Goal: Task Accomplishment & Management: Manage account settings

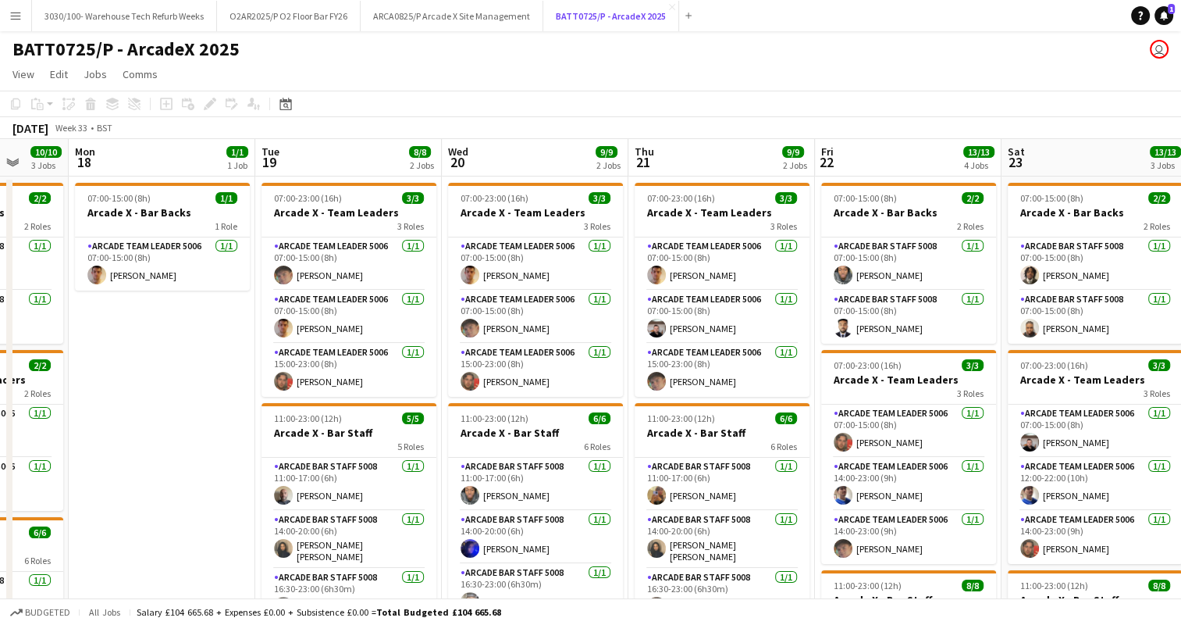
scroll to position [0, 479]
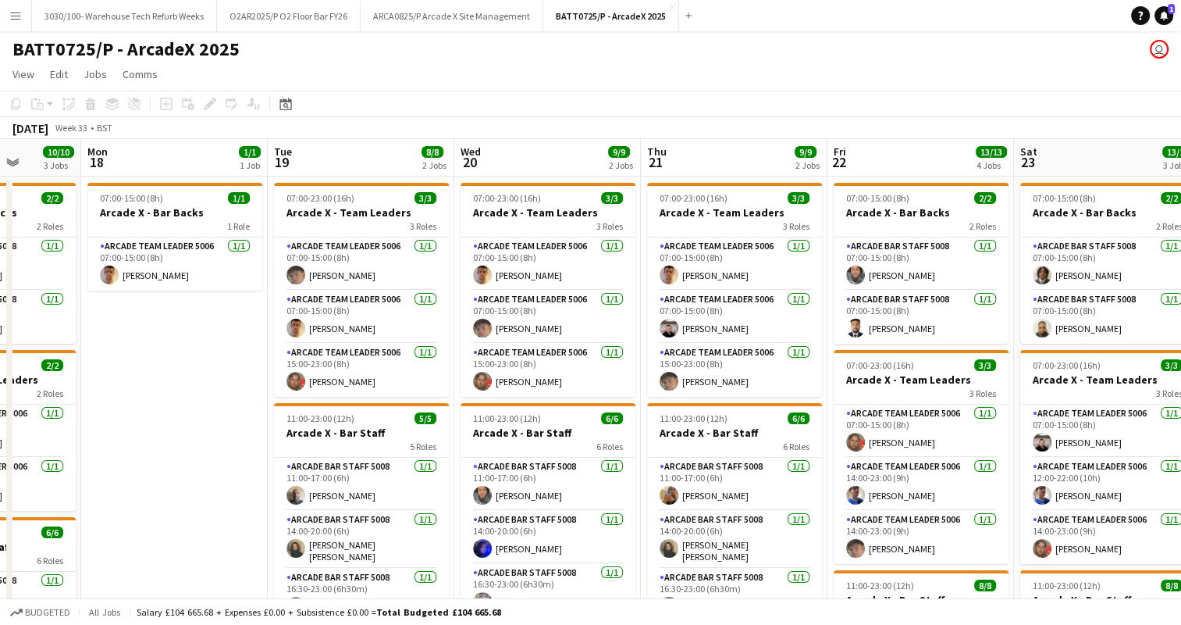
click at [172, 169] on app-board-header-date "Mon 18 1/1 1 Job" at bounding box center [174, 157] width 187 height 37
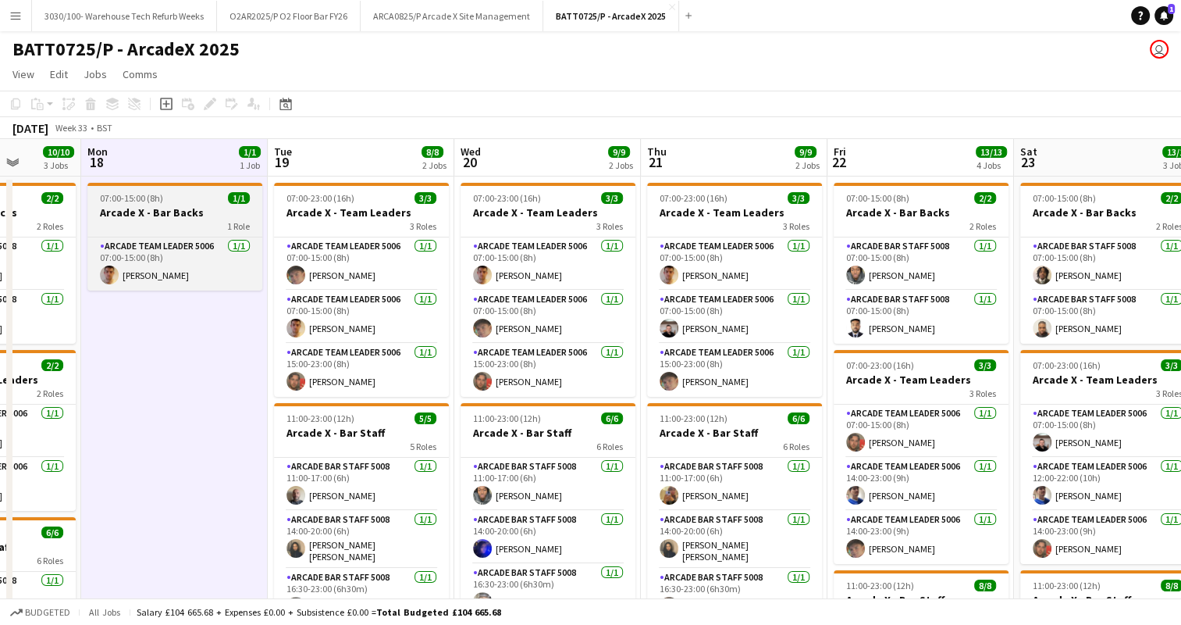
click at [186, 194] on div "07:00-15:00 (8h) 1/1" at bounding box center [174, 198] width 175 height 12
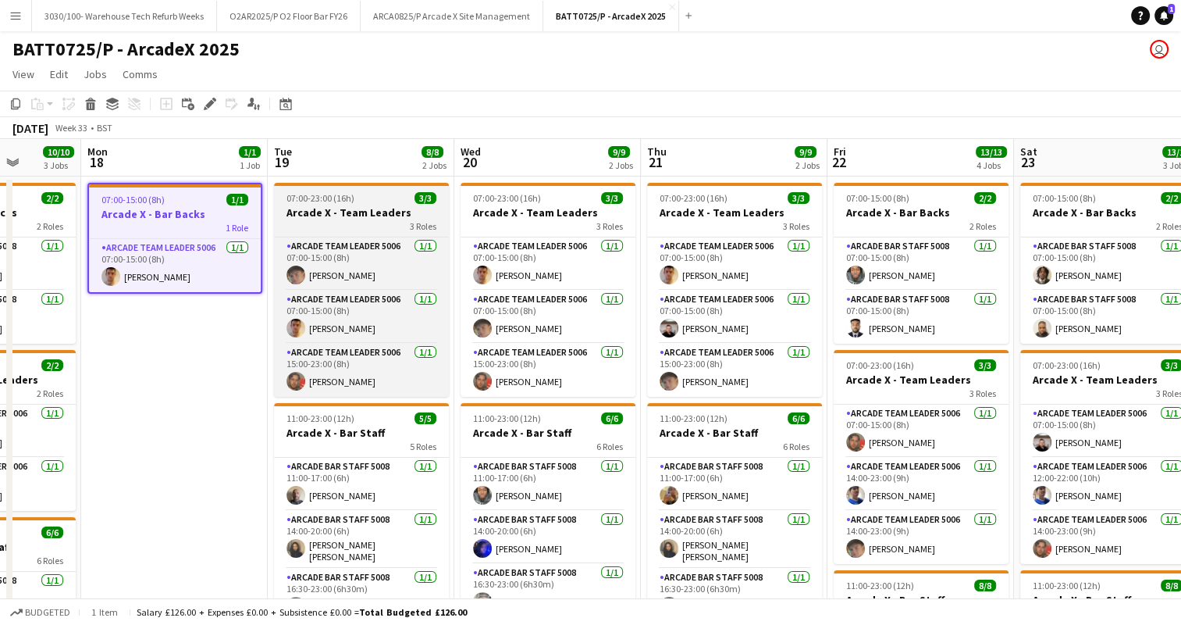
click at [309, 198] on span "07:00-23:00 (16h)" at bounding box center [321, 198] width 68 height 12
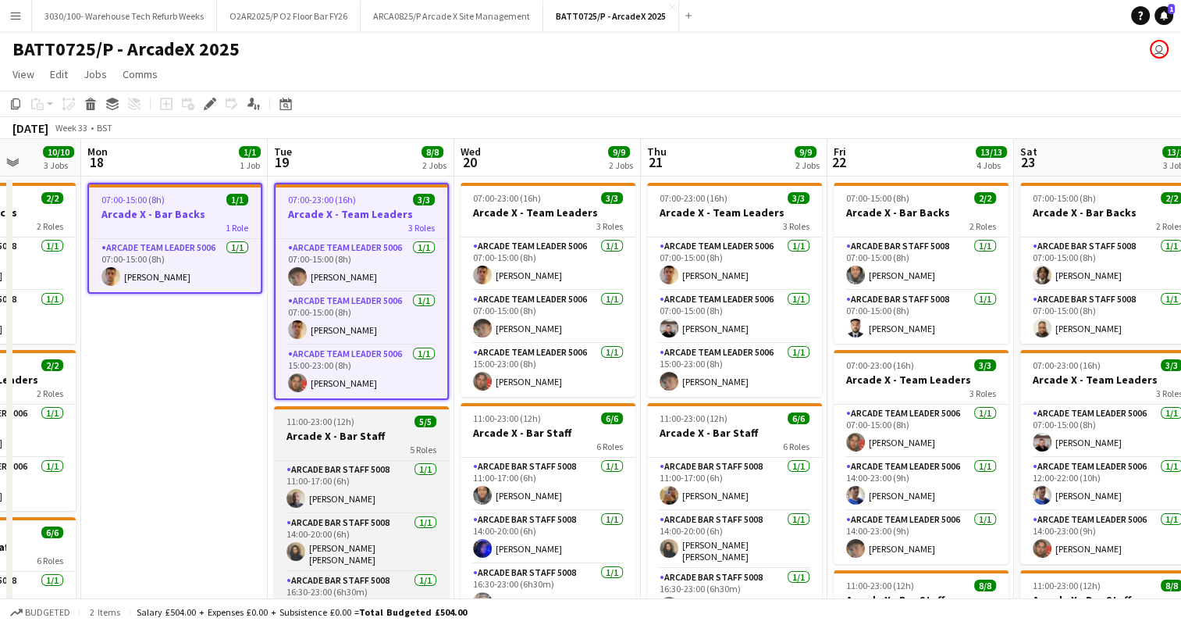
click at [369, 419] on div "11:00-23:00 (12h) 5/5" at bounding box center [361, 421] width 175 height 12
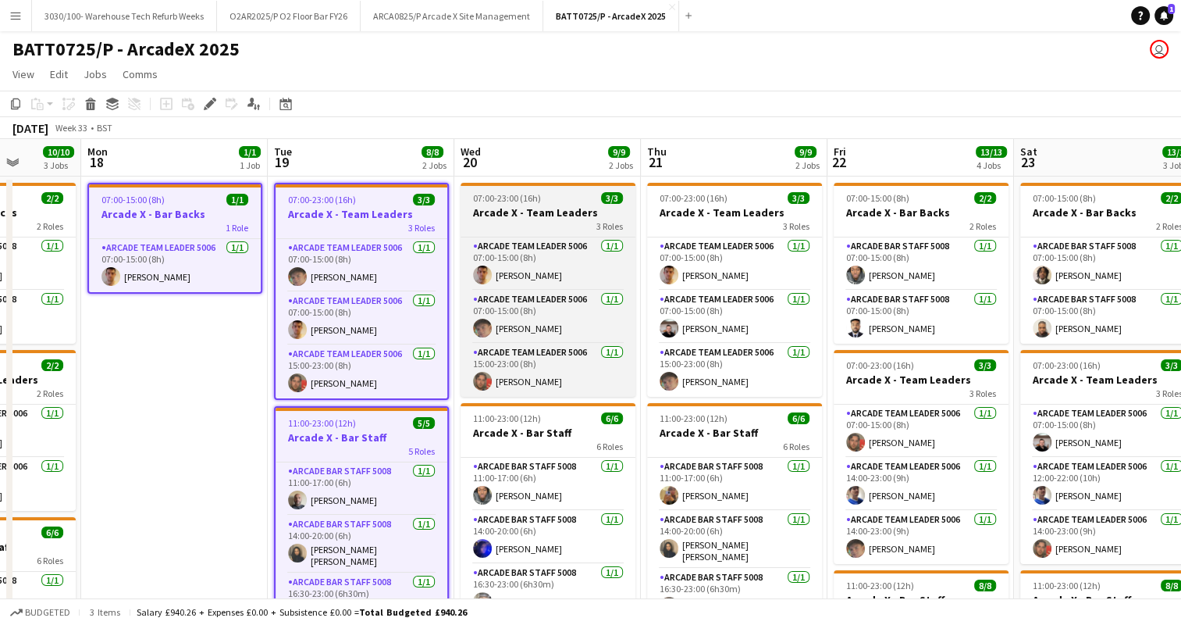
click at [492, 206] on h3 "Arcade X - Team Leaders" at bounding box center [548, 212] width 175 height 14
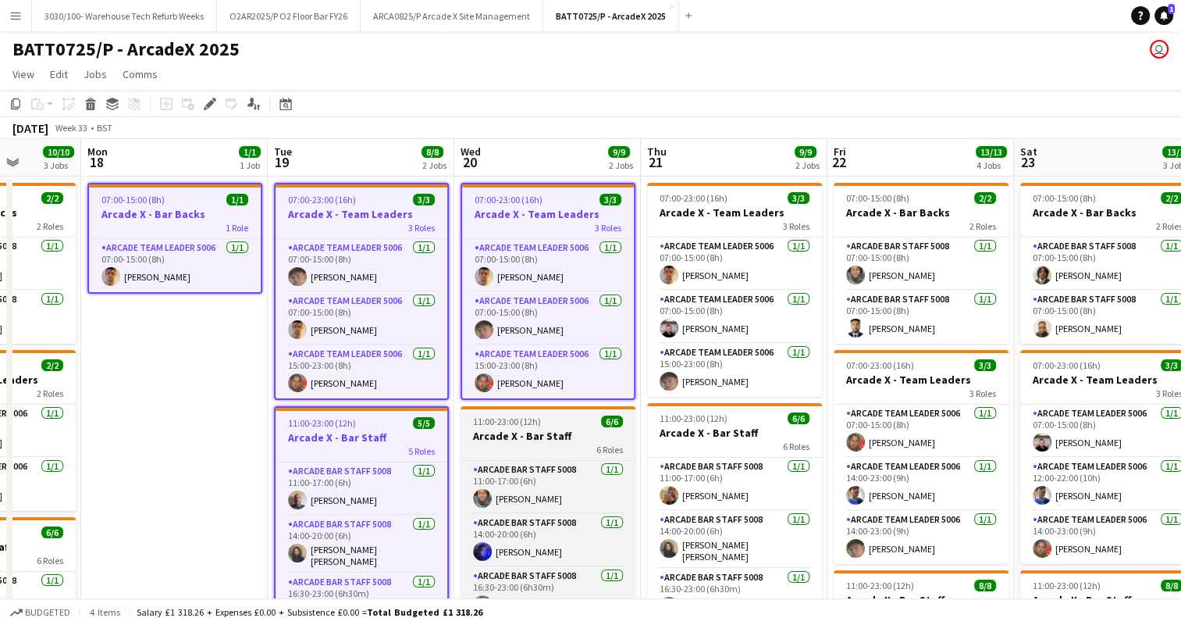
click at [554, 430] on h3 "Arcade X - Bar Staff" at bounding box center [548, 436] width 175 height 14
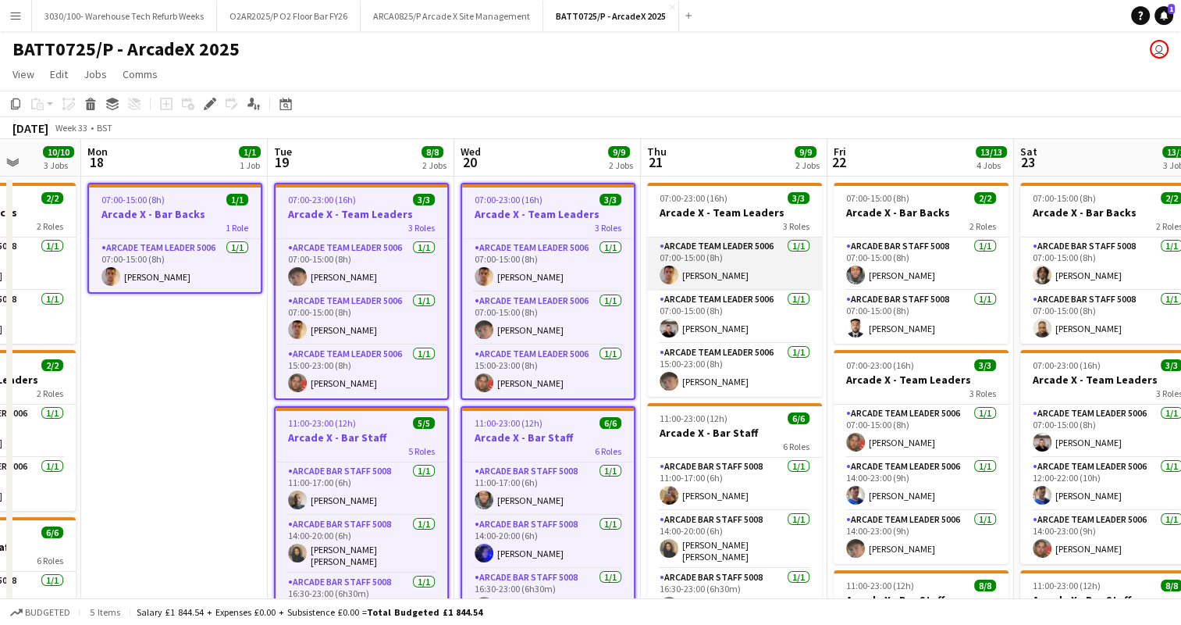
click at [696, 253] on app-card-role "Arcade Team Leader 5006 [DATE] 07:00-15:00 (8h) [PERSON_NAME]" at bounding box center [734, 263] width 175 height 53
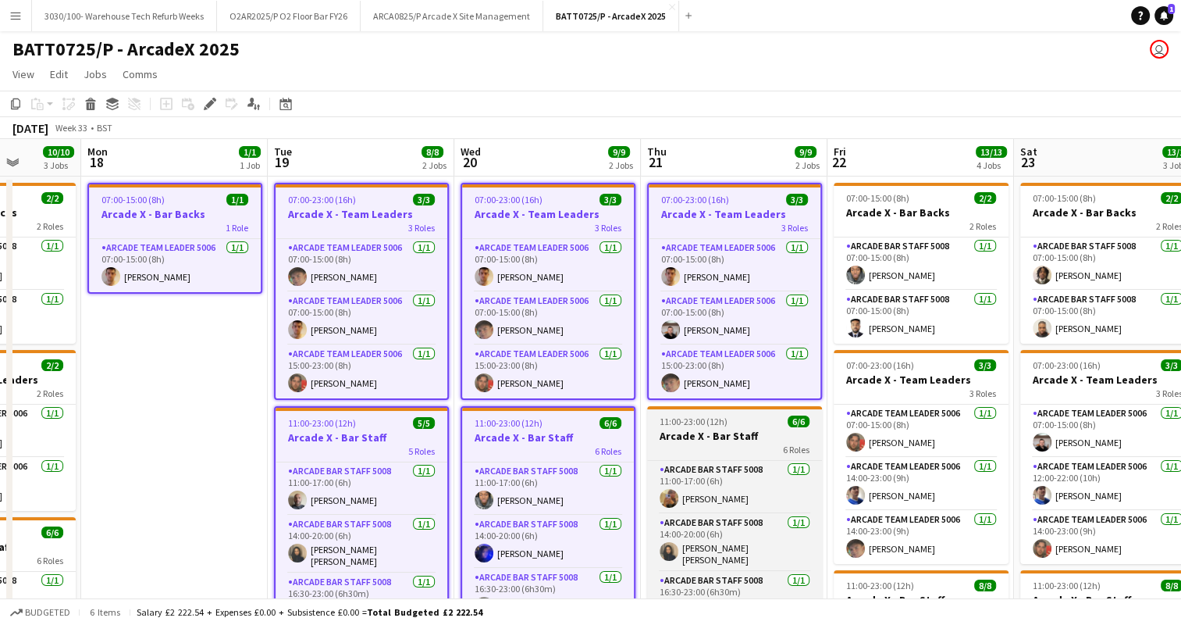
click at [765, 437] on h3 "Arcade X - Bar Staff" at bounding box center [734, 436] width 175 height 14
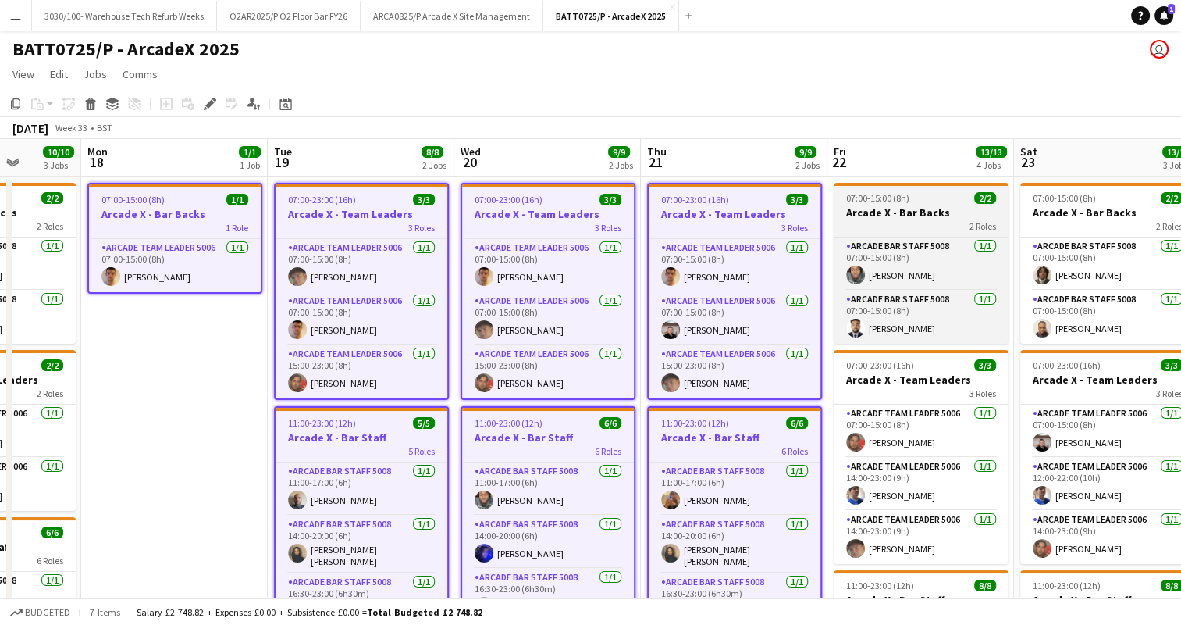
click at [889, 200] on span "07:00-15:00 (8h)" at bounding box center [877, 198] width 63 height 12
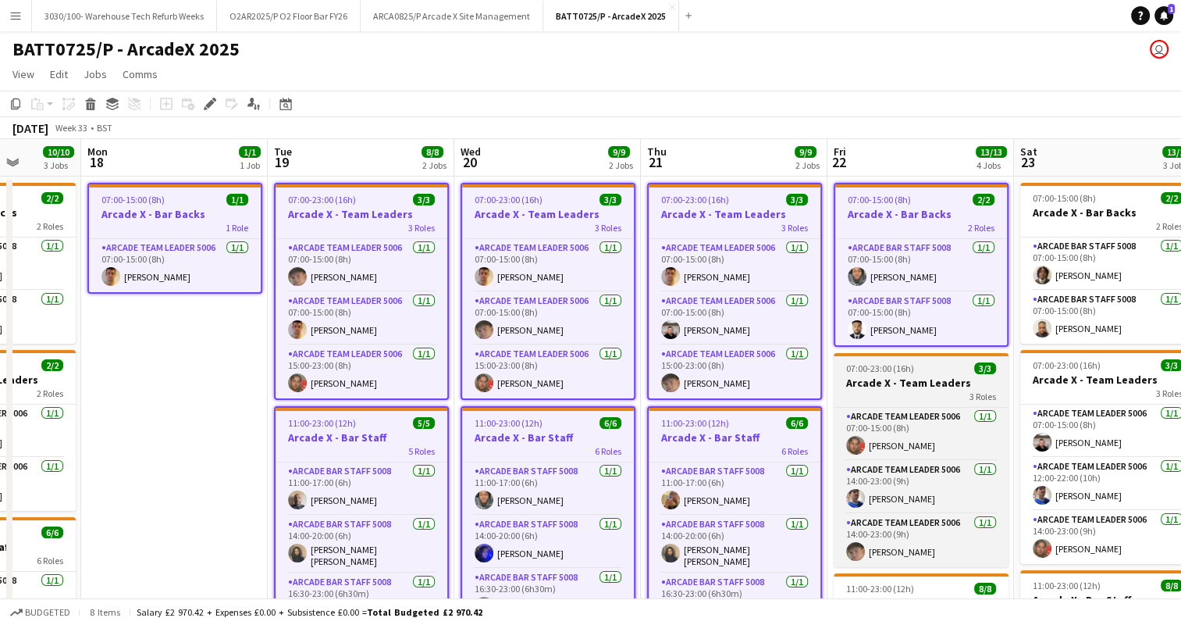
click at [903, 396] on div "3 Roles" at bounding box center [921, 396] width 175 height 12
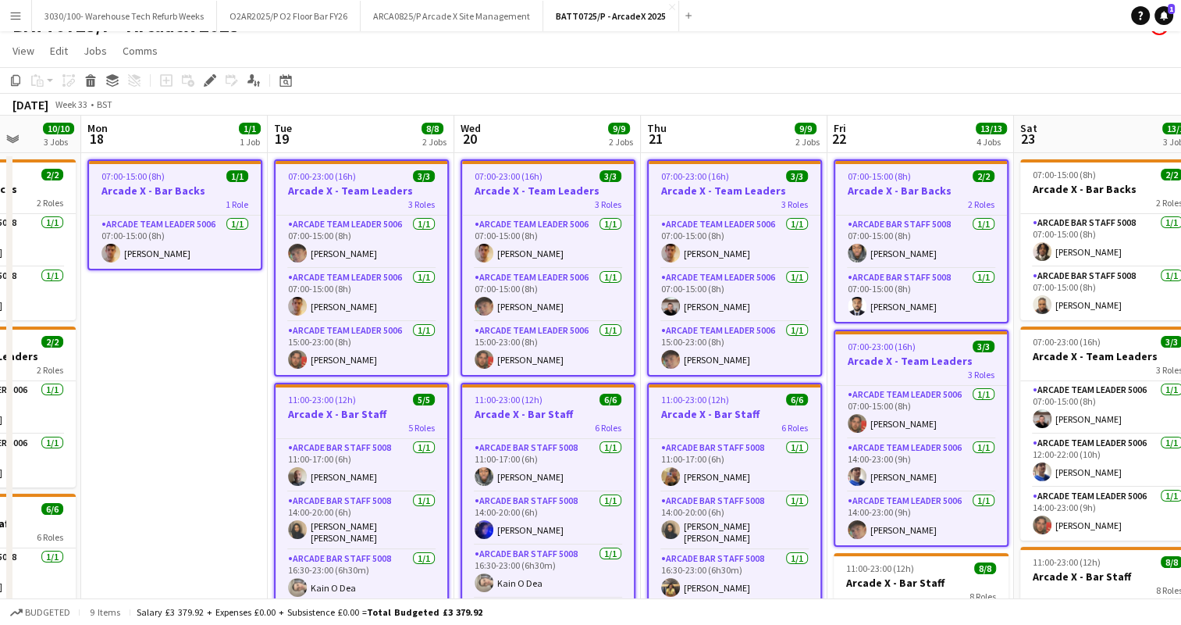
scroll to position [30, 0]
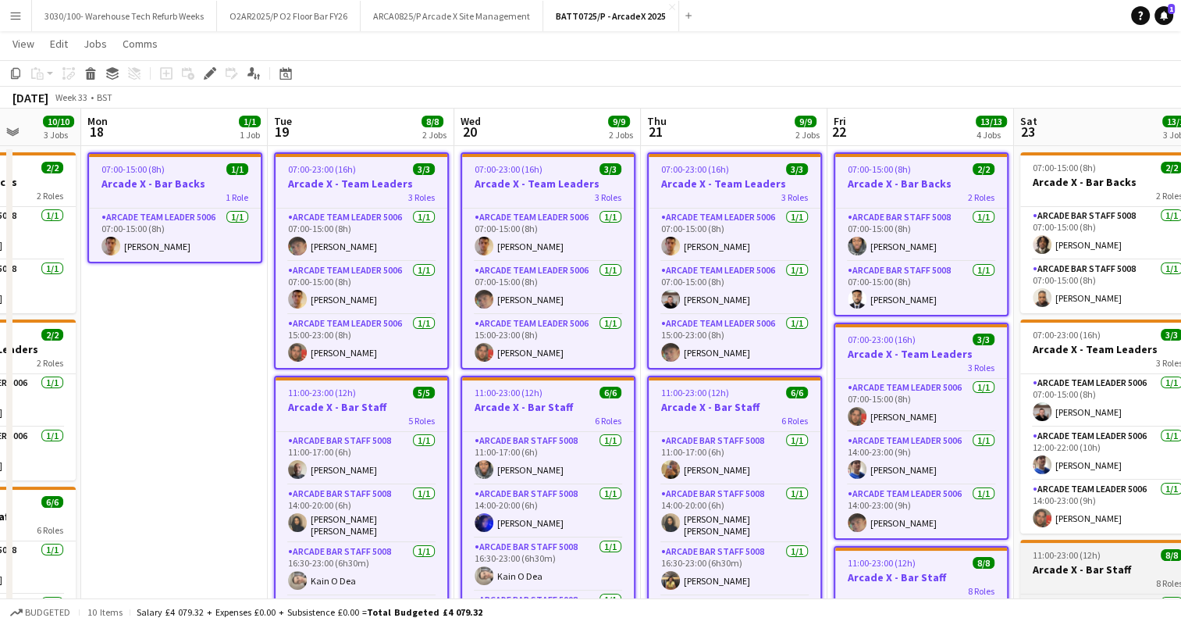
click at [1040, 553] on span "11:00-23:00 (12h)" at bounding box center [1067, 555] width 68 height 12
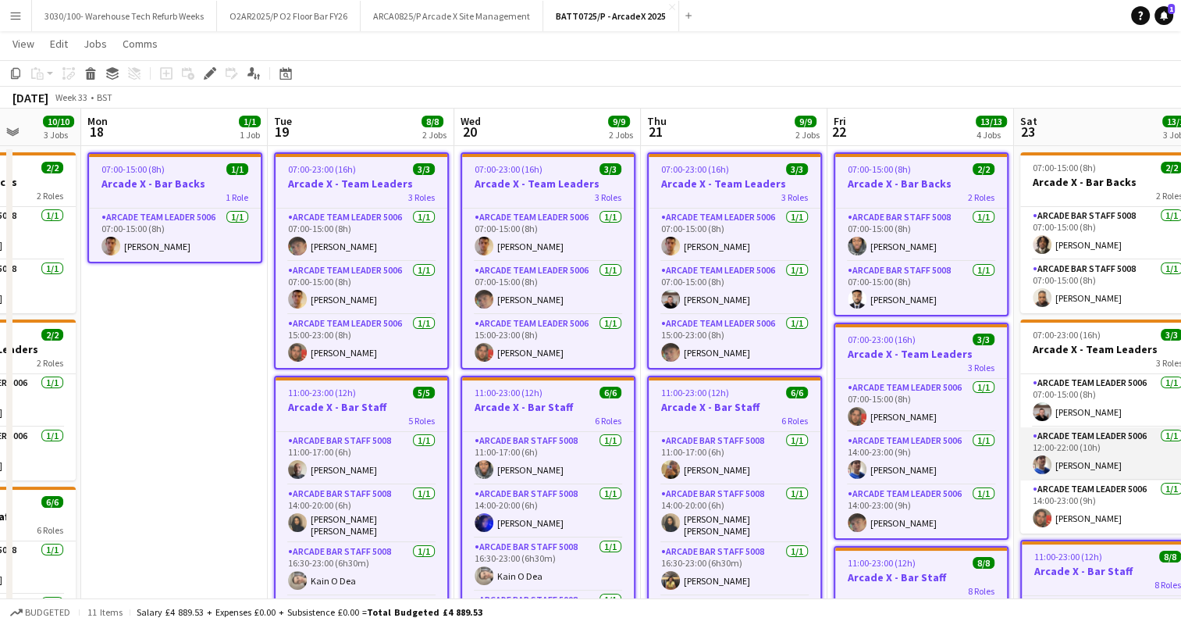
click at [1058, 458] on app-card-role "Arcade Team Leader 5006 [DATE] 12:00-22:00 (10h) [PERSON_NAME]" at bounding box center [1108, 453] width 175 height 53
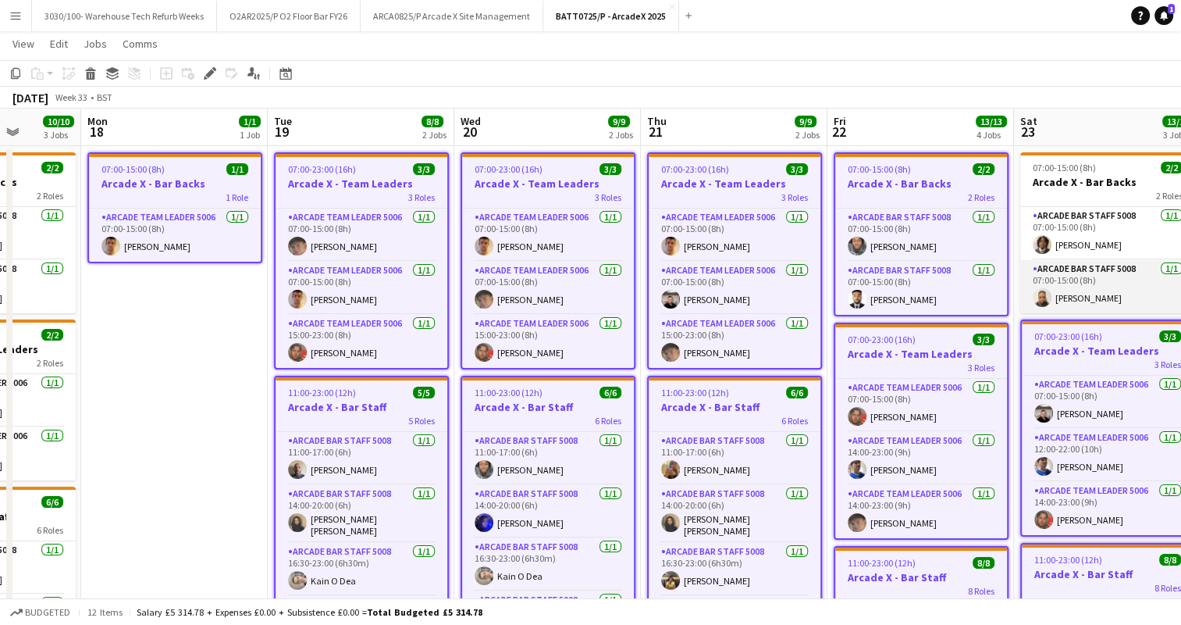
click at [1067, 284] on app-card-role "Arcade Bar Staff 5008 [DATE] 07:00-15:00 (8h) [PERSON_NAME]" at bounding box center [1108, 286] width 175 height 53
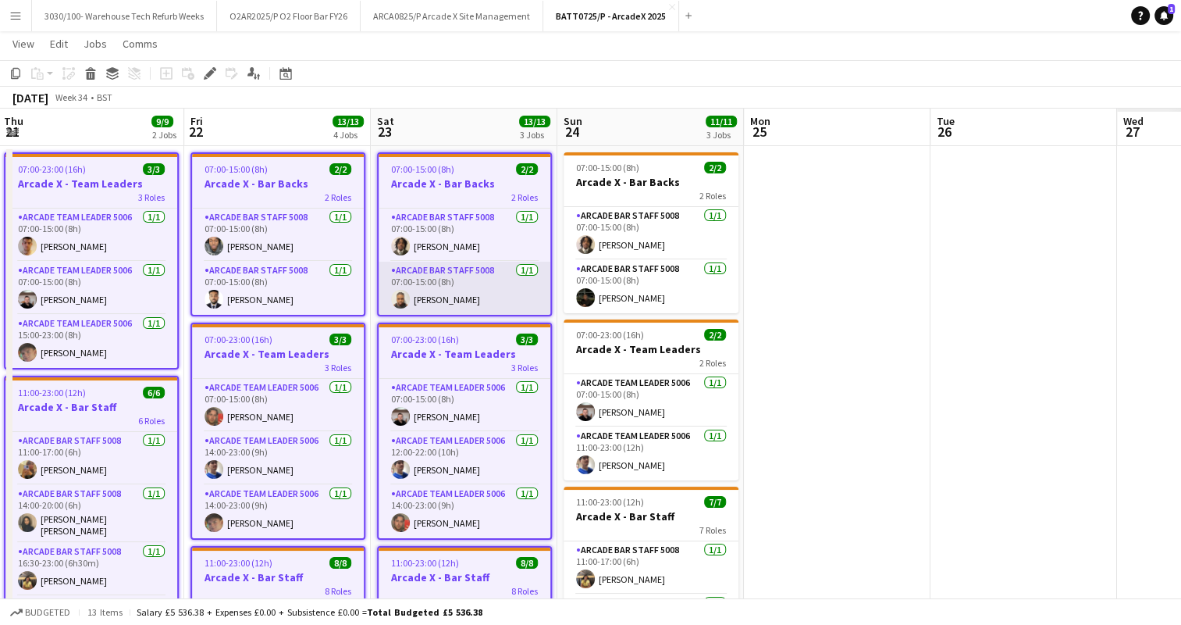
scroll to position [0, 410]
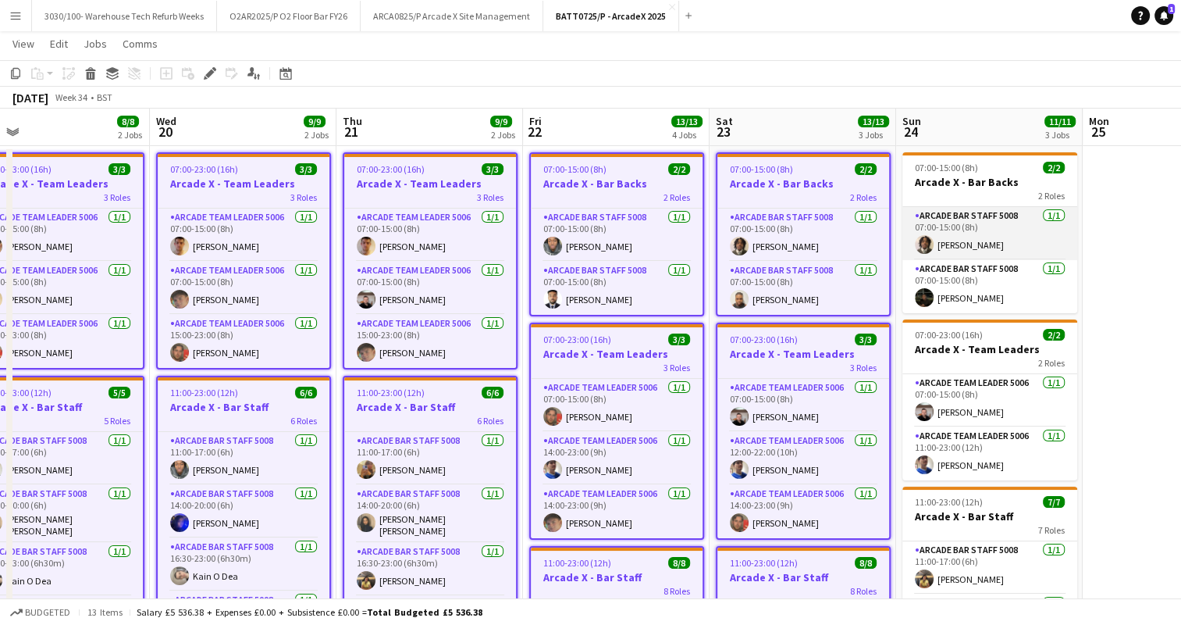
click at [995, 244] on app-card-role "Arcade Bar Staff 5008 [DATE] 07:00-15:00 (8h) [PERSON_NAME]" at bounding box center [990, 233] width 175 height 53
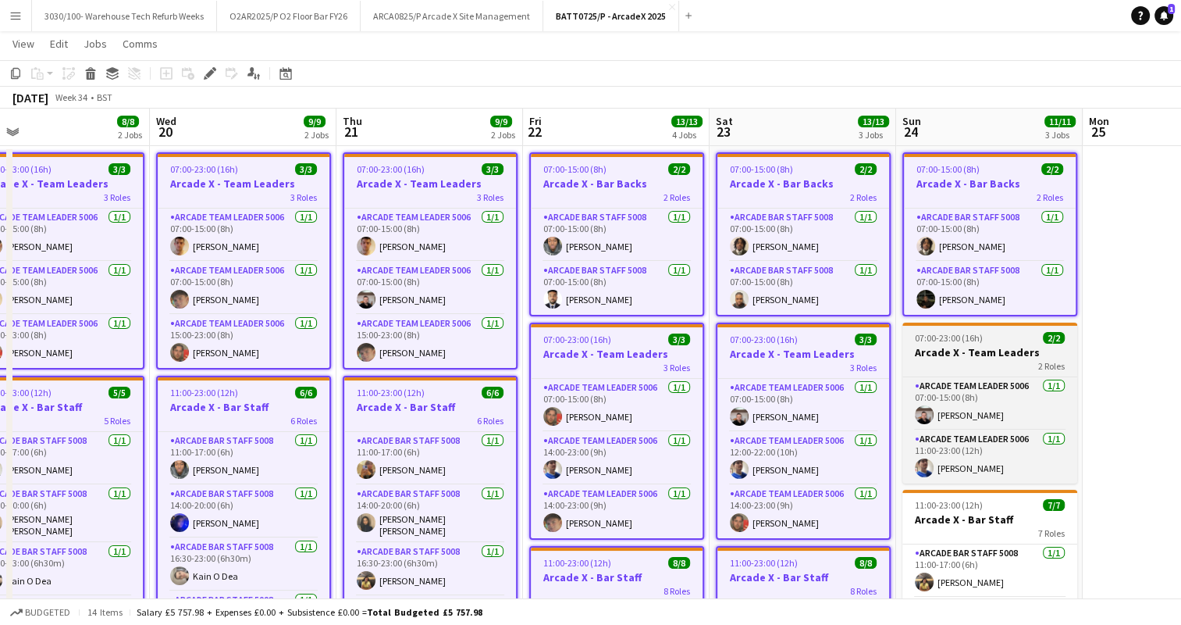
click at [985, 365] on div "2 Roles" at bounding box center [990, 365] width 175 height 12
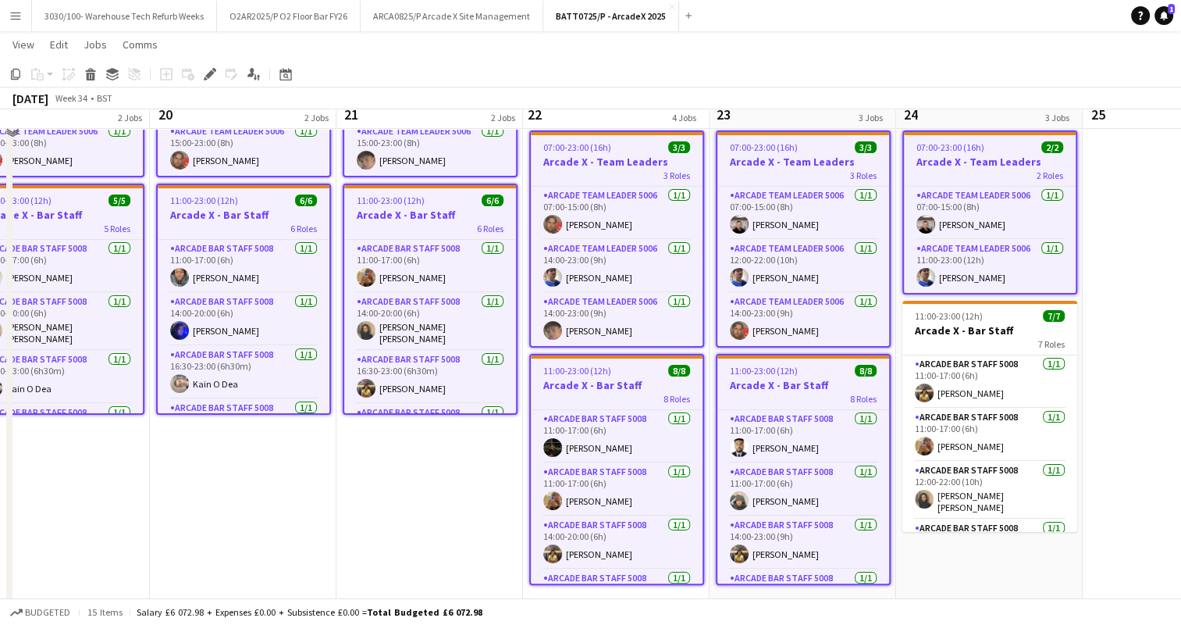
scroll to position [222, 0]
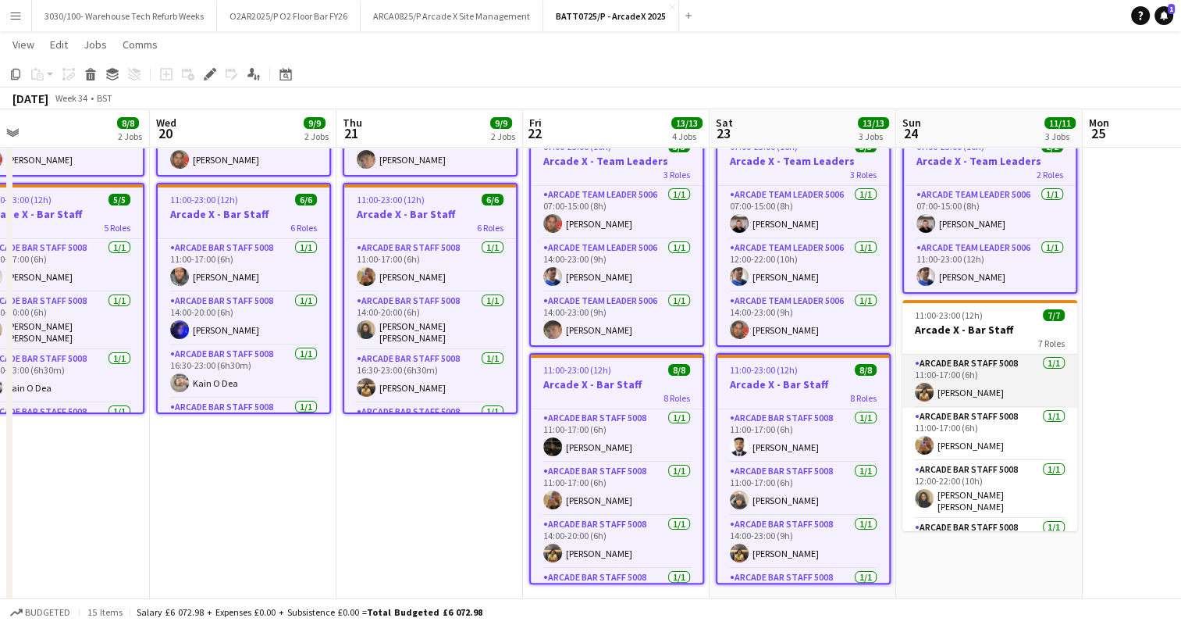
click at [978, 367] on app-card-role "Arcade Bar Staff 5008 [DATE] 11:00-17:00 (6h) [PERSON_NAME]" at bounding box center [990, 380] width 175 height 53
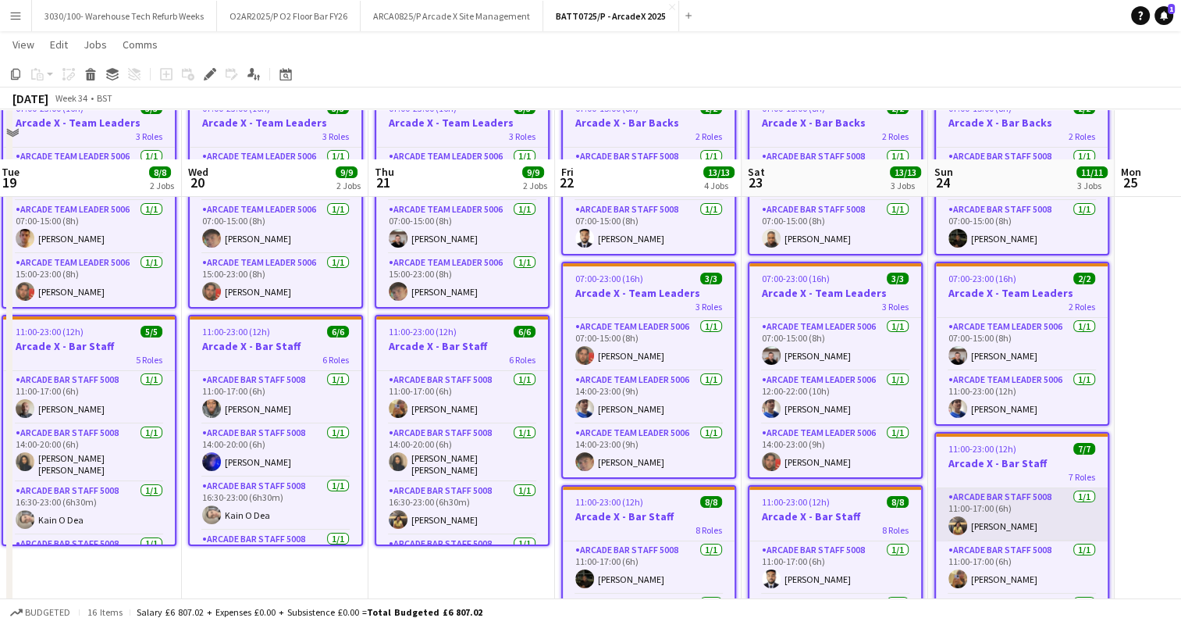
scroll to position [0, 0]
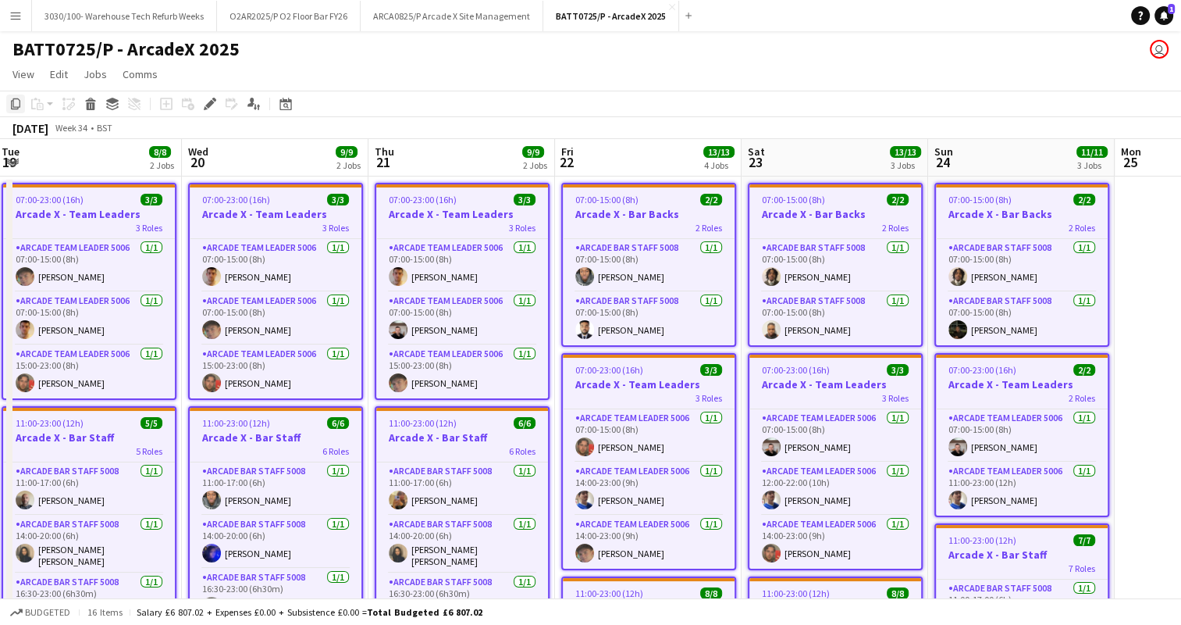
click at [14, 103] on icon "Copy" at bounding box center [15, 104] width 12 height 12
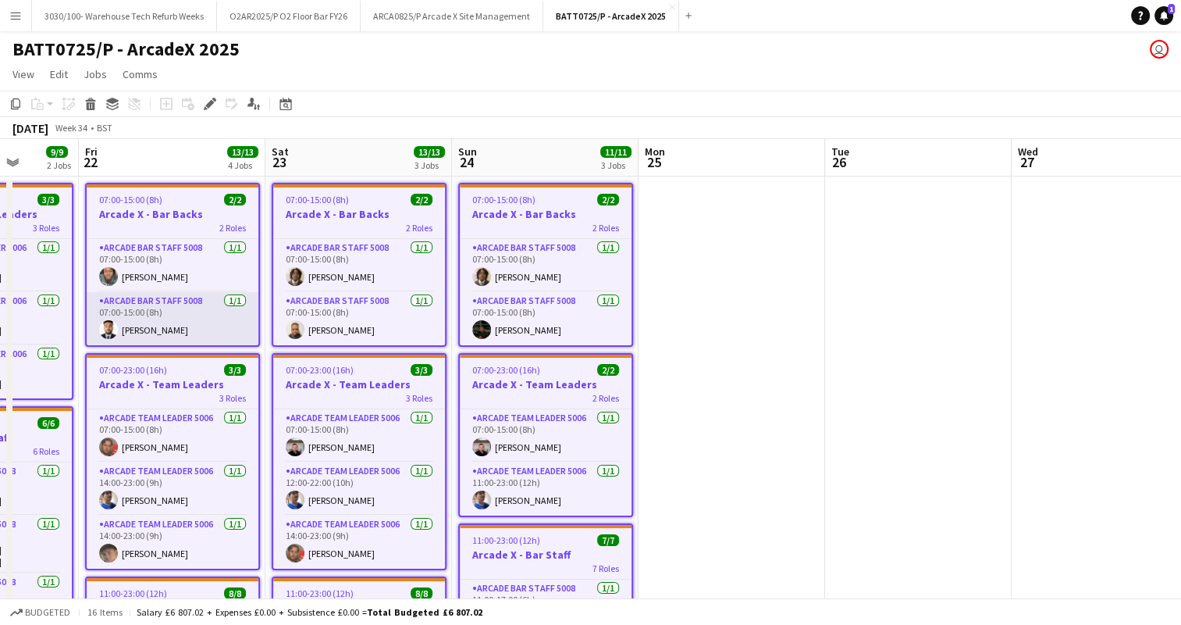
scroll to position [0, 604]
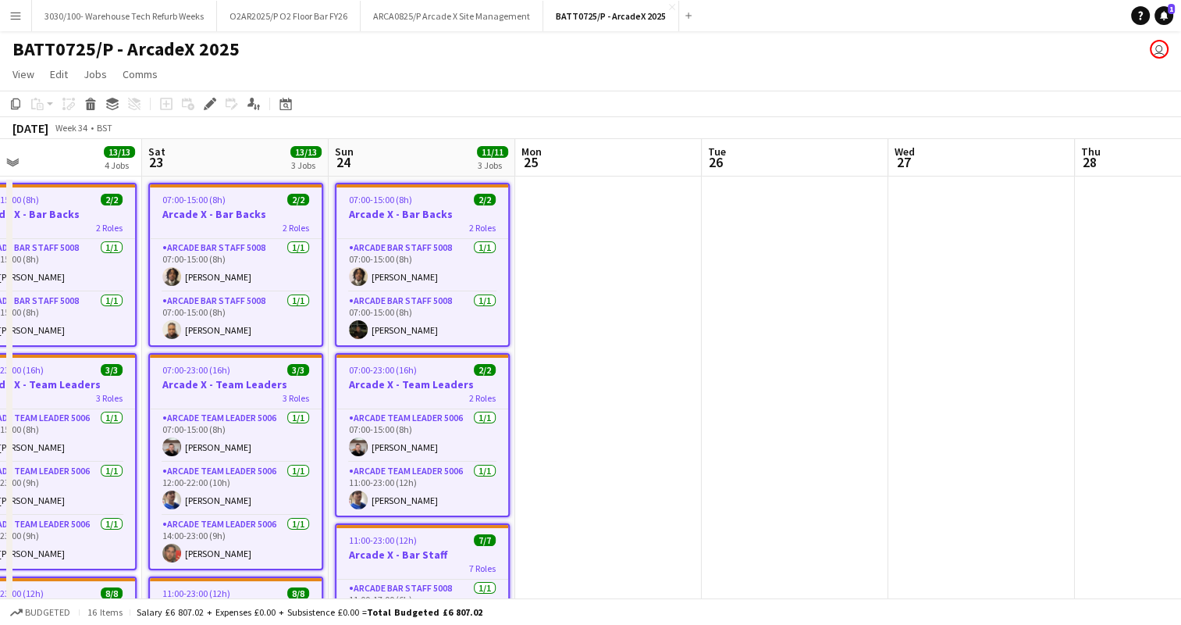
click at [592, 222] on app-date-cell at bounding box center [608, 512] width 187 height 672
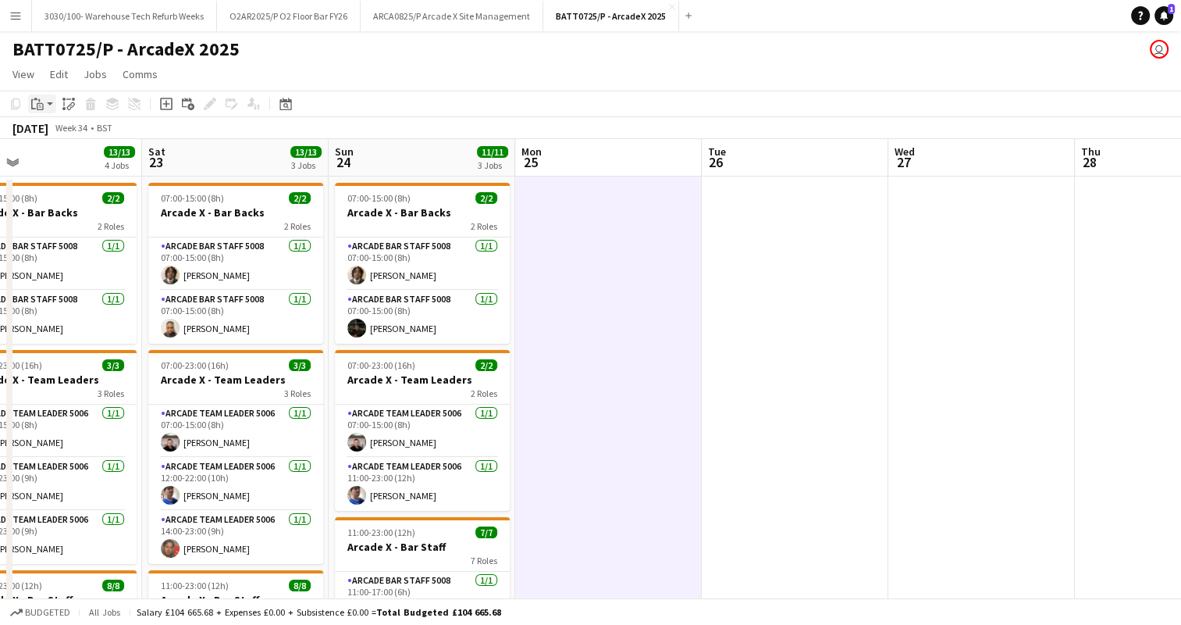
click at [44, 105] on div "Paste" at bounding box center [37, 103] width 19 height 19
click at [69, 132] on link "Paste Ctrl+V" at bounding box center [114, 133] width 147 height 14
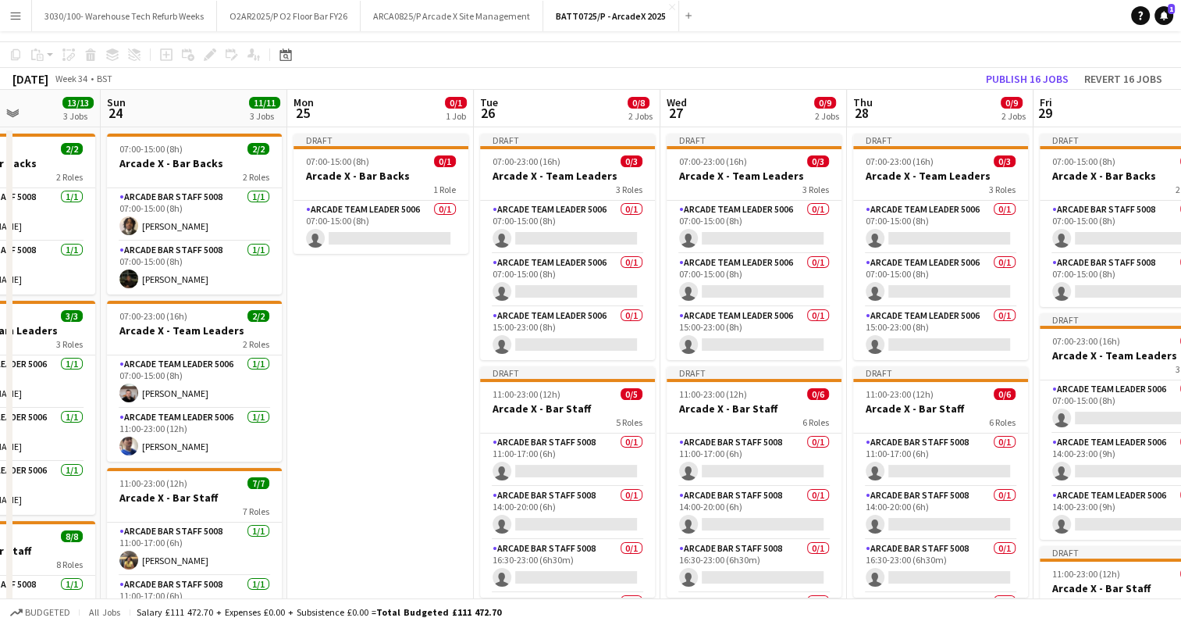
scroll to position [0, 0]
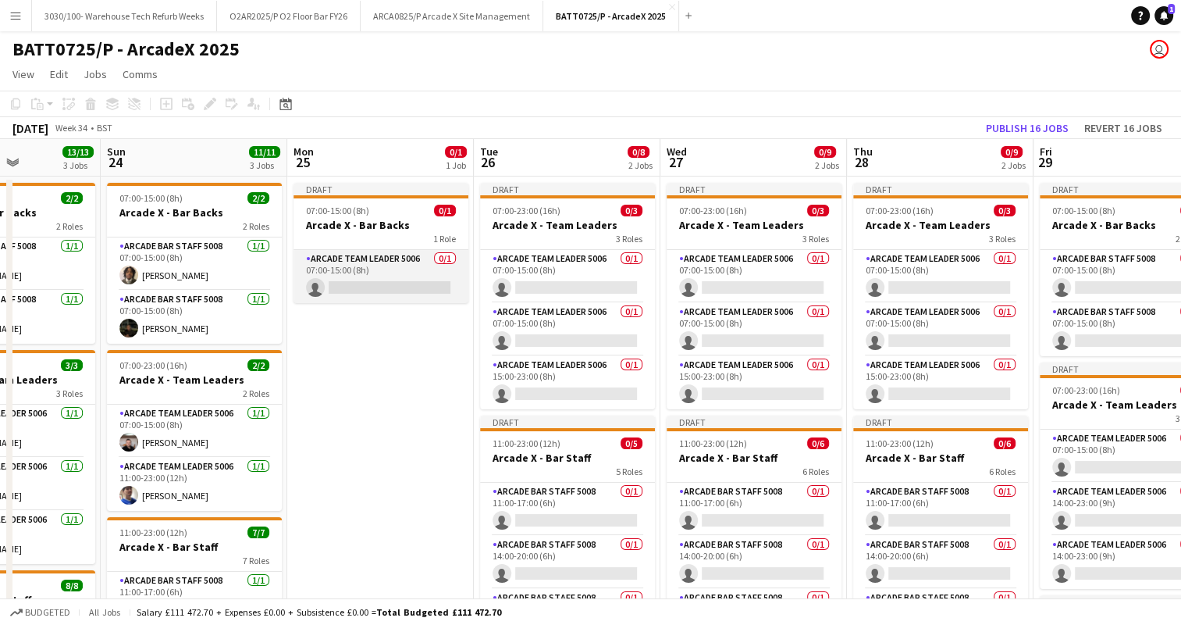
click at [373, 259] on app-card-role "Arcade Team Leader 5006 0/1 07:00-15:00 (8h) single-neutral-actions" at bounding box center [381, 276] width 175 height 53
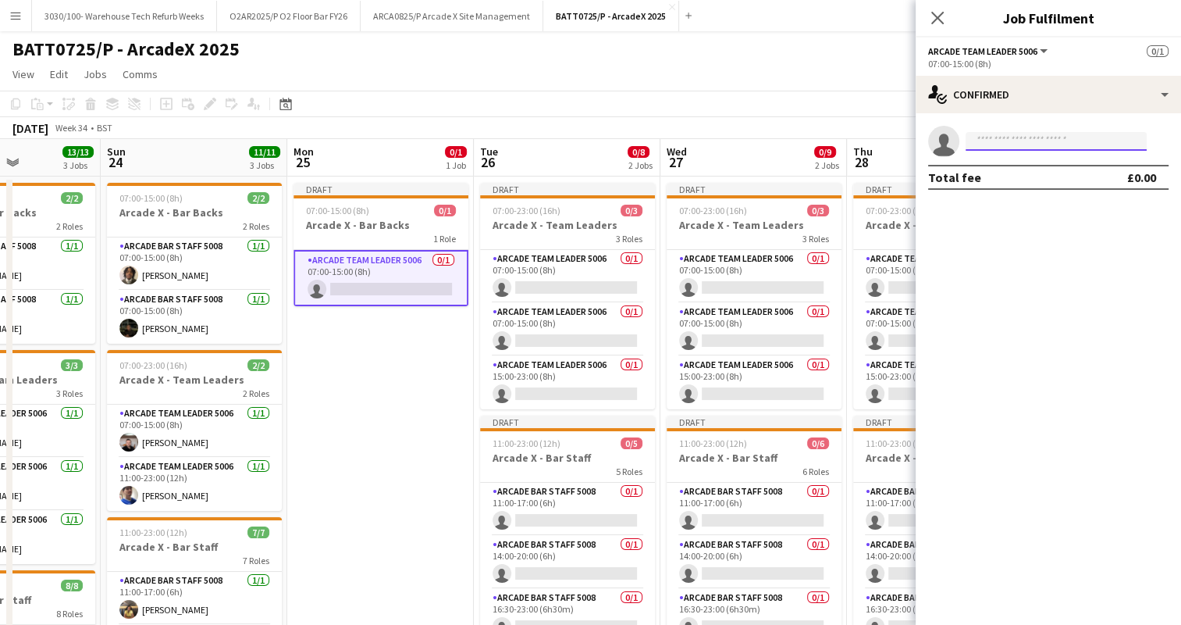
click at [1006, 147] on input at bounding box center [1056, 141] width 181 height 19
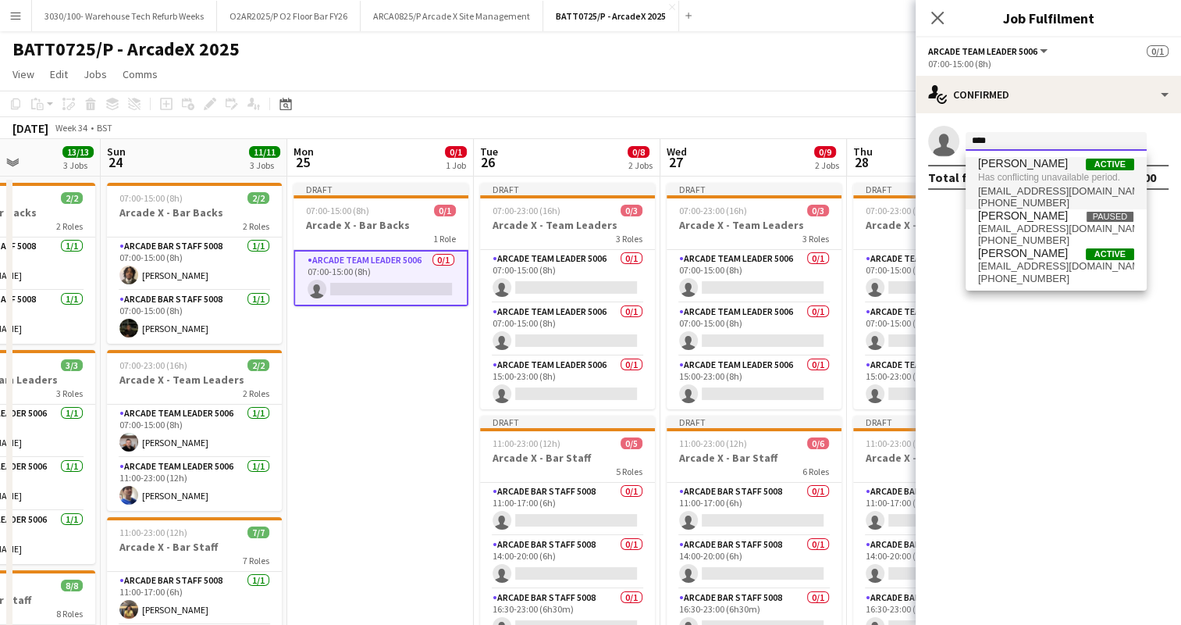
type input "****"
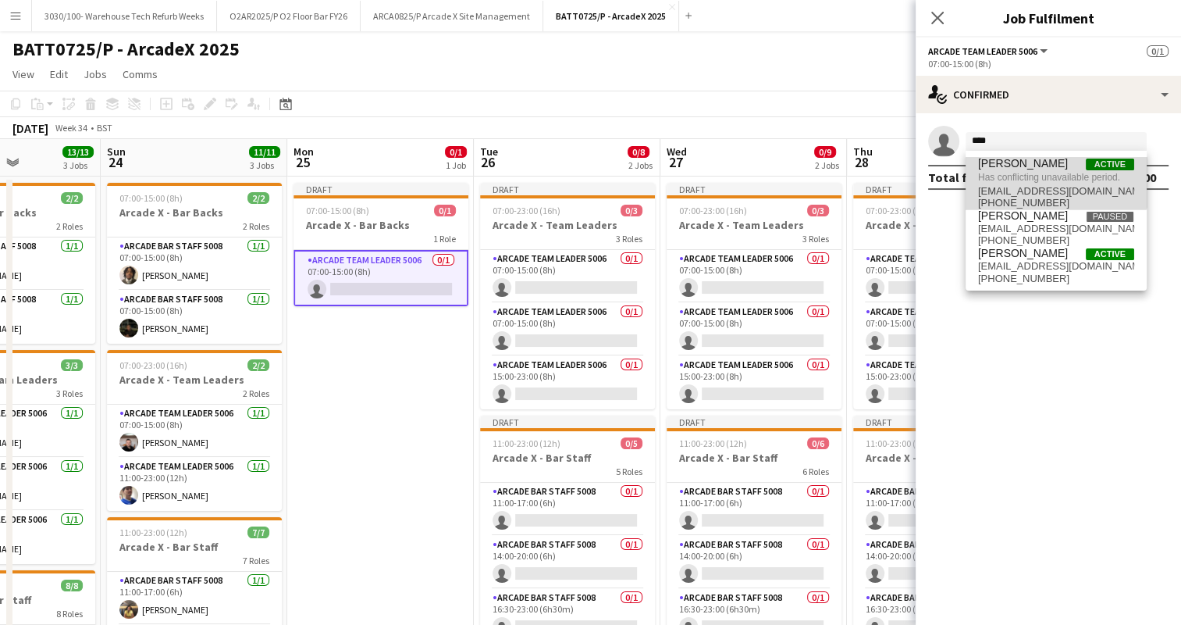
click at [1042, 175] on span "Has conflicting unavailable period." at bounding box center [1056, 177] width 156 height 14
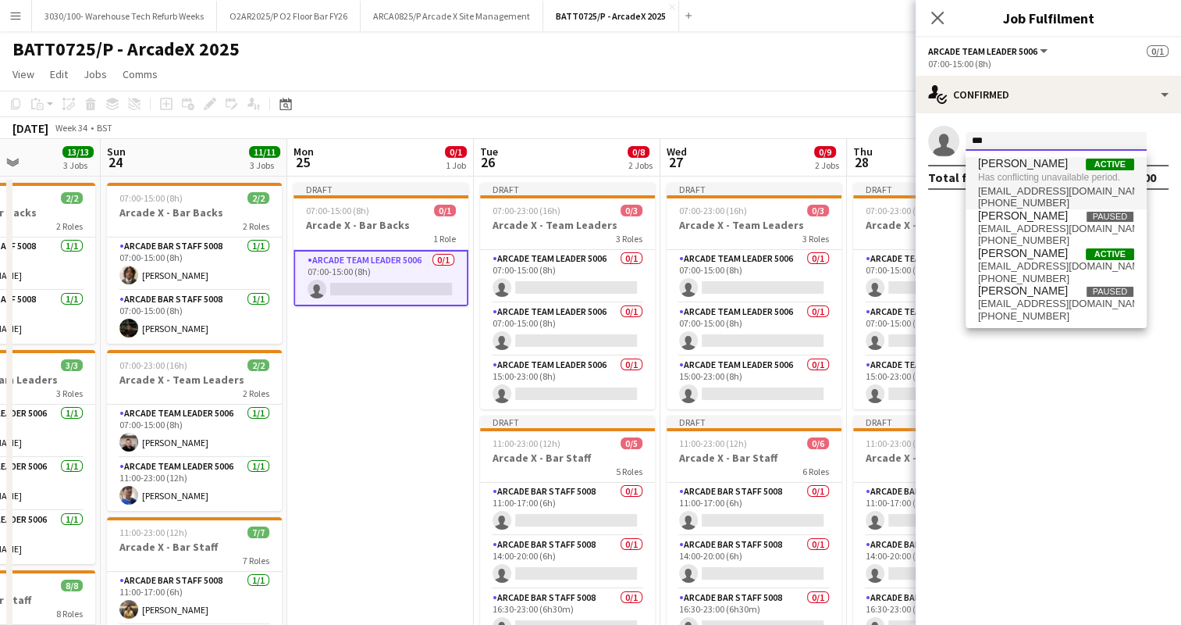
type input "***"
click at [1044, 192] on span "[EMAIL_ADDRESS][DOMAIN_NAME]" at bounding box center [1056, 191] width 156 height 12
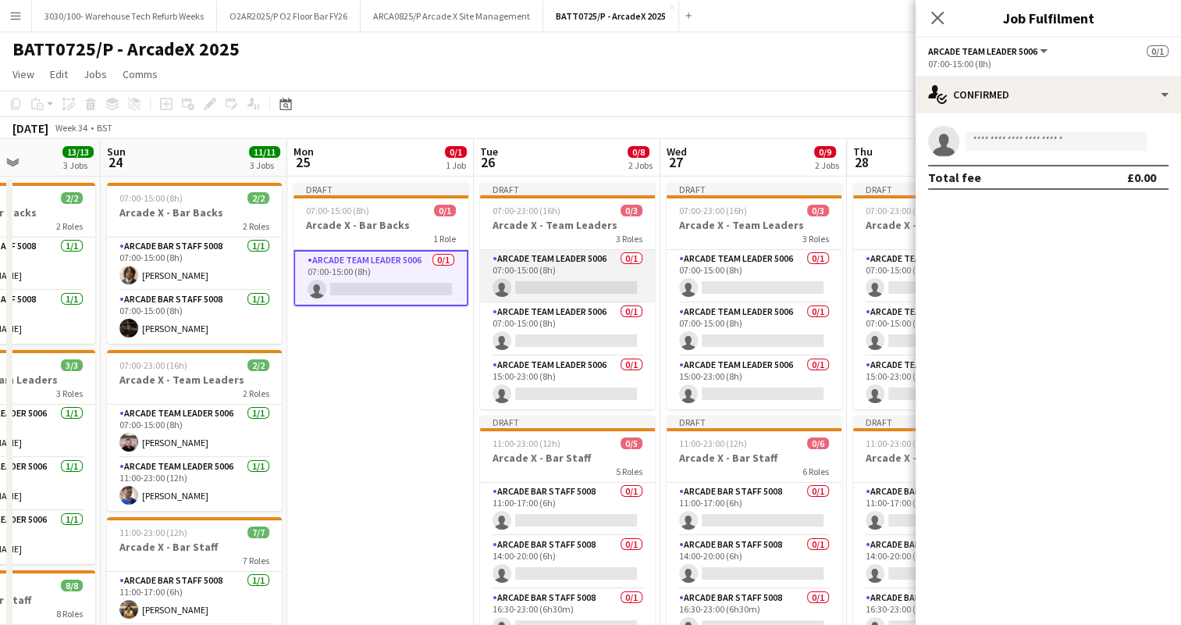
click at [528, 268] on app-card-role "Arcade Team Leader 5006 0/1 07:00-15:00 (8h) single-neutral-actions" at bounding box center [567, 276] width 175 height 53
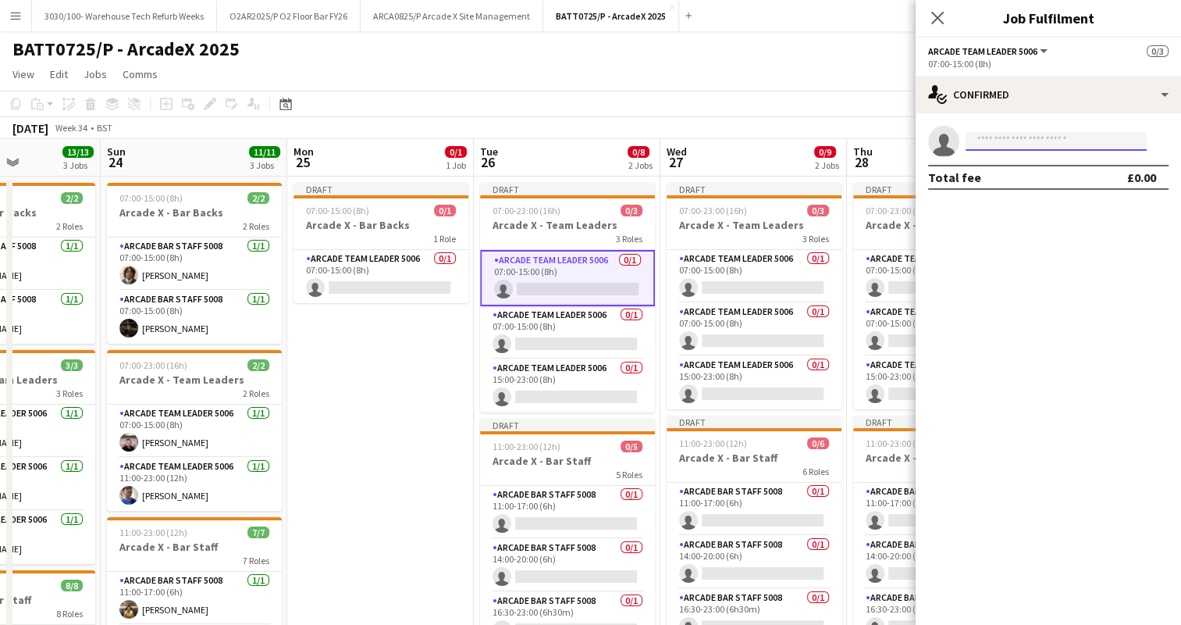
click at [1015, 136] on input at bounding box center [1056, 141] width 181 height 19
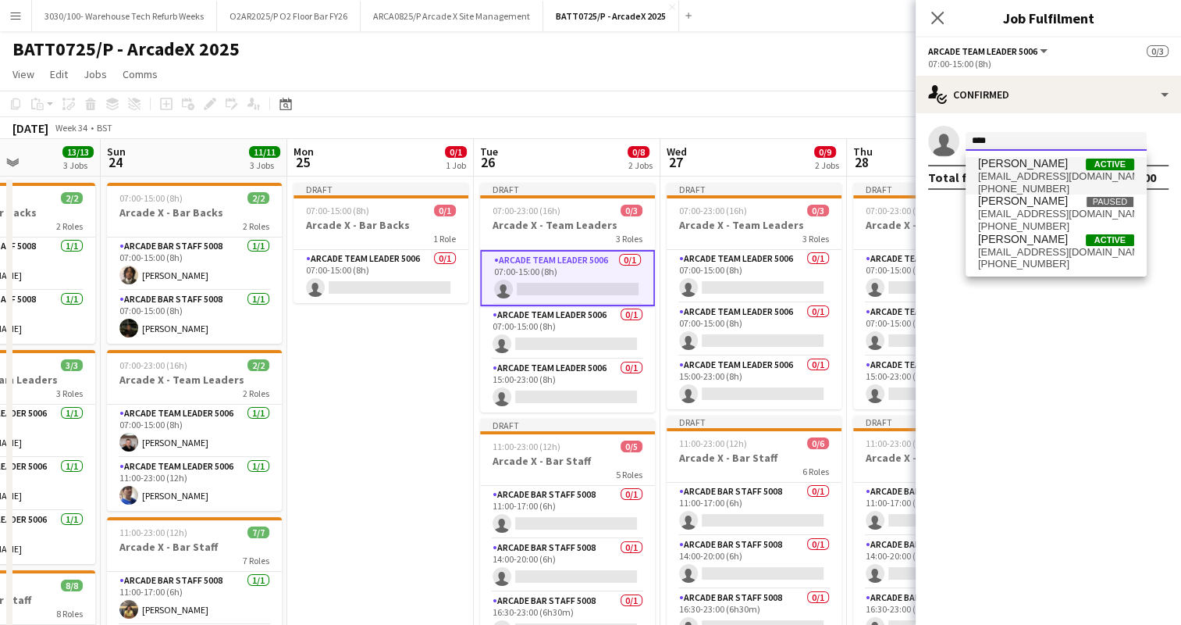
type input "****"
click at [1066, 176] on span "[EMAIL_ADDRESS][DOMAIN_NAME]" at bounding box center [1056, 176] width 156 height 12
type input "****"
click at [1042, 168] on span "[PERSON_NAME] Active" at bounding box center [1056, 163] width 156 height 13
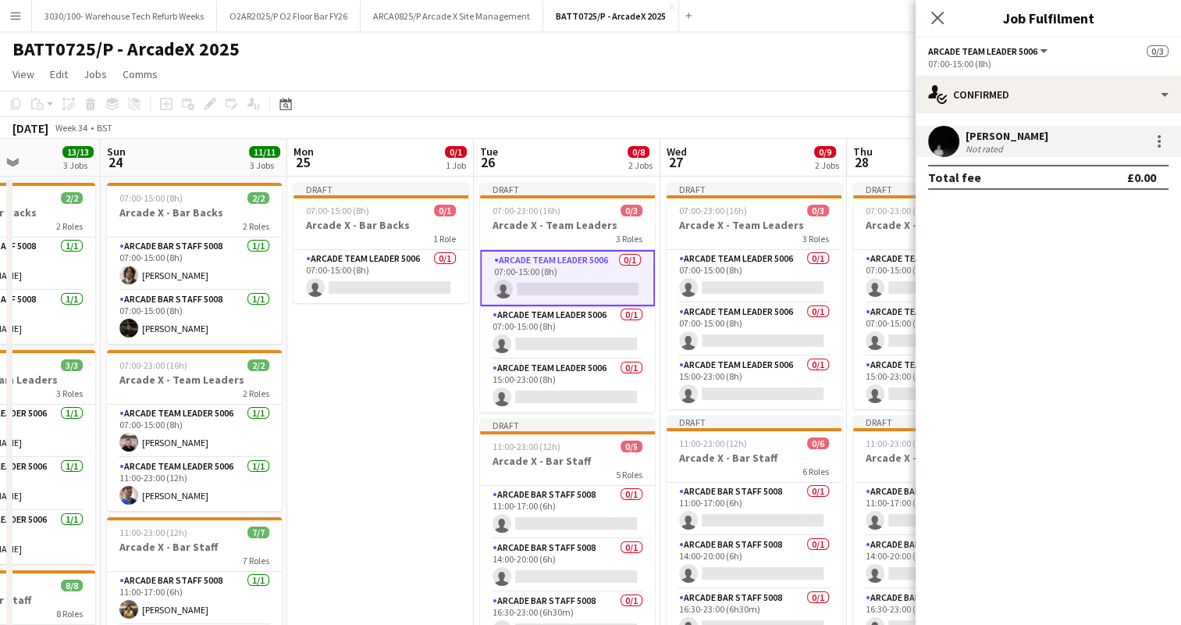
click at [1023, 137] on div "[PERSON_NAME]" at bounding box center [1007, 136] width 83 height 14
click at [403, 267] on app-card-role "Arcade Team Leader 5006 0/1 07:00-15:00 (8h) single-neutral-actions" at bounding box center [381, 276] width 175 height 53
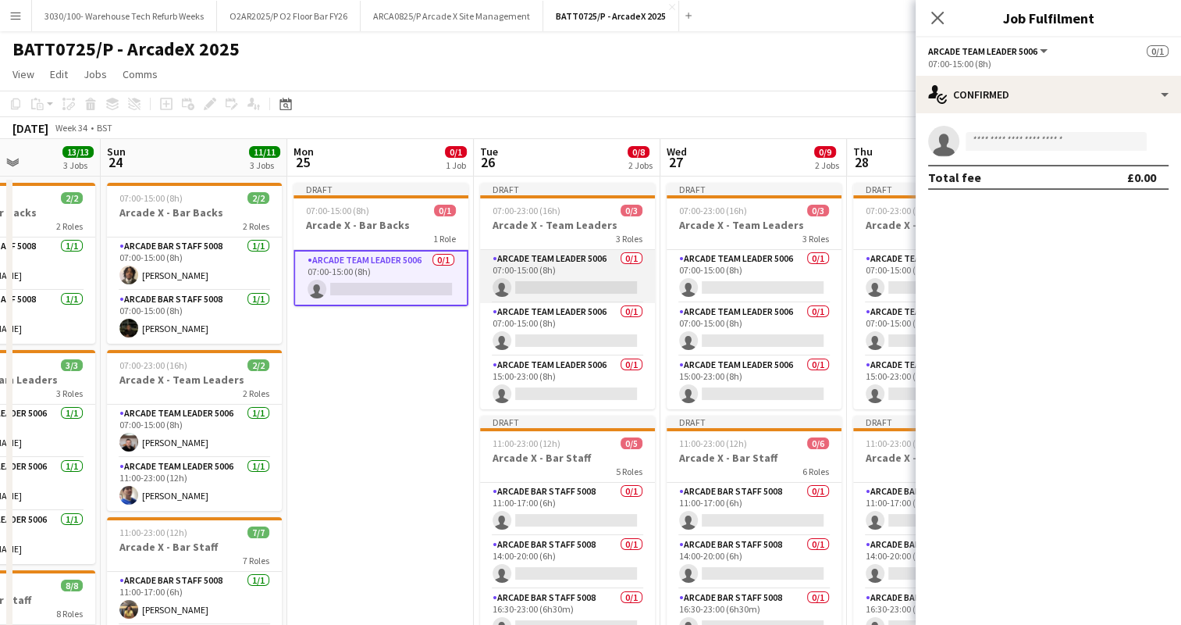
click at [539, 264] on app-card-role "Arcade Team Leader 5006 0/1 07:00-15:00 (8h) single-neutral-actions" at bounding box center [567, 276] width 175 height 53
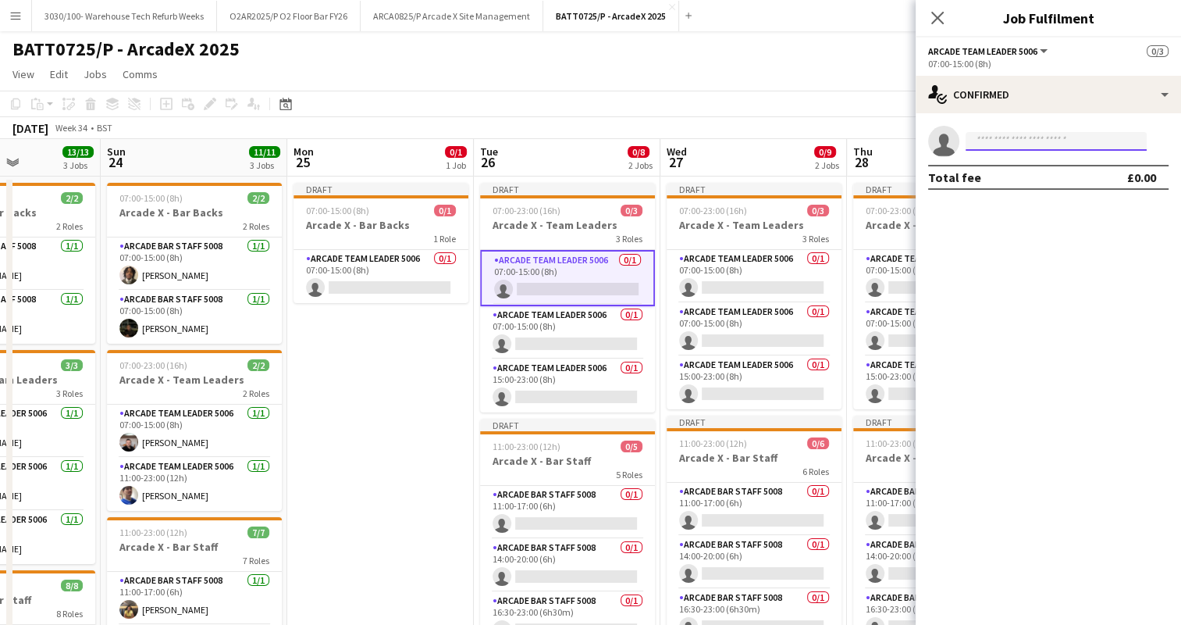
click at [1024, 137] on input at bounding box center [1056, 141] width 181 height 19
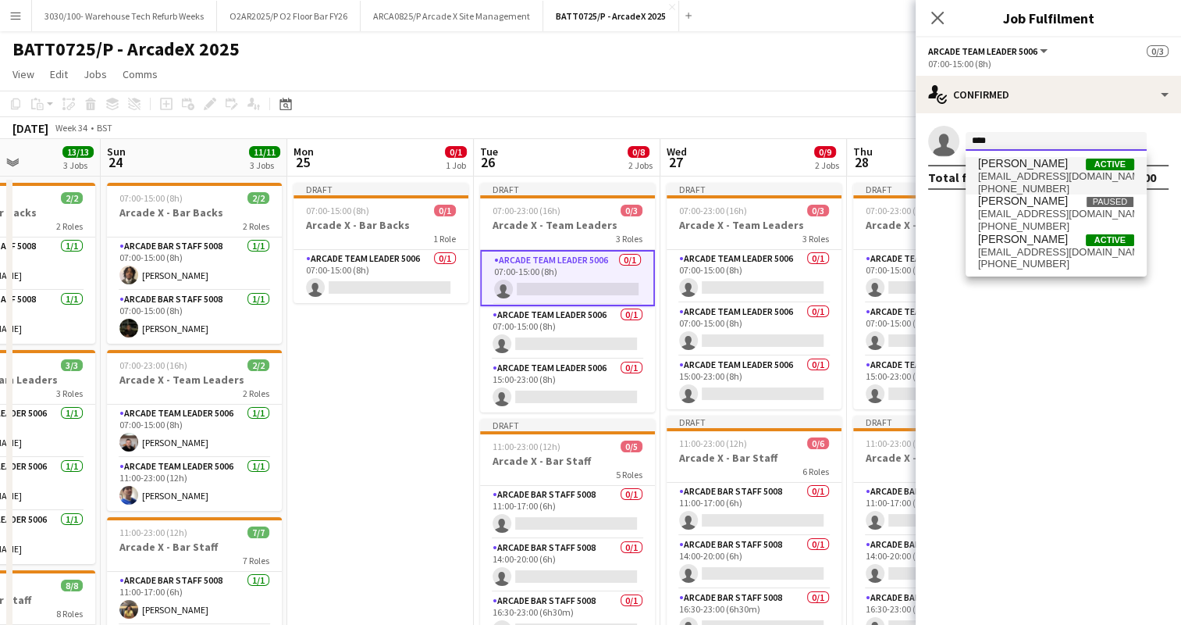
type input "****"
click at [1073, 173] on span "[EMAIL_ADDRESS][DOMAIN_NAME]" at bounding box center [1056, 176] width 156 height 12
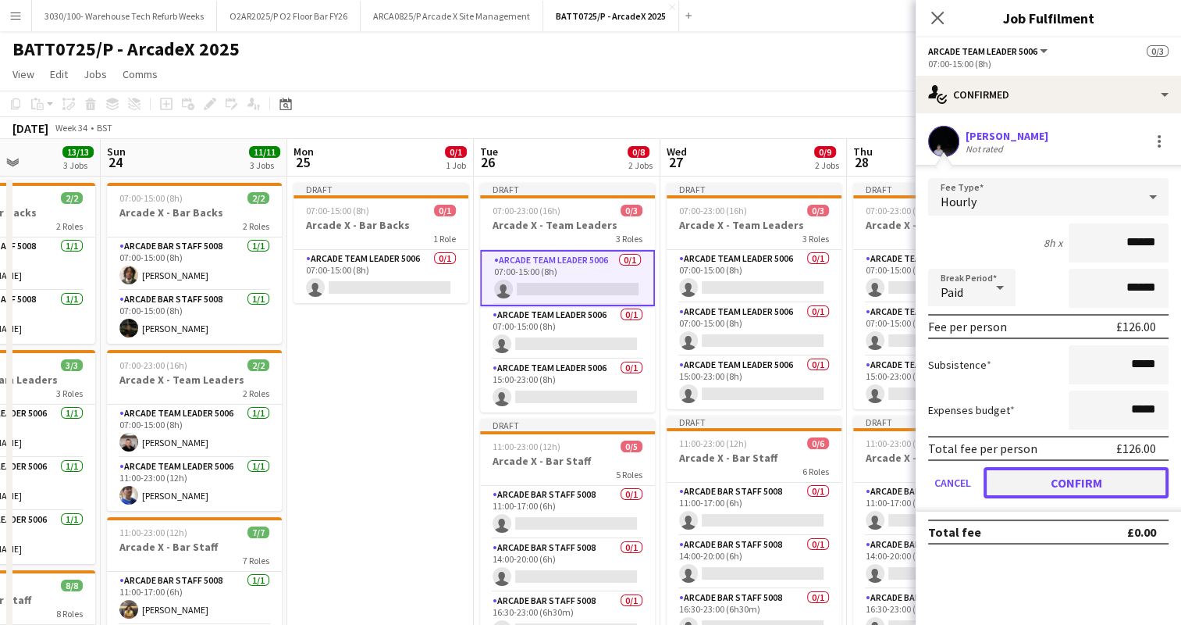
click at [1042, 476] on button "Confirm" at bounding box center [1076, 482] width 185 height 31
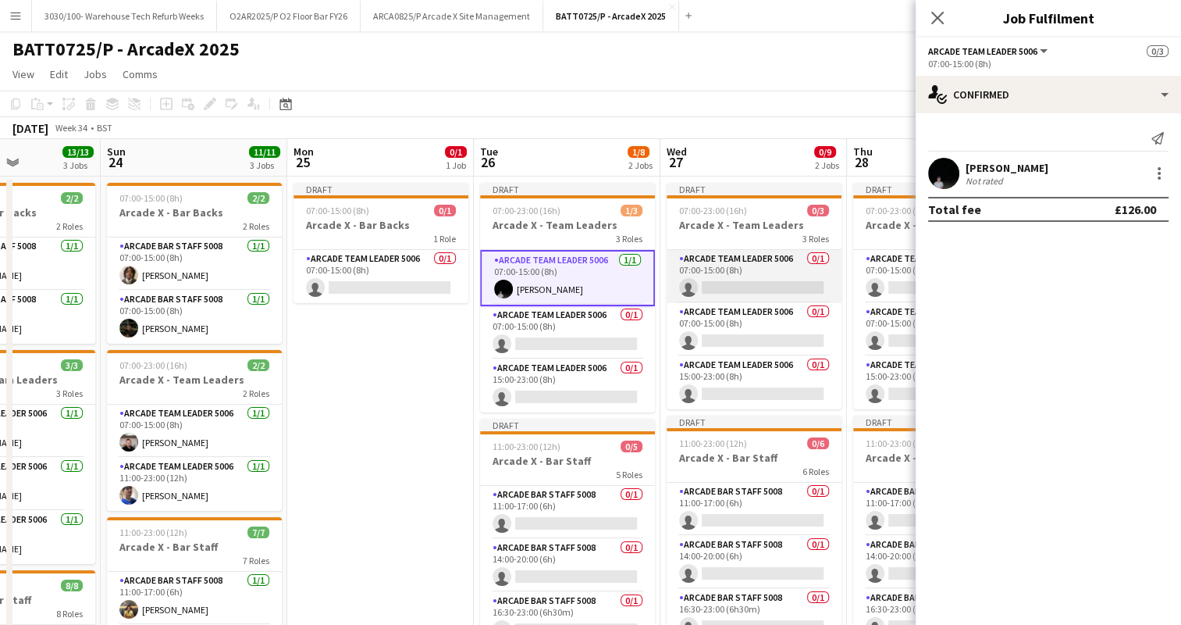
click at [778, 259] on app-card-role "Arcade Team Leader 5006 0/1 07:00-15:00 (8h) single-neutral-actions" at bounding box center [754, 276] width 175 height 53
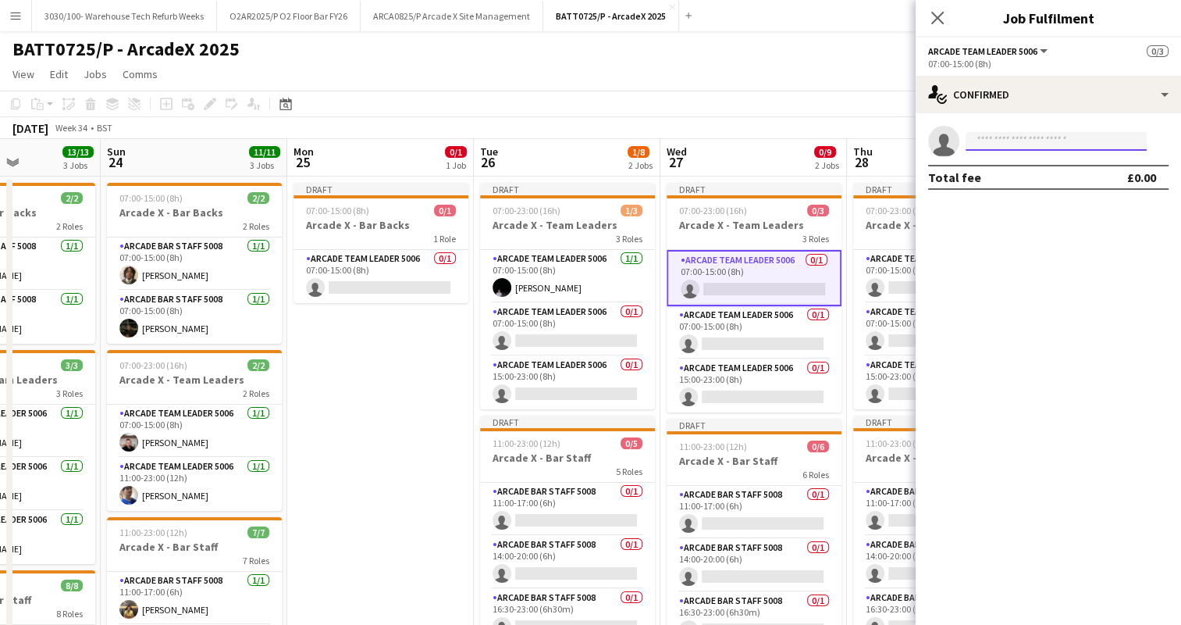
click at [1035, 145] on input at bounding box center [1056, 141] width 181 height 19
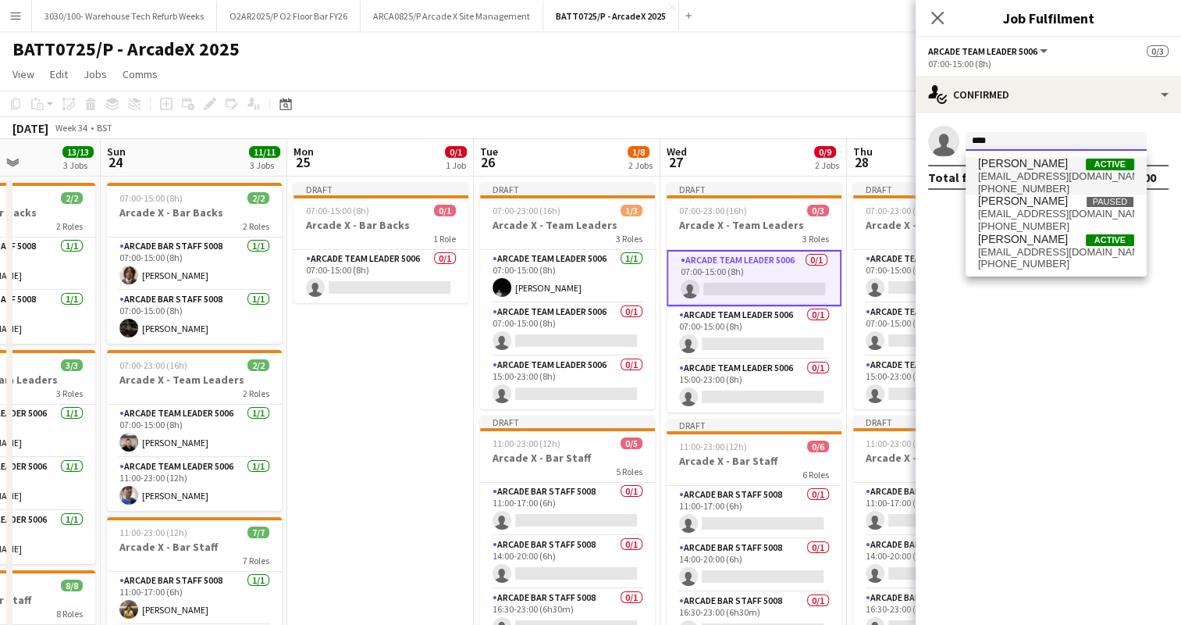
type input "****"
click at [1053, 168] on span "[PERSON_NAME] Active" at bounding box center [1056, 163] width 156 height 13
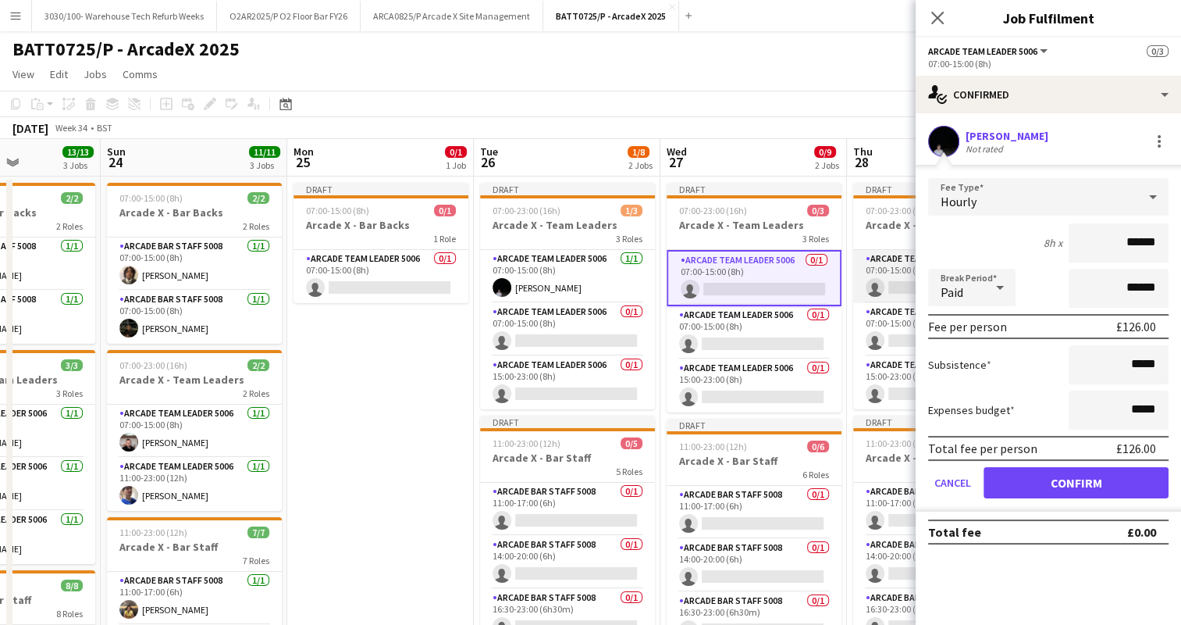
scroll to position [0, 590]
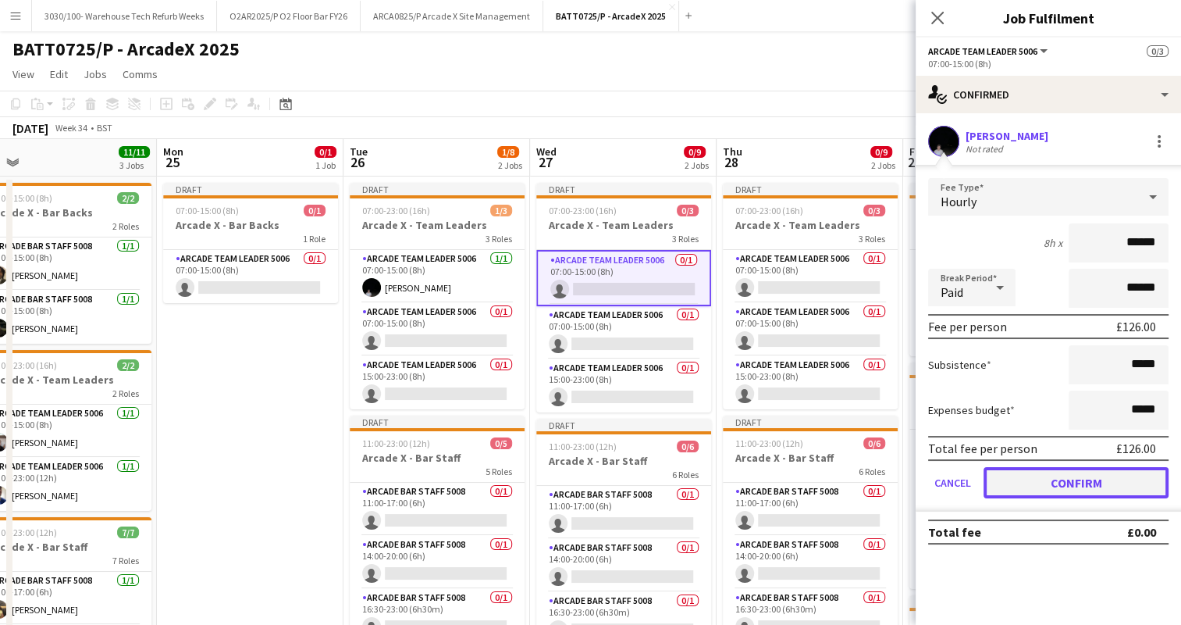
click at [1014, 483] on button "Confirm" at bounding box center [1076, 482] width 185 height 31
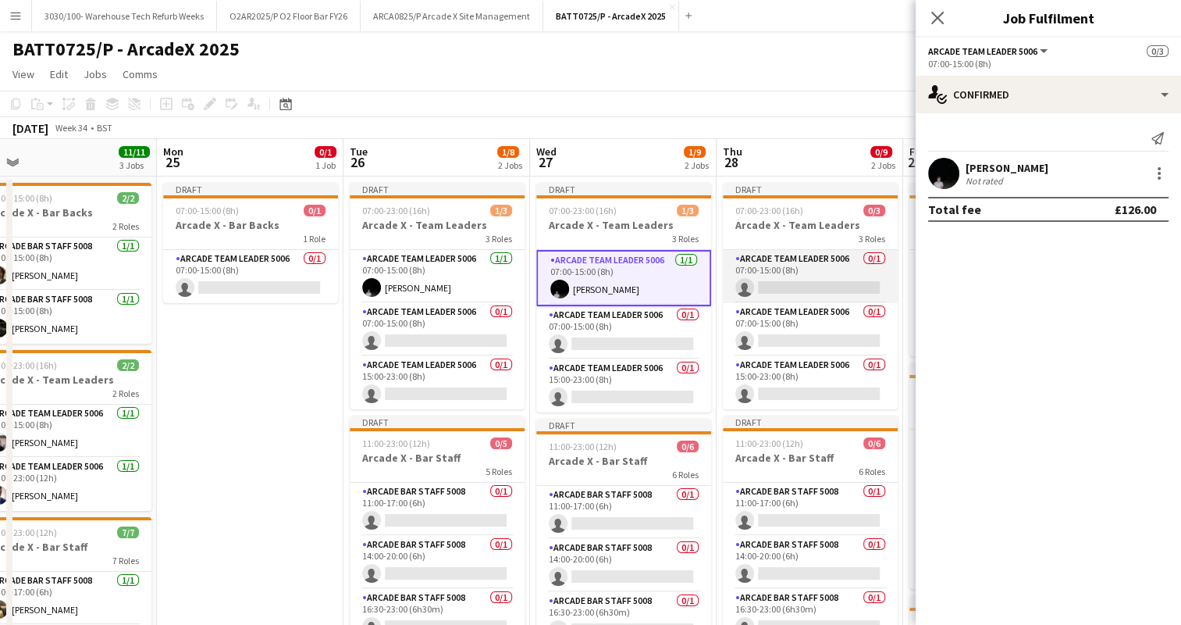
click at [838, 288] on app-card-role "Arcade Team Leader 5006 0/1 07:00-15:00 (8h) single-neutral-actions" at bounding box center [810, 276] width 175 height 53
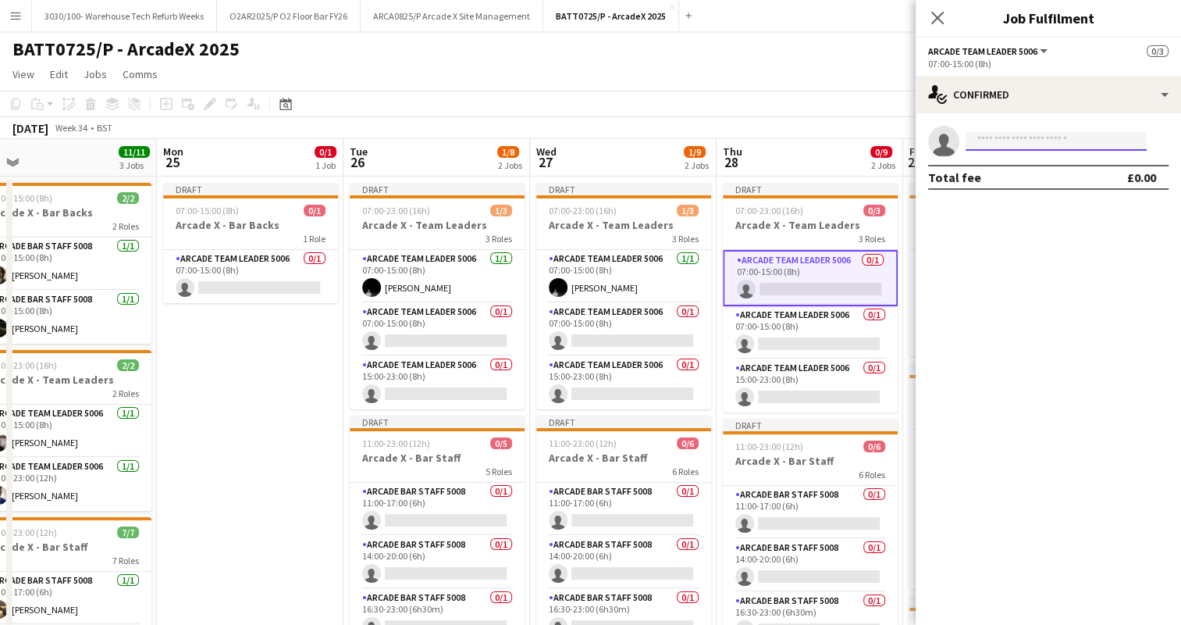
click at [1005, 144] on input at bounding box center [1056, 141] width 181 height 19
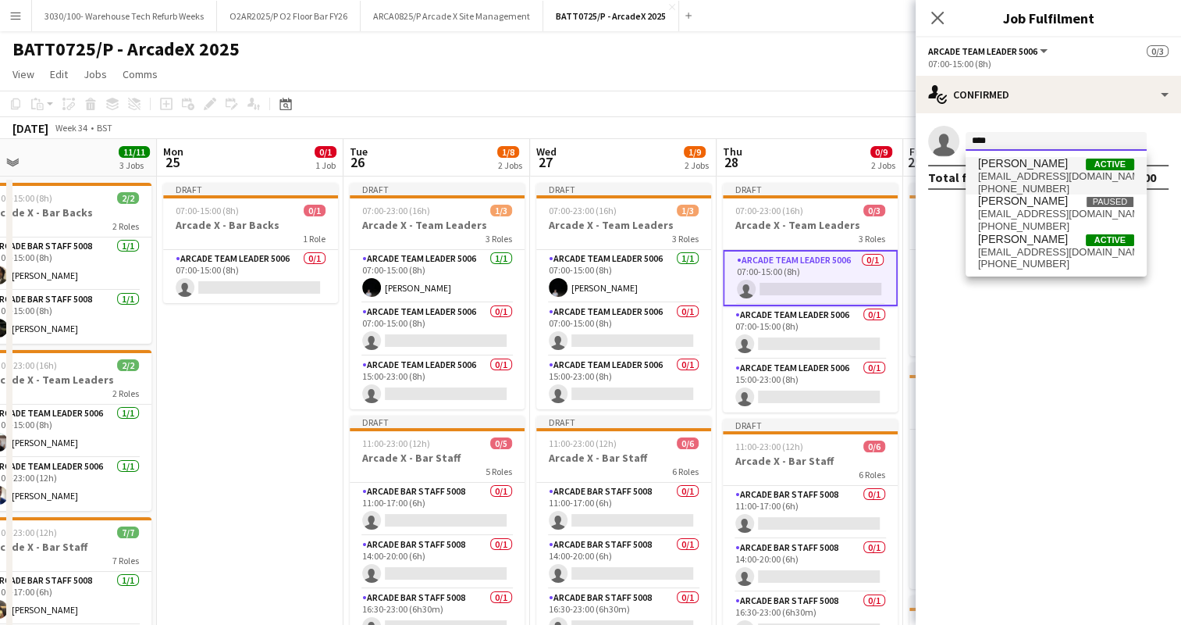
type input "****"
click at [1018, 164] on span "[PERSON_NAME]" at bounding box center [1023, 163] width 90 height 13
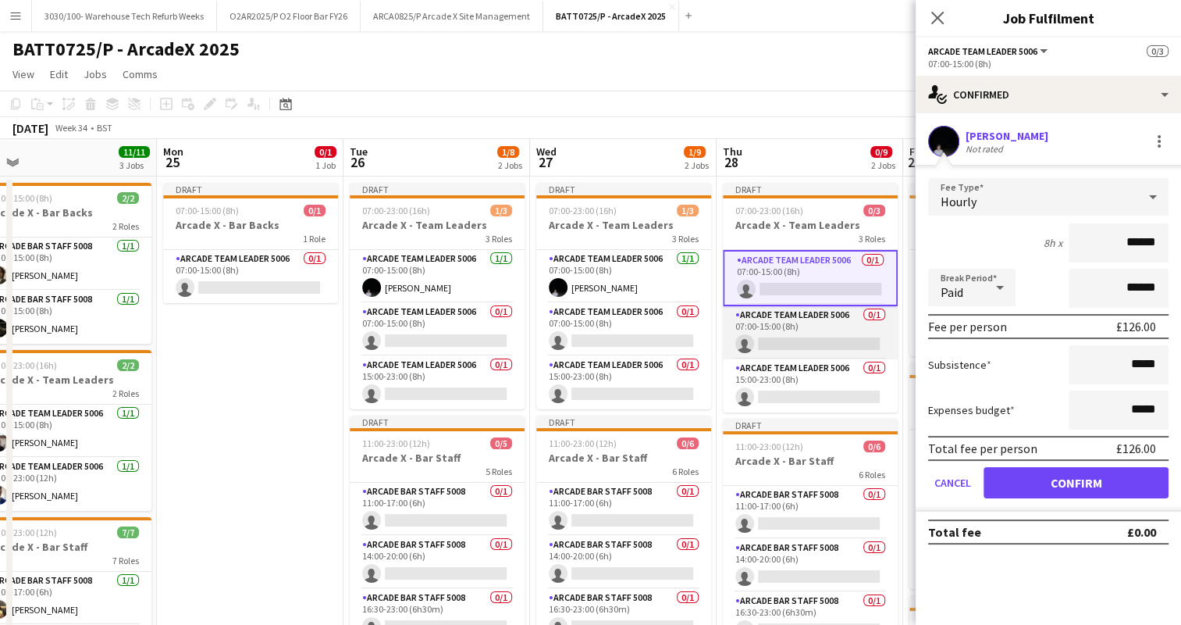
scroll to position [0, 711]
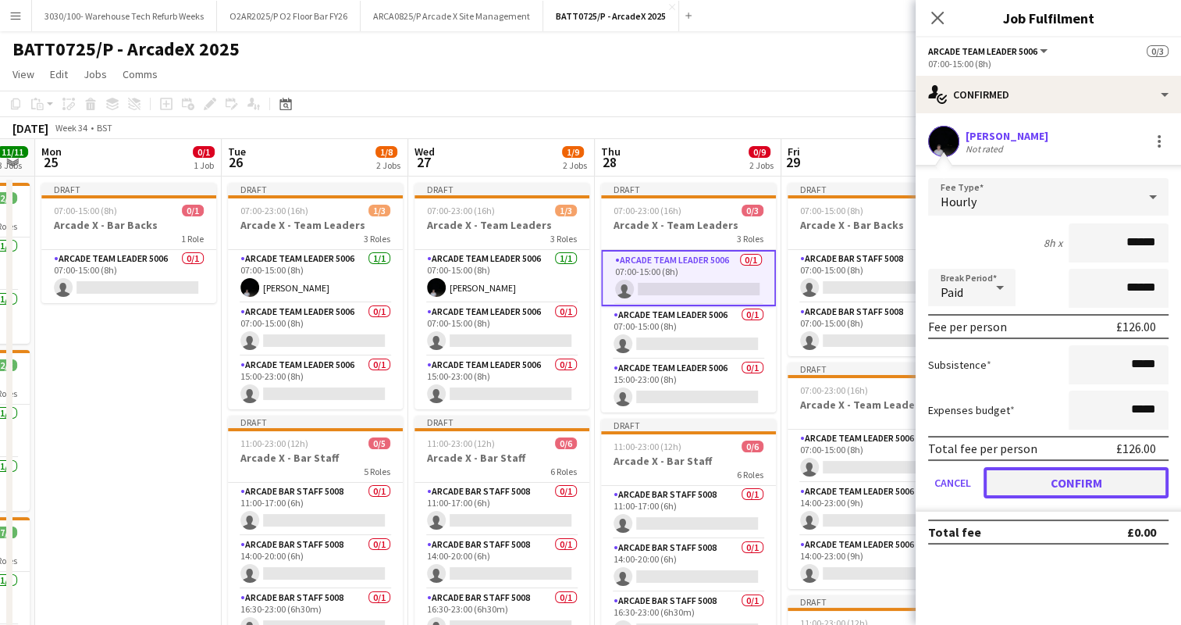
click at [1015, 480] on button "Confirm" at bounding box center [1076, 482] width 185 height 31
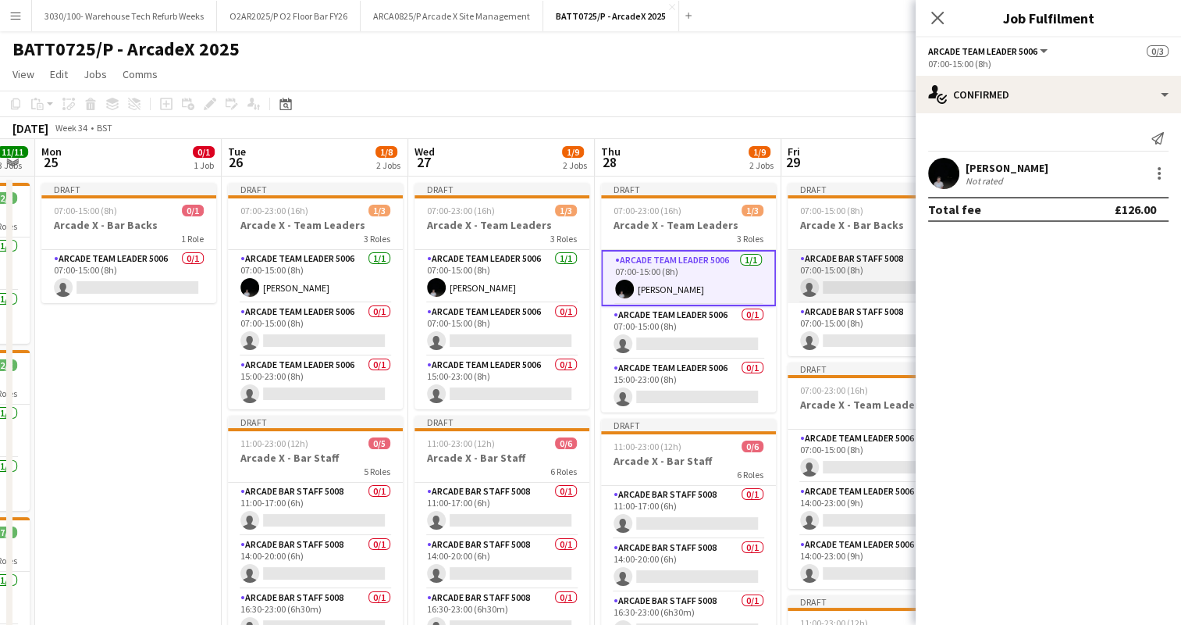
click at [864, 277] on app-card-role "Arcade Bar Staff 5008 0/1 07:00-15:00 (8h) single-neutral-actions" at bounding box center [875, 276] width 175 height 53
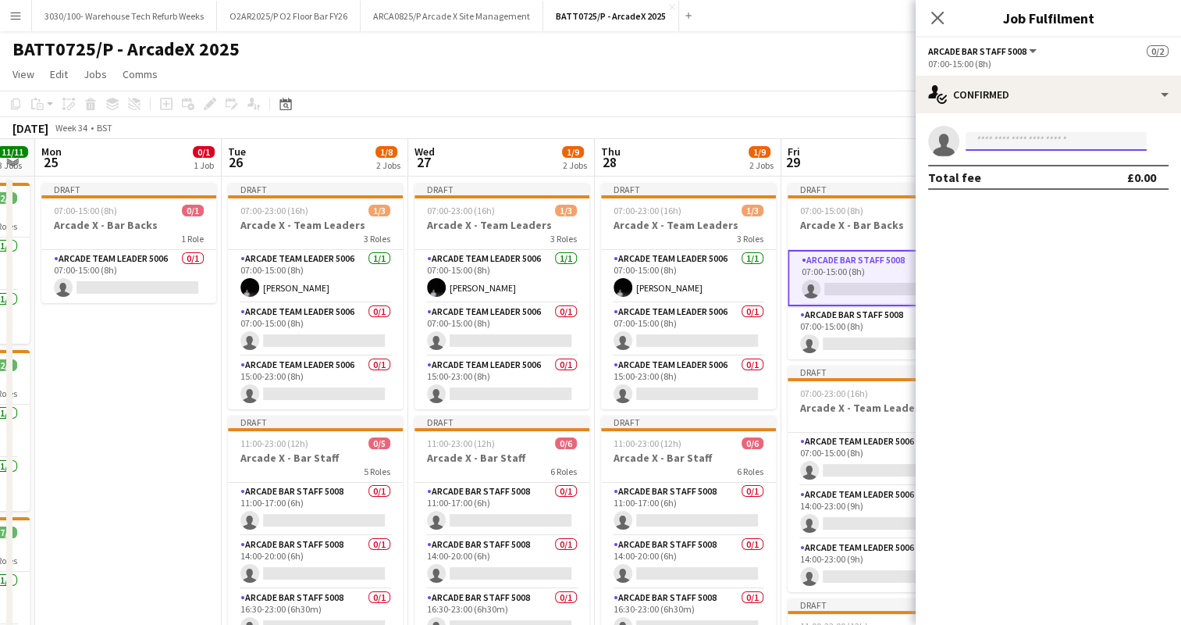
click at [1009, 144] on input at bounding box center [1056, 141] width 181 height 19
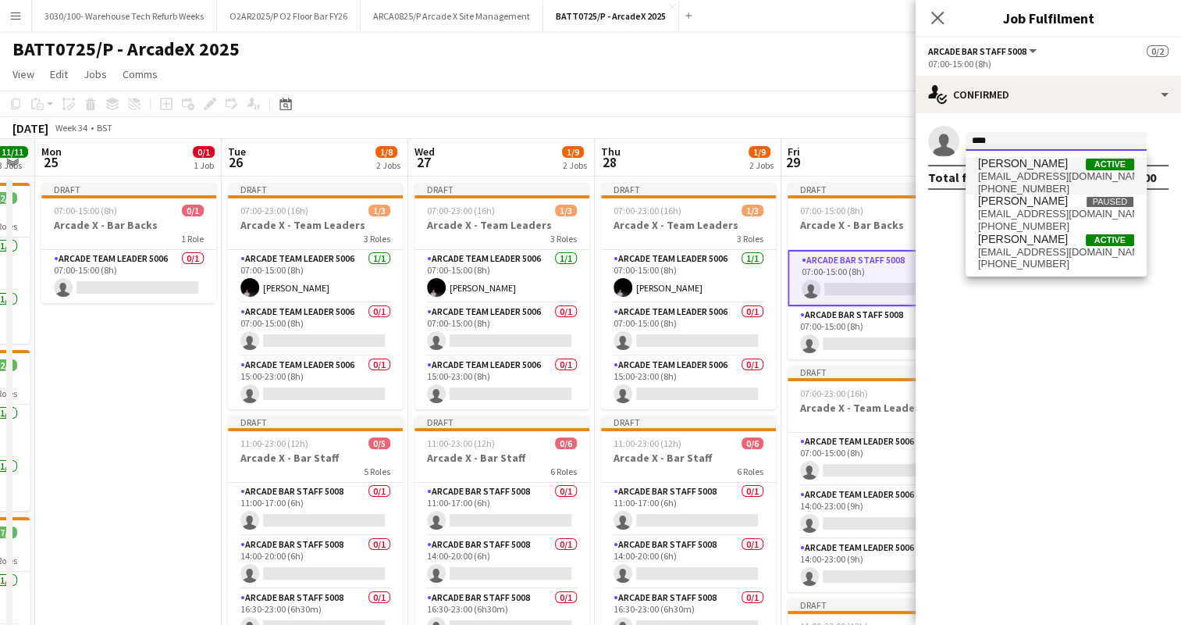
type input "****"
click at [1053, 175] on span "[EMAIL_ADDRESS][DOMAIN_NAME]" at bounding box center [1056, 176] width 156 height 12
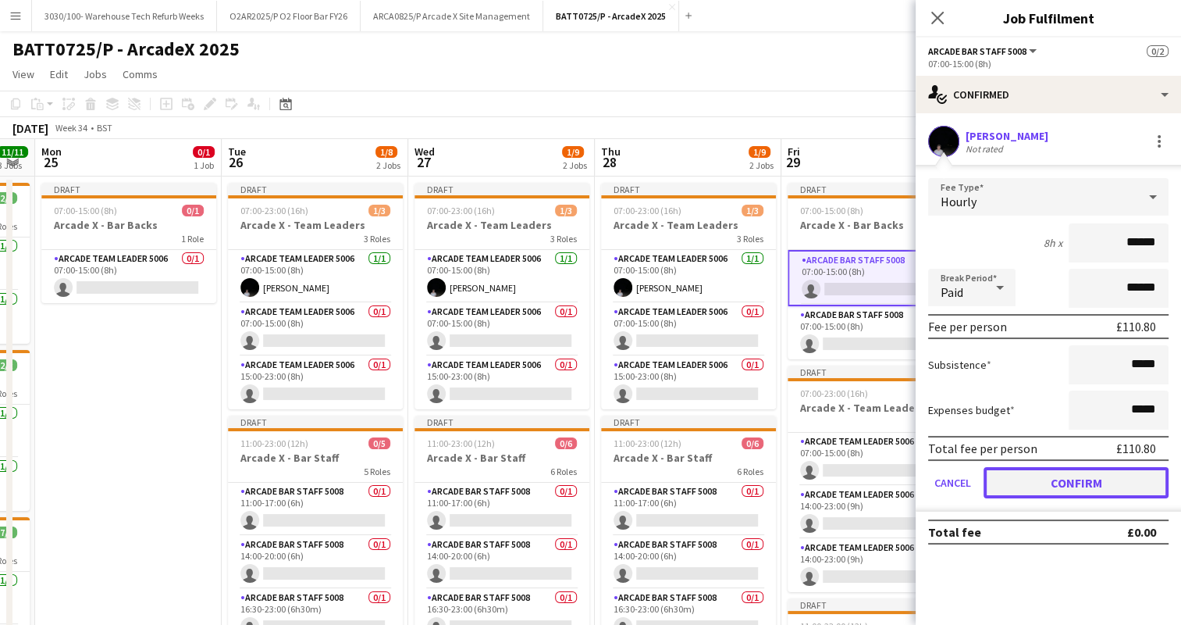
click at [1042, 477] on button "Confirm" at bounding box center [1076, 482] width 185 height 31
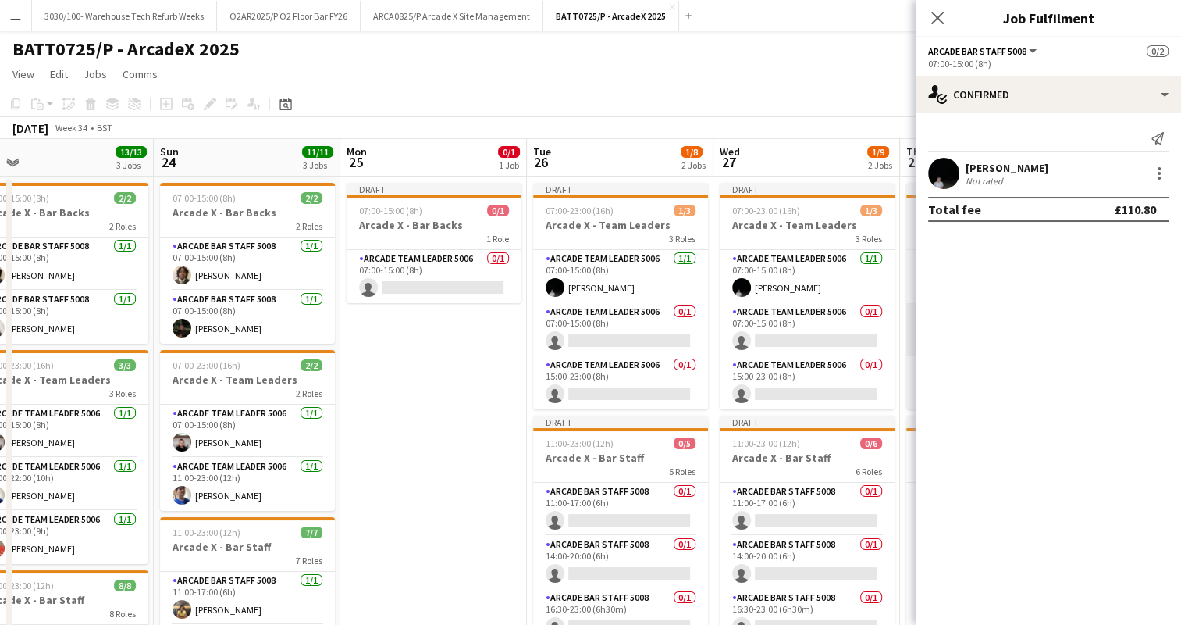
scroll to position [0, 321]
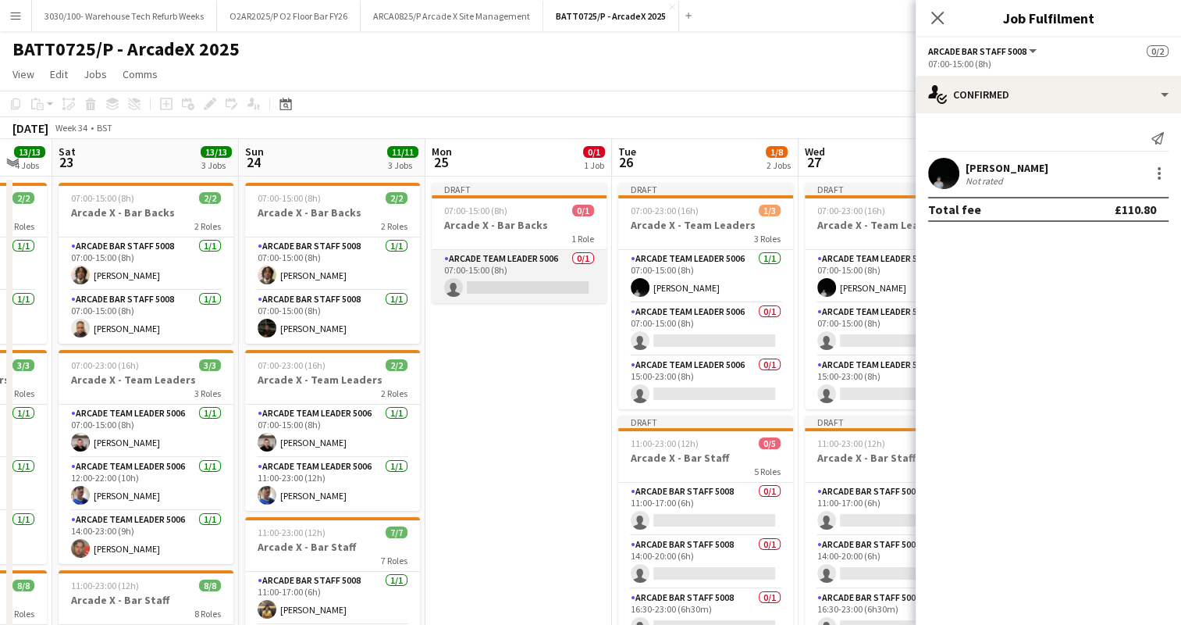
click at [487, 264] on app-card-role "Arcade Team Leader 5006 0/1 07:00-15:00 (8h) single-neutral-actions" at bounding box center [519, 276] width 175 height 53
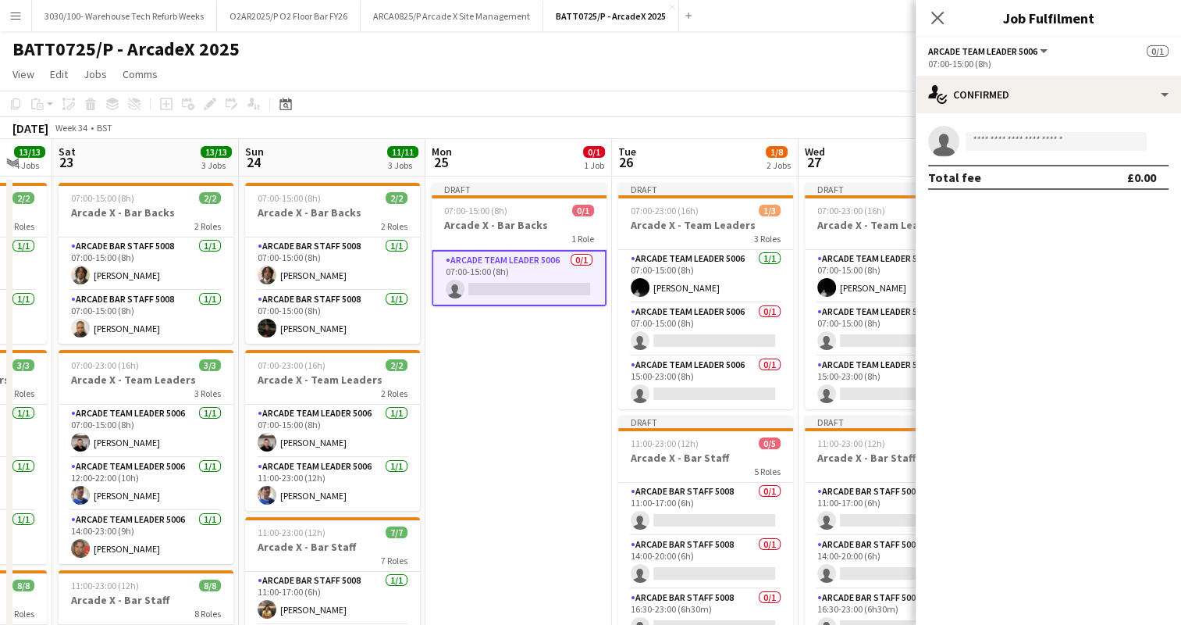
click at [1004, 131] on app-invite-slot "single-neutral-actions" at bounding box center [1048, 141] width 265 height 31
click at [1010, 141] on input at bounding box center [1056, 141] width 181 height 19
click at [1051, 148] on input "*****" at bounding box center [1056, 141] width 181 height 19
type input "*****"
click at [1028, 172] on span "[EMAIL_ADDRESS][DOMAIN_NAME]" at bounding box center [1056, 176] width 156 height 12
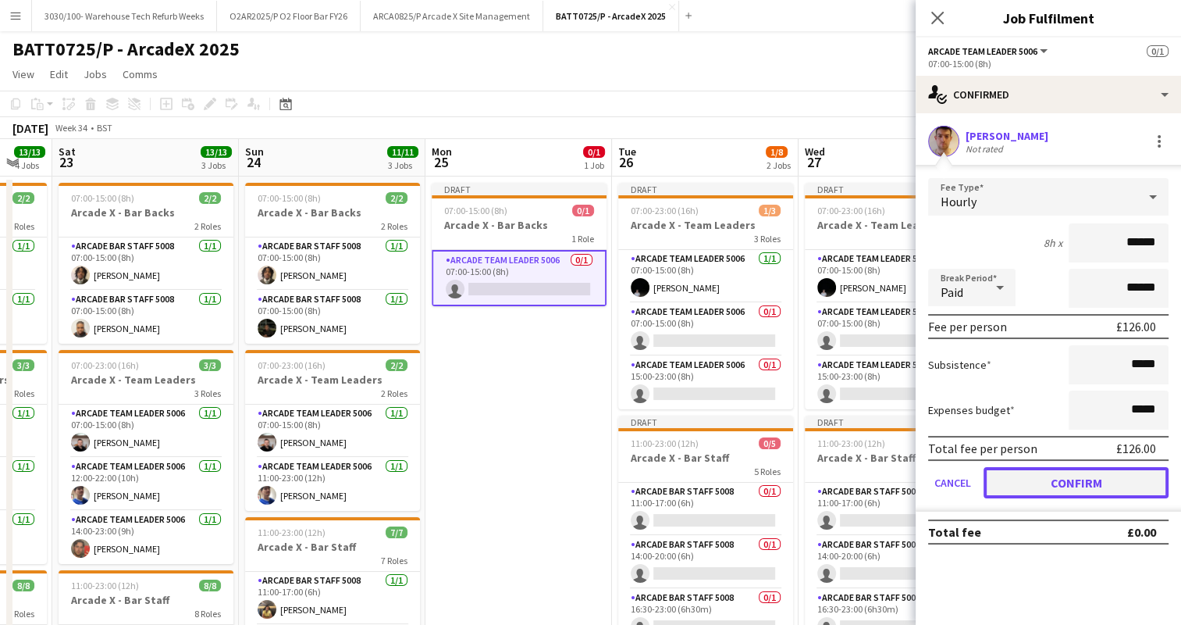
click at [1037, 468] on button "Confirm" at bounding box center [1076, 482] width 185 height 31
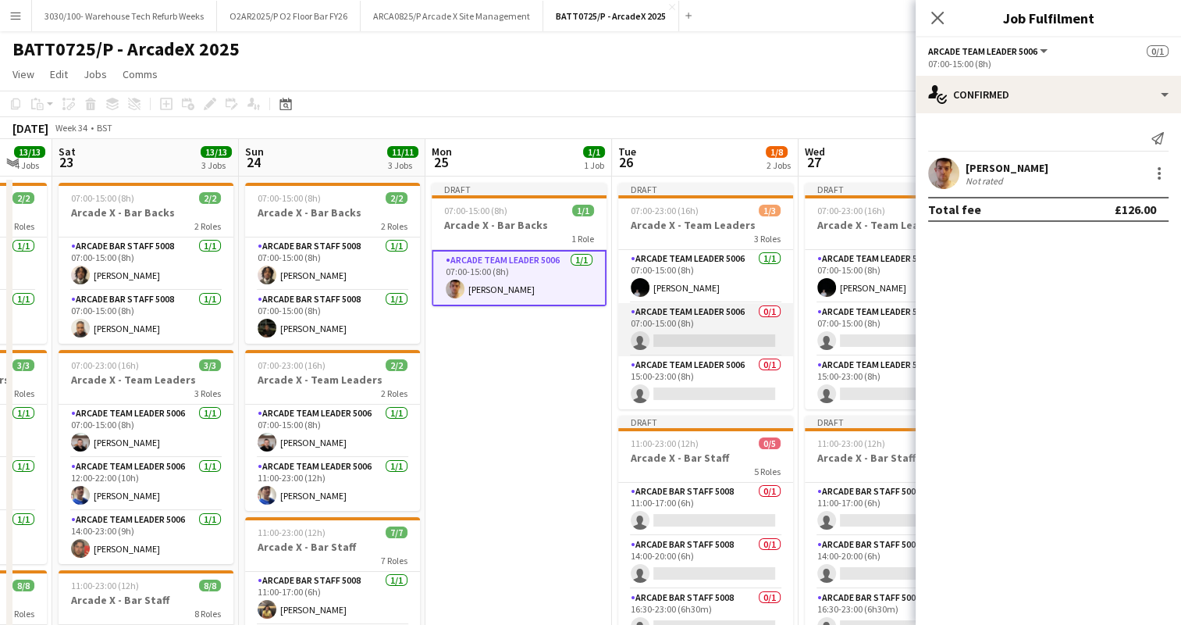
click at [694, 325] on app-card-role "Arcade Team Leader 5006 0/1 07:00-15:00 (8h) single-neutral-actions" at bounding box center [705, 329] width 175 height 53
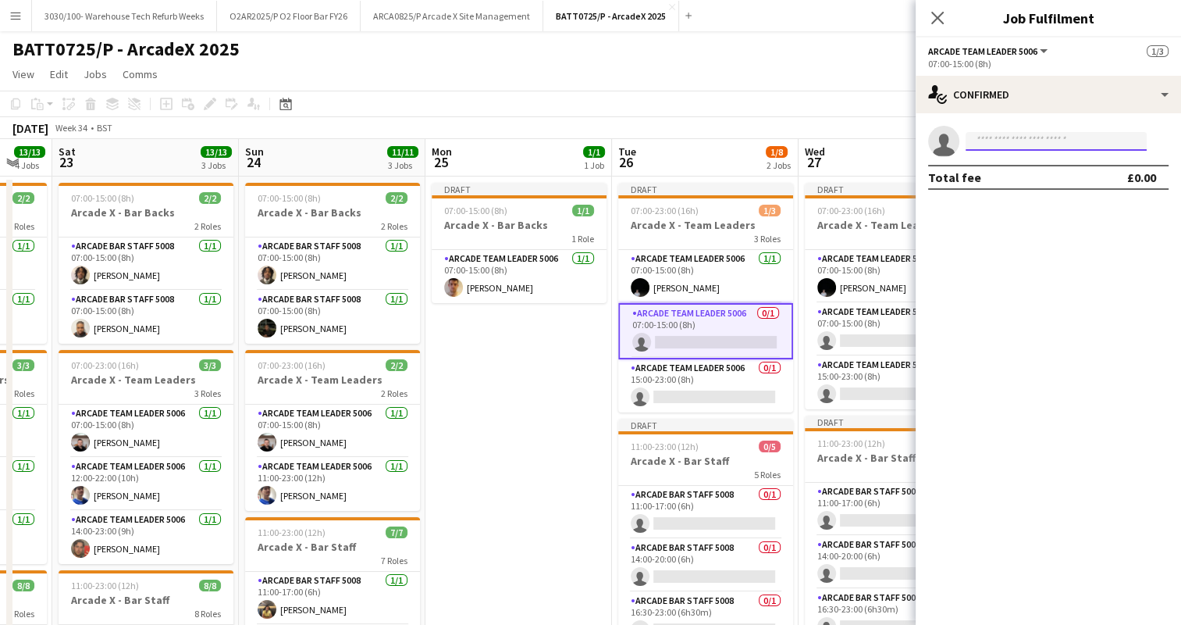
click at [1018, 143] on input at bounding box center [1056, 141] width 181 height 19
type input "**********"
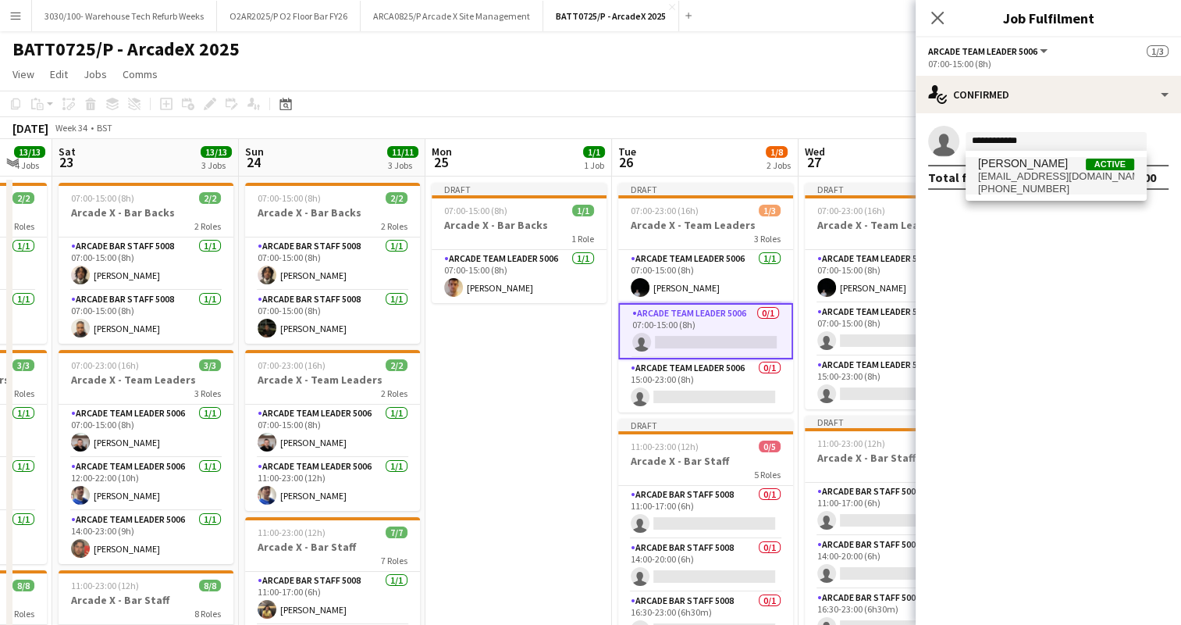
click at [1043, 175] on span "[EMAIL_ADDRESS][DOMAIN_NAME]" at bounding box center [1056, 176] width 156 height 12
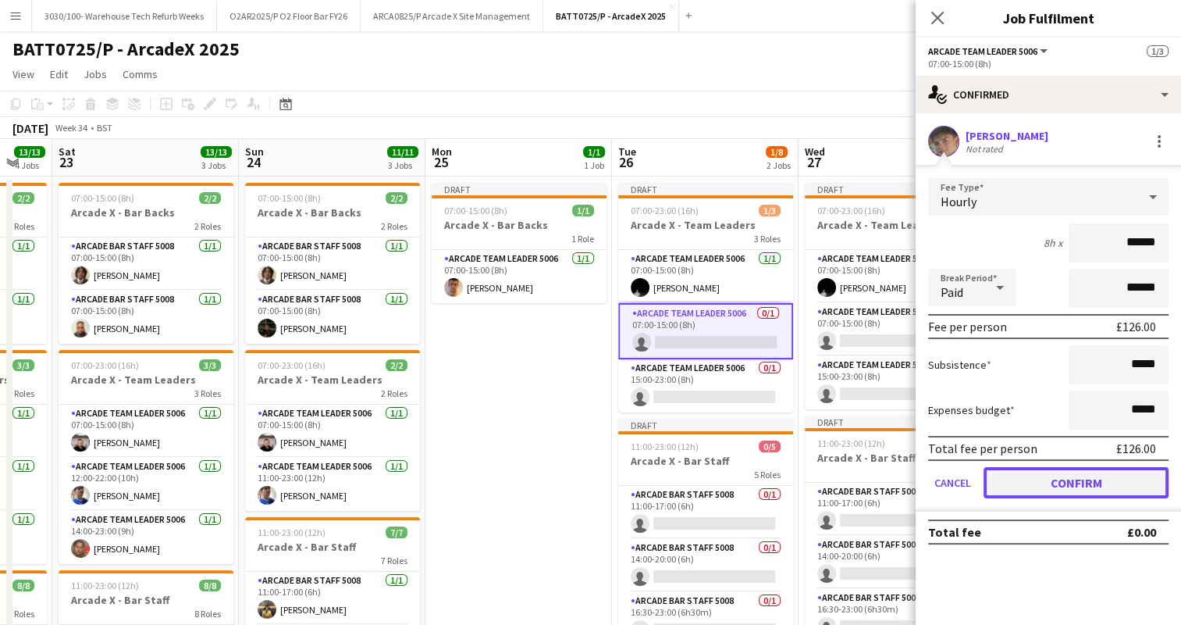
click at [1040, 467] on button "Confirm" at bounding box center [1076, 482] width 185 height 31
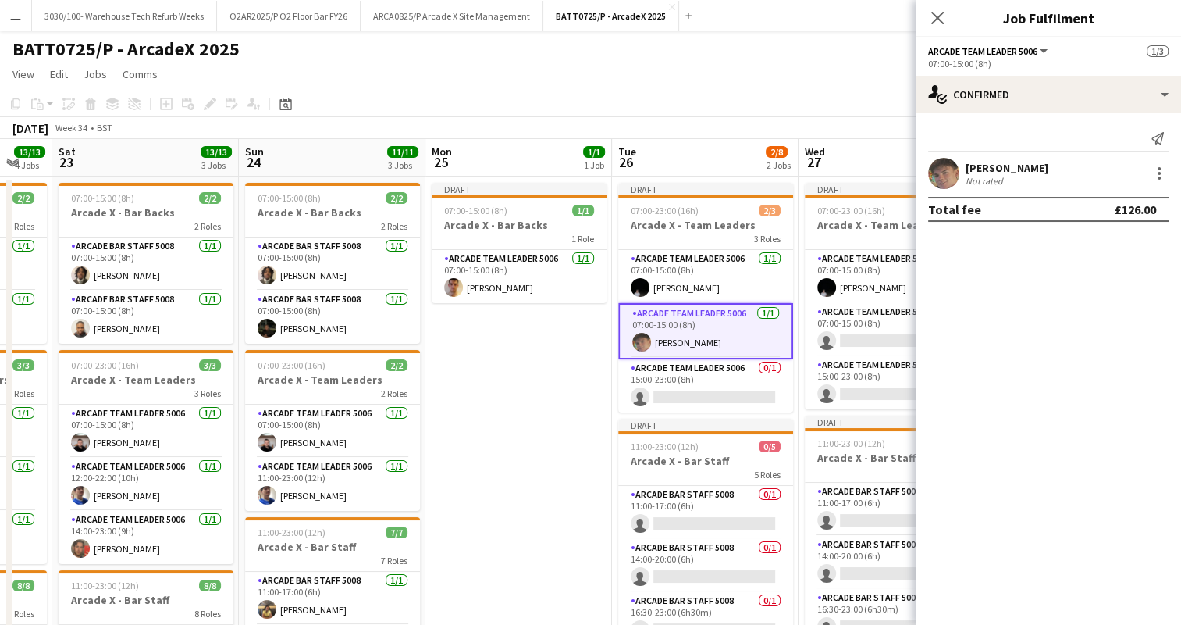
scroll to position [0, 436]
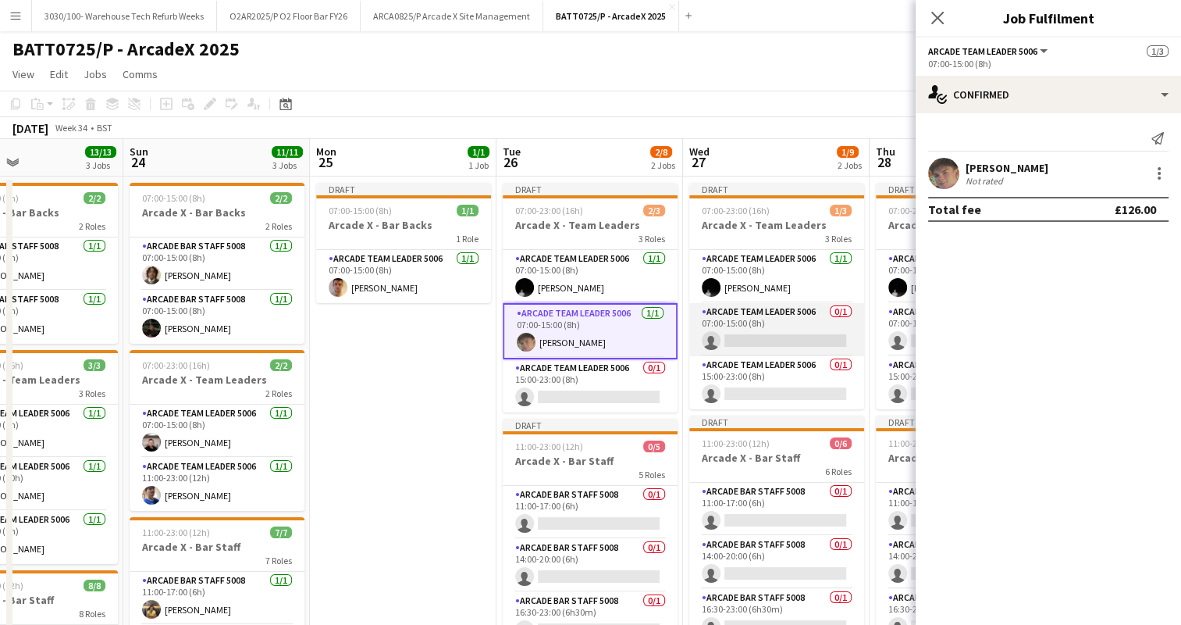
click at [760, 333] on app-card-role "Arcade Team Leader 5006 0/1 07:00-15:00 (8h) single-neutral-actions" at bounding box center [776, 329] width 175 height 53
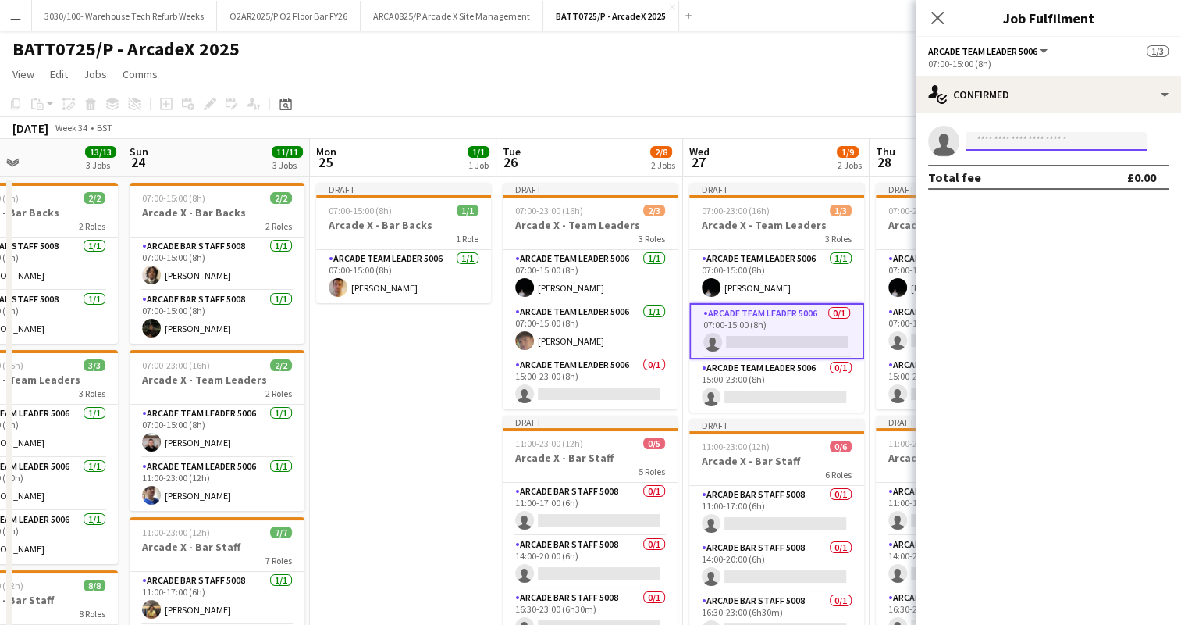
click at [1027, 144] on input at bounding box center [1056, 141] width 181 height 19
type input "****"
click at [1072, 169] on span "[PERSON_NAME] Active" at bounding box center [1056, 163] width 156 height 13
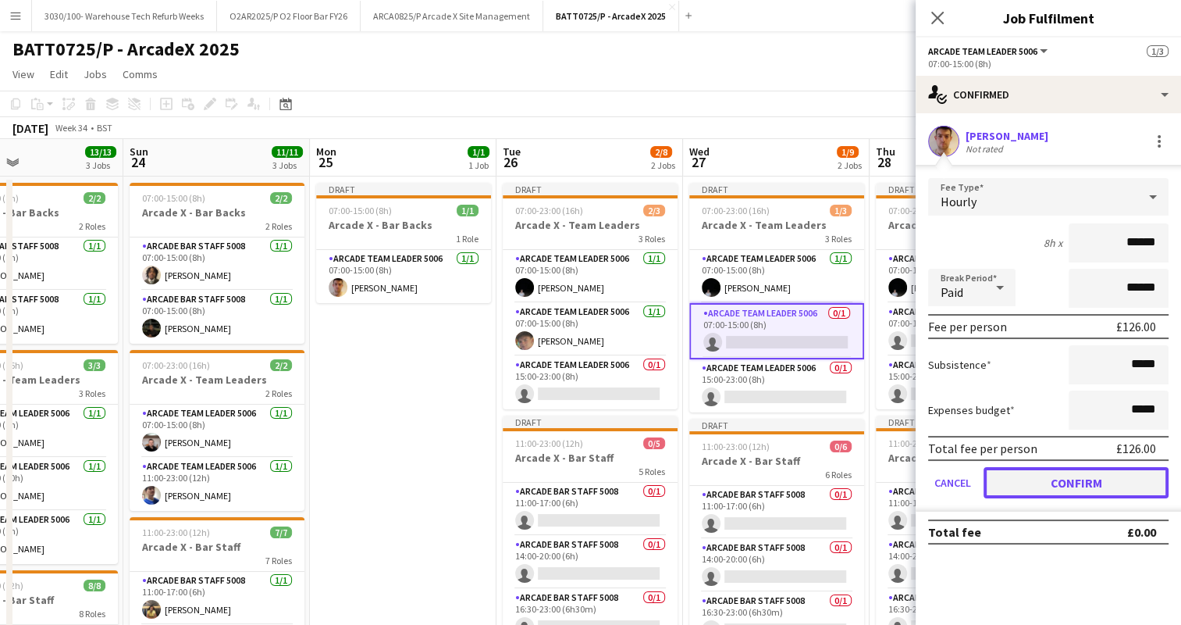
drag, startPoint x: 875, startPoint y: 305, endPoint x: 1016, endPoint y: 468, distance: 215.3
click at [1016, 468] on button "Confirm" at bounding box center [1076, 482] width 185 height 31
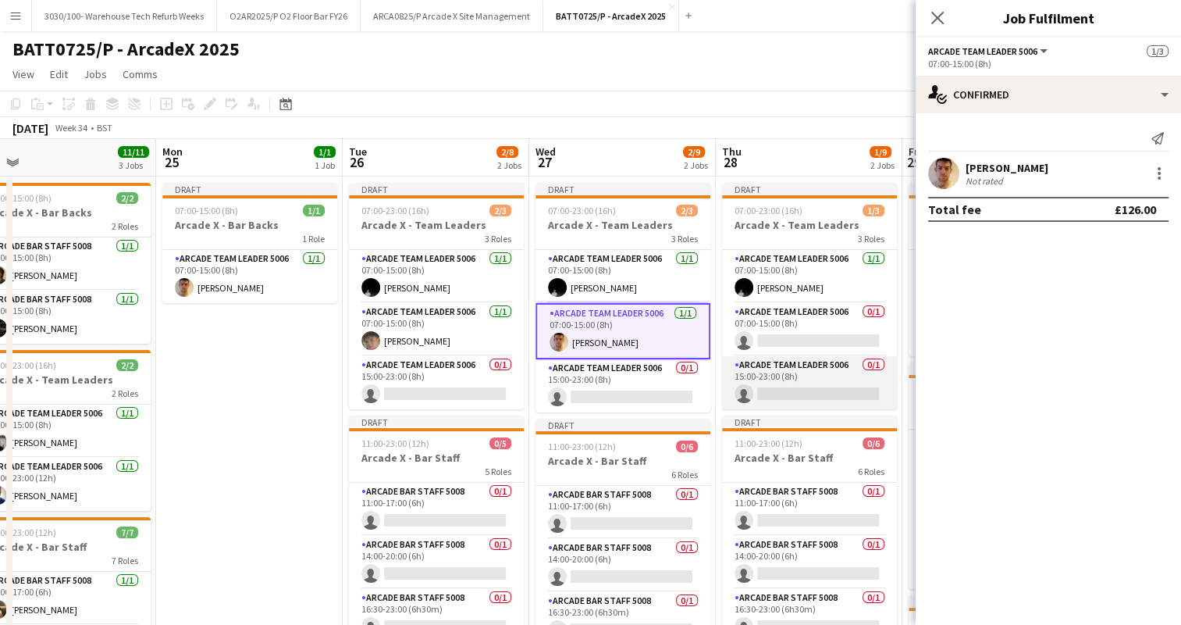
scroll to position [0, 591]
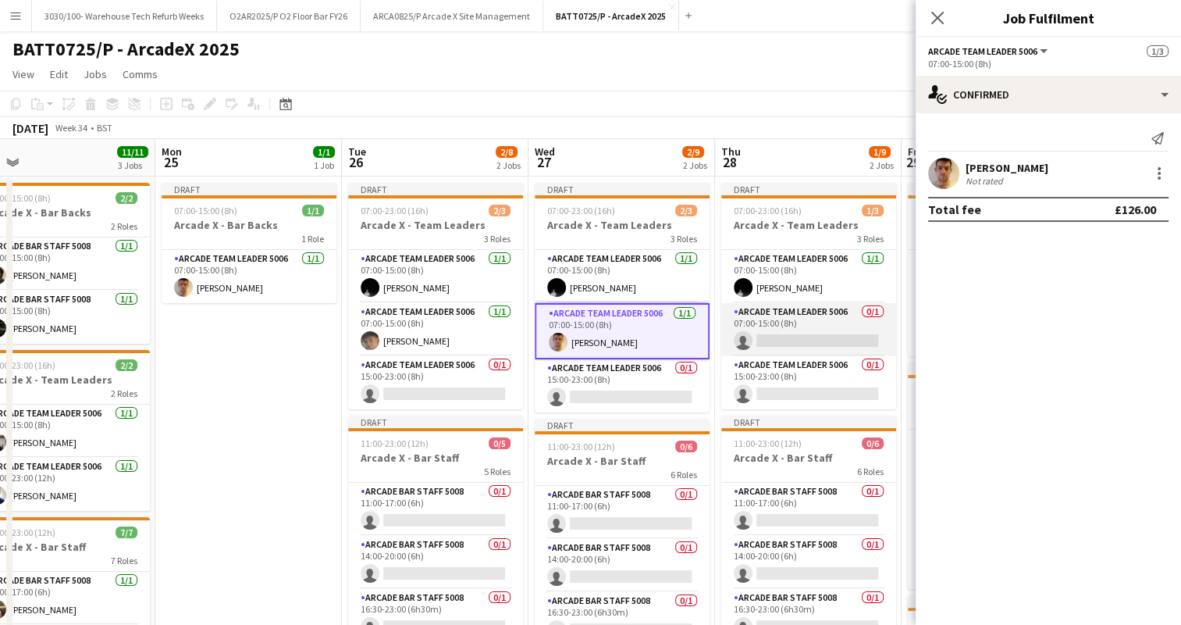
click at [774, 332] on app-card-role "Arcade Team Leader 5006 0/1 07:00-15:00 (8h) single-neutral-actions" at bounding box center [808, 329] width 175 height 53
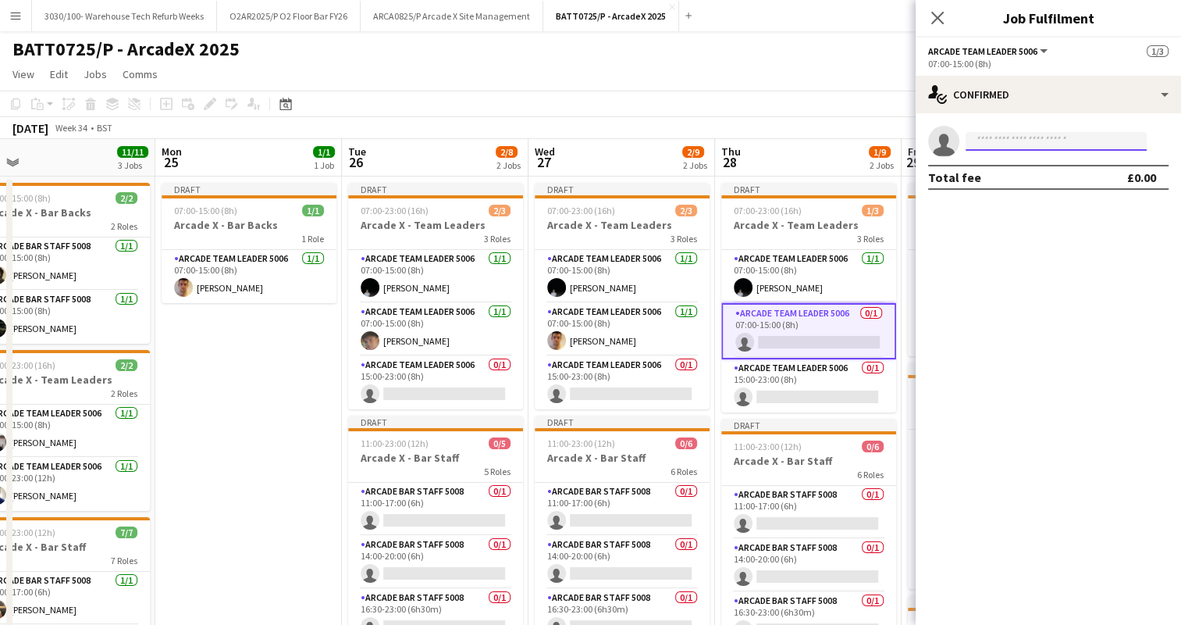
click at [1002, 144] on input at bounding box center [1056, 141] width 181 height 19
type input "****"
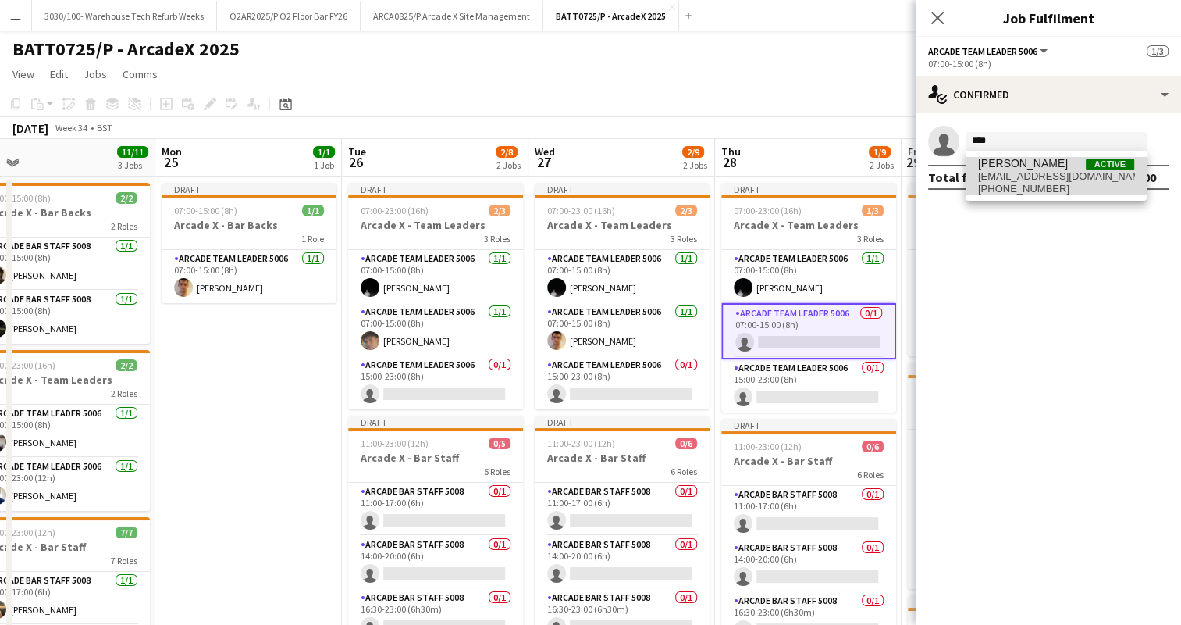
click at [1026, 176] on span "[EMAIL_ADDRESS][DOMAIN_NAME]" at bounding box center [1056, 176] width 156 height 12
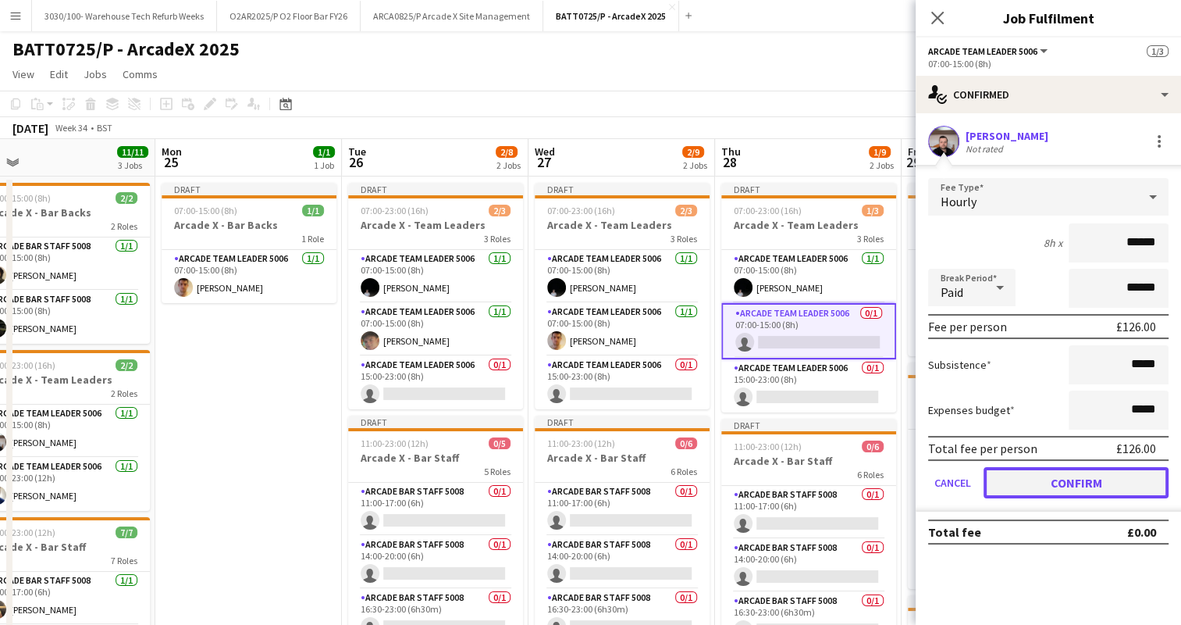
click at [1009, 483] on button "Confirm" at bounding box center [1076, 482] width 185 height 31
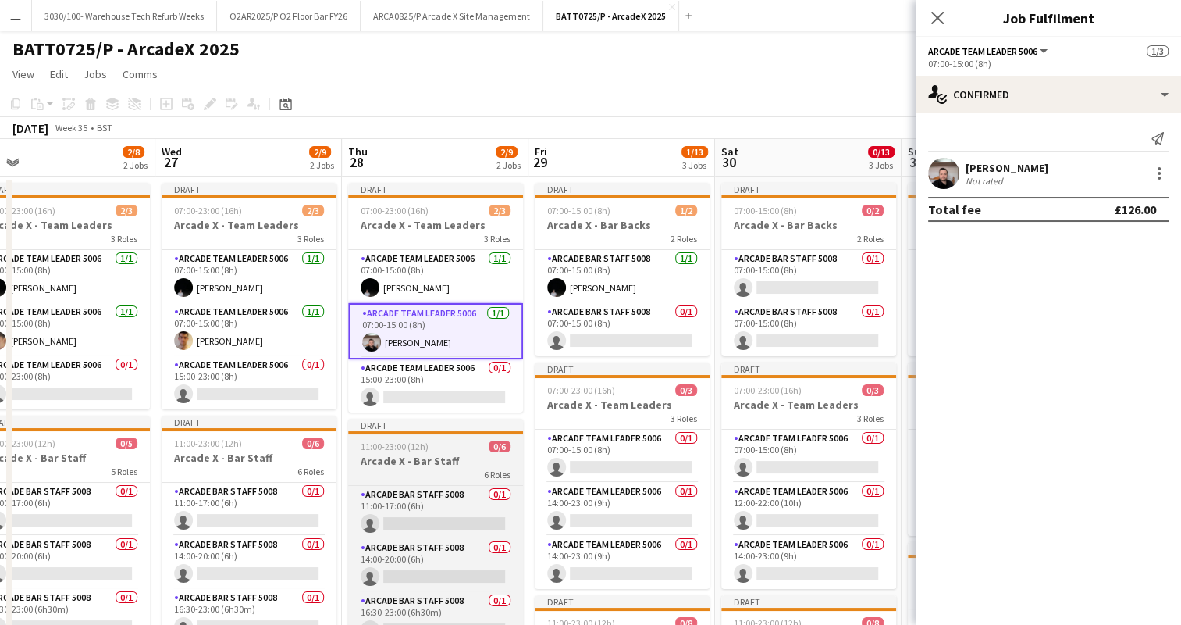
scroll to position [0, 543]
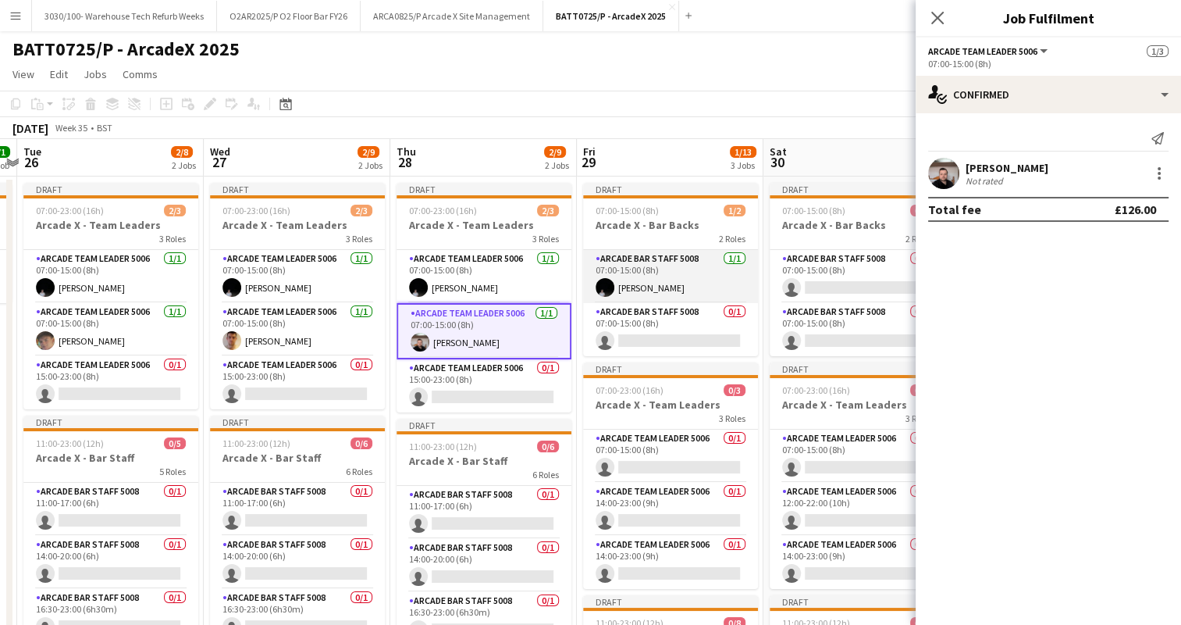
click at [686, 277] on app-card-role "Arcade Bar Staff 5008 [DATE] 07:00-15:00 (8h) [PERSON_NAME]" at bounding box center [670, 276] width 175 height 53
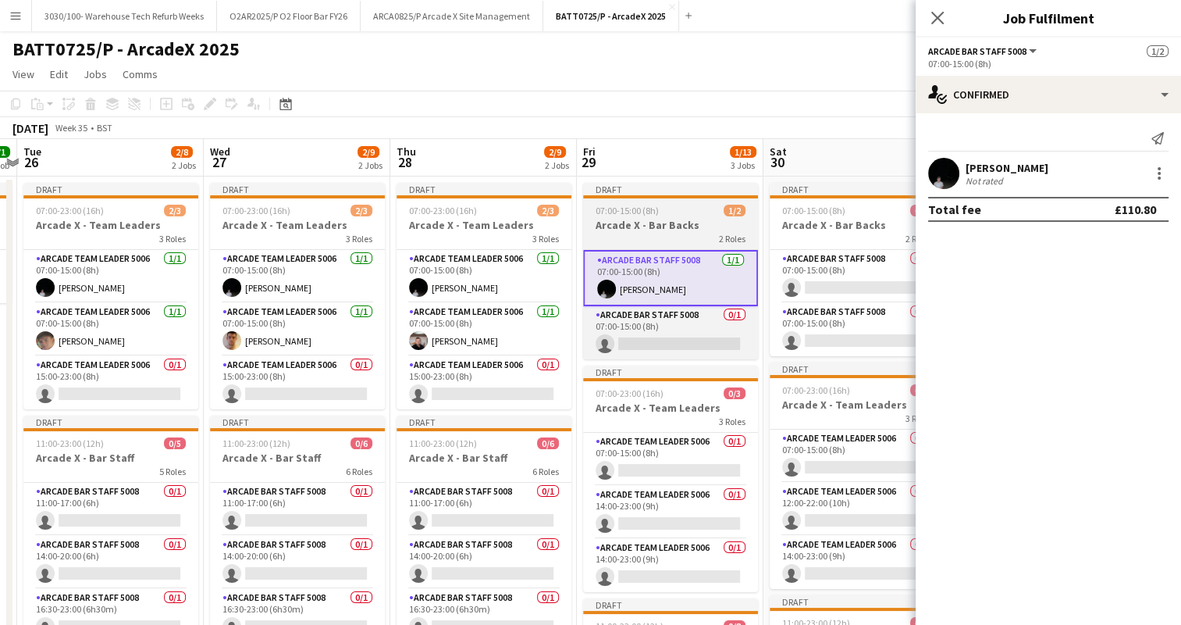
click at [676, 223] on h3 "Arcade X - Bar Backs" at bounding box center [670, 225] width 175 height 14
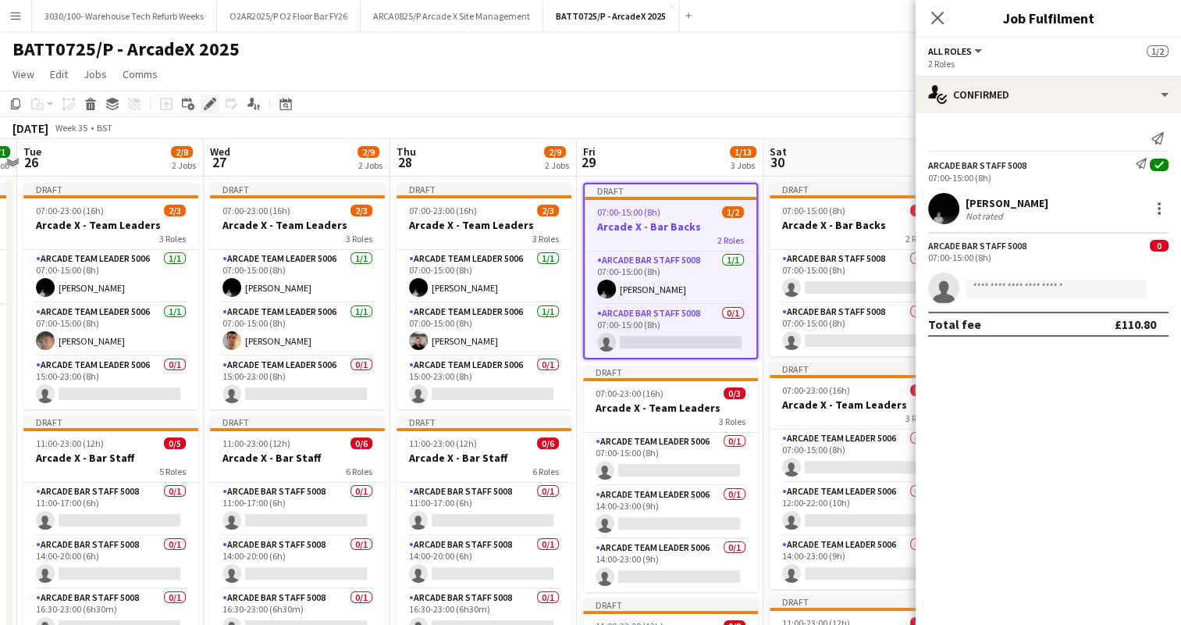
click at [208, 106] on icon at bounding box center [209, 104] width 9 height 9
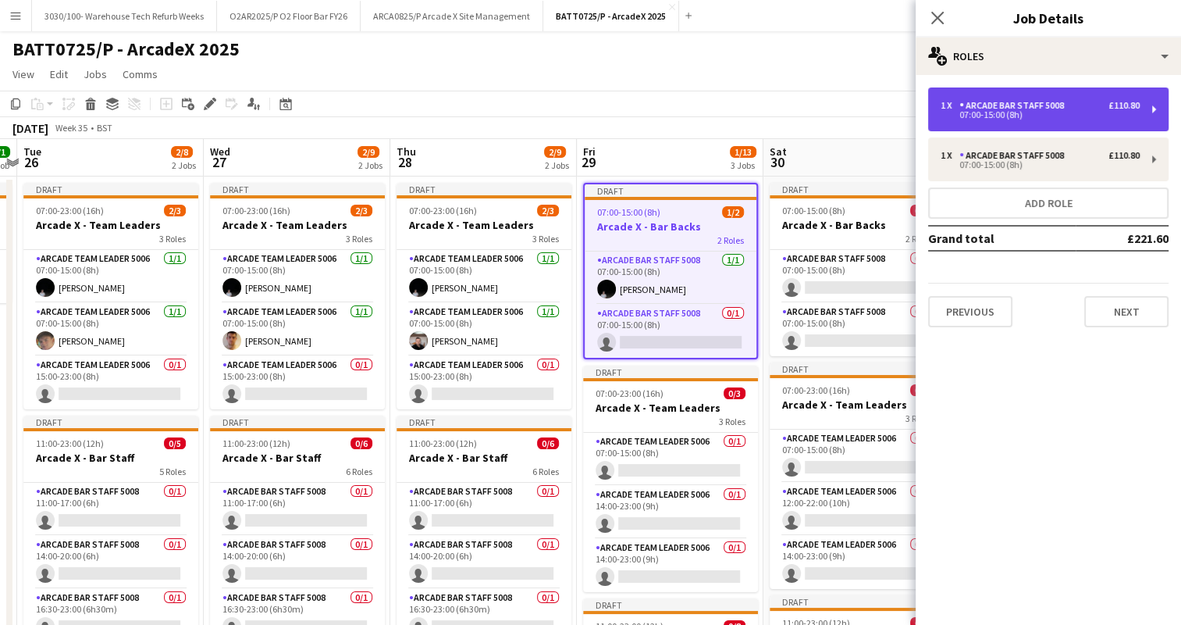
click at [1087, 97] on div "1 x Arcade Bar Staff 5008 £110.80 07:00-15:00 (8h)" at bounding box center [1048, 109] width 240 height 44
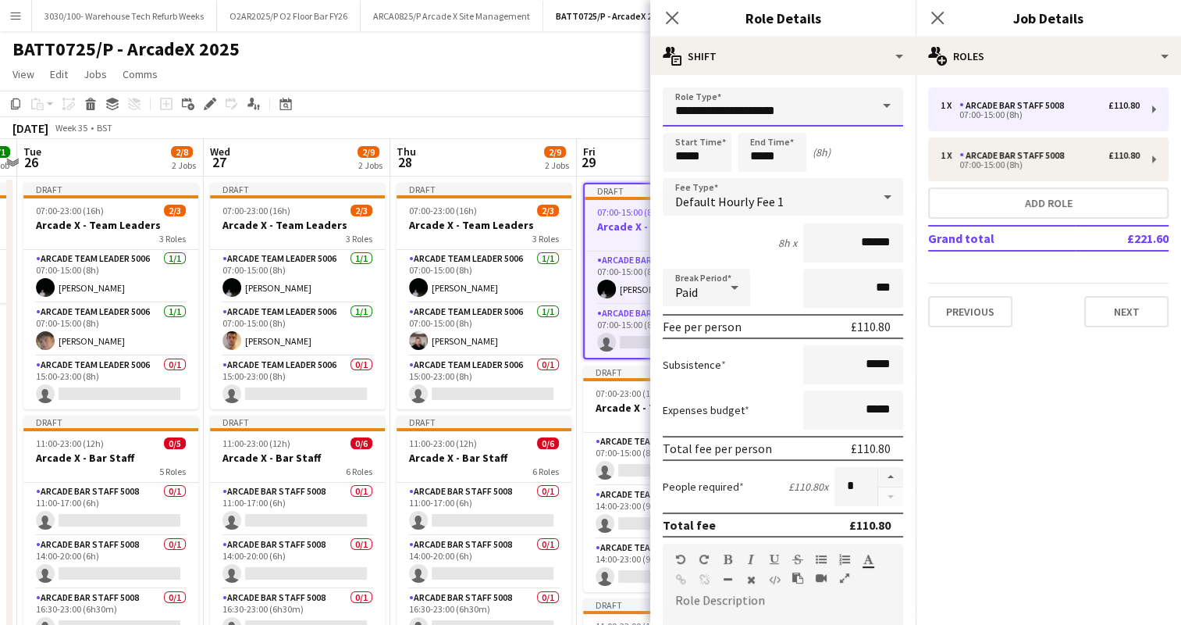
click at [849, 109] on input "**********" at bounding box center [783, 106] width 240 height 39
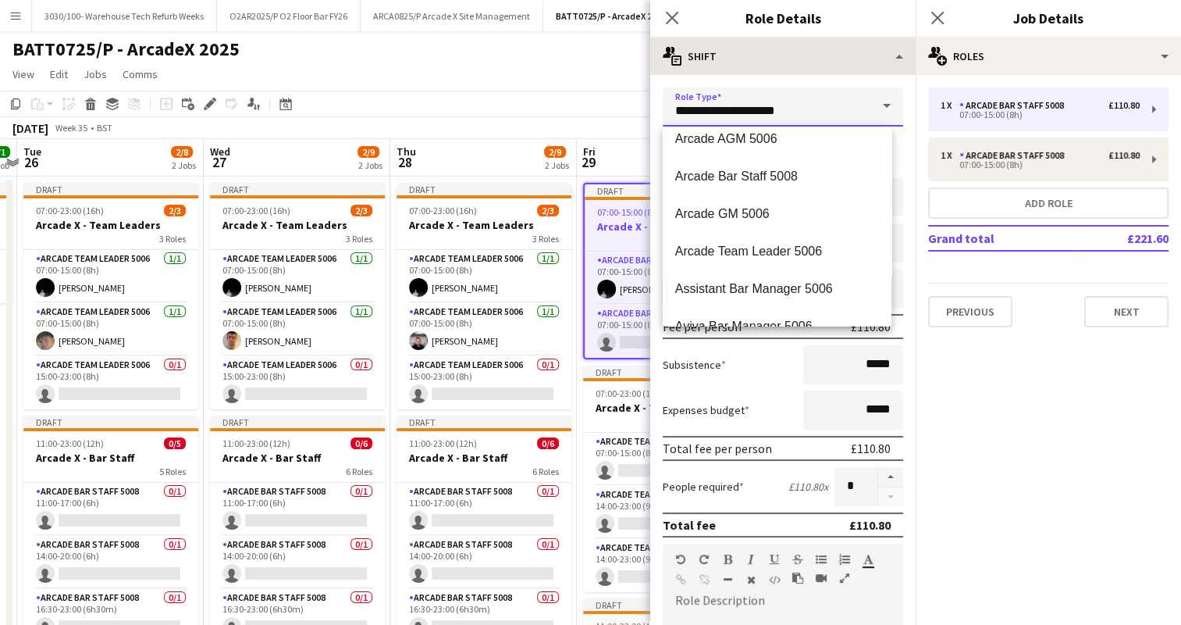
scroll to position [0, 0]
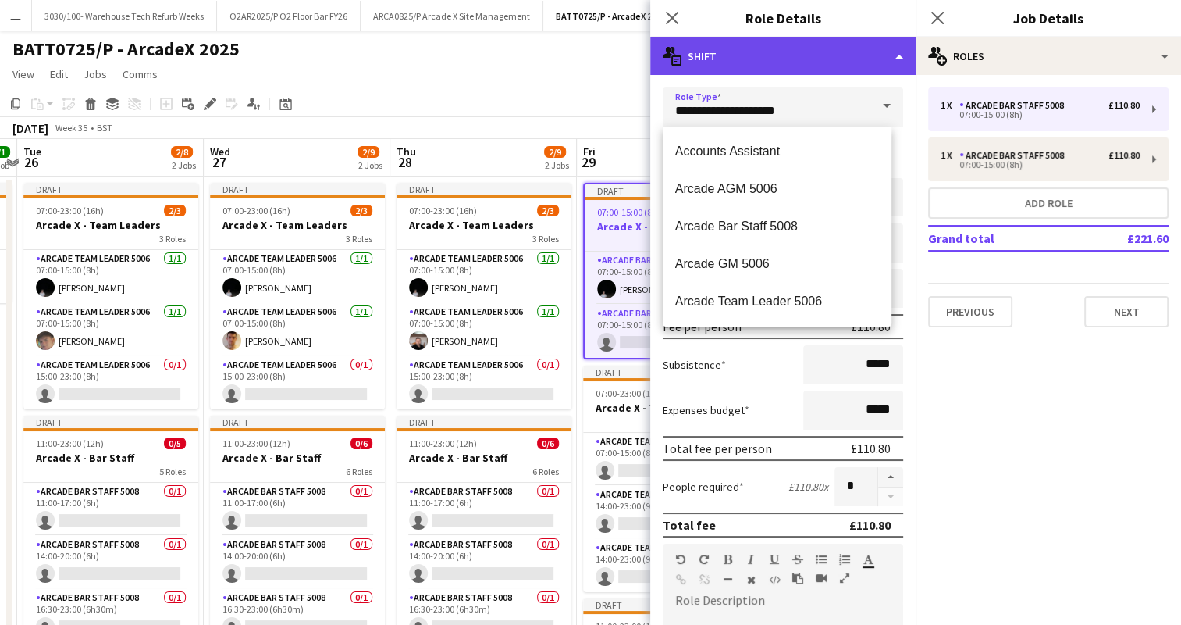
click at [838, 48] on div "multiple-actions-text Shift" at bounding box center [782, 55] width 265 height 37
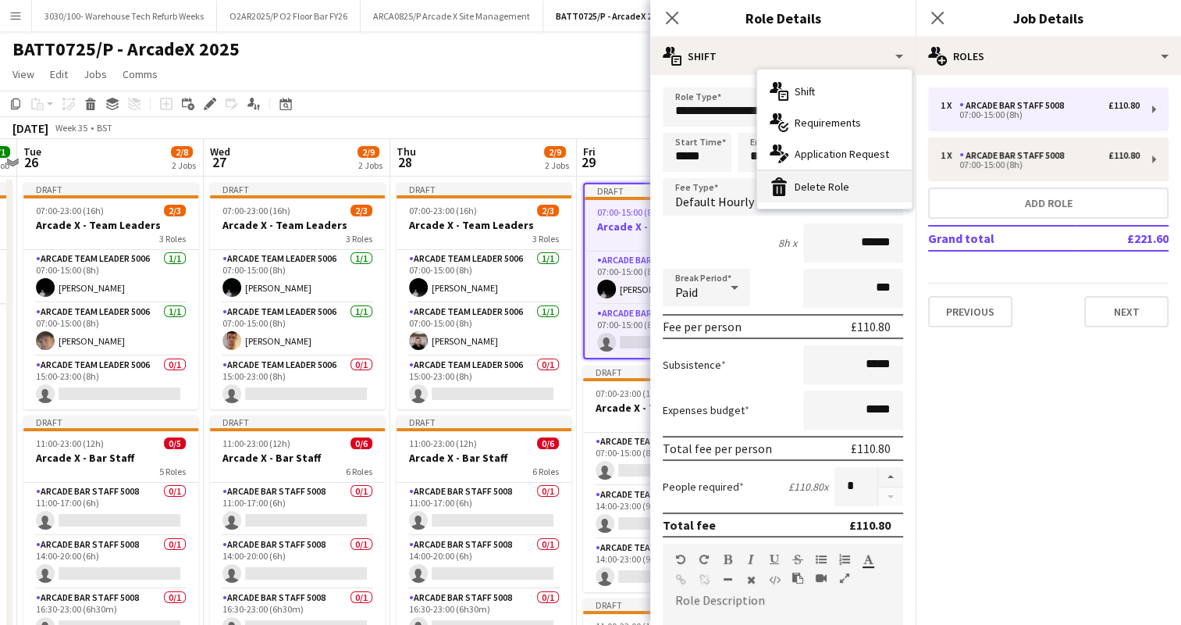
click at [837, 187] on div "bin-2 Delete Role" at bounding box center [834, 186] width 155 height 31
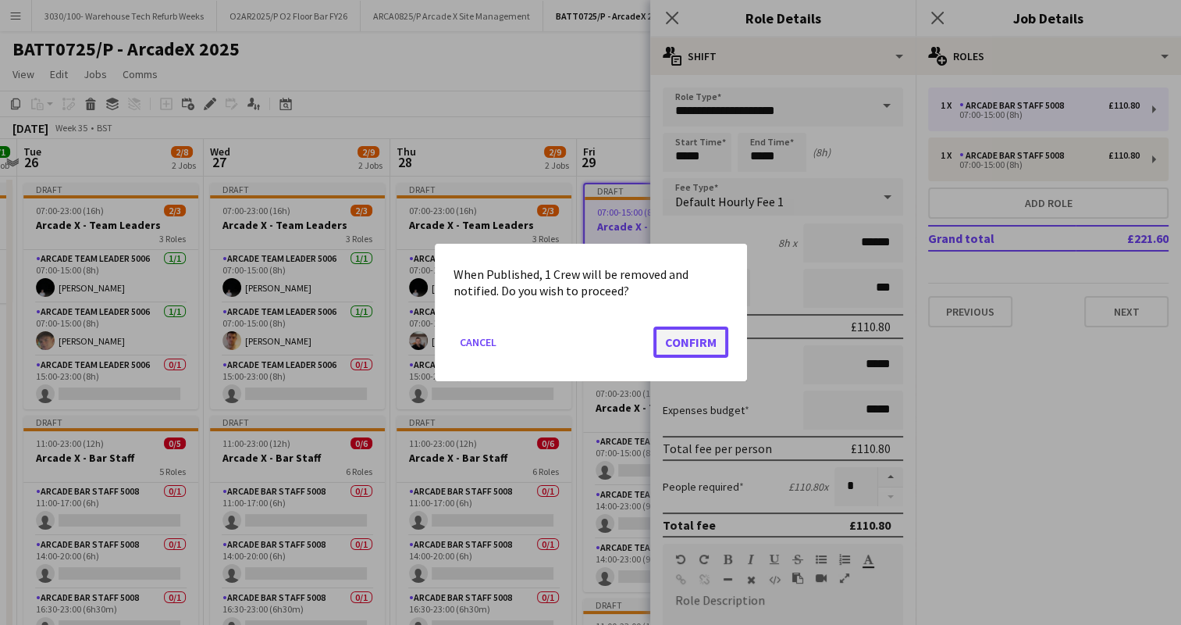
click at [696, 338] on button "Confirm" at bounding box center [691, 341] width 75 height 31
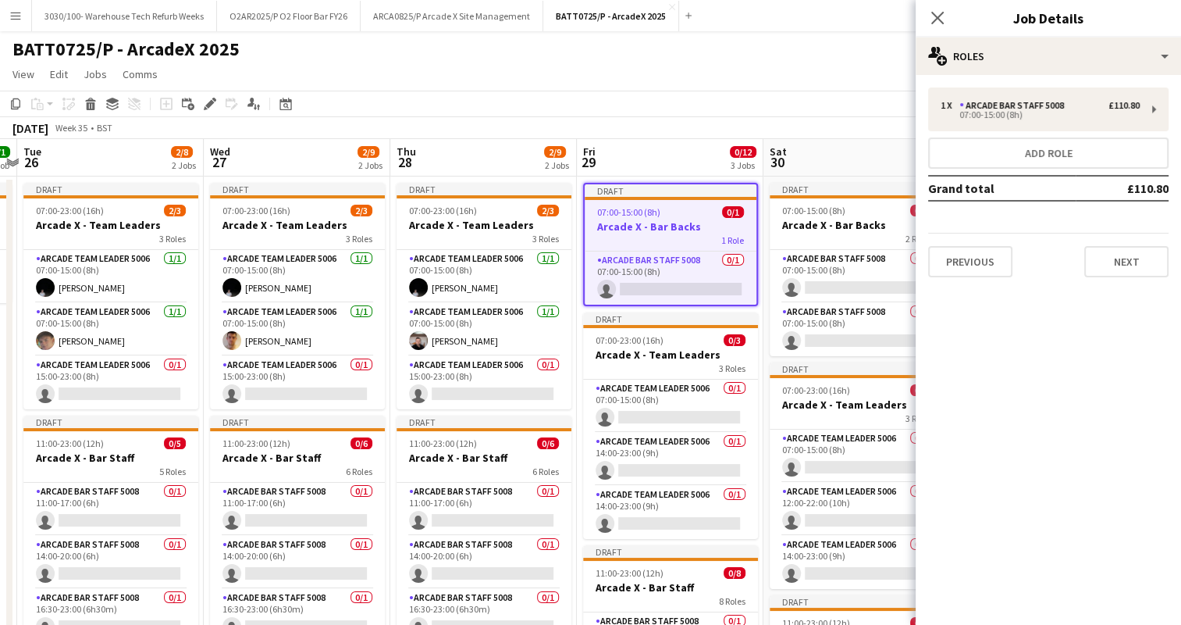
click at [720, 103] on app-toolbar "Copy Paste Paste Ctrl+V Paste with crew Ctrl+Shift+V Paste linked Job [GEOGRAPH…" at bounding box center [590, 104] width 1181 height 27
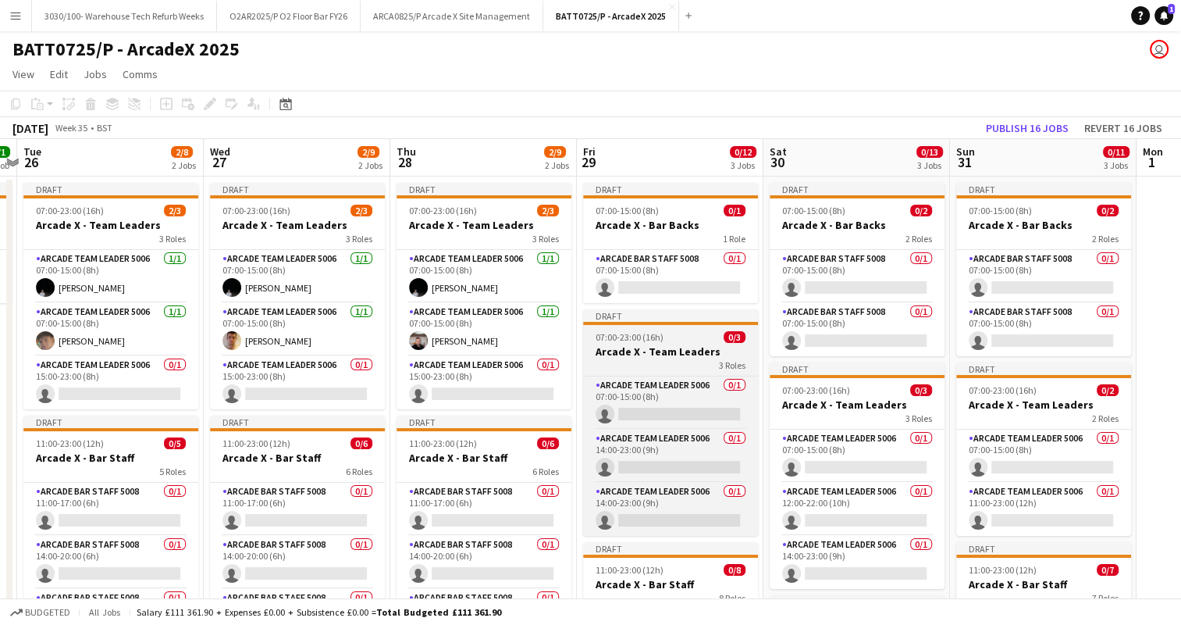
click at [683, 351] on h3 "Arcade X - Team Leaders" at bounding box center [670, 351] width 175 height 14
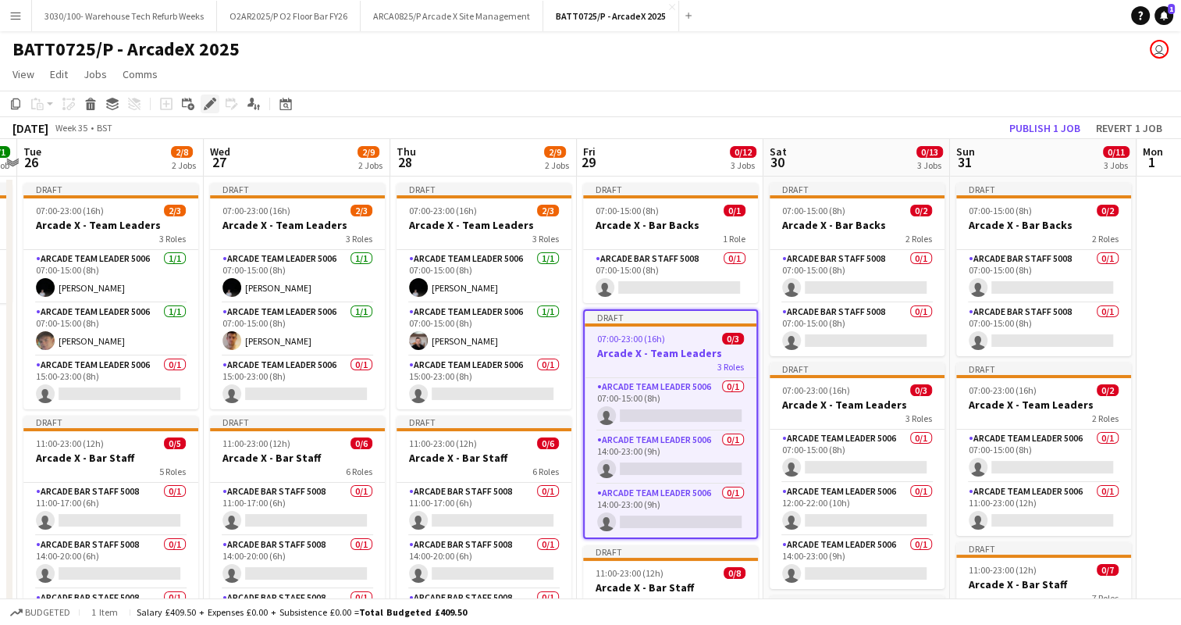
click at [209, 102] on icon at bounding box center [209, 104] width 9 height 9
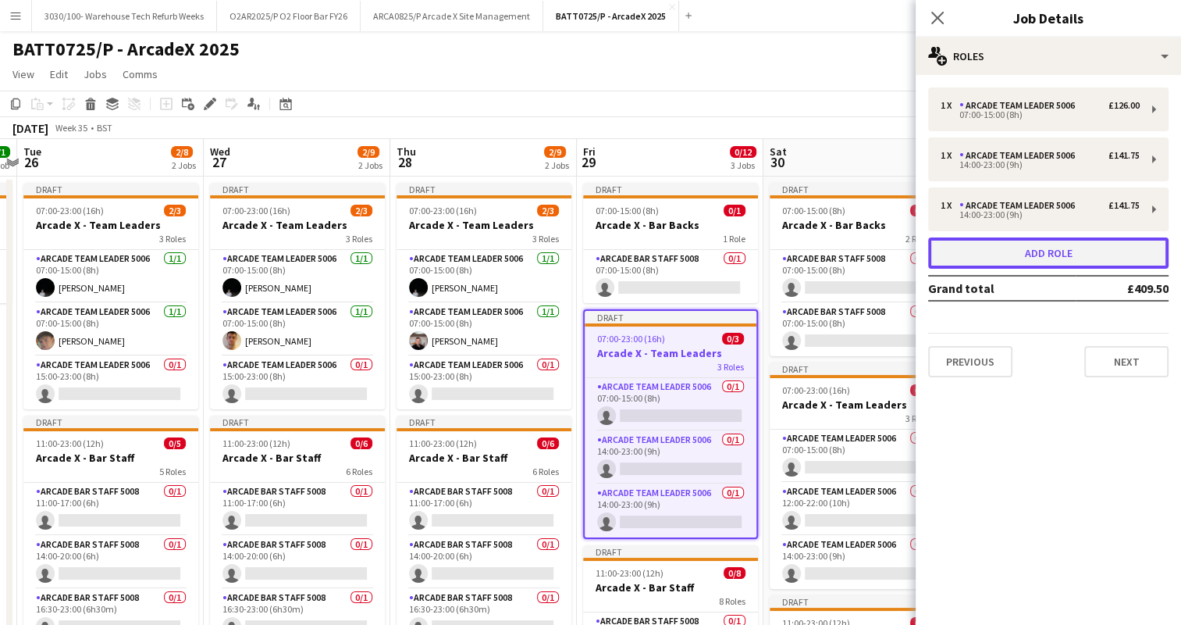
click at [1056, 244] on button "Add role" at bounding box center [1048, 252] width 240 height 31
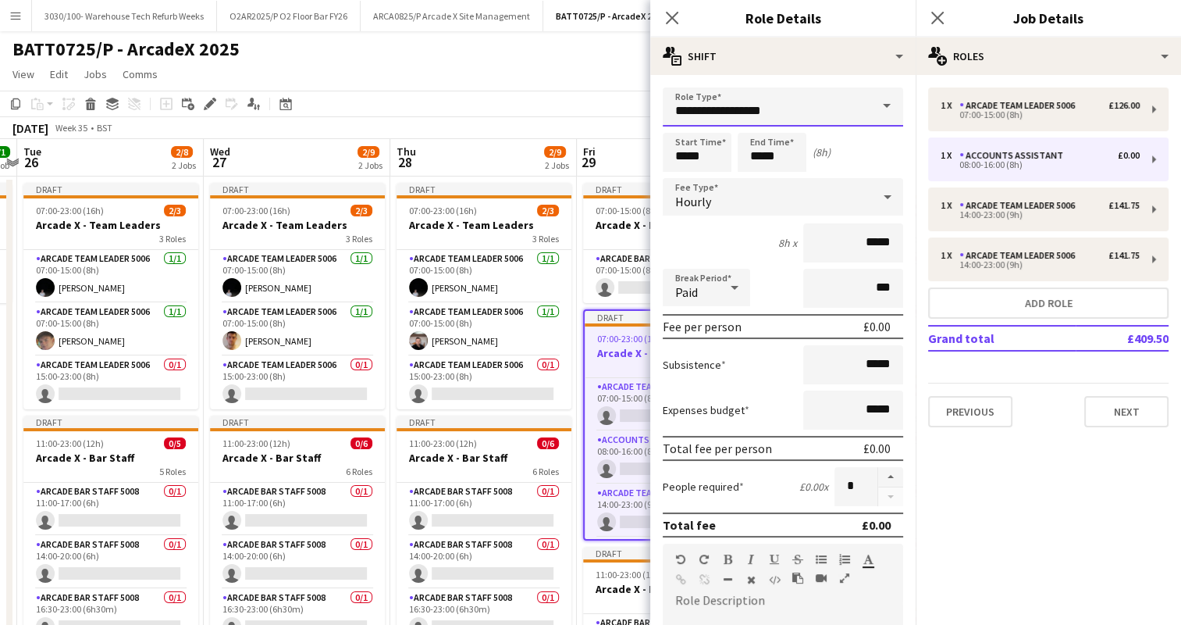
click at [807, 112] on input "**********" at bounding box center [783, 106] width 240 height 39
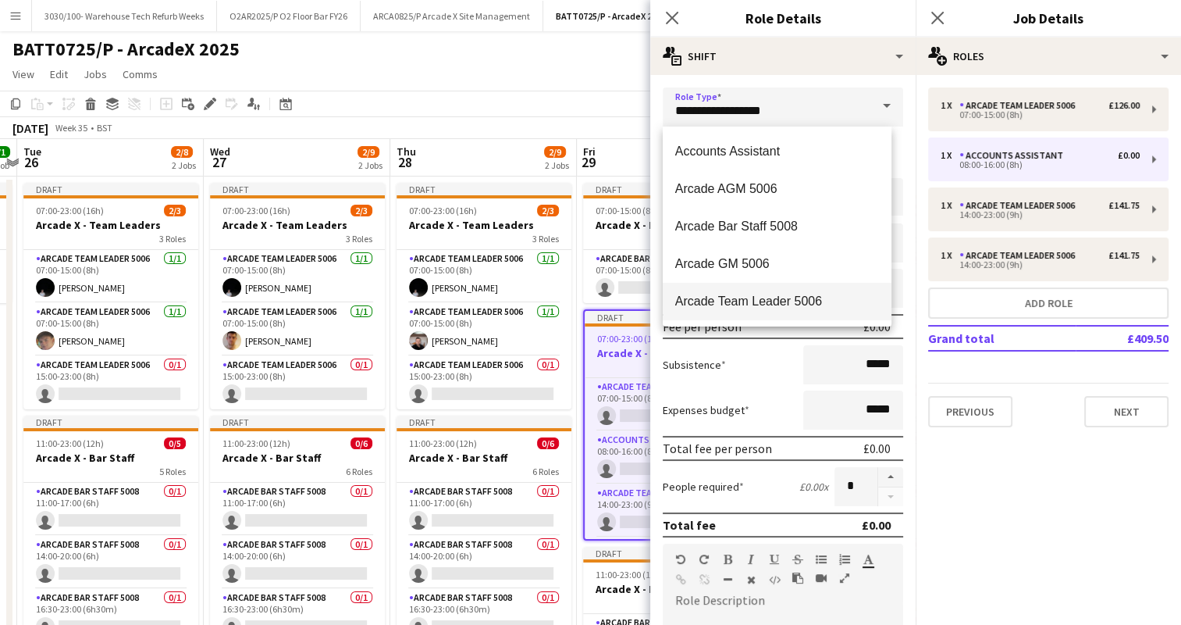
click at [784, 289] on mat-option "Arcade Team Leader 5006" at bounding box center [777, 301] width 229 height 37
type input "**********"
type input "******"
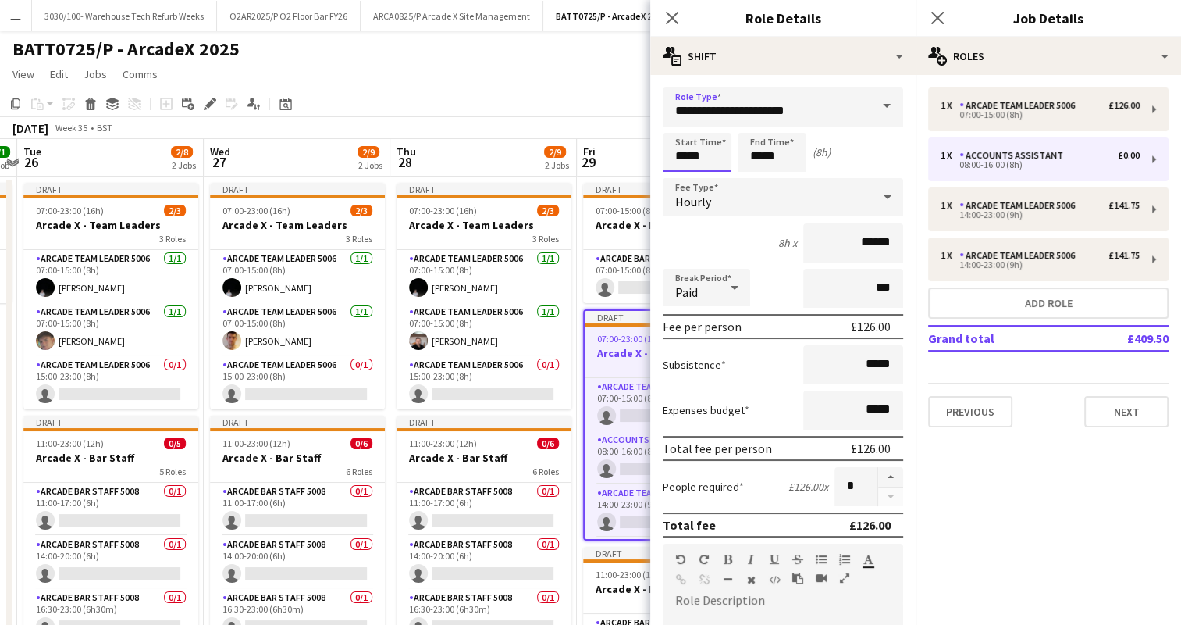
click at [684, 158] on input "*****" at bounding box center [697, 152] width 69 height 39
type input "*****"
click at [760, 157] on input "*****" at bounding box center [772, 152] width 69 height 39
type input "*****"
click at [848, 159] on div "Start Time ***** End Time ***** (8h)" at bounding box center [783, 152] width 240 height 39
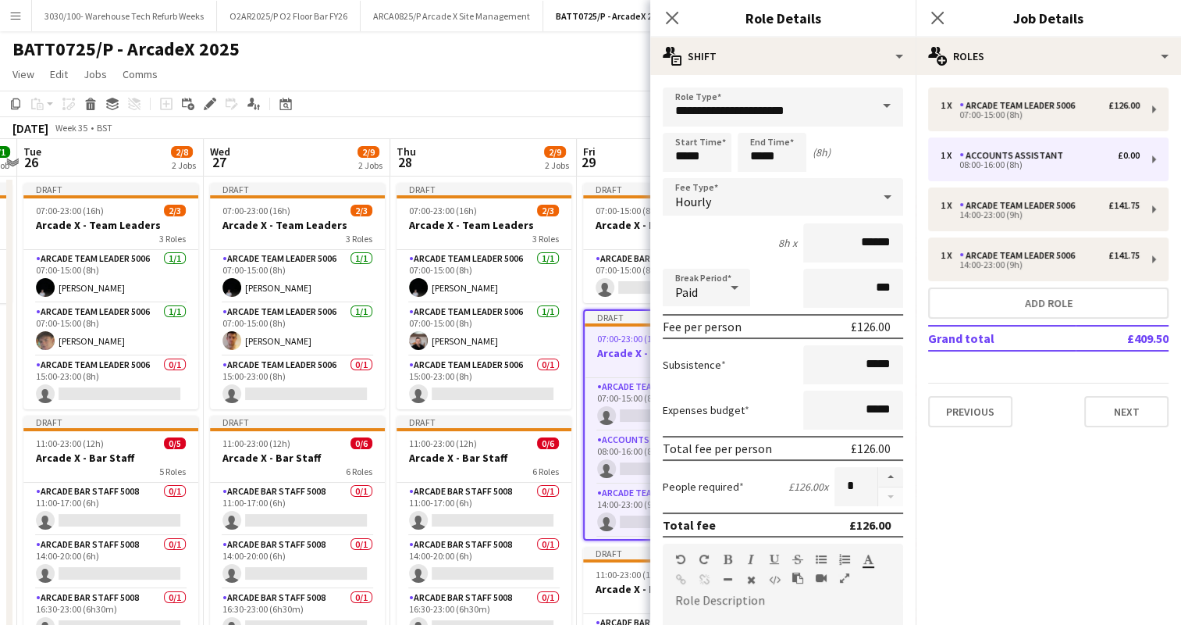
scroll to position [429, 0]
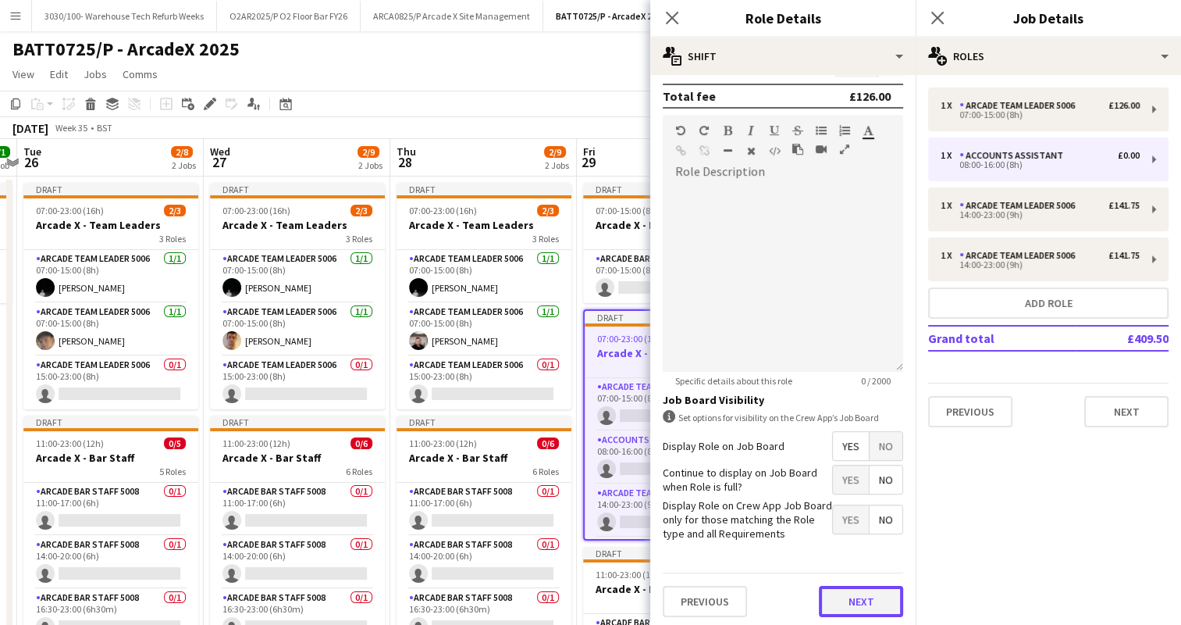
click at [845, 600] on button "Next" at bounding box center [861, 601] width 84 height 31
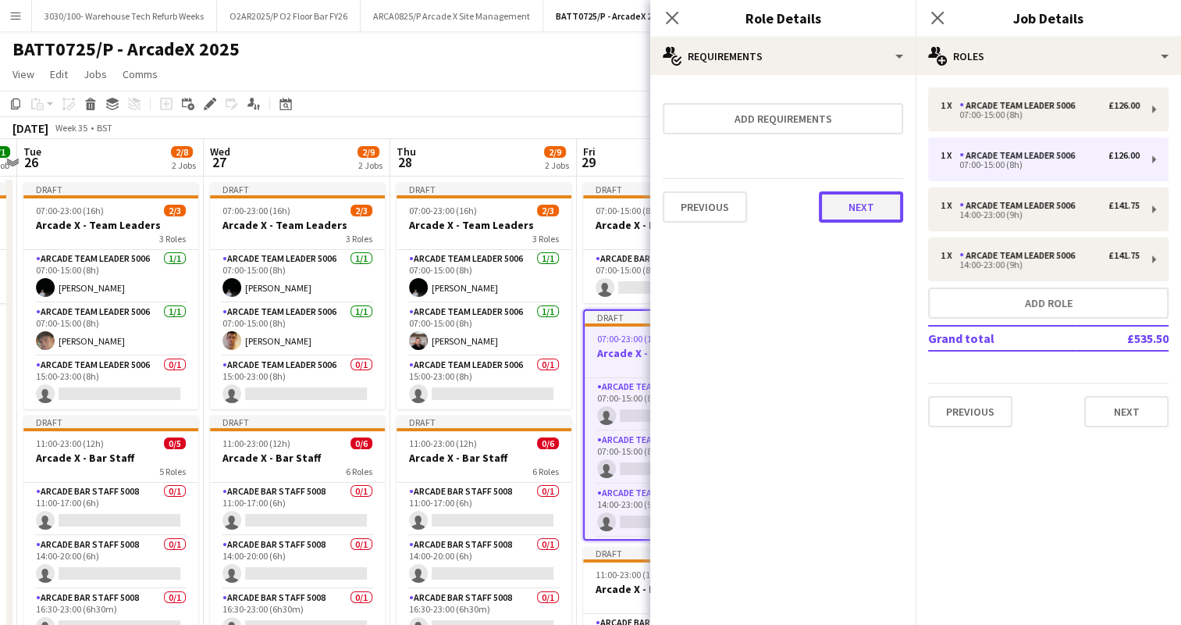
click at [868, 208] on button "Next" at bounding box center [861, 206] width 84 height 31
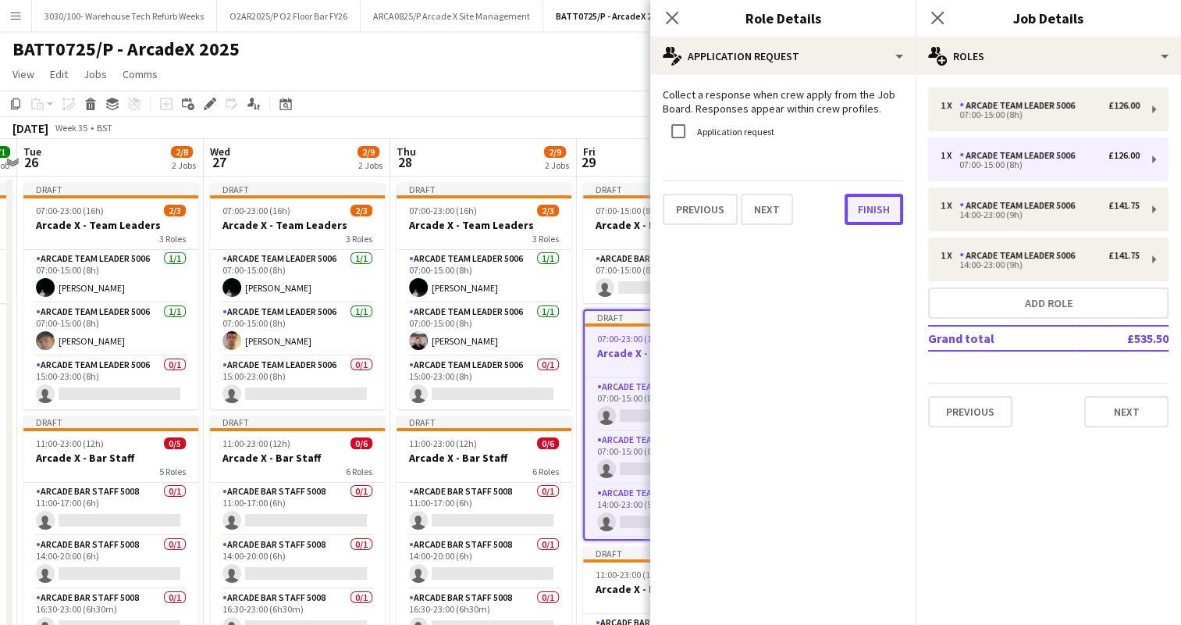
click at [866, 209] on button "Finish" at bounding box center [874, 209] width 59 height 31
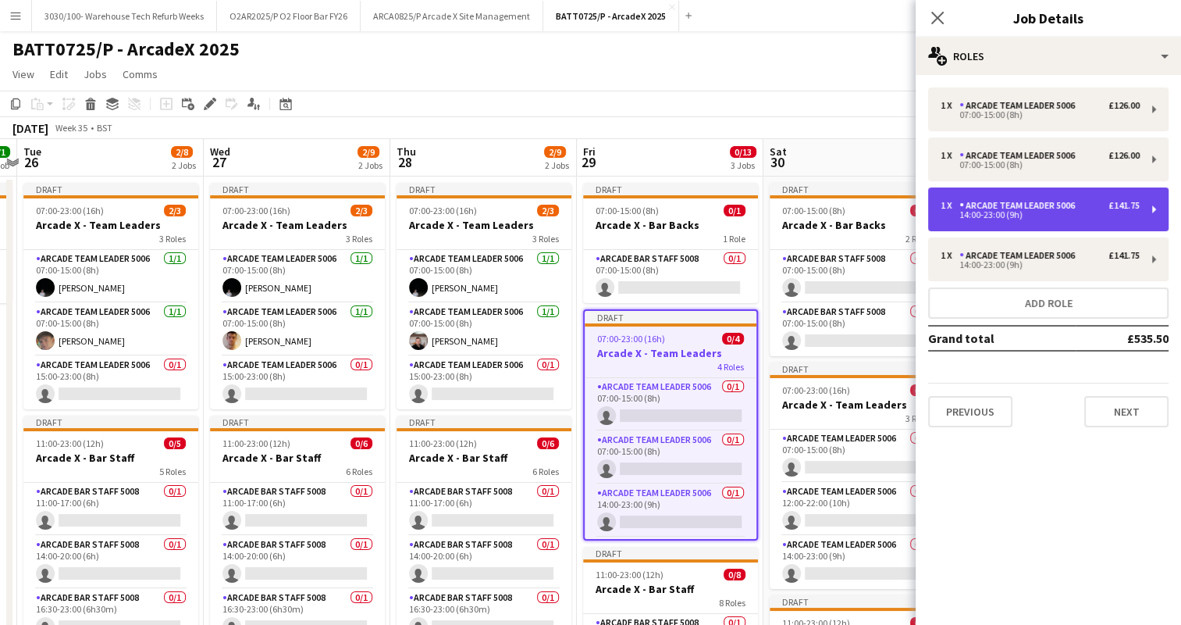
click at [1012, 212] on div "14:00-23:00 (9h)" at bounding box center [1040, 215] width 199 height 8
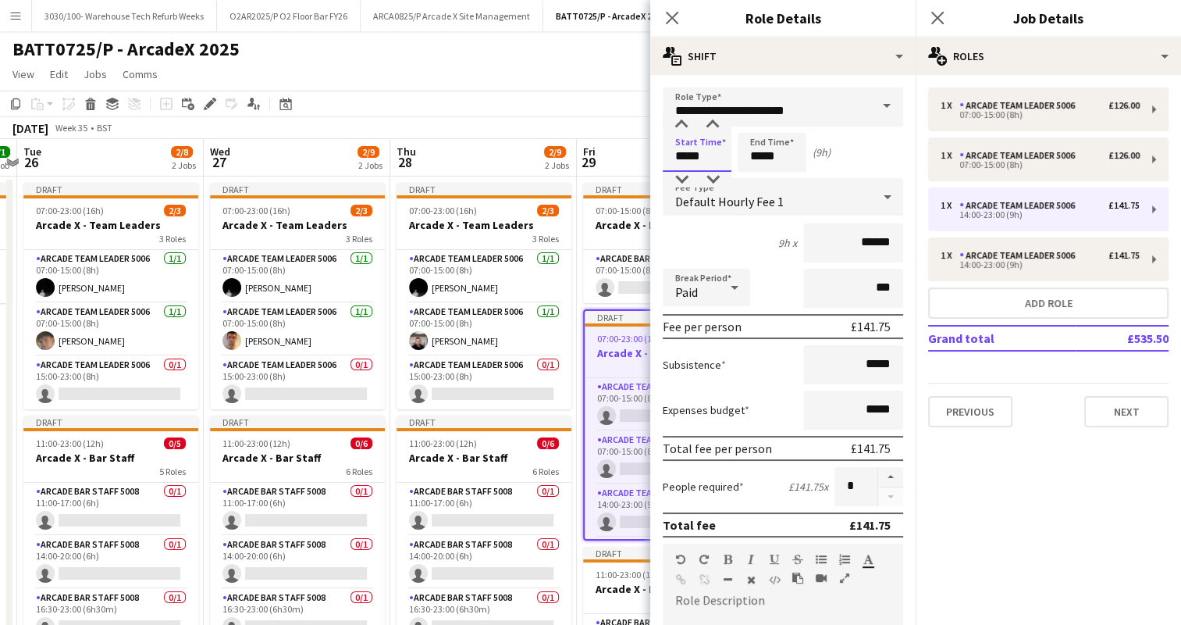
click at [686, 154] on input "*****" at bounding box center [697, 152] width 69 height 39
type input "*****"
click at [762, 154] on input "*****" at bounding box center [772, 152] width 69 height 39
type input "*****"
click at [725, 223] on div "10h x ******" at bounding box center [783, 242] width 240 height 39
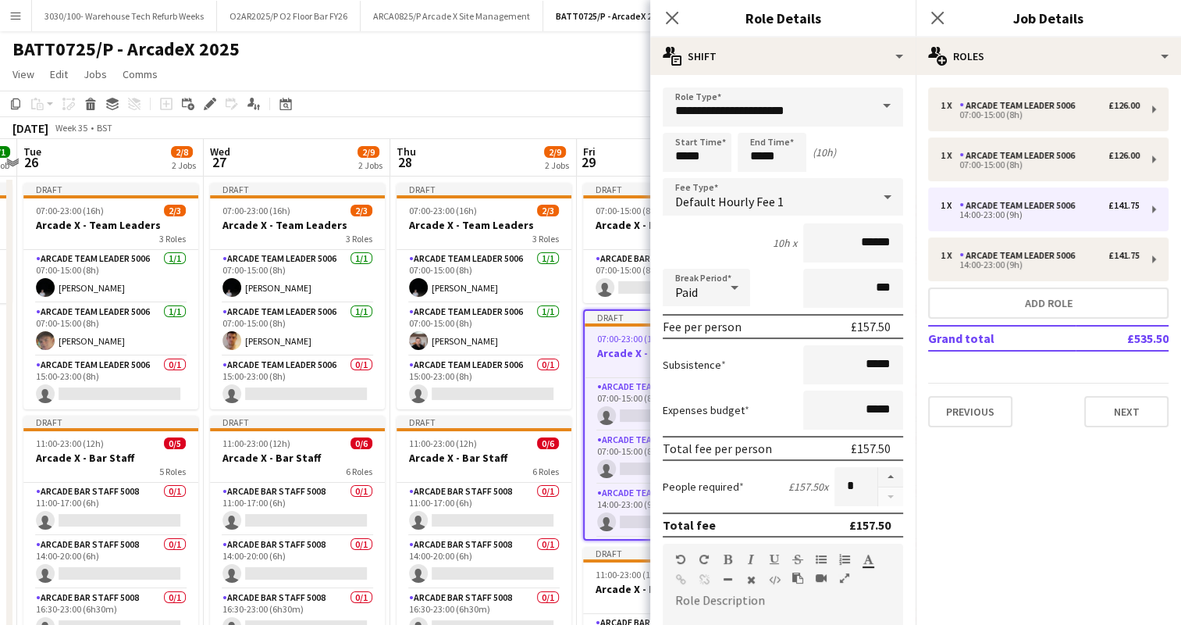
scroll to position [429, 0]
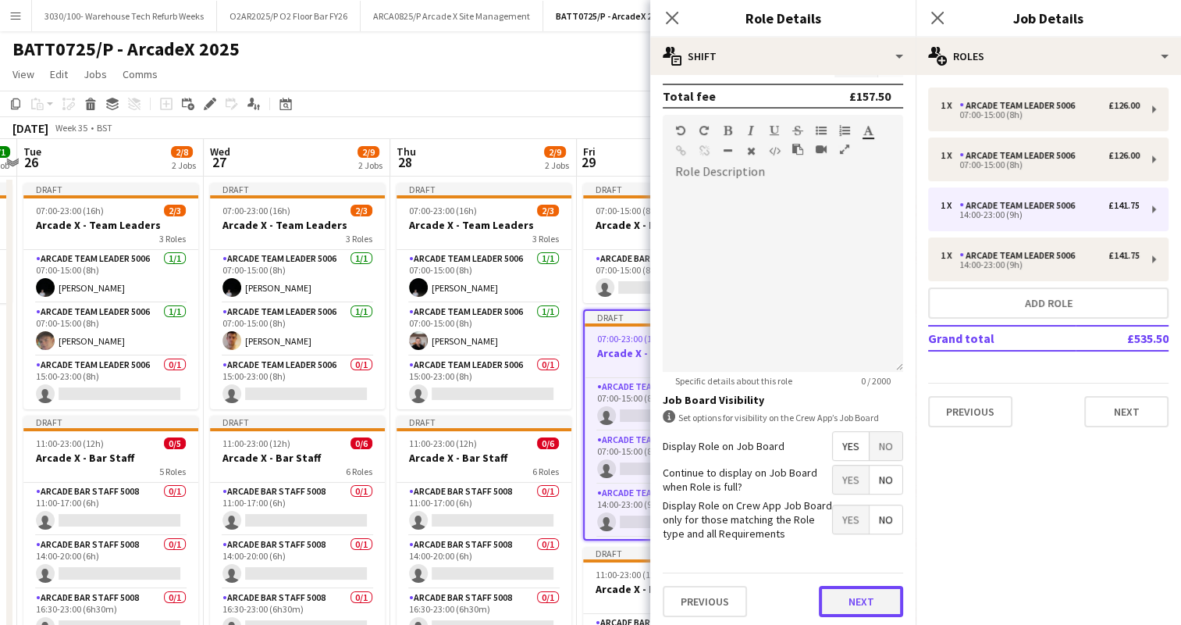
click at [859, 596] on button "Next" at bounding box center [861, 601] width 84 height 31
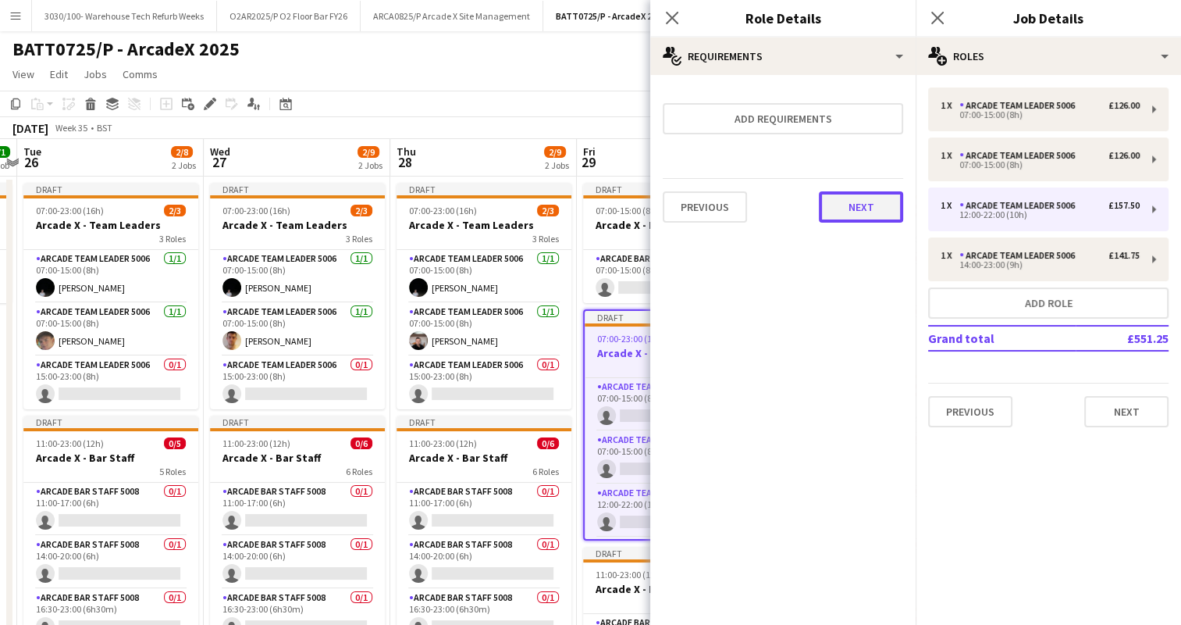
click at [853, 205] on button "Next" at bounding box center [861, 206] width 84 height 31
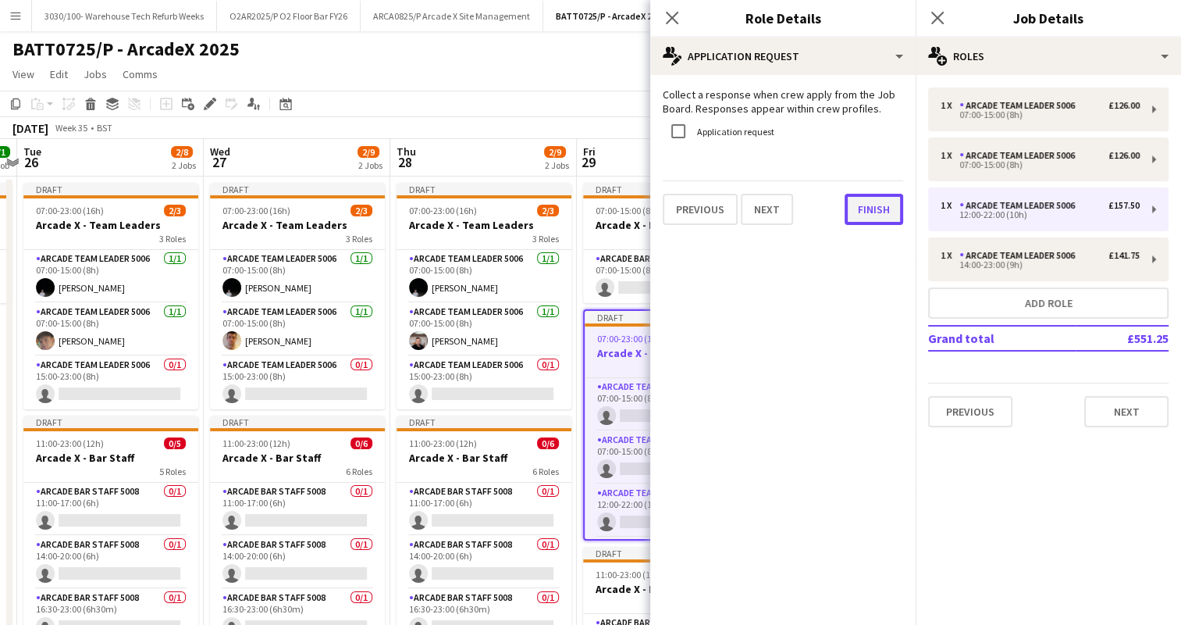
click at [878, 216] on button "Finish" at bounding box center [874, 209] width 59 height 31
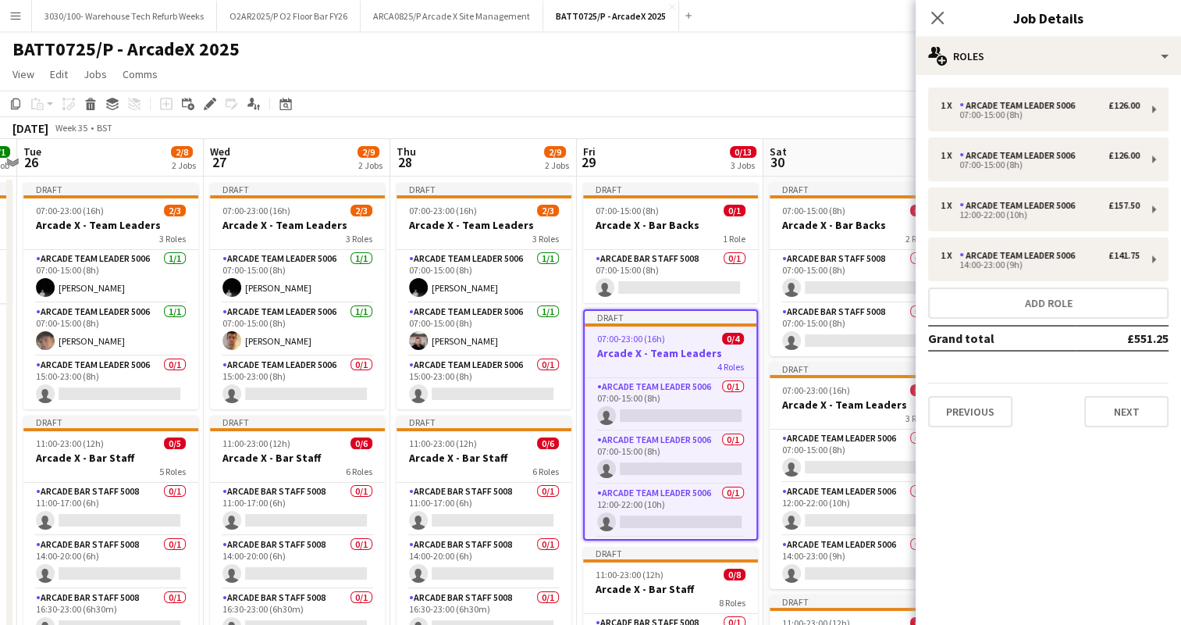
click at [795, 73] on app-page-menu "View Day view expanded Day view collapsed Month view Date picker Jump to [DATE]…" at bounding box center [590, 76] width 1181 height 30
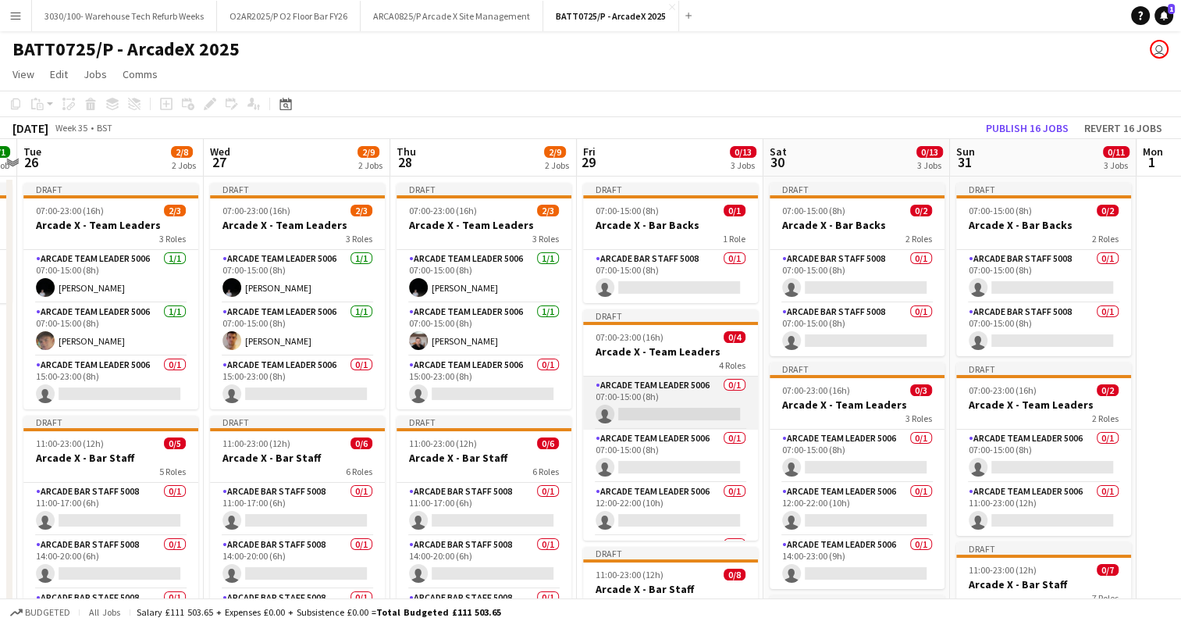
click at [650, 387] on app-card-role "Arcade Team Leader 5006 0/1 07:00-15:00 (8h) single-neutral-actions" at bounding box center [670, 402] width 175 height 53
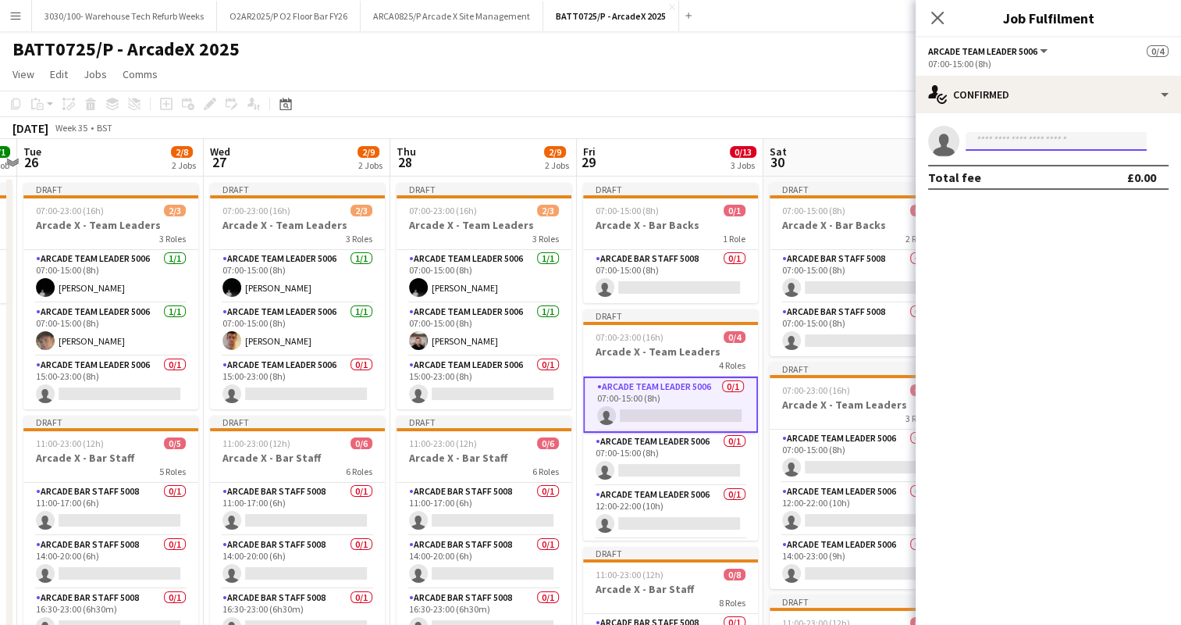
click at [1028, 144] on input at bounding box center [1056, 141] width 181 height 19
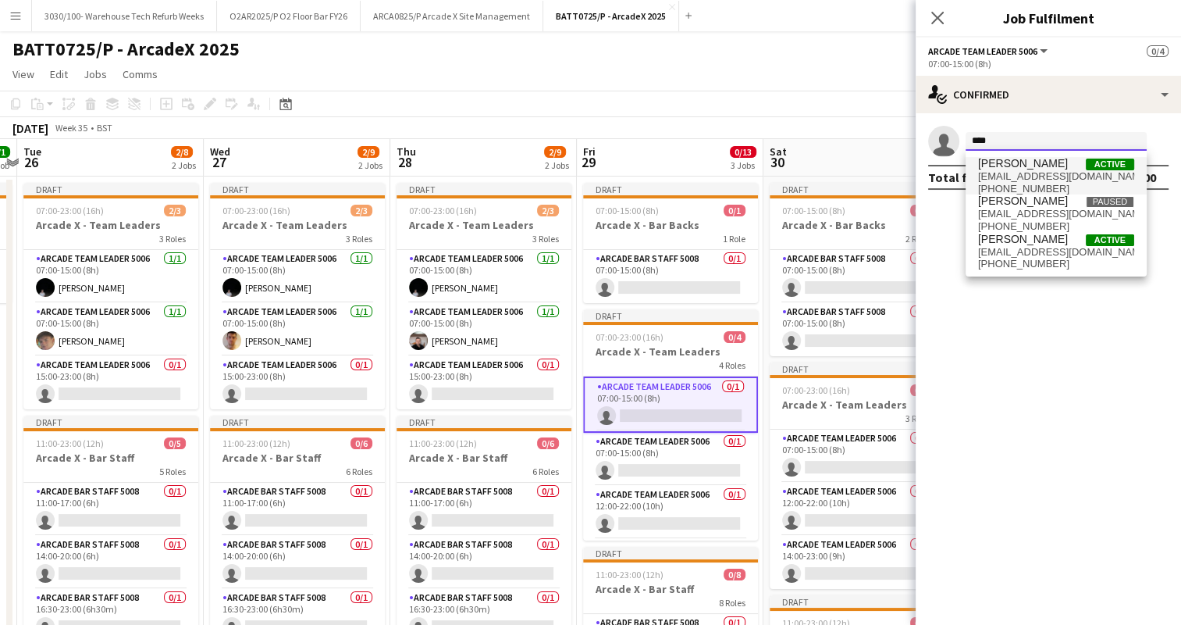
type input "****"
click at [1056, 180] on span "[EMAIL_ADDRESS][DOMAIN_NAME]" at bounding box center [1056, 176] width 156 height 12
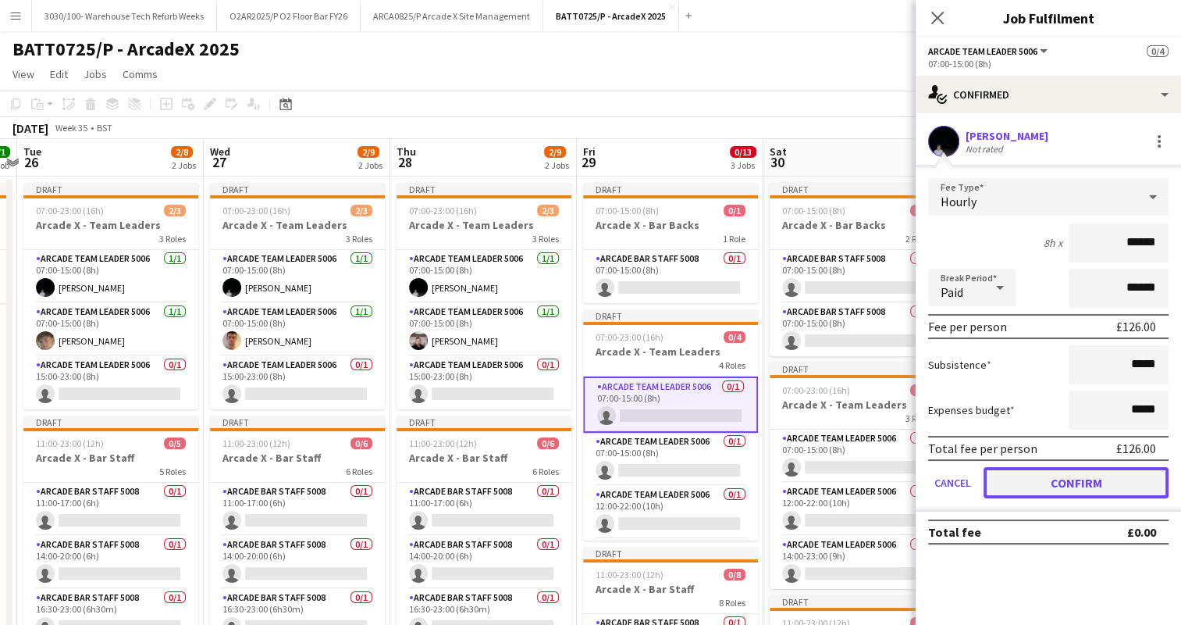
click at [1018, 468] on button "Confirm" at bounding box center [1076, 482] width 185 height 31
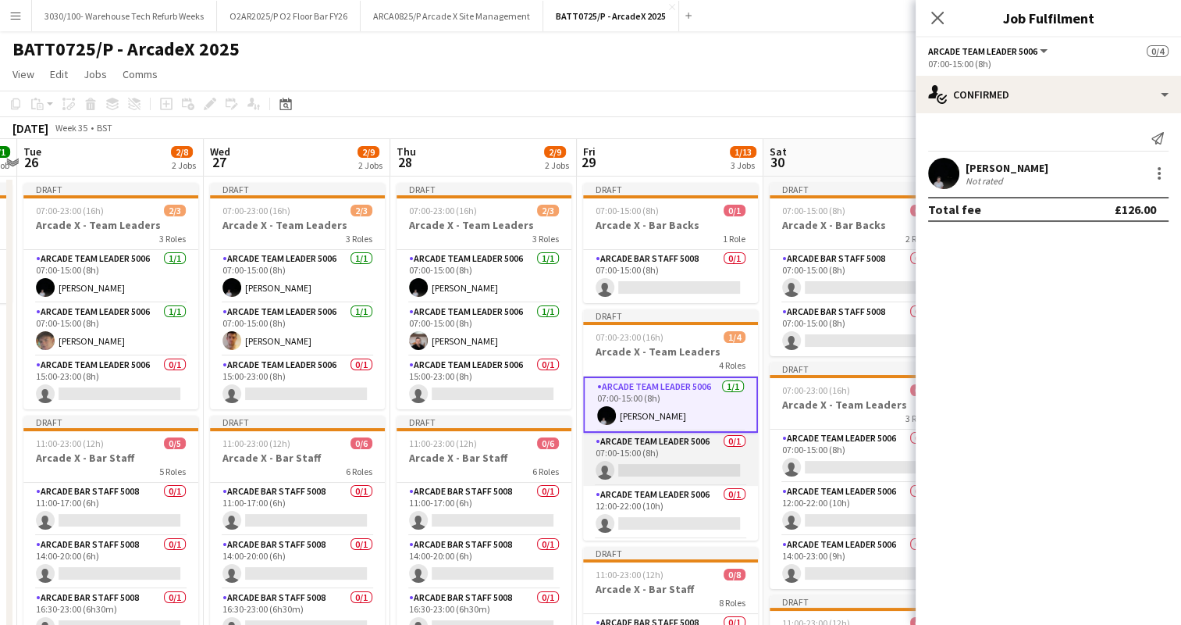
click at [668, 451] on app-card-role "Arcade Team Leader 5006 0/1 07:00-15:00 (8h) single-neutral-actions" at bounding box center [670, 459] width 175 height 53
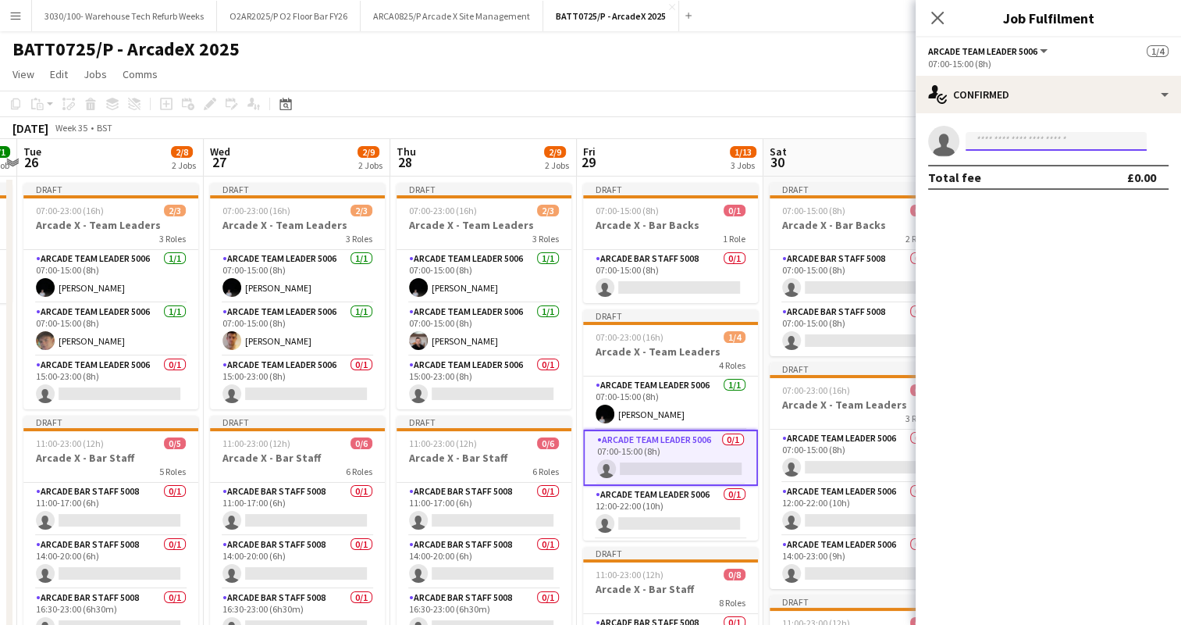
click at [1013, 141] on input at bounding box center [1056, 141] width 181 height 19
type input "*****"
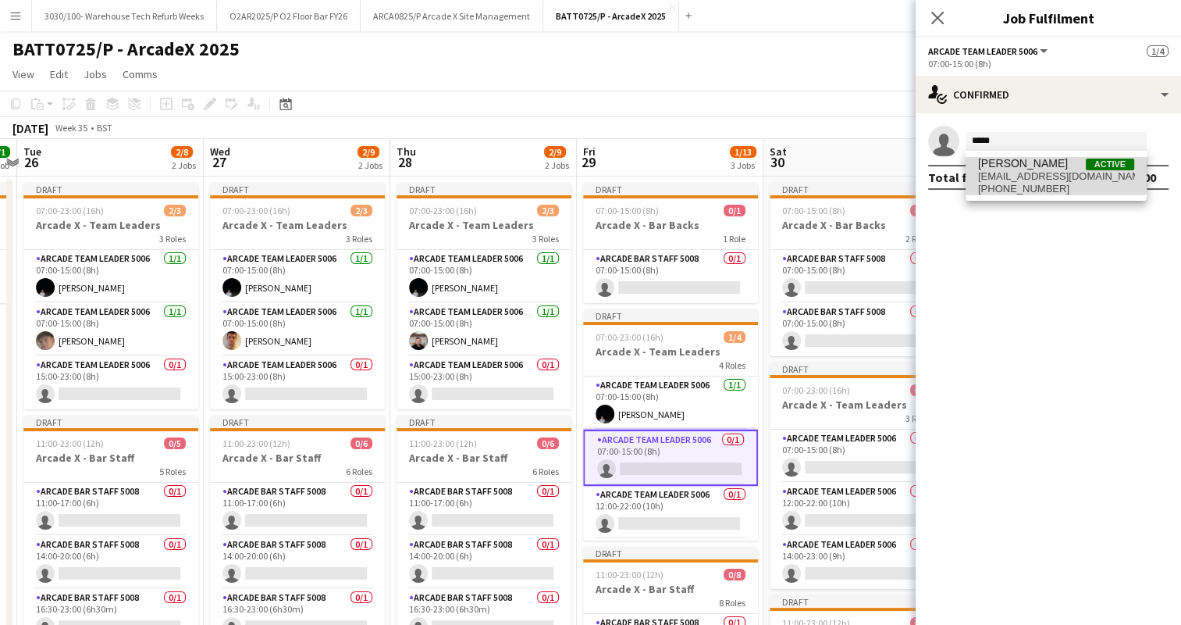
click at [1027, 173] on span "[EMAIL_ADDRESS][DOMAIN_NAME]" at bounding box center [1056, 176] width 156 height 12
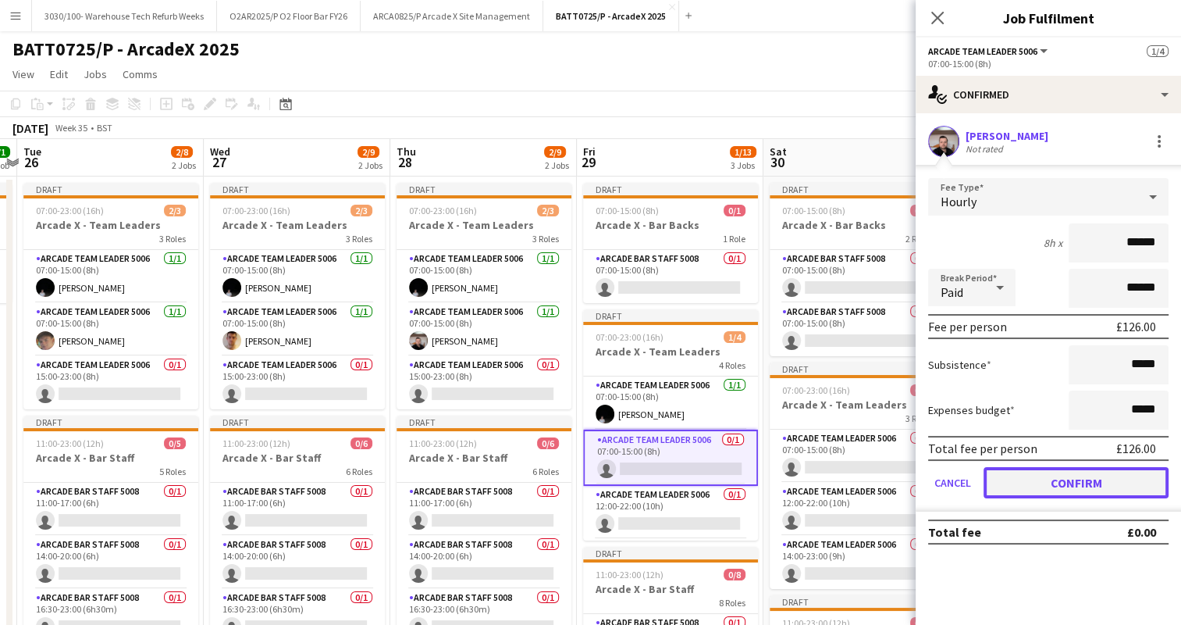
click at [1012, 476] on button "Confirm" at bounding box center [1076, 482] width 185 height 31
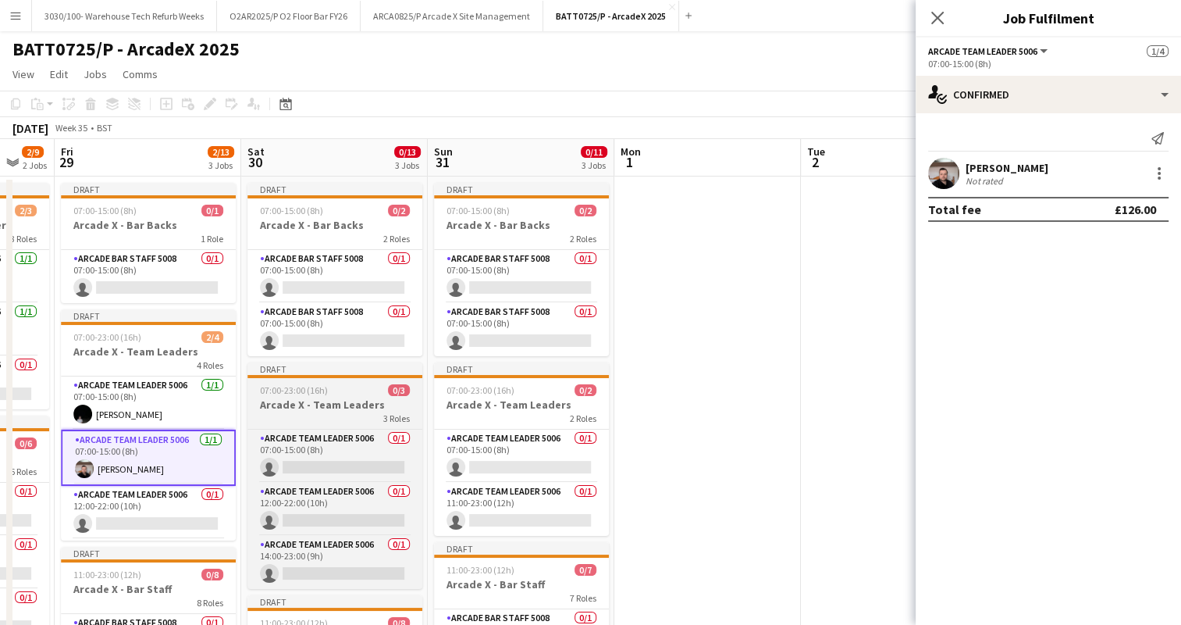
scroll to position [0, 491]
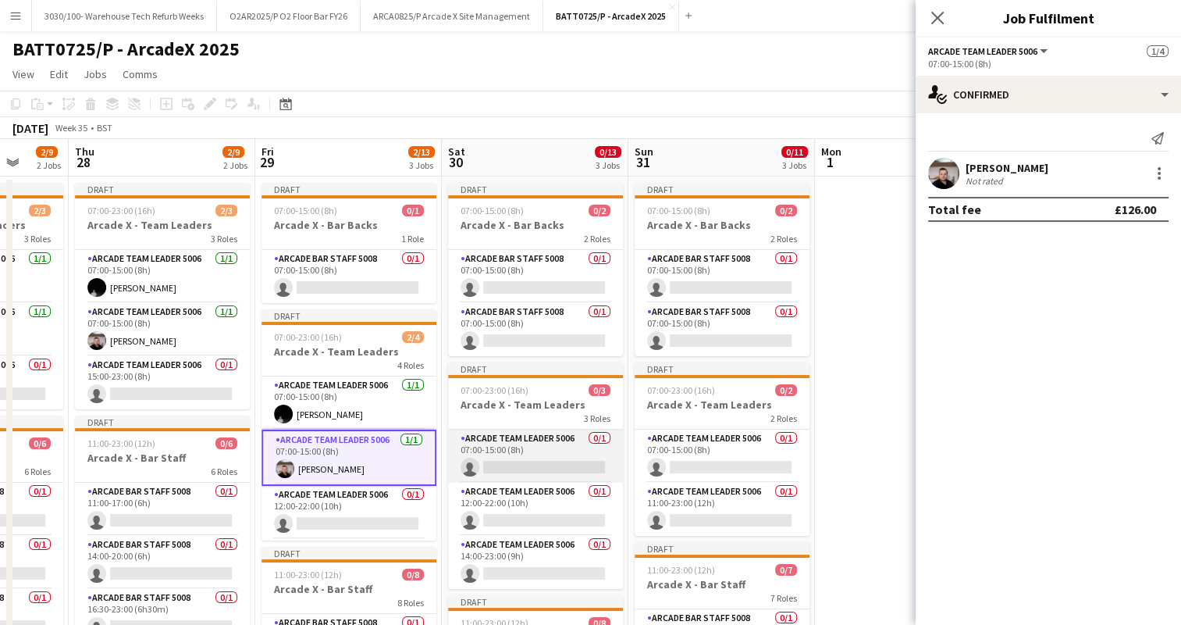
click at [550, 447] on app-card-role "Arcade Team Leader 5006 0/1 07:00-15:00 (8h) single-neutral-actions" at bounding box center [535, 455] width 175 height 53
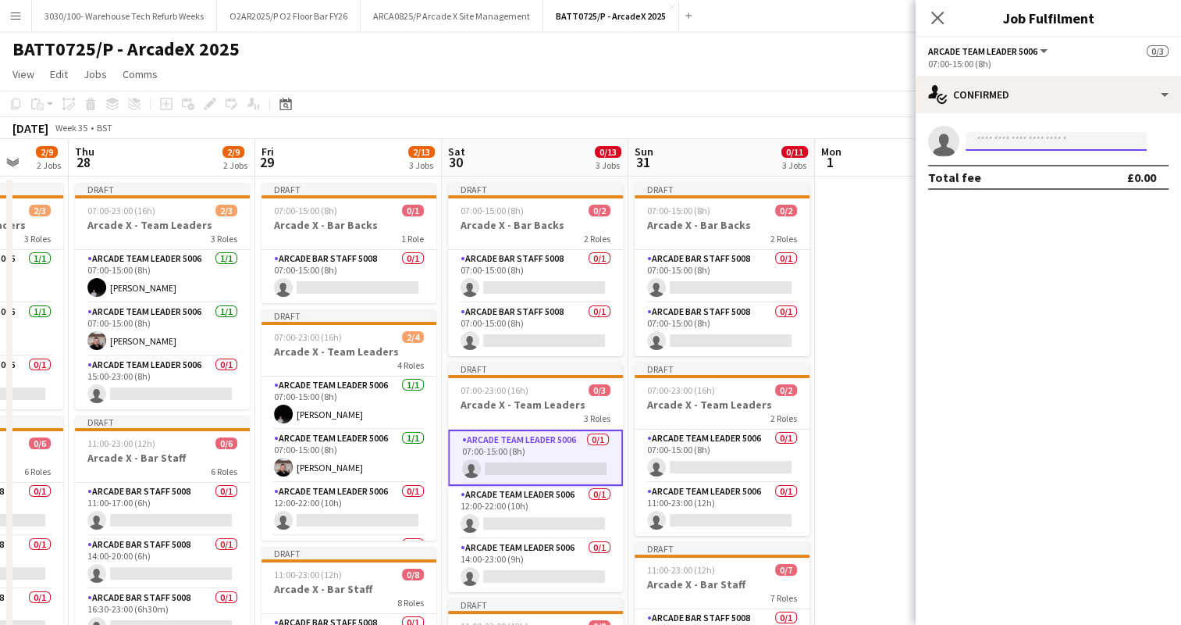
click at [990, 139] on input at bounding box center [1056, 141] width 181 height 19
type input "*****"
click at [1031, 172] on span "[EMAIL_ADDRESS][DOMAIN_NAME]" at bounding box center [1056, 176] width 156 height 12
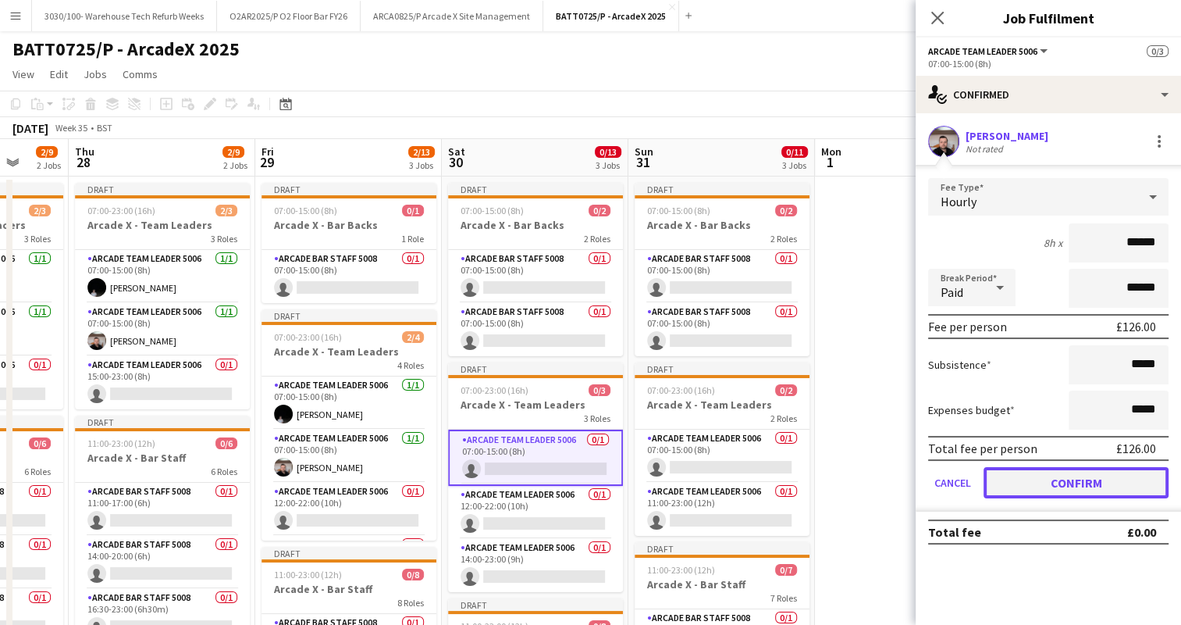
click at [1006, 485] on button "Confirm" at bounding box center [1076, 482] width 185 height 31
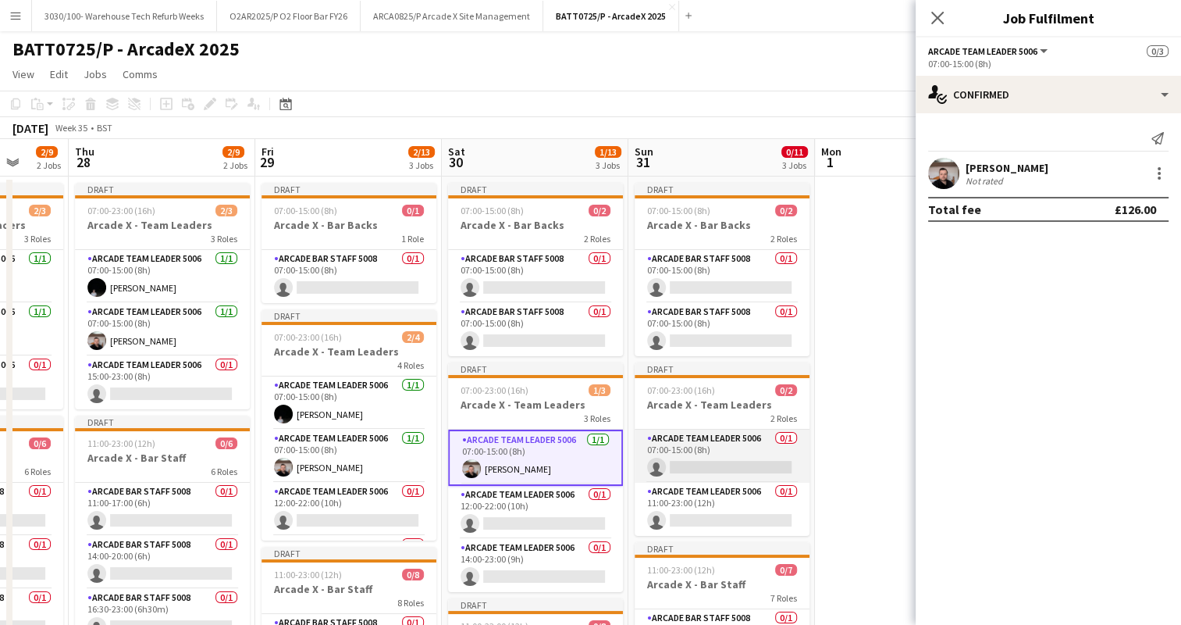
click at [742, 450] on app-card-role "Arcade Team Leader 5006 0/1 07:00-15:00 (8h) single-neutral-actions" at bounding box center [722, 455] width 175 height 53
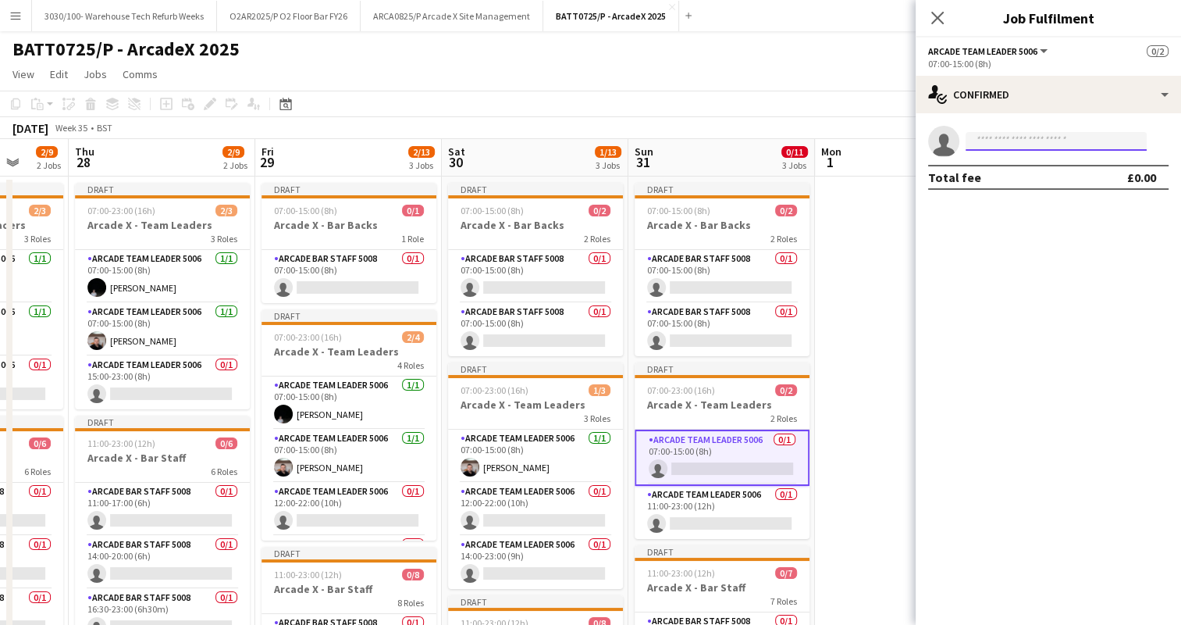
click at [1001, 139] on input at bounding box center [1056, 141] width 181 height 19
type input "*****"
click at [1042, 173] on span "[EMAIL_ADDRESS][DOMAIN_NAME]" at bounding box center [1056, 176] width 156 height 12
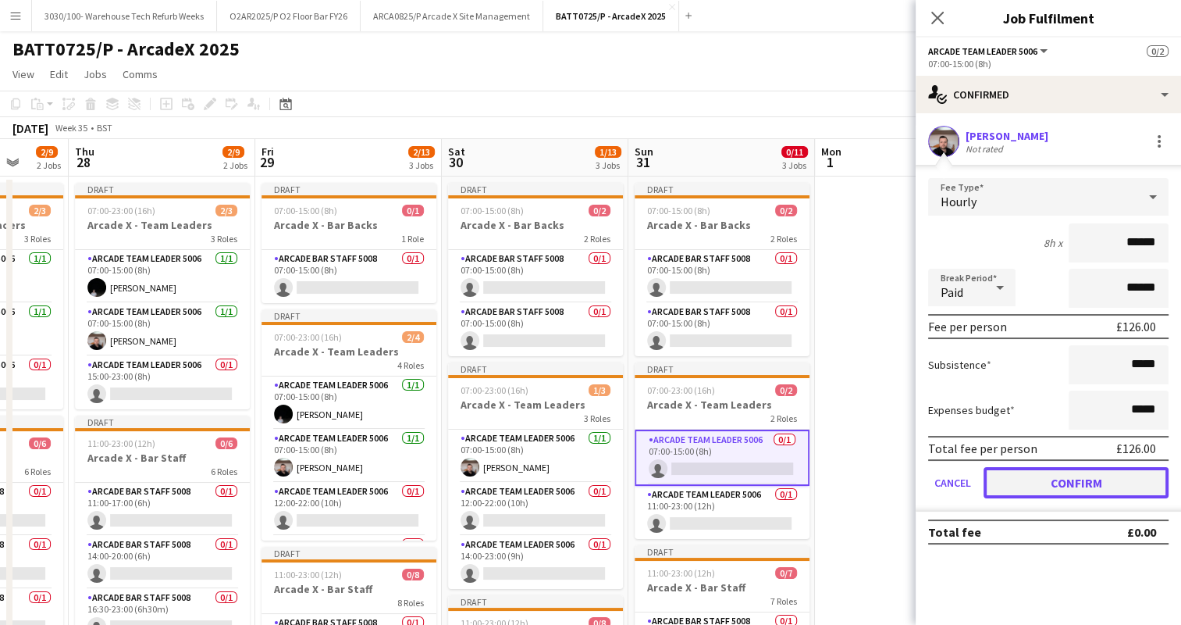
click at [1036, 474] on button "Confirm" at bounding box center [1076, 482] width 185 height 31
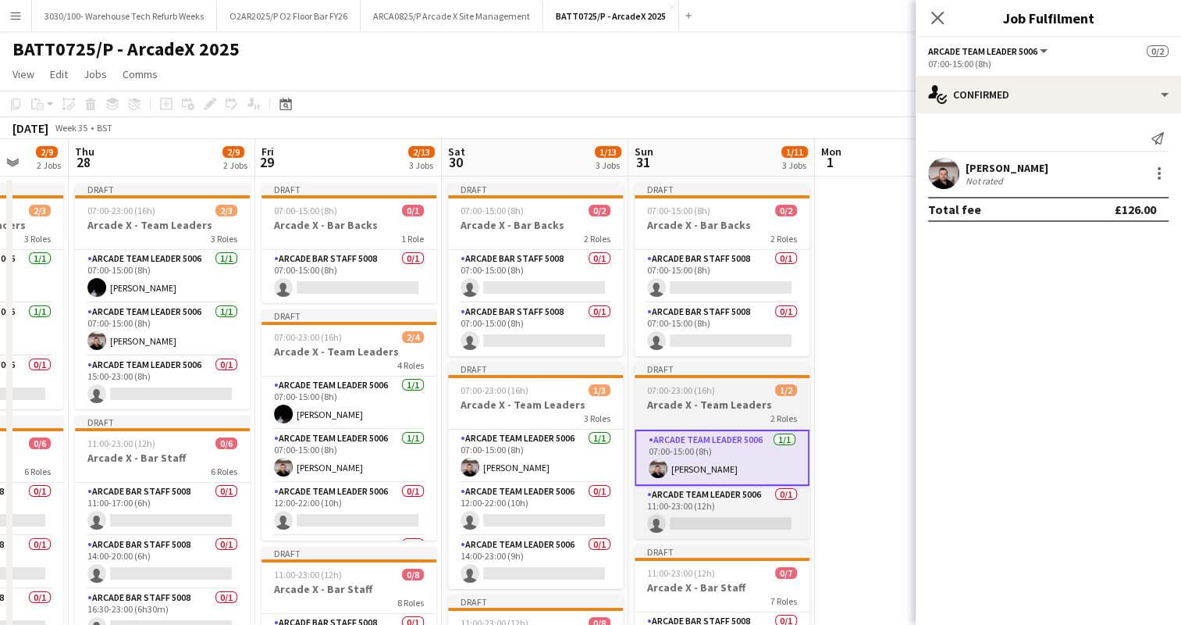
click at [715, 409] on h3 "Arcade X - Team Leaders" at bounding box center [722, 404] width 175 height 14
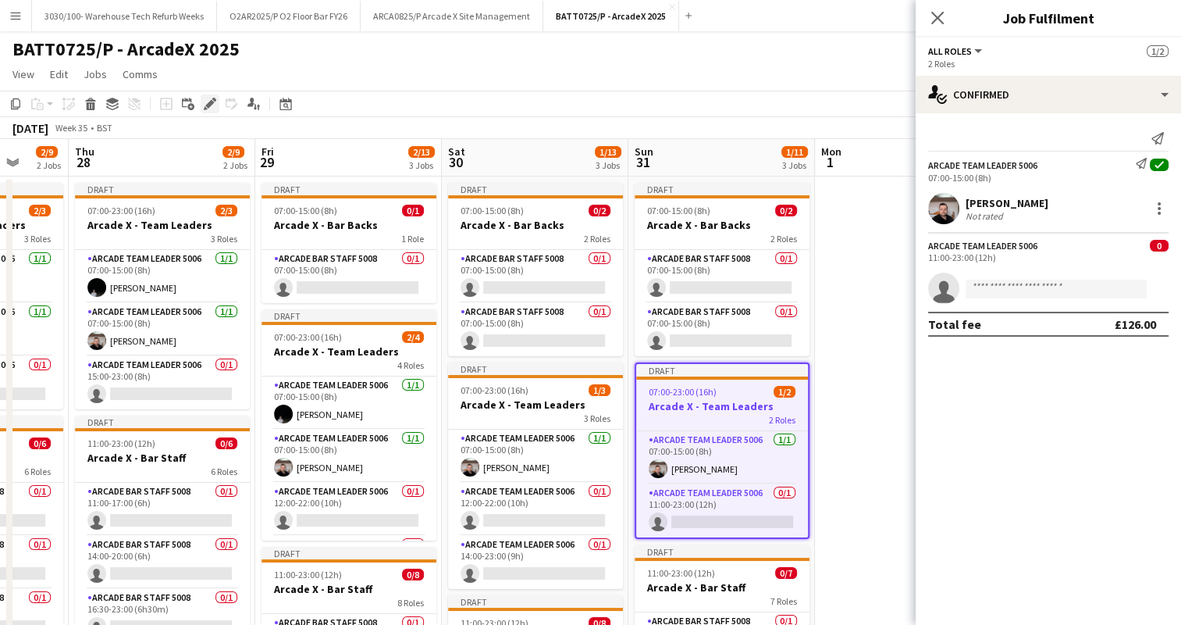
click at [201, 98] on div "Edit" at bounding box center [210, 103] width 19 height 19
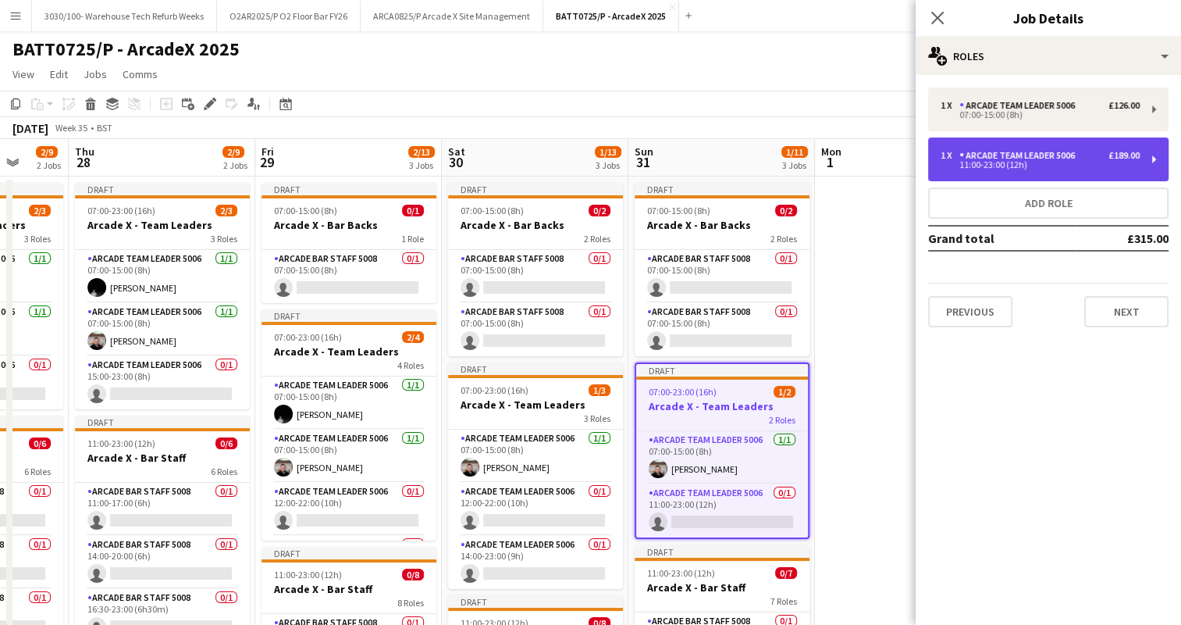
click at [1037, 156] on div "Arcade Team Leader 5006" at bounding box center [1021, 155] width 122 height 11
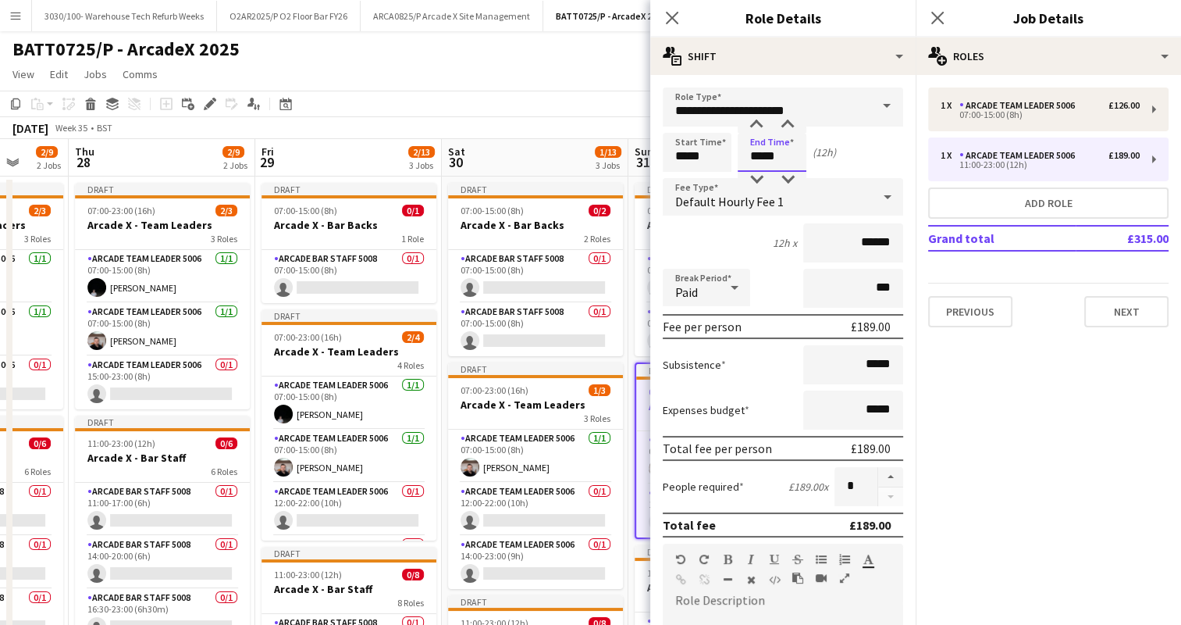
click at [761, 155] on input "*****" at bounding box center [772, 152] width 69 height 39
type input "*****"
click at [750, 231] on div "9h x ******" at bounding box center [783, 242] width 240 height 39
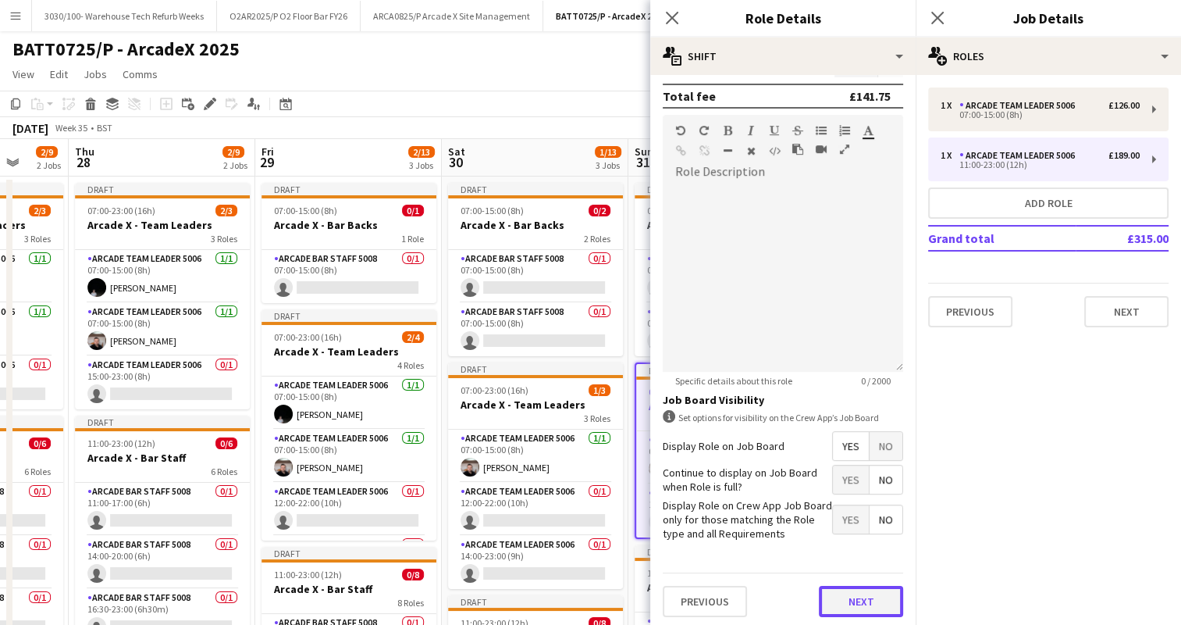
click at [838, 590] on button "Next" at bounding box center [861, 601] width 84 height 31
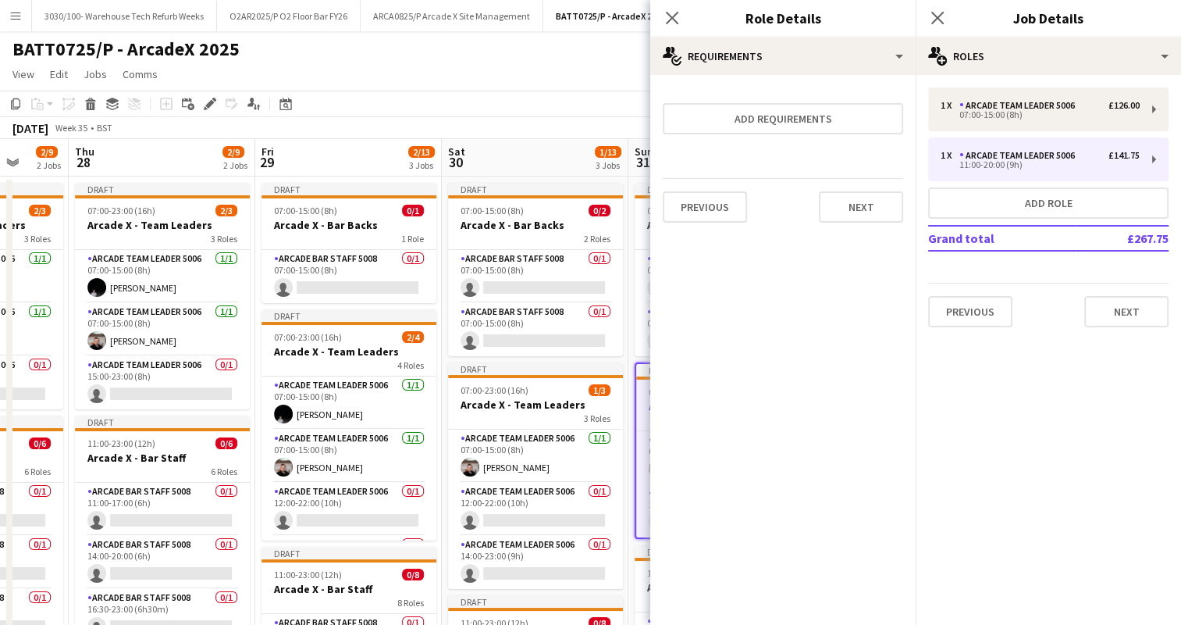
scroll to position [0, 0]
click at [860, 216] on button "Next" at bounding box center [861, 206] width 84 height 31
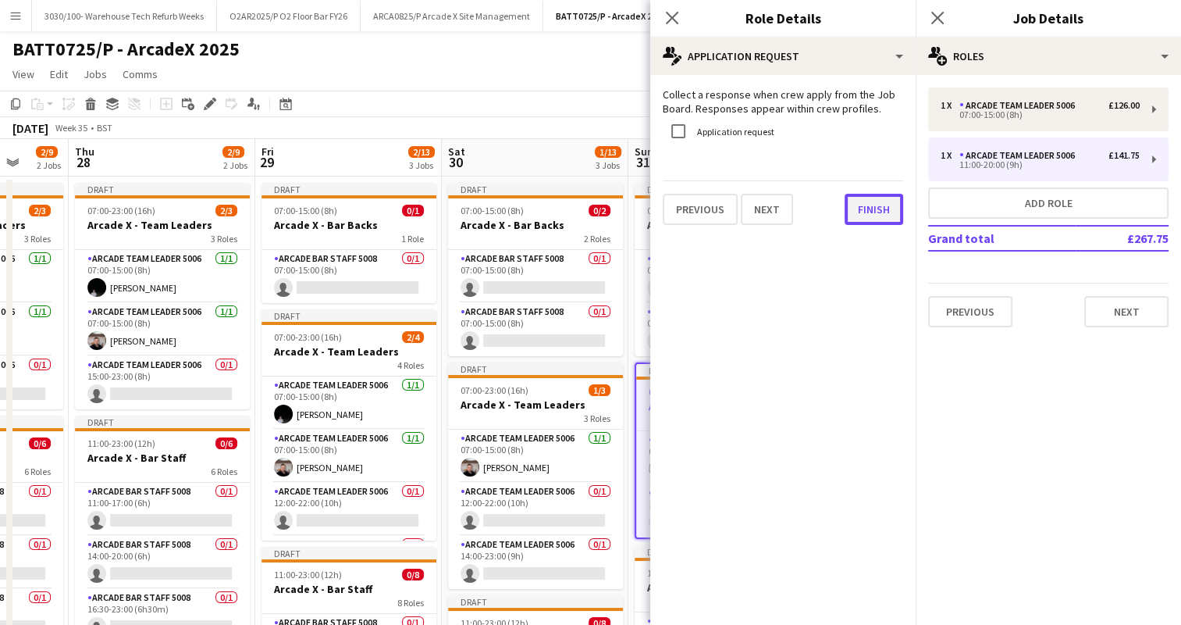
click at [873, 211] on button "Finish" at bounding box center [874, 209] width 59 height 31
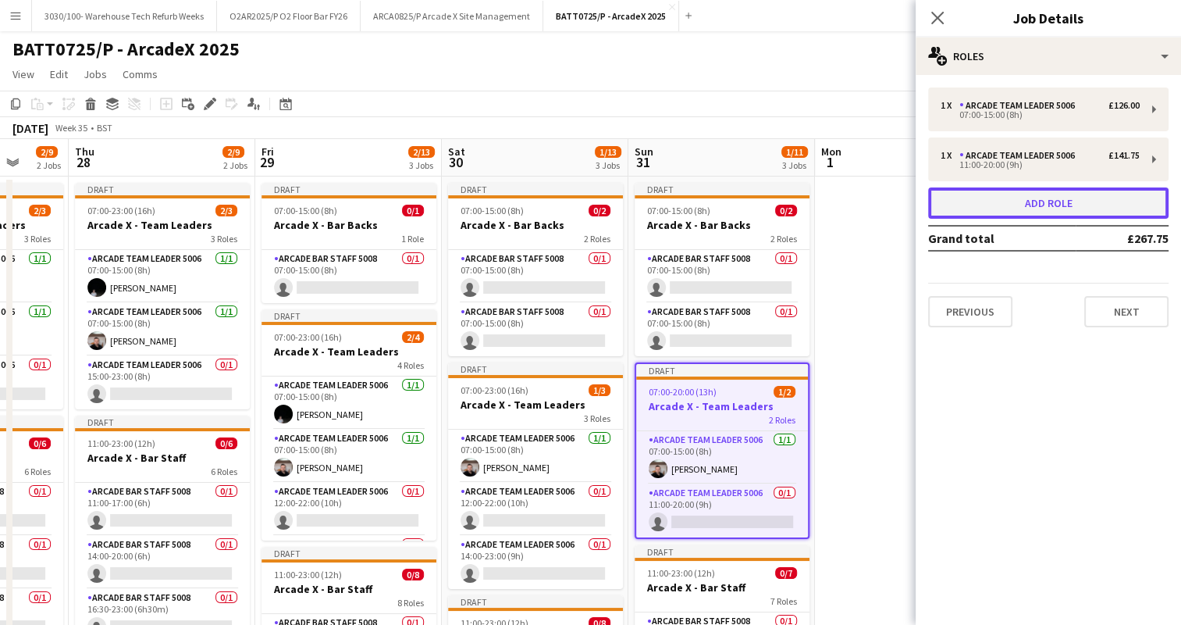
click at [982, 200] on button "Add role" at bounding box center [1048, 202] width 240 height 31
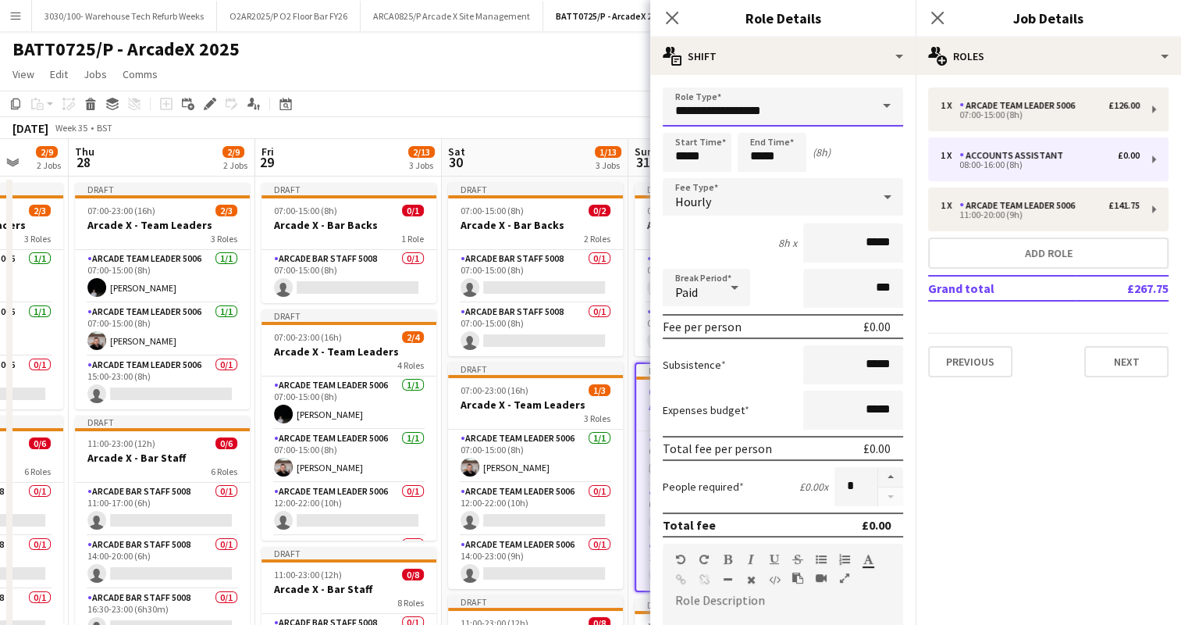
click at [716, 91] on input "**********" at bounding box center [783, 106] width 240 height 39
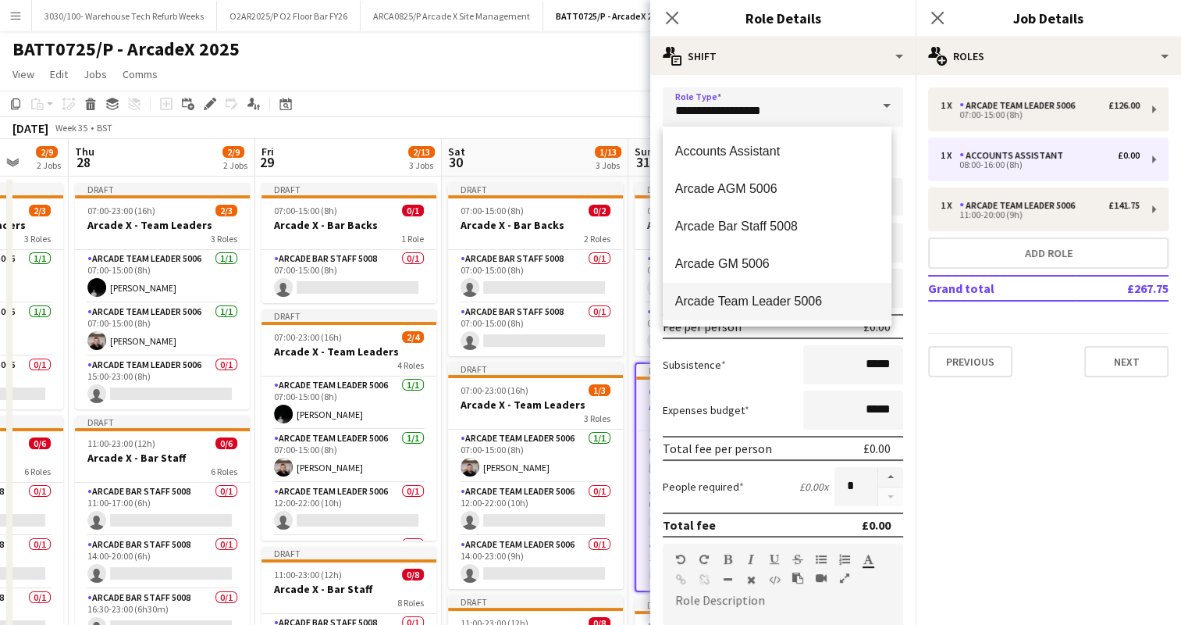
click at [767, 290] on mat-option "Arcade Team Leader 5006" at bounding box center [777, 301] width 229 height 37
type input "**********"
type input "******"
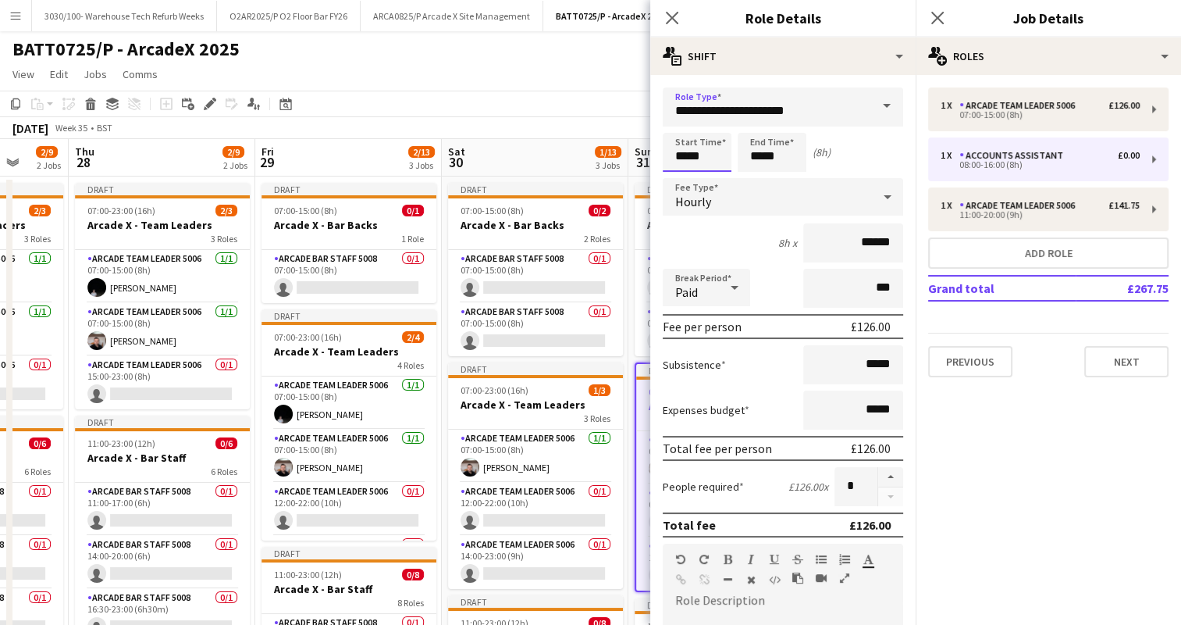
click at [687, 156] on input "*****" at bounding box center [697, 152] width 69 height 39
type input "*****"
click at [761, 156] on input "*****" at bounding box center [772, 152] width 69 height 39
type input "*****"
click at [746, 240] on div "8h x ******" at bounding box center [783, 242] width 240 height 39
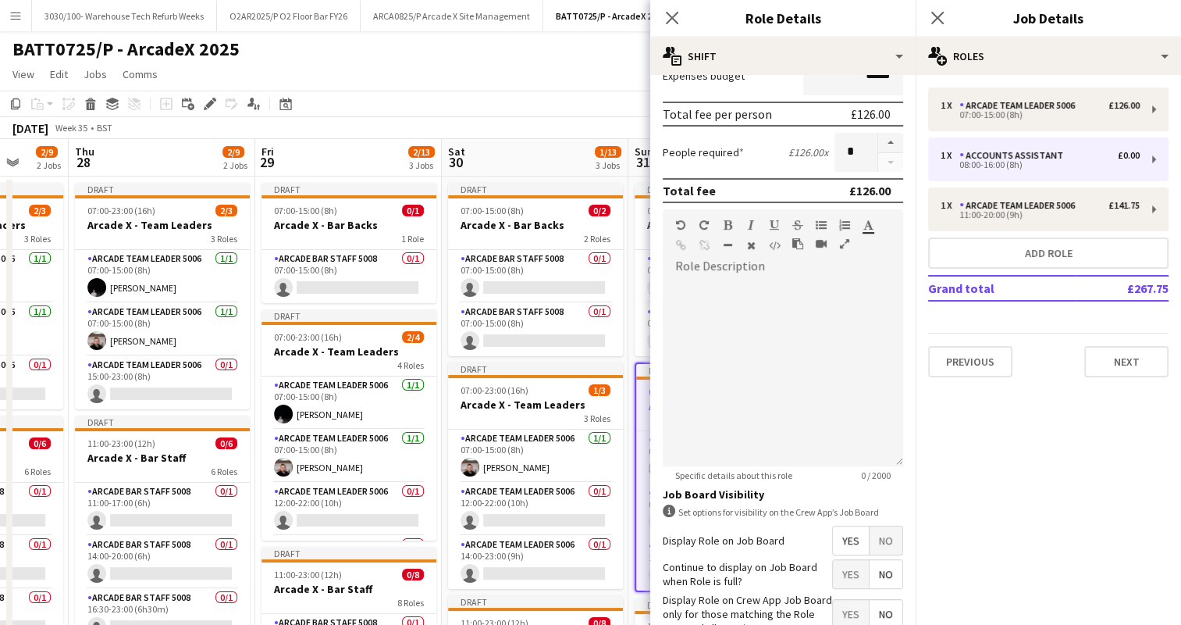
scroll to position [429, 0]
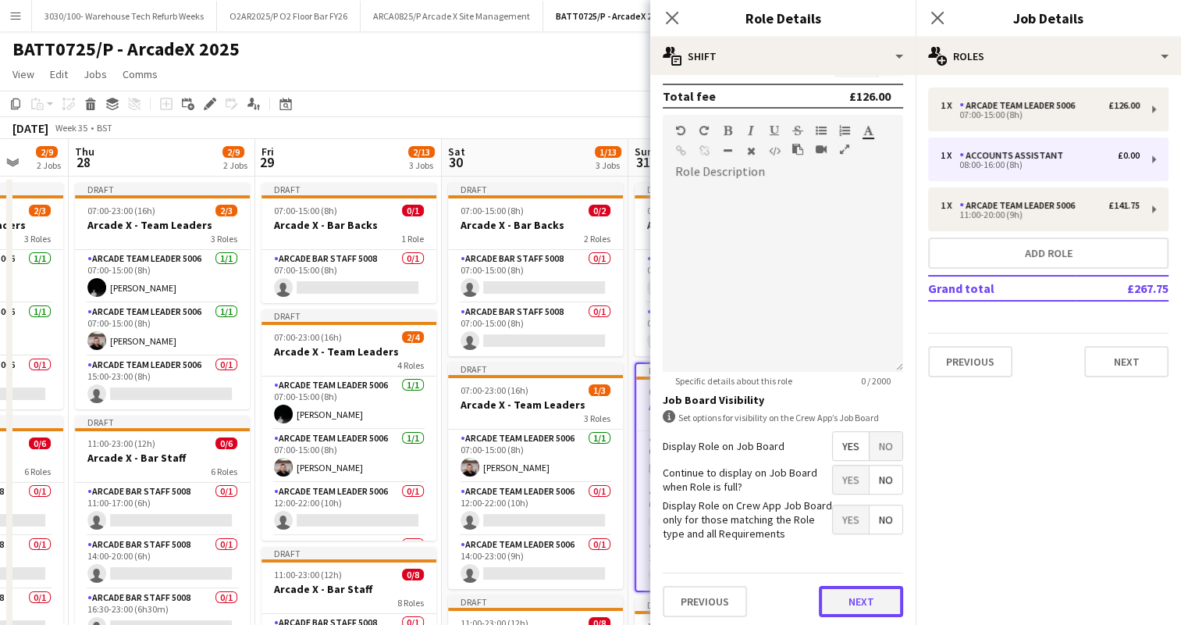
click at [821, 595] on button "Next" at bounding box center [861, 601] width 84 height 31
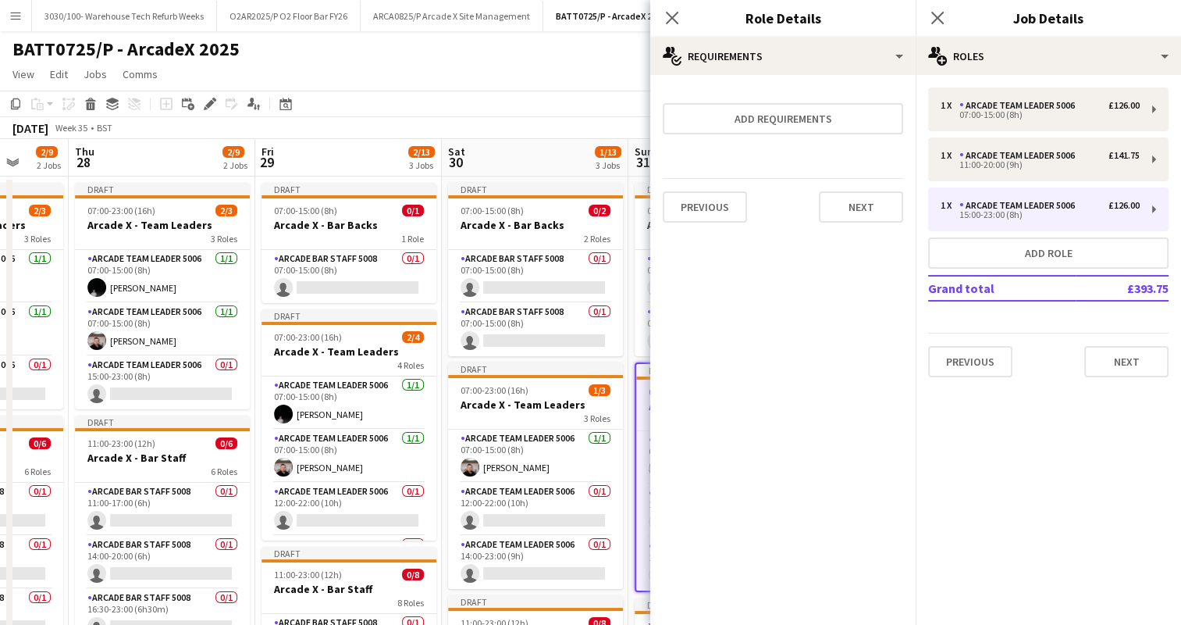
scroll to position [0, 0]
click at [841, 212] on button "Next" at bounding box center [861, 206] width 84 height 31
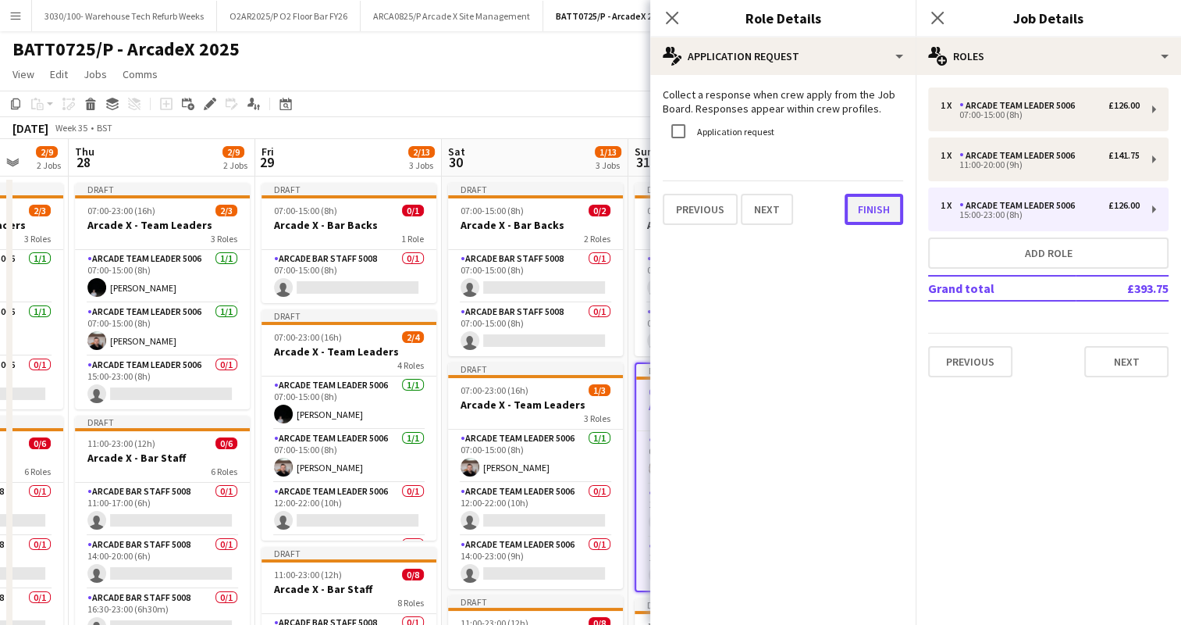
click at [878, 206] on button "Finish" at bounding box center [874, 209] width 59 height 31
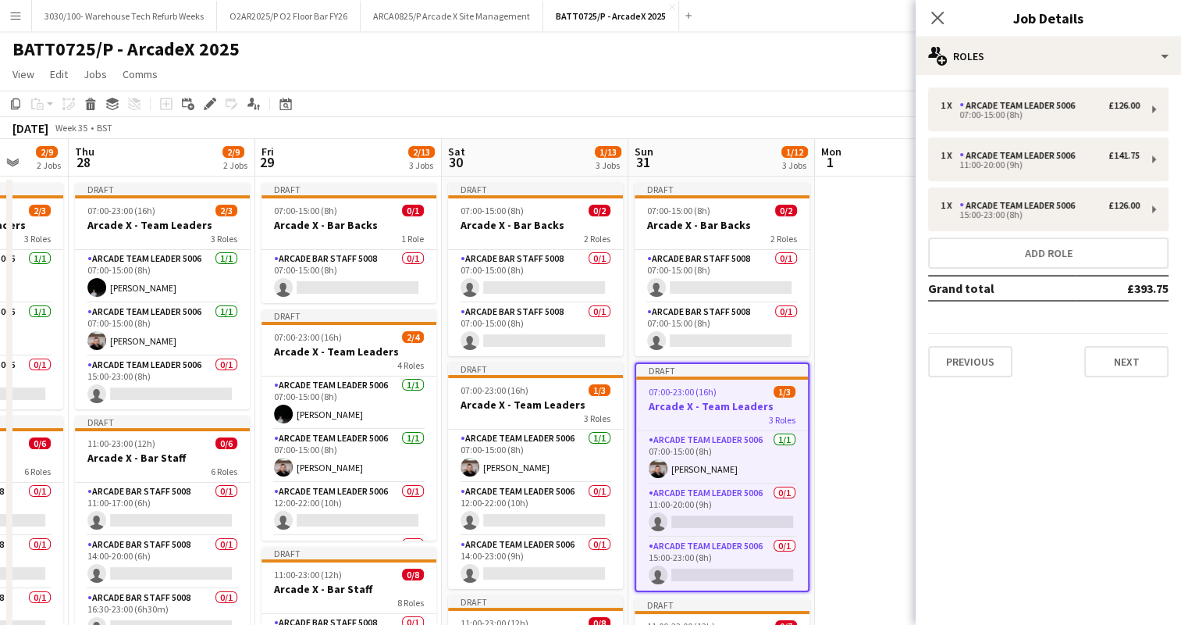
click at [632, 104] on app-toolbar "Copy Paste Paste Ctrl+V Paste with crew Ctrl+Shift+V Paste linked Job [GEOGRAPH…" at bounding box center [590, 104] width 1181 height 27
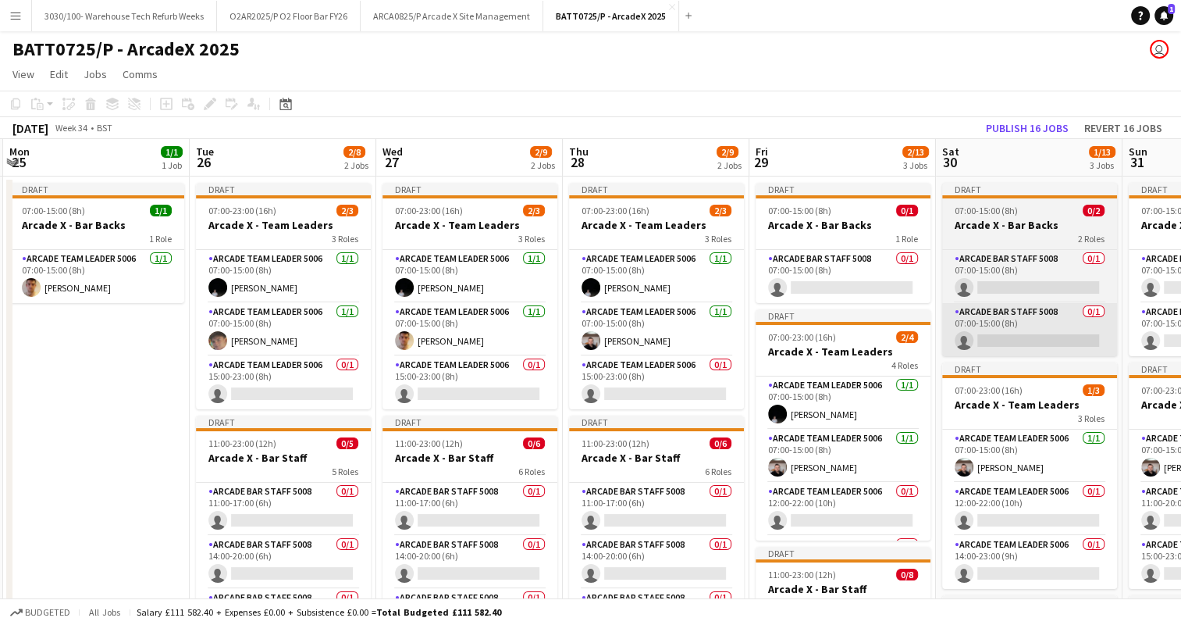
scroll to position [0, 368]
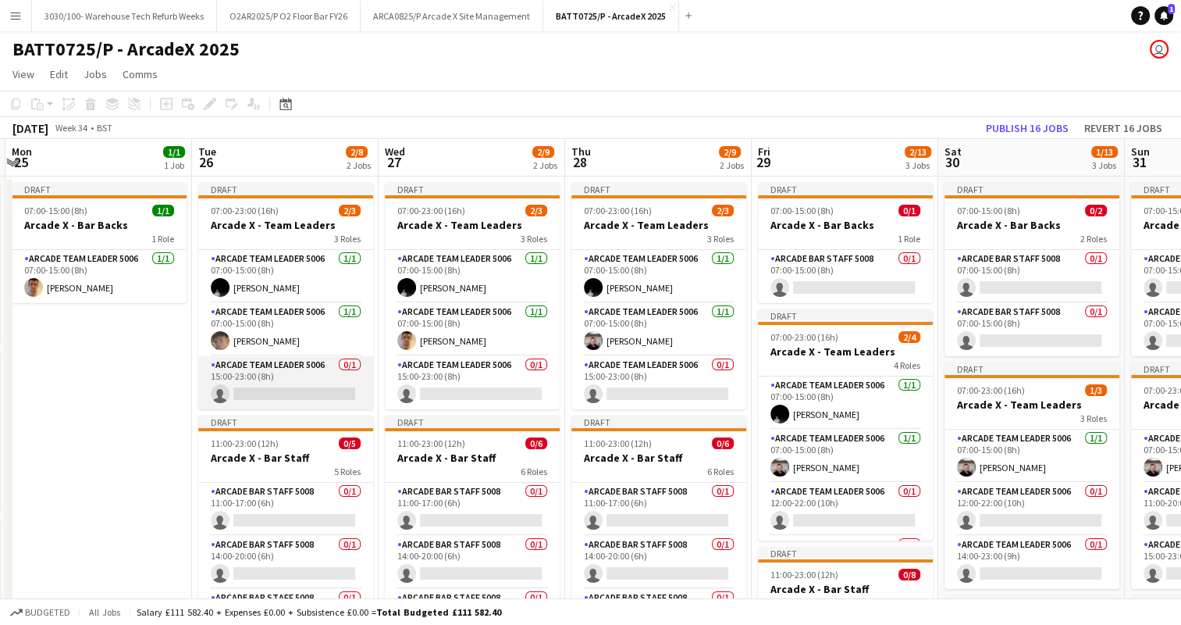
click at [301, 375] on app-card-role "Arcade Team Leader 5006 0/1 15:00-23:00 (8h) single-neutral-actions" at bounding box center [285, 382] width 175 height 53
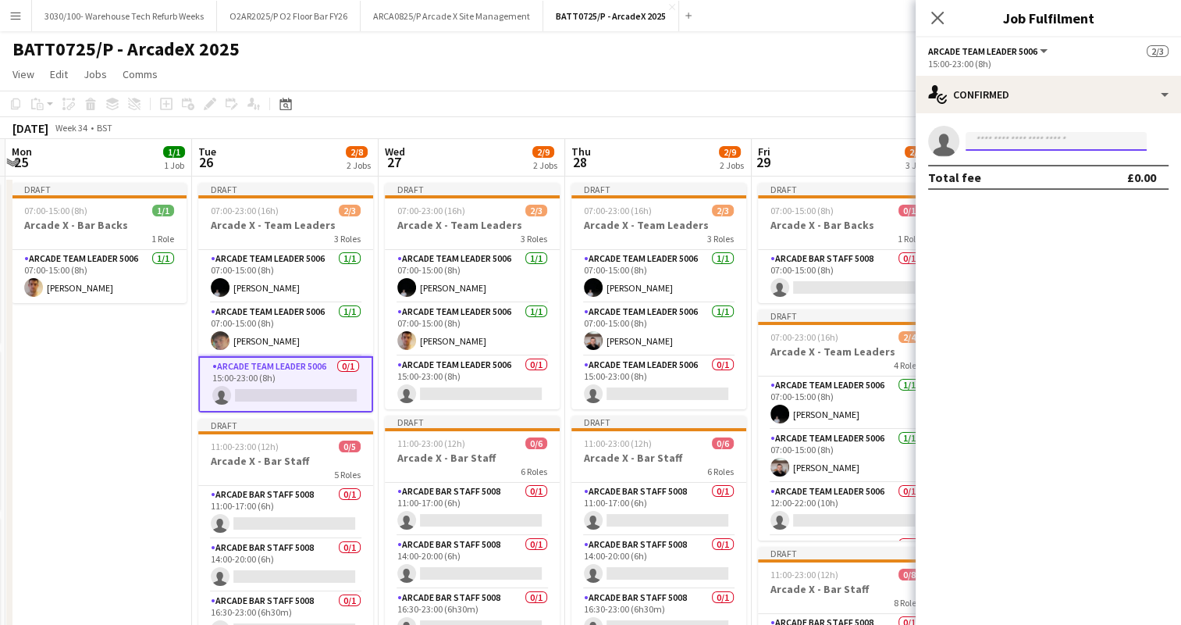
click at [997, 144] on input at bounding box center [1056, 141] width 181 height 19
type input "*********"
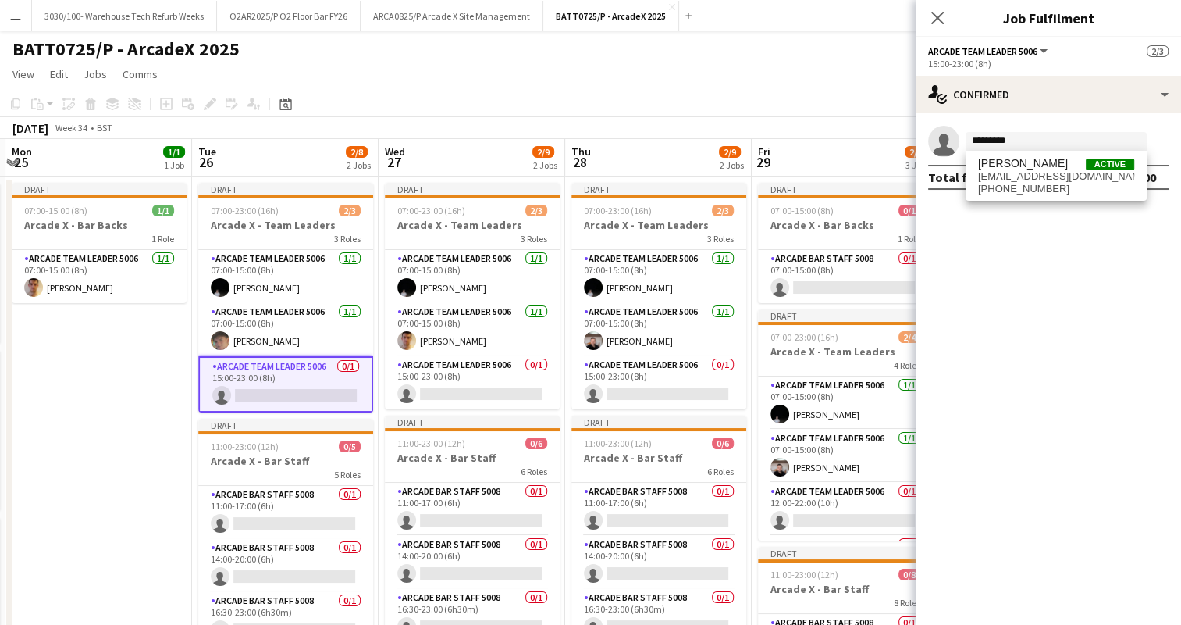
click at [1045, 166] on span "[PERSON_NAME]" at bounding box center [1023, 163] width 90 height 13
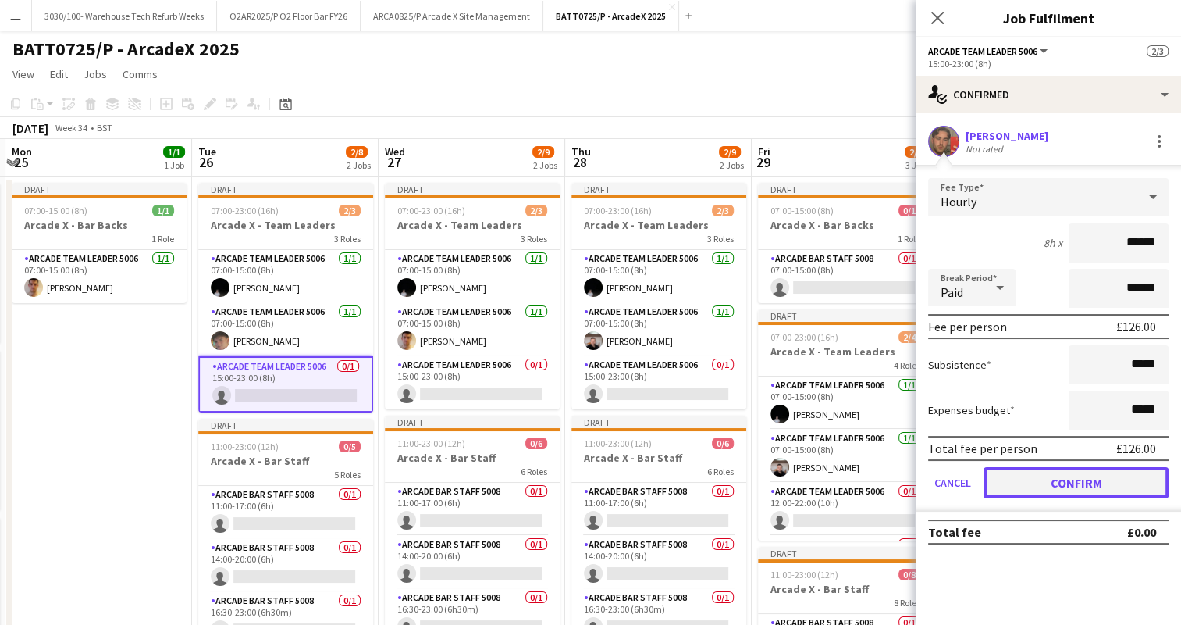
click at [1043, 477] on button "Confirm" at bounding box center [1076, 482] width 185 height 31
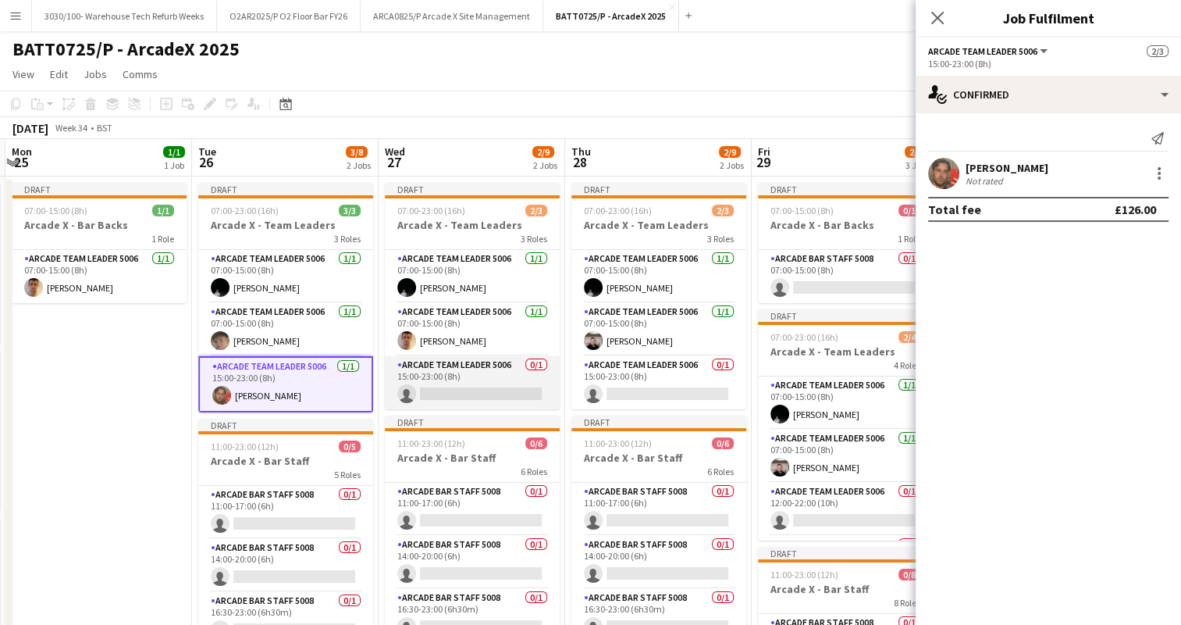
click at [489, 374] on app-card-role "Arcade Team Leader 5006 0/1 15:00-23:00 (8h) single-neutral-actions" at bounding box center [472, 382] width 175 height 53
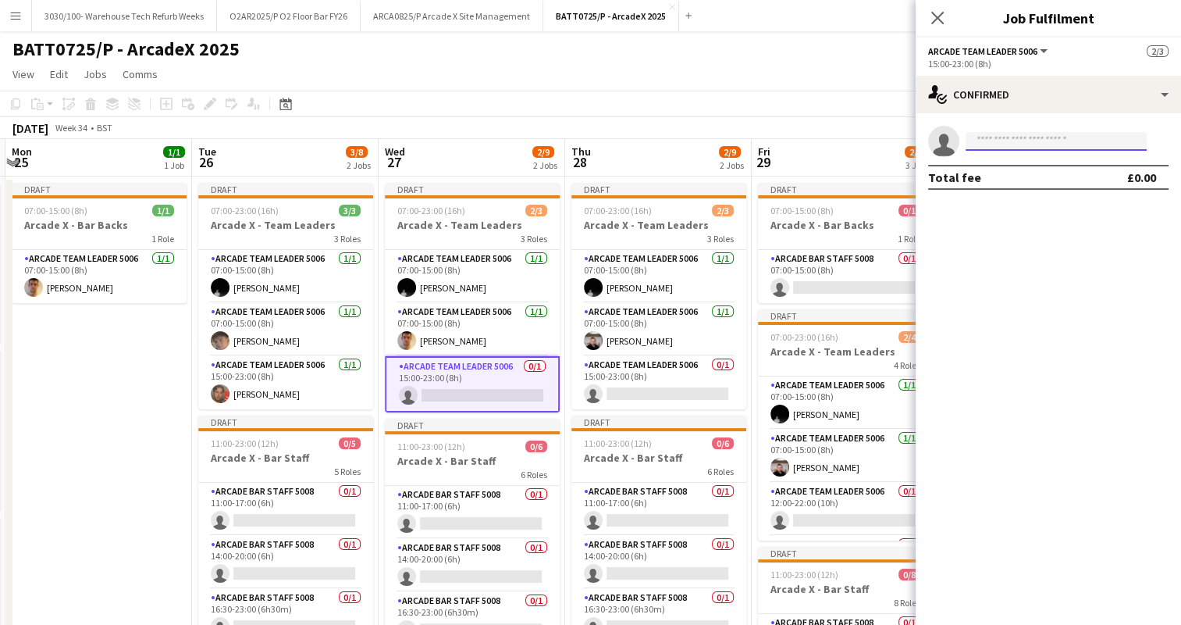
click at [1035, 137] on input at bounding box center [1056, 141] width 181 height 19
type input "*********"
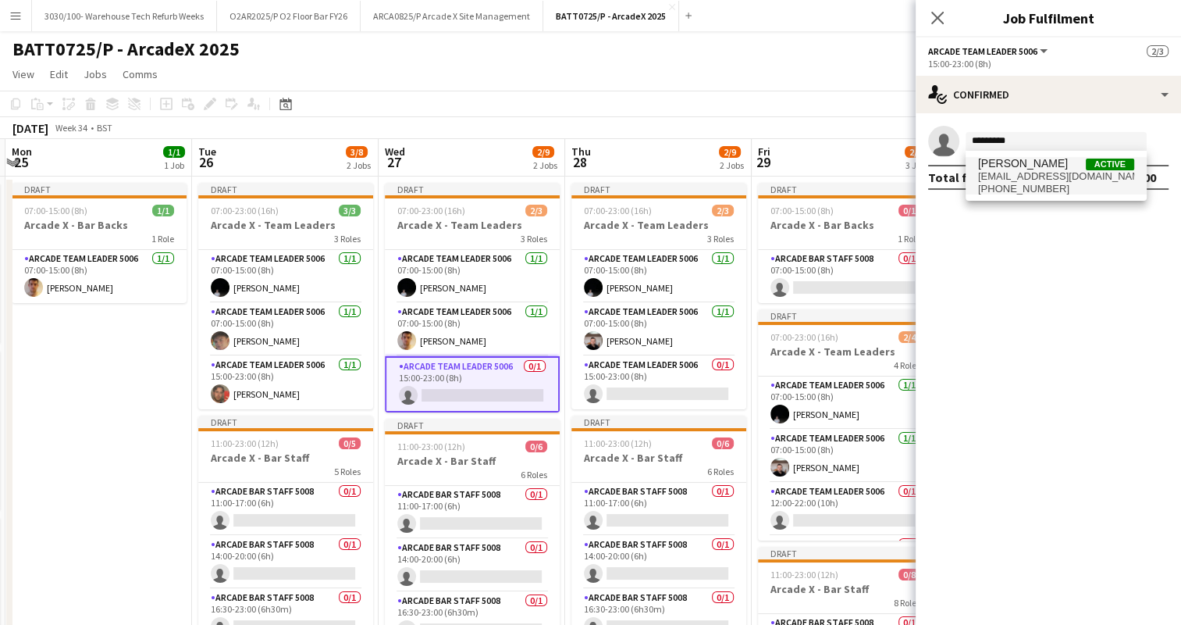
click at [1064, 174] on span "[EMAIL_ADDRESS][DOMAIN_NAME]" at bounding box center [1056, 176] width 156 height 12
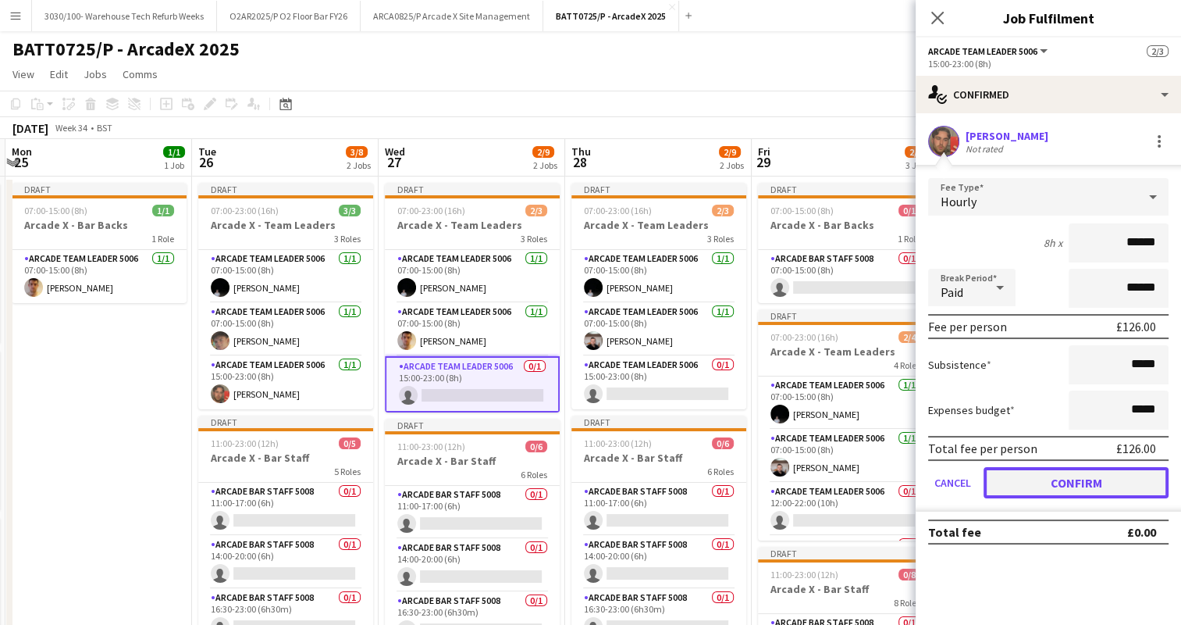
click at [1063, 478] on button "Confirm" at bounding box center [1076, 482] width 185 height 31
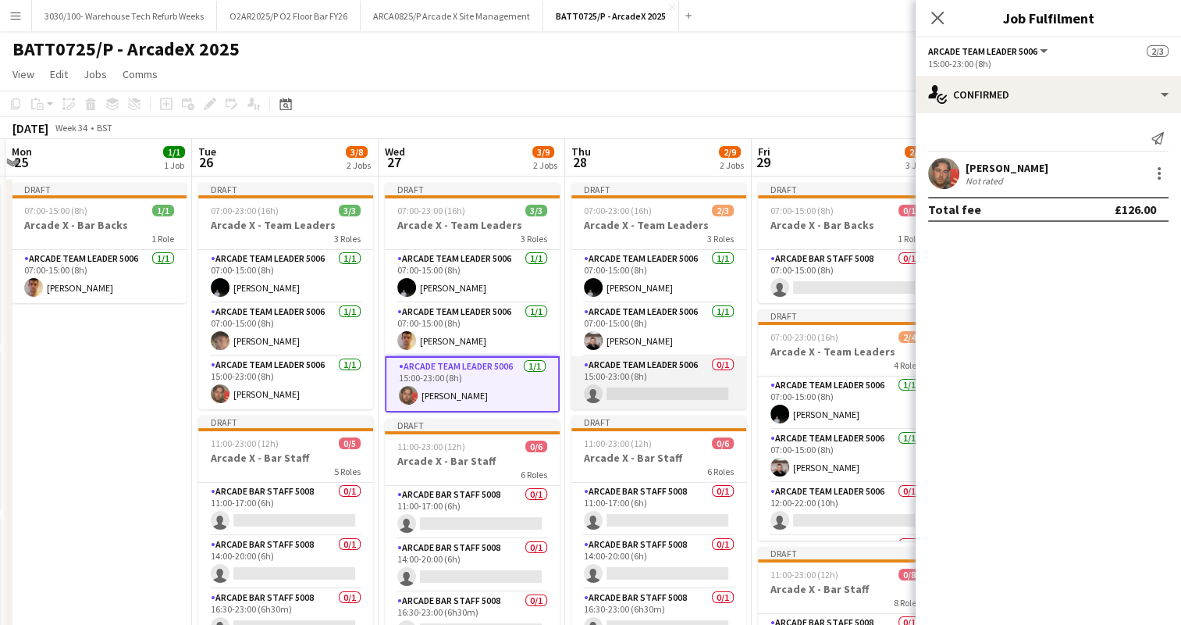
click at [678, 381] on app-card-role "Arcade Team Leader 5006 0/1 15:00-23:00 (8h) single-neutral-actions" at bounding box center [659, 382] width 175 height 53
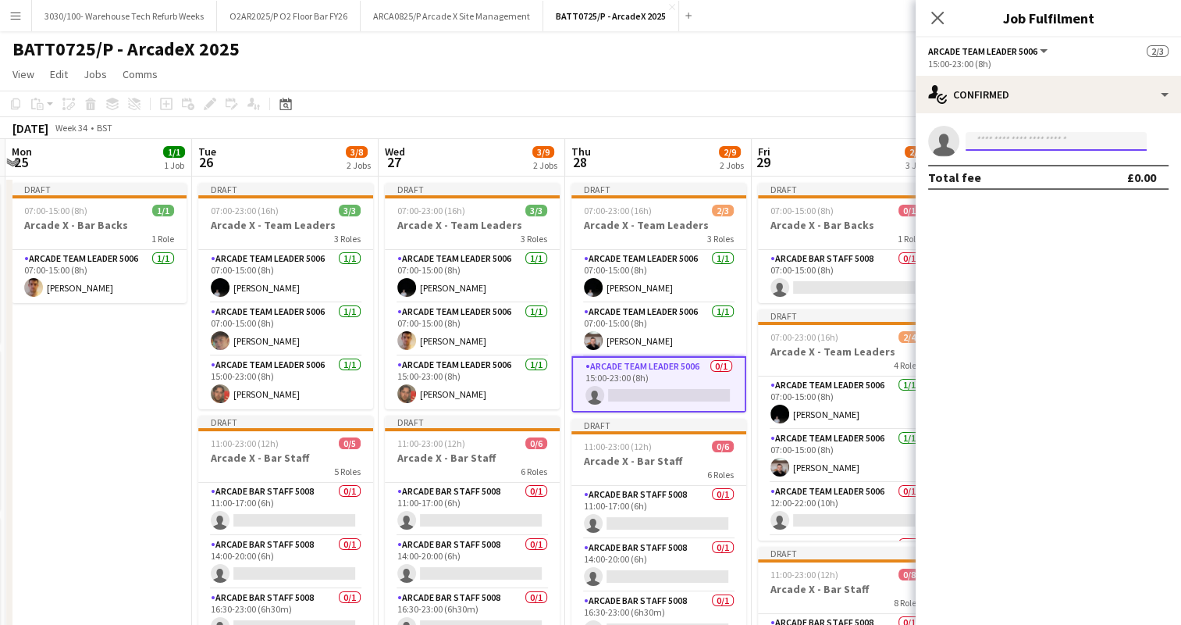
click at [1035, 141] on input at bounding box center [1056, 141] width 181 height 19
type input "*********"
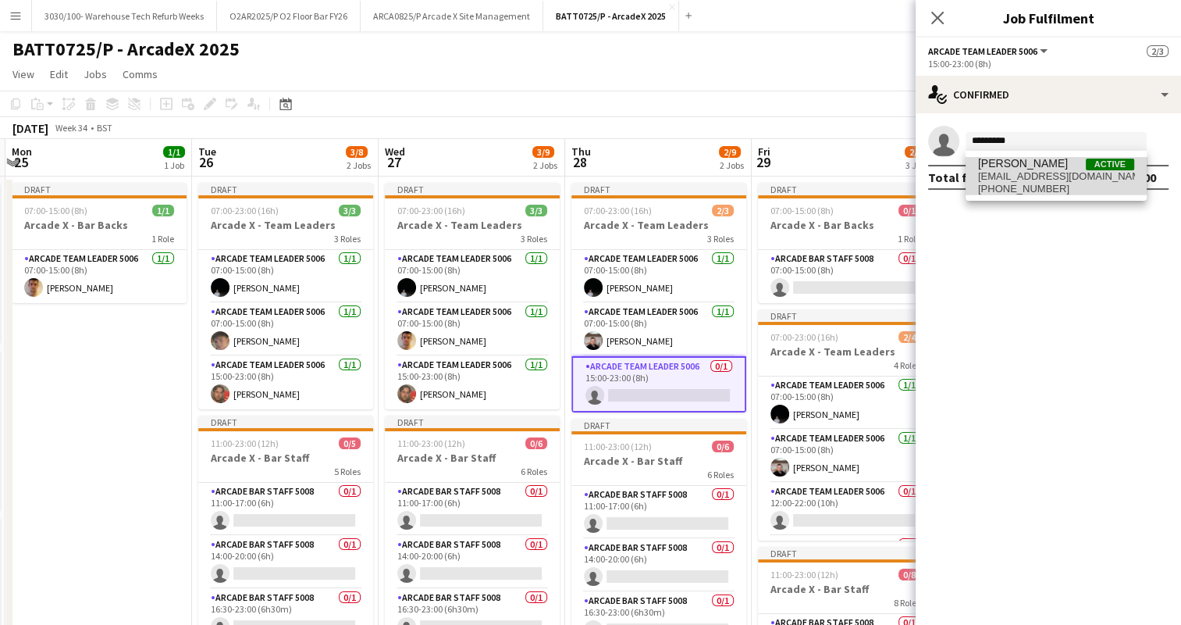
click at [1034, 172] on span "[EMAIL_ADDRESS][DOMAIN_NAME]" at bounding box center [1056, 176] width 156 height 12
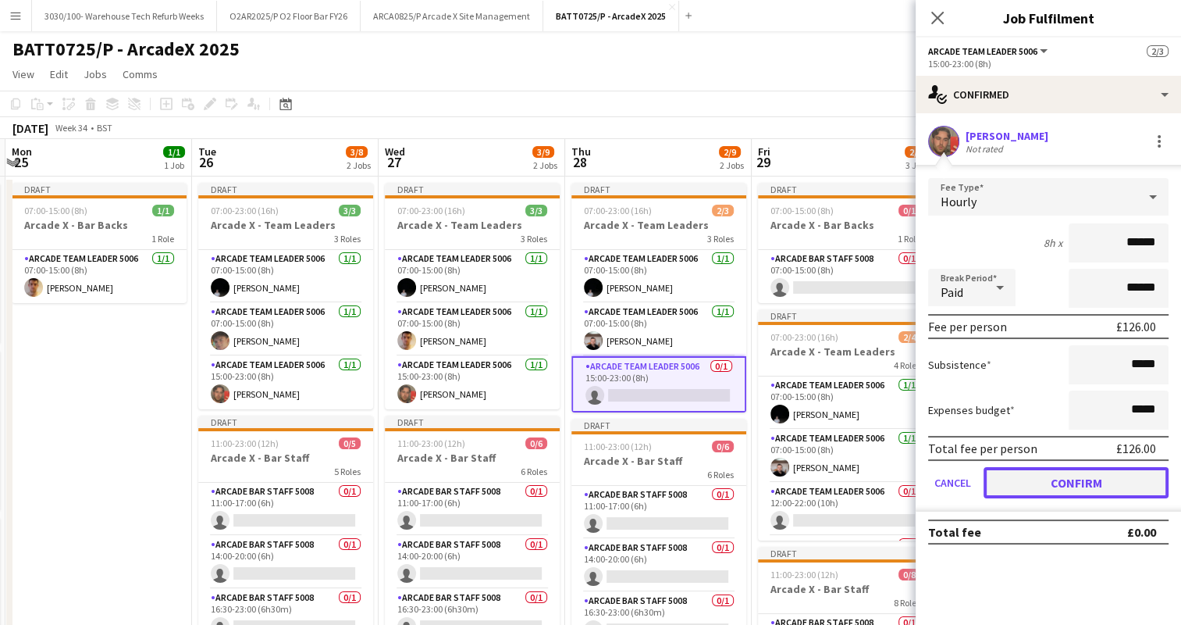
click at [1056, 483] on button "Confirm" at bounding box center [1076, 482] width 185 height 31
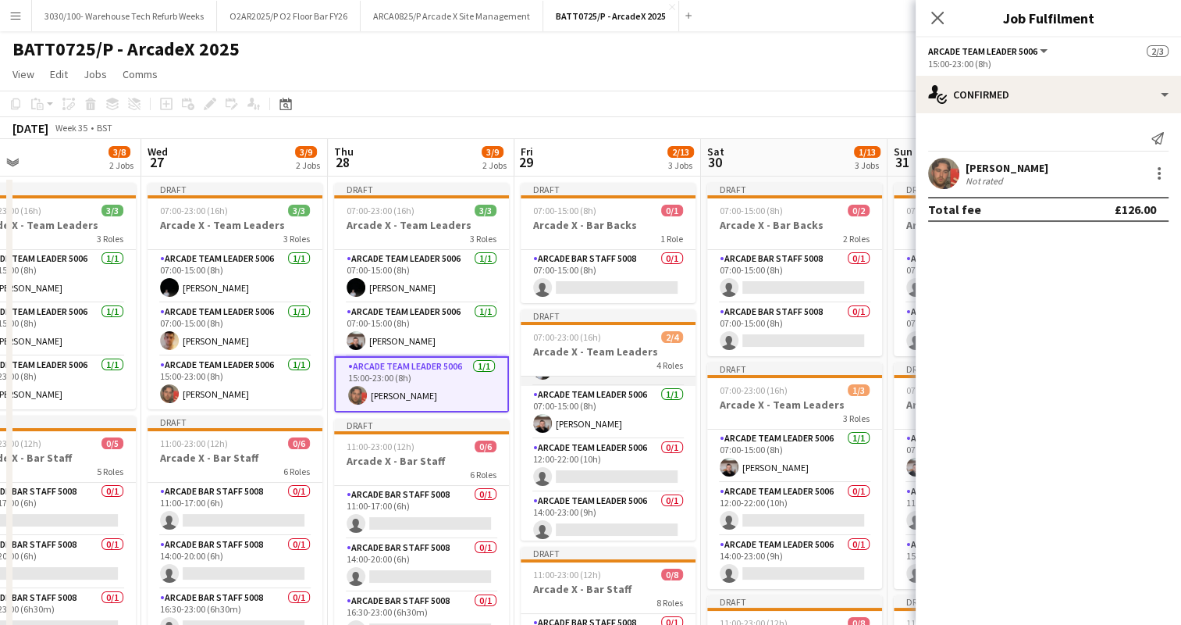
scroll to position [48, 0]
click at [750, 80] on app-page-menu "View Day view expanded Day view collapsed Month view Date picker Jump to [DATE]…" at bounding box center [590, 76] width 1181 height 30
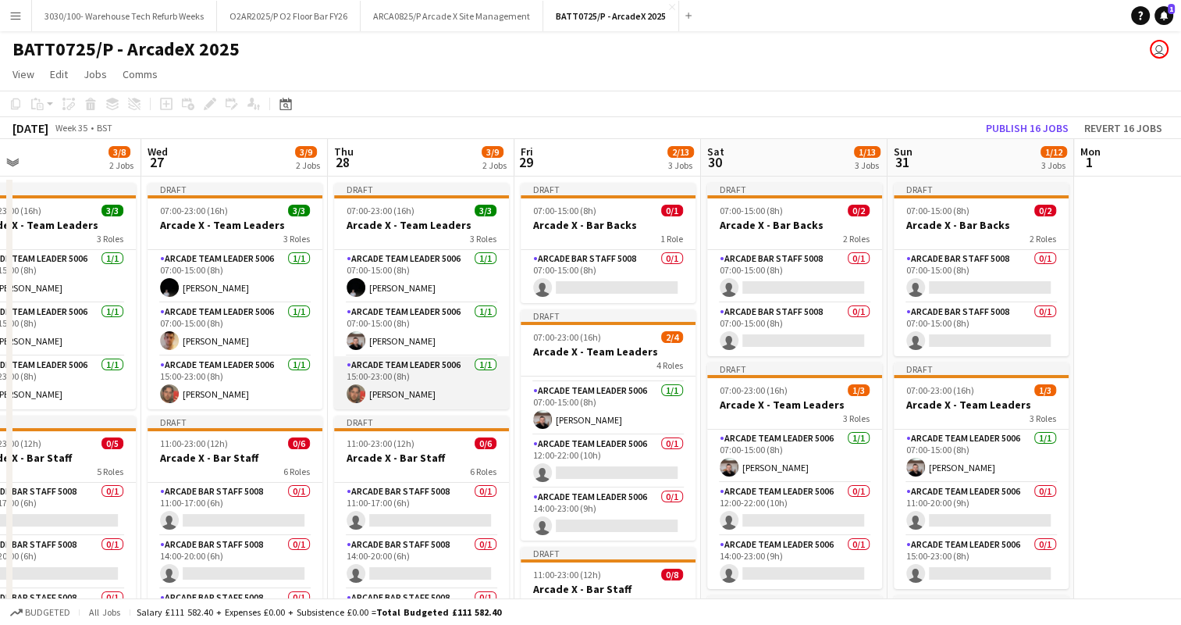
scroll to position [0, 365]
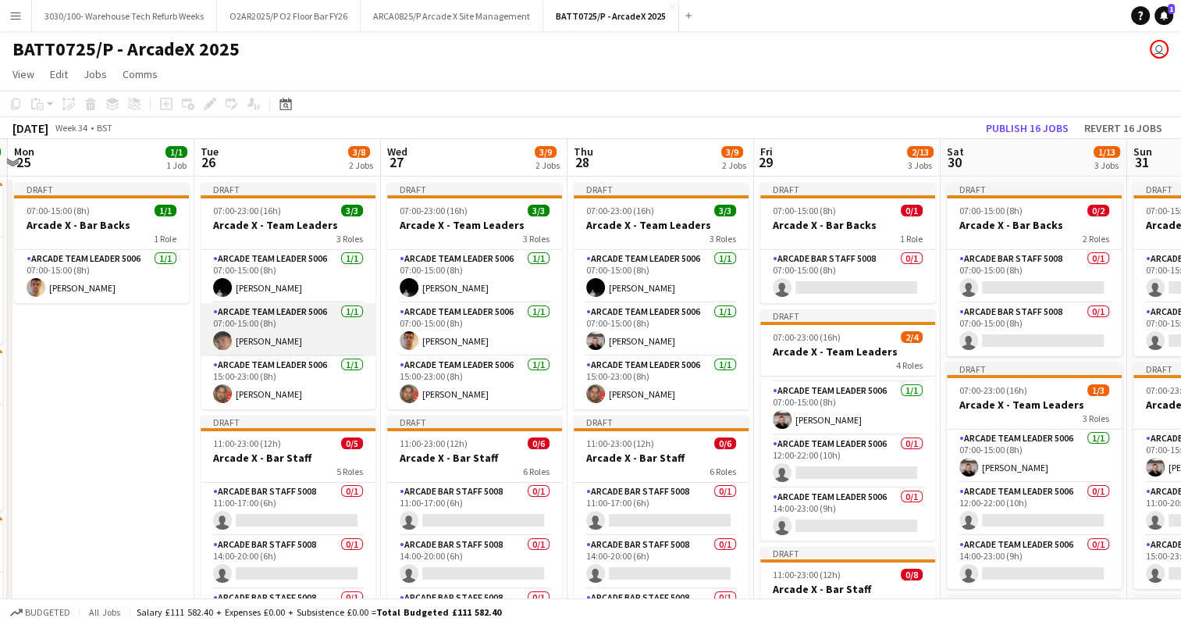
click at [297, 321] on app-card-role "Arcade Team Leader 5006 [DATE] 07:00-15:00 (8h) [PERSON_NAME]" at bounding box center [288, 329] width 175 height 53
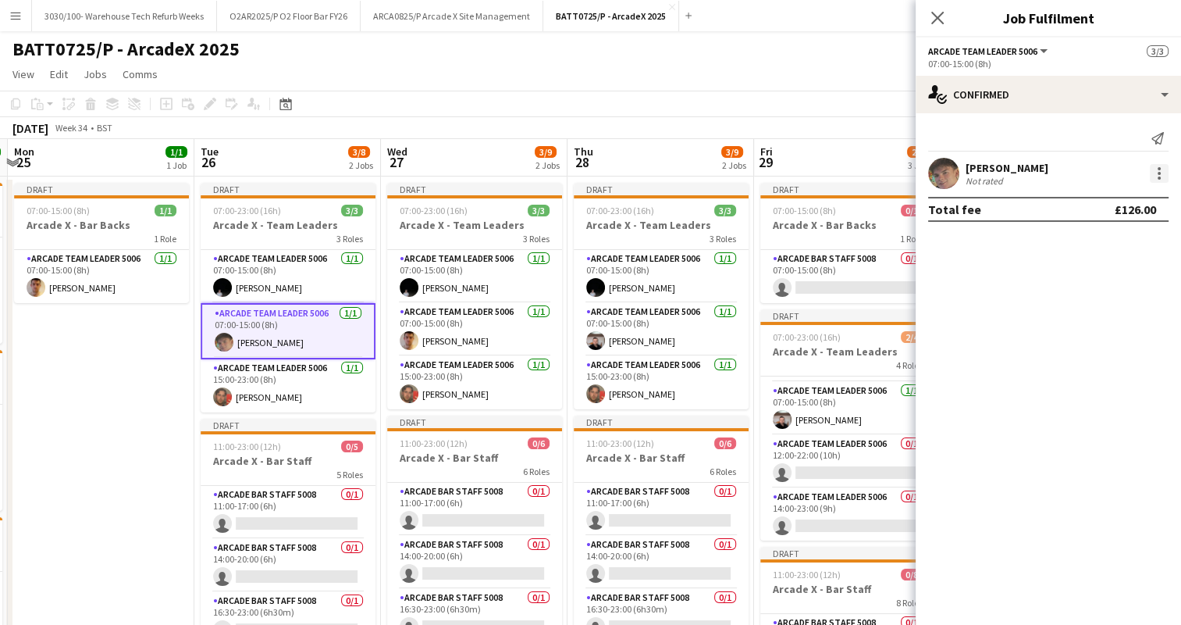
click at [1163, 166] on div at bounding box center [1159, 173] width 19 height 19
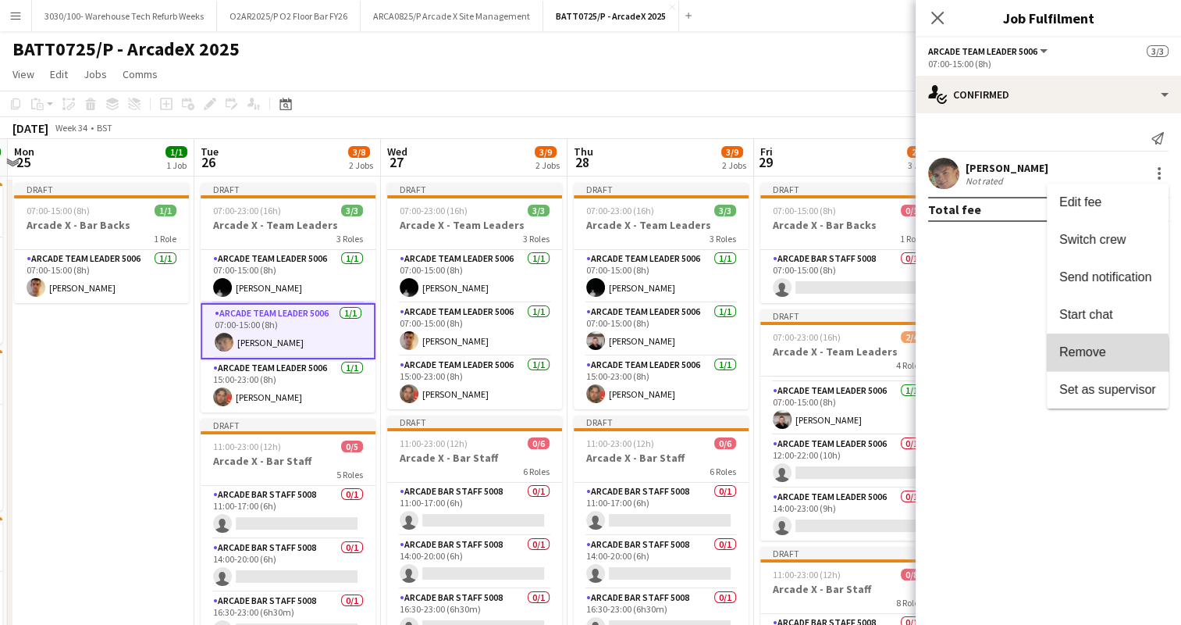
click at [1090, 355] on span "Remove" at bounding box center [1083, 351] width 47 height 13
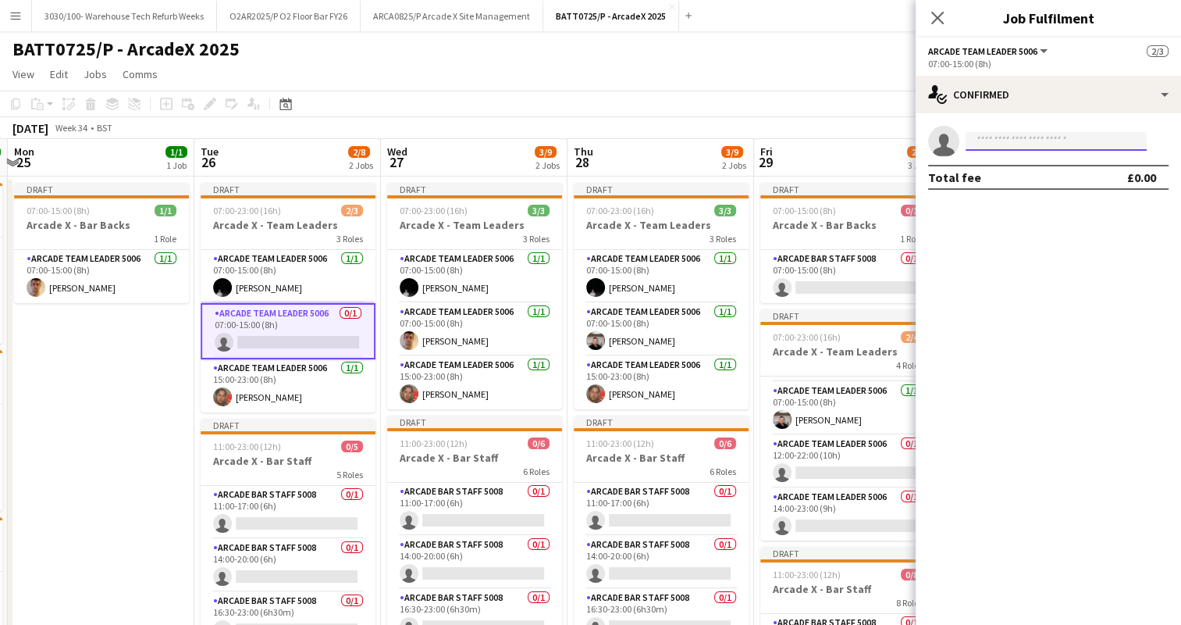
click at [1021, 136] on input at bounding box center [1056, 141] width 181 height 19
type input "**********"
click at [1031, 171] on span "[EMAIL_ADDRESS][DOMAIN_NAME]" at bounding box center [1056, 176] width 156 height 12
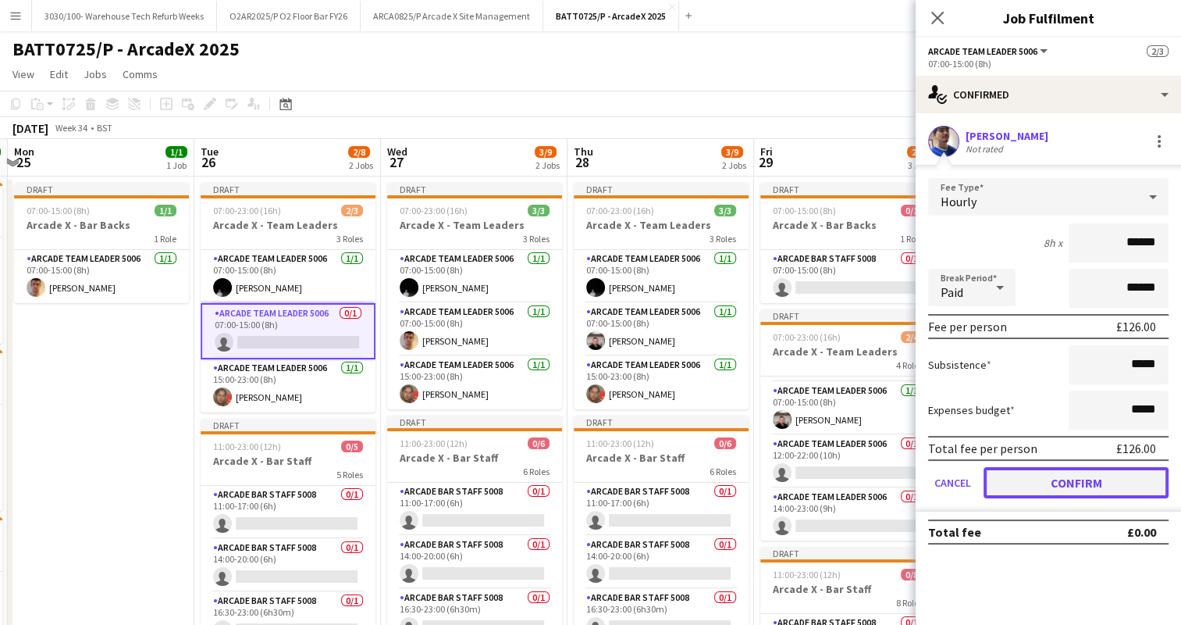
click at [1038, 476] on button "Confirm" at bounding box center [1076, 482] width 185 height 31
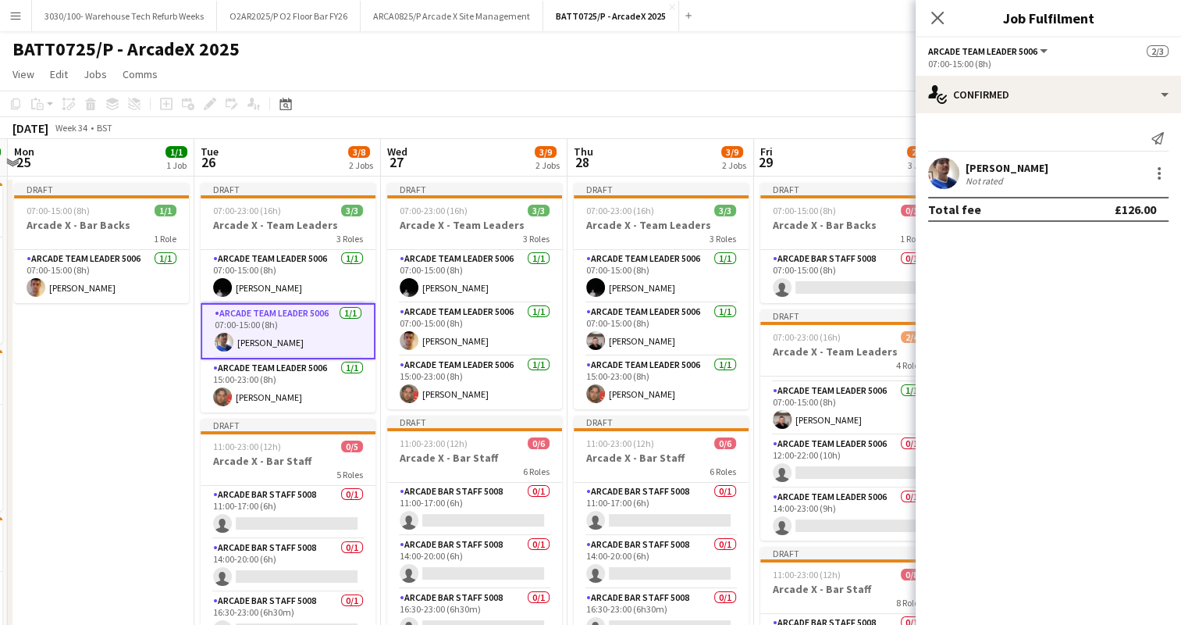
click at [650, 94] on app-toolbar "Copy Paste Paste Ctrl+V Paste with crew Ctrl+Shift+V Paste linked Job [GEOGRAPH…" at bounding box center [590, 104] width 1181 height 27
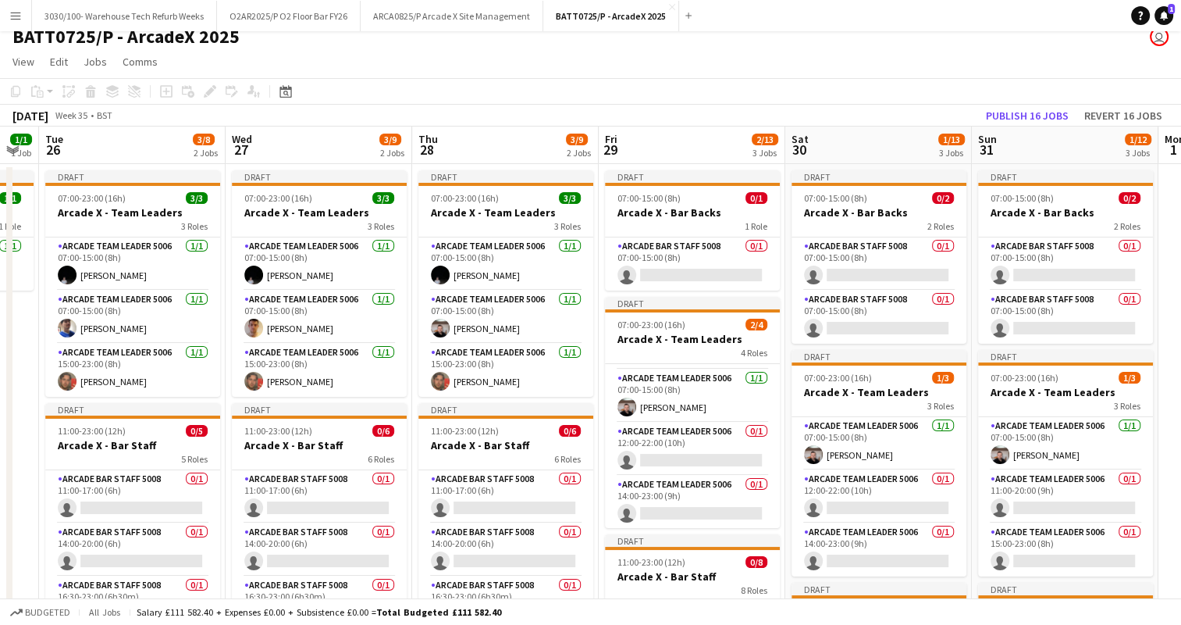
scroll to position [12, 0]
click at [690, 447] on app-card-role "Arcade Team Leader 5006 0/1 12:00-22:00 (10h) single-neutral-actions" at bounding box center [692, 448] width 175 height 53
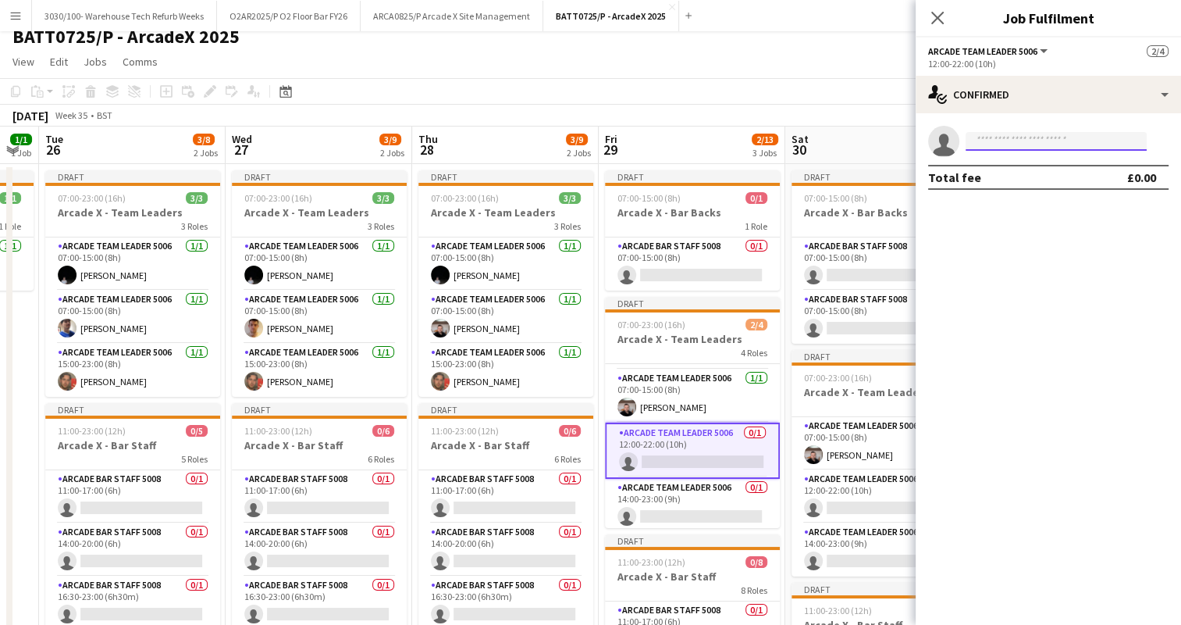
click at [1035, 144] on input at bounding box center [1056, 141] width 181 height 19
type input "**********"
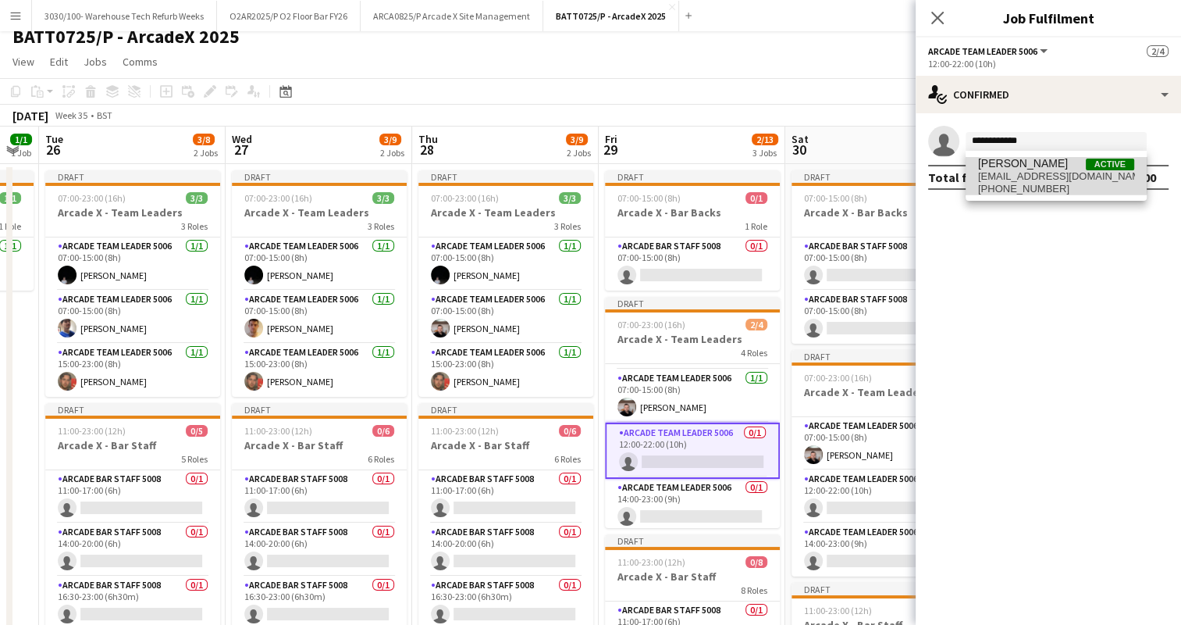
click at [1040, 163] on span "[PERSON_NAME]" at bounding box center [1023, 163] width 90 height 13
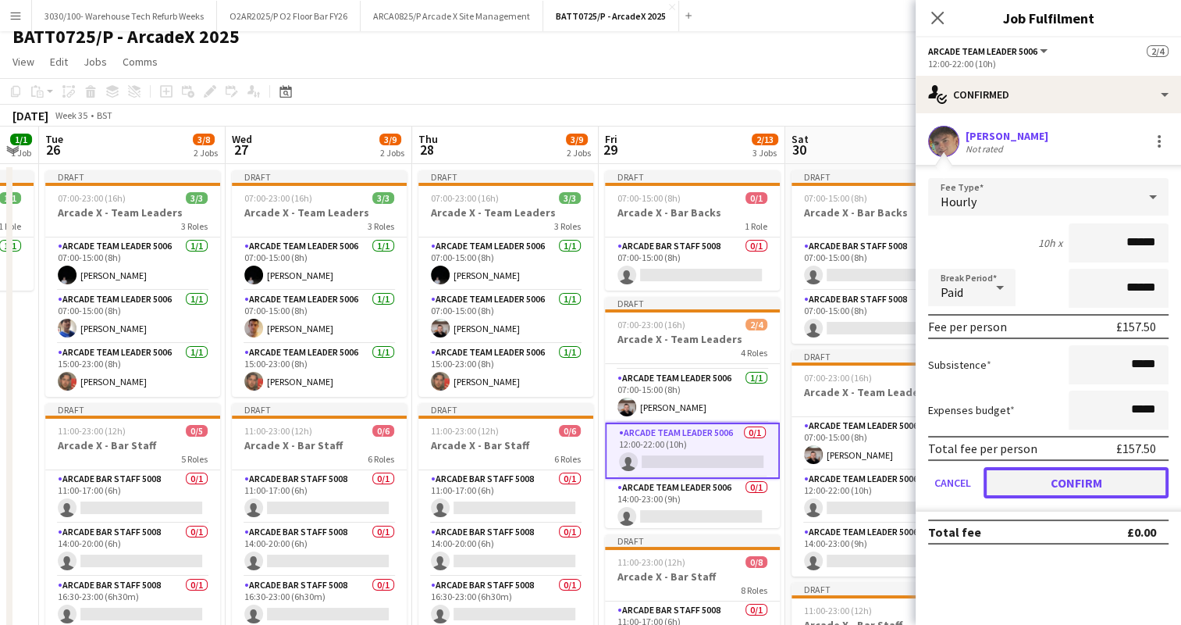
click at [1005, 479] on button "Confirm" at bounding box center [1076, 482] width 185 height 31
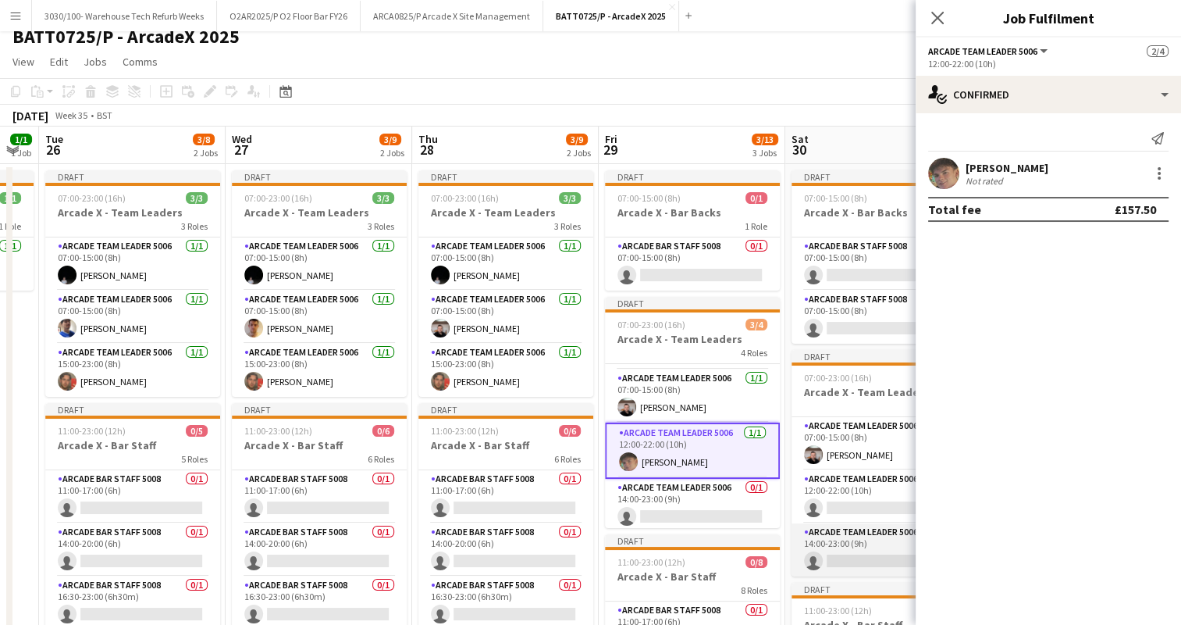
click at [871, 547] on app-card-role "Arcade Team Leader 5006 0/1 14:00-23:00 (9h) single-neutral-actions" at bounding box center [879, 549] width 175 height 53
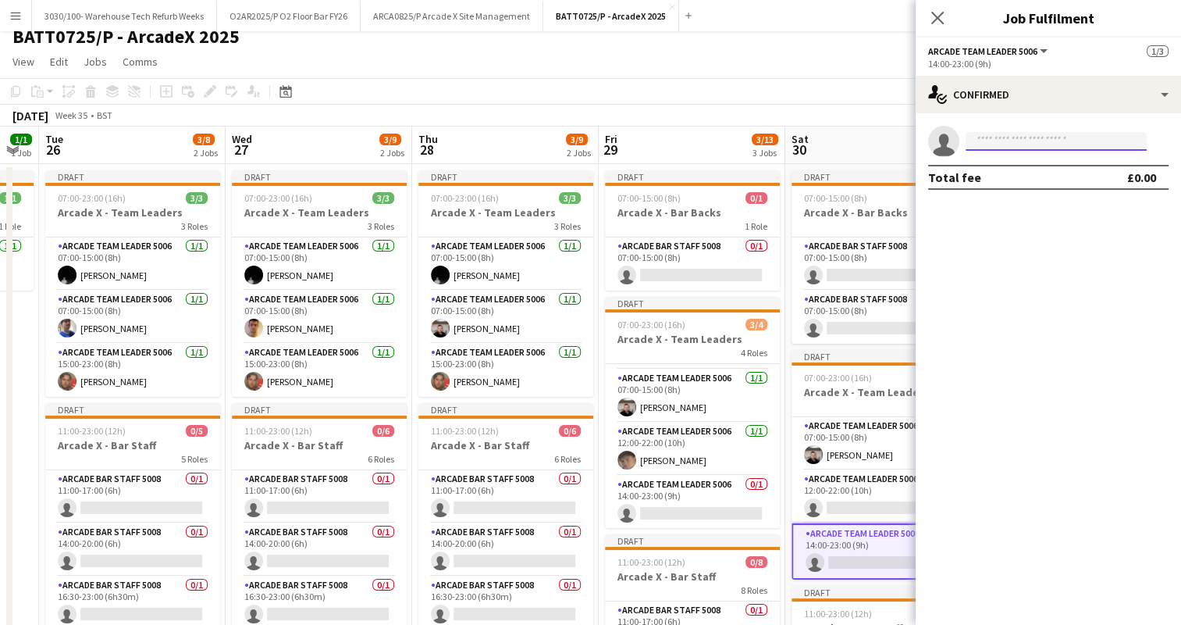
click at [1011, 141] on input at bounding box center [1056, 141] width 181 height 19
type input "**********"
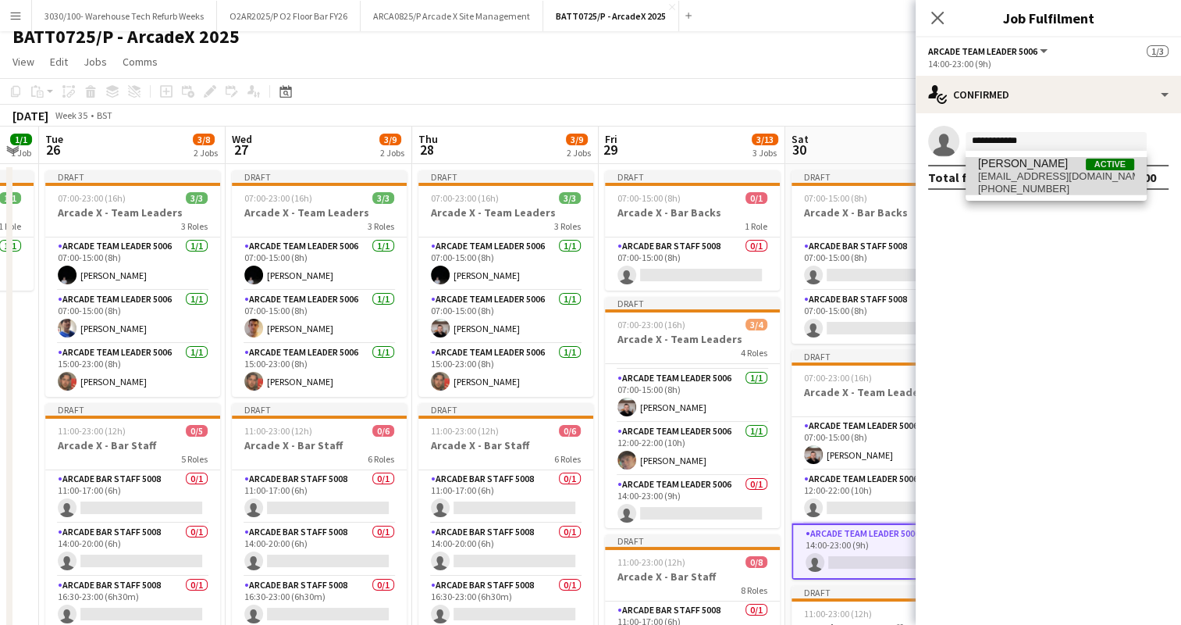
click at [1056, 174] on span "[EMAIL_ADDRESS][DOMAIN_NAME]" at bounding box center [1056, 176] width 156 height 12
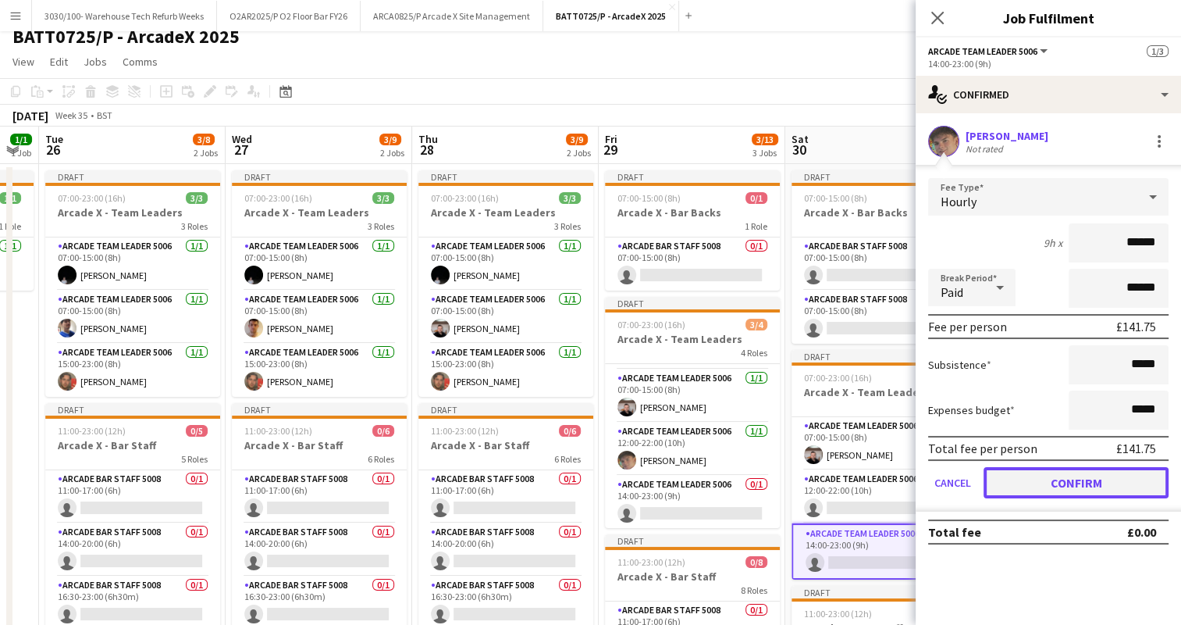
click at [1059, 472] on button "Confirm" at bounding box center [1076, 482] width 185 height 31
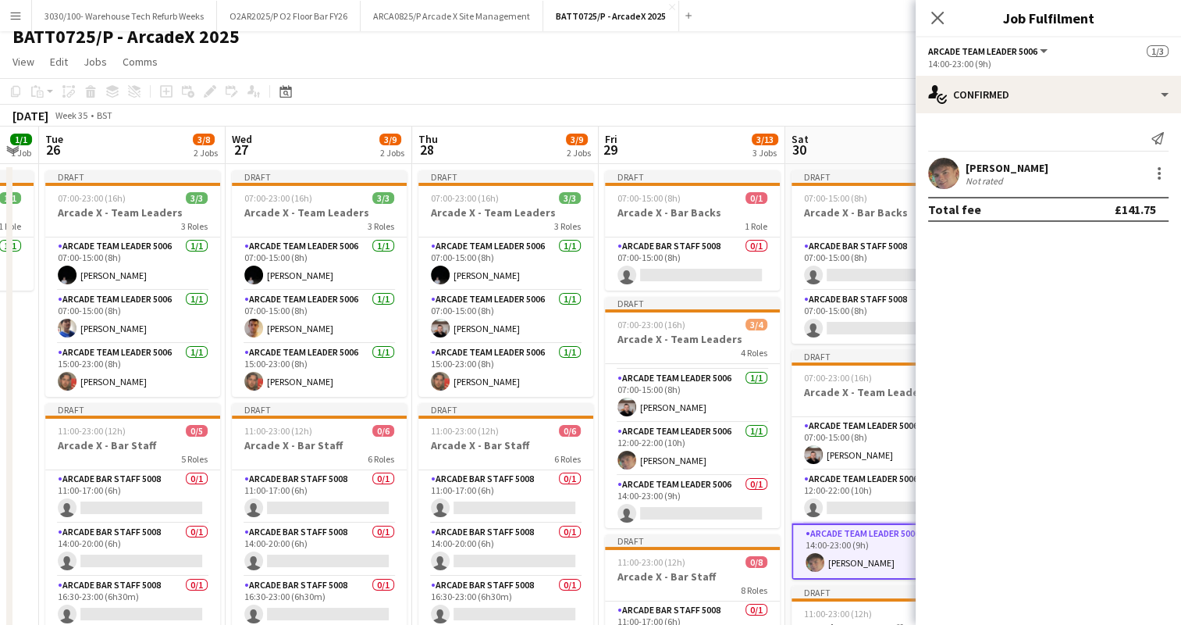
click at [801, 121] on div "[DATE] Week 35 • BST Publish 1 job Revert 1 job" at bounding box center [590, 116] width 1181 height 22
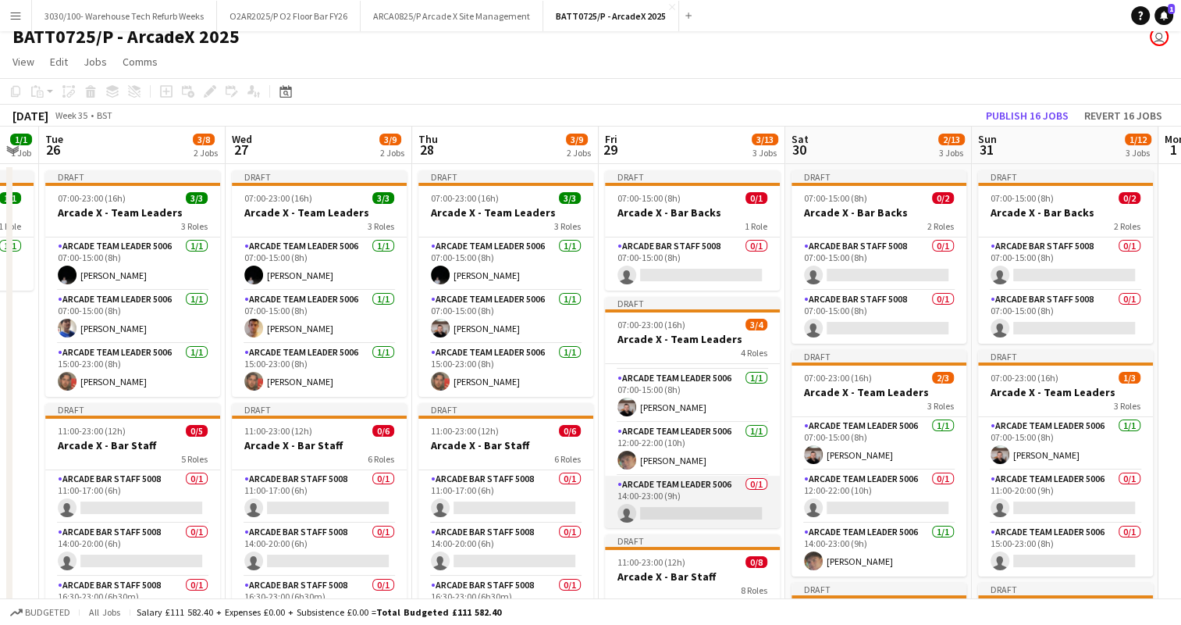
click at [711, 492] on app-card-role "Arcade Team Leader 5006 0/1 14:00-23:00 (9h) single-neutral-actions" at bounding box center [692, 502] width 175 height 53
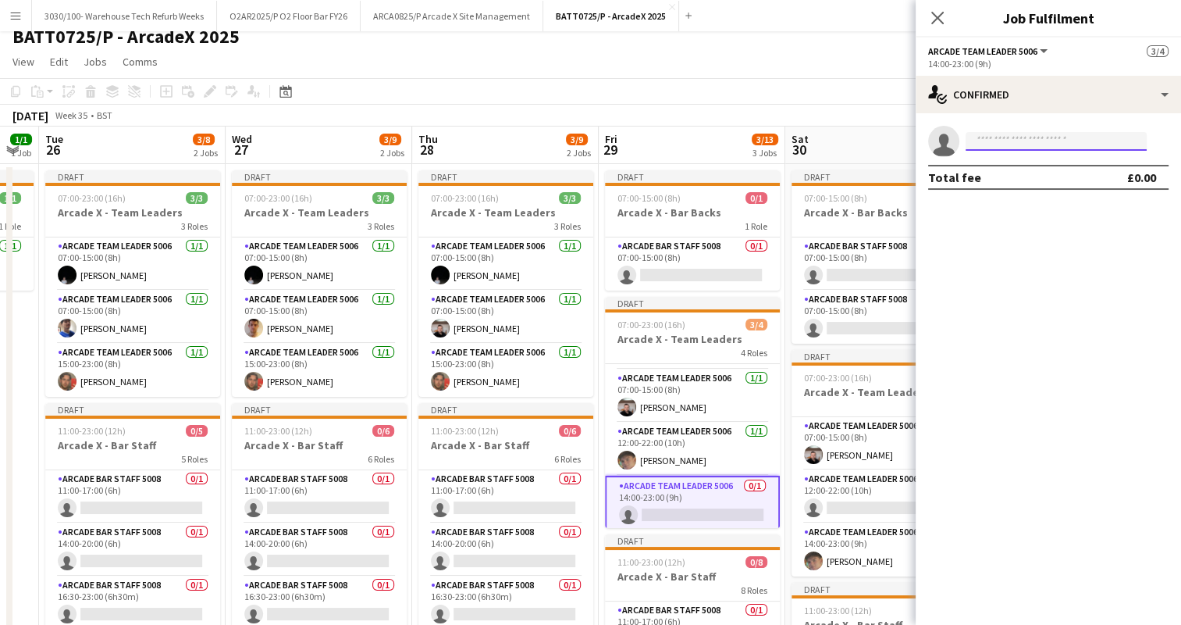
click at [995, 141] on input at bounding box center [1056, 141] width 181 height 19
type input "**********"
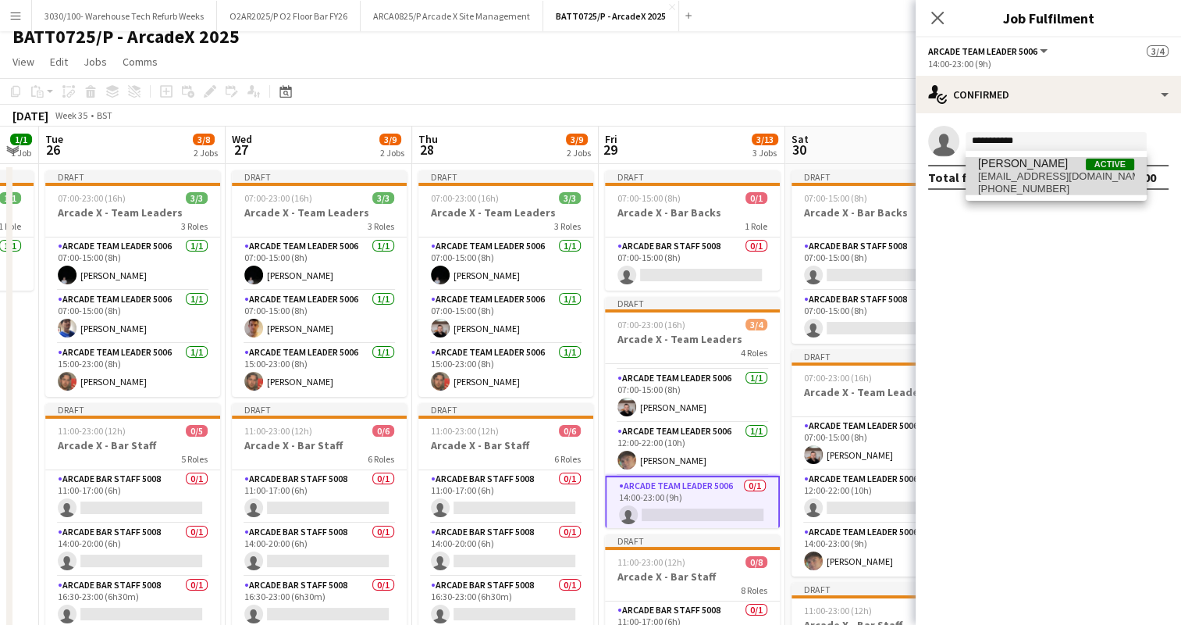
click at [1062, 171] on span "[EMAIL_ADDRESS][DOMAIN_NAME]" at bounding box center [1056, 176] width 156 height 12
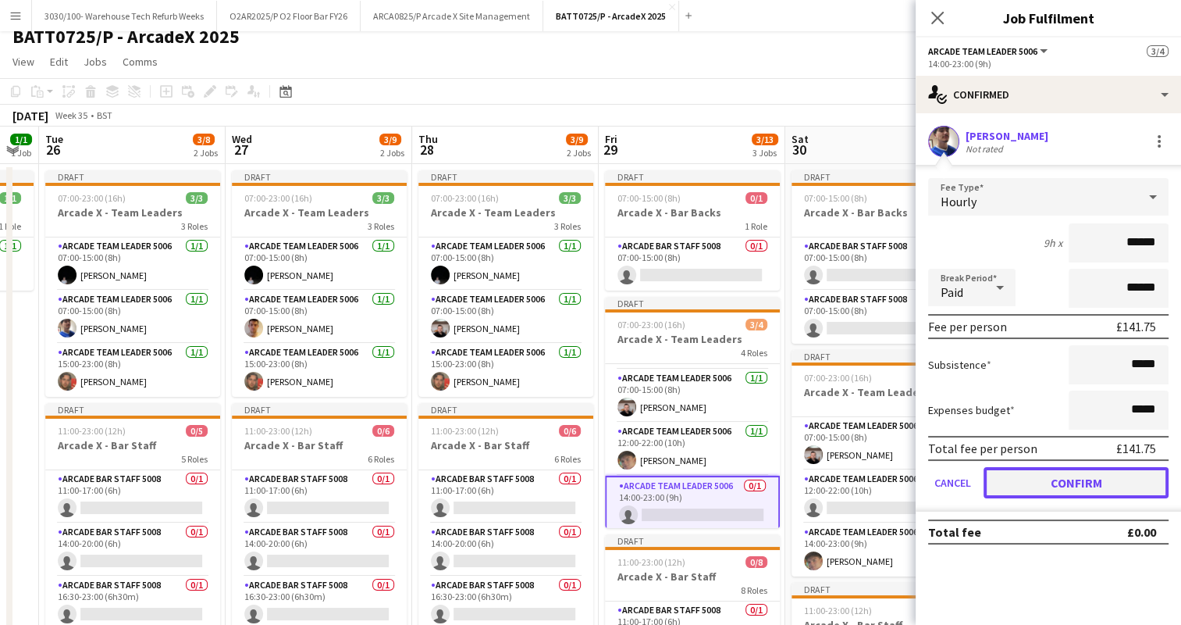
click at [1017, 479] on button "Confirm" at bounding box center [1076, 482] width 185 height 31
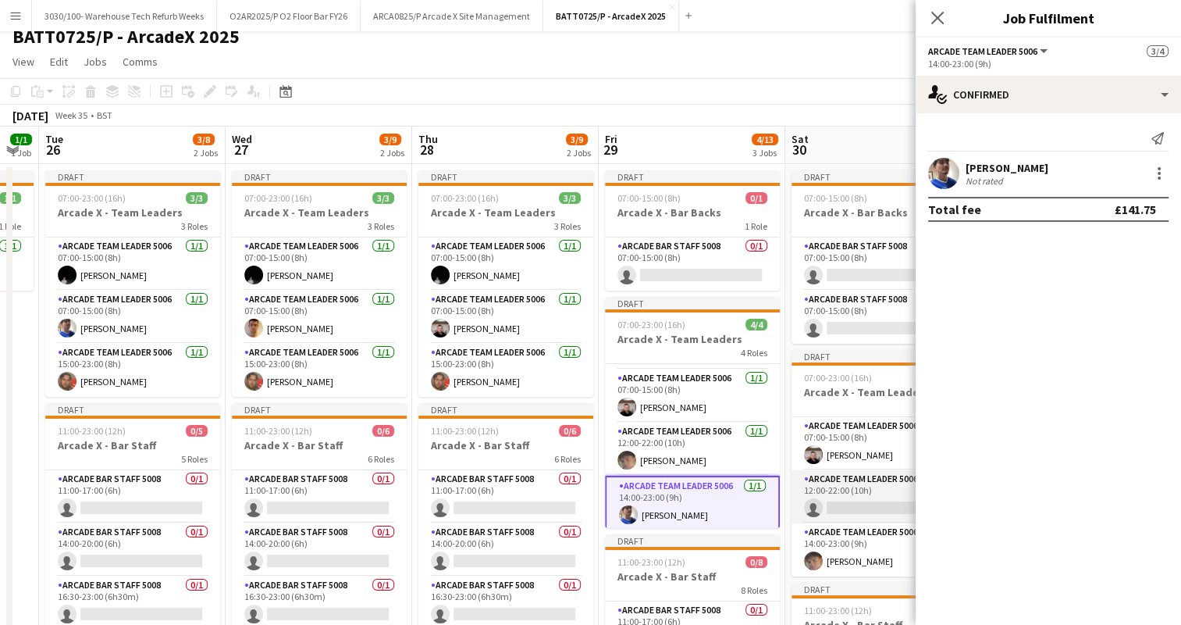
click at [853, 484] on app-card-role "Arcade Team Leader 5006 0/1 12:00-22:00 (10h) single-neutral-actions" at bounding box center [879, 496] width 175 height 53
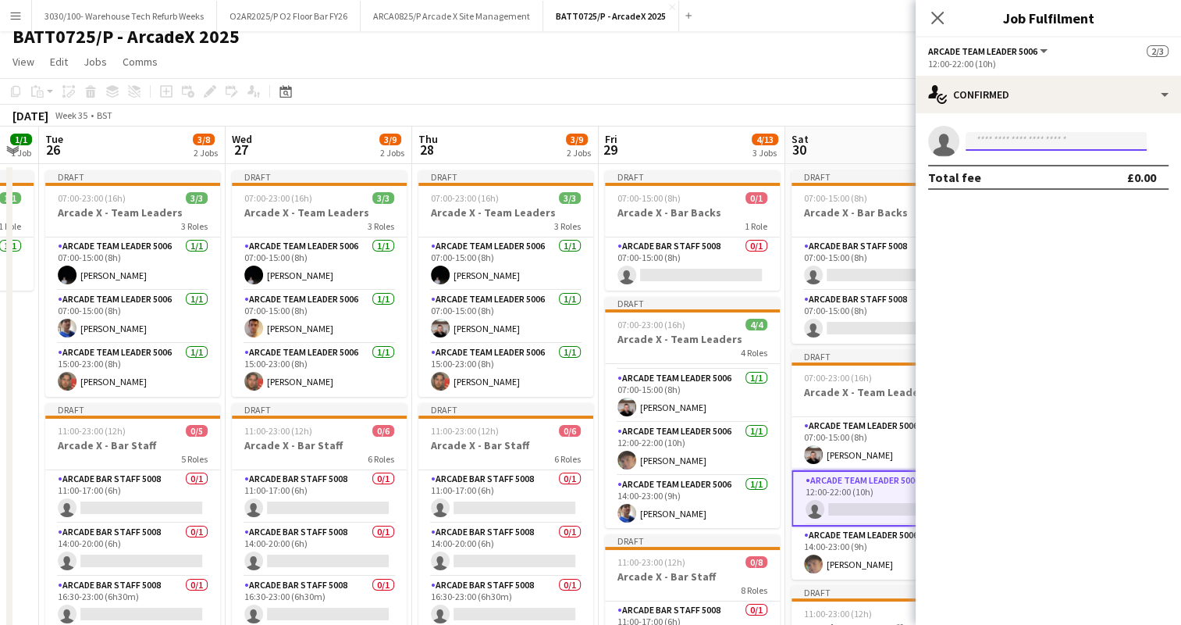
click at [1018, 138] on input at bounding box center [1056, 141] width 181 height 19
type input "**********"
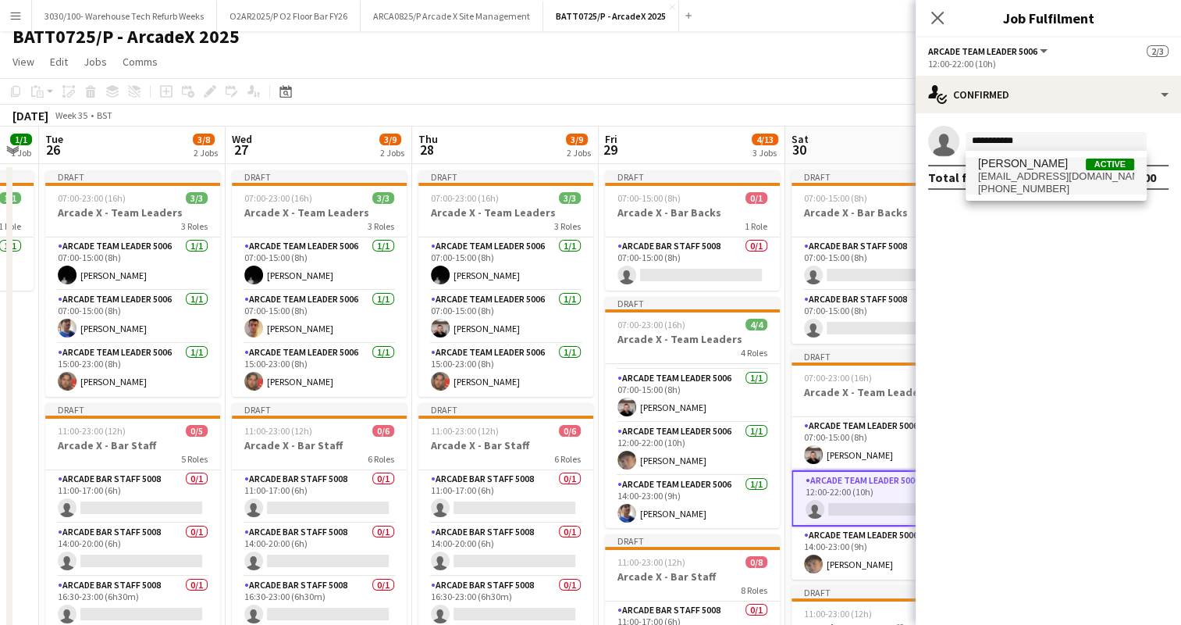
click at [1068, 172] on span "[EMAIL_ADDRESS][DOMAIN_NAME]" at bounding box center [1056, 176] width 156 height 12
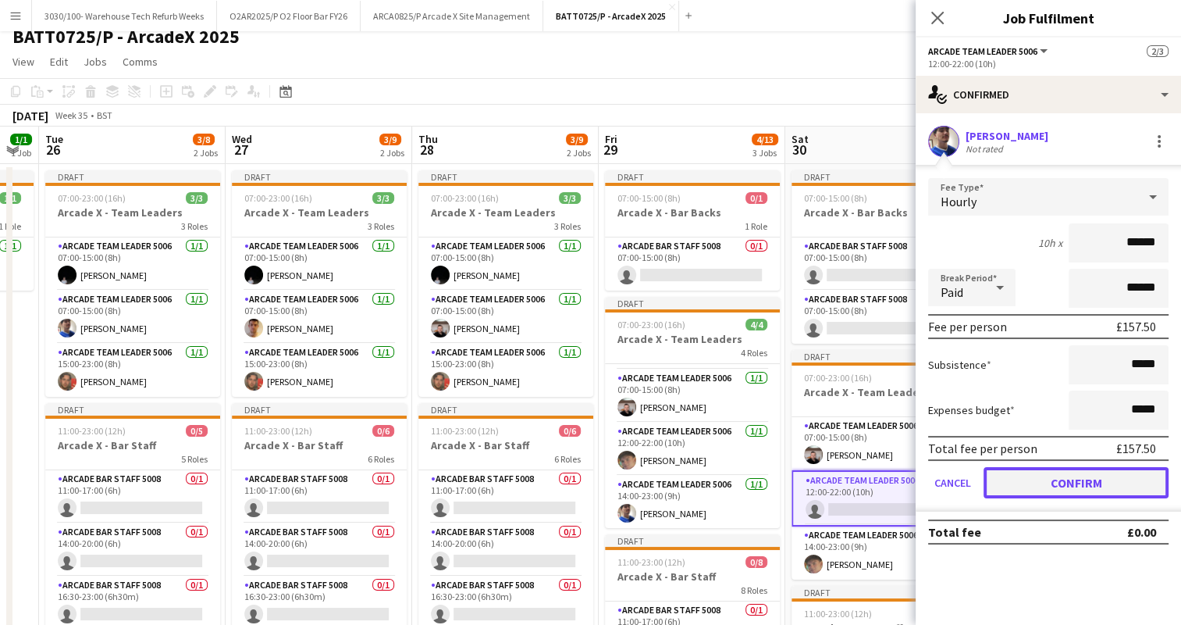
click at [1031, 479] on button "Confirm" at bounding box center [1076, 482] width 185 height 31
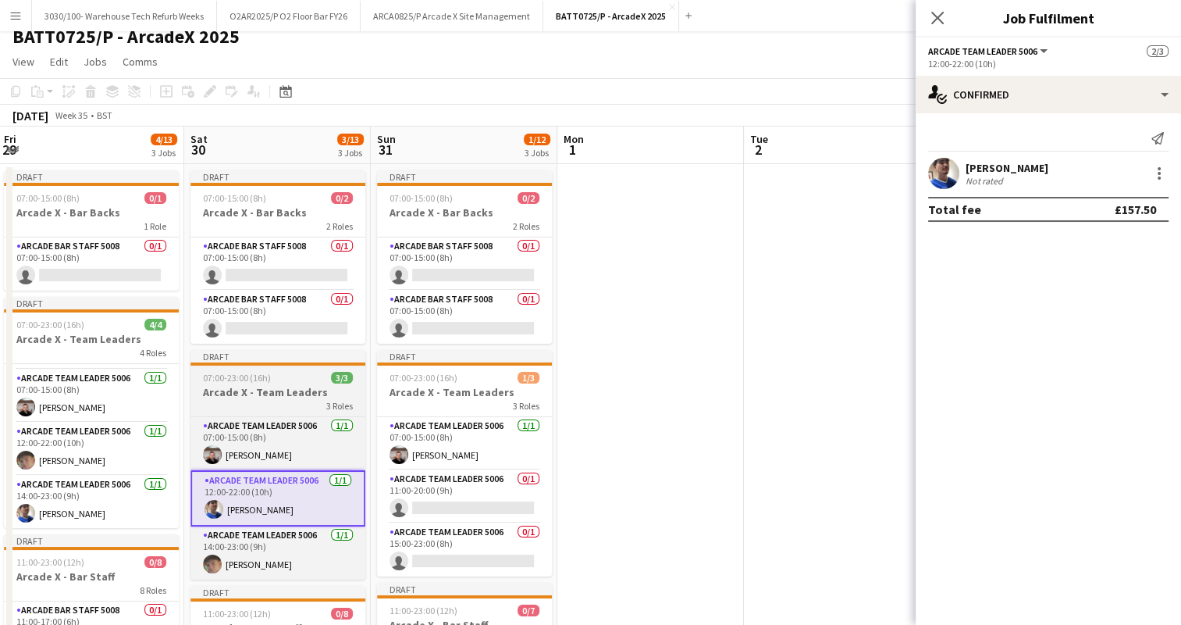
scroll to position [0, 379]
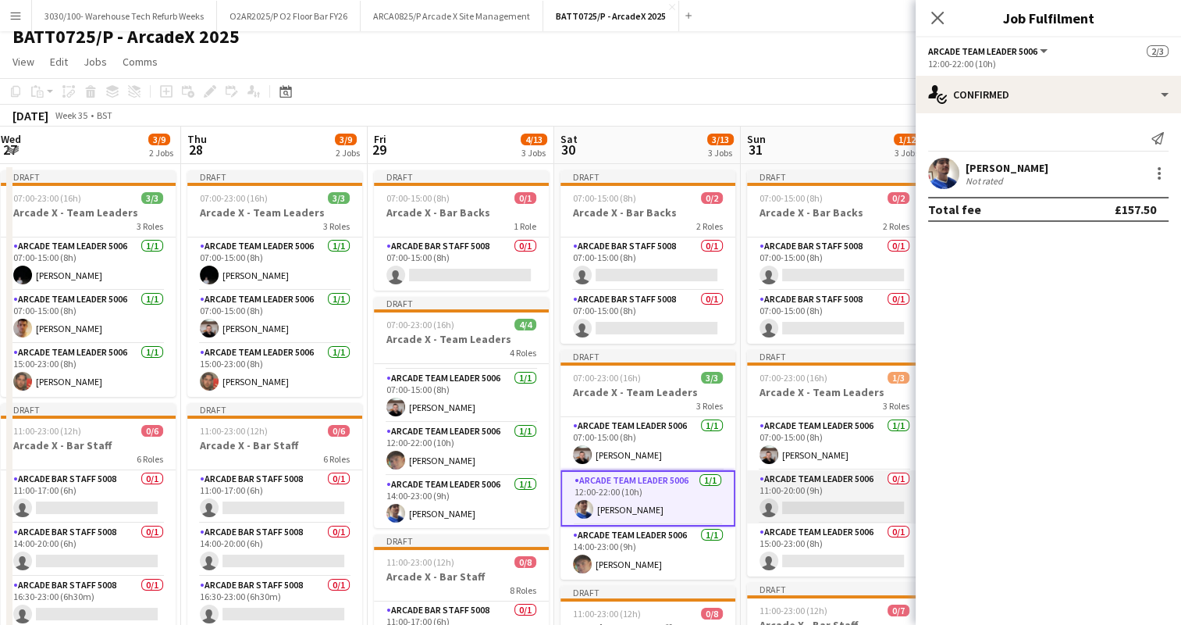
click at [815, 493] on app-card-role "Arcade Team Leader 5006 0/1 11:00-20:00 (9h) single-neutral-actions" at bounding box center [834, 496] width 175 height 53
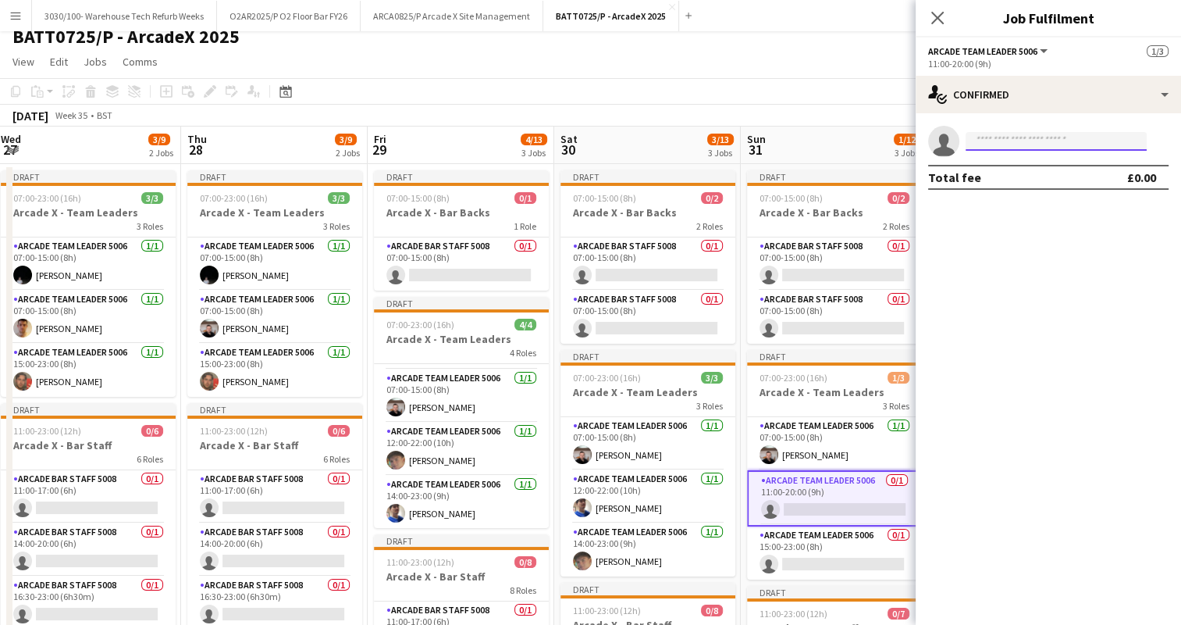
click at [1003, 142] on input at bounding box center [1056, 141] width 181 height 19
type input "**********"
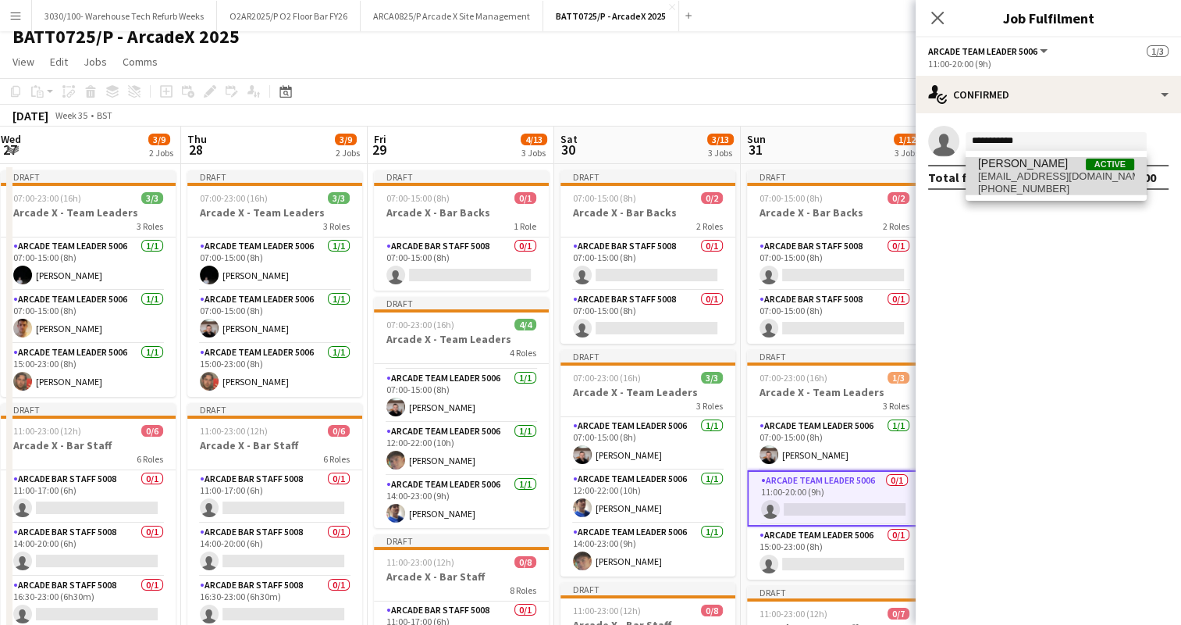
click at [1056, 179] on span "[EMAIL_ADDRESS][DOMAIN_NAME]" at bounding box center [1056, 176] width 156 height 12
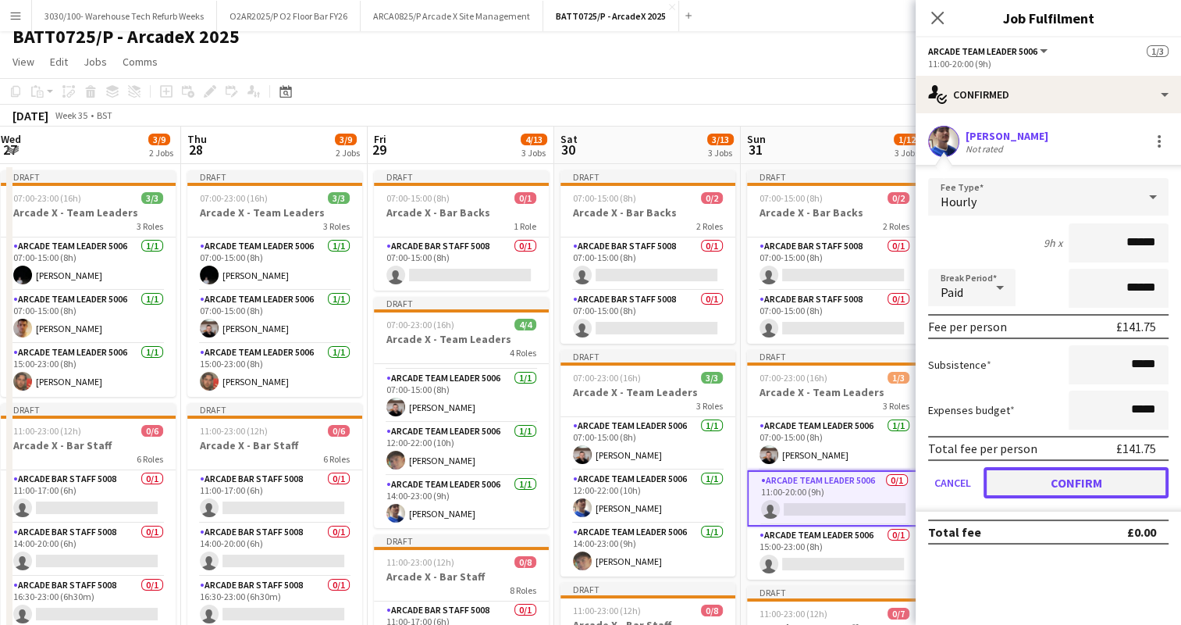
click at [1028, 472] on button "Confirm" at bounding box center [1076, 482] width 185 height 31
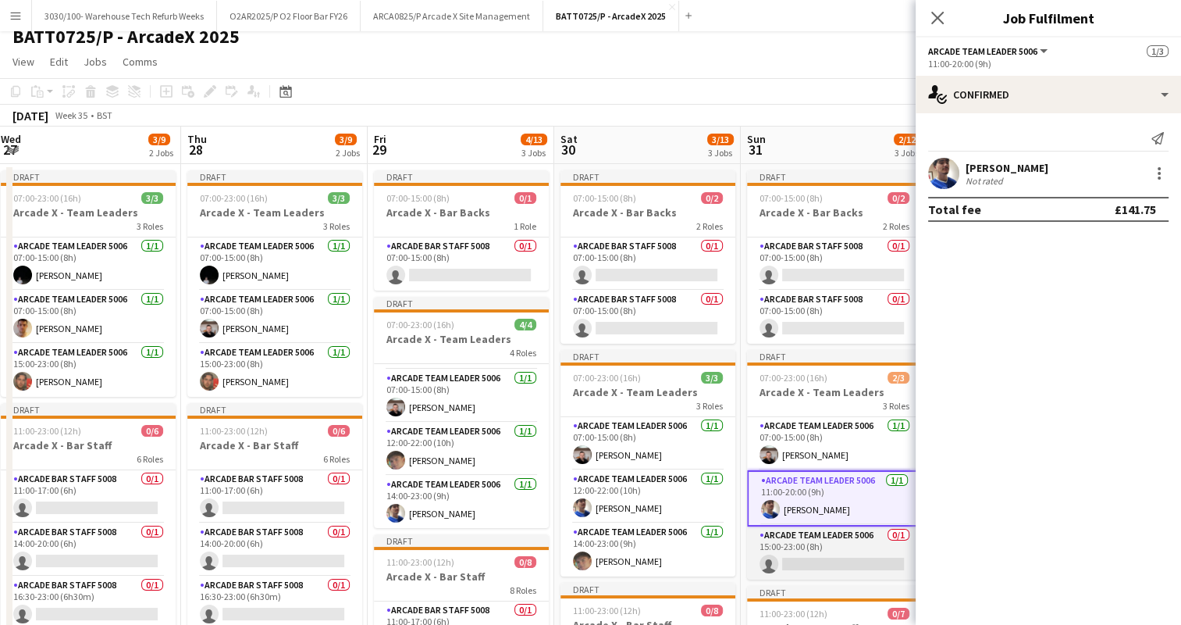
click at [837, 553] on app-card-role "Arcade Team Leader 5006 0/1 15:00-23:00 (8h) single-neutral-actions" at bounding box center [834, 552] width 175 height 53
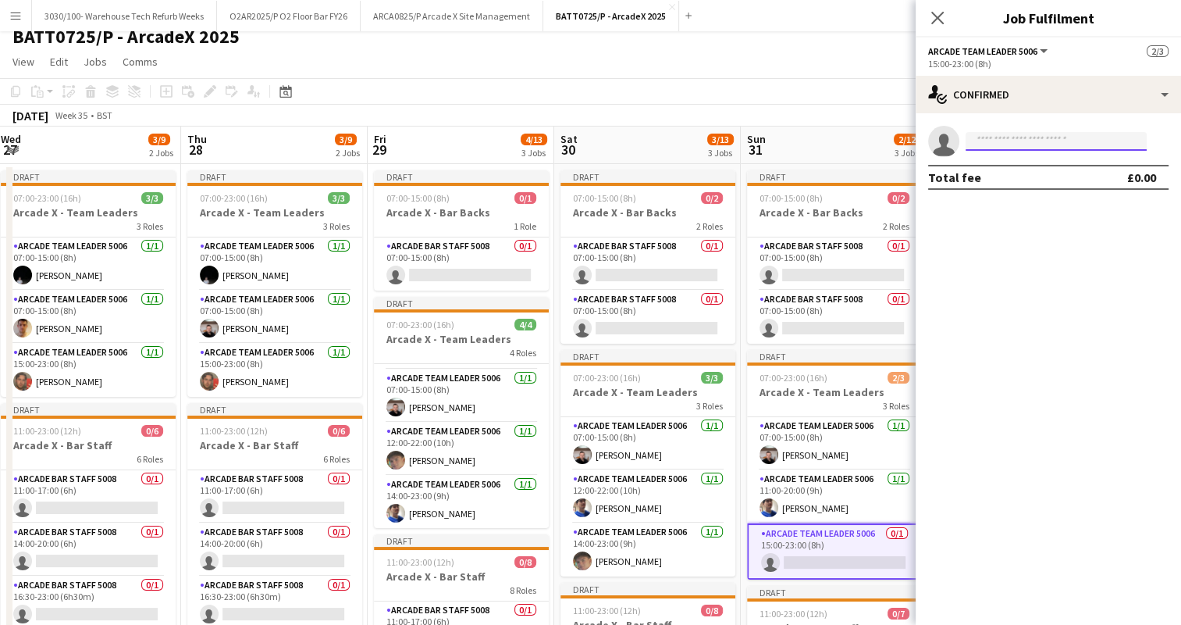
click at [1022, 146] on input at bounding box center [1056, 141] width 181 height 19
type input "*********"
click at [1039, 178] on span "[EMAIL_ADDRESS][DOMAIN_NAME]" at bounding box center [1056, 176] width 156 height 12
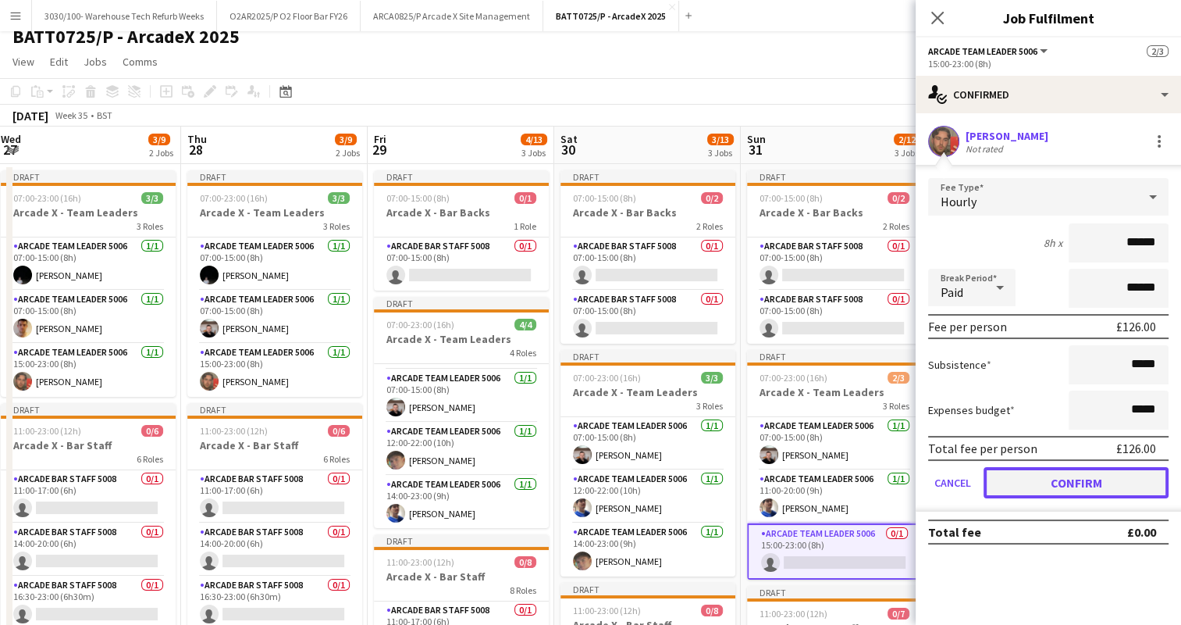
click at [1053, 487] on button "Confirm" at bounding box center [1076, 482] width 185 height 31
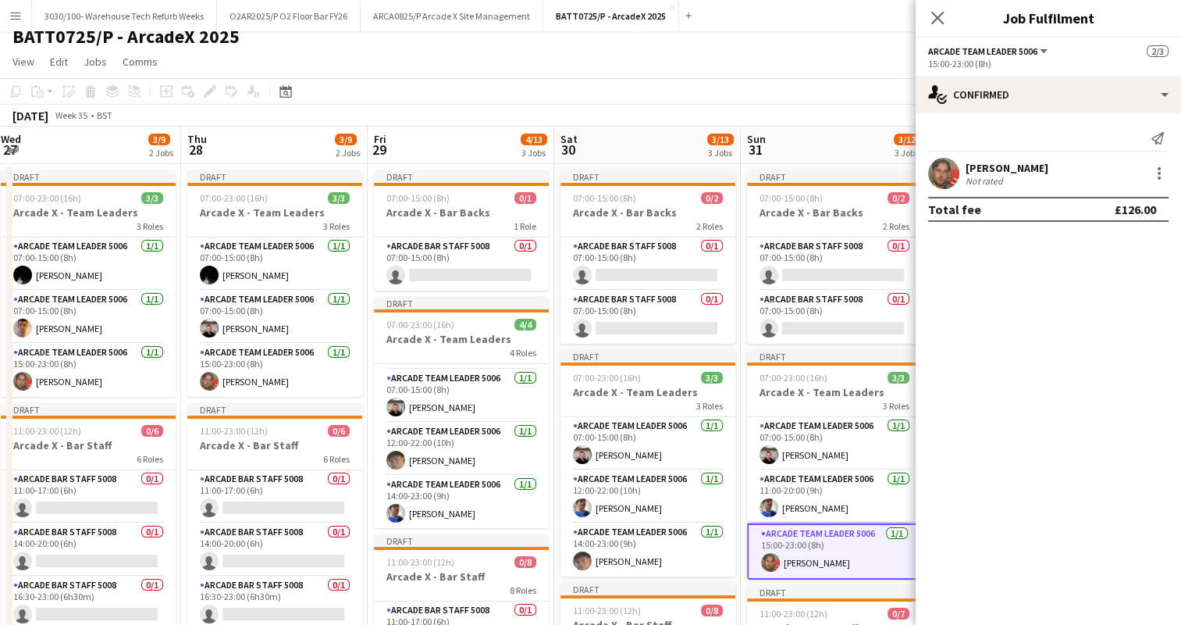
click at [843, 86] on app-toolbar "Copy Paste Paste Ctrl+V Paste with crew Ctrl+Shift+V Paste linked Job [GEOGRAPH…" at bounding box center [590, 91] width 1181 height 27
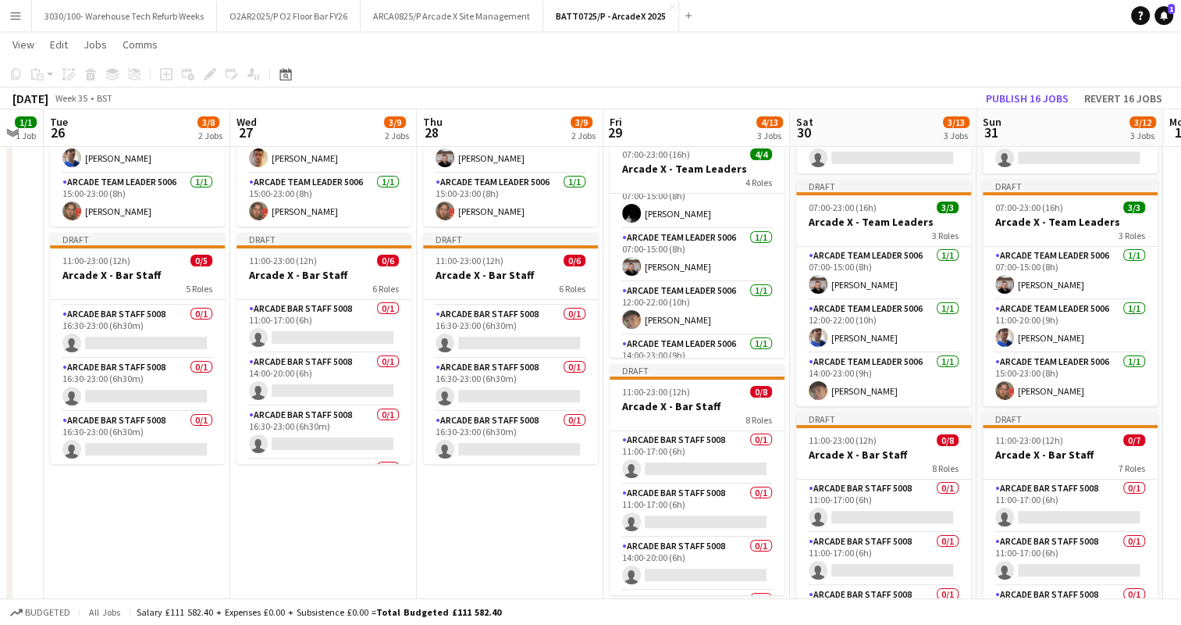
scroll to position [181, 0]
click at [703, 340] on app-card-role "Arcade Team Leader 5006 [DATE] 14:00-23:00 (9h) [PERSON_NAME]" at bounding box center [697, 361] width 175 height 53
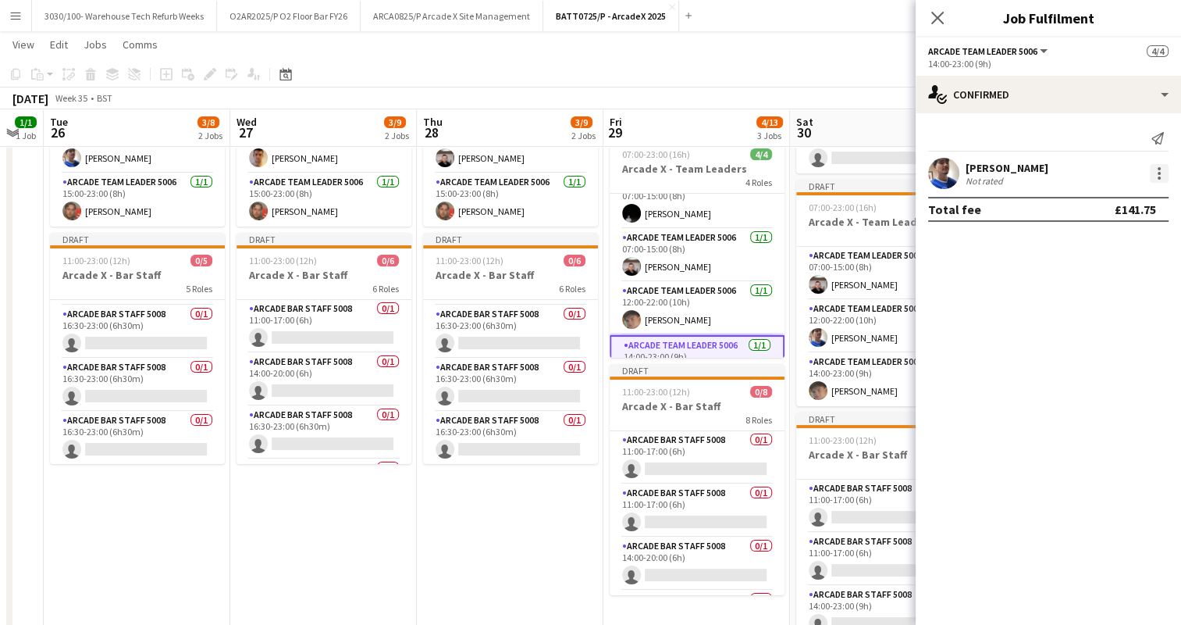
click at [1155, 167] on div at bounding box center [1159, 173] width 19 height 19
click at [700, 183] on div at bounding box center [590, 312] width 1181 height 625
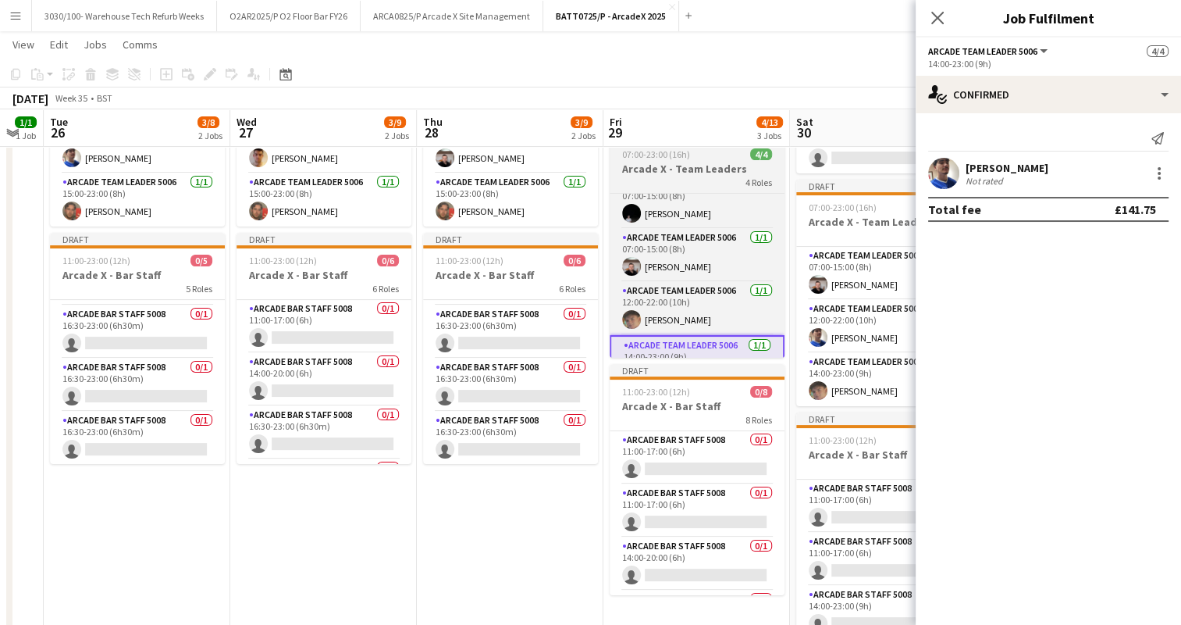
click at [687, 179] on div "4 Roles" at bounding box center [697, 182] width 175 height 12
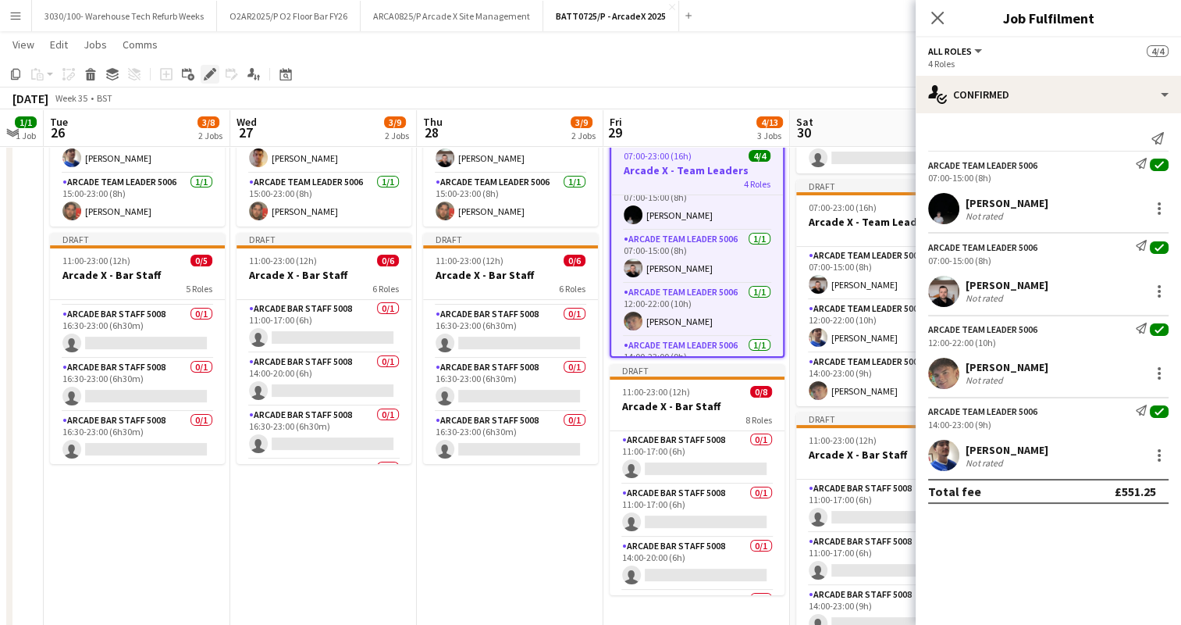
click at [219, 77] on div "Edit" at bounding box center [210, 74] width 19 height 19
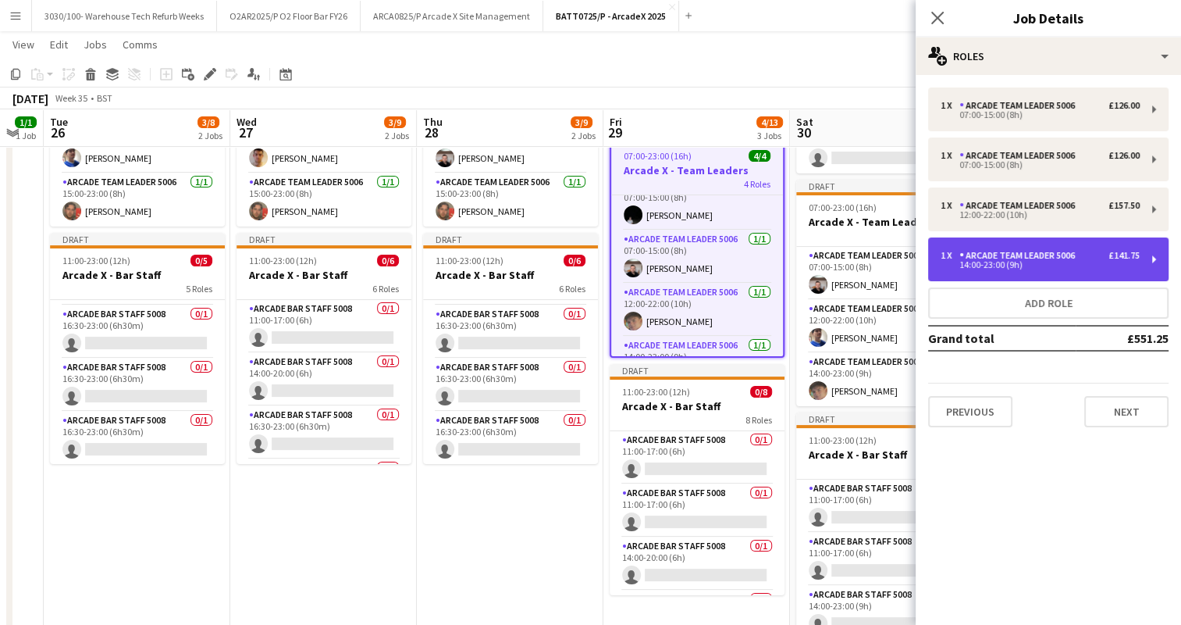
click at [1023, 249] on div "1 x Arcade Team Leader 5006 £141.75 14:00-23:00 (9h)" at bounding box center [1048, 259] width 240 height 44
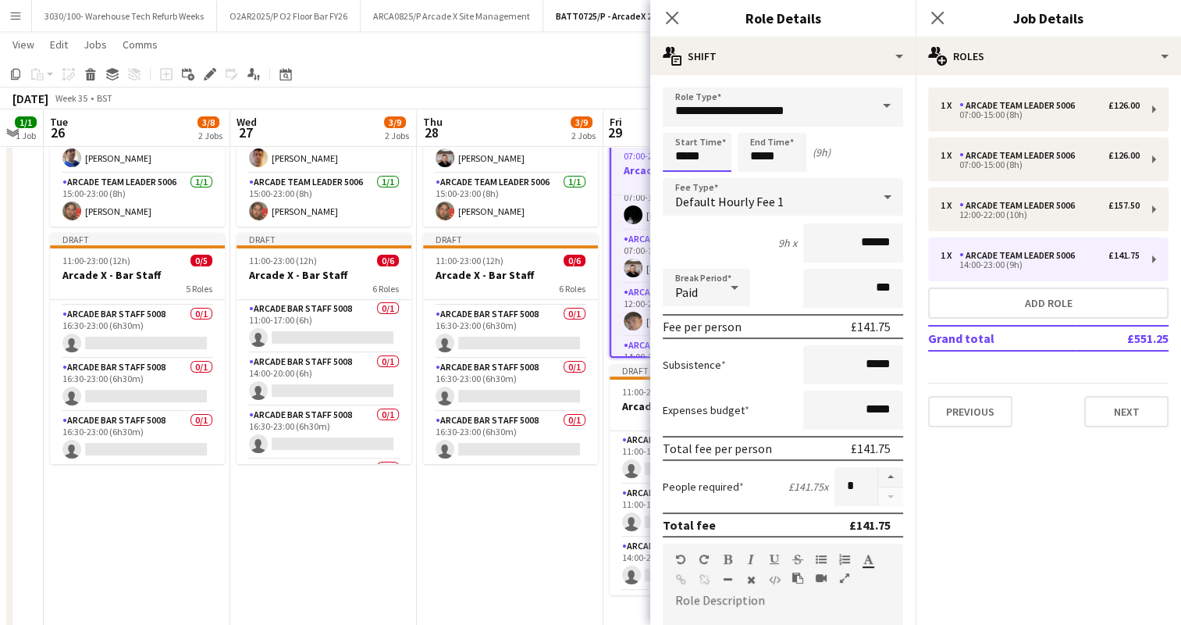
click at [686, 153] on input "*****" at bounding box center [697, 152] width 69 height 39
type input "*****"
click at [701, 241] on div "8h x ******" at bounding box center [783, 242] width 240 height 39
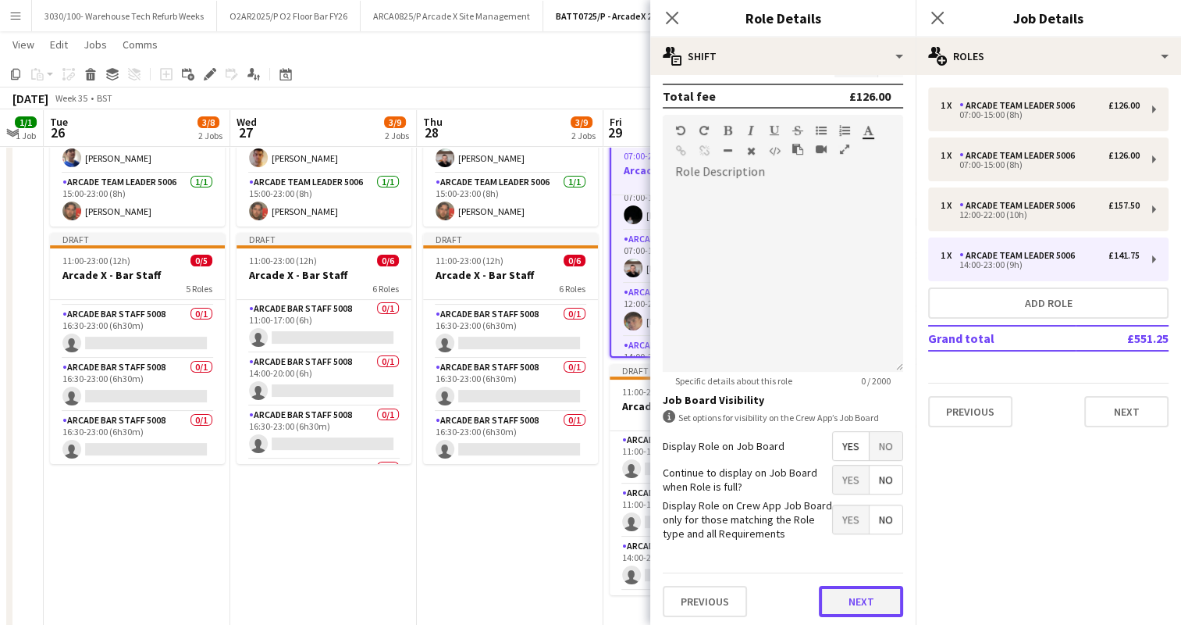
click at [842, 599] on button "Next" at bounding box center [861, 601] width 84 height 31
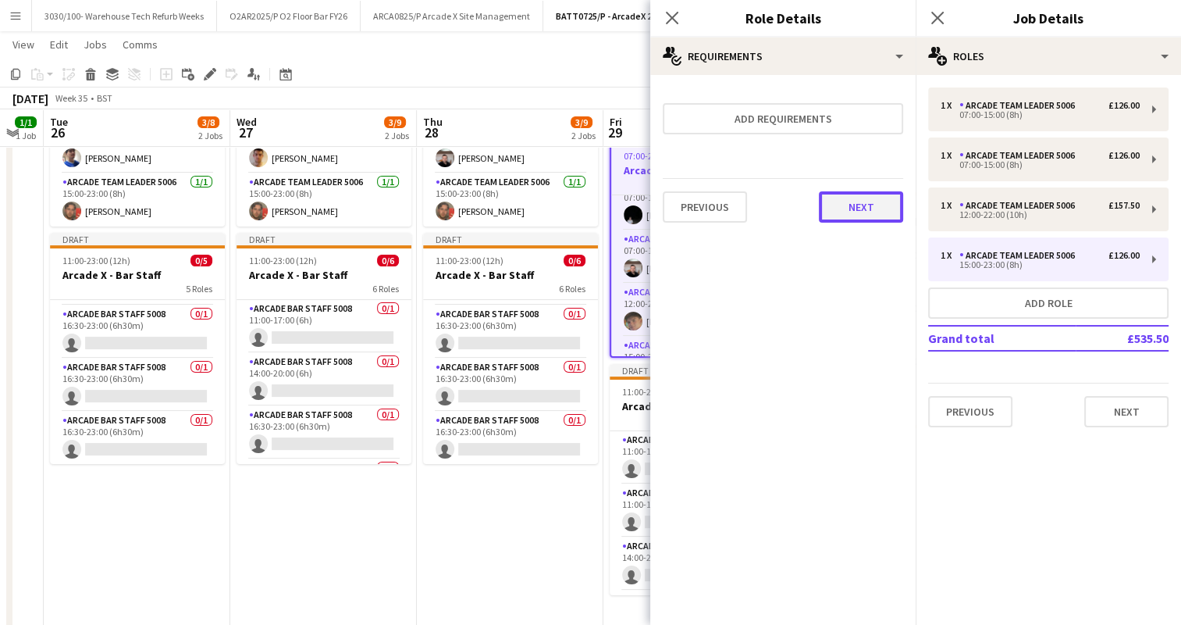
click at [864, 200] on button "Next" at bounding box center [861, 206] width 84 height 31
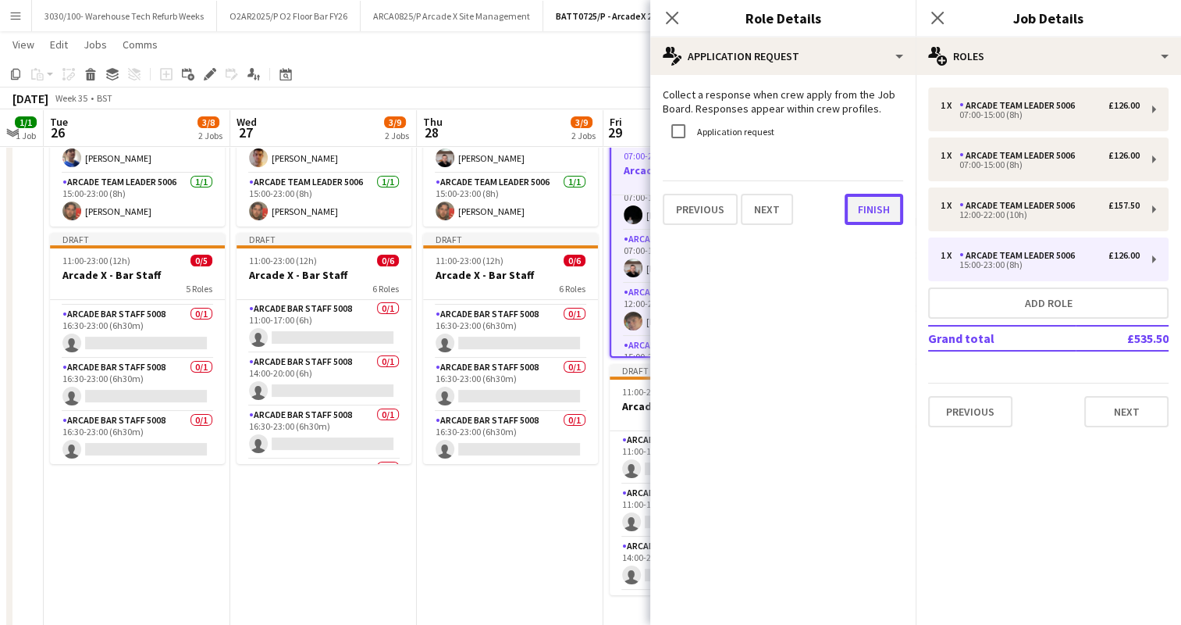
click at [875, 212] on button "Finish" at bounding box center [874, 209] width 59 height 31
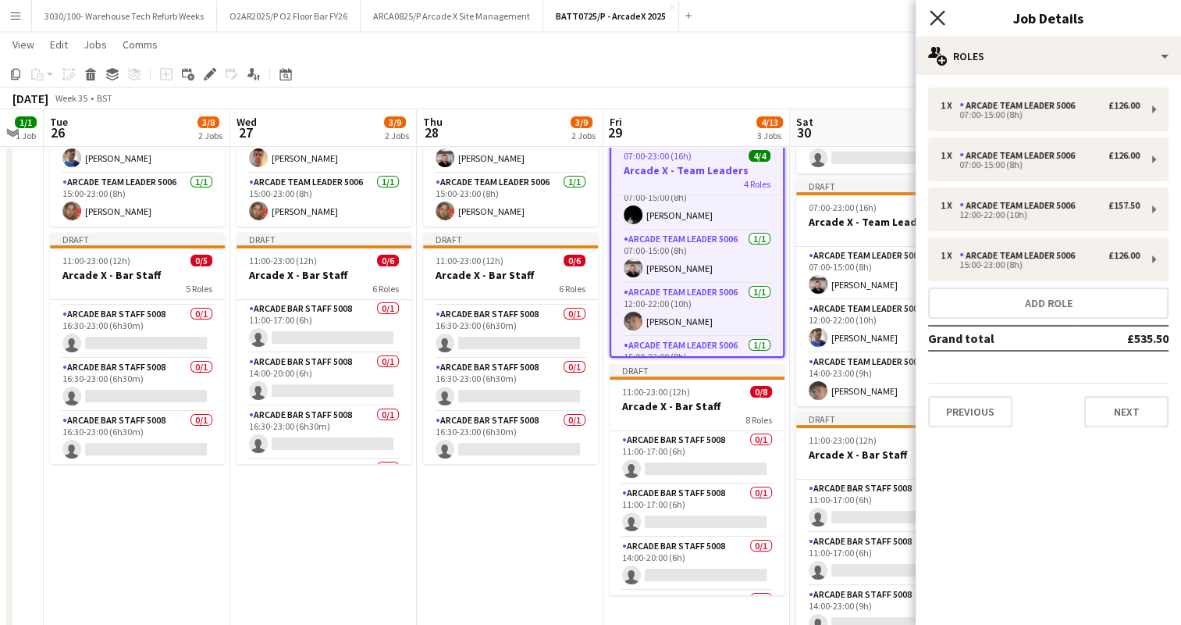
click at [939, 20] on icon at bounding box center [937, 17] width 15 height 15
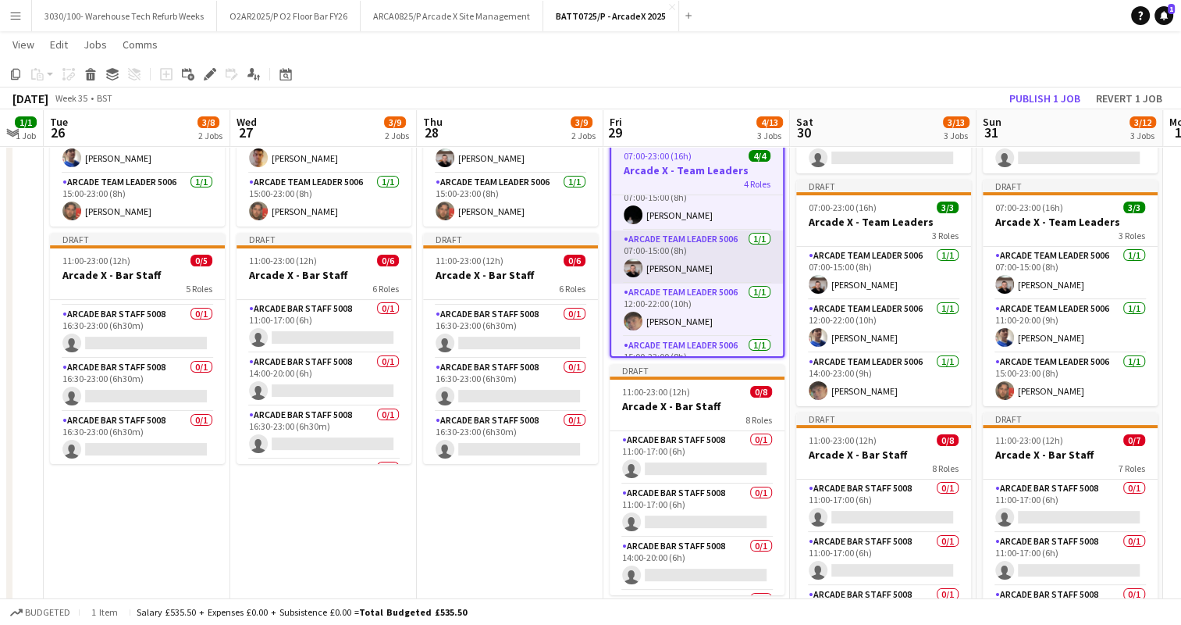
scroll to position [50, 0]
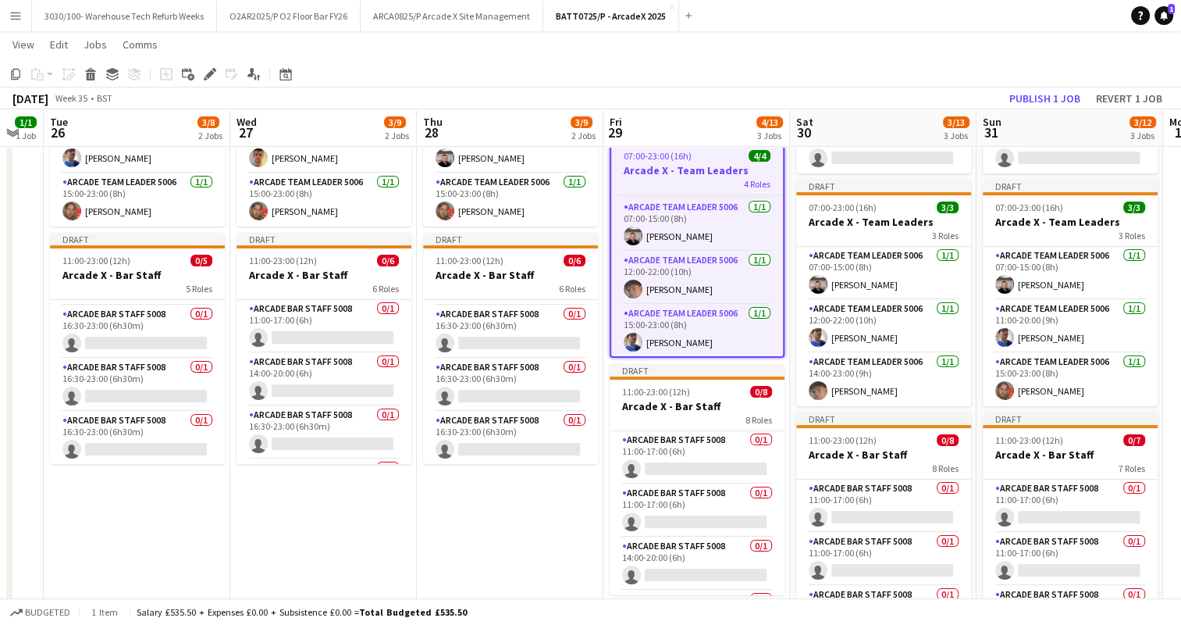
click at [568, 483] on app-date-cell "Draft 07:00-23:00 (16h) 3/3 Arcade X - Team Leaders 3 Roles Arcade Team Leader …" at bounding box center [510, 337] width 187 height 687
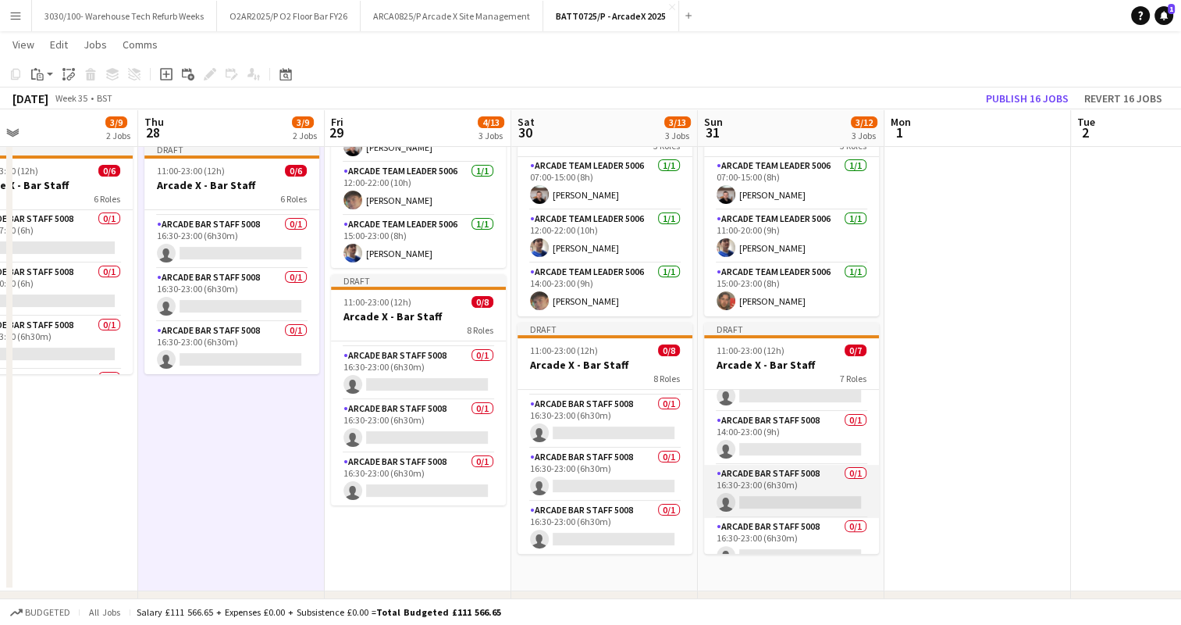
scroll to position [207, 0]
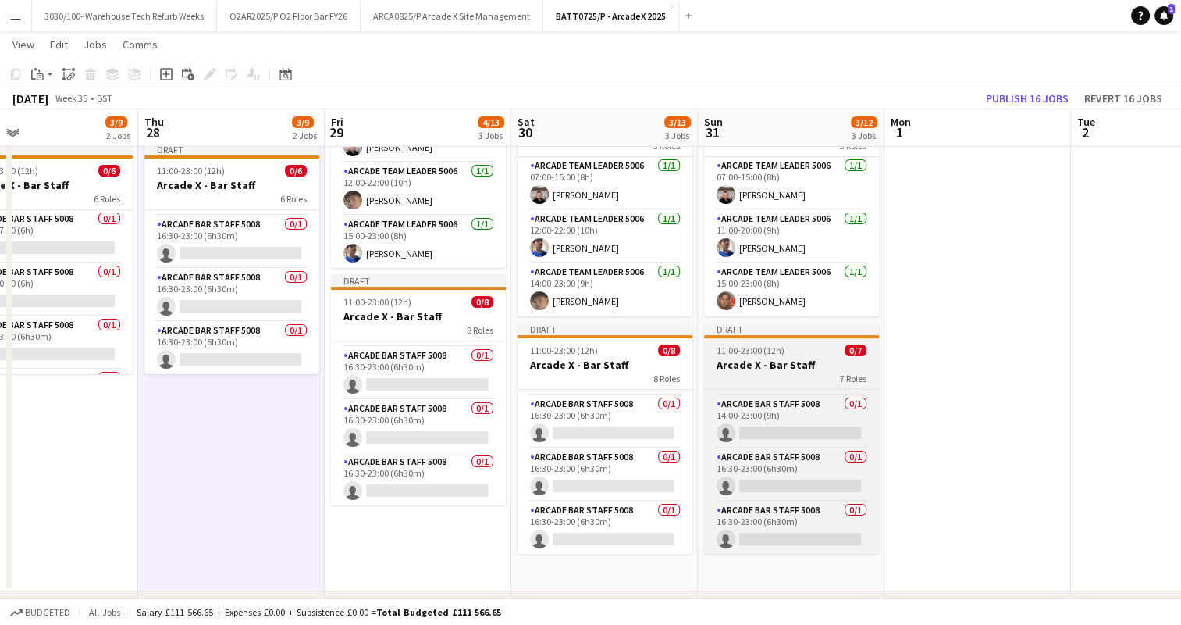
click at [805, 352] on div "11:00-23:00 (12h) 0/7" at bounding box center [791, 350] width 175 height 12
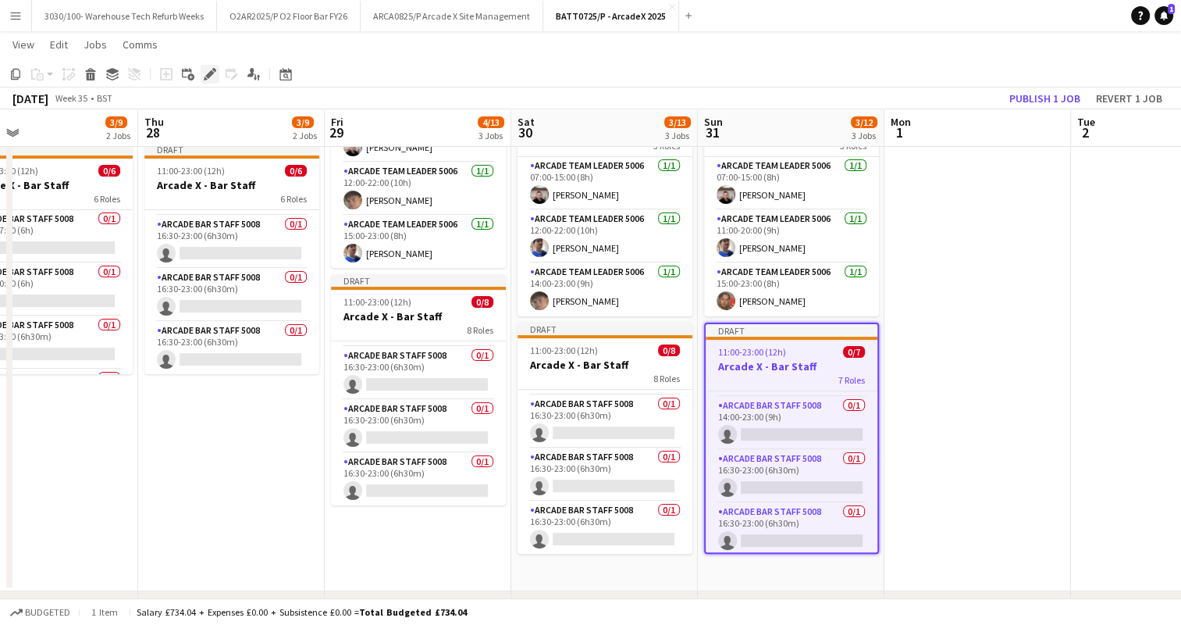
click at [212, 73] on icon at bounding box center [209, 74] width 9 height 9
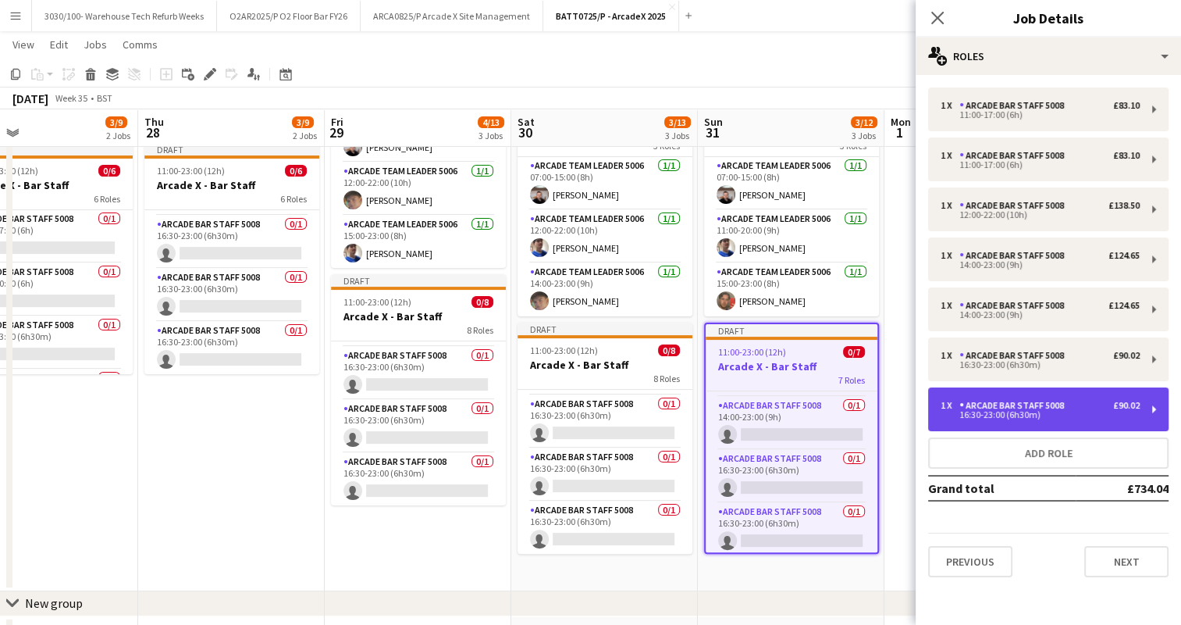
click at [1062, 404] on div "Arcade Bar Staff 5008" at bounding box center [1015, 405] width 111 height 11
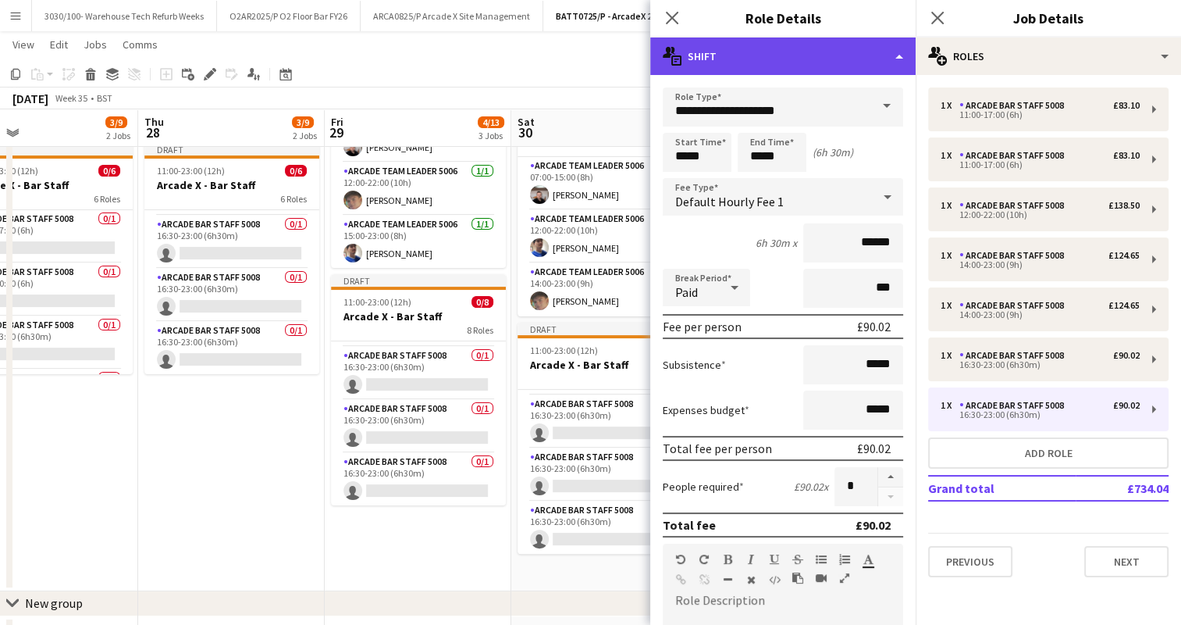
click at [839, 52] on div "multiple-actions-text Shift" at bounding box center [782, 55] width 265 height 37
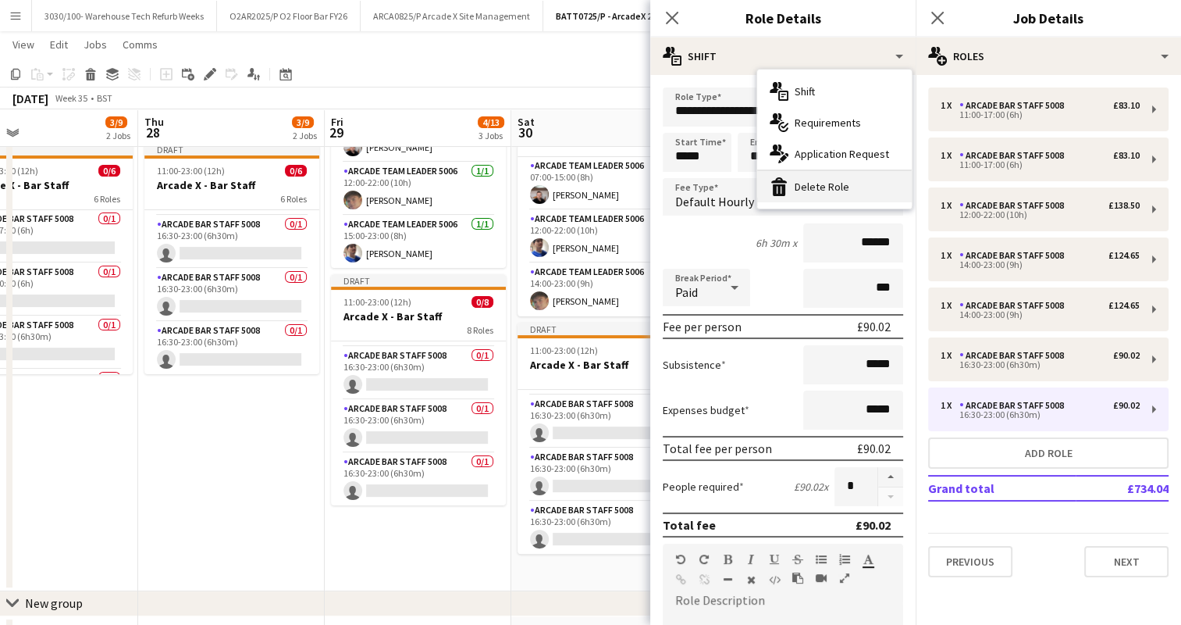
click at [825, 189] on div "bin-2 Delete Role" at bounding box center [834, 186] width 155 height 31
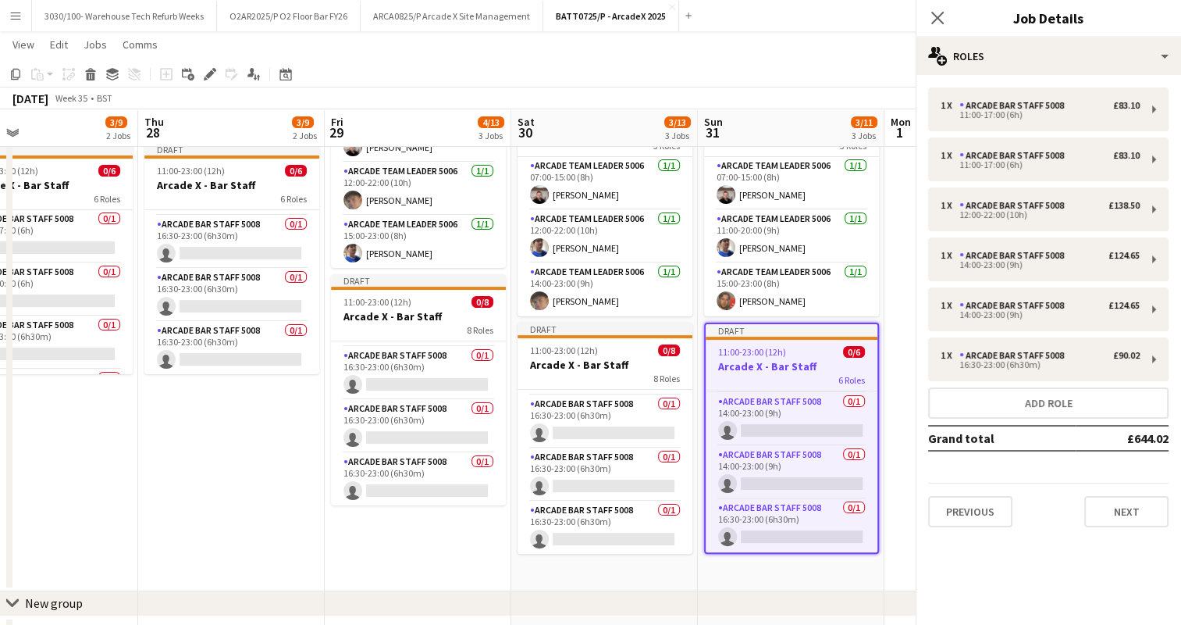
scroll to position [156, 0]
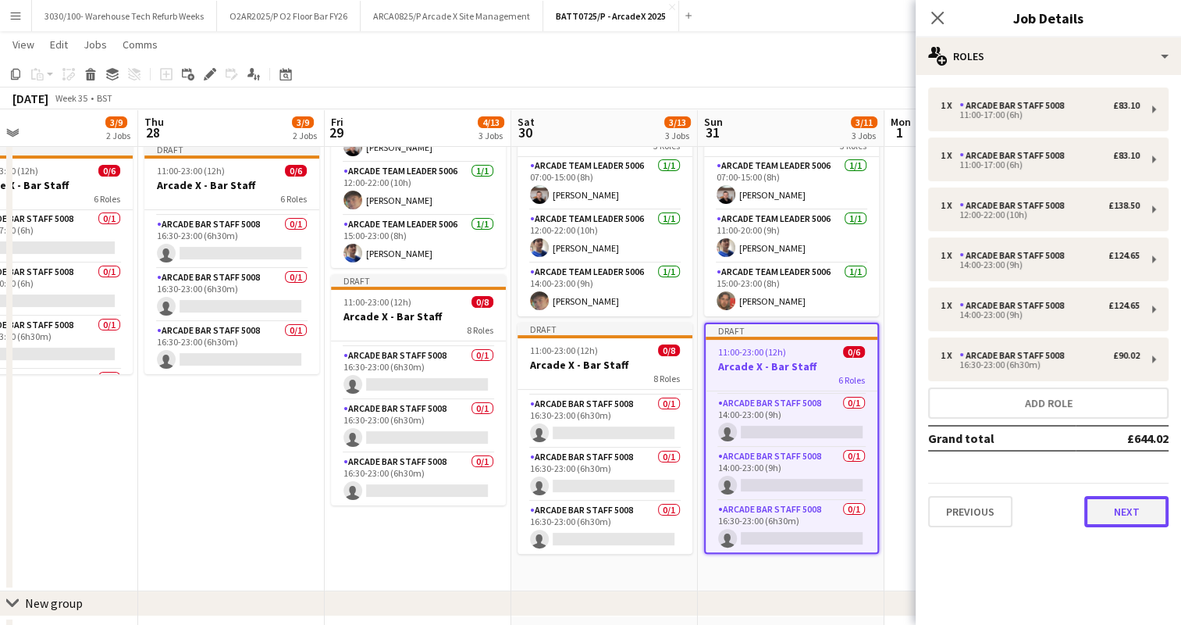
click at [1109, 508] on button "Next" at bounding box center [1127, 511] width 84 height 31
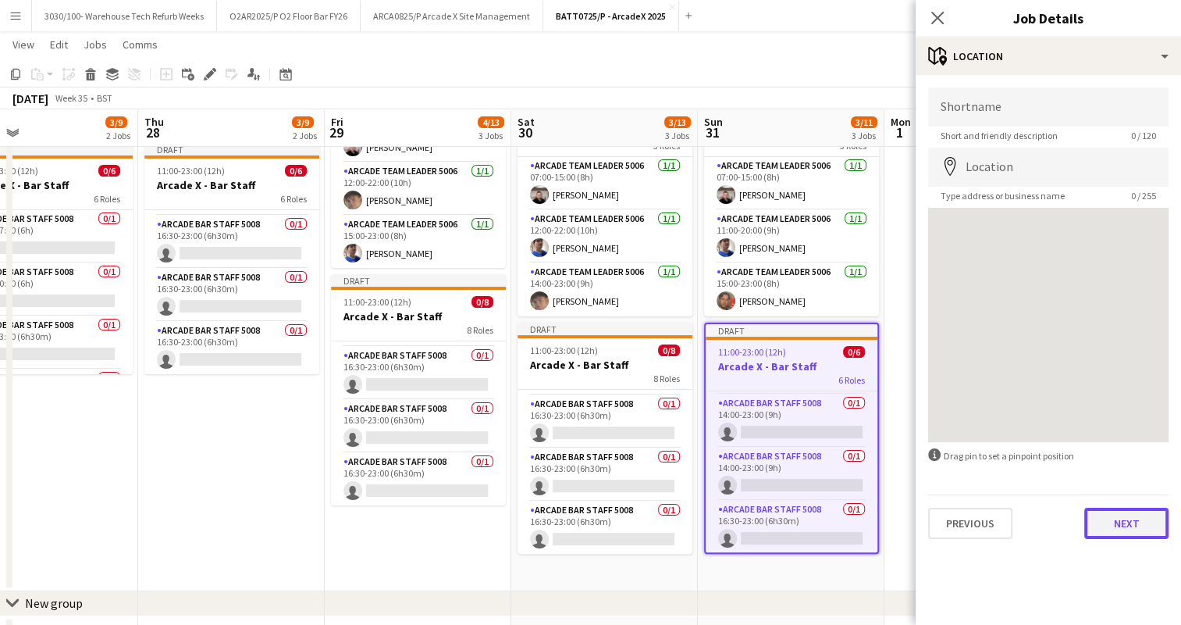
click at [1118, 522] on button "Next" at bounding box center [1127, 523] width 84 height 31
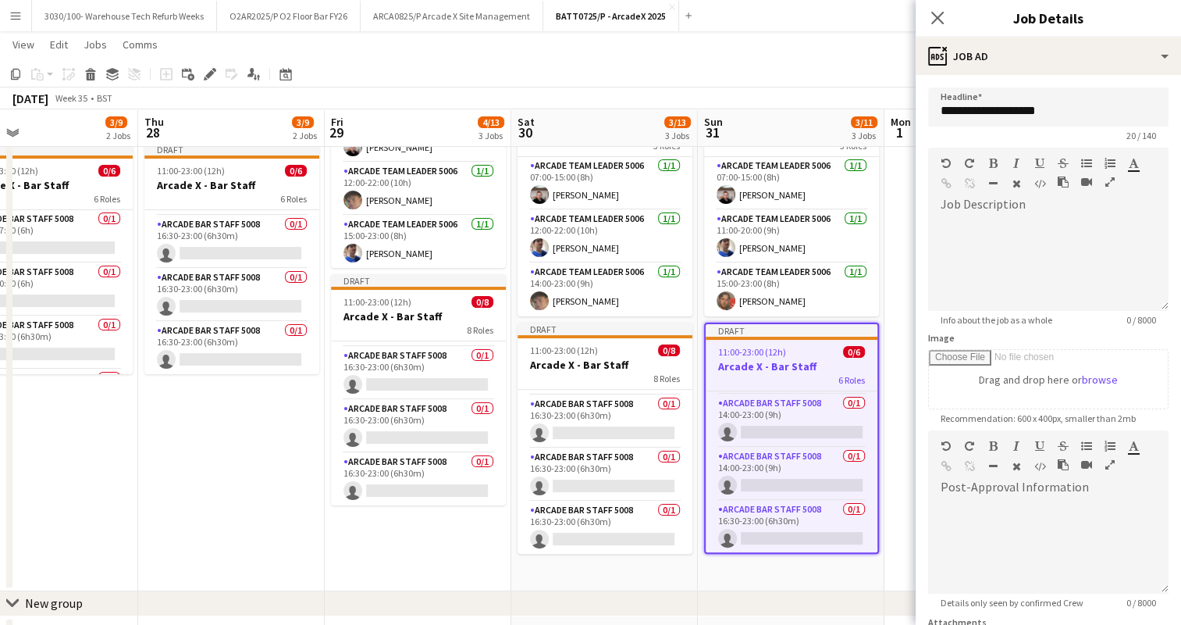
click at [837, 73] on app-toolbar "Copy Paste Paste Ctrl+V Paste with crew Ctrl+Shift+V Paste linked Job [GEOGRAPH…" at bounding box center [590, 74] width 1181 height 27
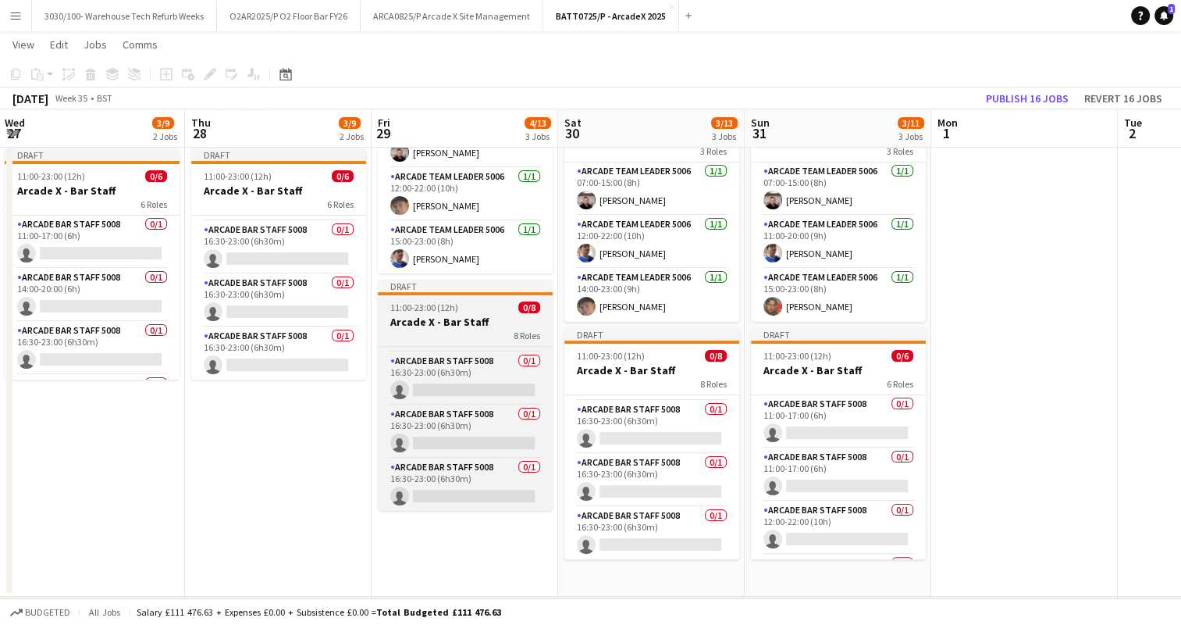
scroll to position [0, 319]
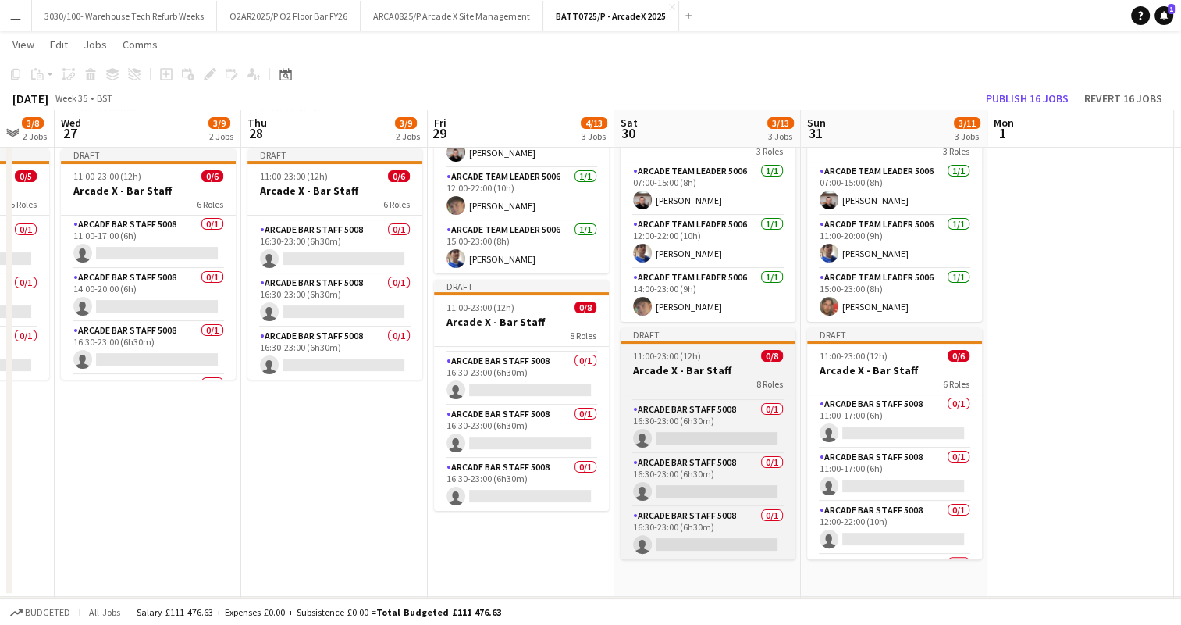
click at [683, 337] on div "Draft" at bounding box center [708, 334] width 175 height 12
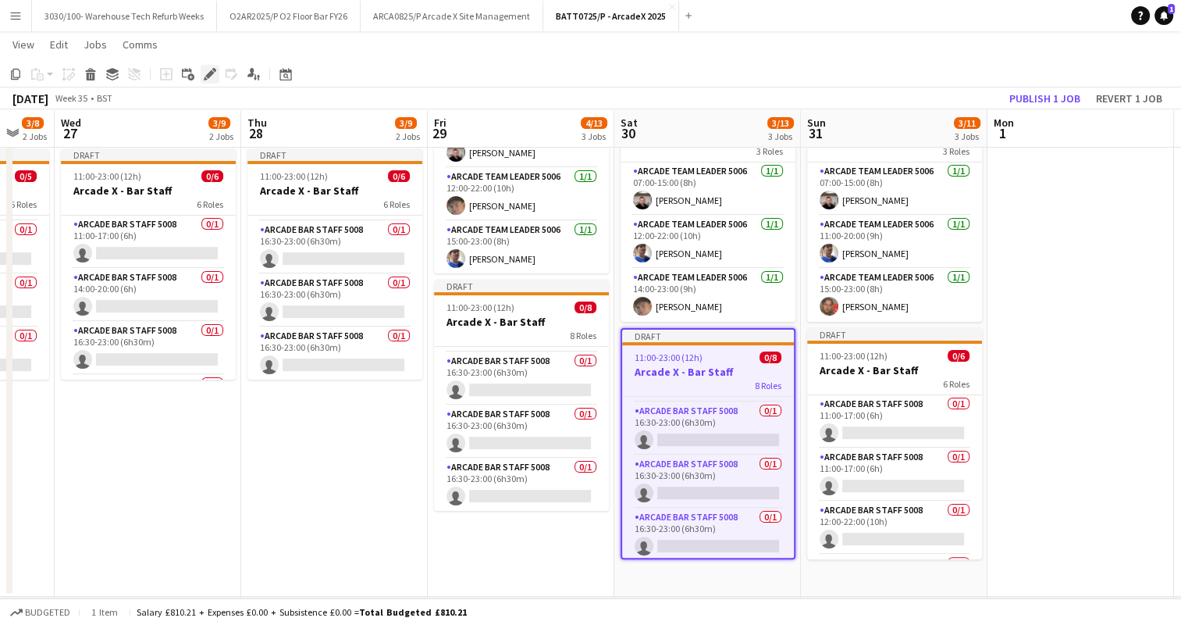
click at [212, 68] on icon "Edit" at bounding box center [210, 74] width 12 height 12
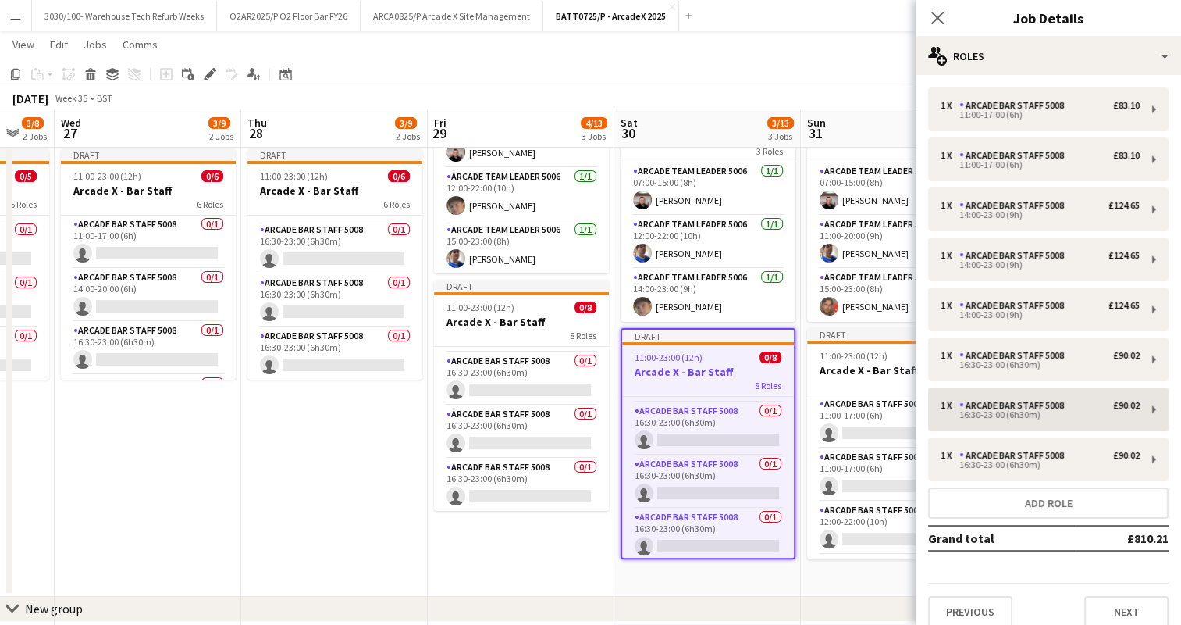
scroll to position [12, 0]
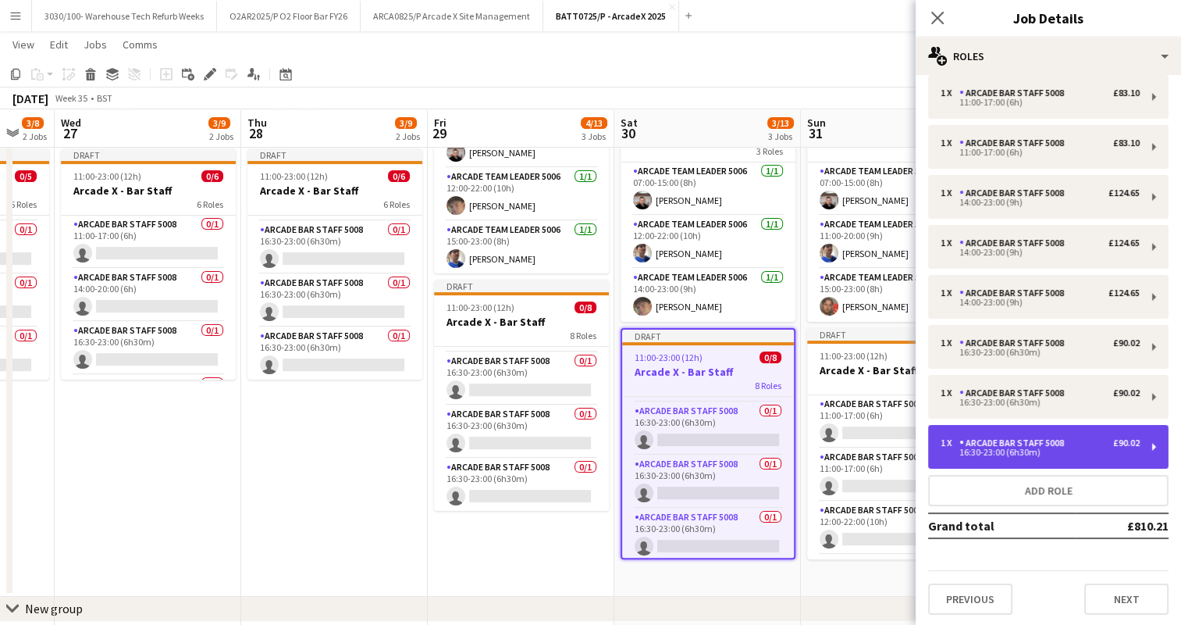
click at [1034, 439] on div "Arcade Bar Staff 5008" at bounding box center [1015, 442] width 111 height 11
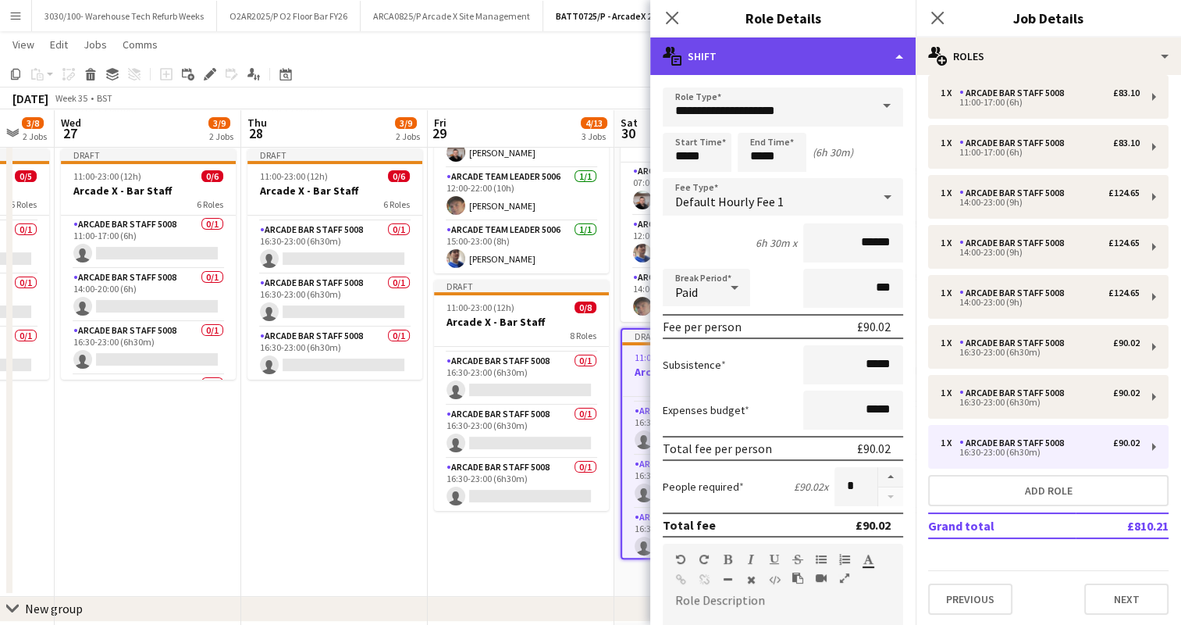
click at [849, 53] on div "multiple-actions-text Shift" at bounding box center [782, 55] width 265 height 37
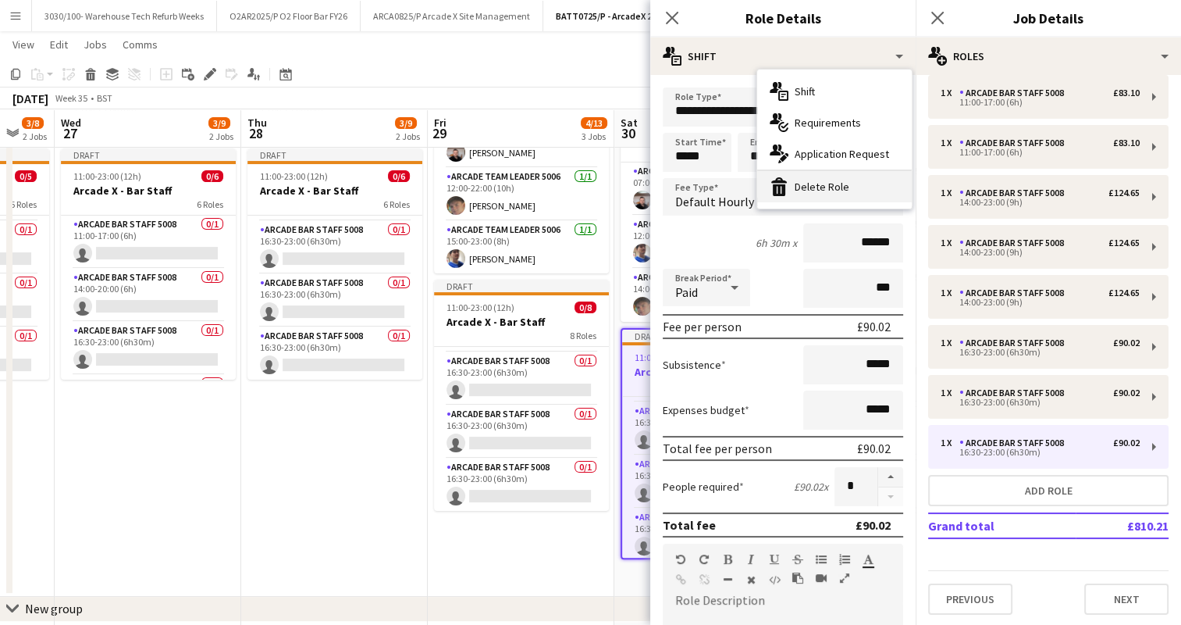
click at [830, 178] on div "bin-2 Delete Role" at bounding box center [834, 186] width 155 height 31
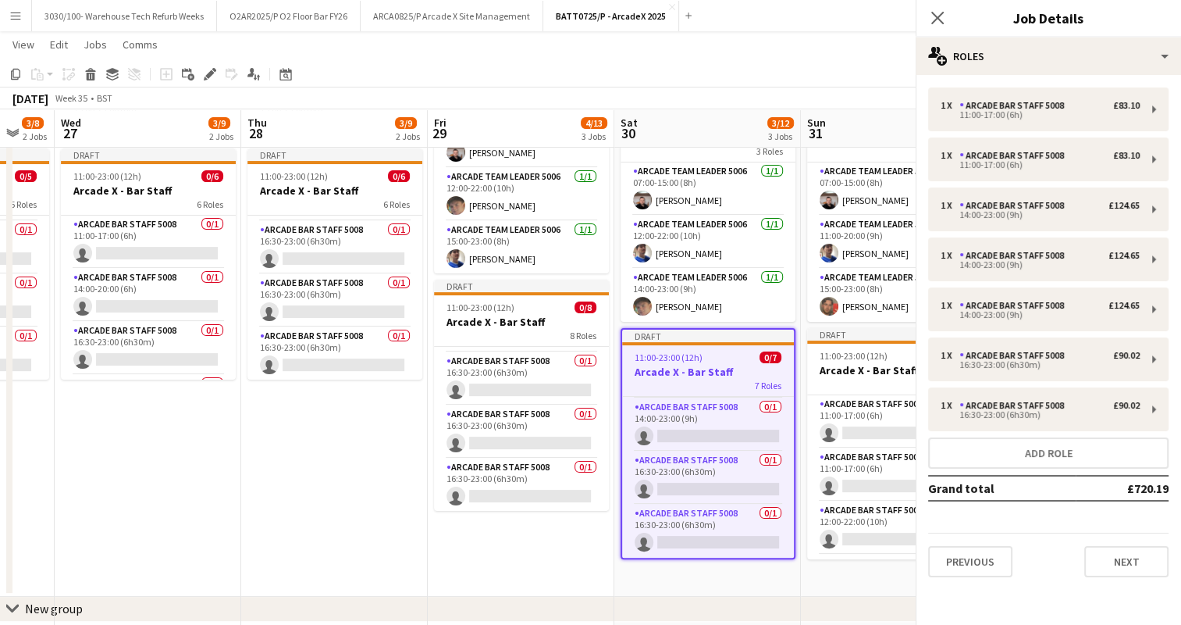
scroll to position [0, 0]
click at [839, 77] on app-toolbar "Copy Paste Paste Ctrl+V Paste with crew Ctrl+Shift+V Paste linked Job [GEOGRAPH…" at bounding box center [590, 74] width 1181 height 27
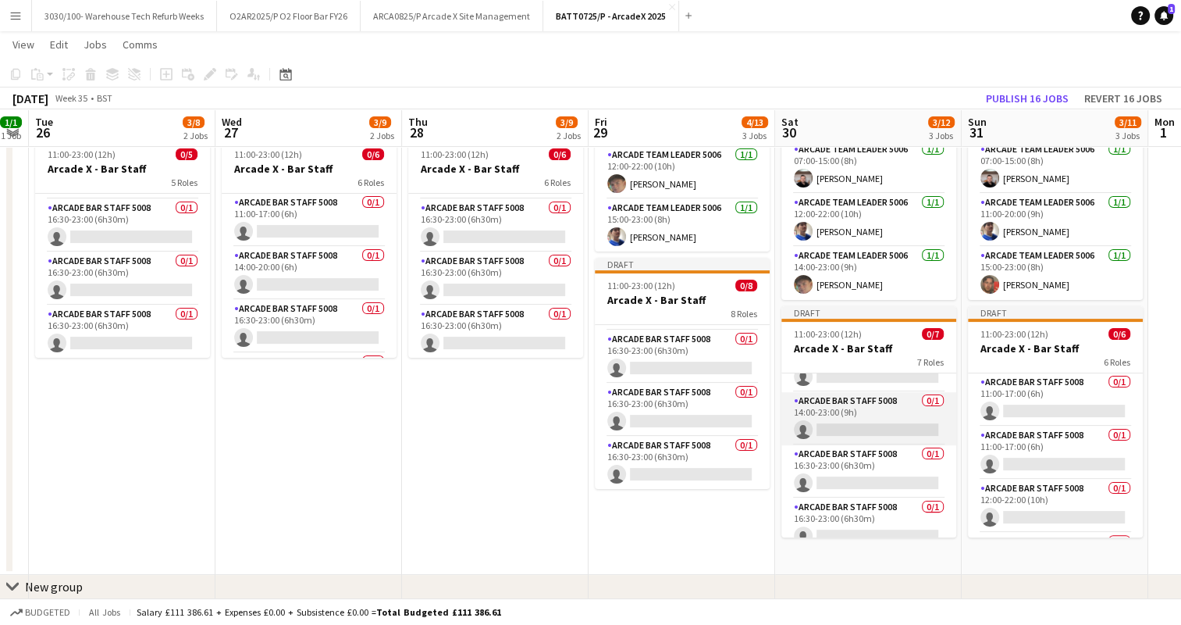
scroll to position [207, 0]
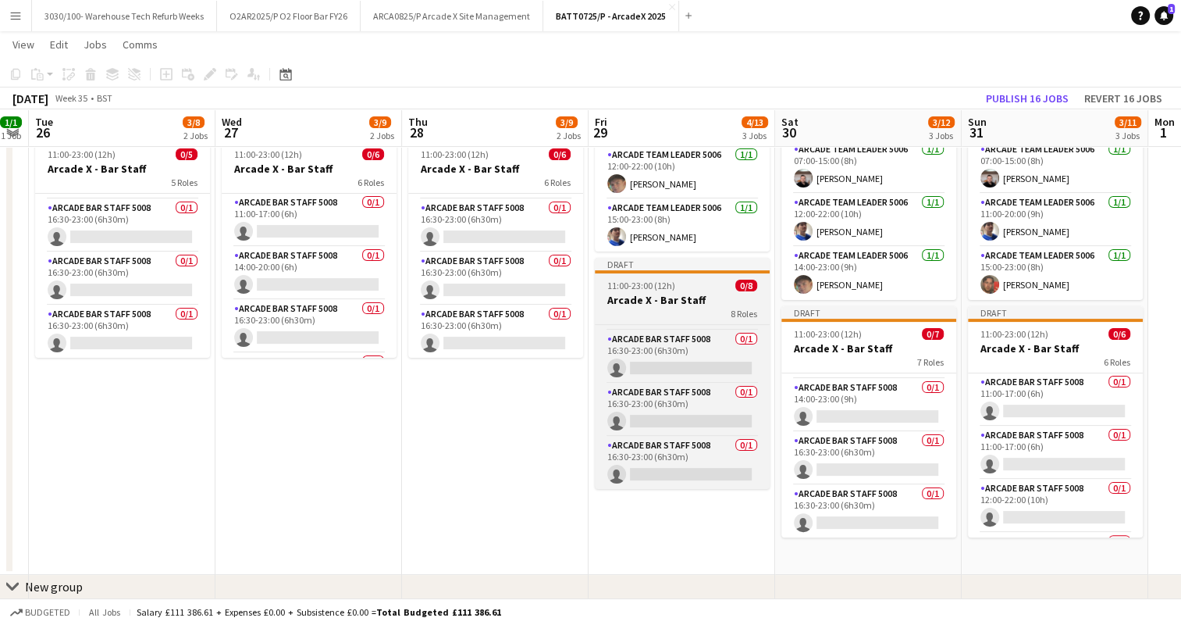
click at [679, 283] on div "11:00-23:00 (12h) 0/8" at bounding box center [682, 286] width 175 height 12
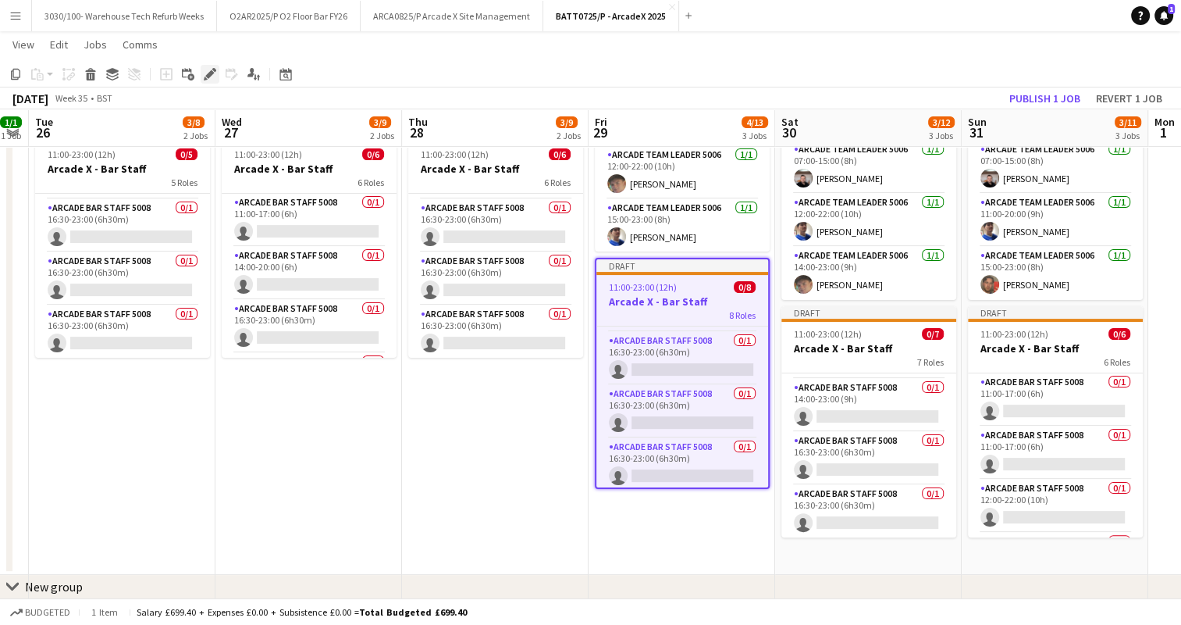
click at [204, 75] on icon "Edit" at bounding box center [210, 74] width 12 height 12
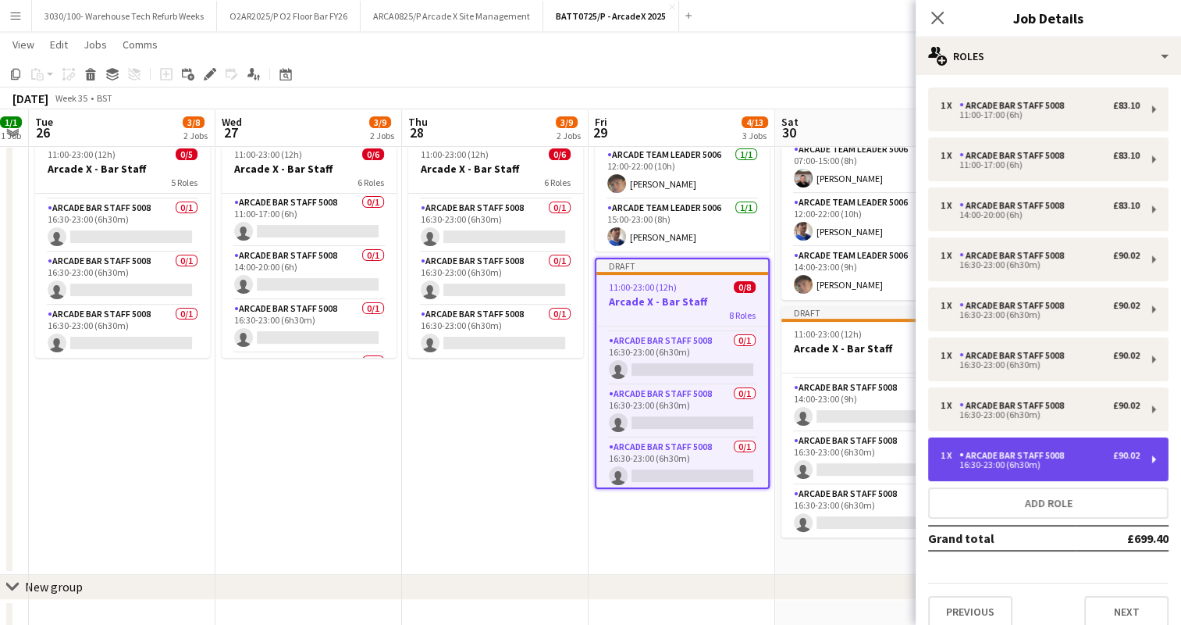
click at [1041, 455] on div "Arcade Bar Staff 5008" at bounding box center [1015, 455] width 111 height 11
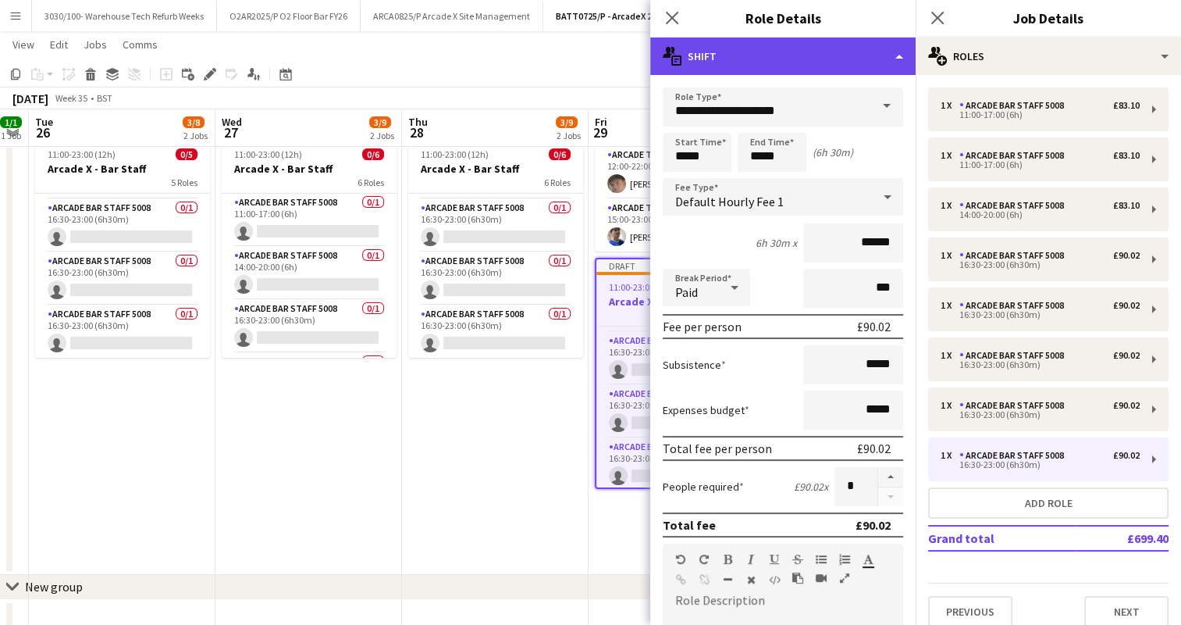
click at [867, 50] on div "multiple-actions-text Shift" at bounding box center [782, 55] width 265 height 37
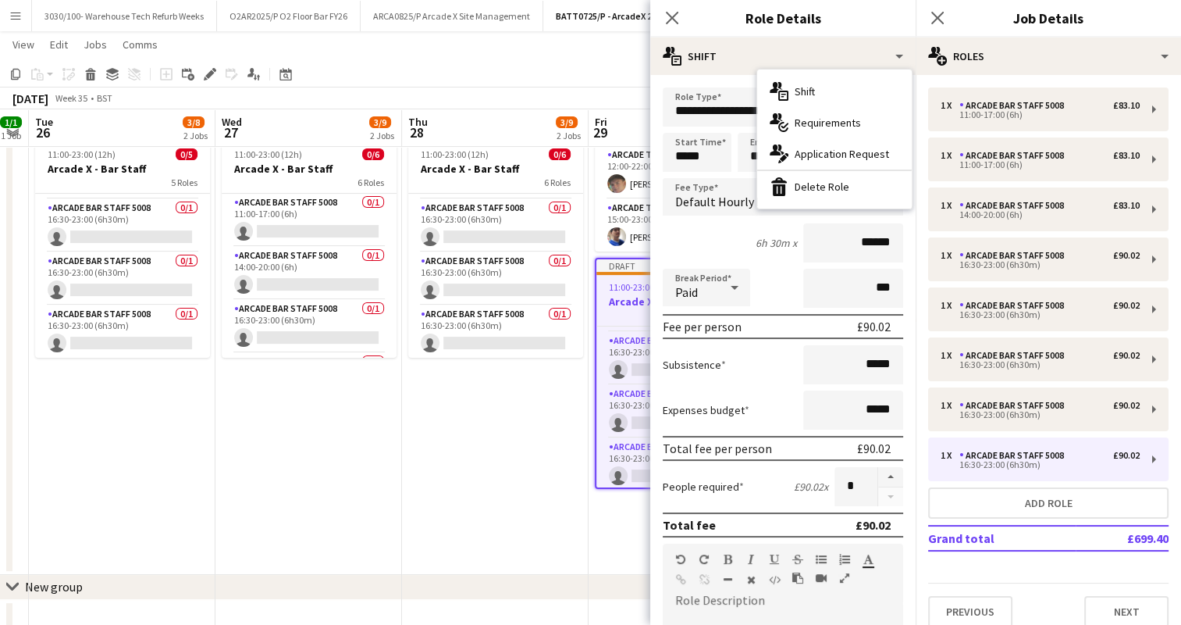
click at [802, 169] on hr at bounding box center [834, 170] width 155 height 2
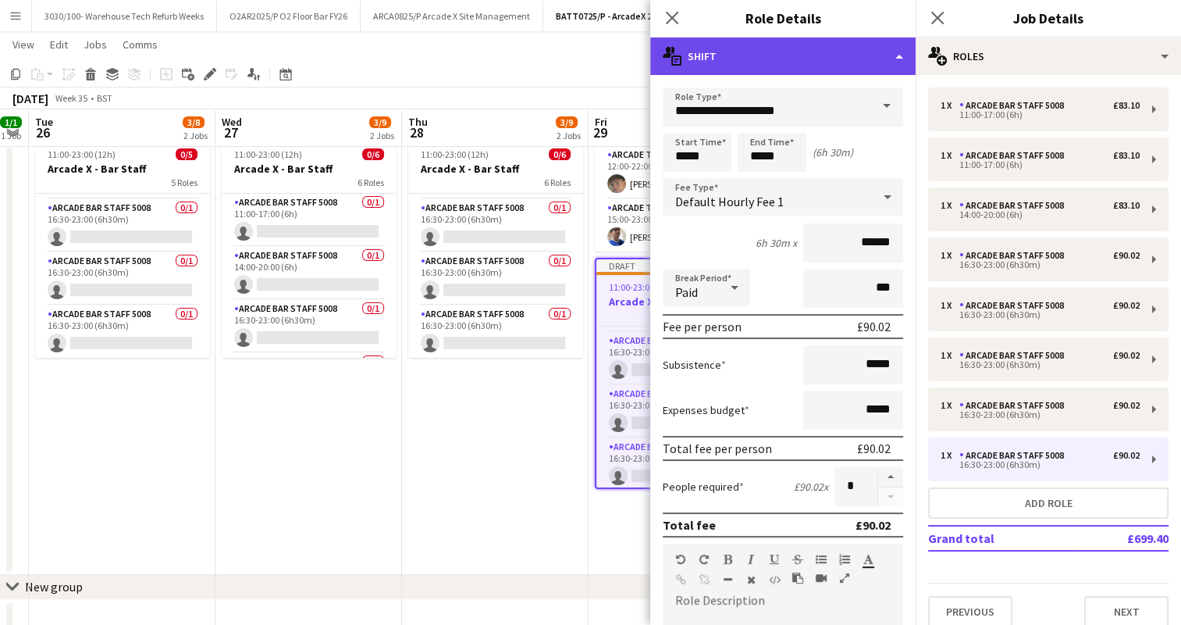
click at [846, 56] on div "multiple-actions-text Shift" at bounding box center [782, 55] width 265 height 37
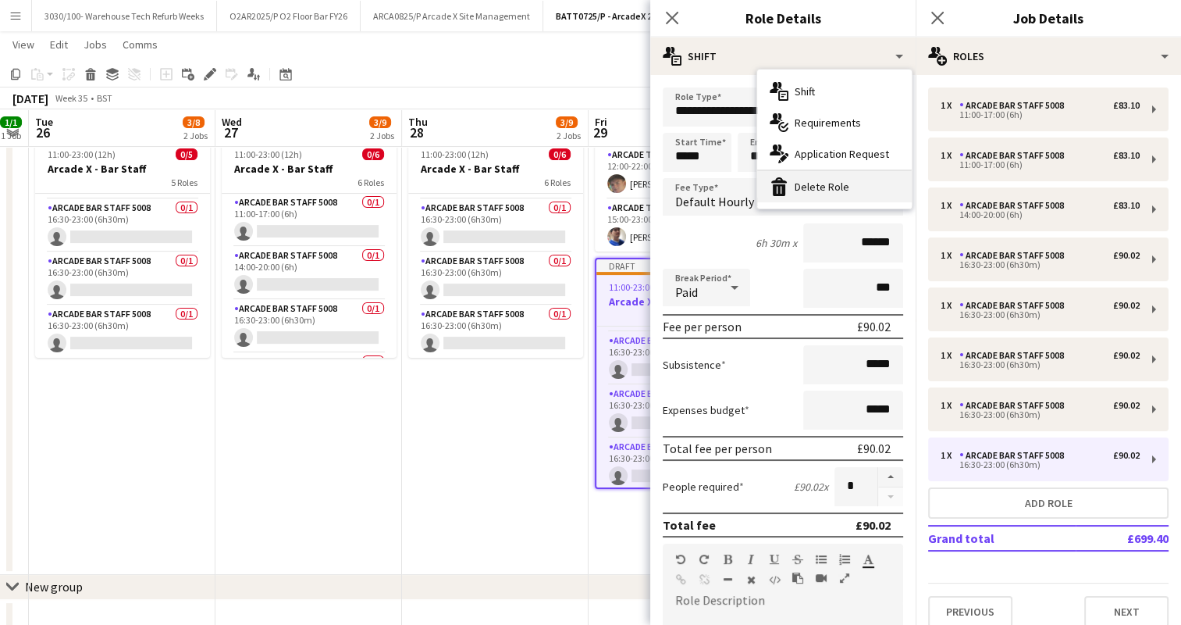
click at [812, 182] on div "bin-2 Delete Role" at bounding box center [834, 186] width 155 height 31
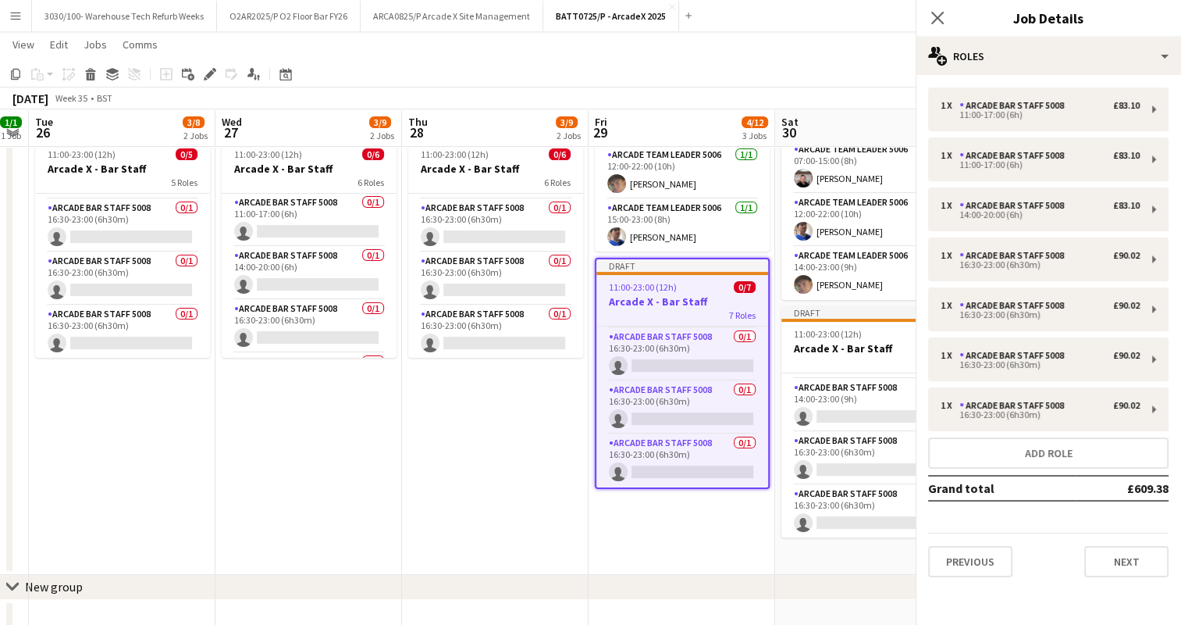
scroll to position [209, 0]
click at [728, 539] on app-date-cell "Draft 07:00-15:00 (8h) 0/1 Arcade X - Bar Backs 1 Role Arcade Bar Staff 5008 0/…" at bounding box center [682, 231] width 187 height 687
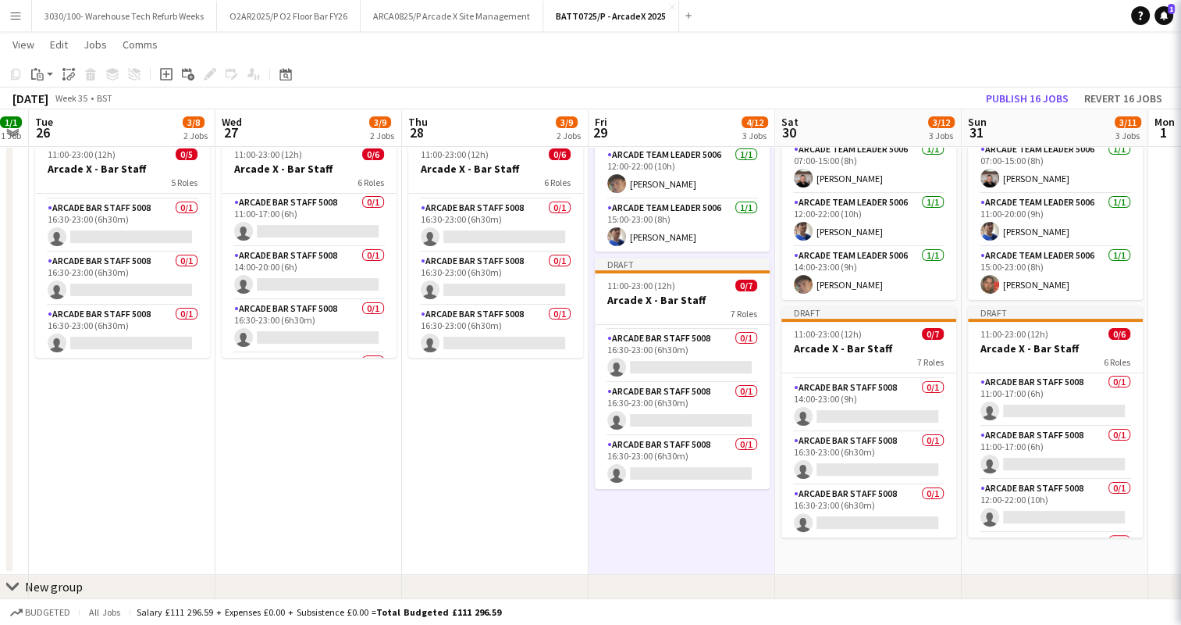
scroll to position [207, 0]
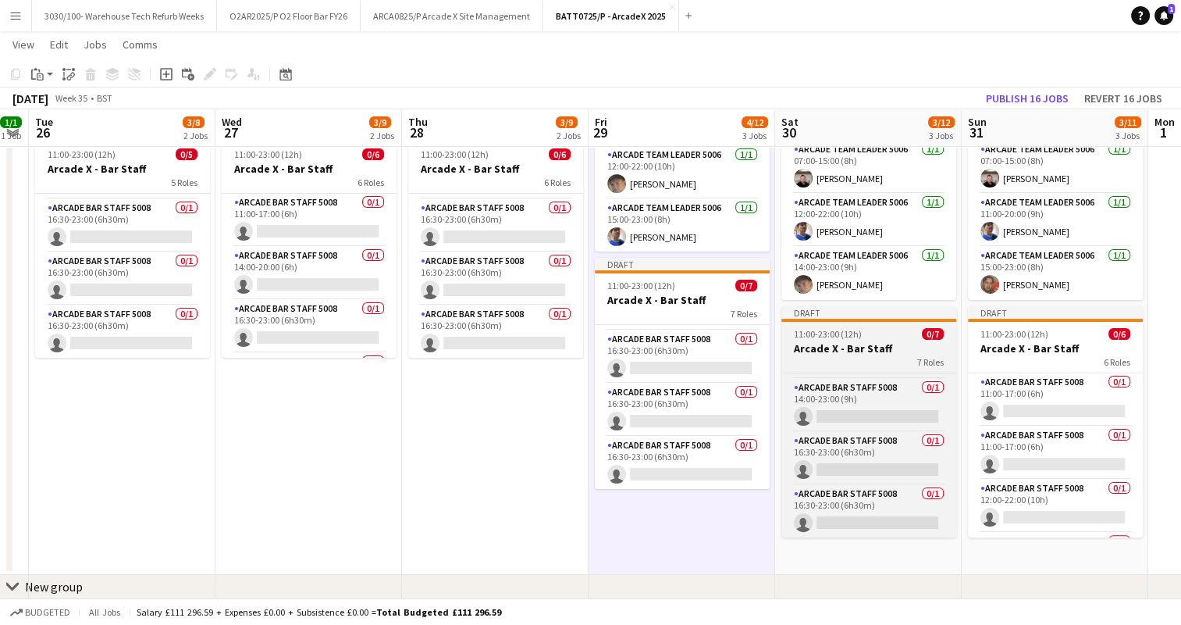
click at [865, 346] on h3 "Arcade X - Bar Staff" at bounding box center [869, 348] width 175 height 14
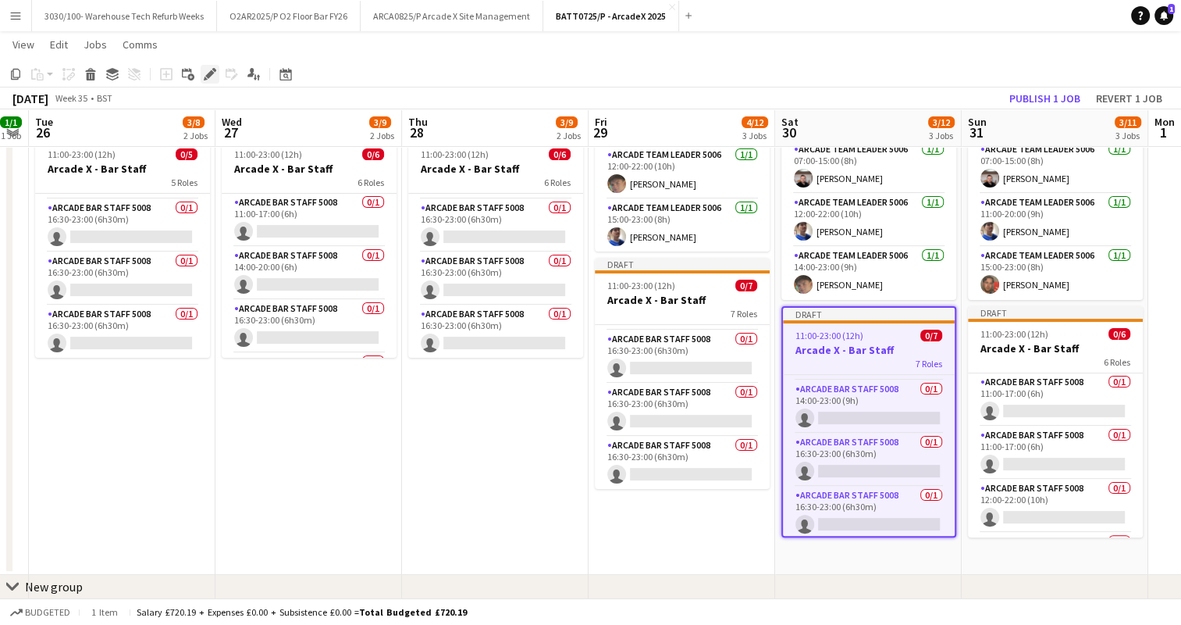
click at [206, 66] on div "Edit" at bounding box center [210, 74] width 19 height 19
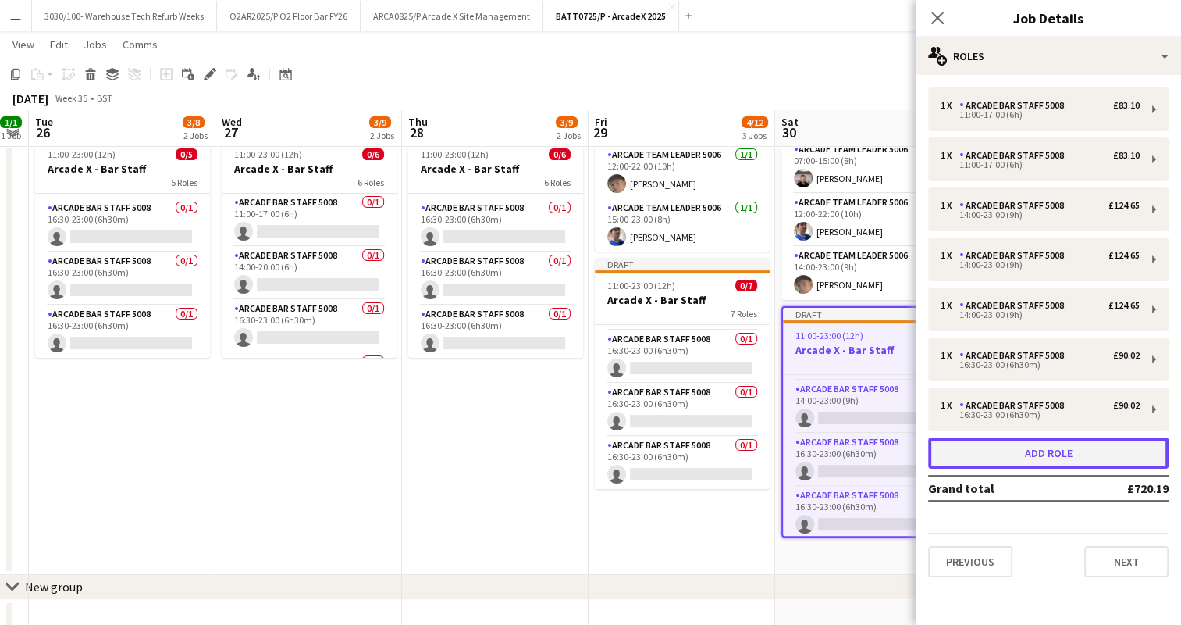
click at [1081, 445] on button "Add role" at bounding box center [1048, 452] width 240 height 31
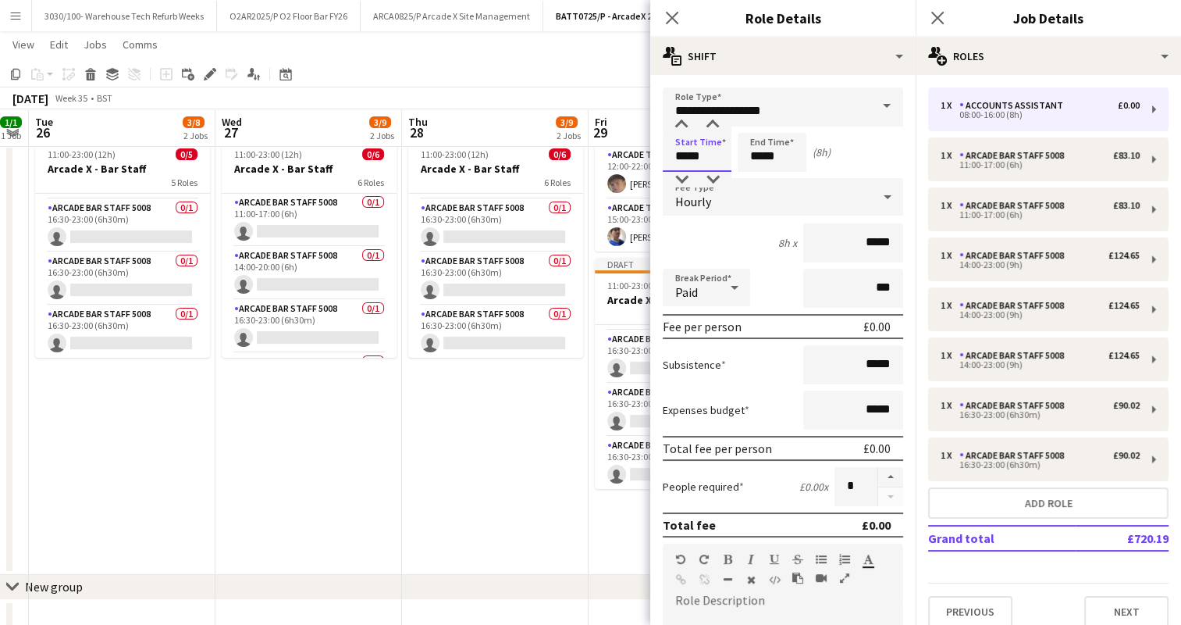
click at [705, 154] on input "*****" at bounding box center [697, 152] width 69 height 39
type input "*****"
click at [760, 152] on input "*****" at bounding box center [772, 152] width 69 height 39
type input "*****"
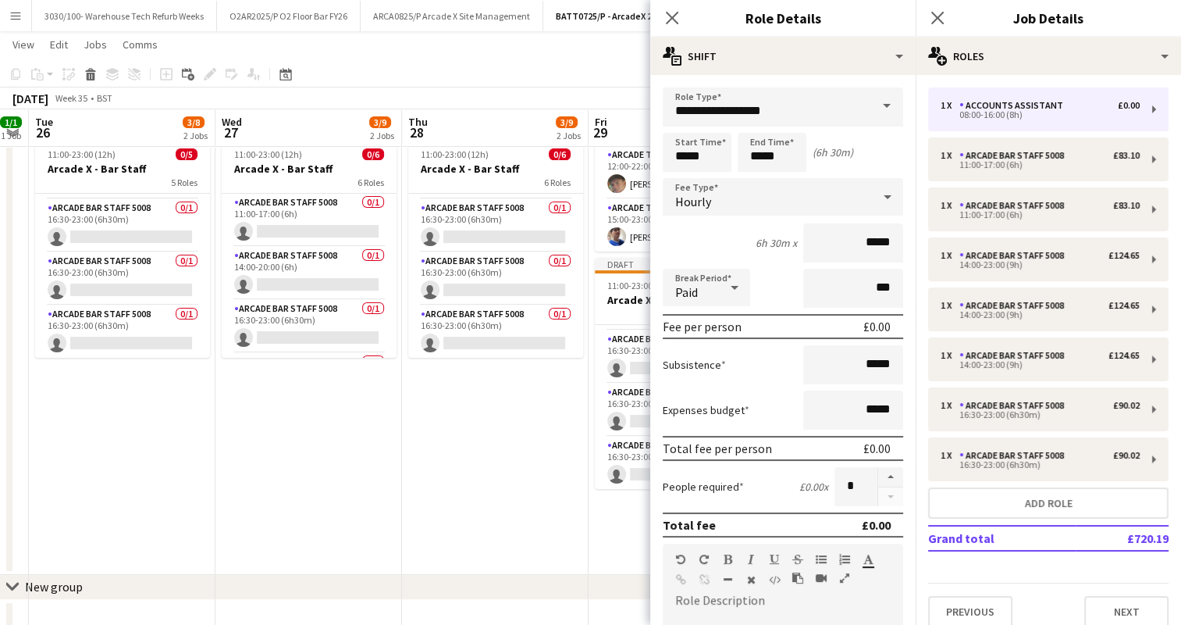
click at [853, 162] on div "Start Time ***** End Time ***** (6h 30m)" at bounding box center [783, 152] width 240 height 39
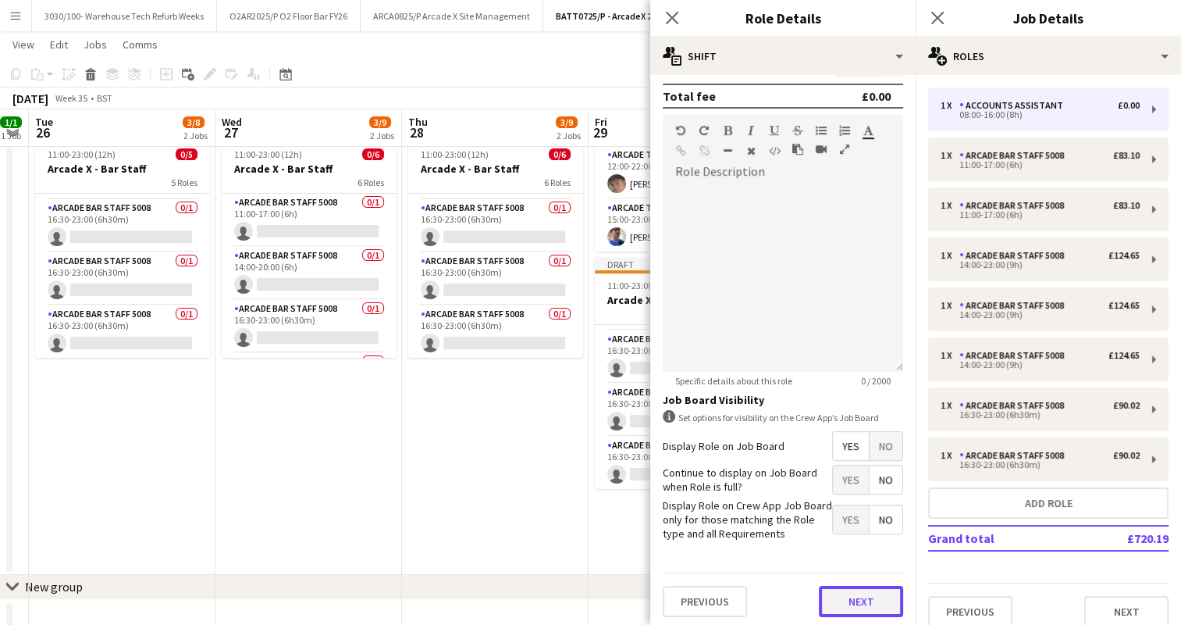
click at [843, 597] on button "Next" at bounding box center [861, 601] width 84 height 31
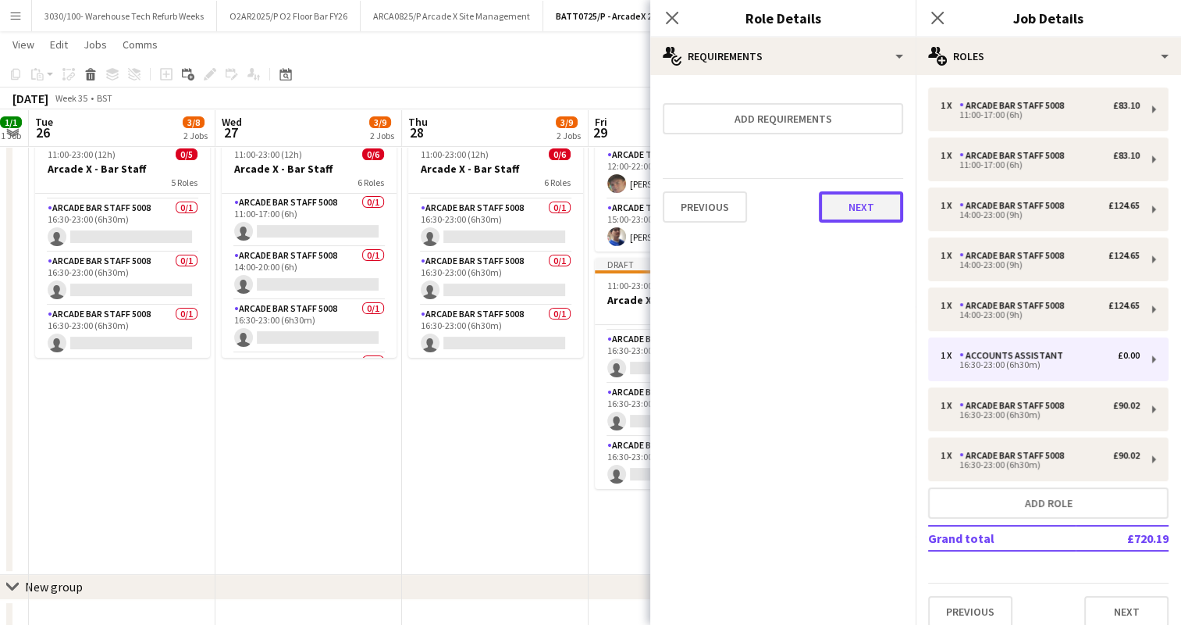
click at [857, 209] on button "Next" at bounding box center [861, 206] width 84 height 31
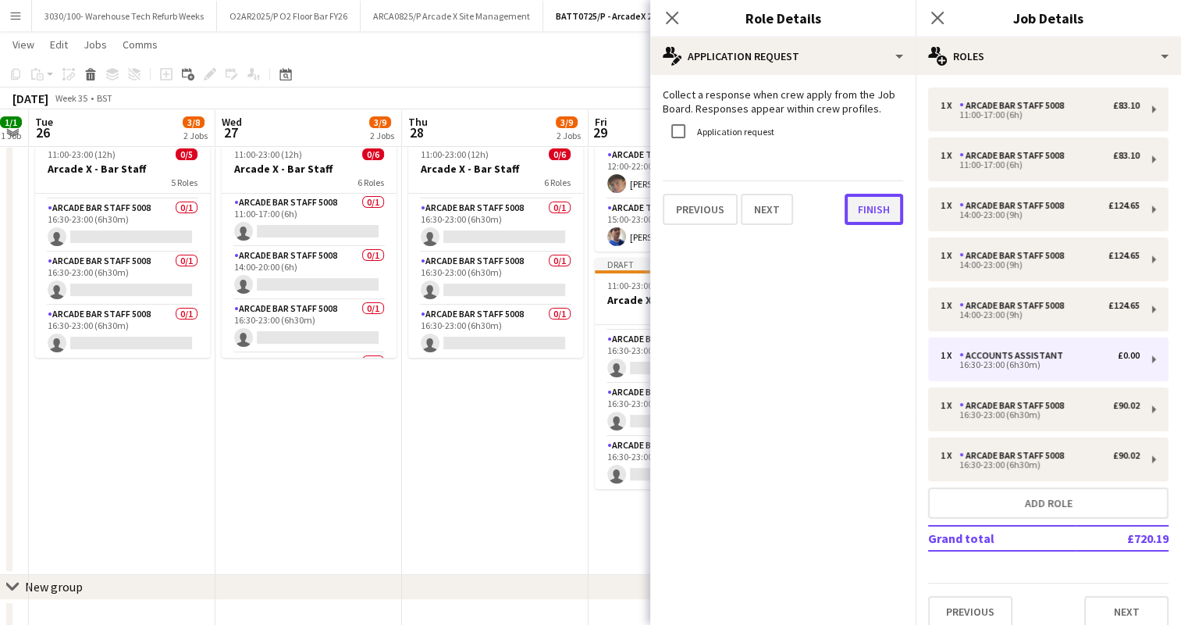
click at [876, 202] on button "Finish" at bounding box center [874, 209] width 59 height 31
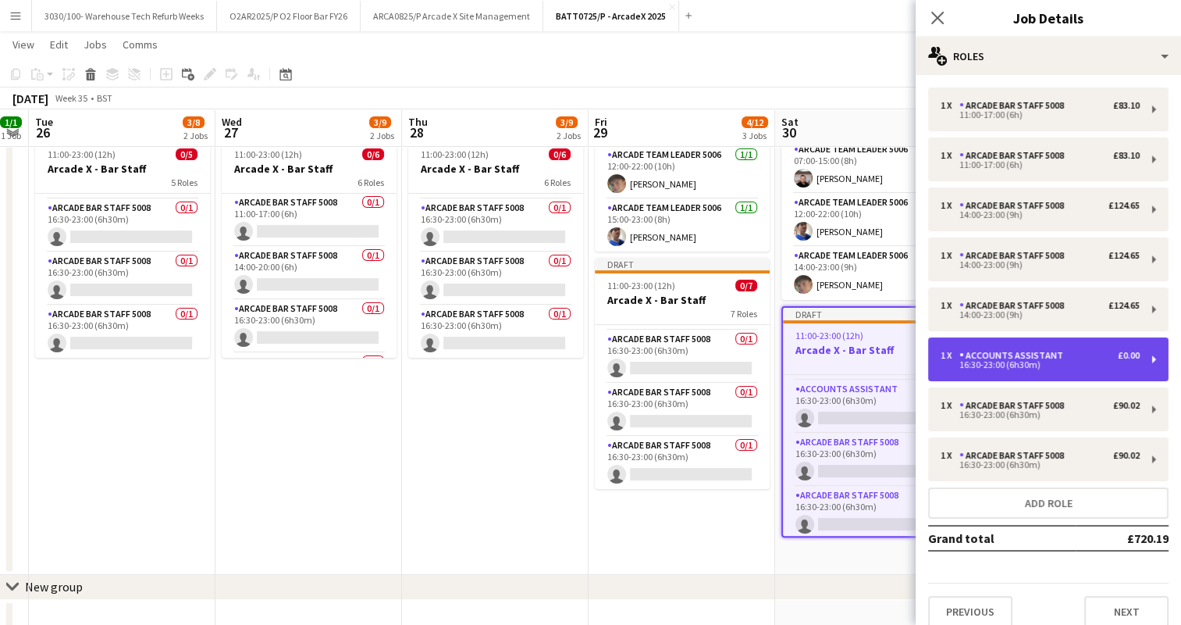
click at [1023, 365] on div "16:30-23:00 (6h30m)" at bounding box center [1040, 365] width 199 height 8
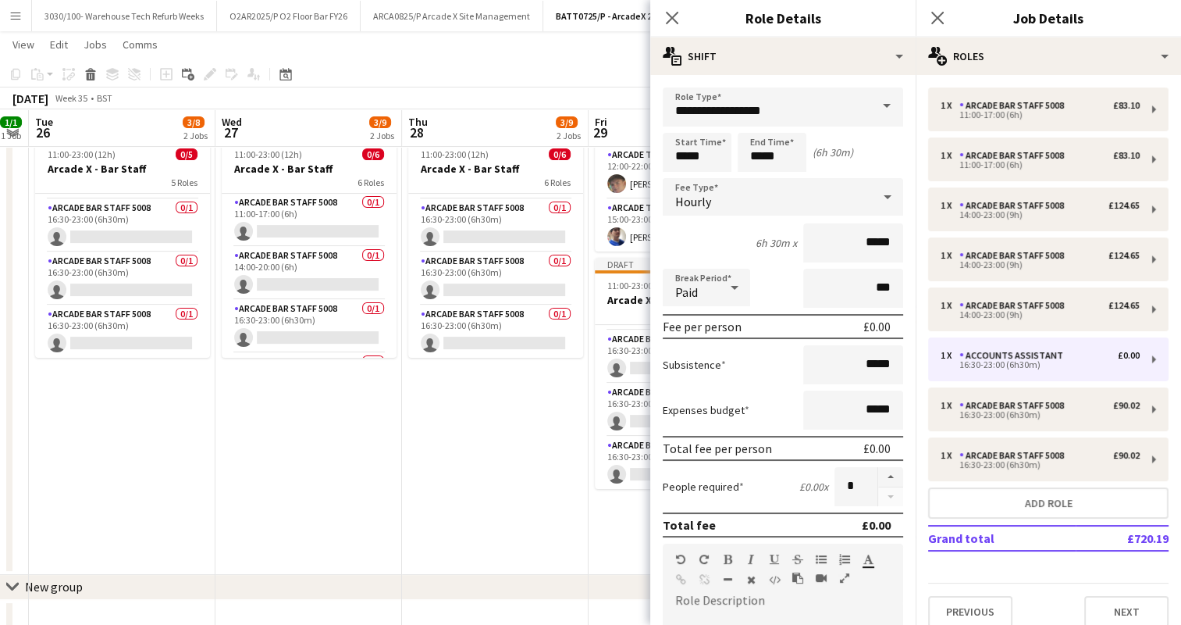
click at [778, 78] on div "**********" at bounding box center [782, 566] width 265 height 983
click at [764, 104] on input "**********" at bounding box center [783, 106] width 240 height 39
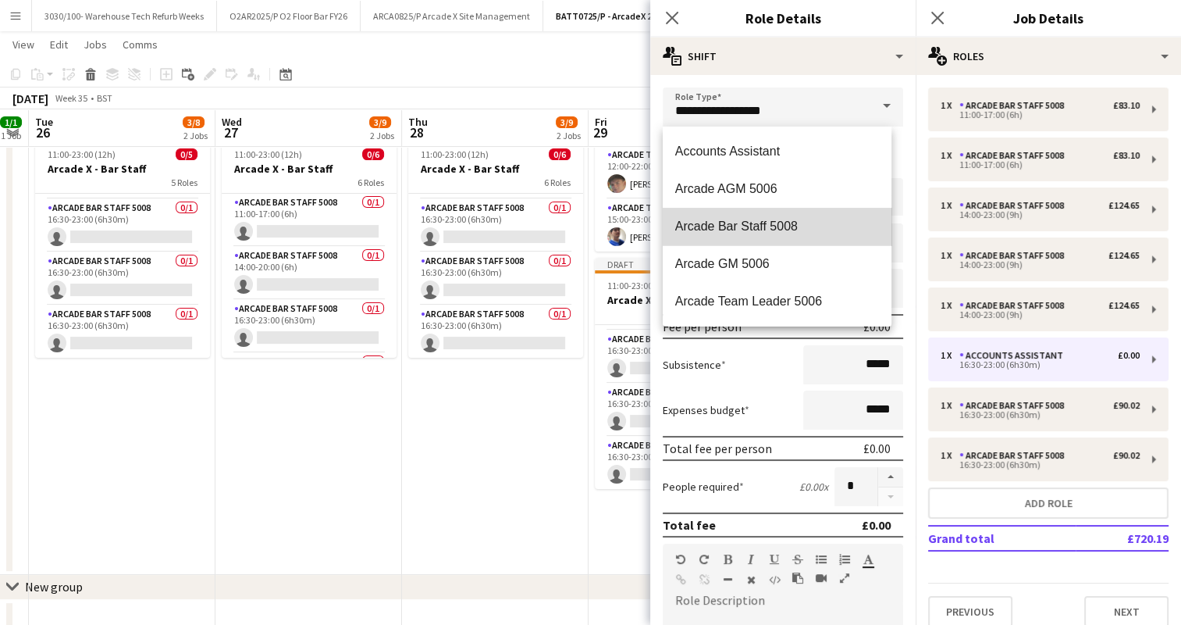
click at [784, 237] on mat-option "Arcade Bar Staff 5008" at bounding box center [777, 226] width 229 height 37
type input "**********"
type input "******"
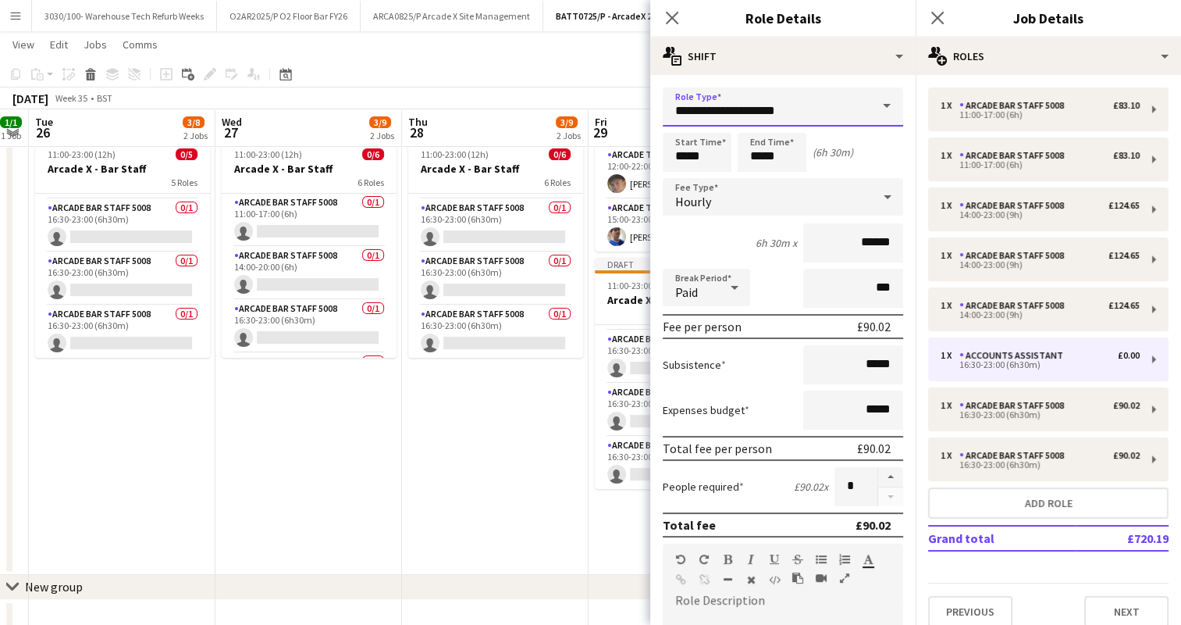
scroll to position [429, 0]
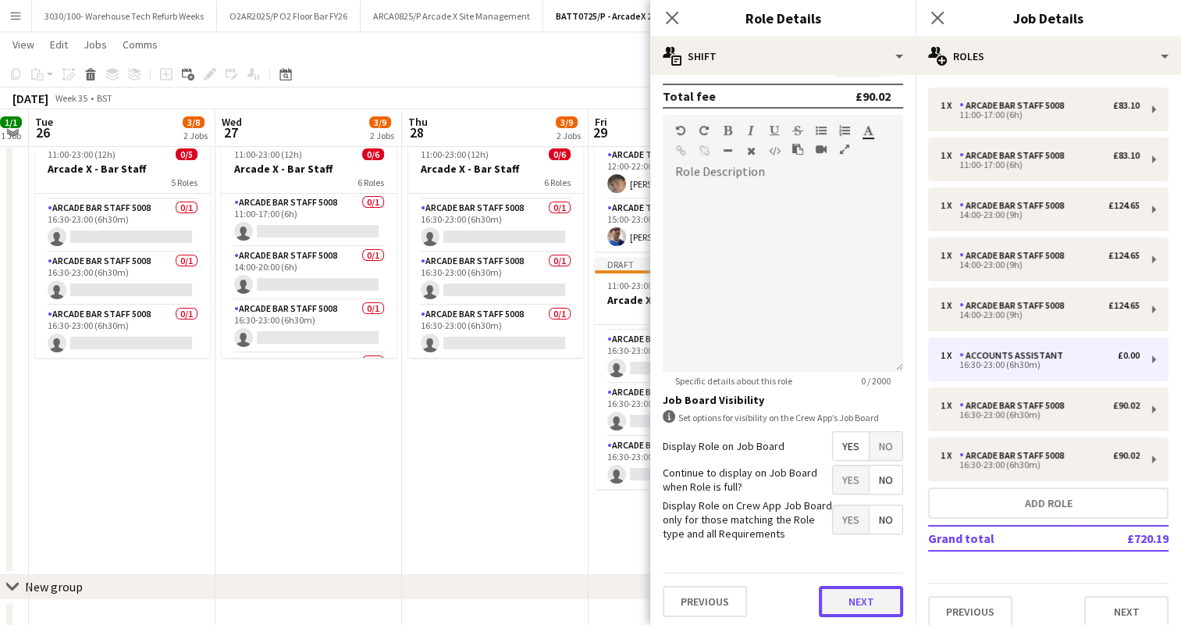
click at [858, 587] on button "Next" at bounding box center [861, 601] width 84 height 31
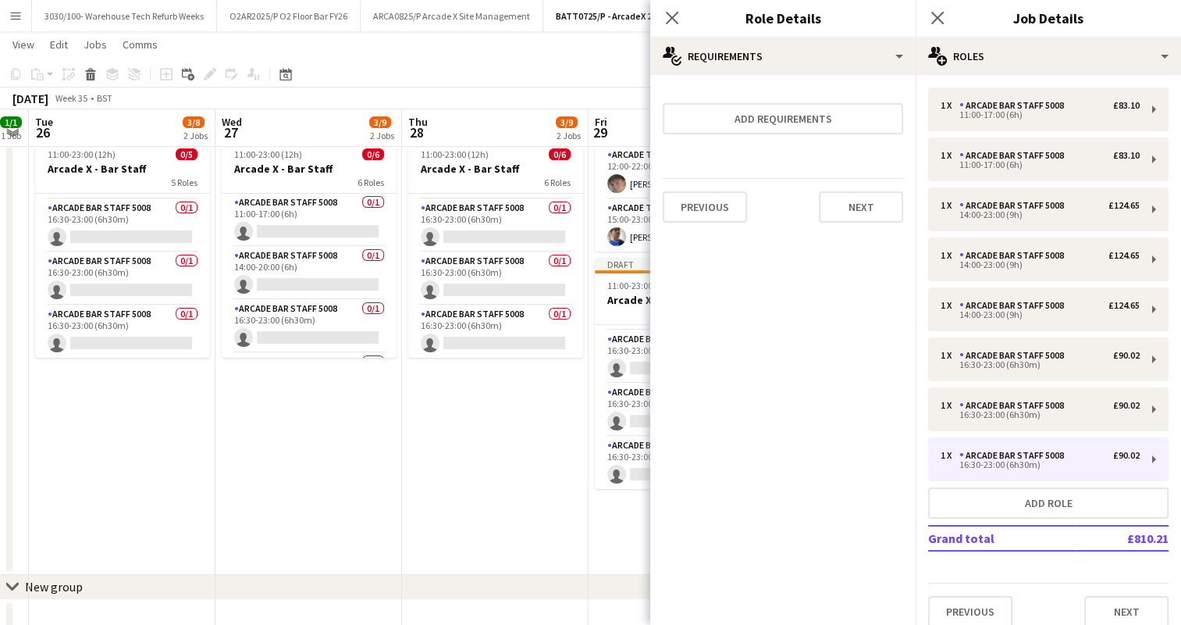
scroll to position [0, 0]
click at [546, 459] on app-date-cell "Draft 07:00-23:00 (16h) 3/3 Arcade X - Team Leaders 3 Roles Arcade Team Leader …" at bounding box center [495, 231] width 187 height 687
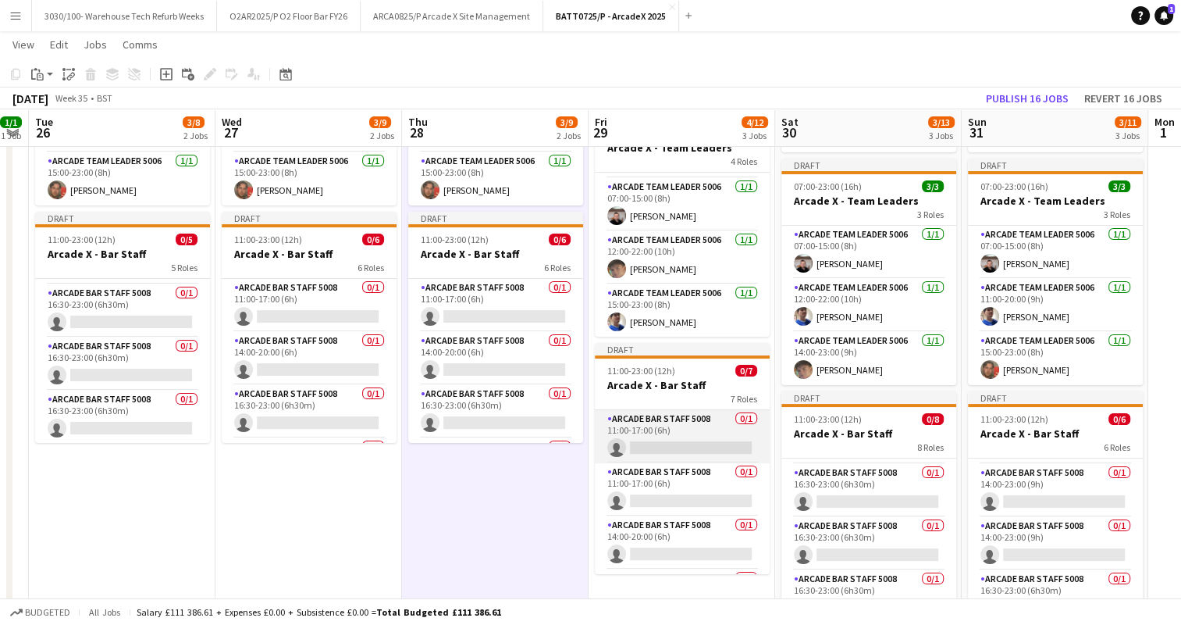
click at [675, 438] on app-card-role "Arcade Bar Staff 5008 0/1 11:00-17:00 (6h) single-neutral-actions" at bounding box center [682, 436] width 175 height 53
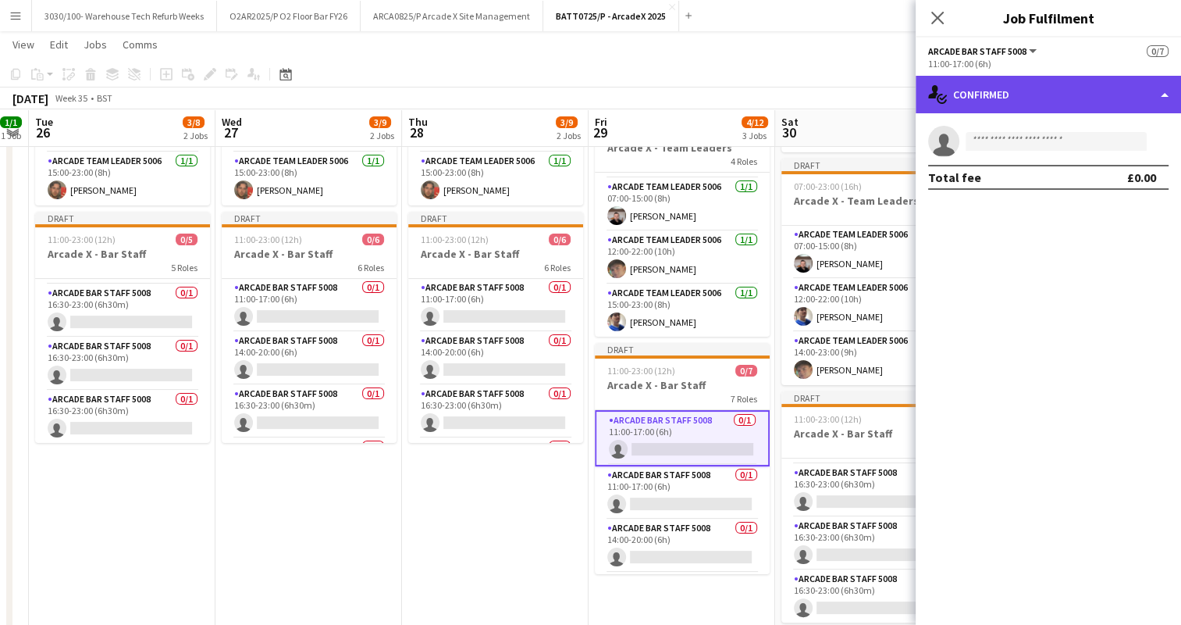
click at [1137, 98] on div "single-neutral-actions-check-2 Confirmed" at bounding box center [1048, 94] width 265 height 37
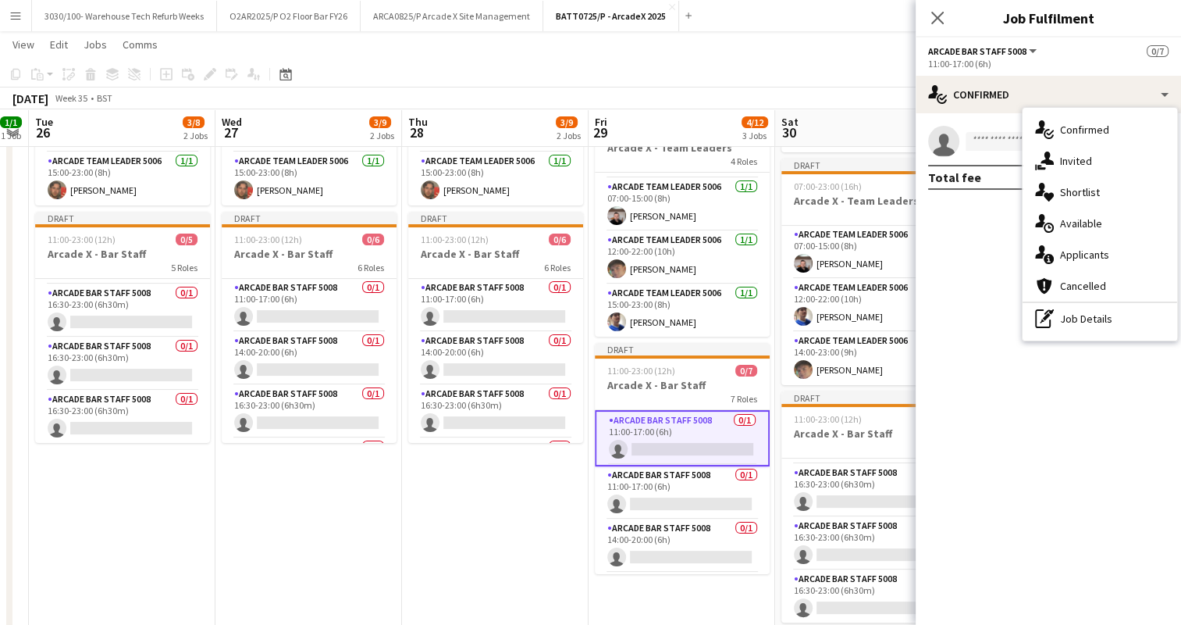
click at [940, 232] on mat-expansion-panel "check Confirmed single-neutral-actions Total fee £0.00" at bounding box center [1048, 368] width 265 height 511
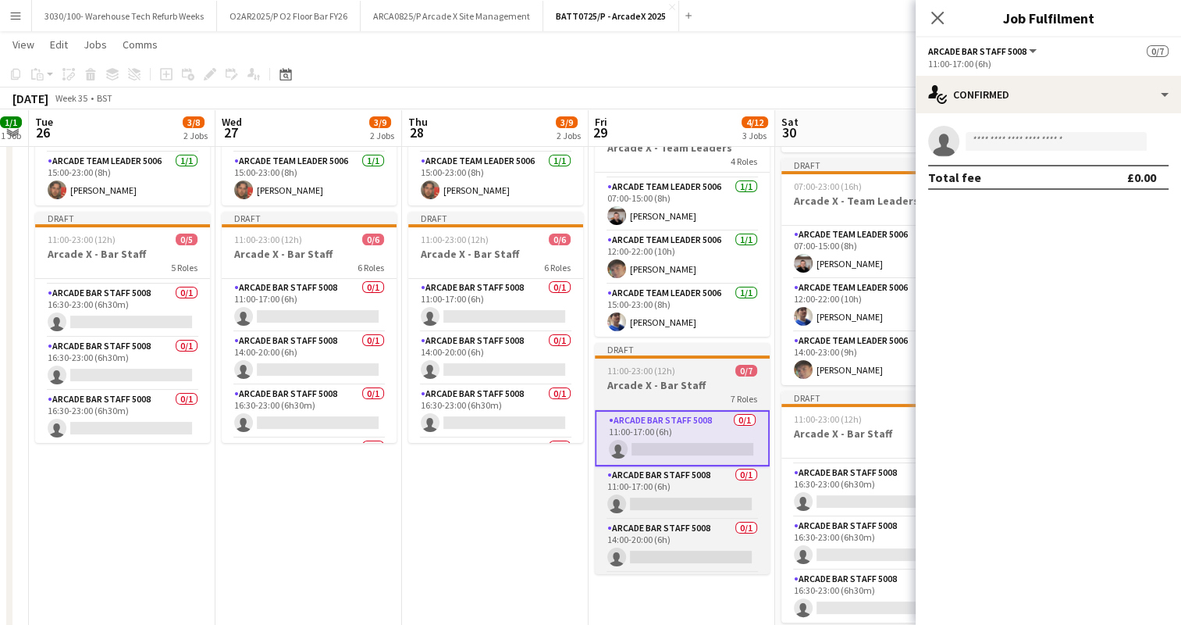
click at [657, 390] on h3 "Arcade X - Bar Staff" at bounding box center [682, 385] width 175 height 14
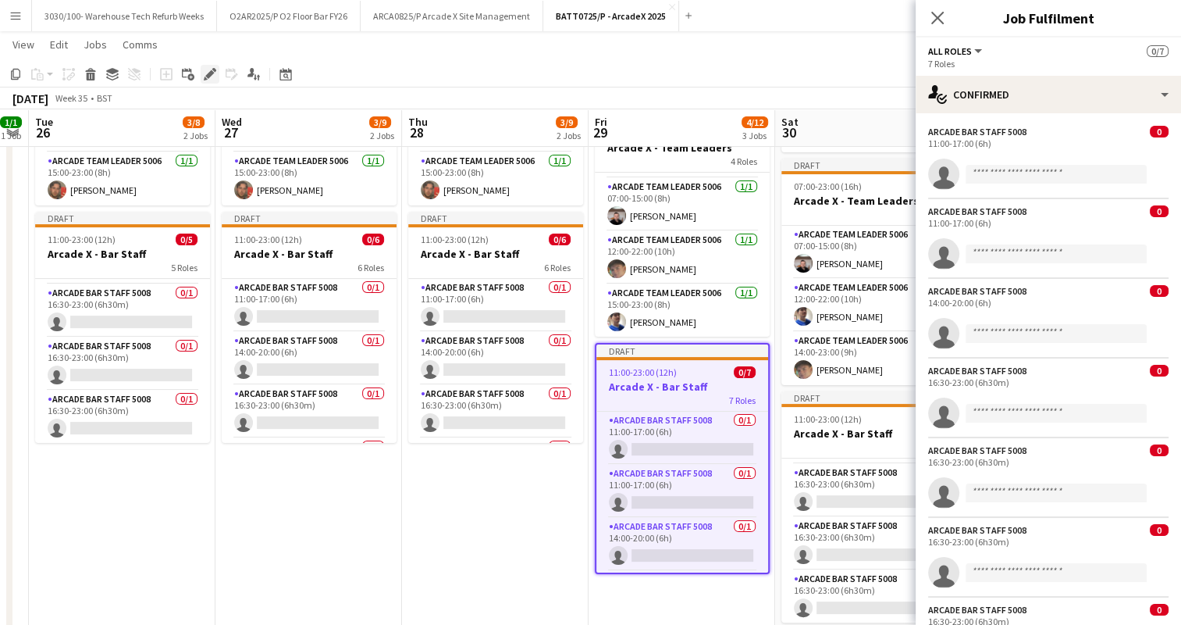
click at [212, 77] on icon "Edit" at bounding box center [210, 74] width 12 height 12
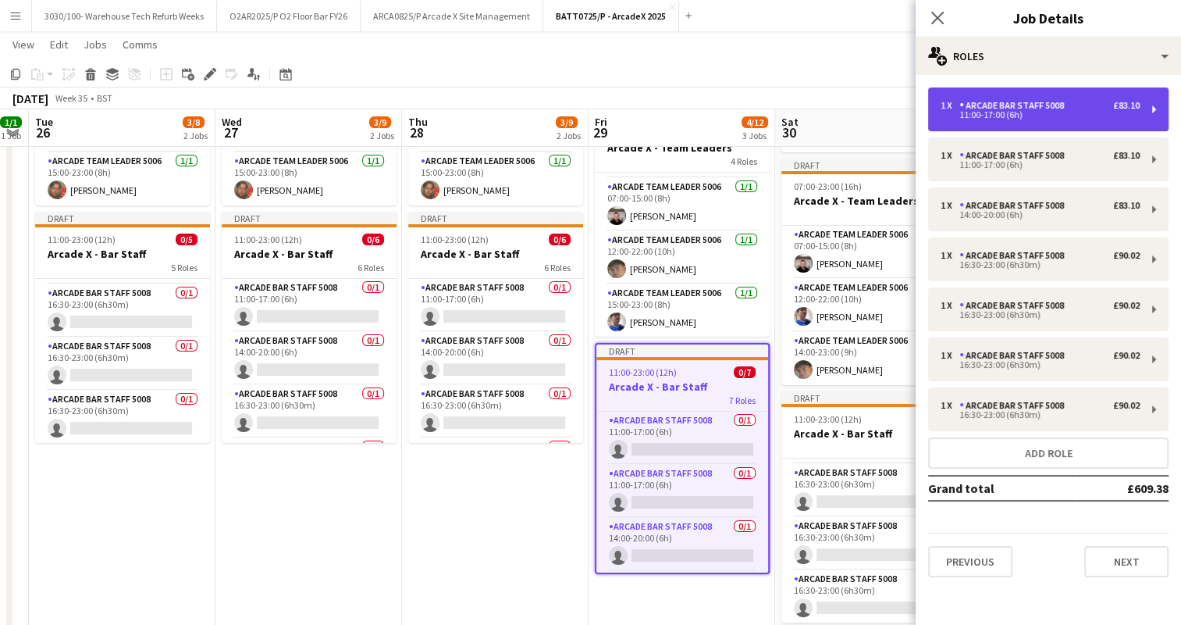
click at [1053, 112] on div "11:00-17:00 (6h)" at bounding box center [1040, 115] width 199 height 8
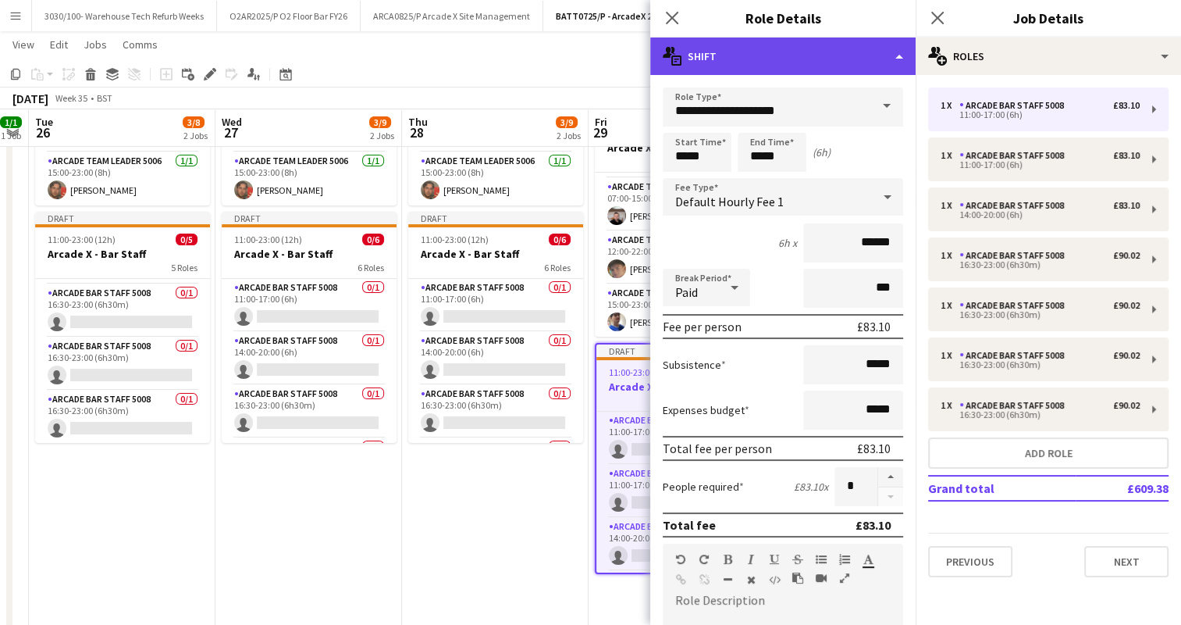
click at [825, 45] on div "multiple-actions-text Shift" at bounding box center [782, 55] width 265 height 37
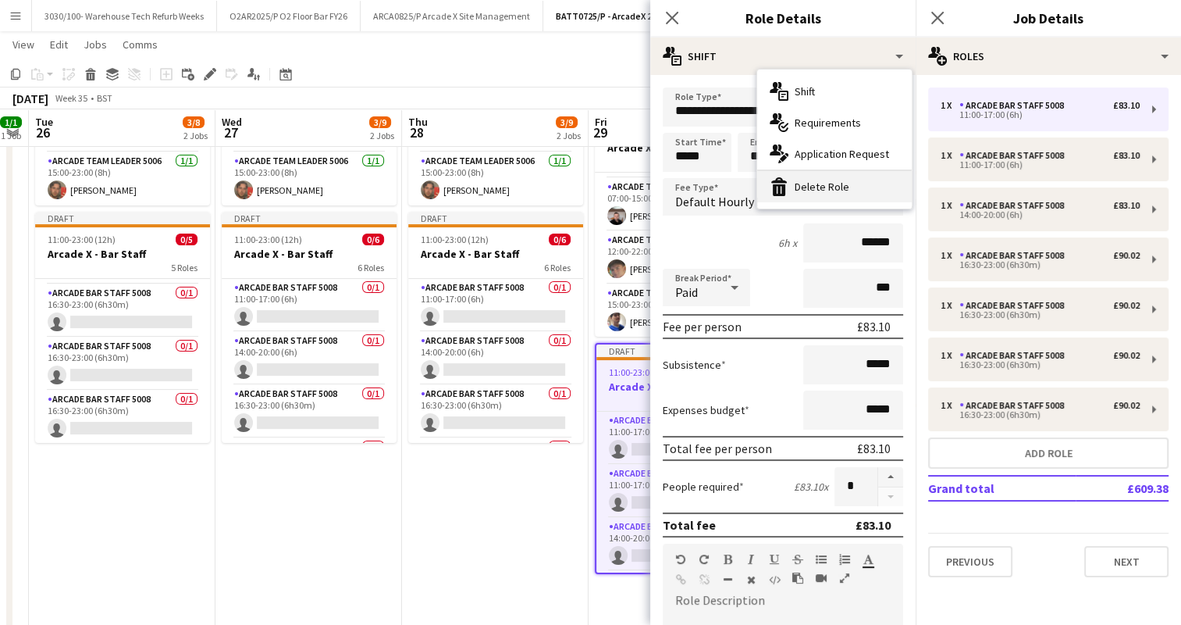
click at [809, 183] on div "bin-2 Delete Role" at bounding box center [834, 186] width 155 height 31
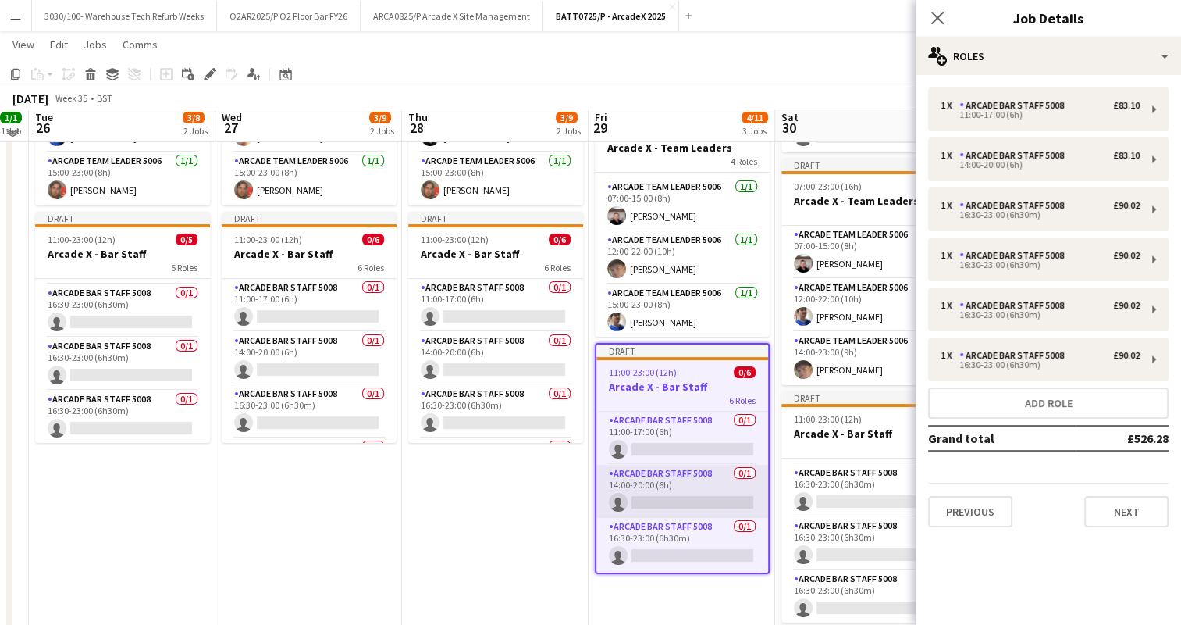
scroll to position [197, 0]
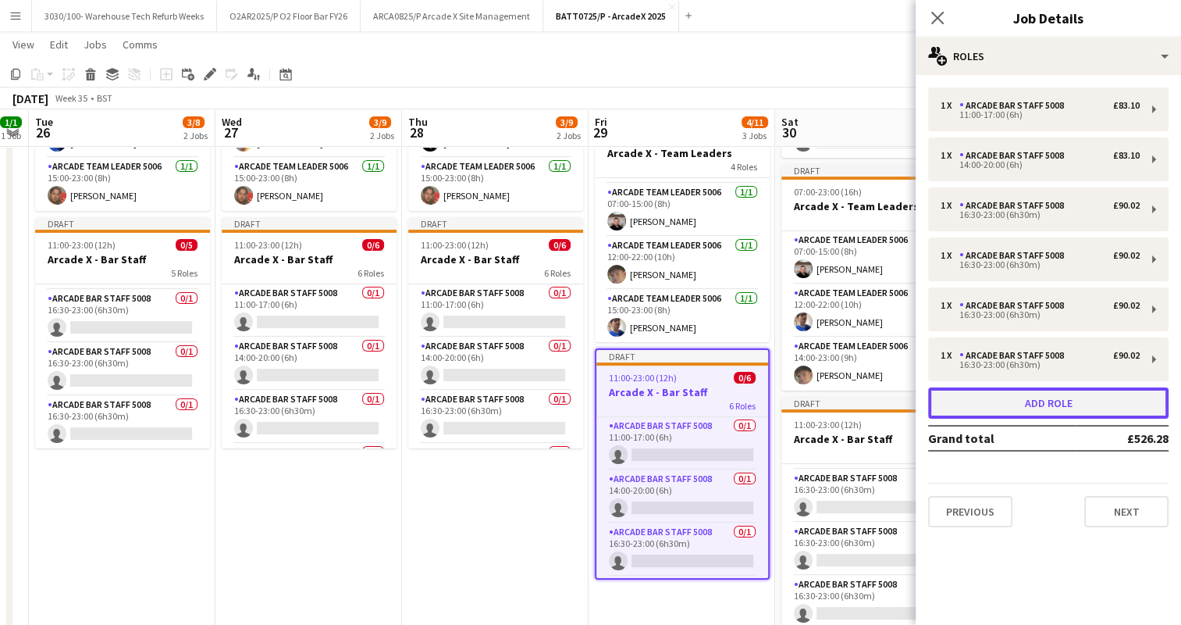
click at [1013, 400] on button "Add role" at bounding box center [1048, 402] width 240 height 31
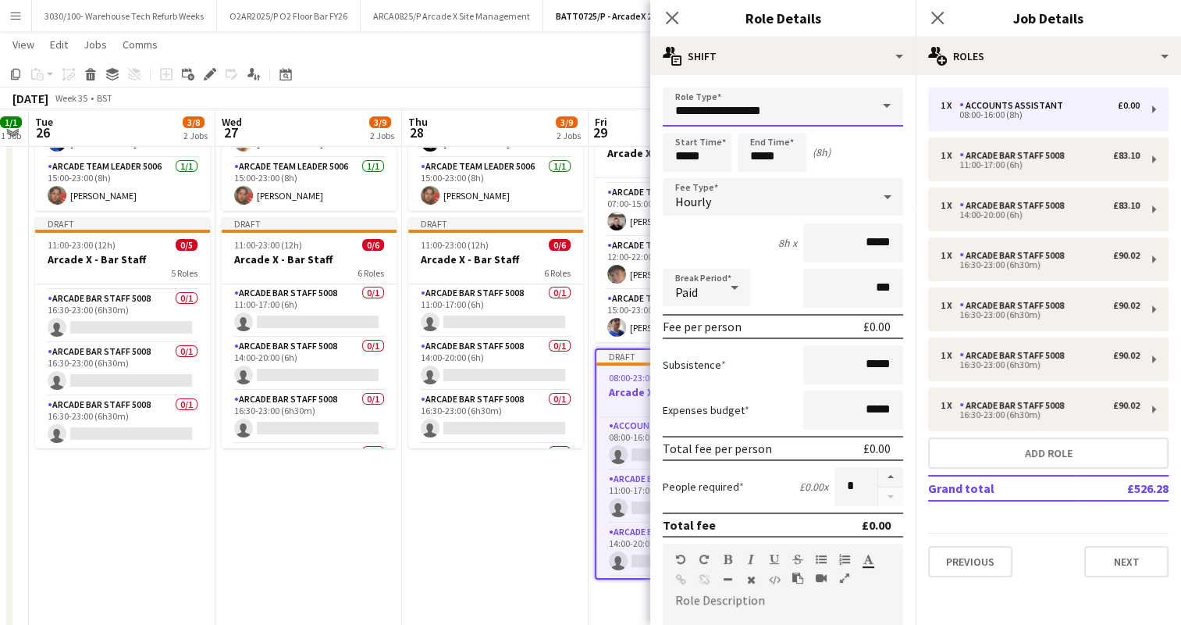
click at [784, 108] on input "**********" at bounding box center [783, 106] width 240 height 39
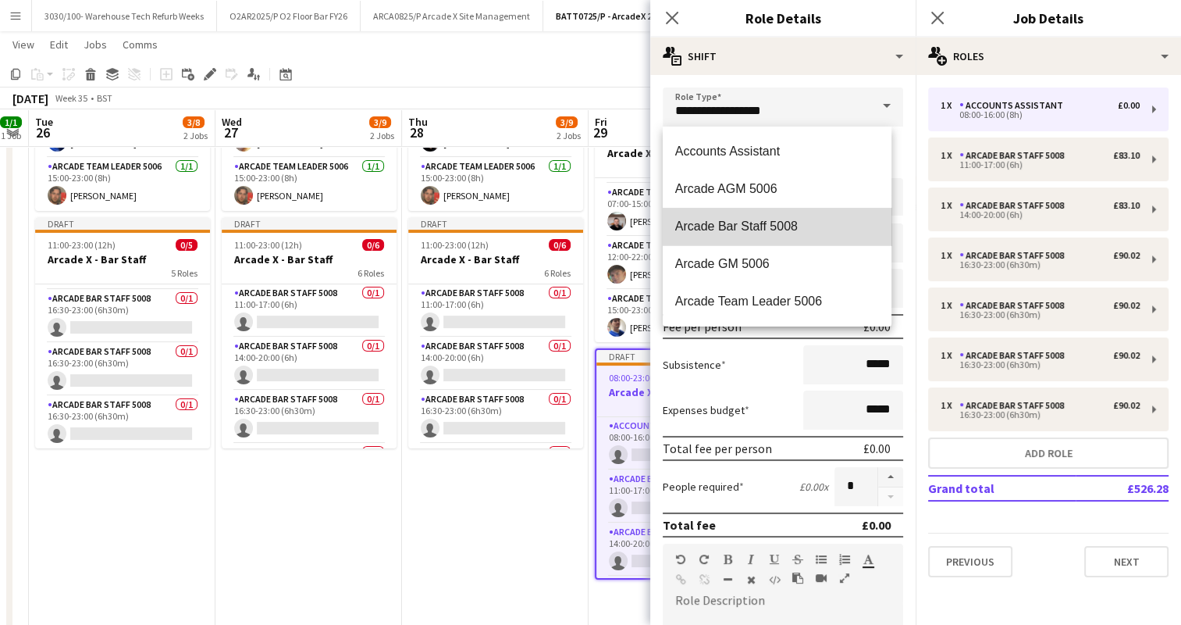
click at [787, 230] on span "Arcade Bar Staff 5008" at bounding box center [777, 226] width 204 height 15
type input "**********"
type input "******"
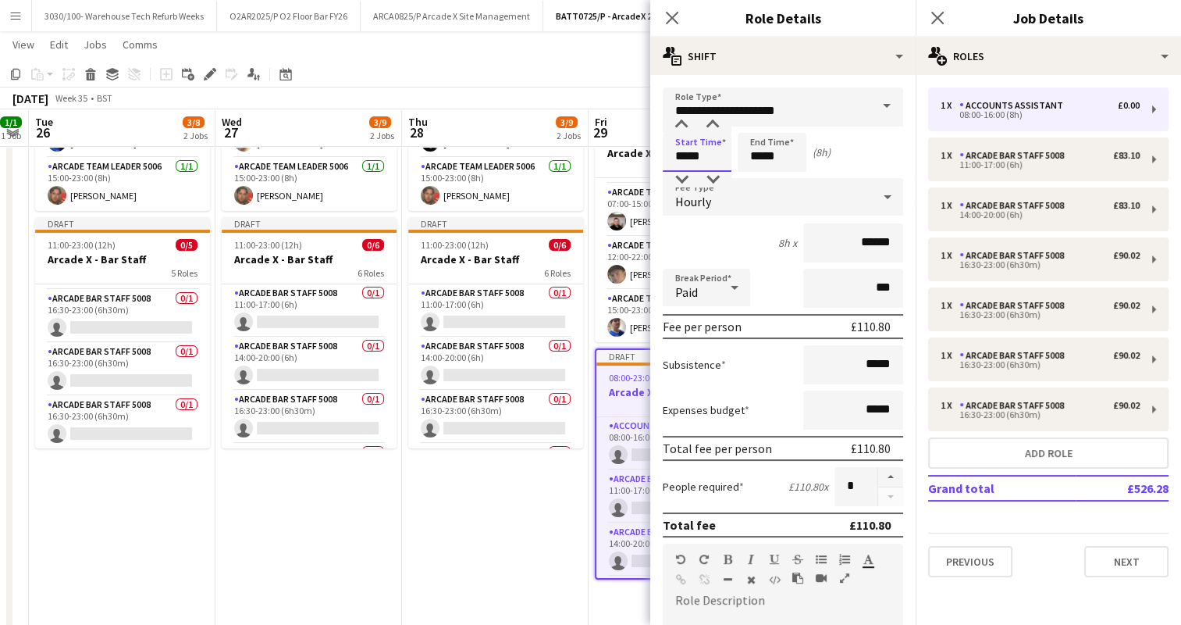
click at [686, 153] on input "*****" at bounding box center [697, 152] width 69 height 39
type input "*****"
click at [760, 159] on input "*****" at bounding box center [772, 152] width 69 height 39
type input "*****"
click at [730, 237] on div "6h x ******" at bounding box center [783, 242] width 240 height 39
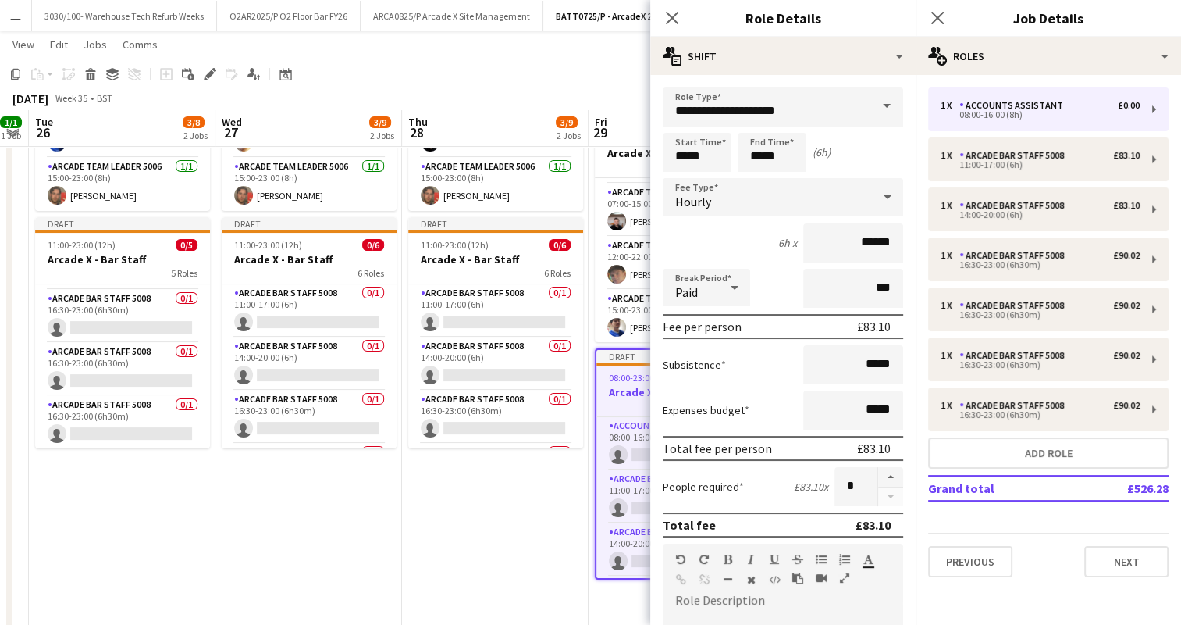
scroll to position [429, 0]
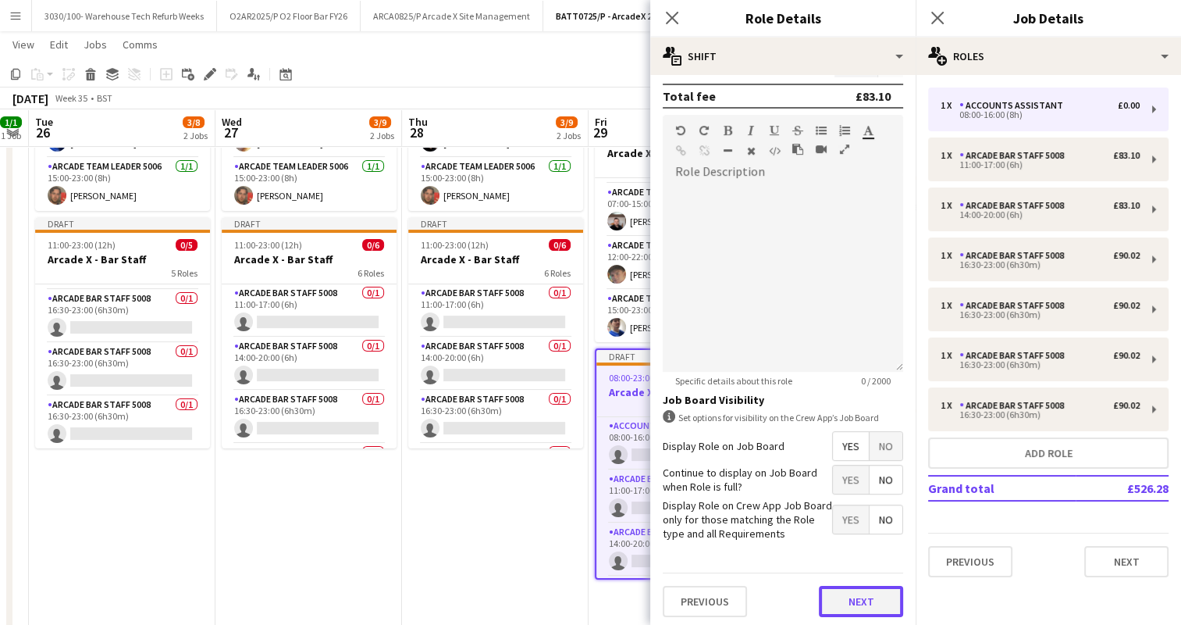
click at [835, 594] on button "Next" at bounding box center [861, 601] width 84 height 31
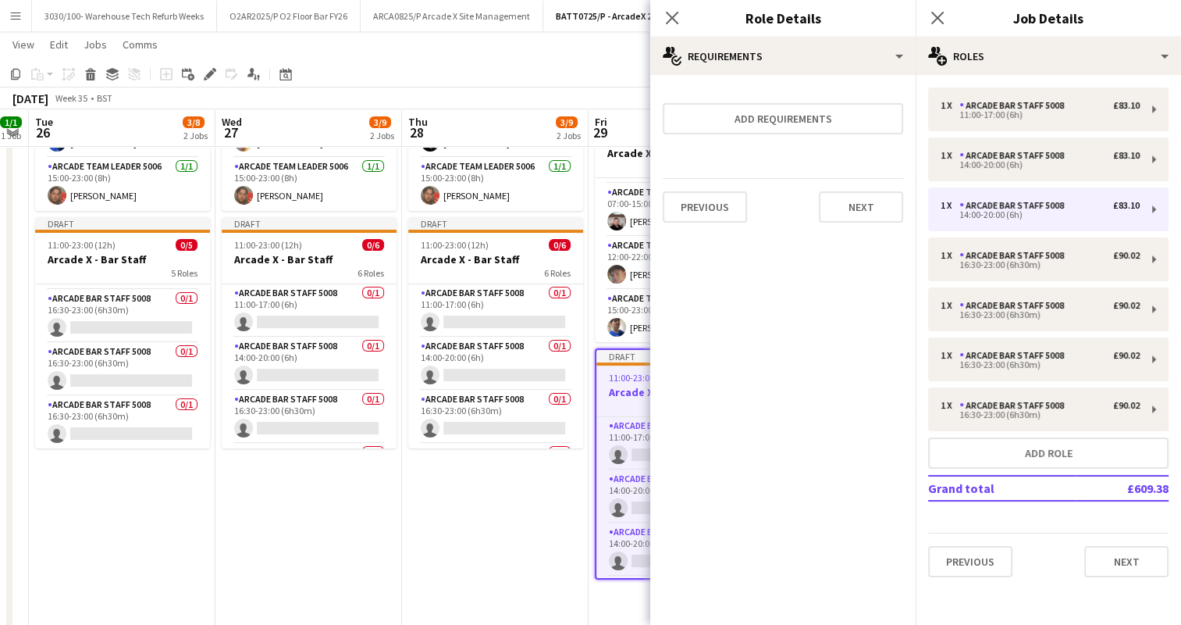
scroll to position [0, 0]
click at [865, 205] on button "Next" at bounding box center [861, 206] width 84 height 31
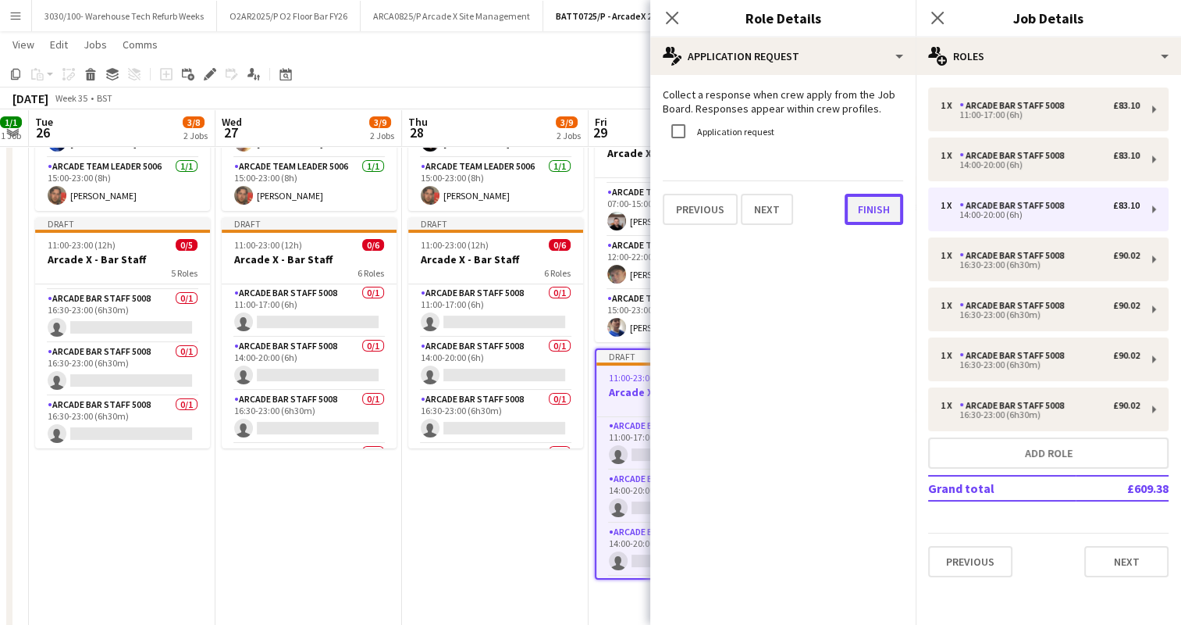
click at [853, 208] on button "Finish" at bounding box center [874, 209] width 59 height 31
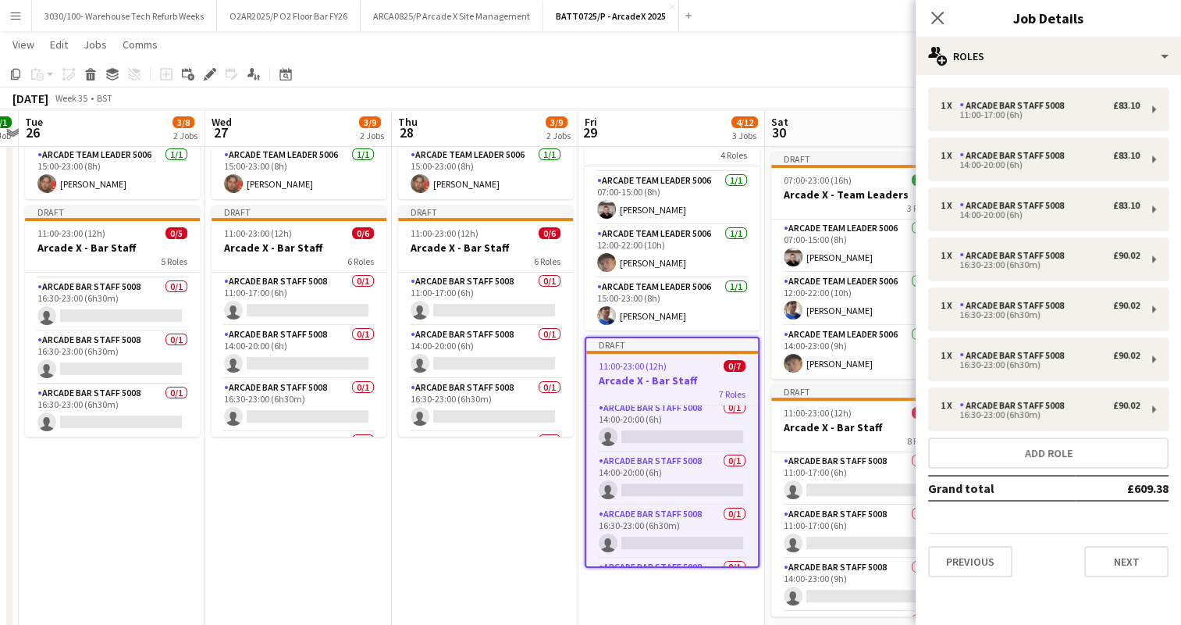
click at [546, 514] on app-date-cell "Draft 07:00-23:00 (16h) 3/3 Arcade X - Team Leaders 3 Roles Arcade Team Leader …" at bounding box center [485, 309] width 187 height 687
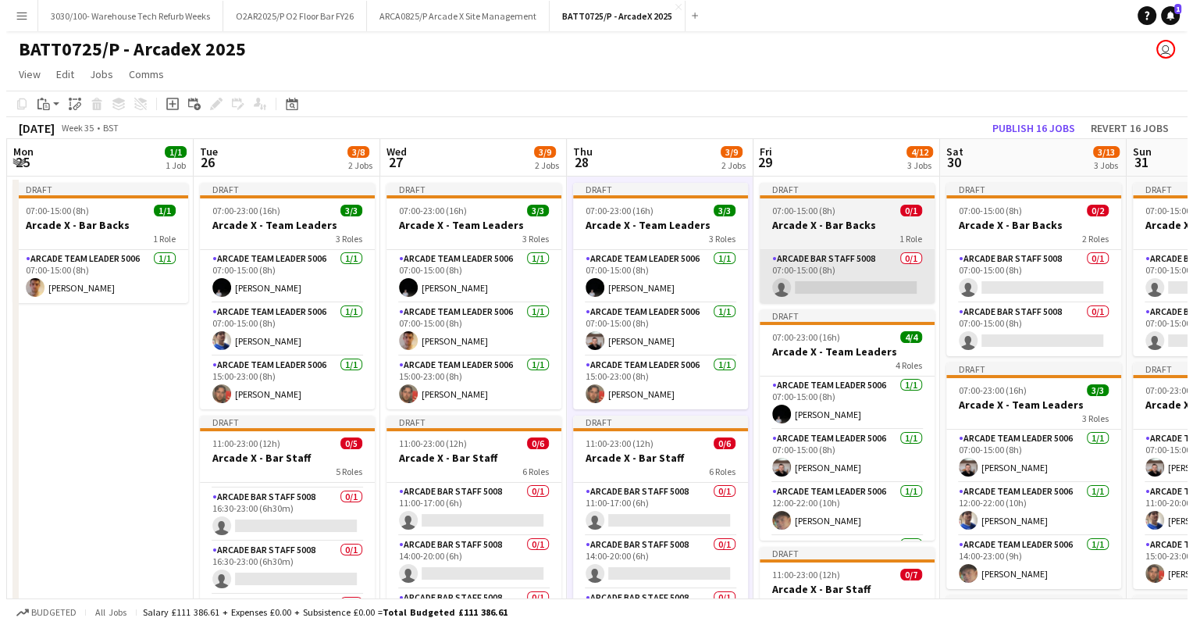
scroll to position [0, 577]
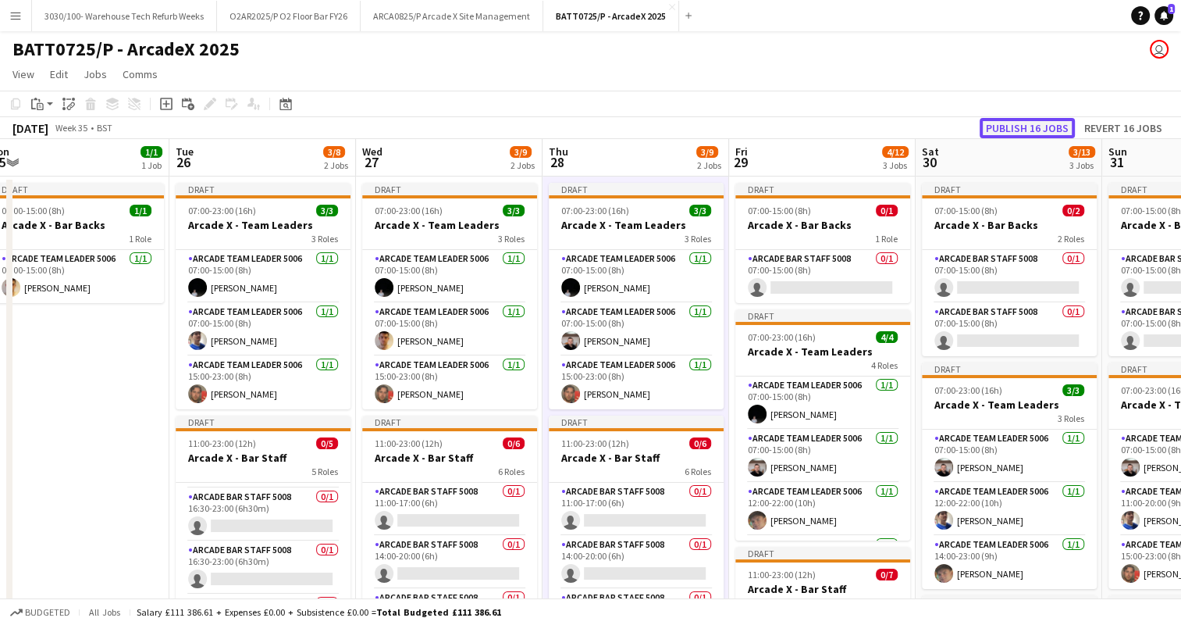
click at [1034, 124] on button "Publish 16 jobs" at bounding box center [1027, 128] width 95 height 20
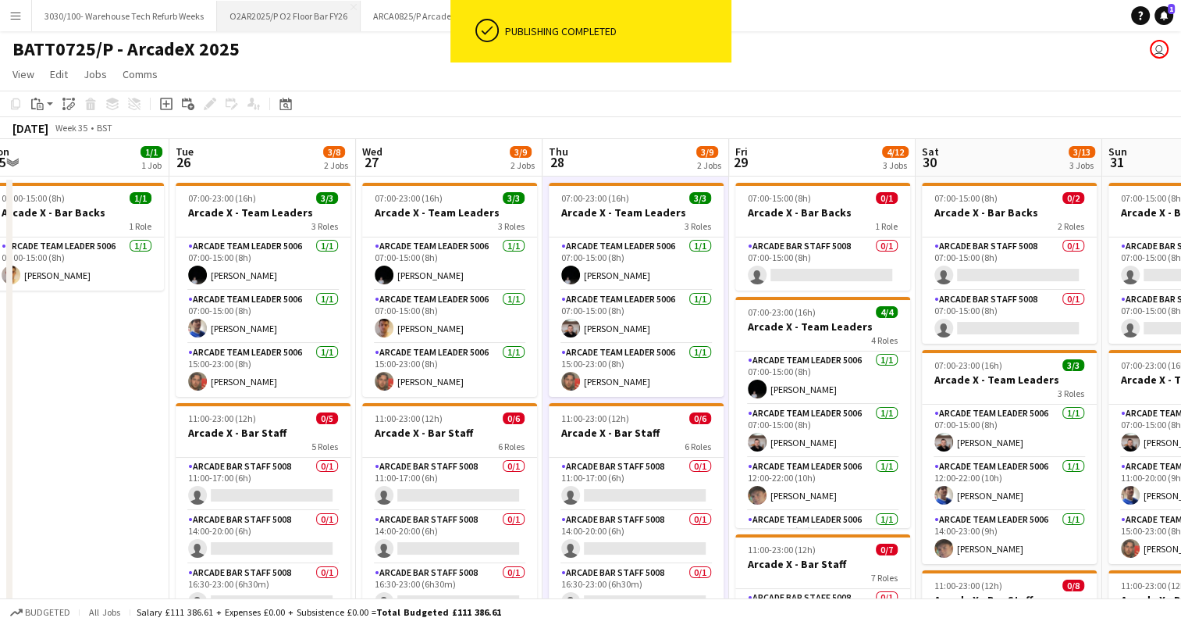
click at [322, 23] on button "O2AR2025/P O2 Floor Bar FY26 Close" at bounding box center [289, 16] width 144 height 30
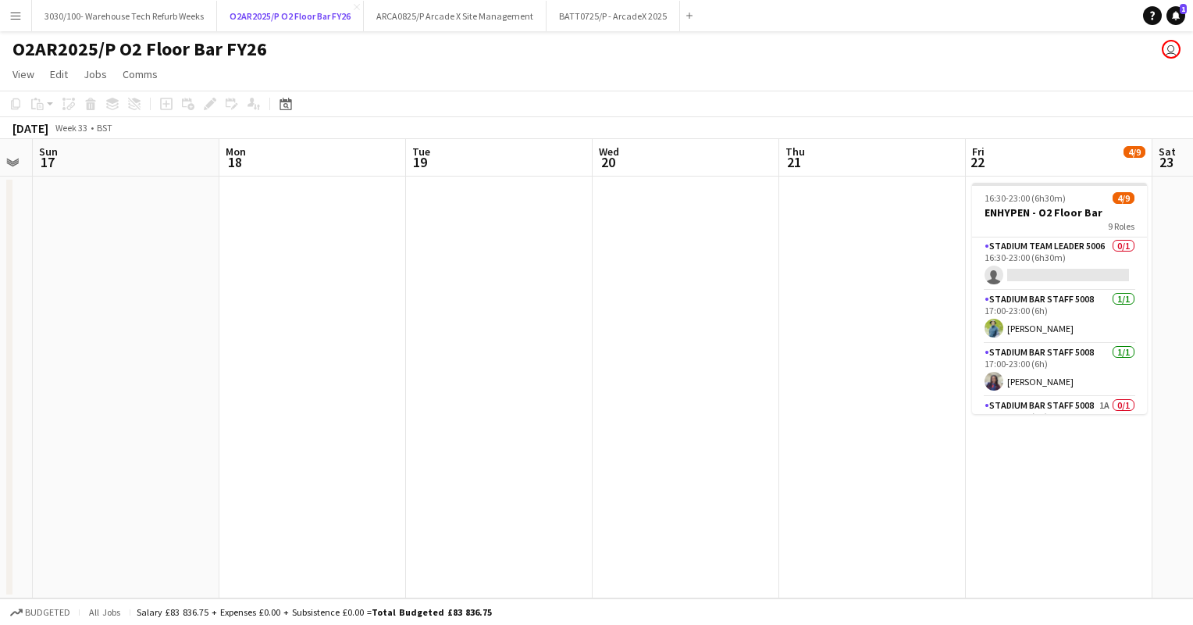
scroll to position [0, 724]
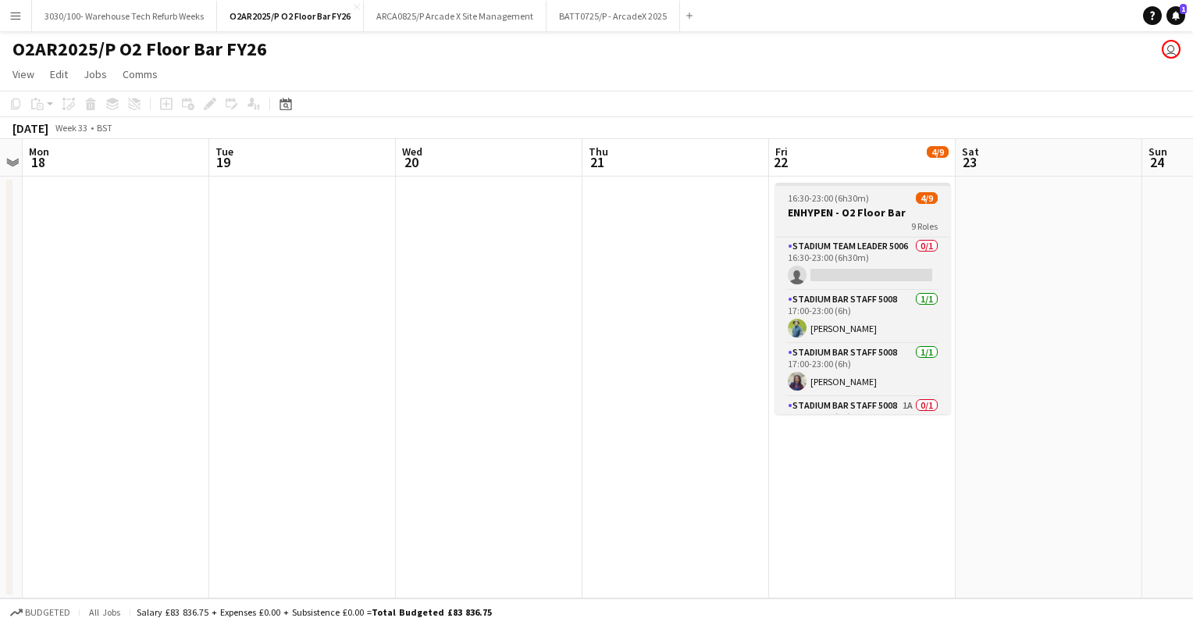
click at [842, 209] on h3 "ENHYPEN - O2 Floor Bar" at bounding box center [862, 212] width 175 height 14
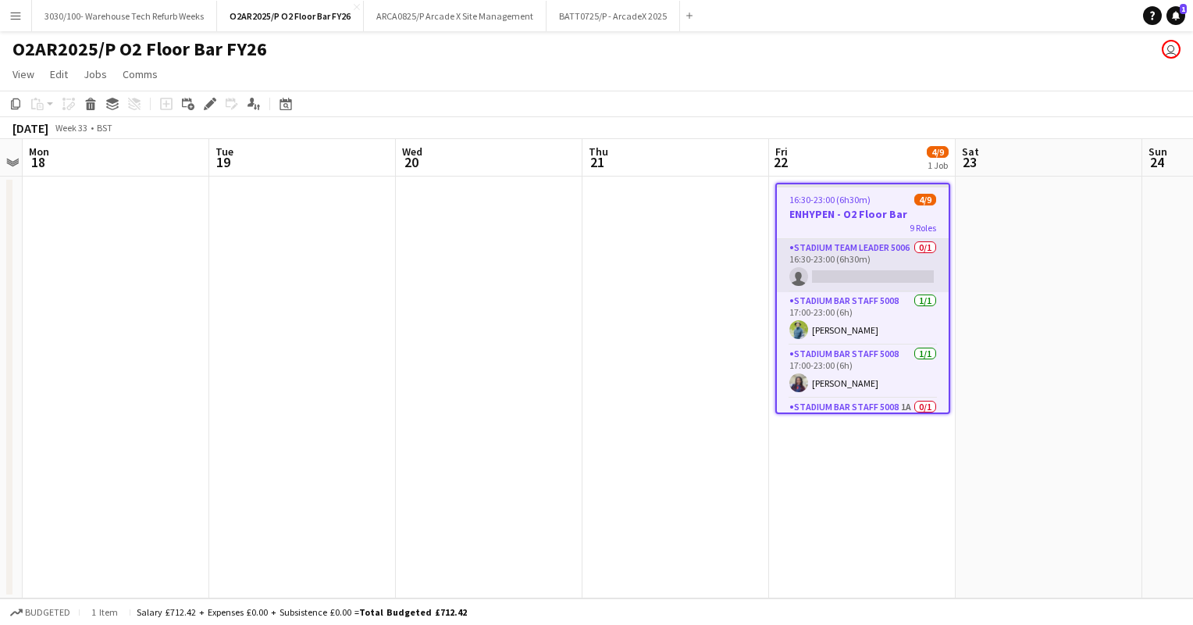
click at [856, 260] on app-card-role "Stadium Team Leader 5006 0/1 16:30-23:00 (6h30m) single-neutral-actions" at bounding box center [863, 265] width 172 height 53
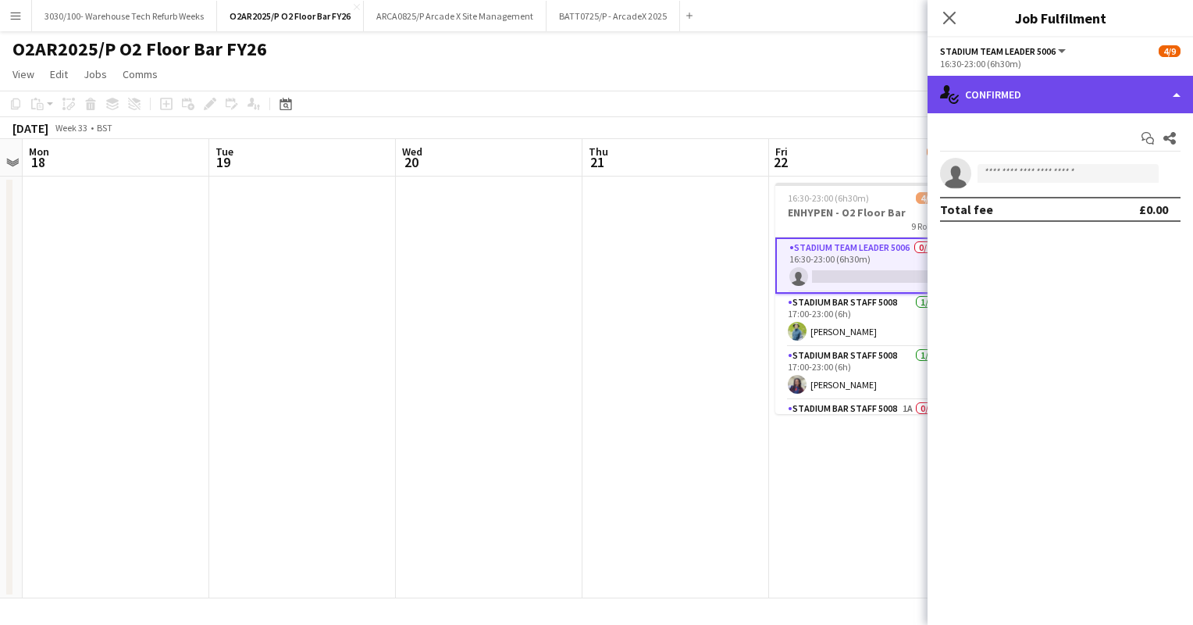
click at [1127, 102] on div "single-neutral-actions-check-2 Confirmed" at bounding box center [1060, 94] width 265 height 37
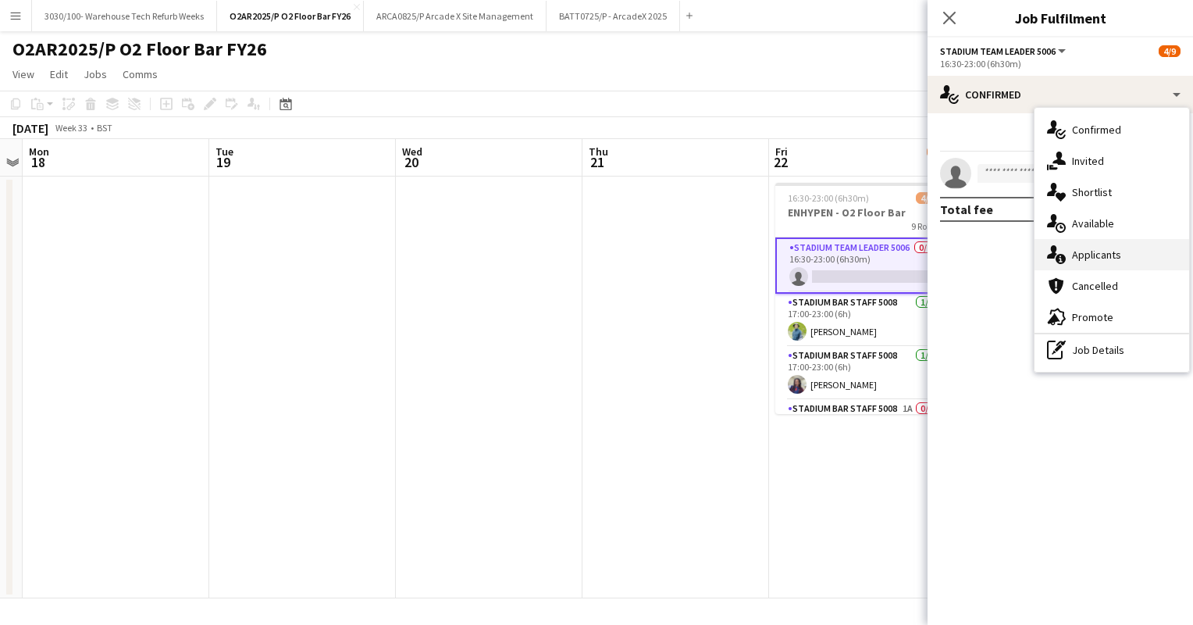
click at [1098, 256] on div "single-neutral-actions-information Applicants" at bounding box center [1112, 254] width 155 height 31
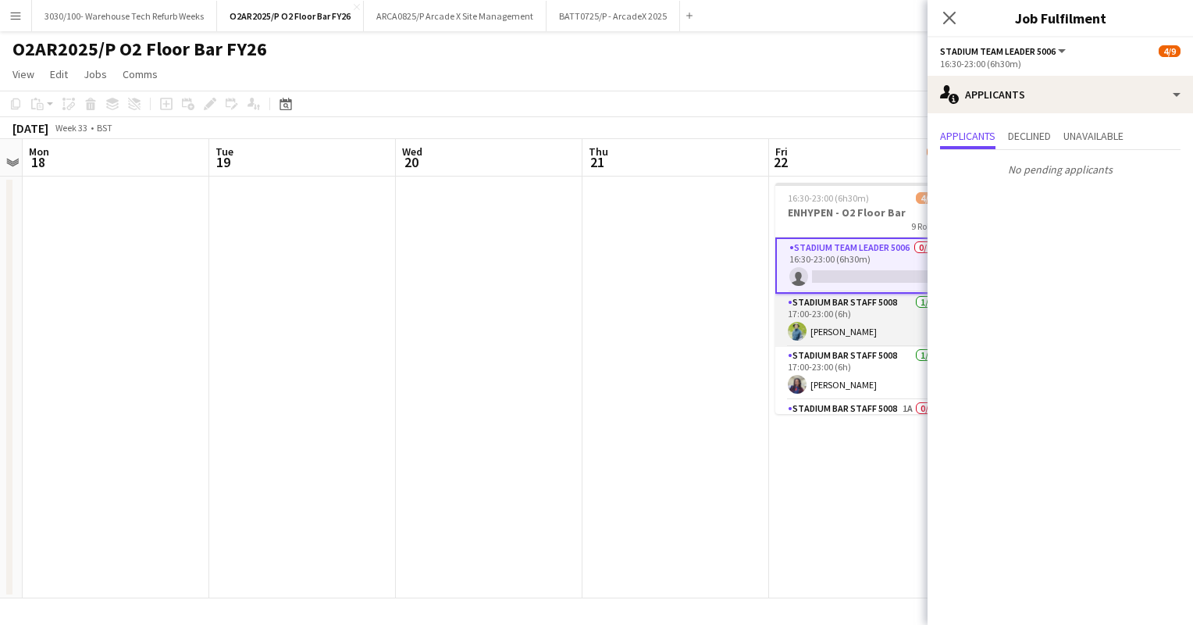
click at [865, 309] on app-card-role "Stadium Bar Staff 5008 [DATE] 17:00-23:00 (6h) [PERSON_NAME]" at bounding box center [862, 320] width 175 height 53
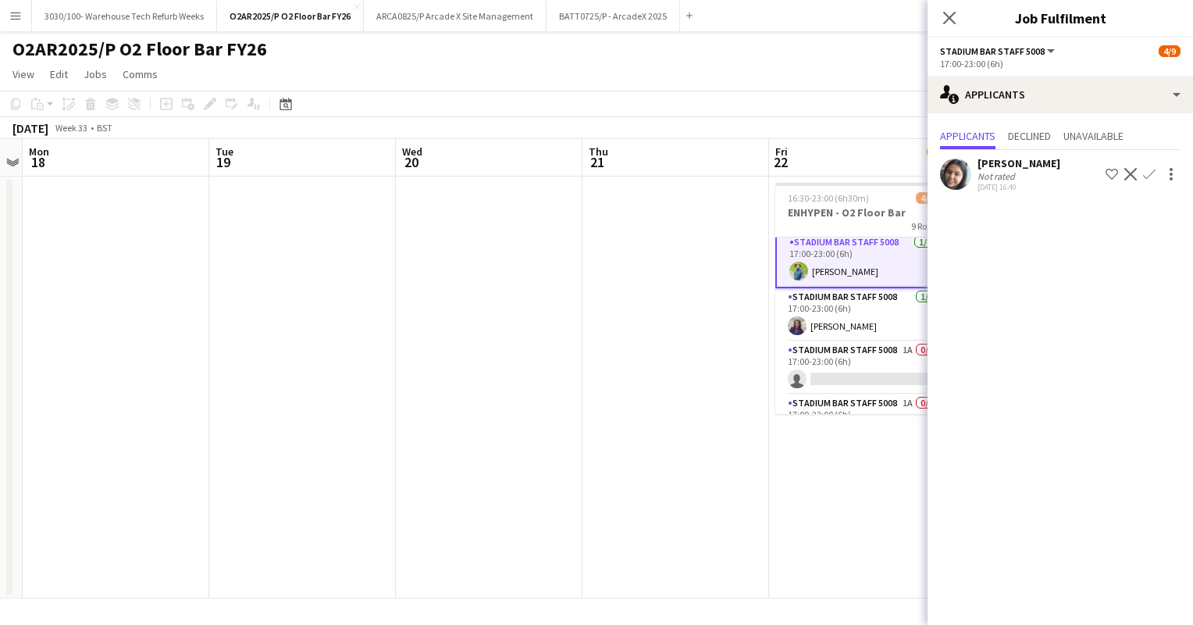
click at [865, 309] on app-card-role "Stadium Bar Staff 5008 [DATE] 17:00-23:00 (6h) [PERSON_NAME]" at bounding box center [862, 314] width 175 height 53
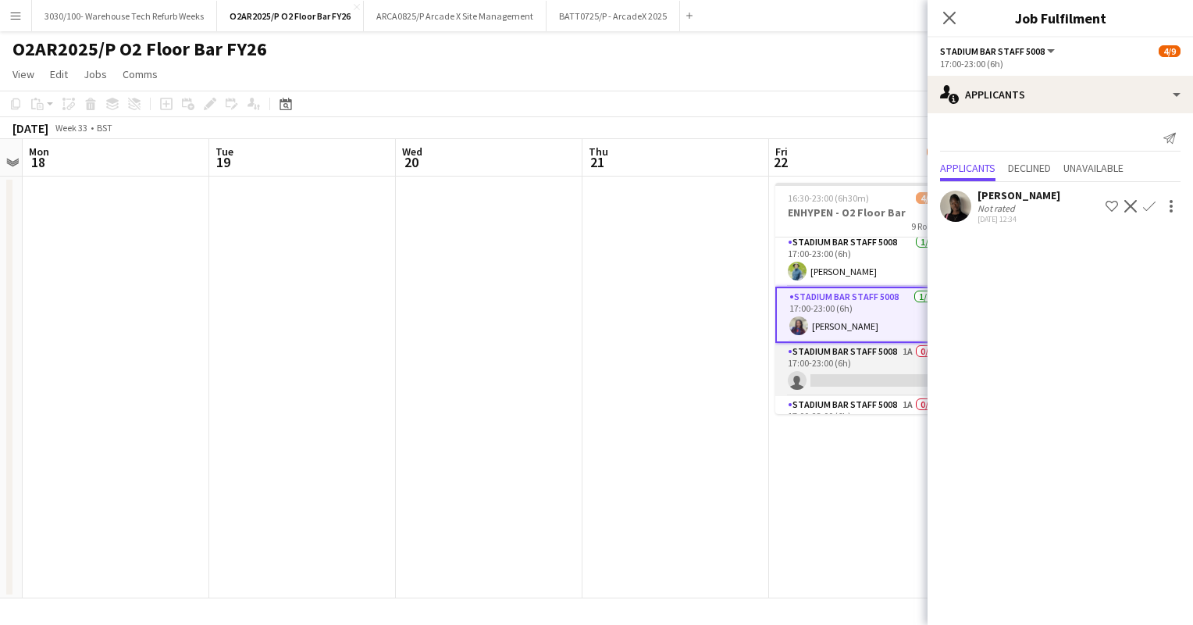
click at [856, 362] on app-card-role "Stadium Bar Staff 5008 1A 0/1 17:00-23:00 (6h) single-neutral-actions" at bounding box center [862, 369] width 175 height 53
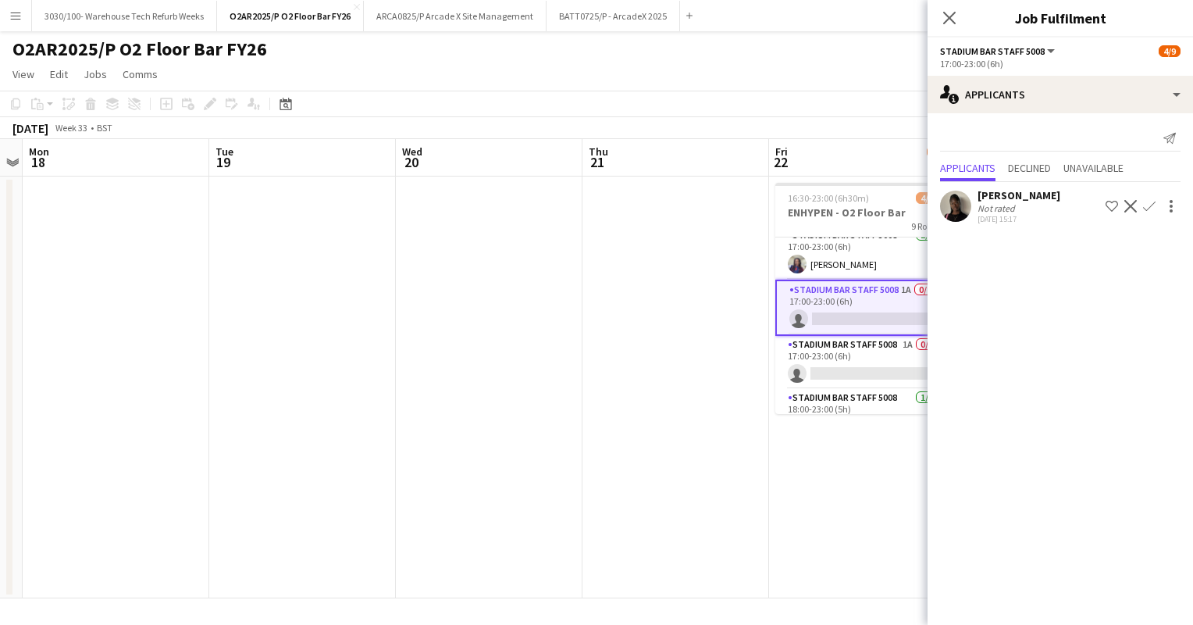
scroll to position [119, 0]
click at [959, 205] on app-user-avatar at bounding box center [955, 206] width 31 height 31
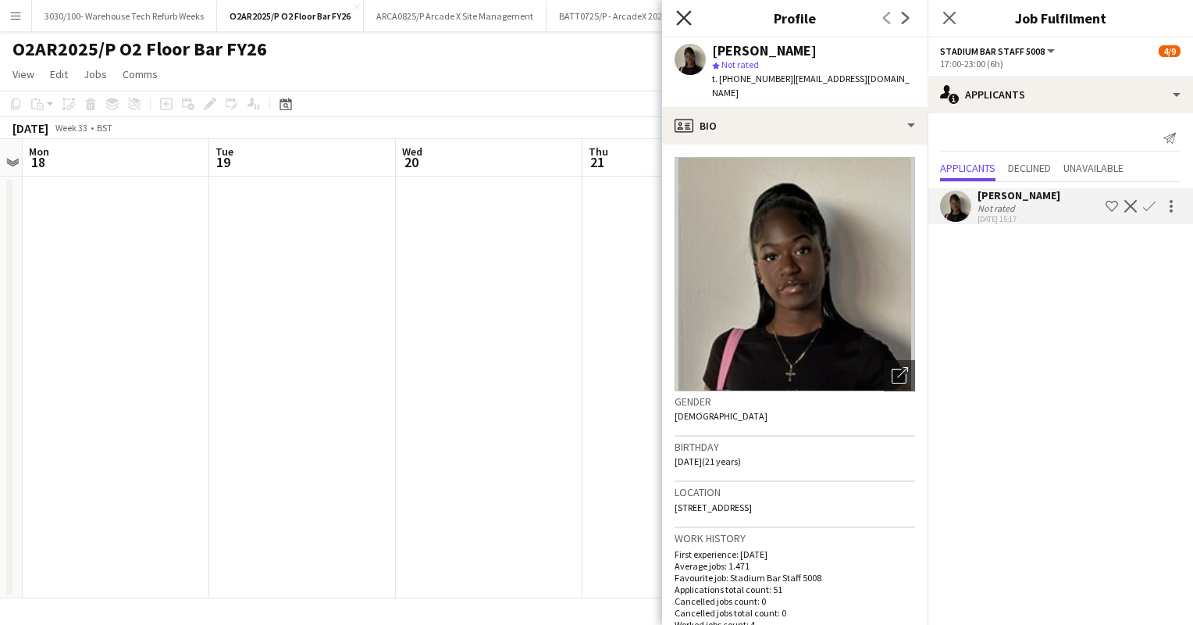
click at [682, 16] on icon at bounding box center [683, 17] width 15 height 15
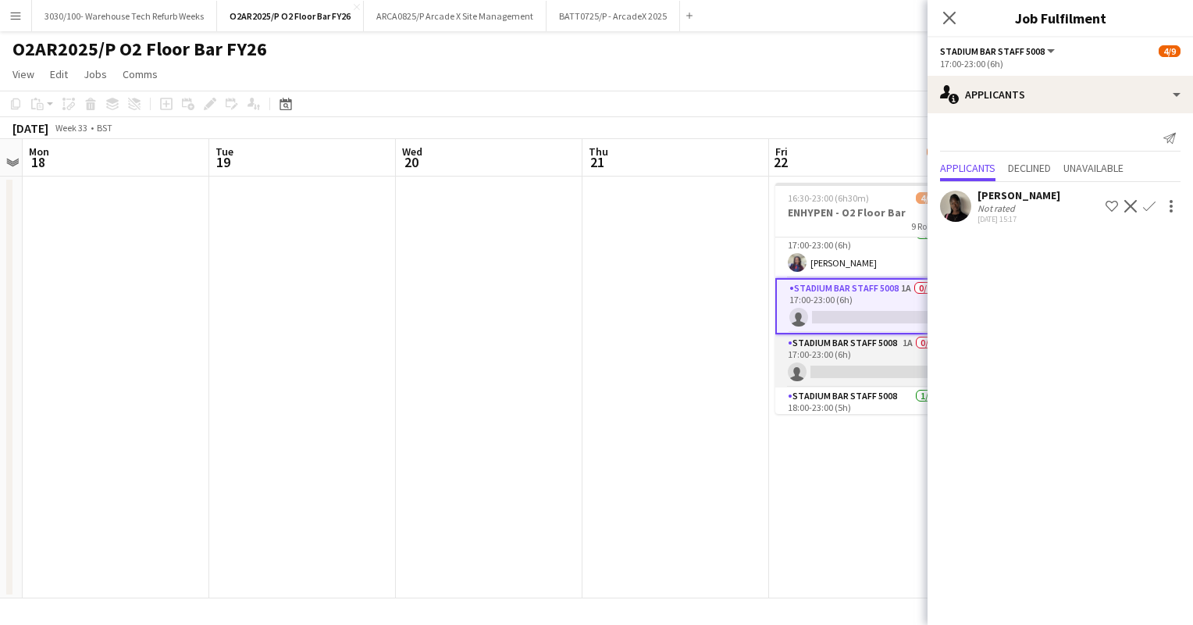
click at [841, 350] on app-card-role "Stadium Bar Staff 5008 1A 0/1 17:00-23:00 (6h) single-neutral-actions" at bounding box center [862, 360] width 175 height 53
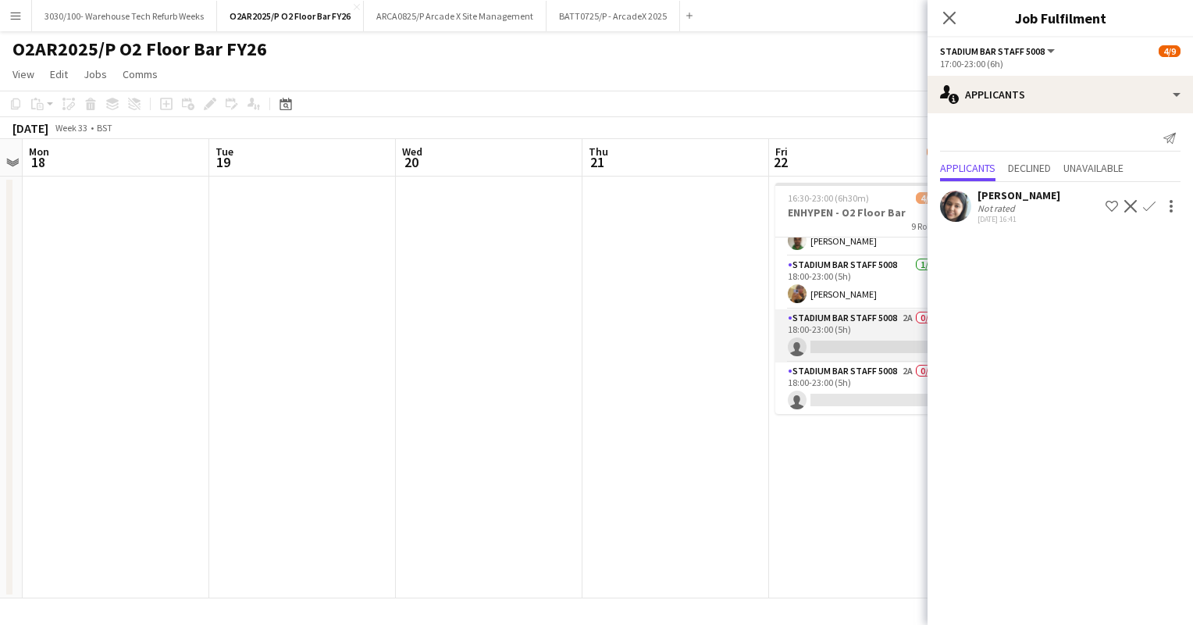
click at [846, 323] on app-card-role "Stadium Bar Staff 5008 2A 0/1 18:00-23:00 (5h) single-neutral-actions" at bounding box center [862, 335] width 175 height 53
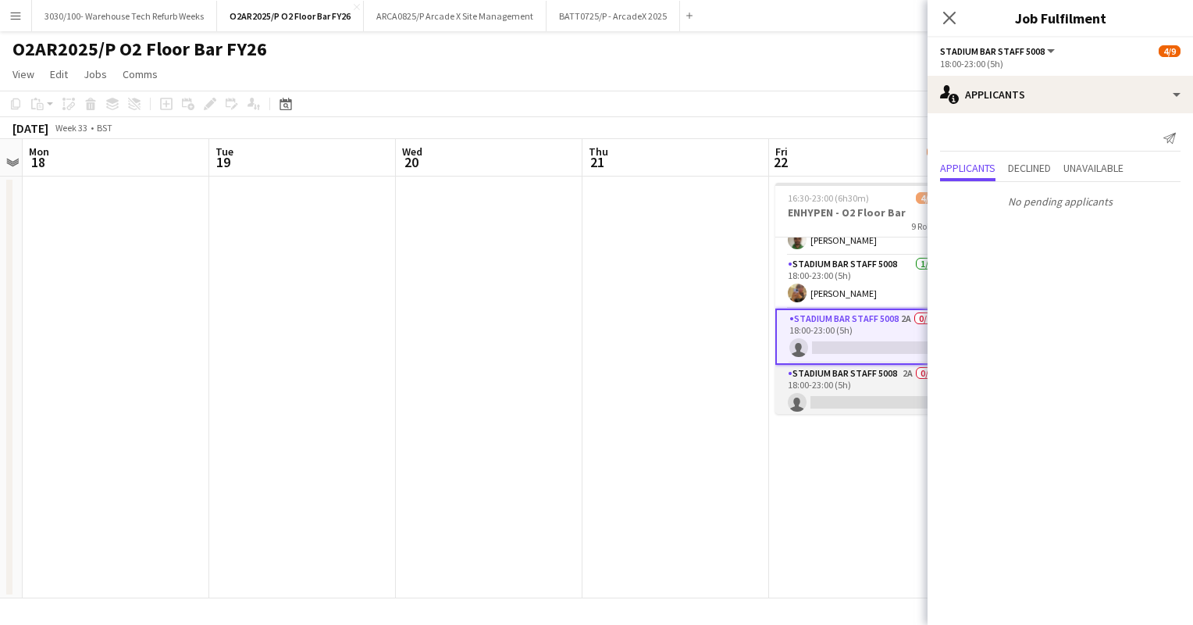
click at [844, 390] on app-card-role "Stadium Bar Staff 5008 2A 0/1 18:00-23:00 (5h) single-neutral-actions" at bounding box center [862, 391] width 175 height 53
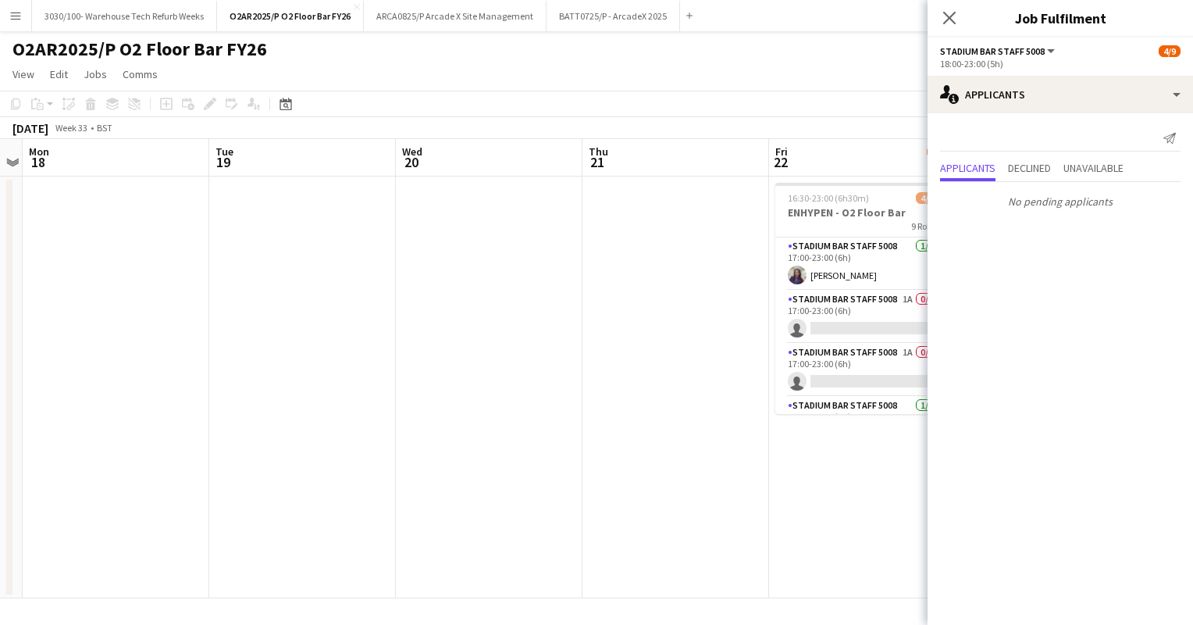
scroll to position [109, 0]
click at [861, 322] on app-card-role "Stadium Bar Staff 5008 1A 0/1 17:00-23:00 (6h) single-neutral-actions" at bounding box center [862, 313] width 175 height 53
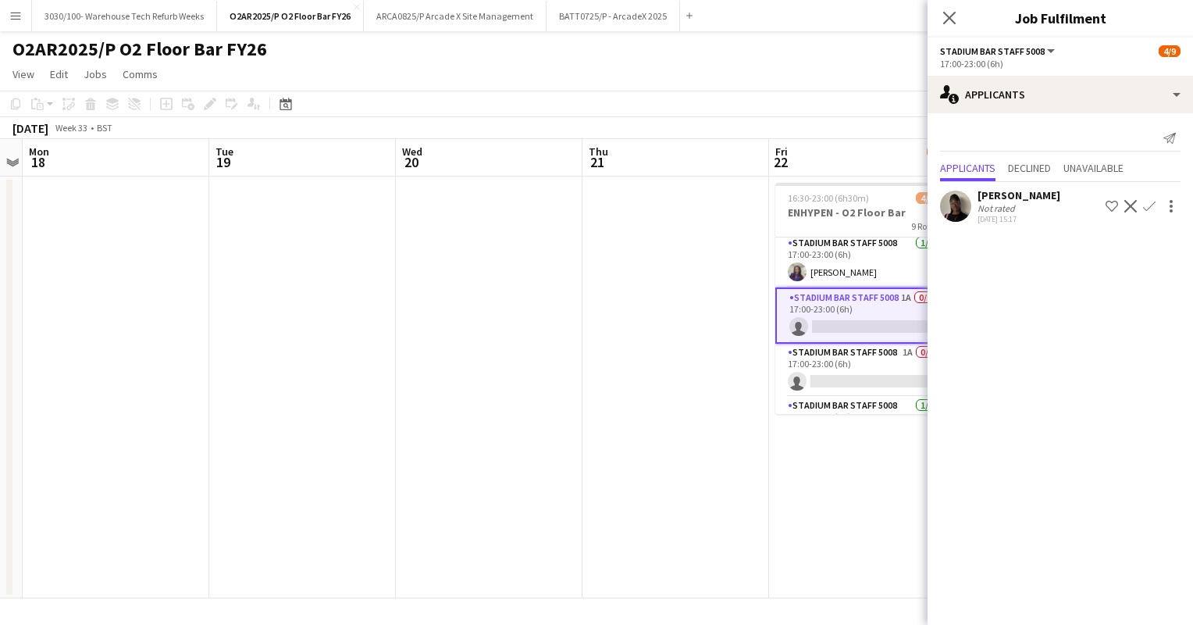
click at [1149, 206] on app-icon "Confirm" at bounding box center [1149, 206] width 12 height 12
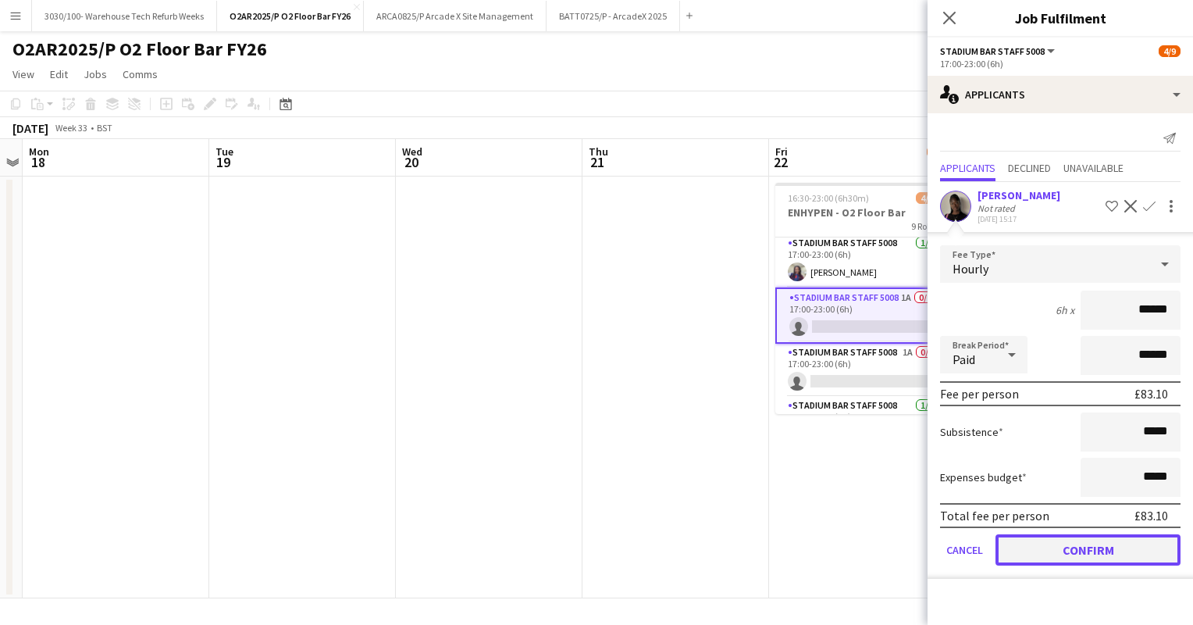
click at [1045, 544] on button "Confirm" at bounding box center [1088, 549] width 185 height 31
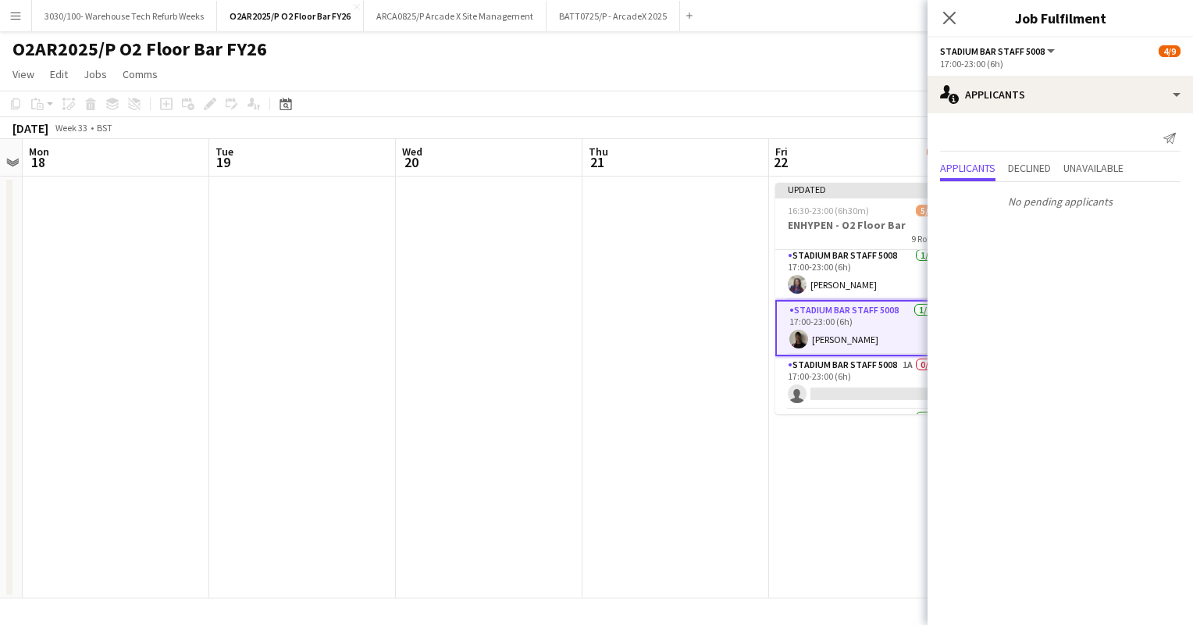
click at [686, 335] on app-date-cell at bounding box center [675, 387] width 187 height 422
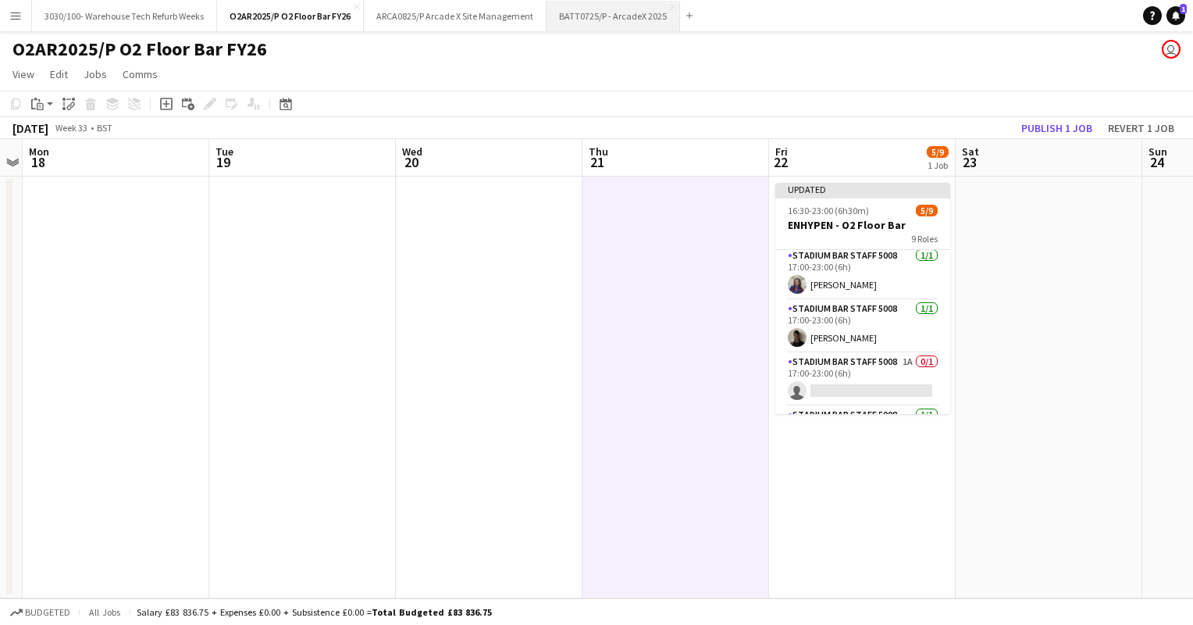
click at [590, 23] on button "BATT0725/P - ArcadeX 2025 Close" at bounding box center [614, 16] width 134 height 30
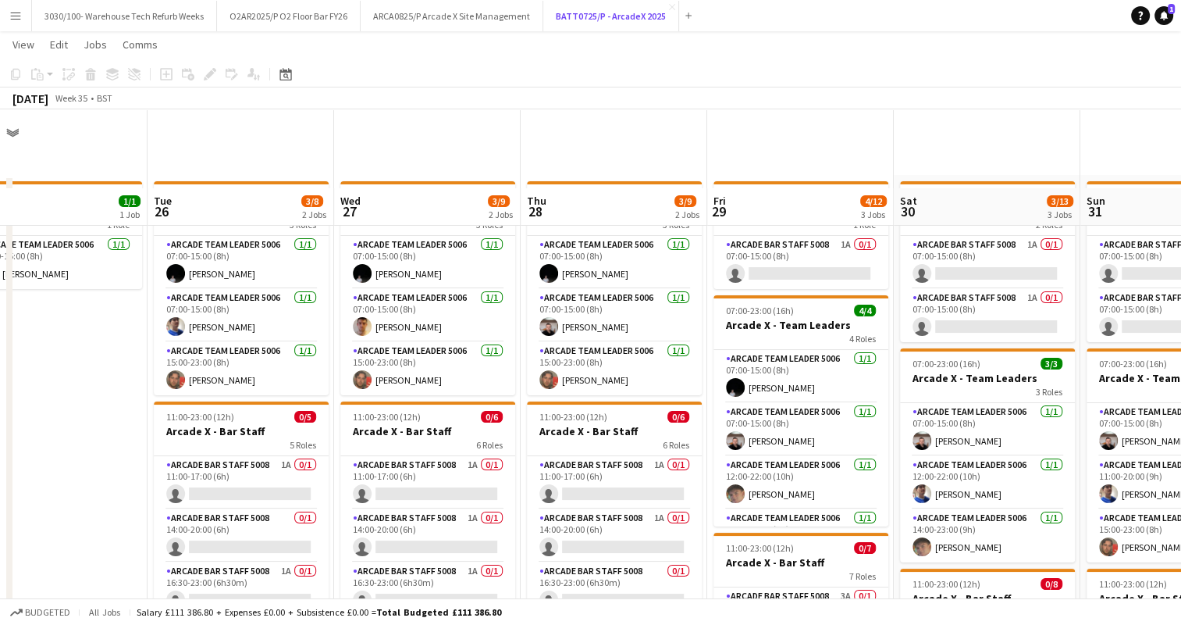
scroll to position [108, 0]
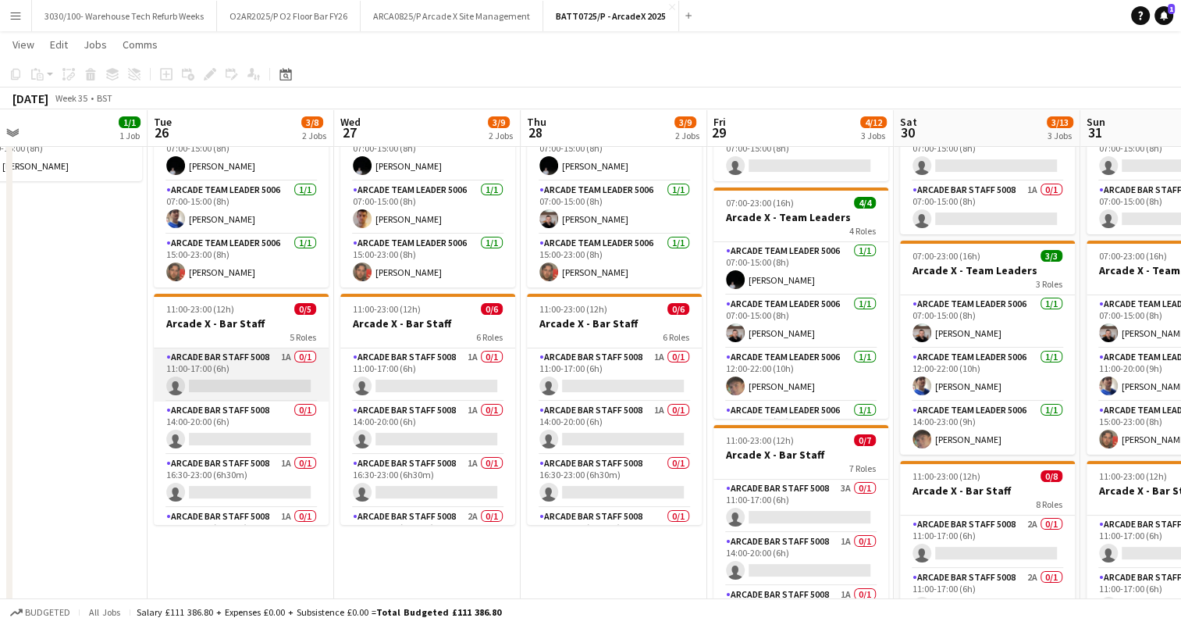
click at [239, 363] on app-card-role "Arcade Bar Staff 5008 1A 0/1 11:00-17:00 (6h) single-neutral-actions" at bounding box center [241, 374] width 175 height 53
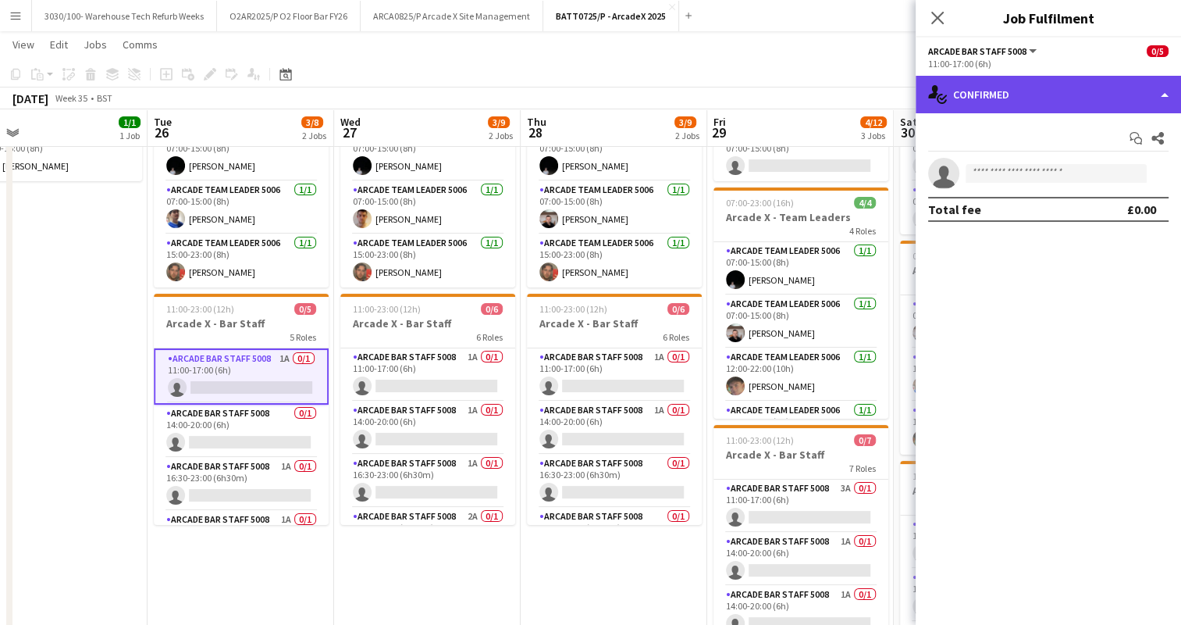
click at [1006, 87] on div "single-neutral-actions-check-2 Confirmed" at bounding box center [1048, 94] width 265 height 37
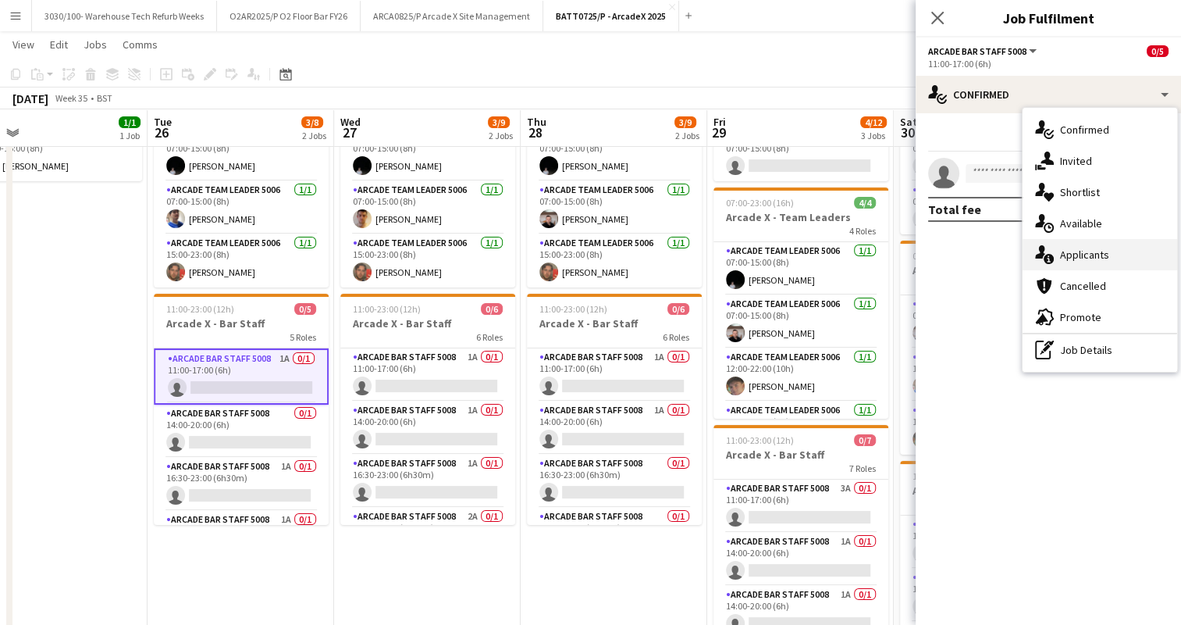
click at [1066, 258] on div "single-neutral-actions-information Applicants" at bounding box center [1100, 254] width 155 height 31
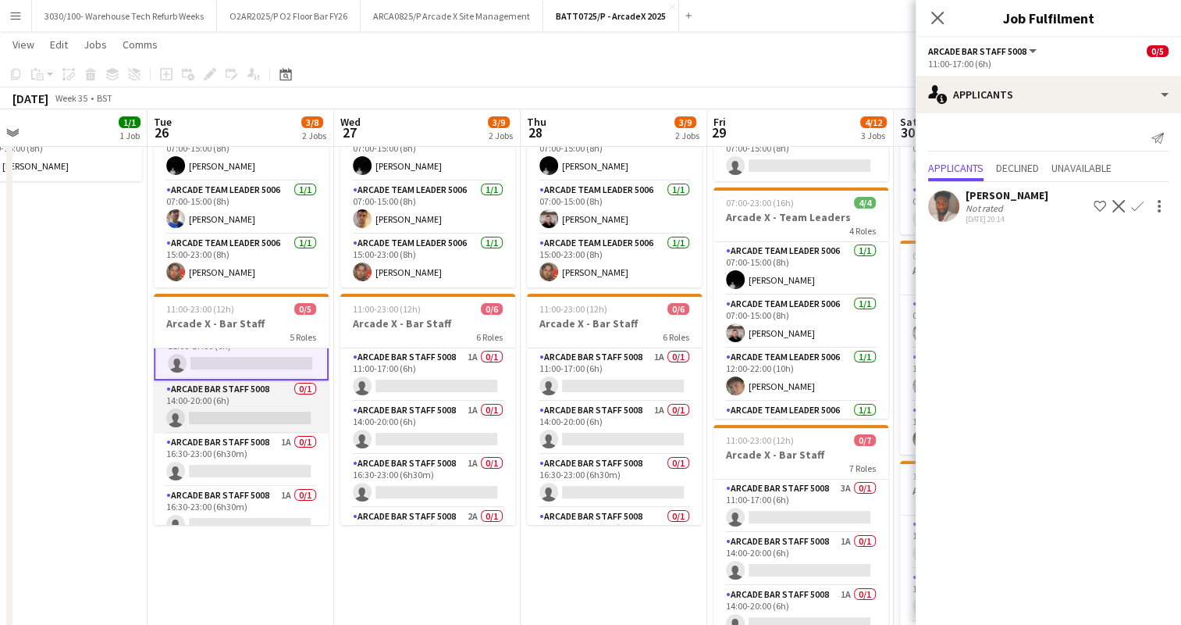
click at [205, 399] on app-card-role "Arcade Bar Staff 5008 0/1 14:00-20:00 (6h) single-neutral-actions" at bounding box center [241, 406] width 175 height 53
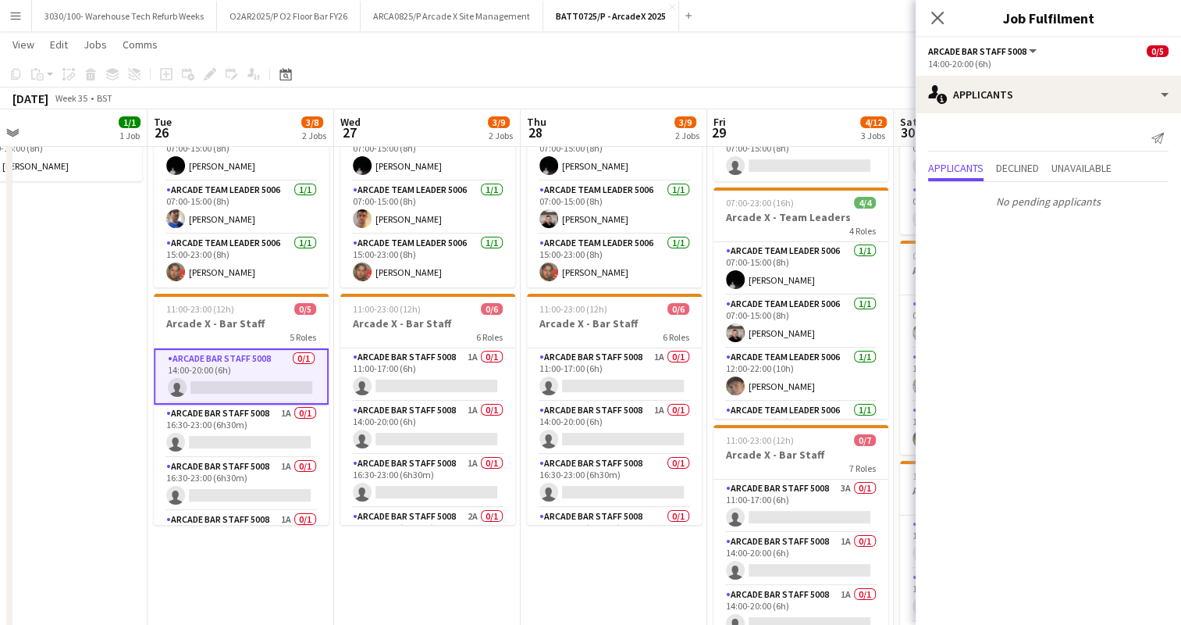
click at [252, 423] on app-card-role "Arcade Bar Staff 5008 1A 0/1 16:30-23:00 (6h30m) single-neutral-actions" at bounding box center [241, 430] width 175 height 53
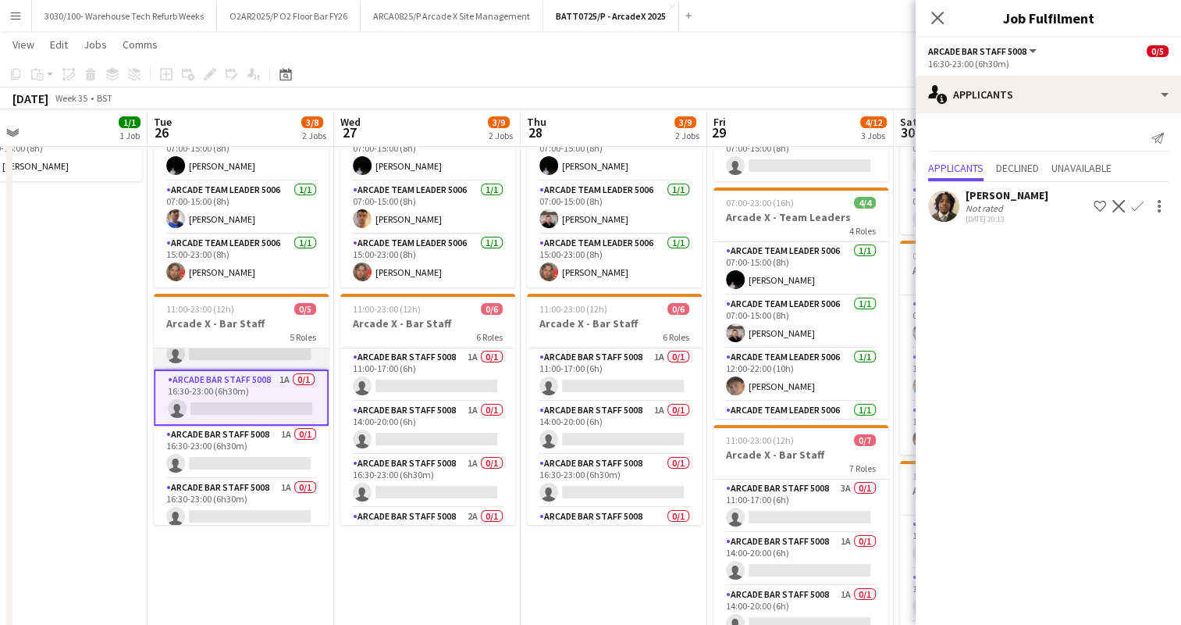
scroll to position [91, 0]
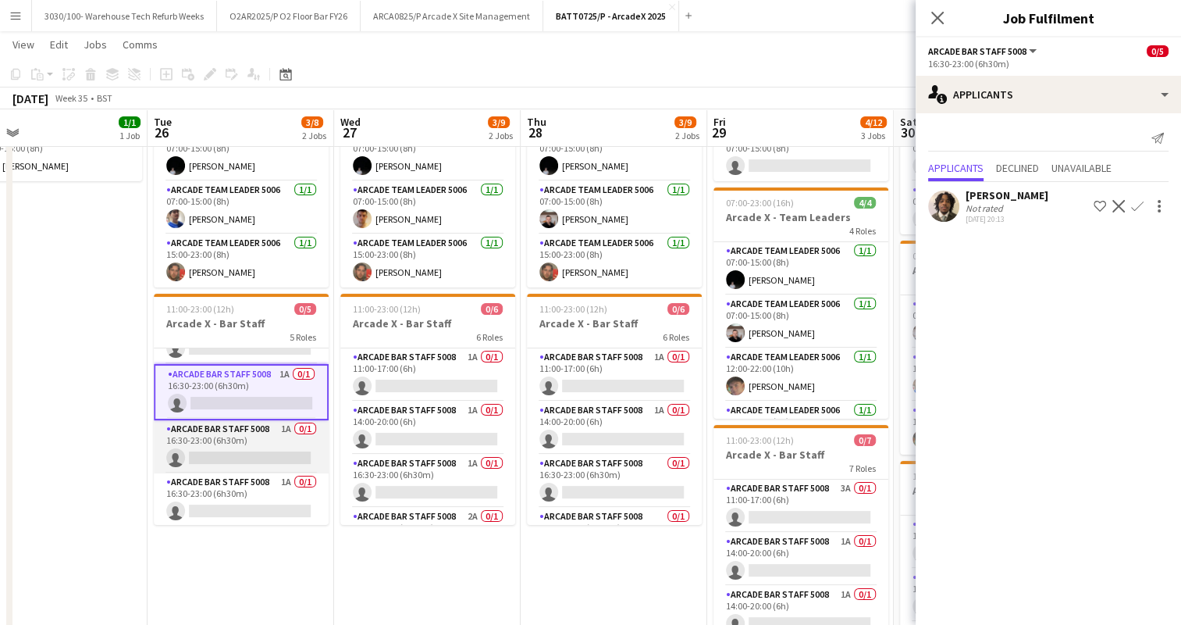
click at [234, 433] on app-card-role "Arcade Bar Staff 5008 1A 0/1 16:30-23:00 (6h30m) single-neutral-actions" at bounding box center [241, 446] width 175 height 53
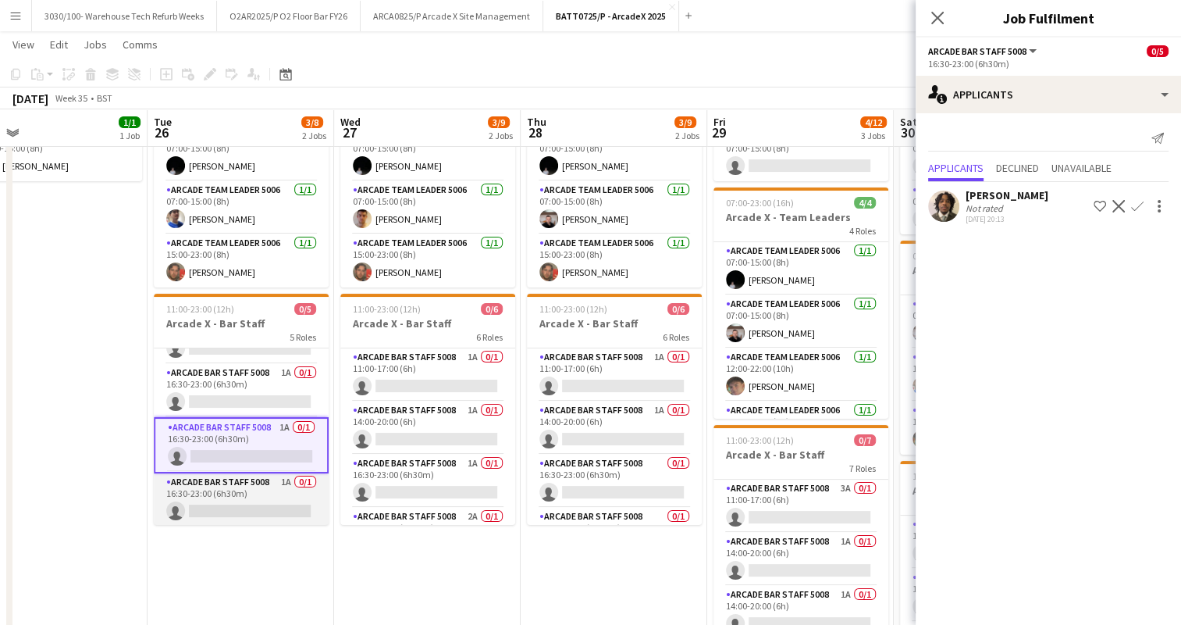
click at [237, 490] on app-card-role "Arcade Bar Staff 5008 1A 0/1 16:30-23:00 (6h30m) single-neutral-actions" at bounding box center [241, 499] width 175 height 53
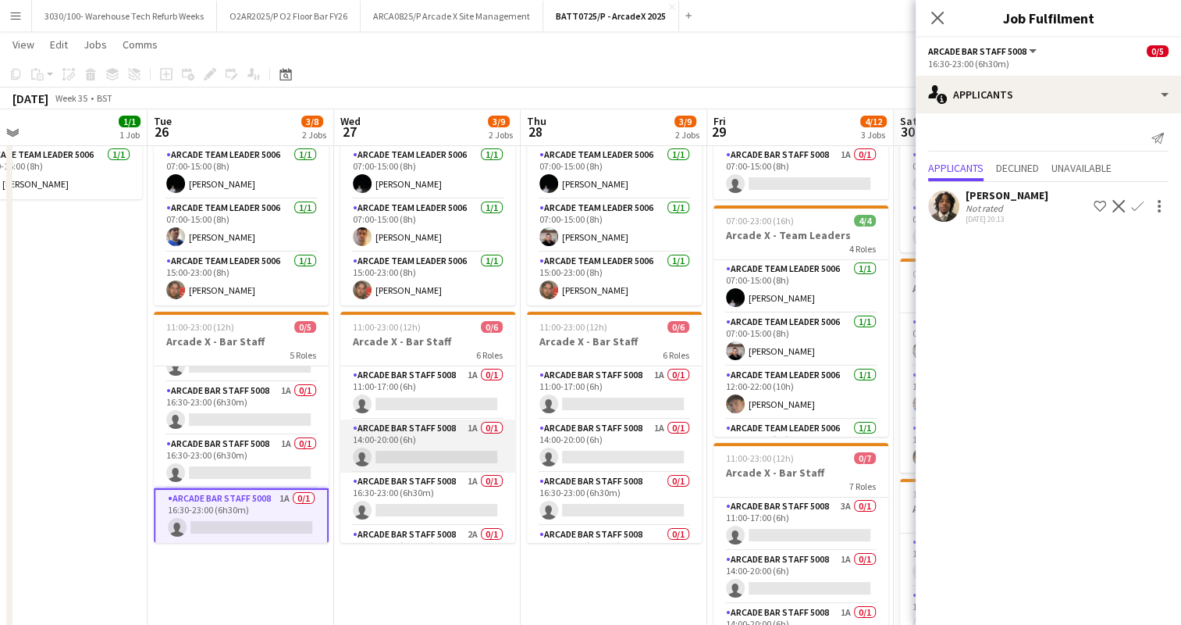
scroll to position [89, 0]
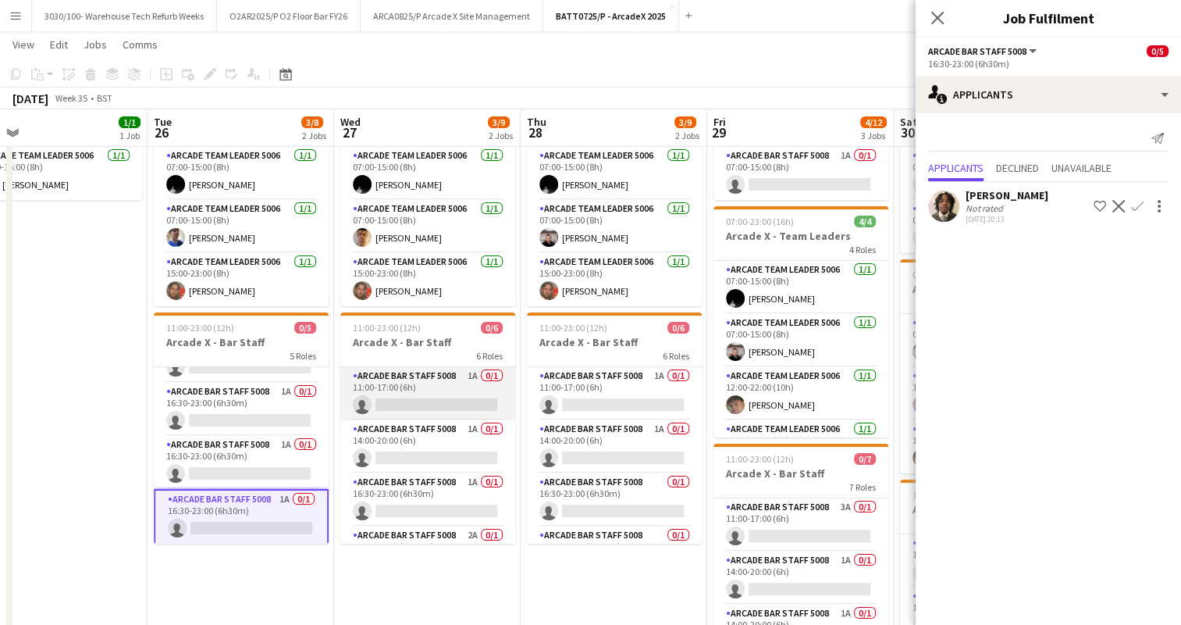
click at [413, 395] on app-card-role "Arcade Bar Staff 5008 1A 0/1 11:00-17:00 (6h) single-neutral-actions" at bounding box center [427, 393] width 175 height 53
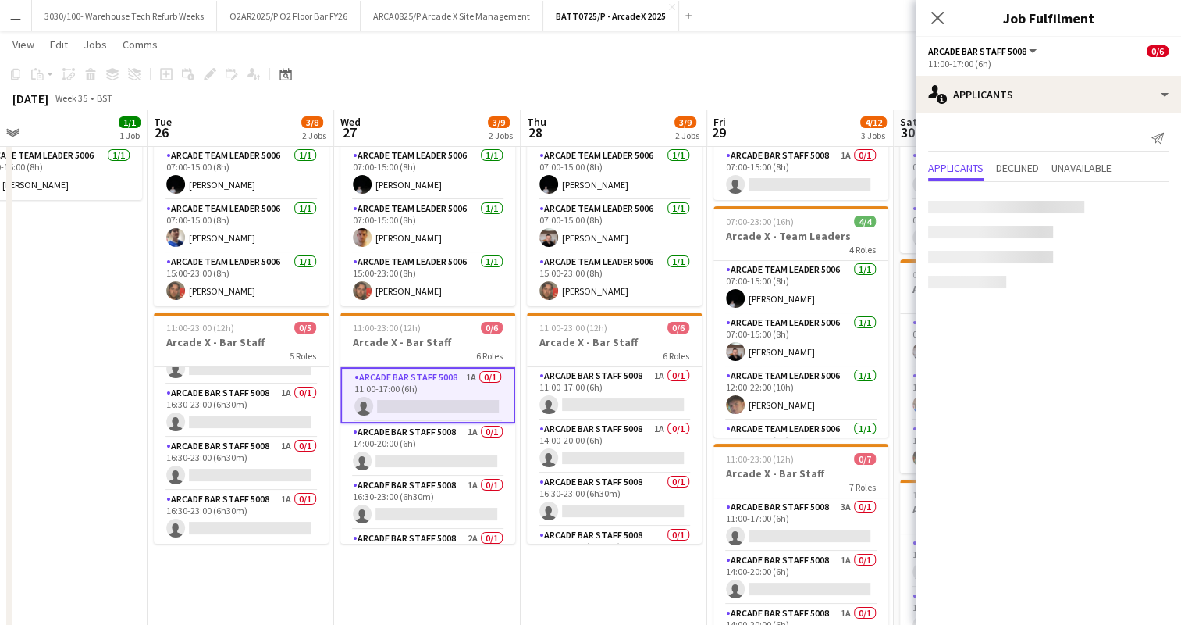
scroll to position [88, 0]
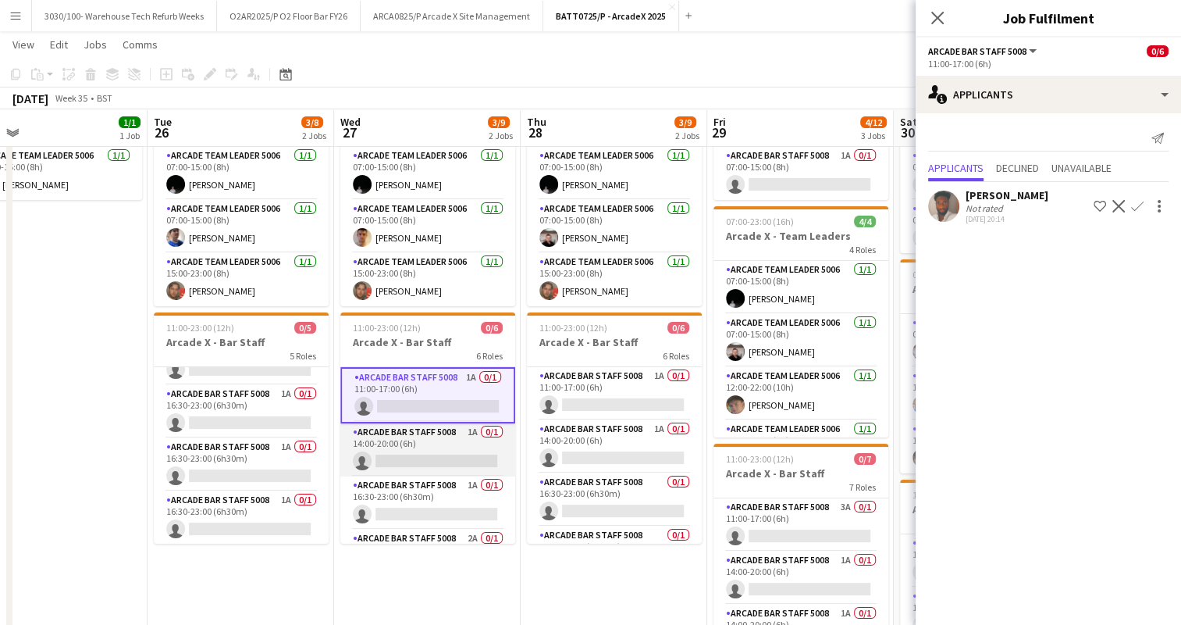
click at [415, 432] on app-card-role "Arcade Bar Staff 5008 1A 0/1 14:00-20:00 (6h) single-neutral-actions" at bounding box center [427, 449] width 175 height 53
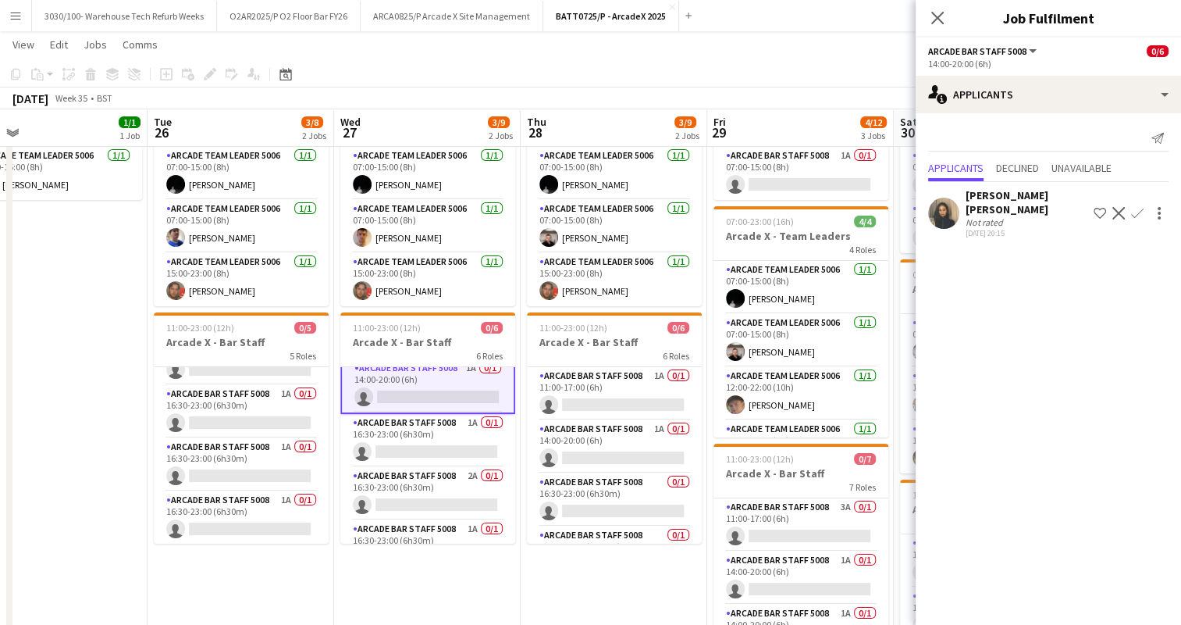
click at [415, 432] on app-card-role "Arcade Bar Staff 5008 1A 0/1 16:30-23:00 (6h30m) single-neutral-actions" at bounding box center [427, 440] width 175 height 53
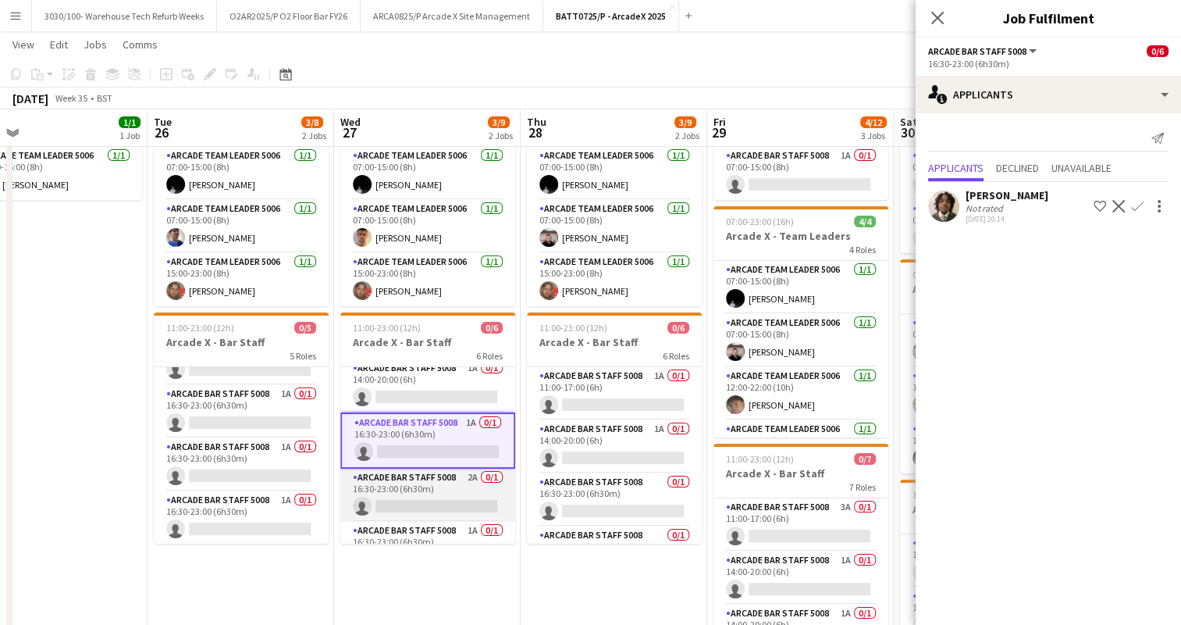
click at [409, 496] on app-card-role "Arcade Bar Staff 5008 2A 0/1 16:30-23:00 (6h30m) single-neutral-actions" at bounding box center [427, 494] width 175 height 53
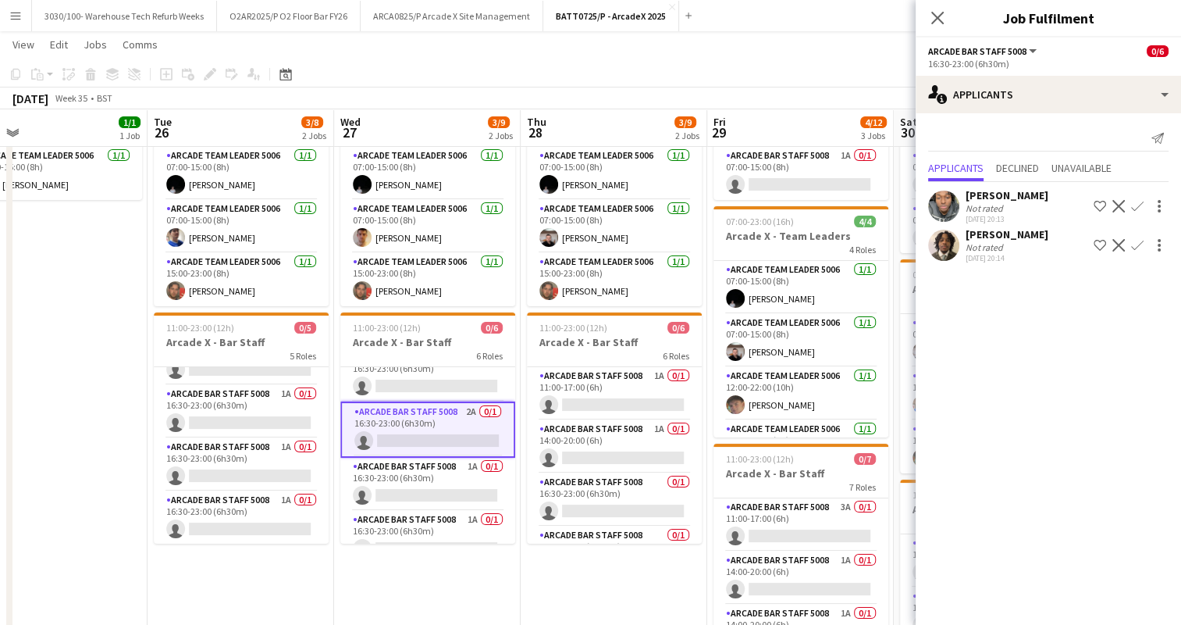
scroll to position [144, 0]
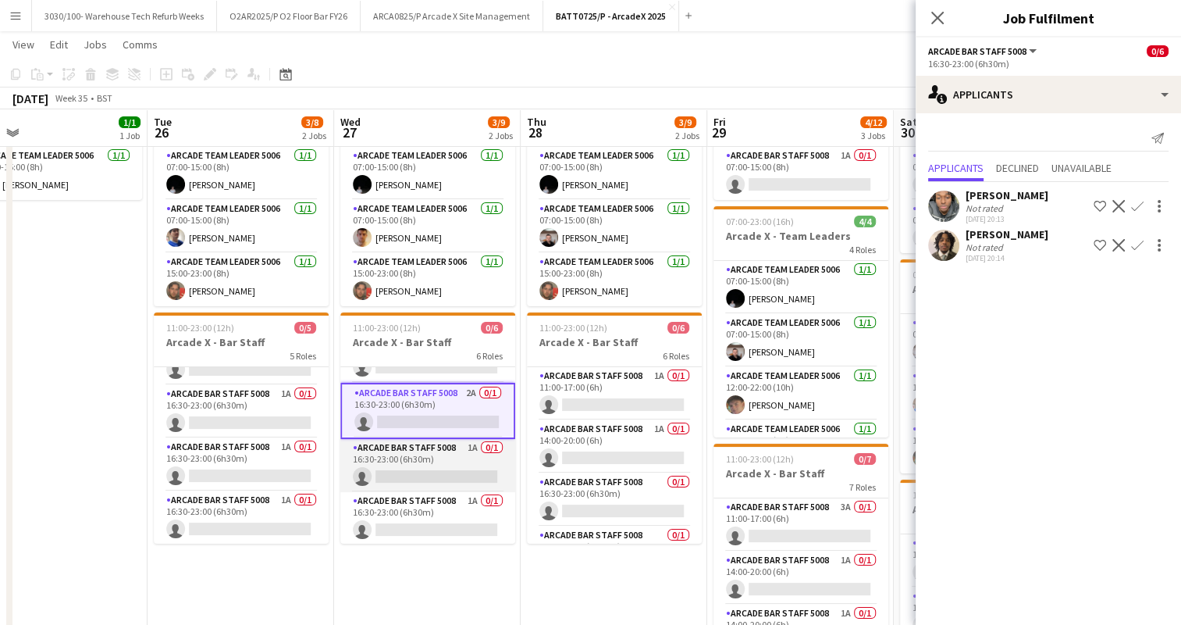
click at [428, 459] on app-card-role "Arcade Bar Staff 5008 1A 0/1 16:30-23:00 (6h30m) single-neutral-actions" at bounding box center [427, 465] width 175 height 53
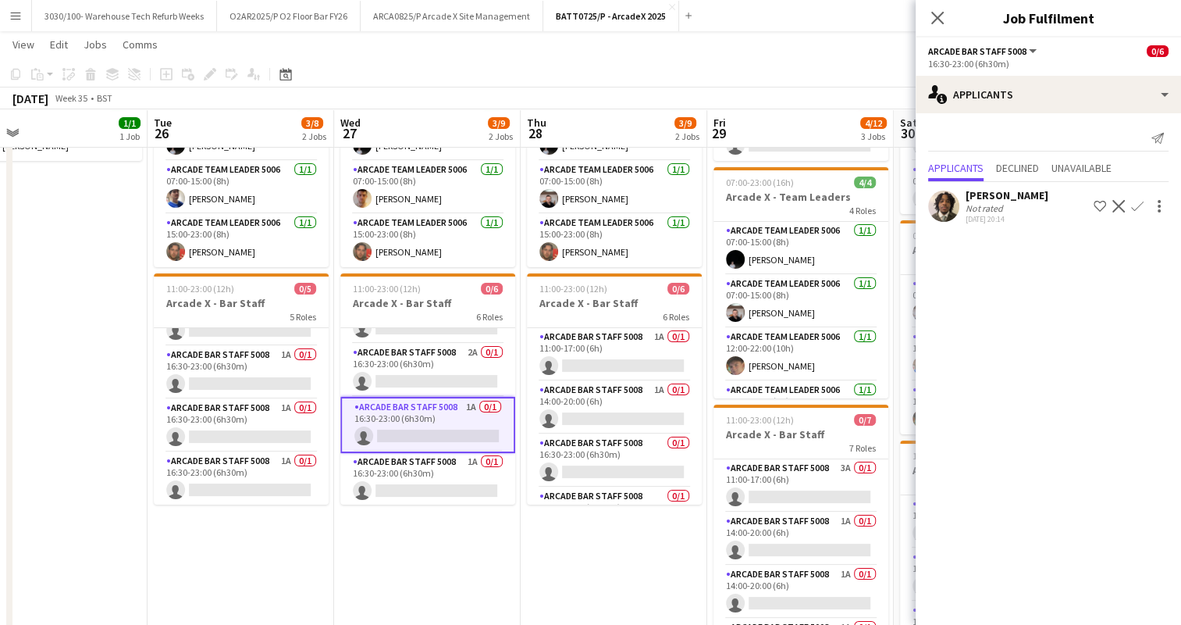
scroll to position [130, 0]
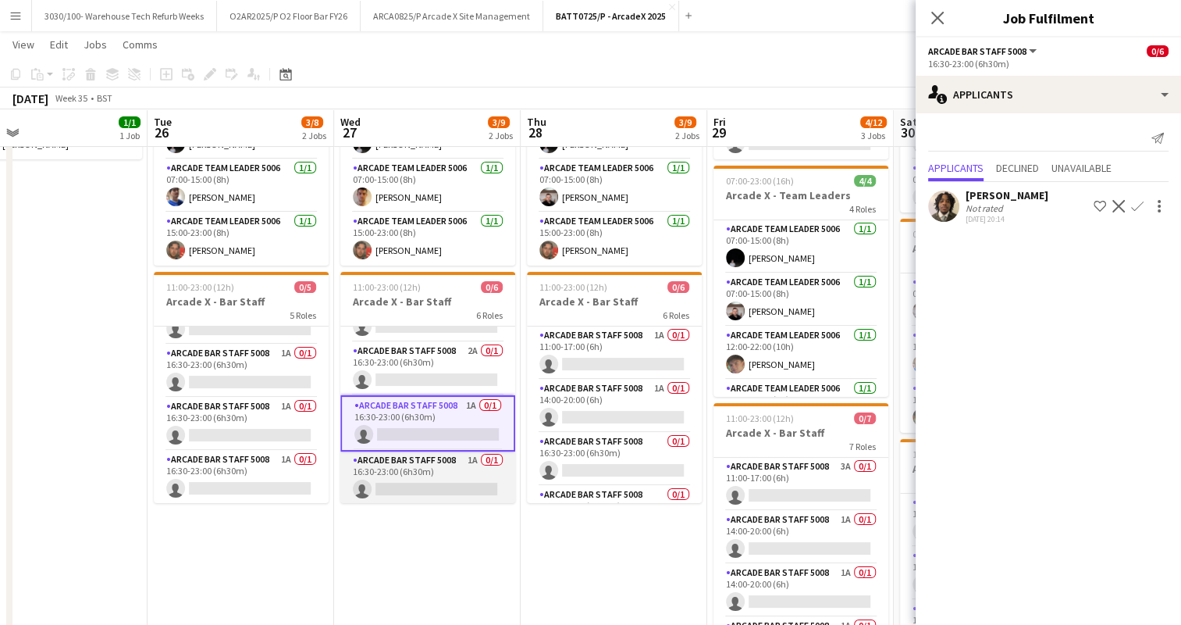
click at [426, 465] on app-card-role "Arcade Bar Staff 5008 1A 0/1 16:30-23:00 (6h30m) single-neutral-actions" at bounding box center [427, 477] width 175 height 53
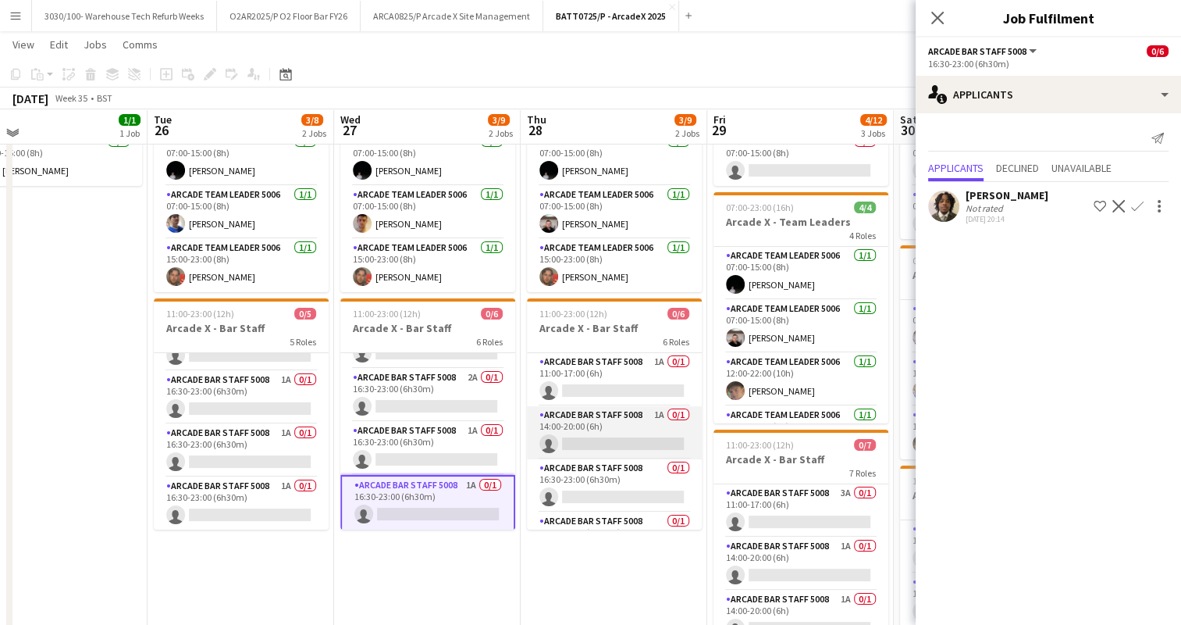
scroll to position [97, 0]
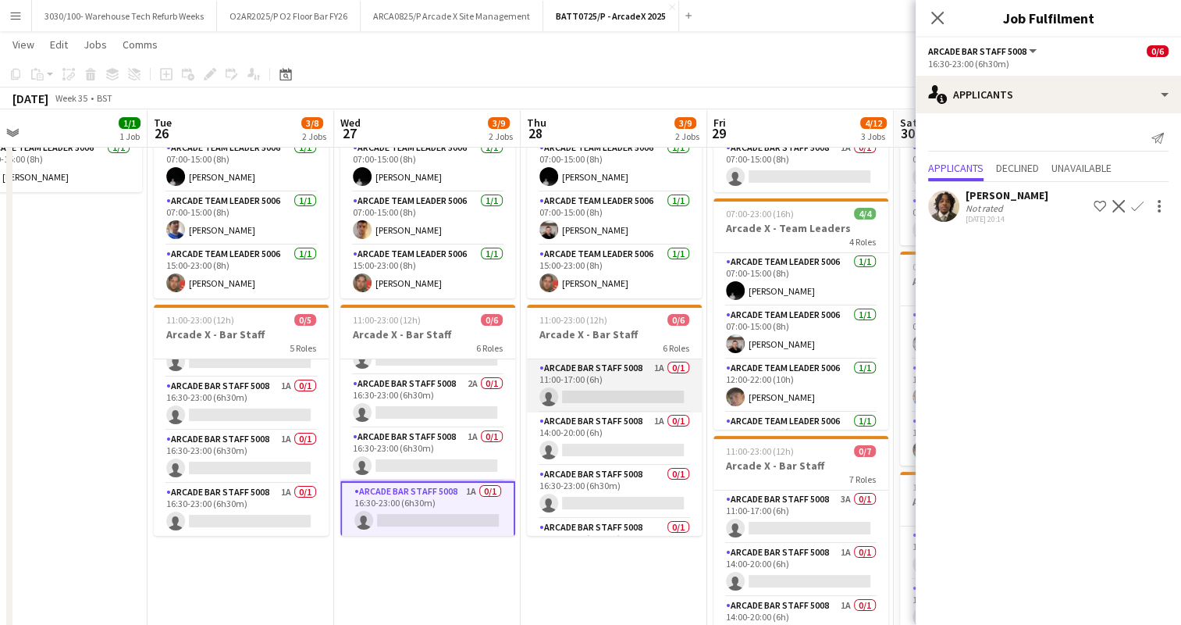
click at [607, 383] on app-card-role "Arcade Bar Staff 5008 1A 0/1 11:00-17:00 (6h) single-neutral-actions" at bounding box center [614, 385] width 175 height 53
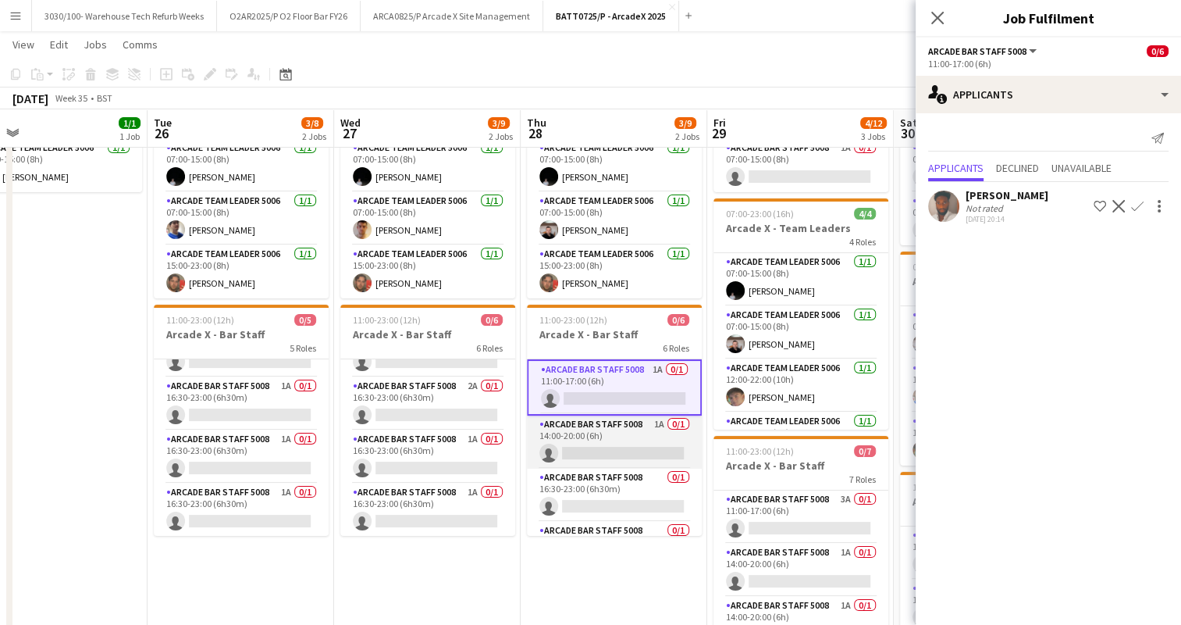
click at [600, 433] on app-card-role "Arcade Bar Staff 5008 1A 0/1 14:00-20:00 (6h) single-neutral-actions" at bounding box center [614, 441] width 175 height 53
click at [600, 433] on app-card-role "Arcade Bar Staff 5008 0/1 16:30-23:00 (6h30m) single-neutral-actions" at bounding box center [614, 445] width 175 height 53
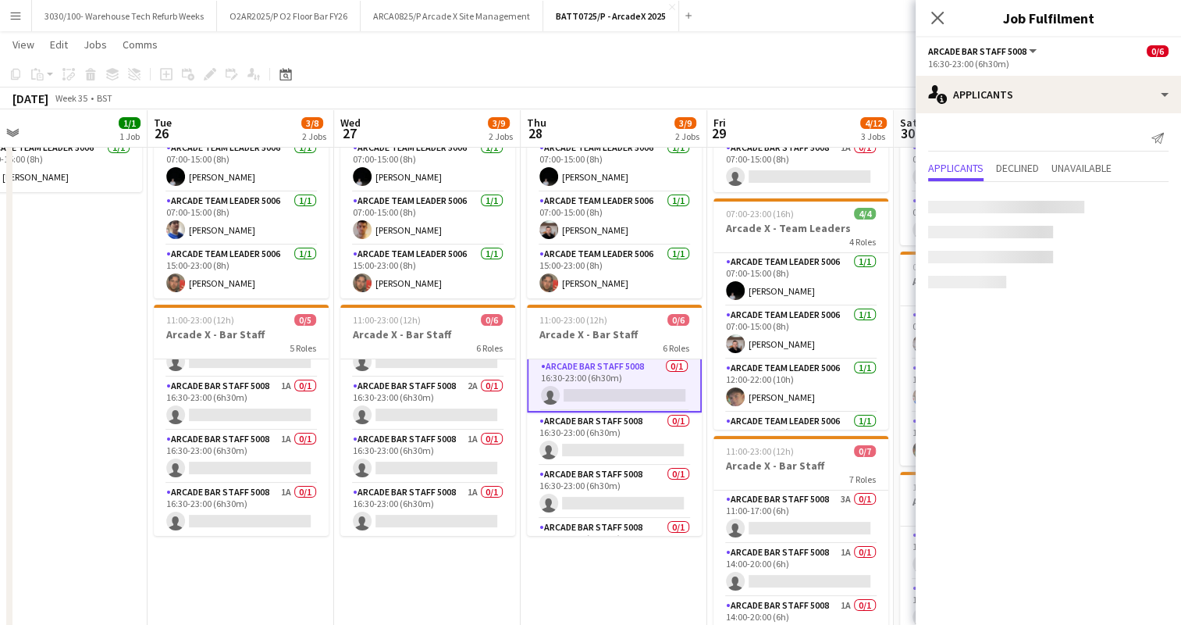
scroll to position [114, 0]
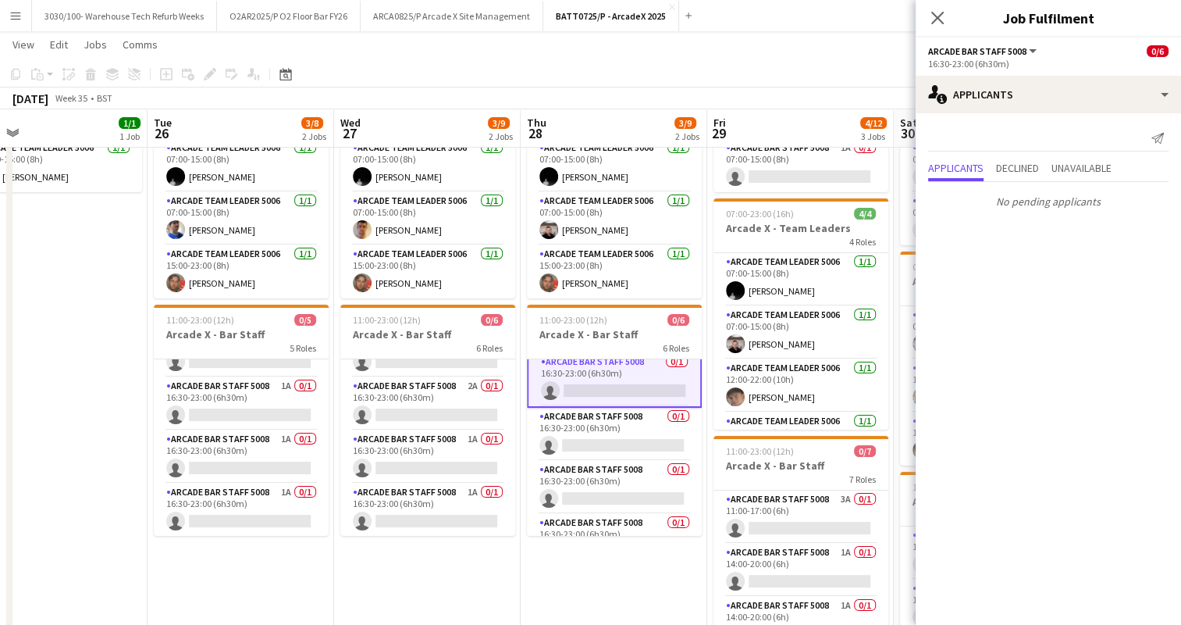
click at [600, 433] on app-card-role "Arcade Bar Staff 5008 0/1 16:30-23:00 (6h30m) single-neutral-actions" at bounding box center [614, 434] width 175 height 53
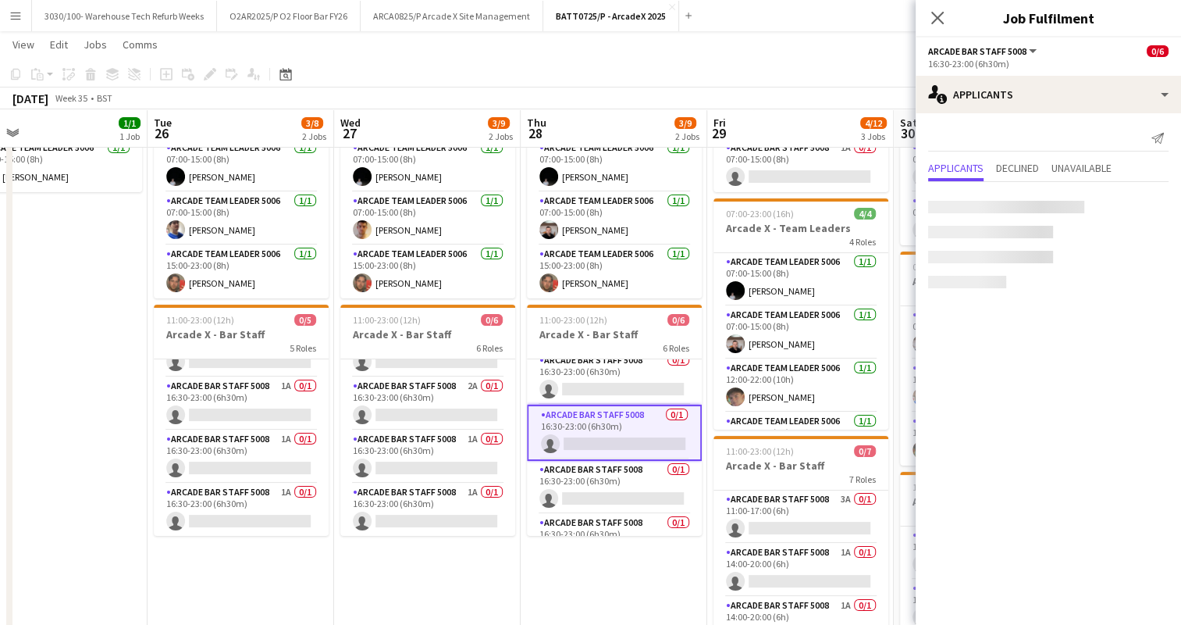
scroll to position [112, 0]
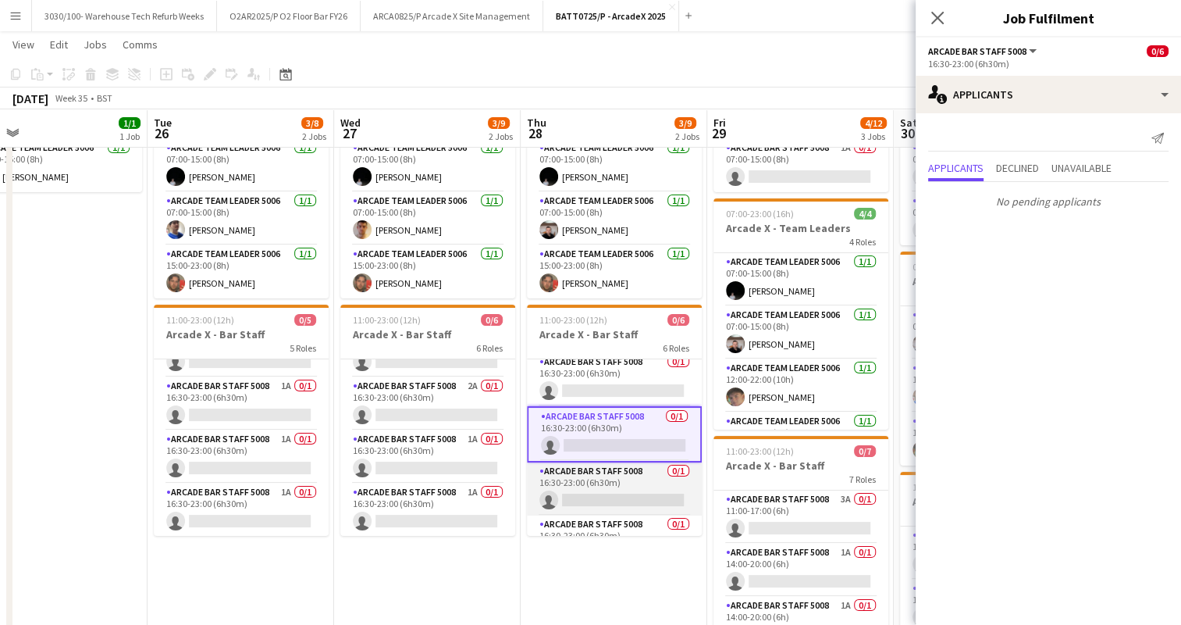
click at [600, 474] on app-card-role "Arcade Bar Staff 5008 0/1 16:30-23:00 (6h30m) single-neutral-actions" at bounding box center [614, 488] width 175 height 53
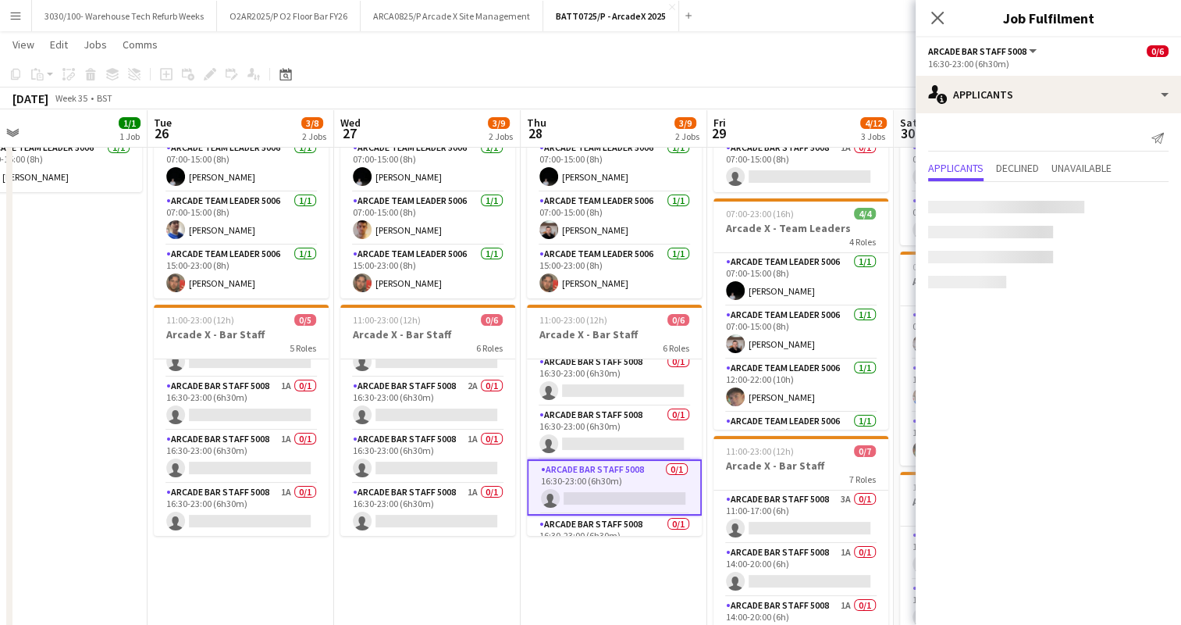
scroll to position [144, 0]
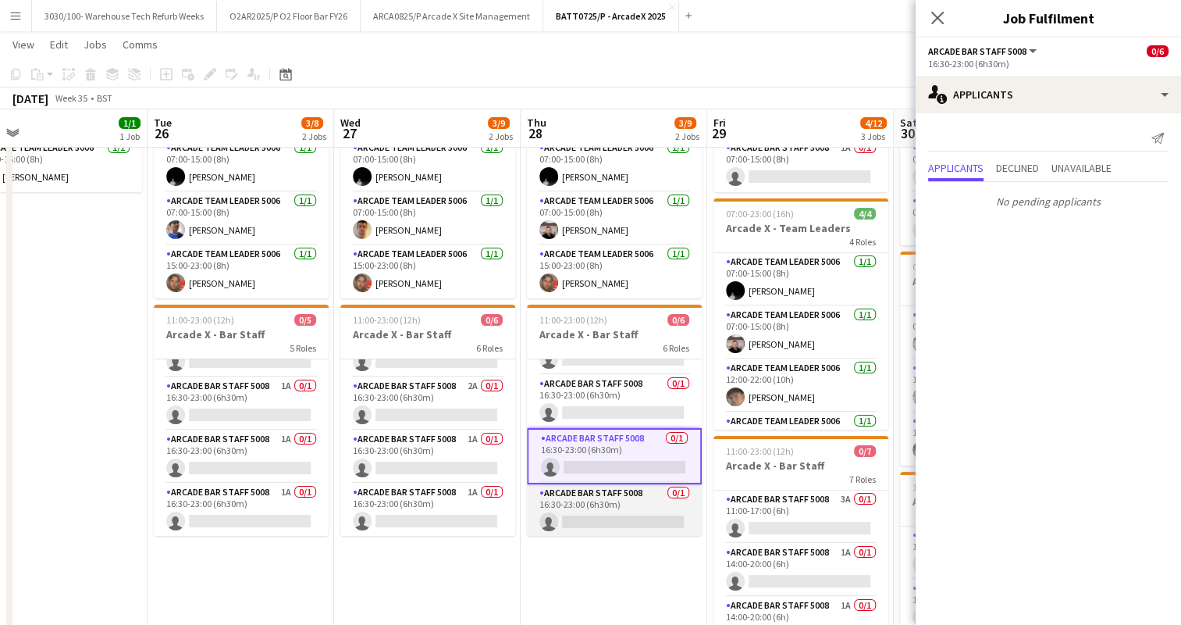
click at [597, 492] on app-card-role "Arcade Bar Staff 5008 0/1 16:30-23:00 (6h30m) single-neutral-actions" at bounding box center [614, 510] width 175 height 53
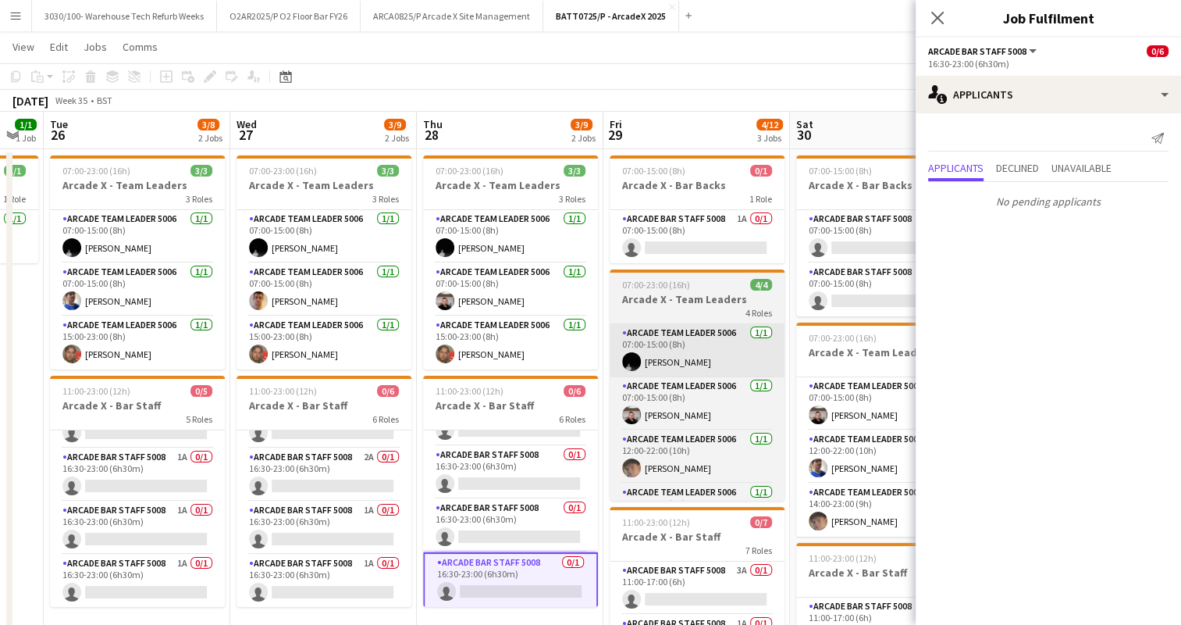
scroll to position [23, 0]
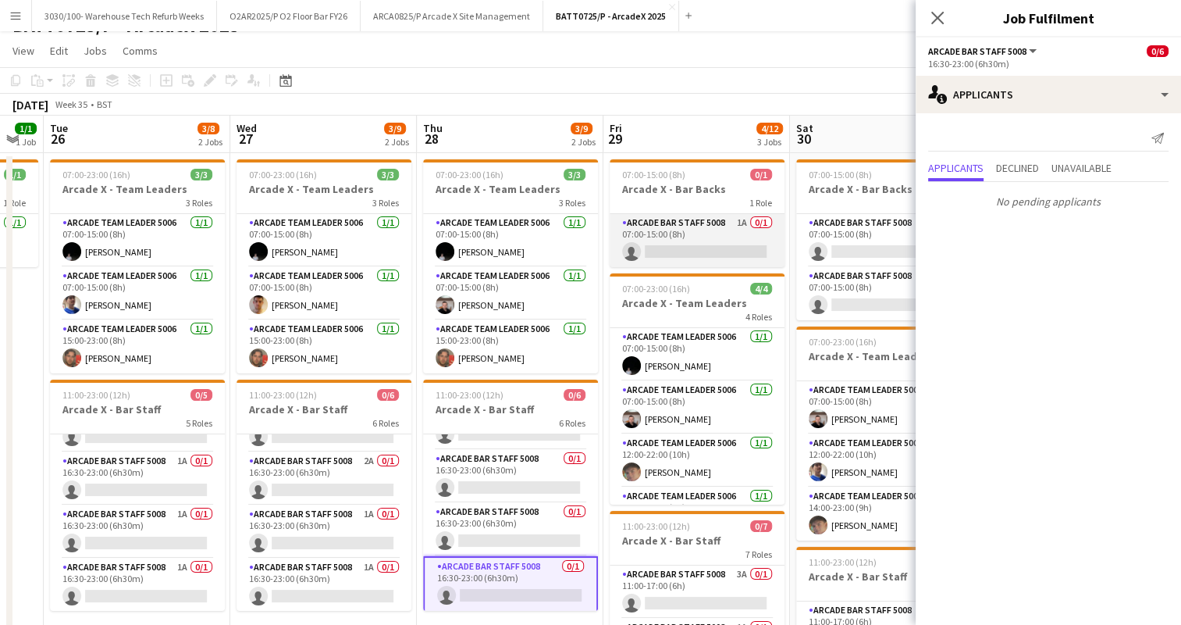
click at [696, 220] on app-card-role "Arcade Bar Staff 5008 1A 0/1 07:00-15:00 (8h) single-neutral-actions" at bounding box center [697, 240] width 175 height 53
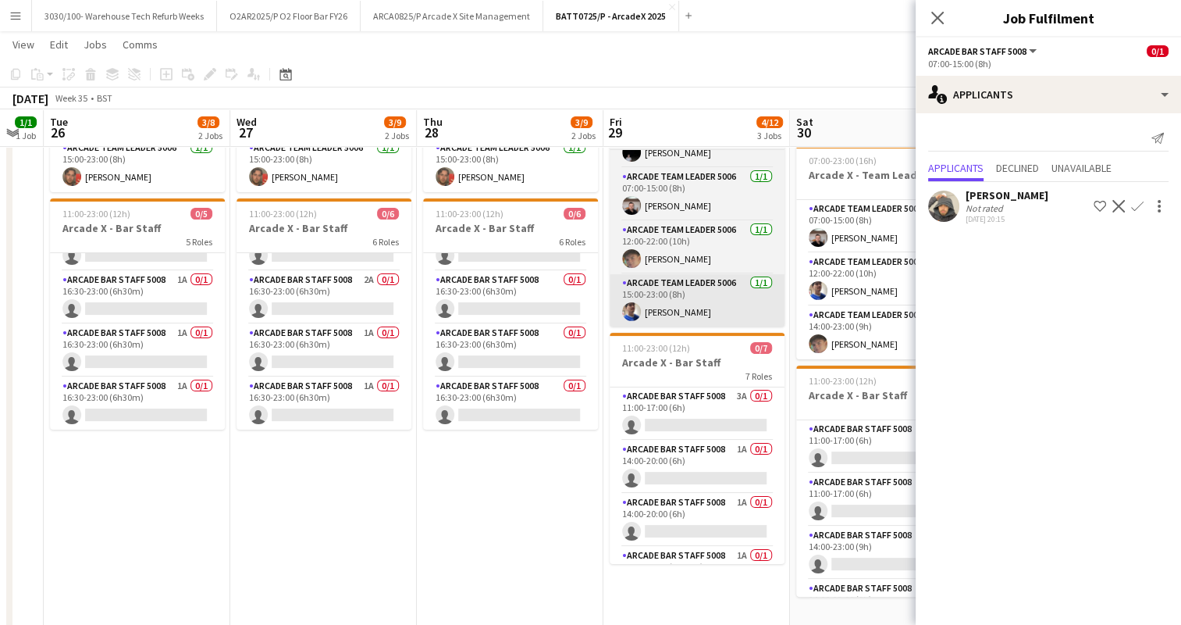
scroll to position [205, 0]
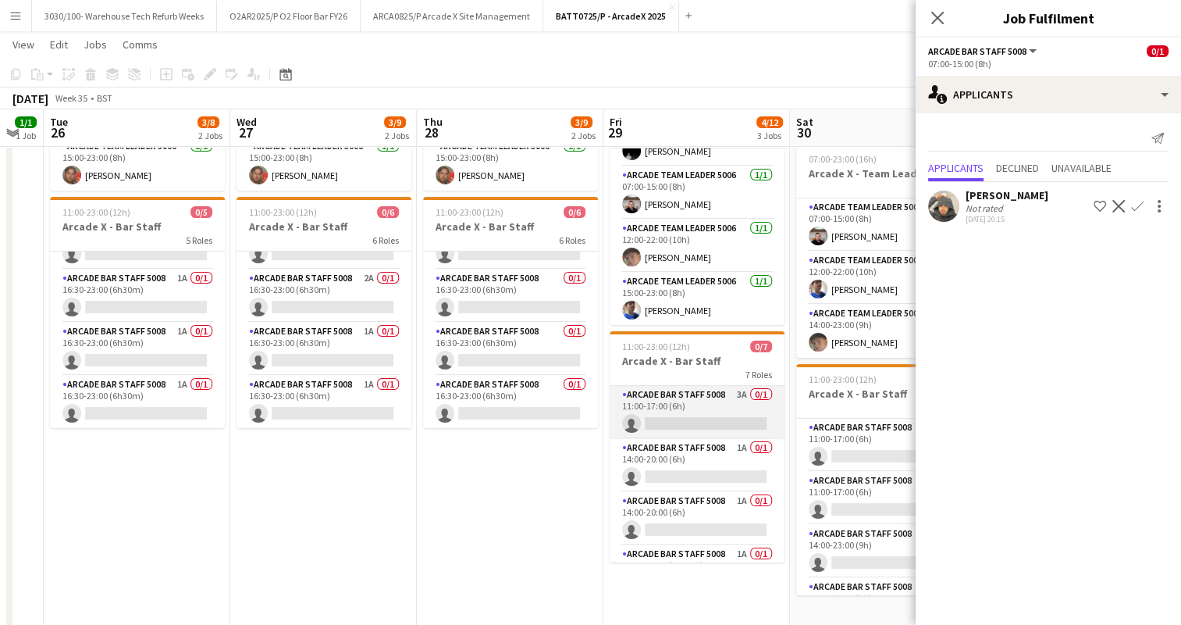
click at [693, 411] on app-card-role "Arcade Bar Staff 5008 3A 0/1 11:00-17:00 (6h) single-neutral-actions" at bounding box center [697, 412] width 175 height 53
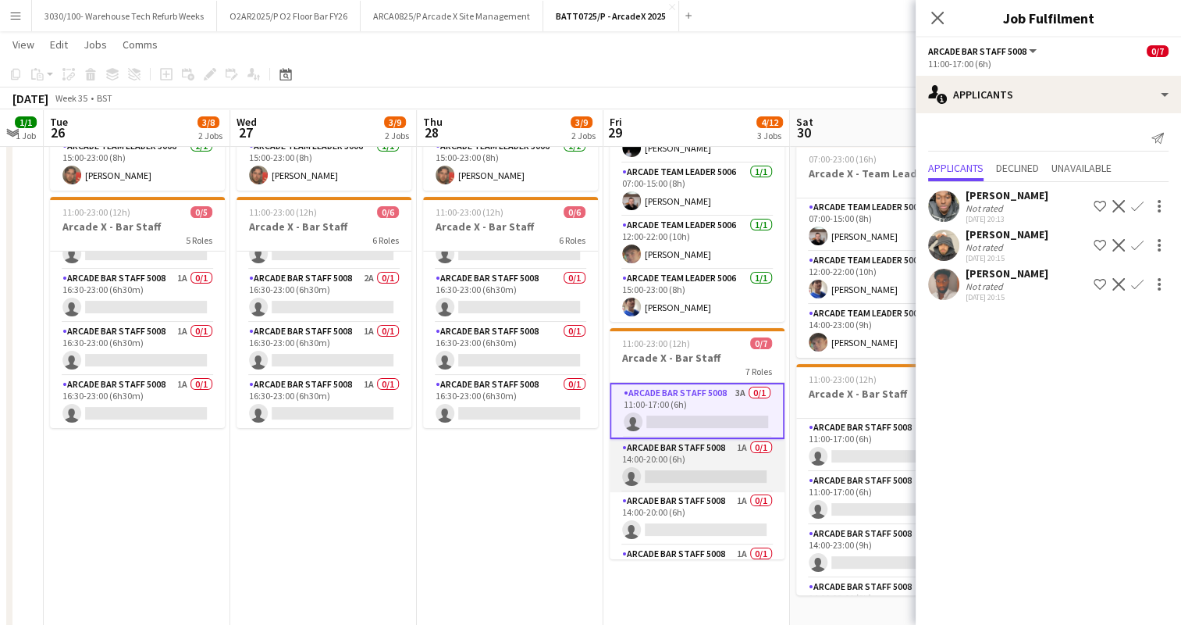
click at [686, 451] on app-card-role "Arcade Bar Staff 5008 1A 0/1 14:00-20:00 (6h) single-neutral-actions" at bounding box center [697, 465] width 175 height 53
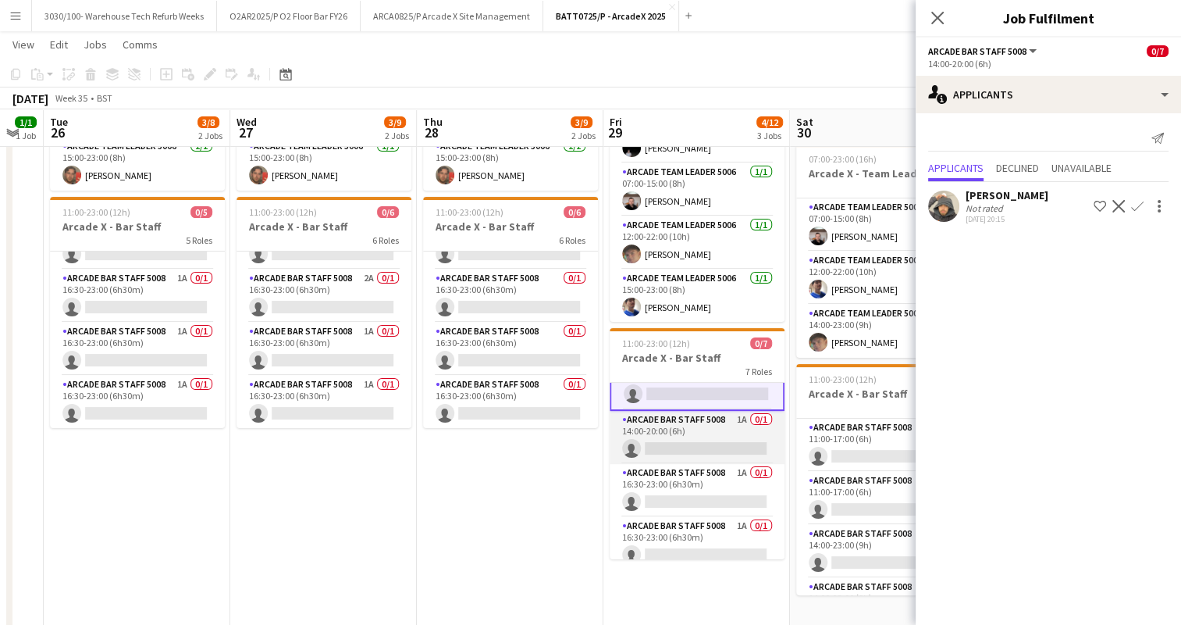
click at [687, 442] on app-card-role "Arcade Bar Staff 5008 1A 0/1 14:00-20:00 (6h) single-neutral-actions" at bounding box center [697, 437] width 175 height 53
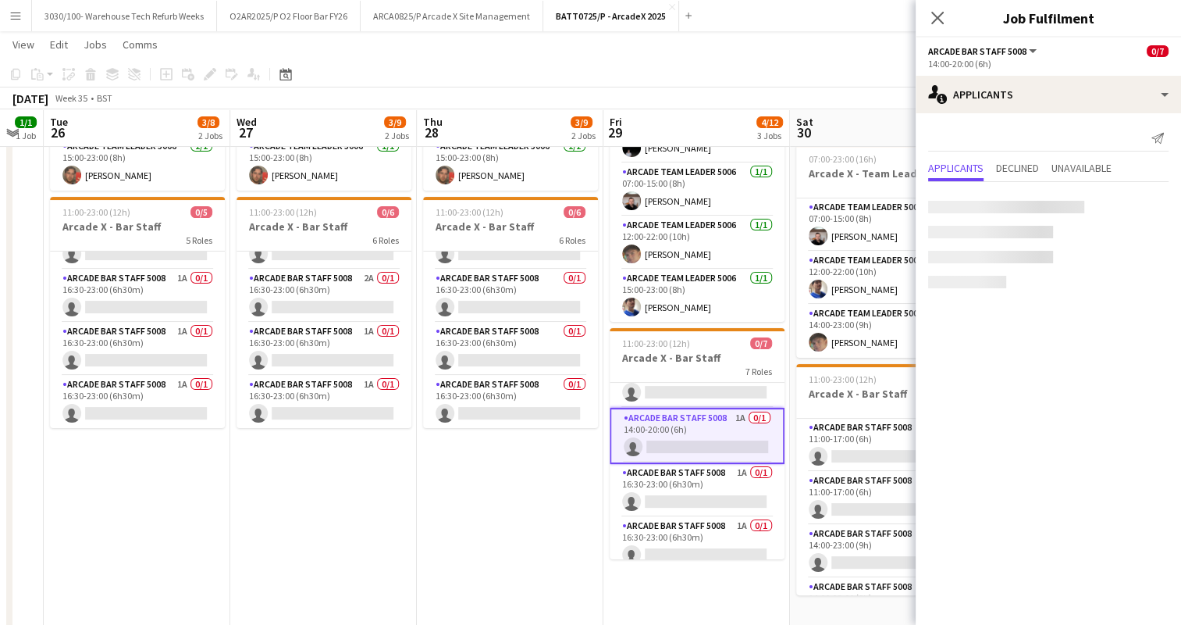
scroll to position [80, 0]
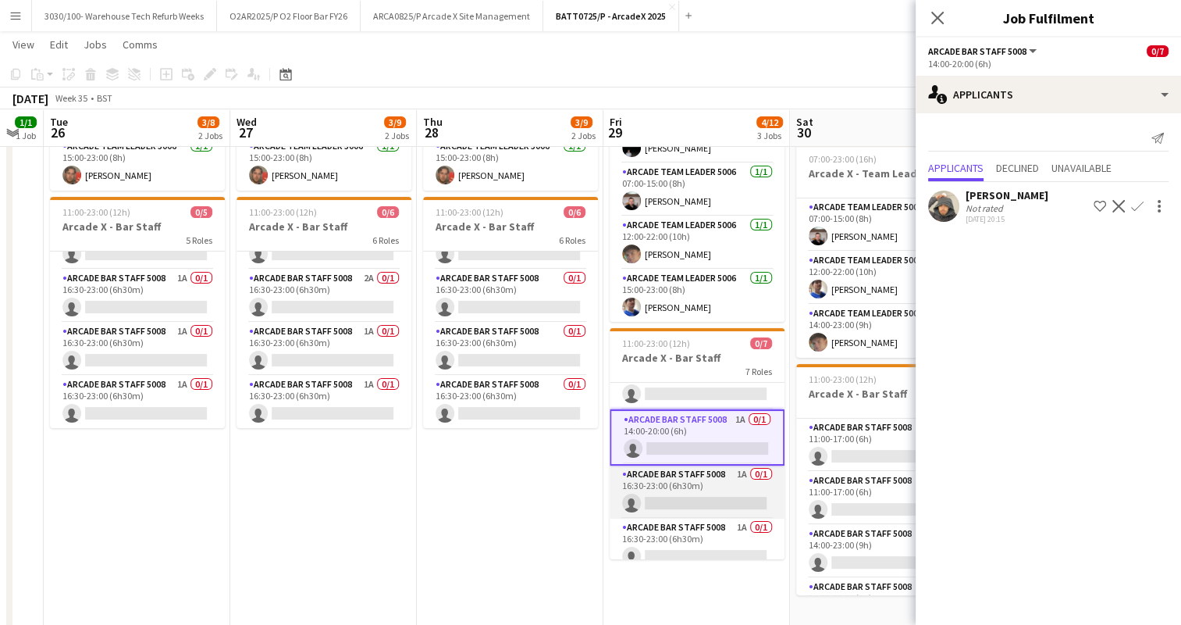
click at [680, 487] on app-card-role "Arcade Bar Staff 5008 1A 0/1 16:30-23:00 (6h30m) single-neutral-actions" at bounding box center [697, 491] width 175 height 53
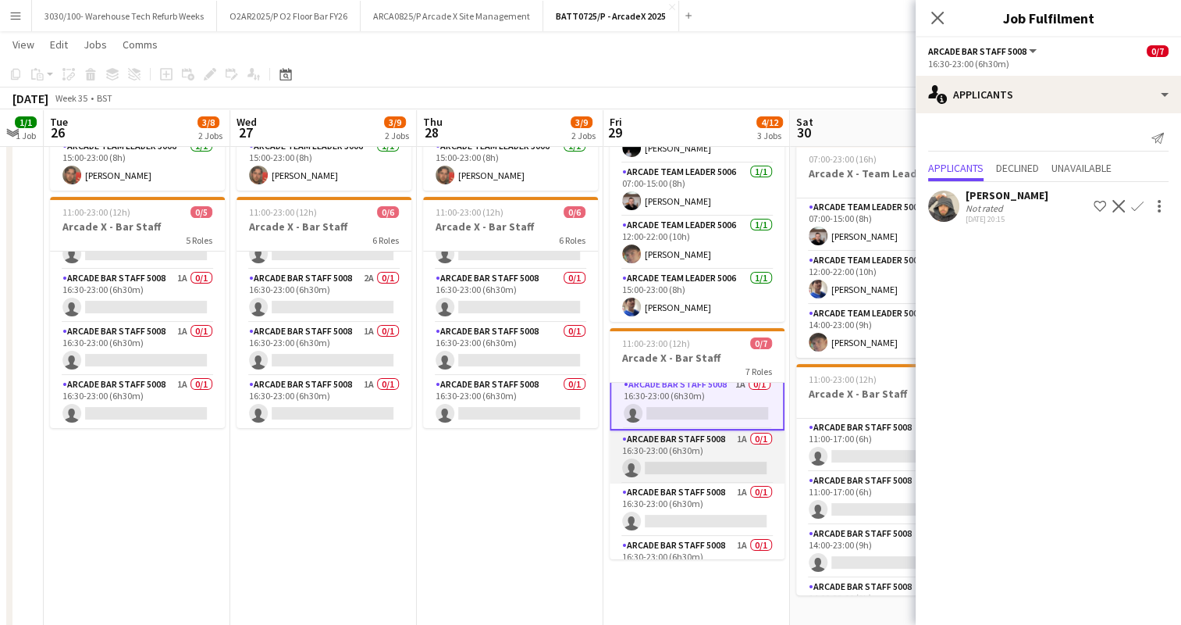
click at [695, 453] on app-card-role "Arcade Bar Staff 5008 1A 0/1 16:30-23:00 (6h30m) single-neutral-actions" at bounding box center [697, 456] width 175 height 53
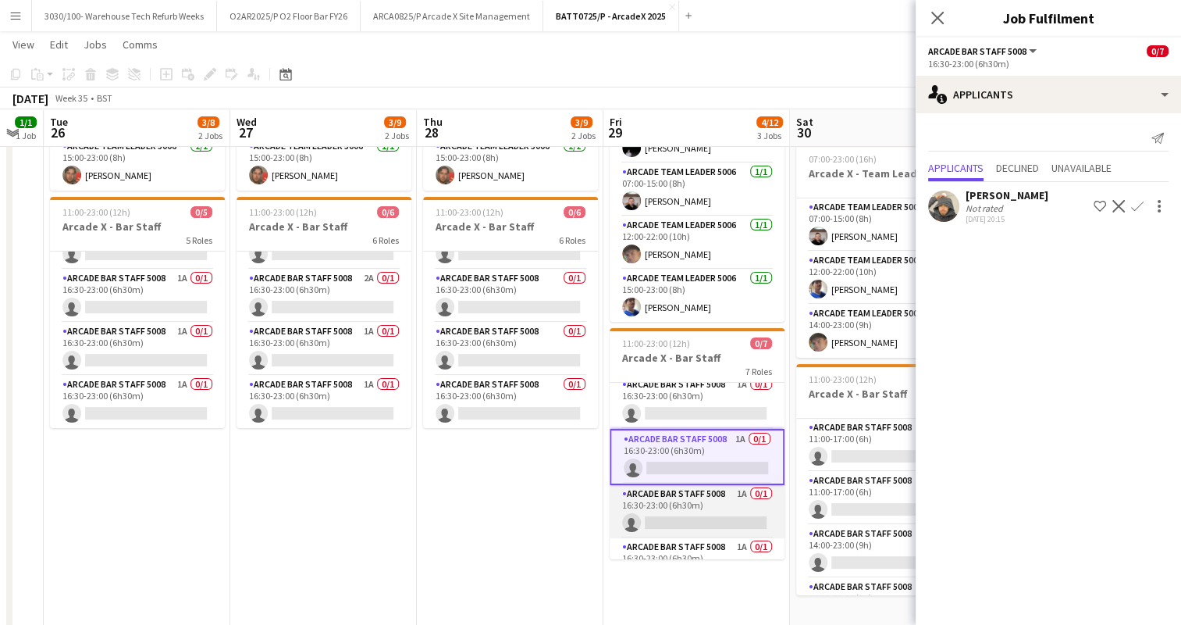
click at [688, 499] on app-card-role "Arcade Bar Staff 5008 1A 0/1 16:30-23:00 (6h30m) single-neutral-actions" at bounding box center [697, 511] width 175 height 53
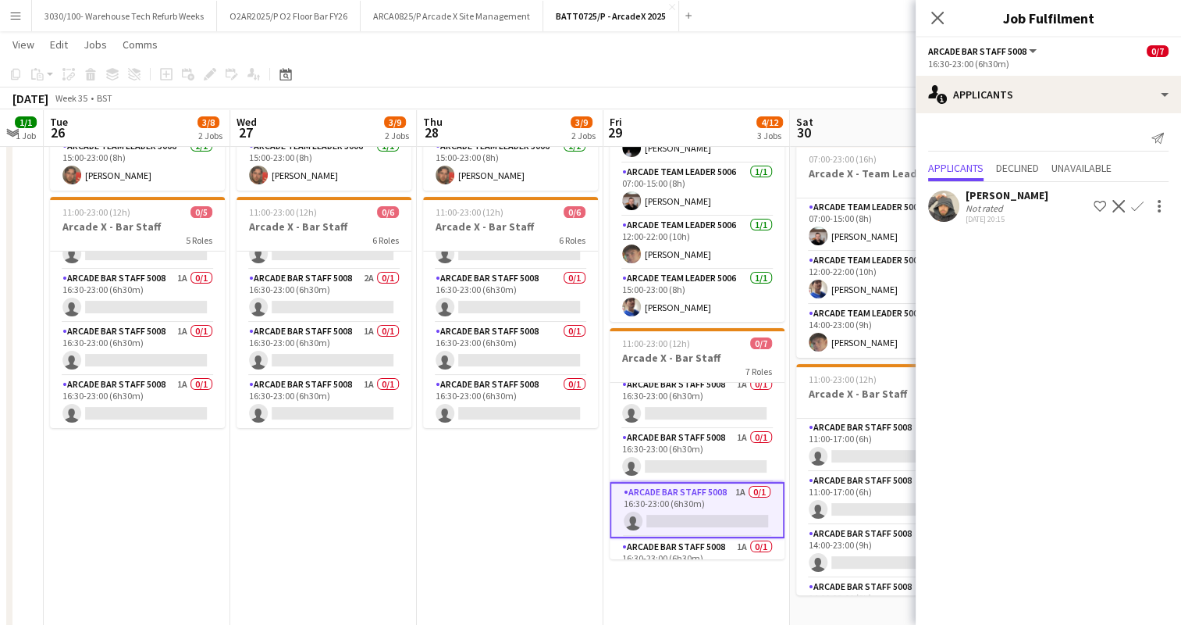
scroll to position [197, 0]
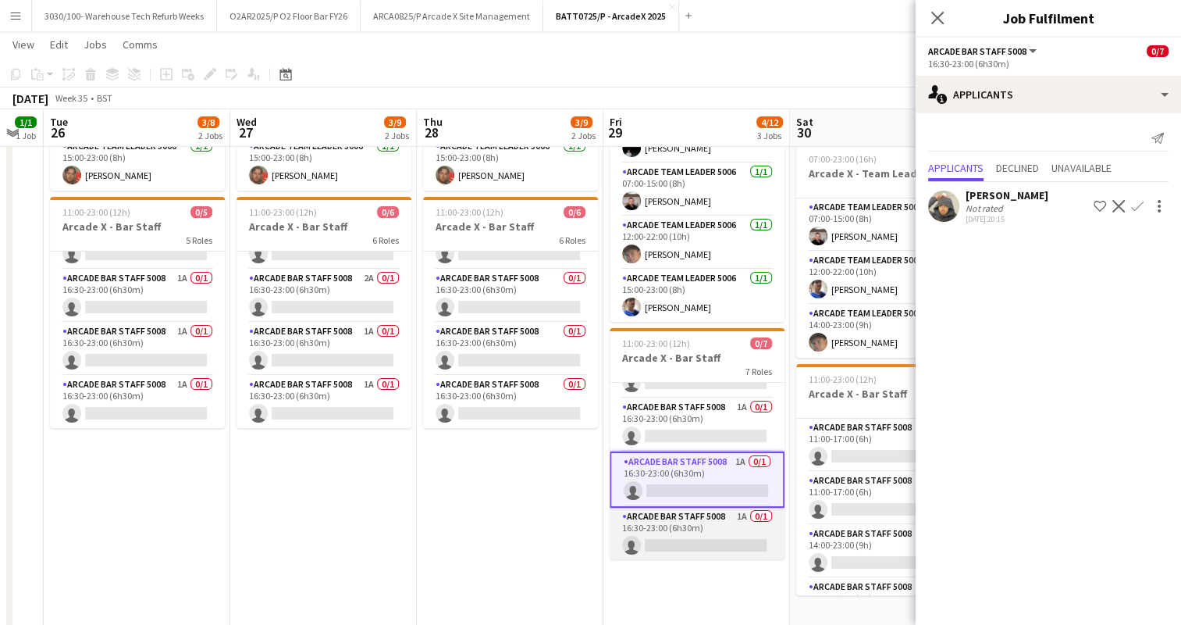
click at [685, 509] on app-card-role "Arcade Bar Staff 5008 1A 0/1 16:30-23:00 (6h30m) single-neutral-actions" at bounding box center [697, 534] width 175 height 53
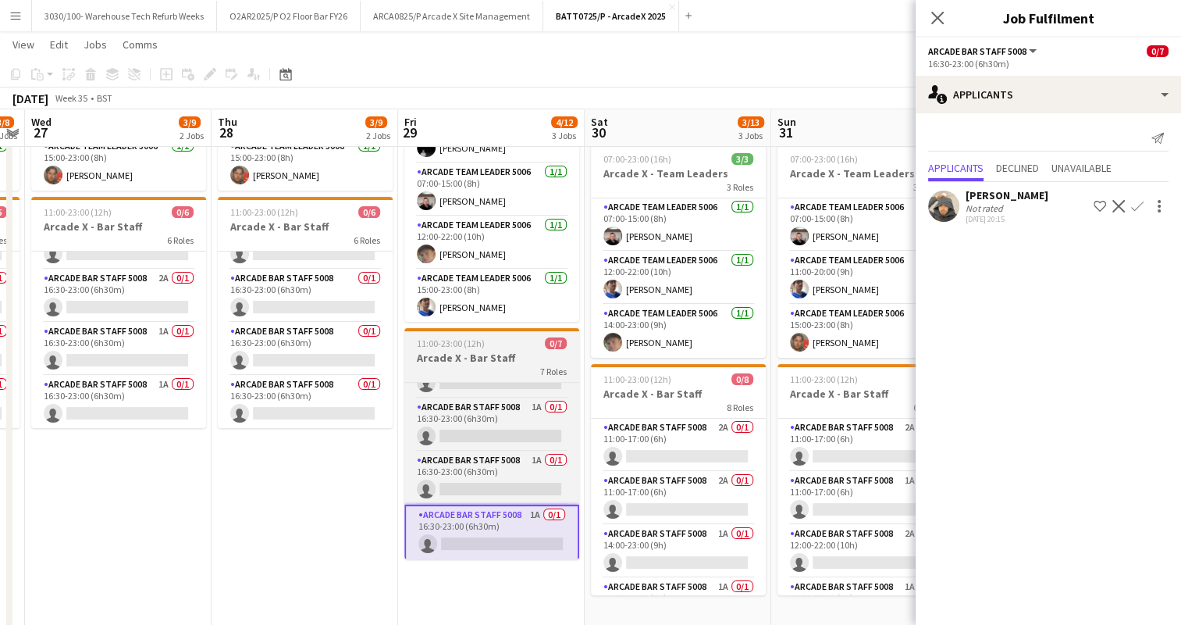
scroll to position [0, 536]
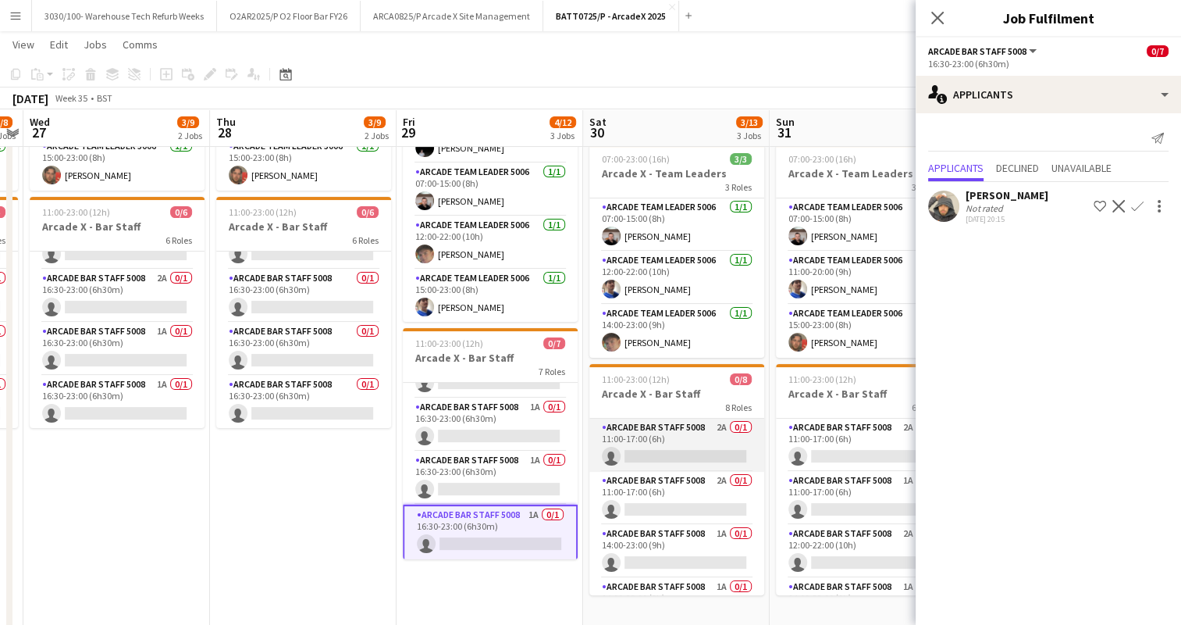
click at [703, 444] on app-card-role "Arcade Bar Staff 5008 2A 0/1 11:00-17:00 (6h) single-neutral-actions" at bounding box center [677, 445] width 175 height 53
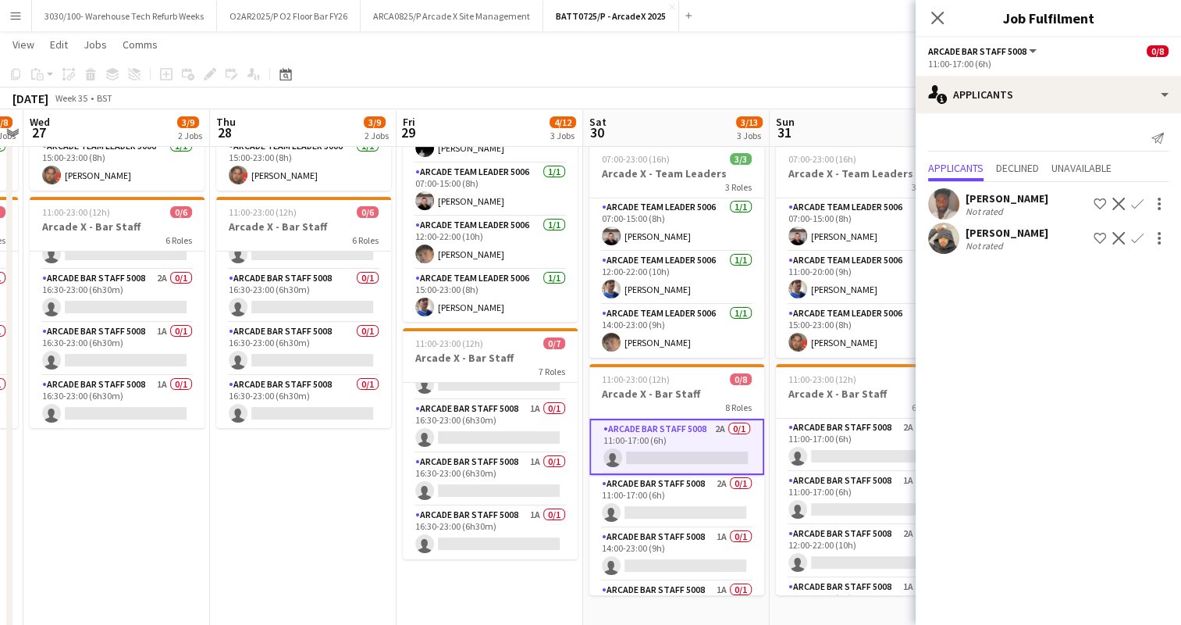
scroll to position [194, 0]
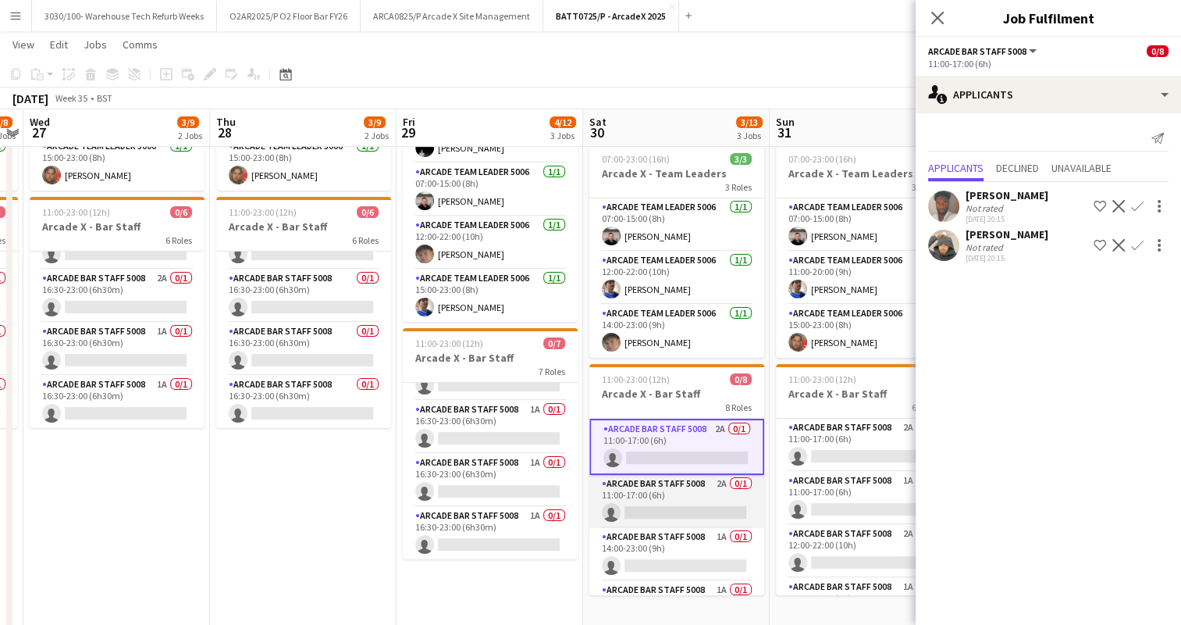
click at [684, 480] on app-card-role "Arcade Bar Staff 5008 2A 0/1 11:00-17:00 (6h) single-neutral-actions" at bounding box center [677, 501] width 175 height 53
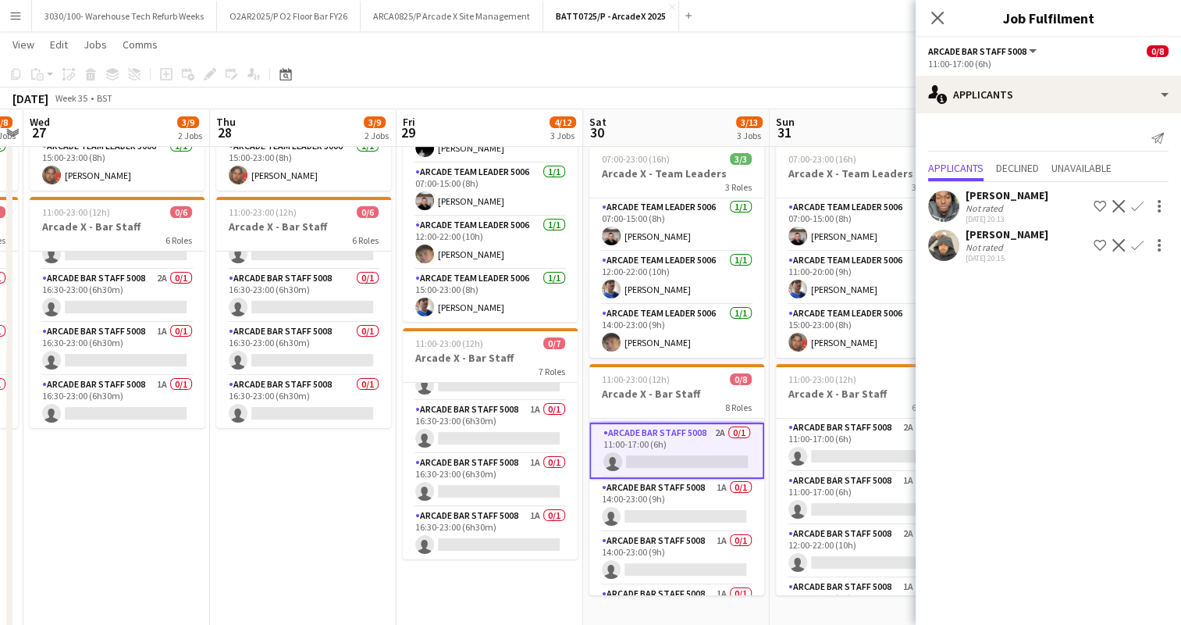
click at [684, 480] on app-card-role "Arcade Bar Staff 5008 1A 0/1 14:00-23:00 (9h) single-neutral-actions" at bounding box center [677, 505] width 175 height 53
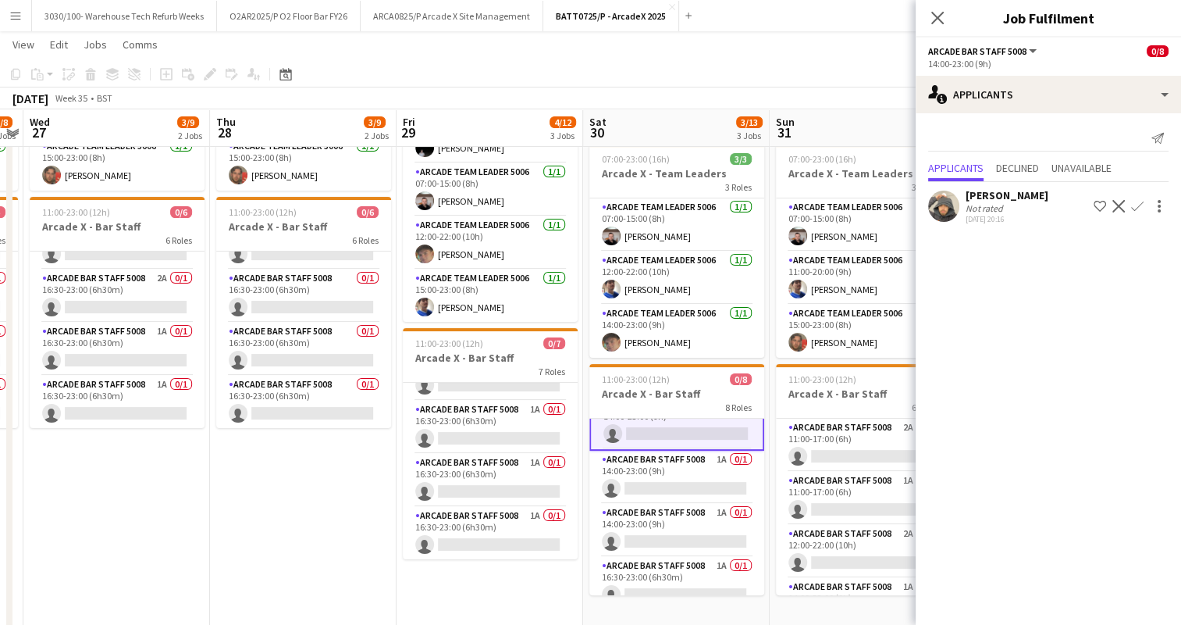
click at [684, 480] on app-card-role "Arcade Bar Staff 5008 1A 0/1 14:00-23:00 (9h) single-neutral-actions" at bounding box center [677, 477] width 175 height 53
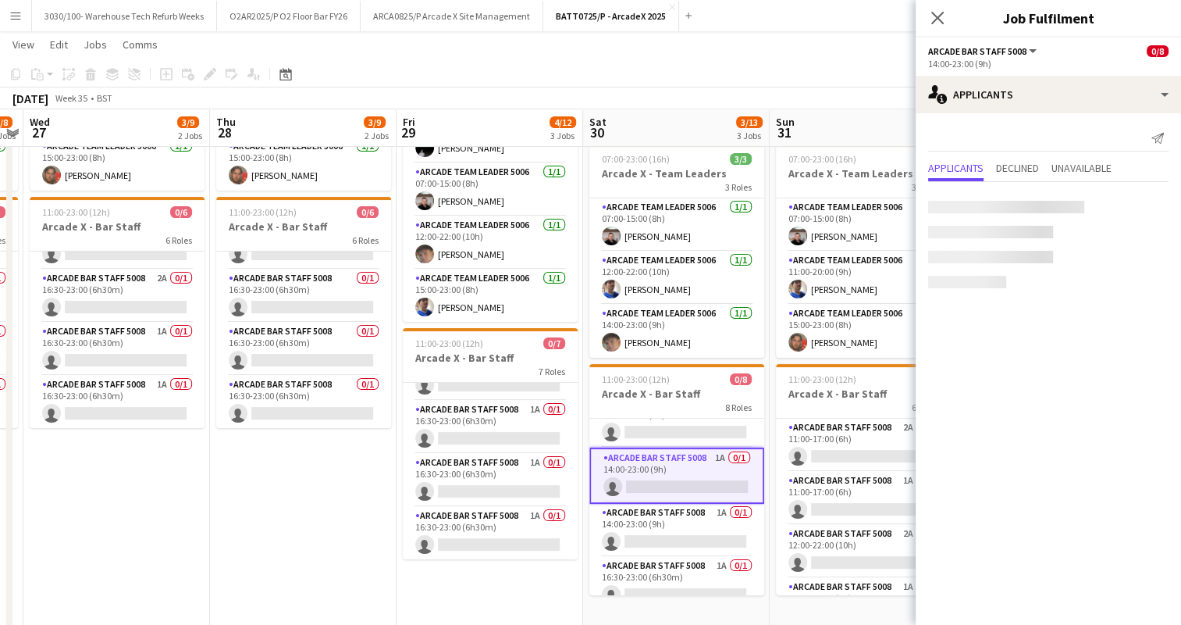
scroll to position [129, 0]
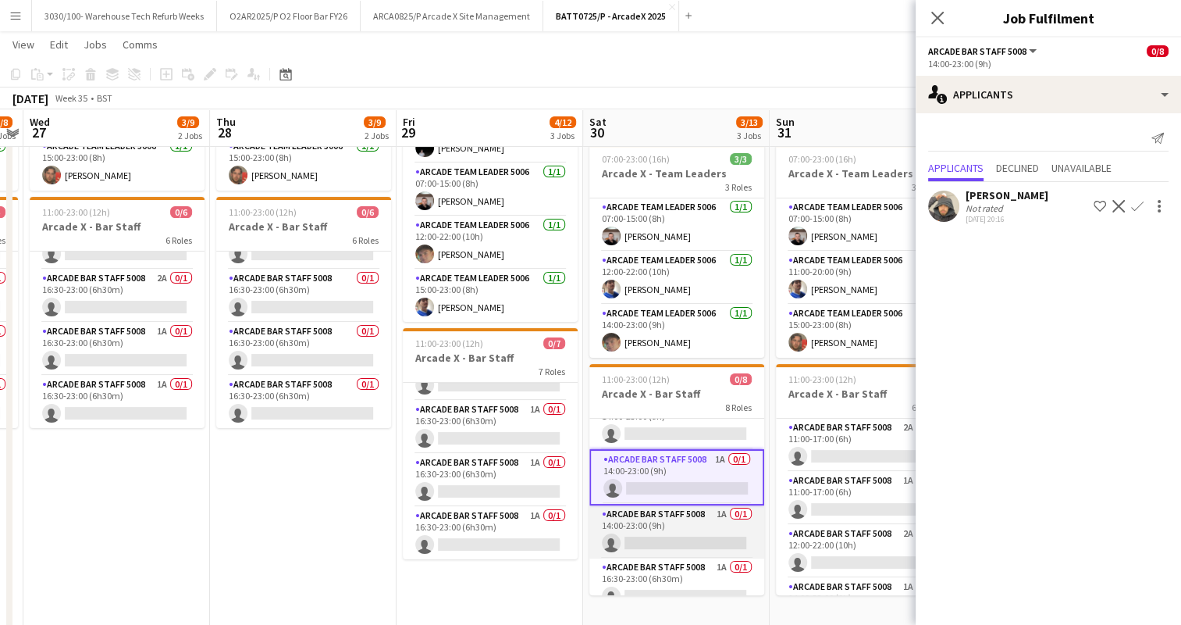
click at [676, 525] on app-card-role "Arcade Bar Staff 5008 1A 0/1 14:00-23:00 (9h) single-neutral-actions" at bounding box center [677, 531] width 175 height 53
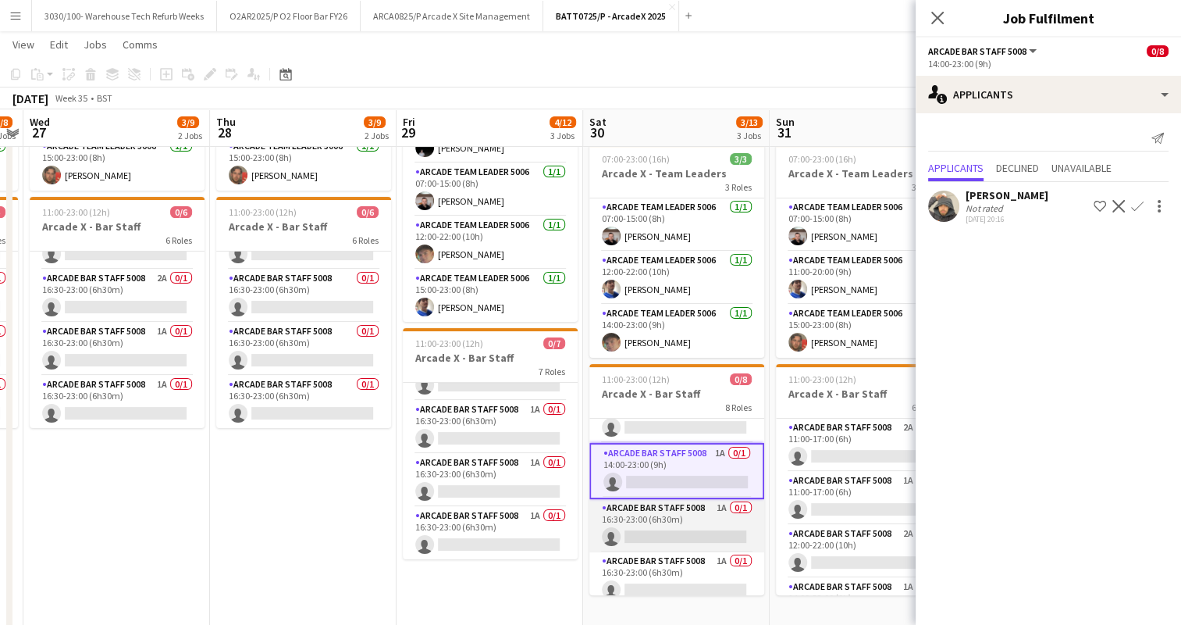
click at [668, 525] on app-card-role "Arcade Bar Staff 5008 1A 0/1 16:30-23:00 (6h30m) single-neutral-actions" at bounding box center [677, 525] width 175 height 53
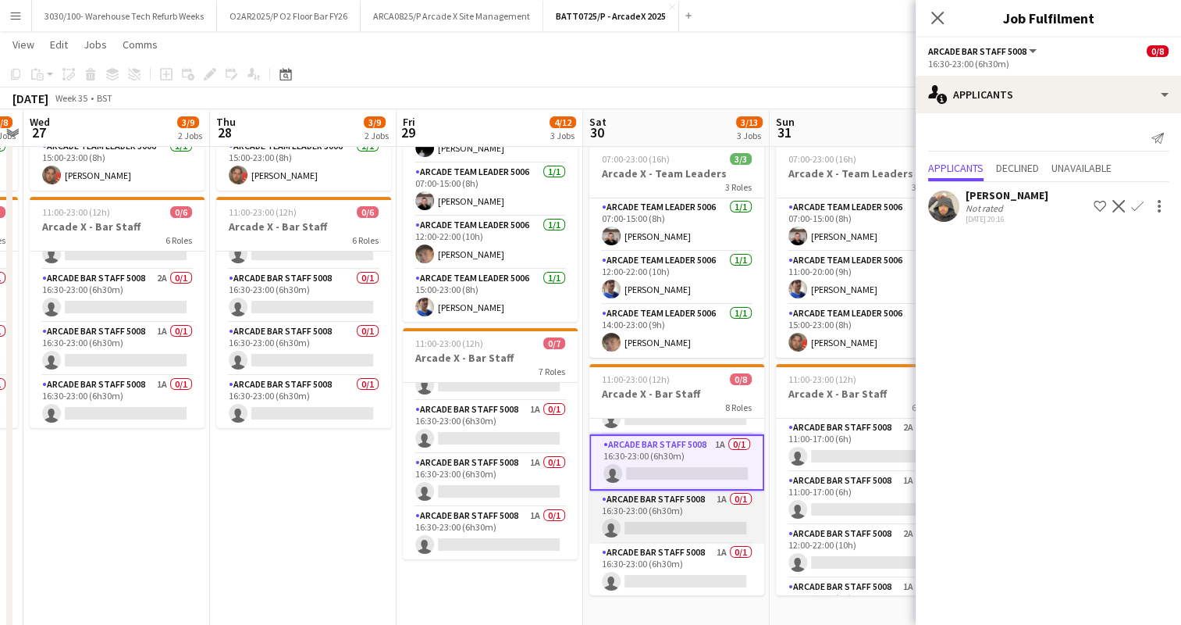
click at [671, 517] on app-card-role "Arcade Bar Staff 5008 1A 0/1 16:30-23:00 (6h30m) single-neutral-actions" at bounding box center [677, 516] width 175 height 53
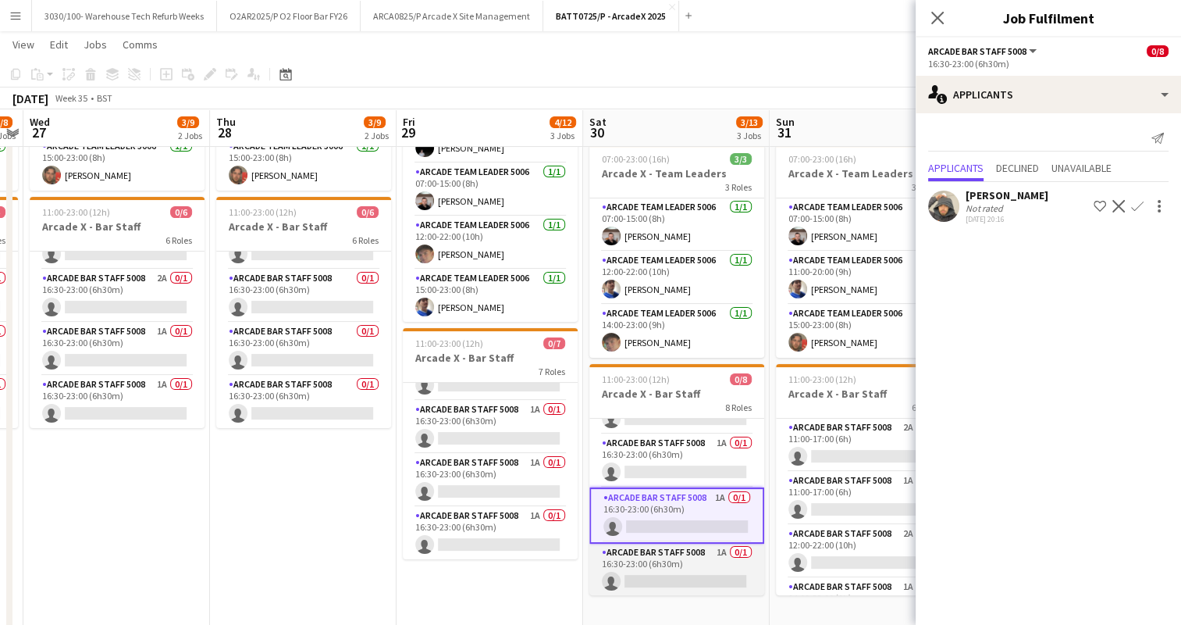
click at [665, 557] on app-card-role "Arcade Bar Staff 5008 1A 0/1 16:30-23:00 (6h30m) single-neutral-actions" at bounding box center [677, 569] width 175 height 53
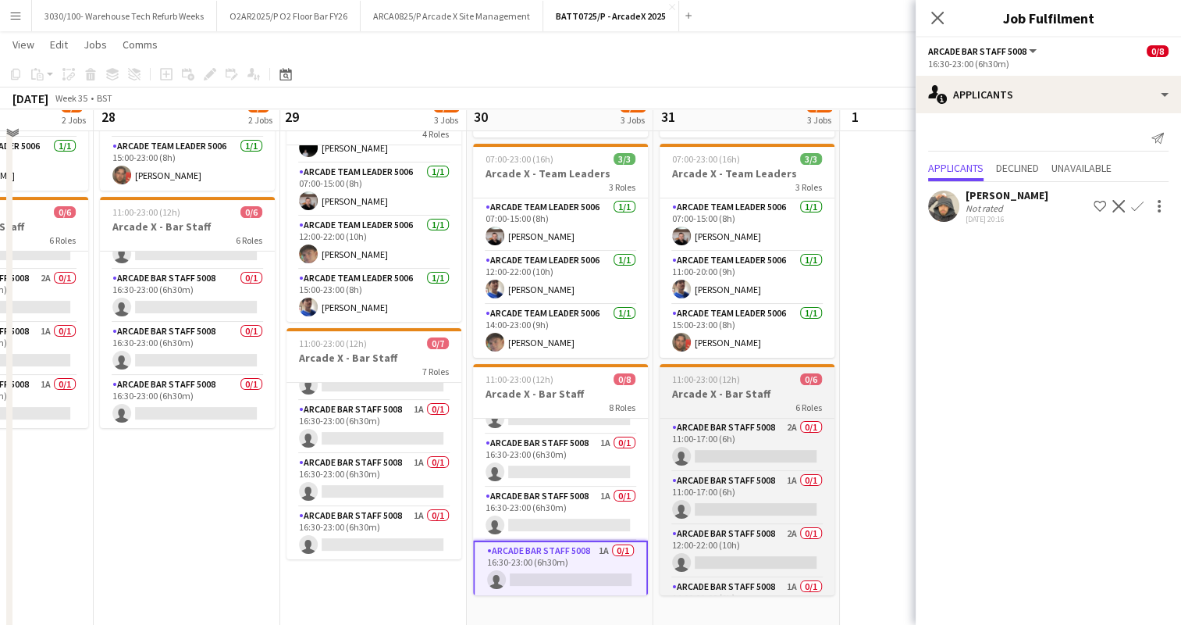
scroll to position [0, 0]
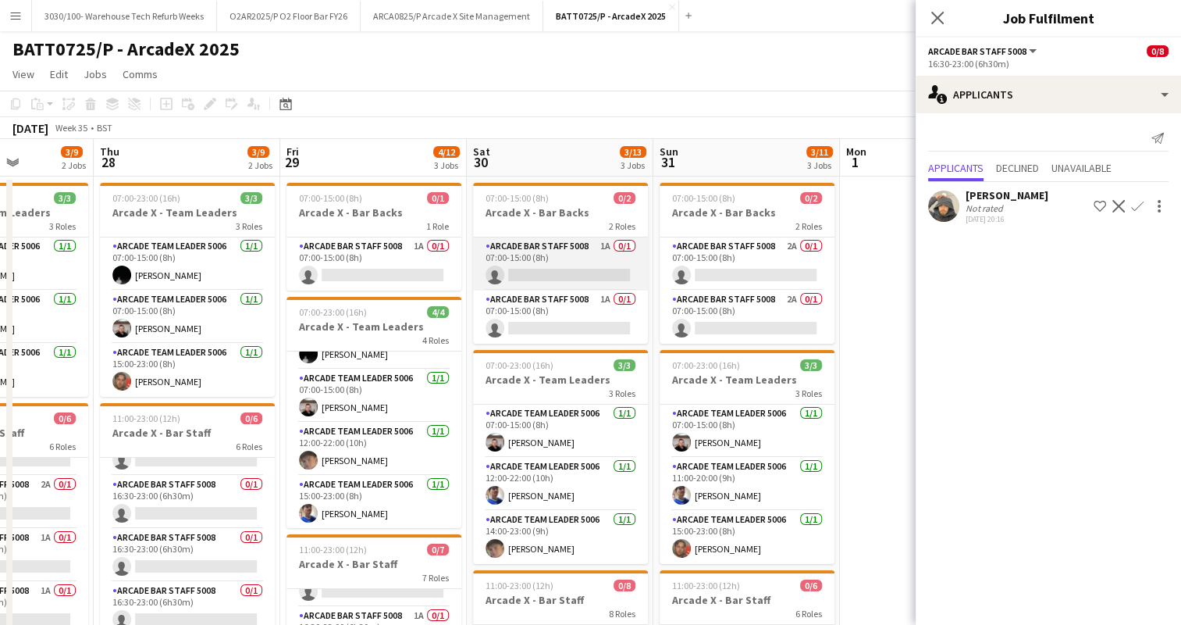
click at [568, 270] on app-card-role "Arcade Bar Staff 5008 1A 0/1 07:00-15:00 (8h) single-neutral-actions" at bounding box center [560, 263] width 175 height 53
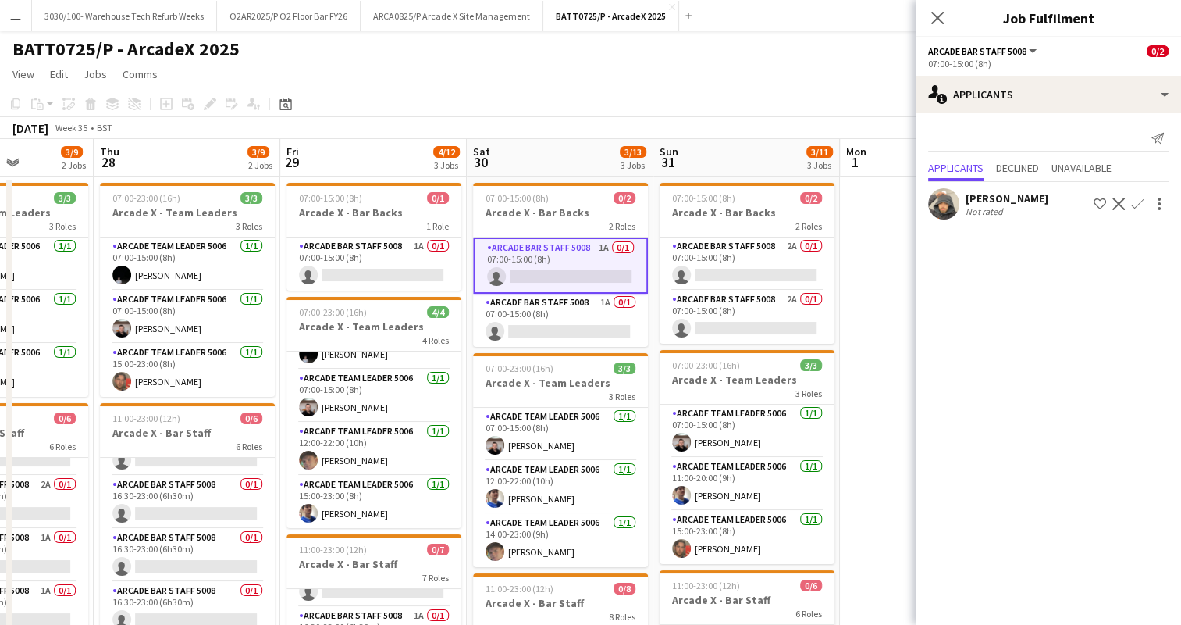
scroll to position [248, 0]
click at [575, 306] on app-card-role "Arcade Bar Staff 5008 1A 0/1 07:00-15:00 (8h) single-neutral-actions" at bounding box center [560, 320] width 175 height 53
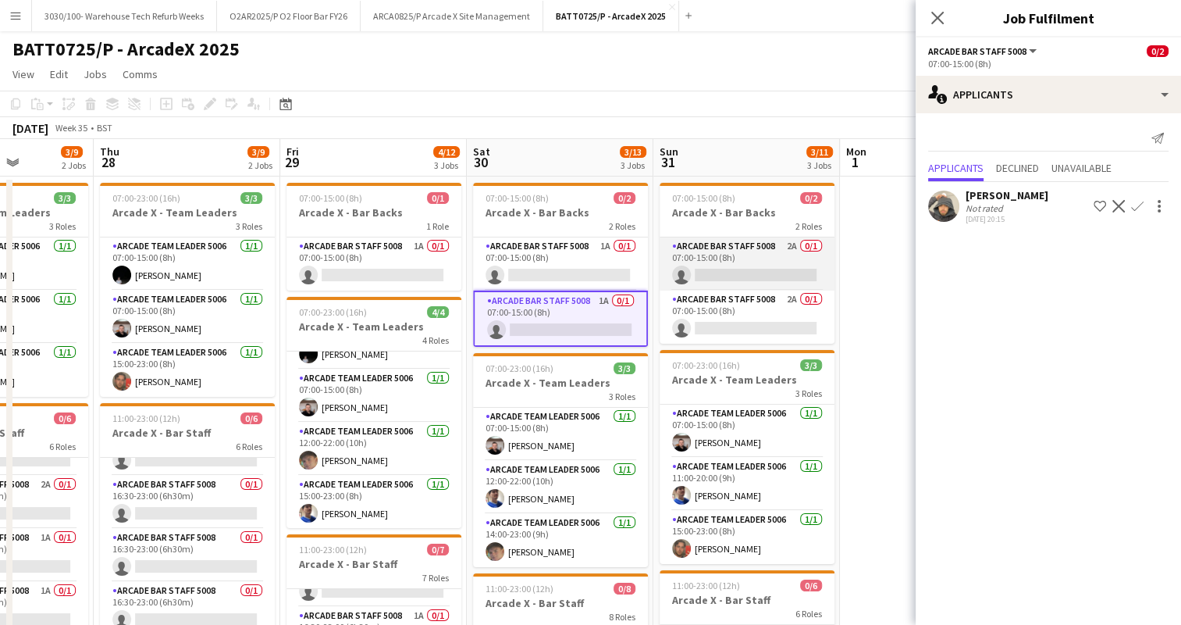
click at [688, 259] on app-card-role "Arcade Bar Staff 5008 2A 0/1 07:00-15:00 (8h) single-neutral-actions" at bounding box center [747, 263] width 175 height 53
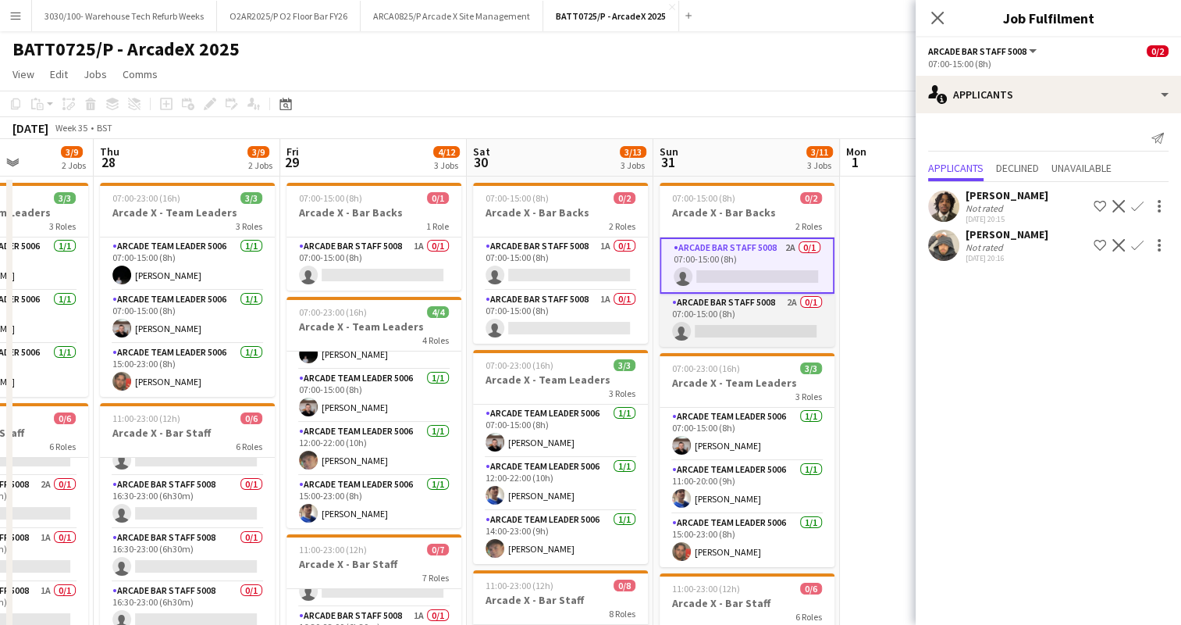
click at [694, 303] on app-card-role "Arcade Bar Staff 5008 2A 0/1 07:00-15:00 (8h) single-neutral-actions" at bounding box center [747, 320] width 175 height 53
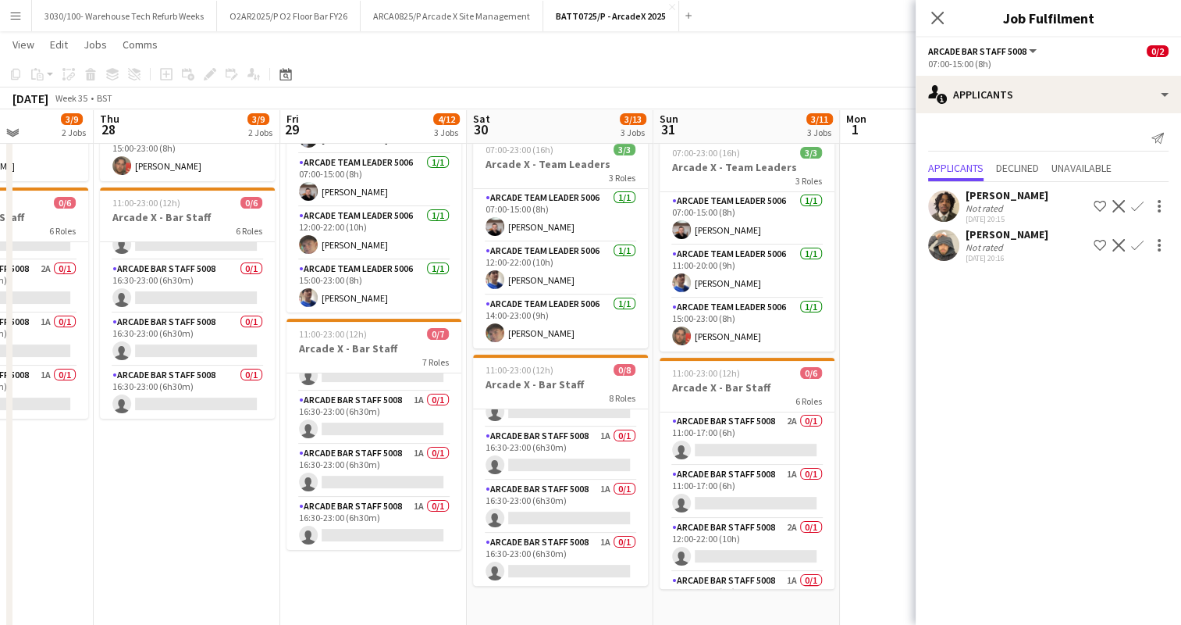
scroll to position [217, 0]
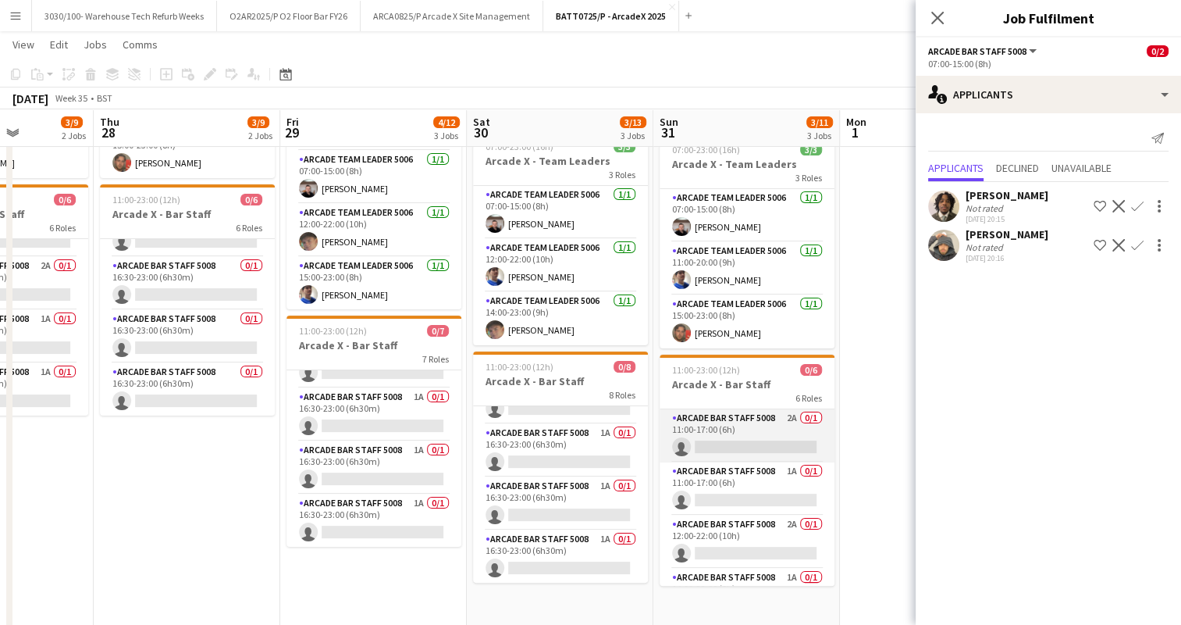
click at [709, 420] on app-card-role "Arcade Bar Staff 5008 2A 0/1 11:00-17:00 (6h) single-neutral-actions" at bounding box center [747, 435] width 175 height 53
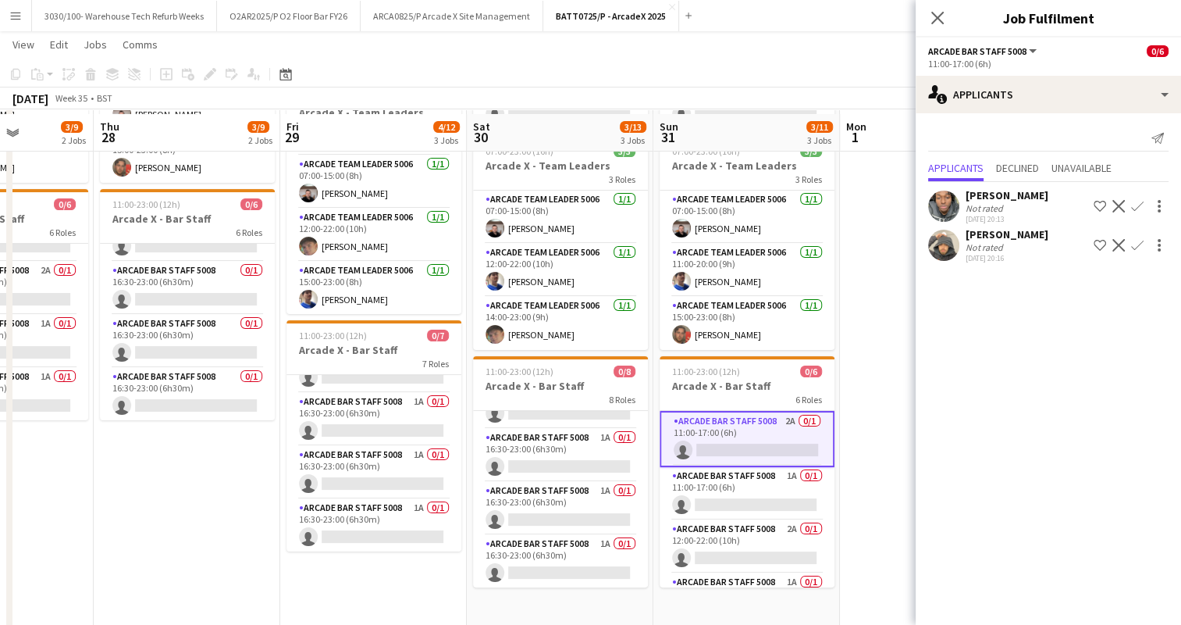
scroll to position [212, 0]
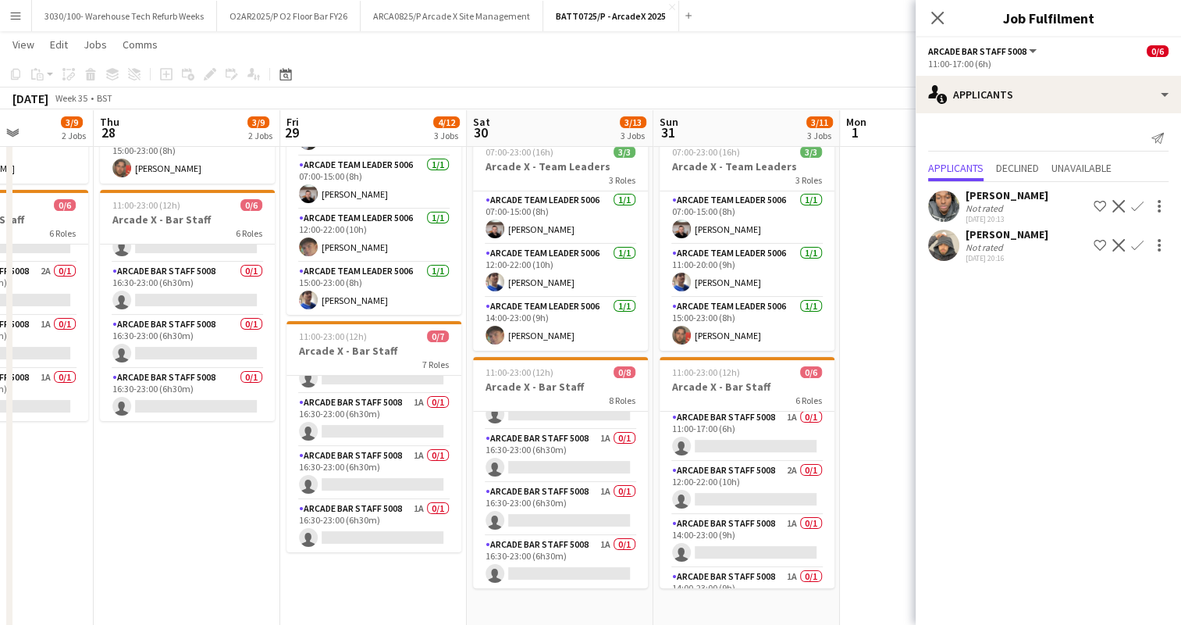
click at [709, 420] on app-card-role "Arcade Bar Staff 5008 1A 0/1 11:00-17:00 (6h) single-neutral-actions" at bounding box center [747, 434] width 175 height 53
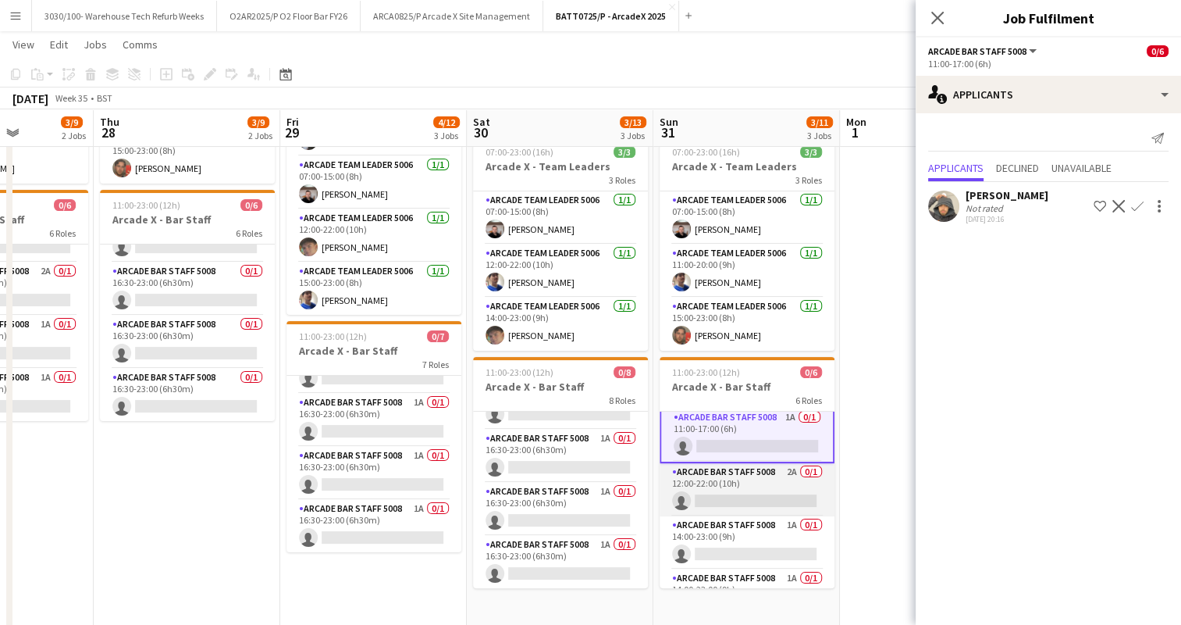
click at [722, 474] on app-card-role "Arcade Bar Staff 5008 2A 0/1 12:00-22:00 (10h) single-neutral-actions" at bounding box center [747, 489] width 175 height 53
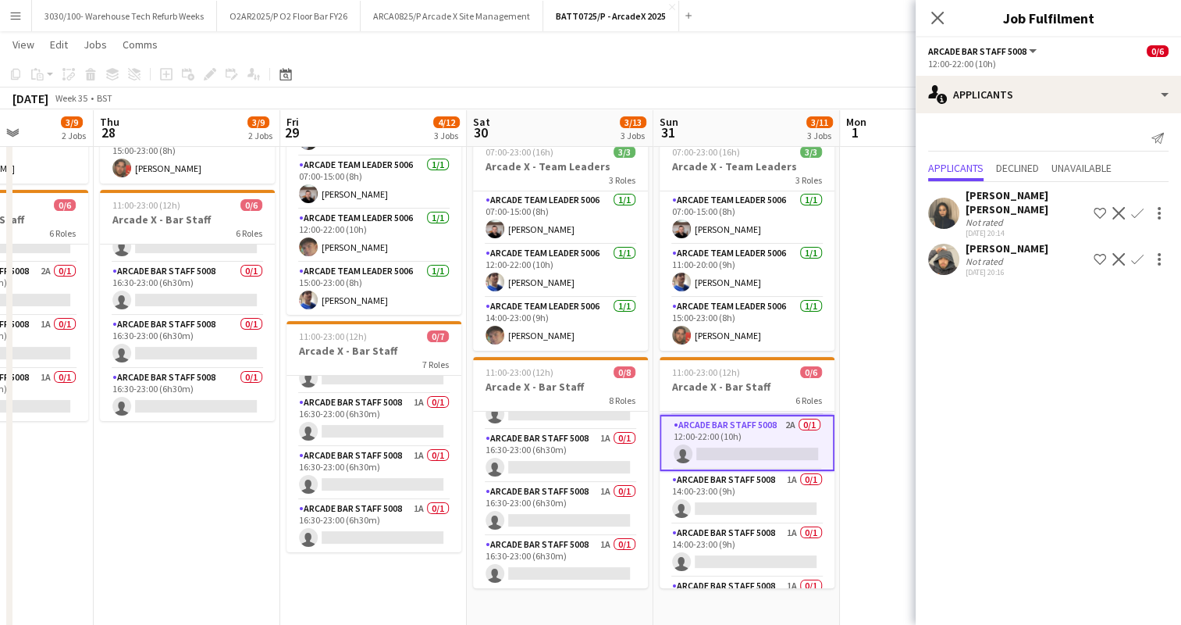
scroll to position [109, 0]
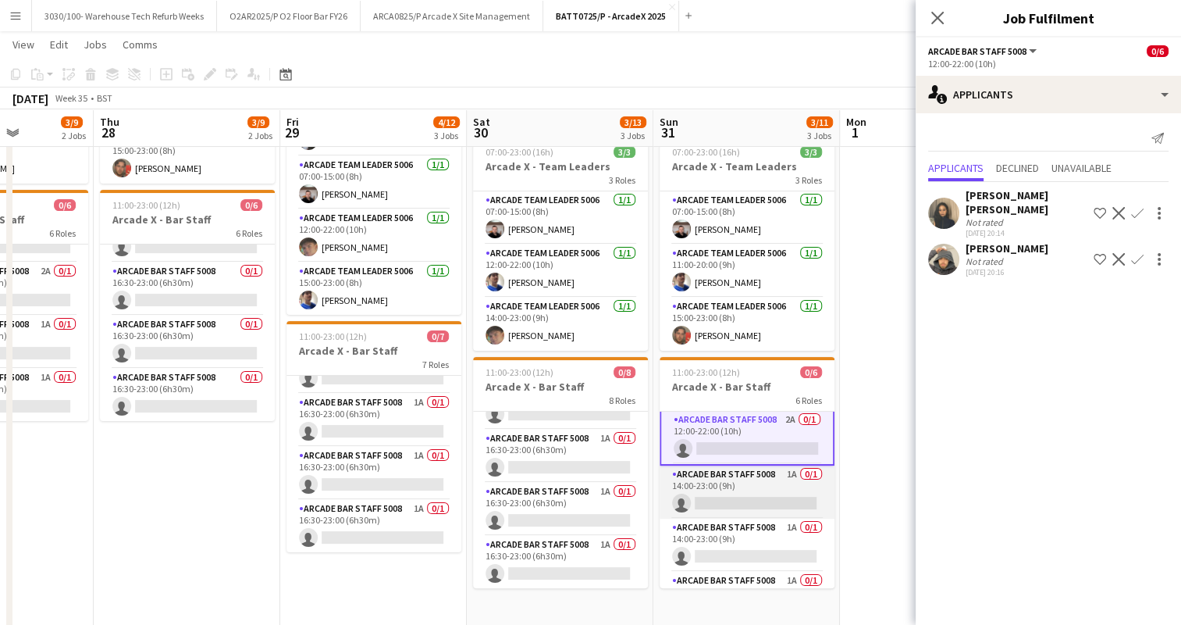
click at [743, 473] on app-card-role "Arcade Bar Staff 5008 1A 0/1 14:00-23:00 (9h) single-neutral-actions" at bounding box center [747, 491] width 175 height 53
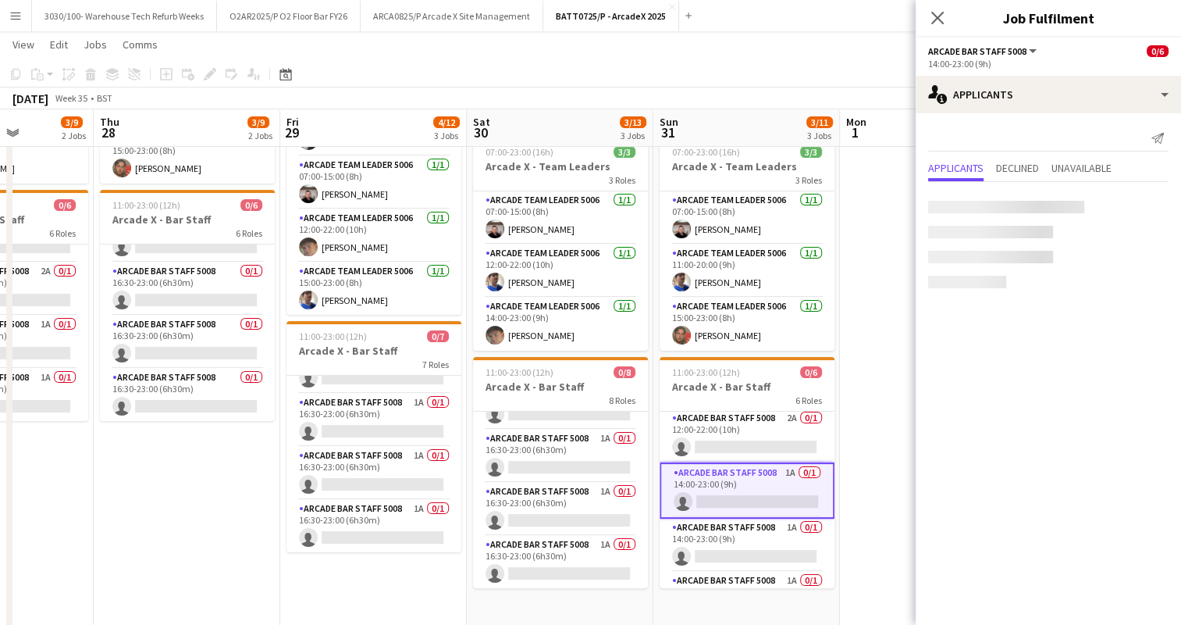
scroll to position [107, 0]
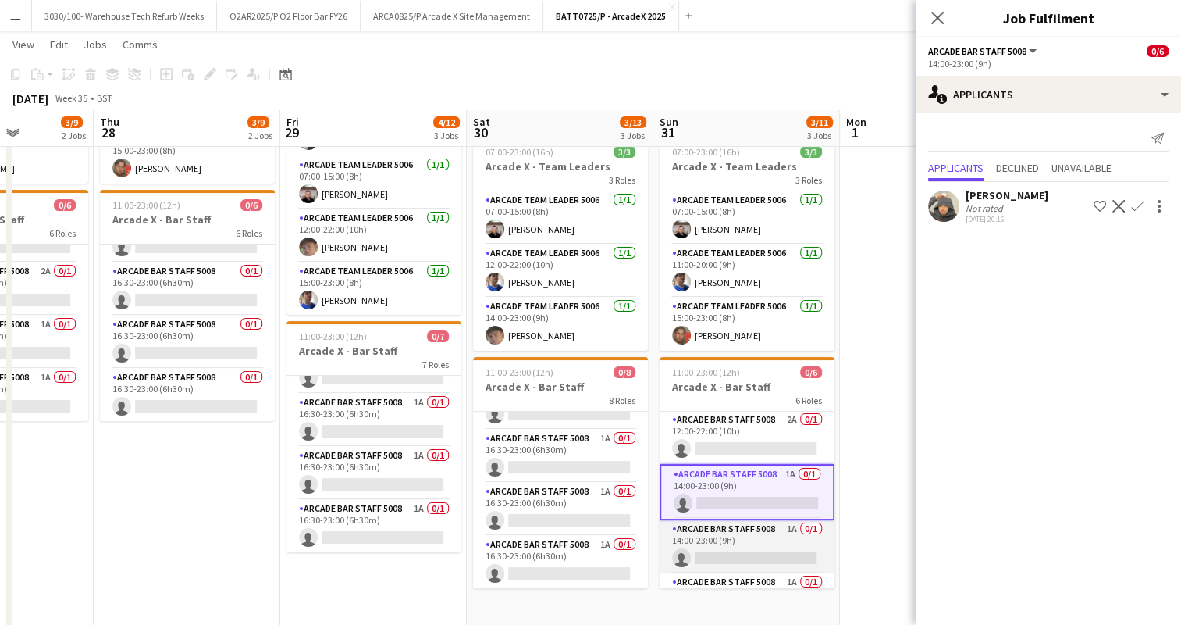
click at [736, 543] on app-card-role "Arcade Bar Staff 5008 1A 0/1 14:00-23:00 (9h) single-neutral-actions" at bounding box center [747, 546] width 175 height 53
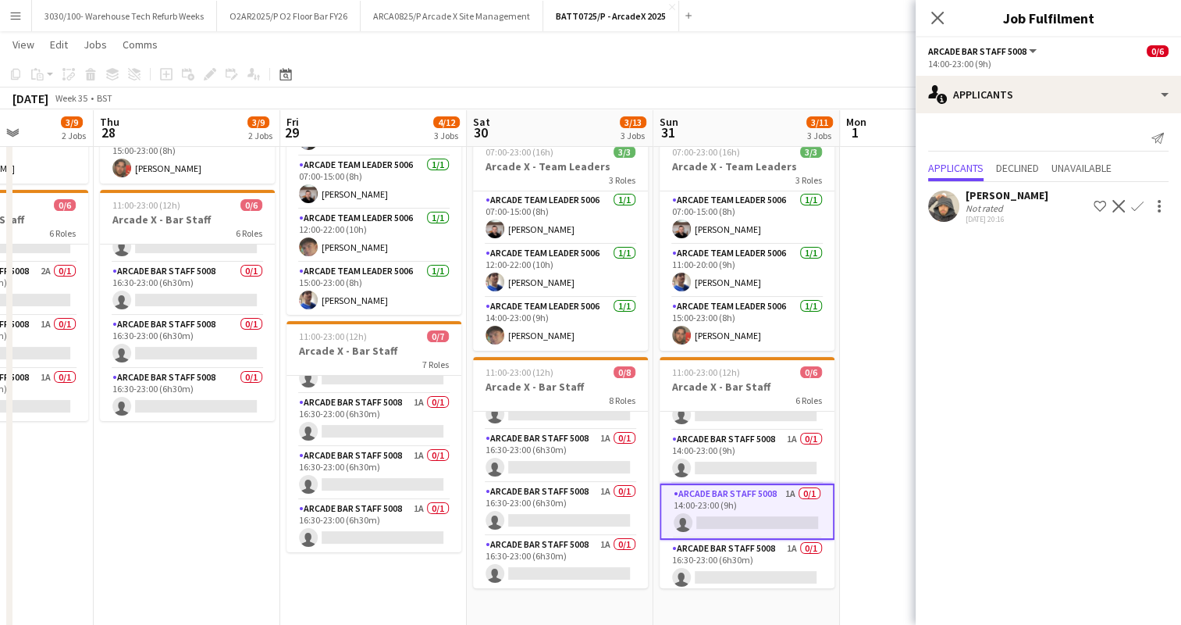
scroll to position [144, 0]
click at [736, 543] on app-card-role "Arcade Bar Staff 5008 1A 0/1 16:30-23:00 (6h30m) single-neutral-actions" at bounding box center [747, 562] width 175 height 53
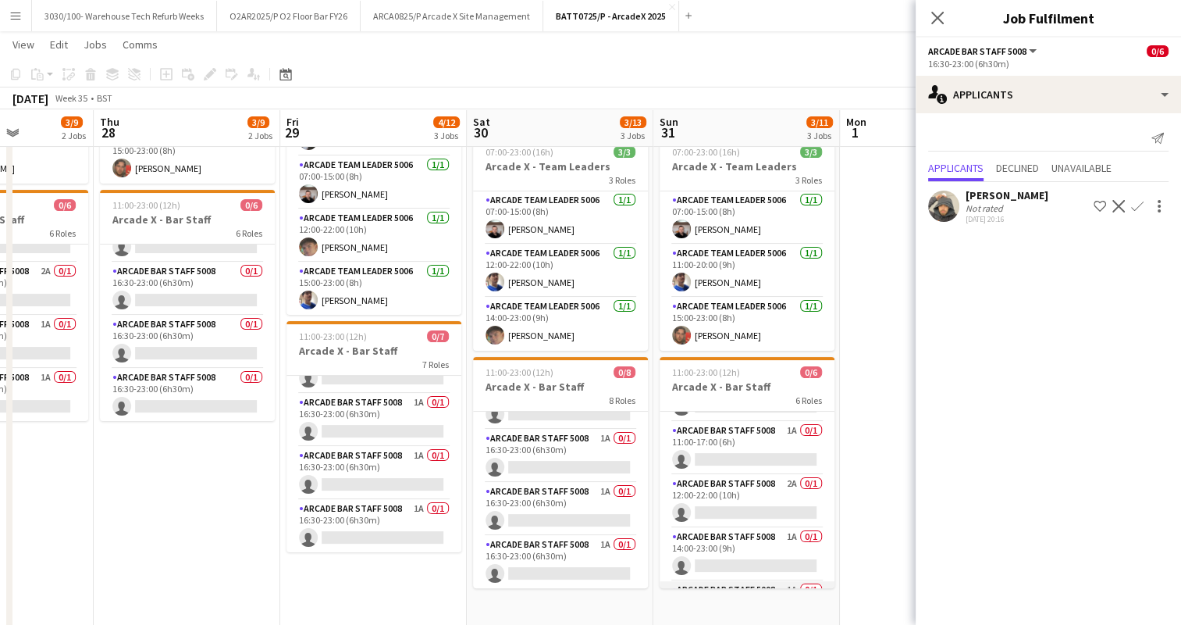
scroll to position [0, 0]
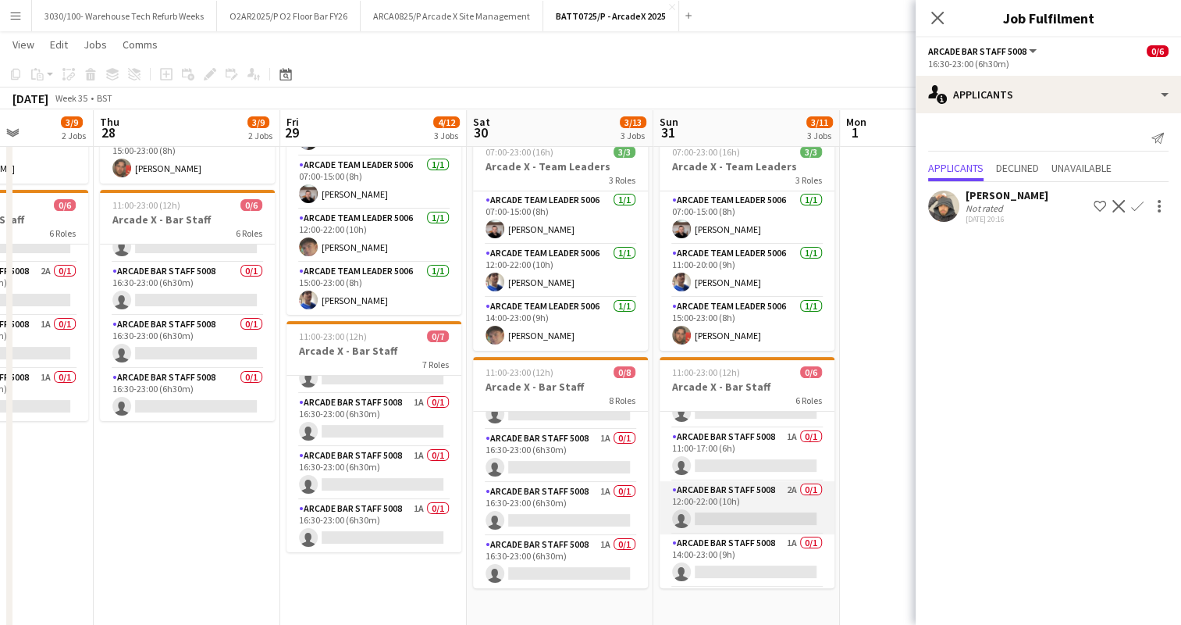
click at [745, 497] on app-card-role "Arcade Bar Staff 5008 2A 0/1 12:00-22:00 (10h) single-neutral-actions" at bounding box center [747, 507] width 175 height 53
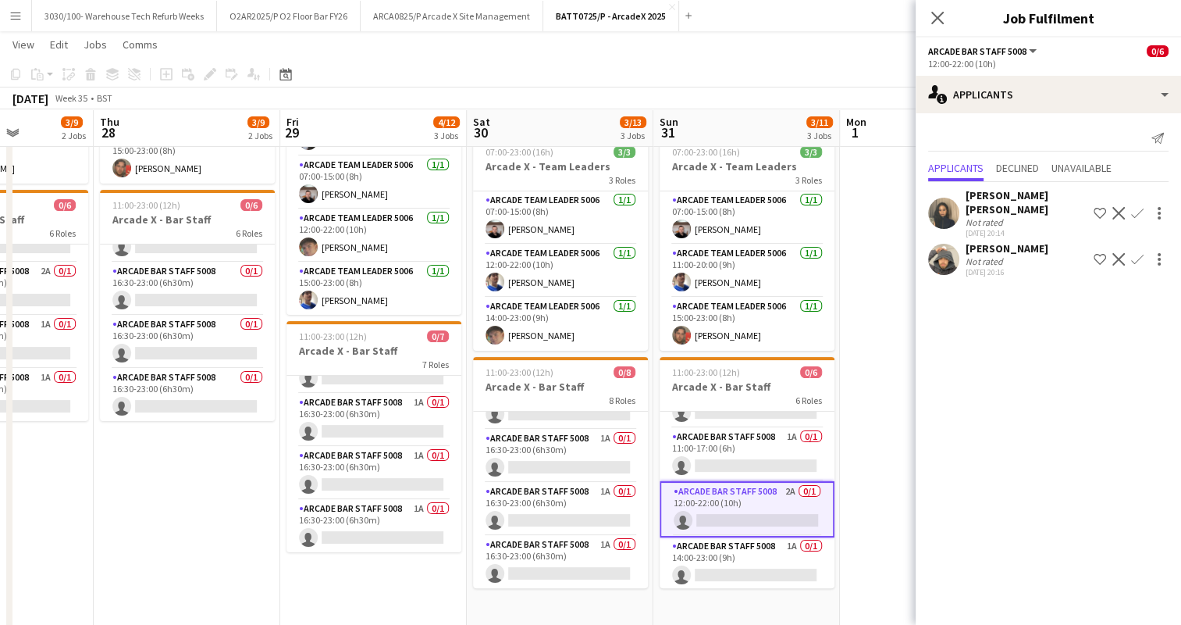
click at [1135, 207] on app-icon "Confirm" at bounding box center [1137, 213] width 12 height 12
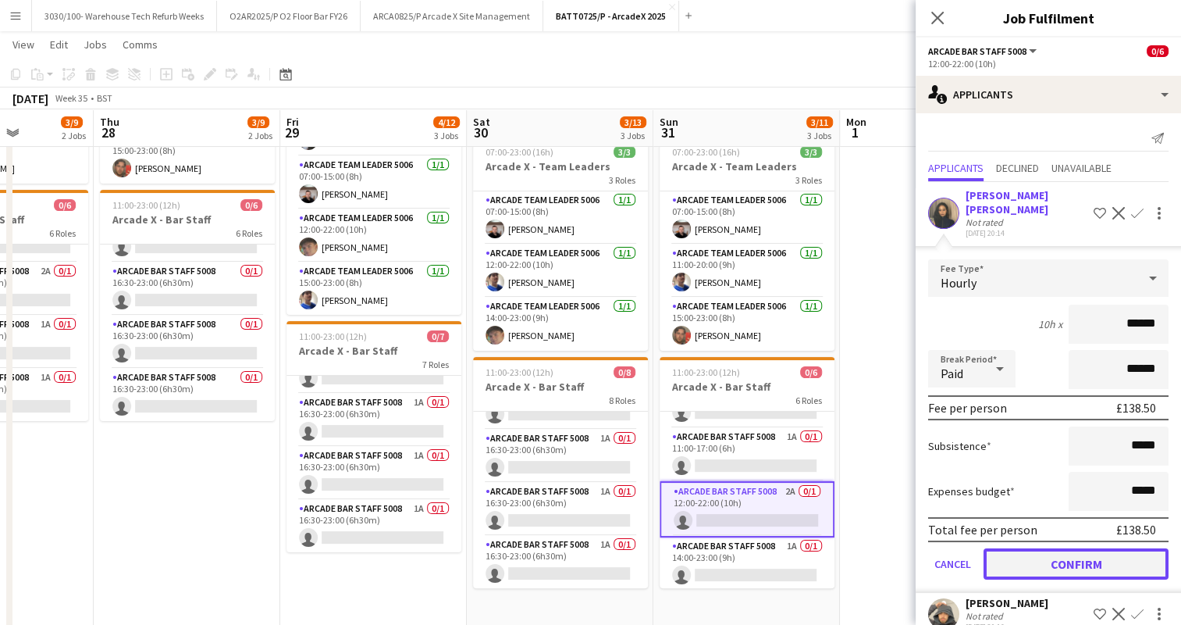
click at [1054, 558] on button "Confirm" at bounding box center [1076, 563] width 185 height 31
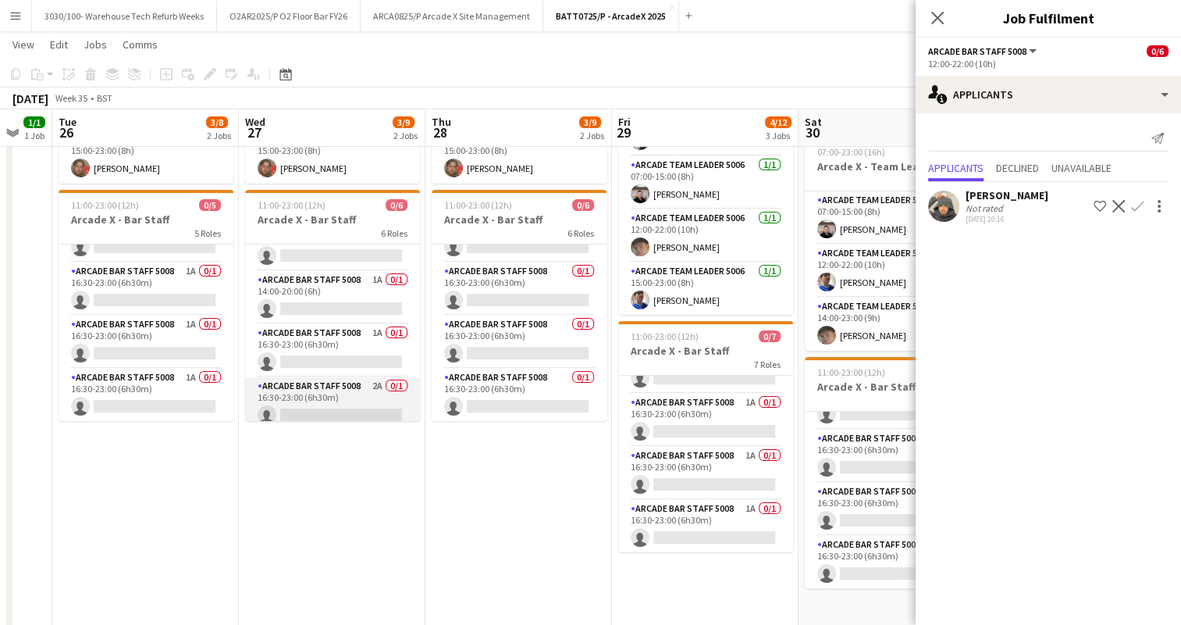
scroll to position [25, 0]
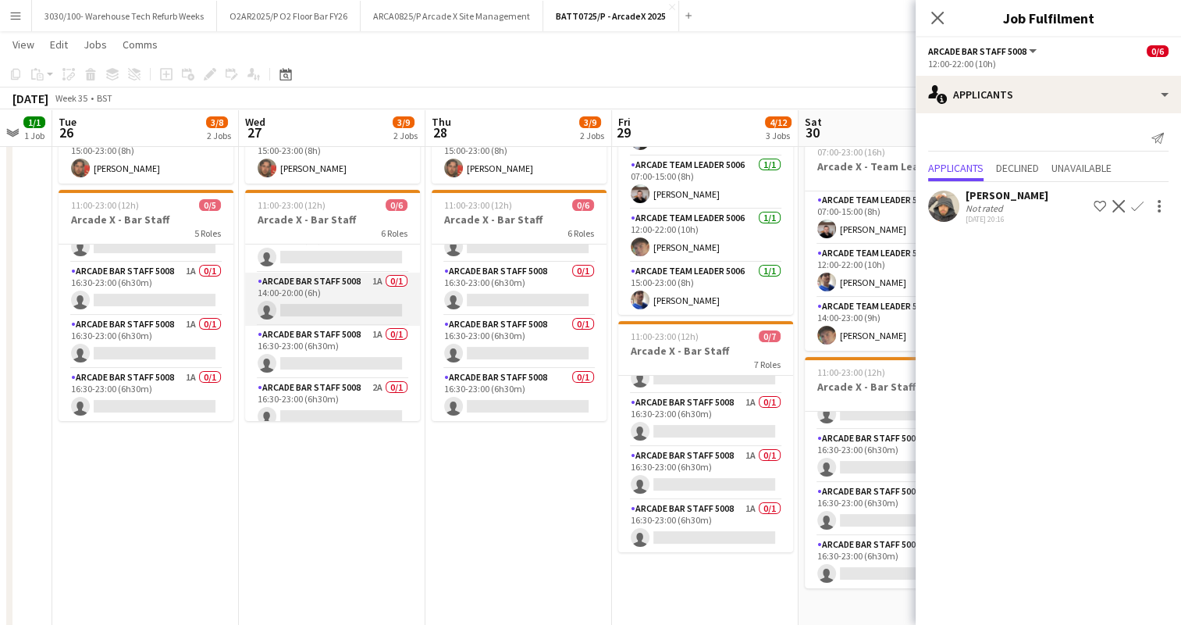
click at [326, 286] on app-card-role "Arcade Bar Staff 5008 1A 0/1 14:00-20:00 (6h) single-neutral-actions" at bounding box center [332, 299] width 175 height 53
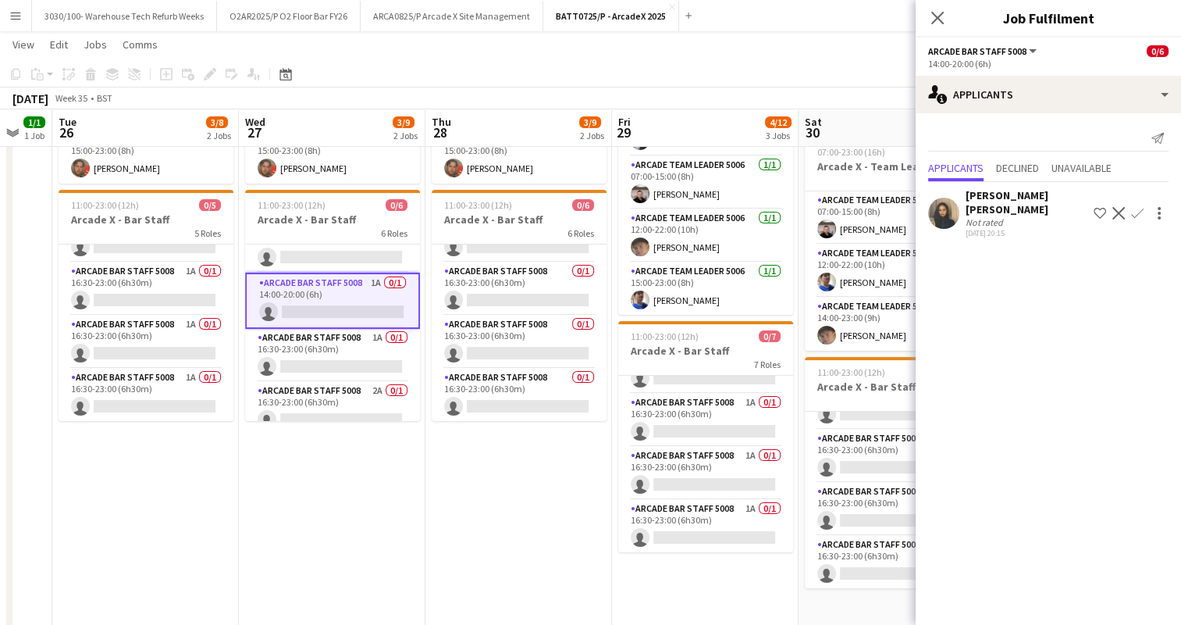
click at [1141, 208] on app-icon "Confirm" at bounding box center [1137, 213] width 12 height 12
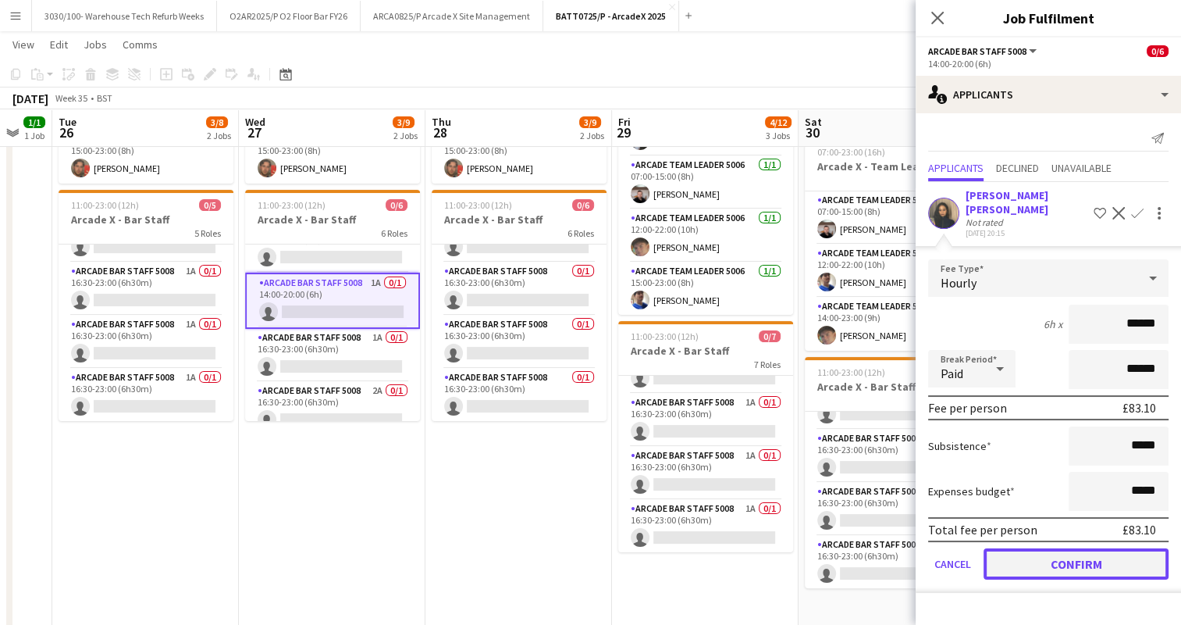
click at [1042, 553] on button "Confirm" at bounding box center [1076, 563] width 185 height 31
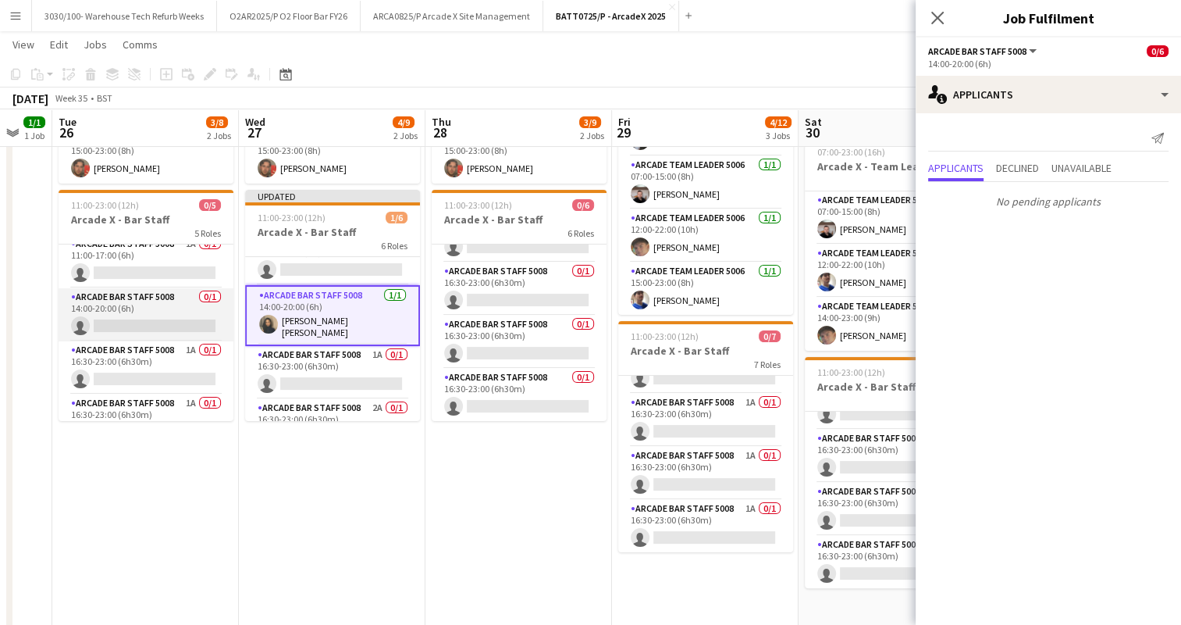
click at [154, 326] on app-card-role "Arcade Bar Staff 5008 0/1 14:00-20:00 (6h) single-neutral-actions" at bounding box center [146, 314] width 175 height 53
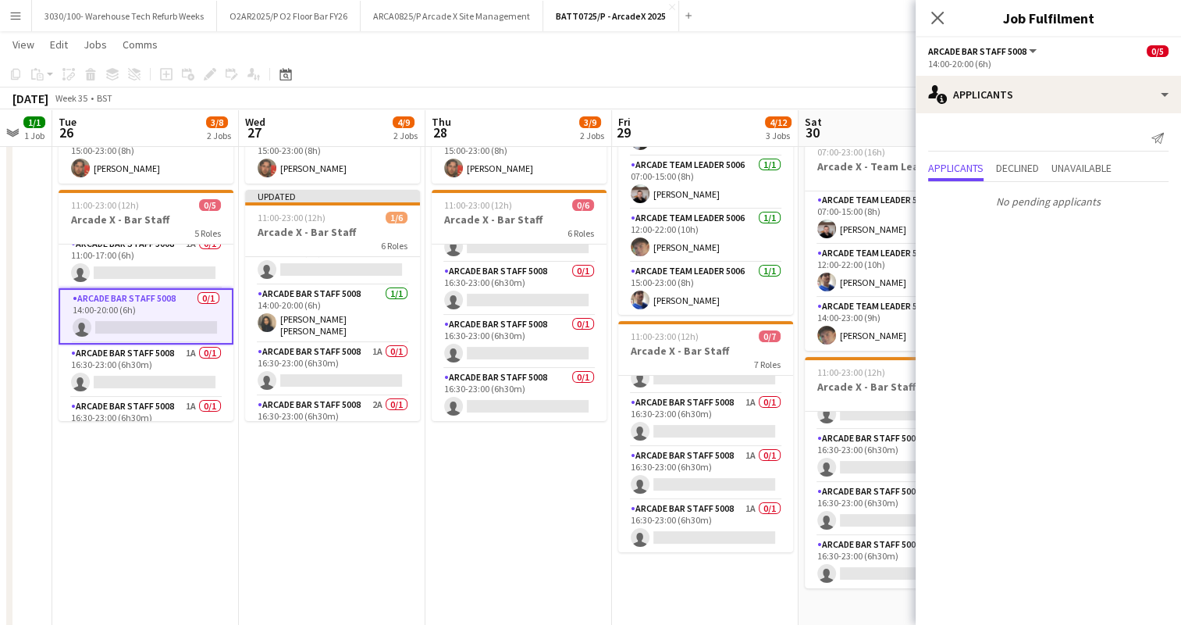
click at [465, 476] on app-date-cell "07:00-23:00 (16h) 3/3 Arcade X - Team Leaders 3 Roles Arcade Team Leader 5006 […" at bounding box center [519, 299] width 187 height 672
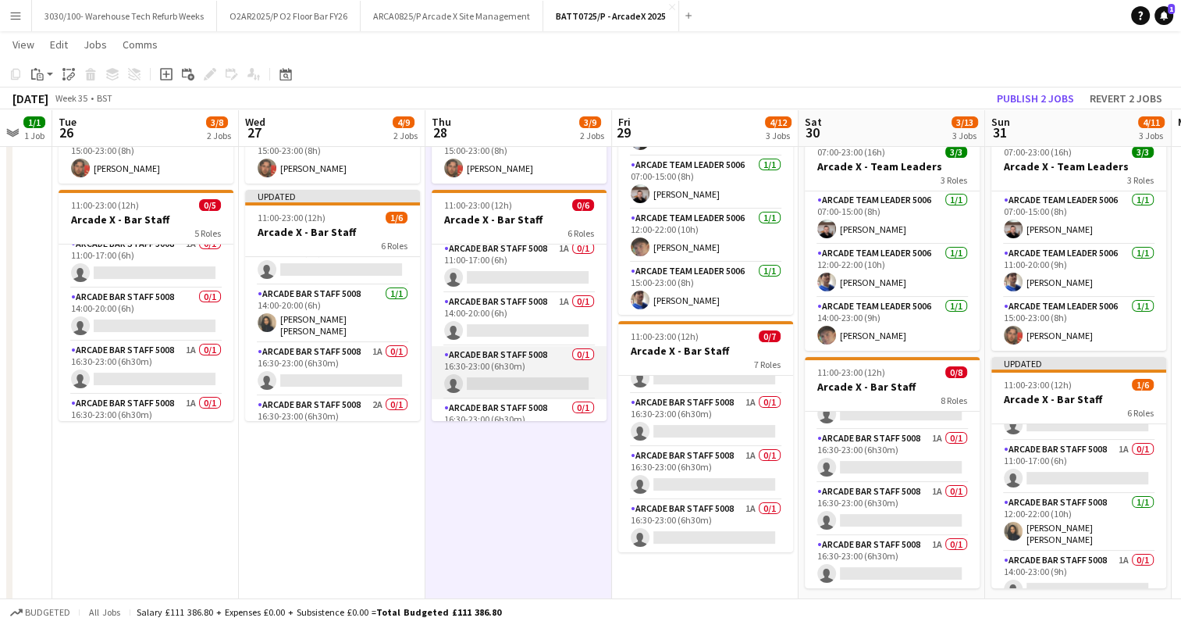
scroll to position [4, 0]
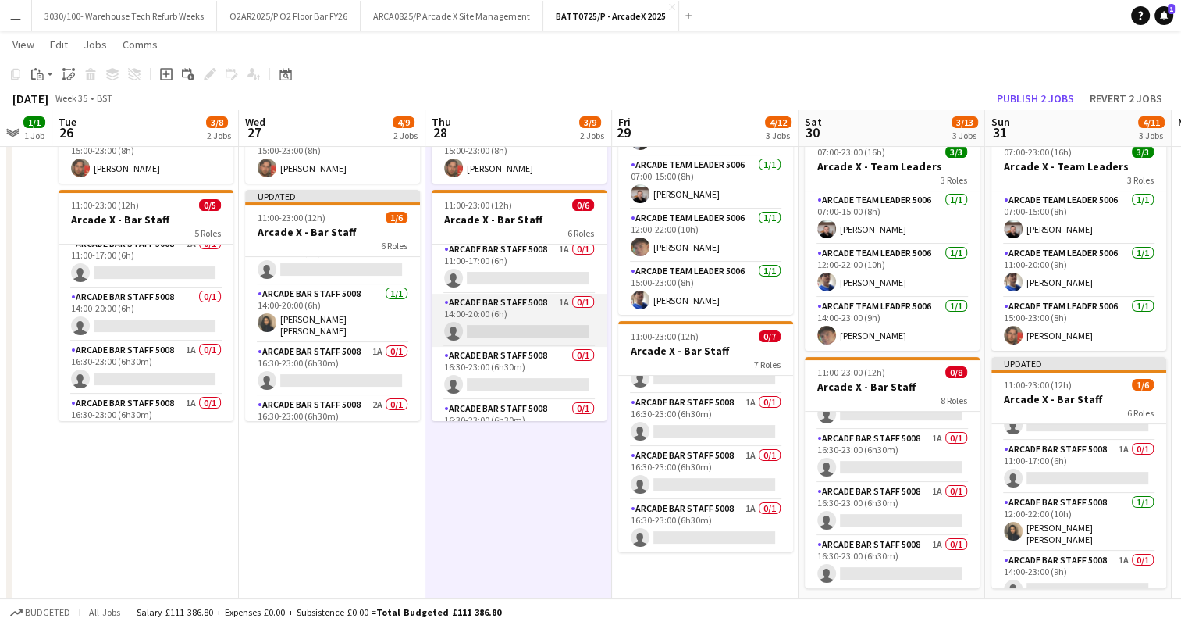
click at [518, 306] on app-card-role "Arcade Bar Staff 5008 1A 0/1 14:00-20:00 (6h) single-neutral-actions" at bounding box center [519, 320] width 175 height 53
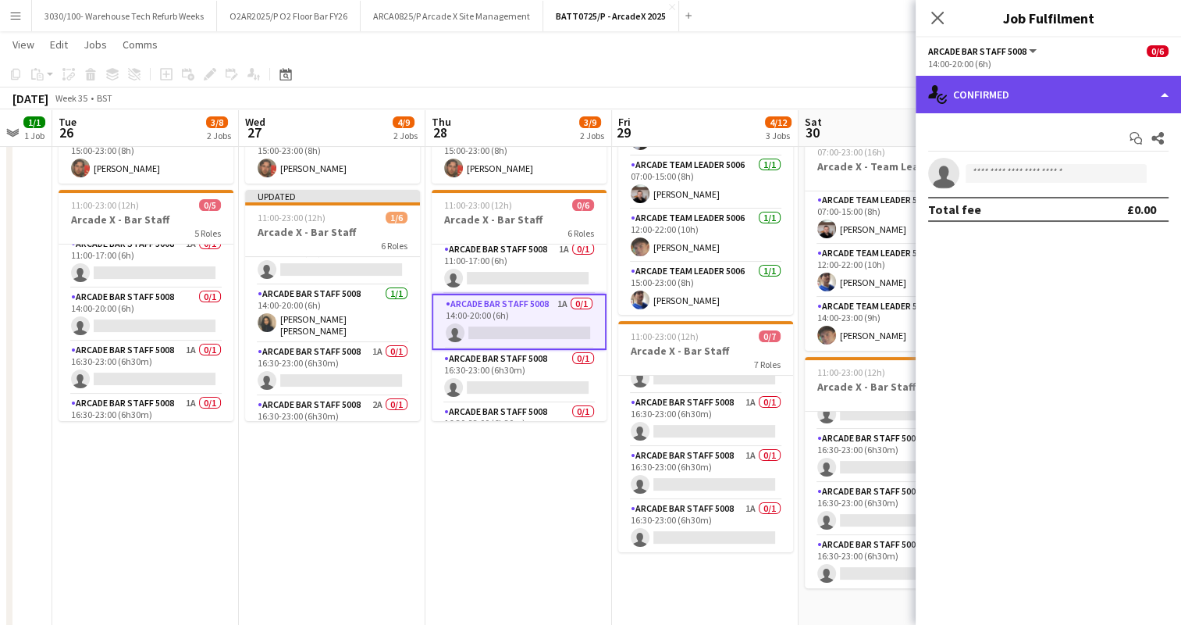
click at [1116, 94] on div "single-neutral-actions-check-2 Confirmed" at bounding box center [1048, 94] width 265 height 37
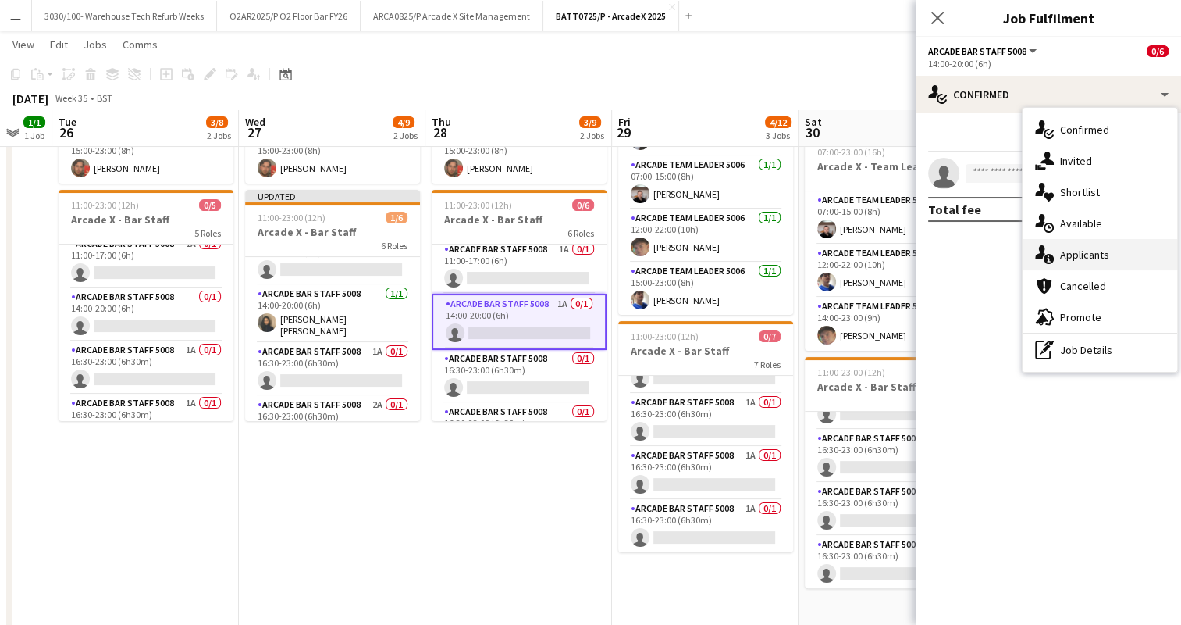
click at [1088, 251] on div "single-neutral-actions-information Applicants" at bounding box center [1100, 254] width 155 height 31
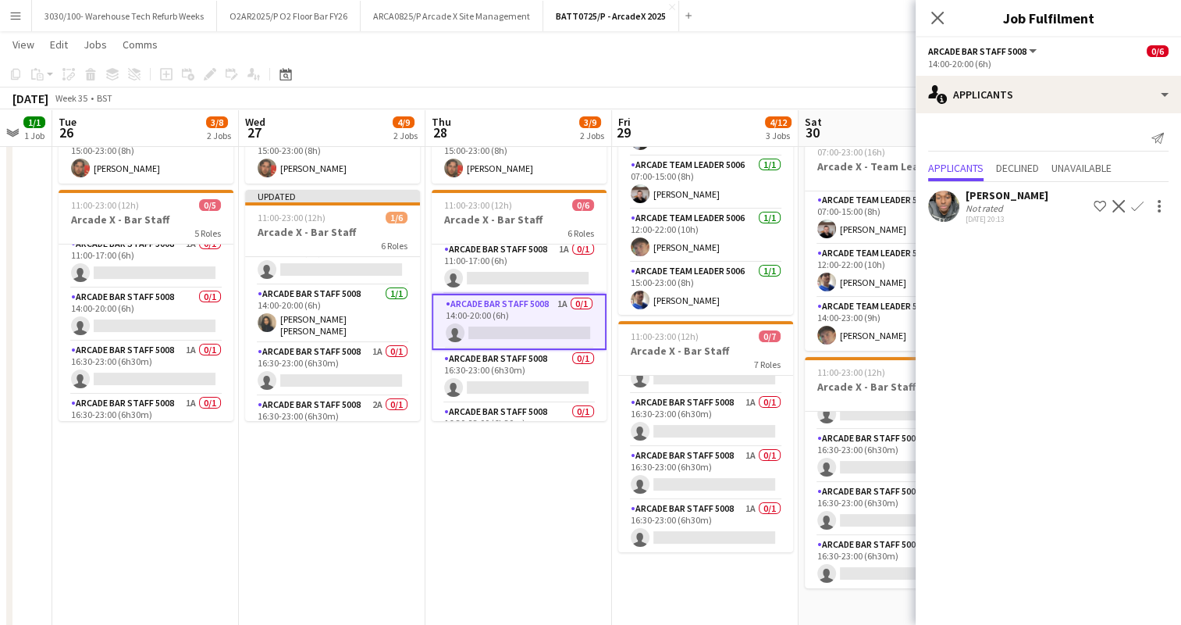
click at [773, 109] on div "[DATE] Week 35 • BST Publish 2 jobs Revert 2 jobs" at bounding box center [590, 98] width 1181 height 22
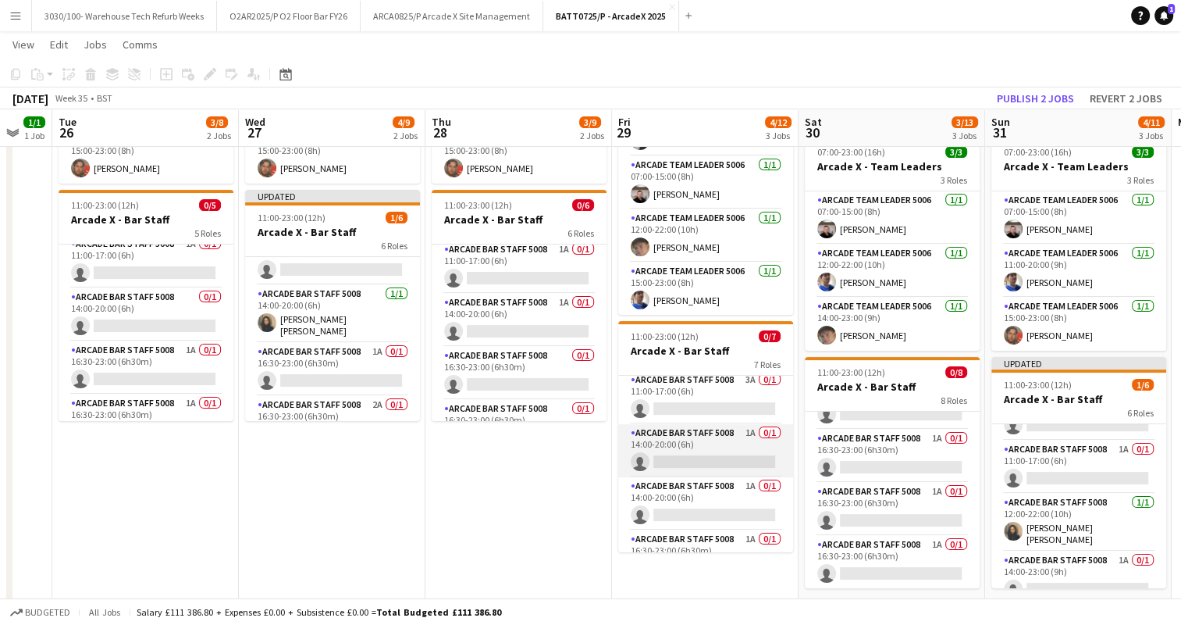
scroll to position [0, 0]
click at [693, 444] on app-card-role "Arcade Bar Staff 5008 1A 0/1 14:00-20:00 (6h) single-neutral-actions" at bounding box center [705, 455] width 175 height 53
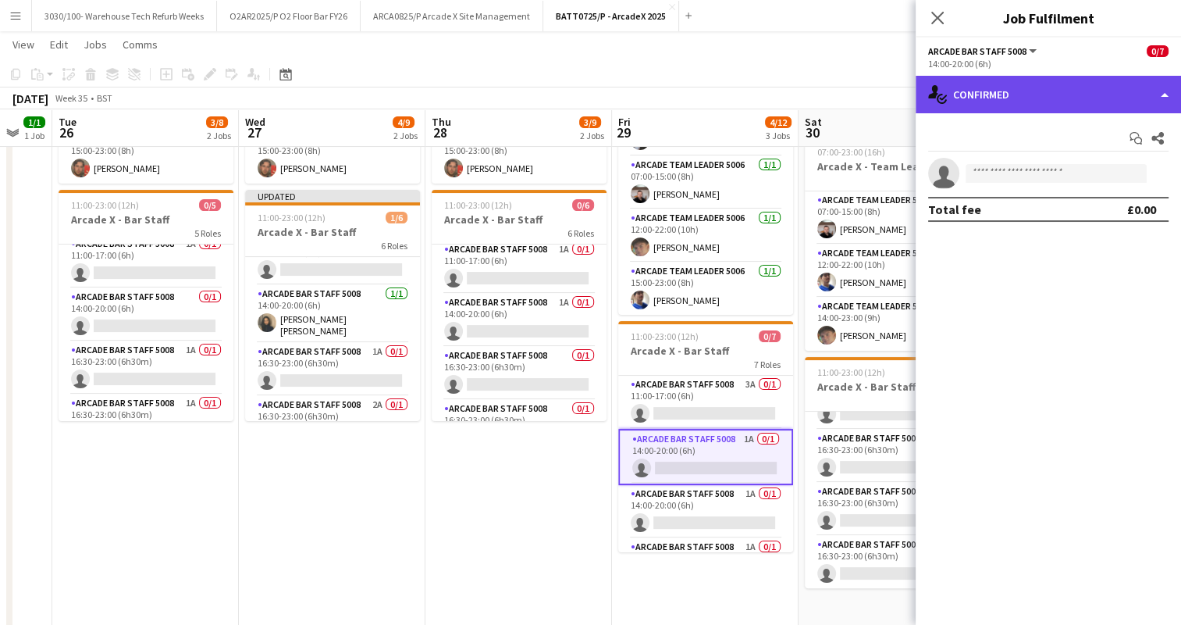
click at [1032, 99] on div "single-neutral-actions-check-2 Confirmed" at bounding box center [1048, 94] width 265 height 37
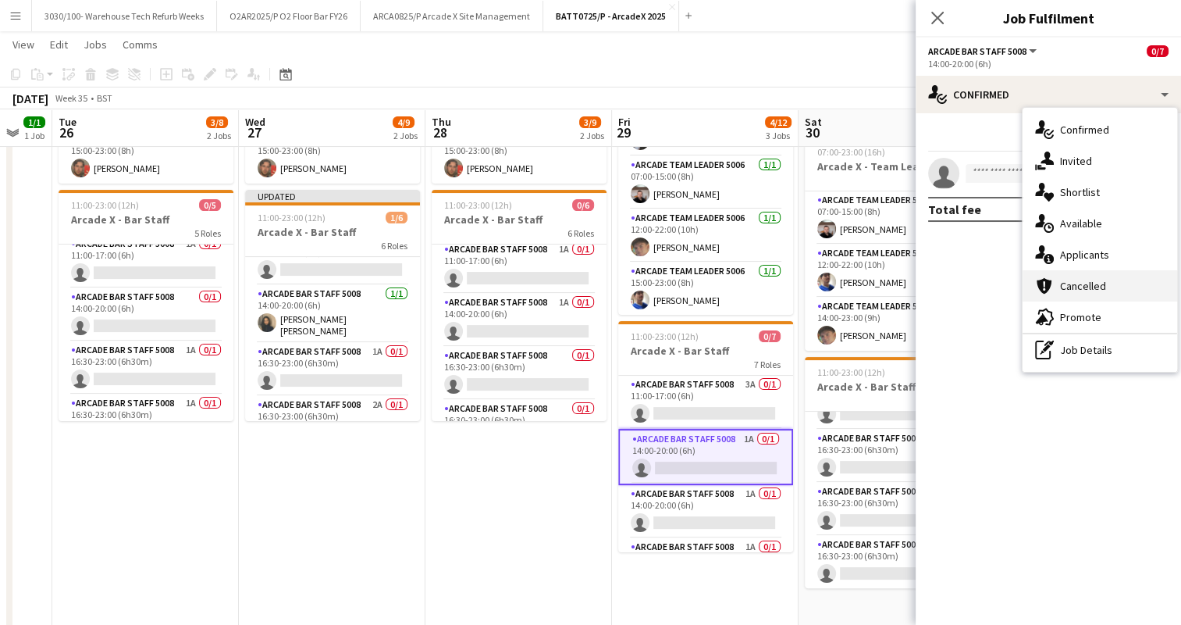
click at [1048, 280] on icon at bounding box center [1044, 286] width 15 height 16
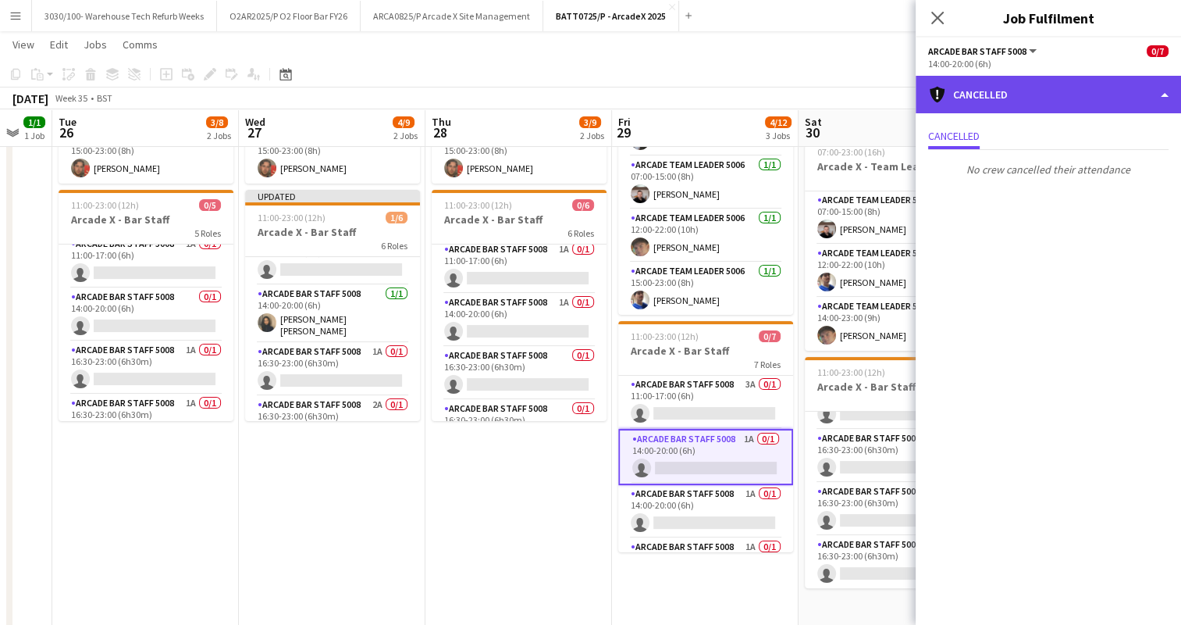
click at [1063, 82] on div "cancellation Cancelled" at bounding box center [1048, 94] width 265 height 37
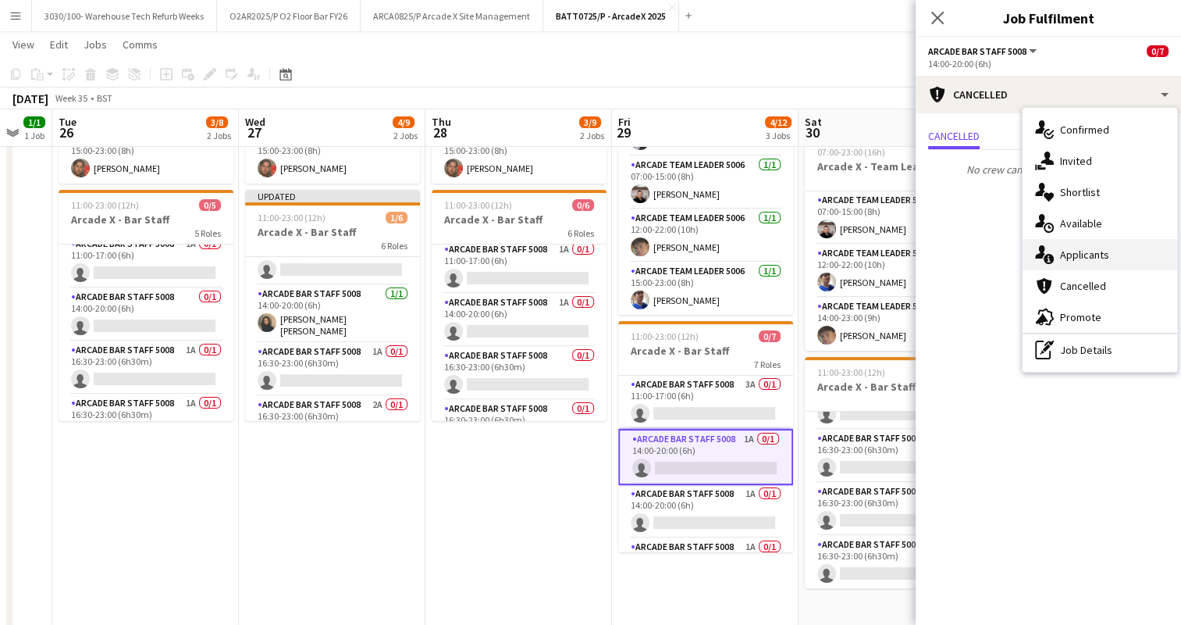
click at [1068, 252] on div "single-neutral-actions-information Applicants" at bounding box center [1100, 254] width 155 height 31
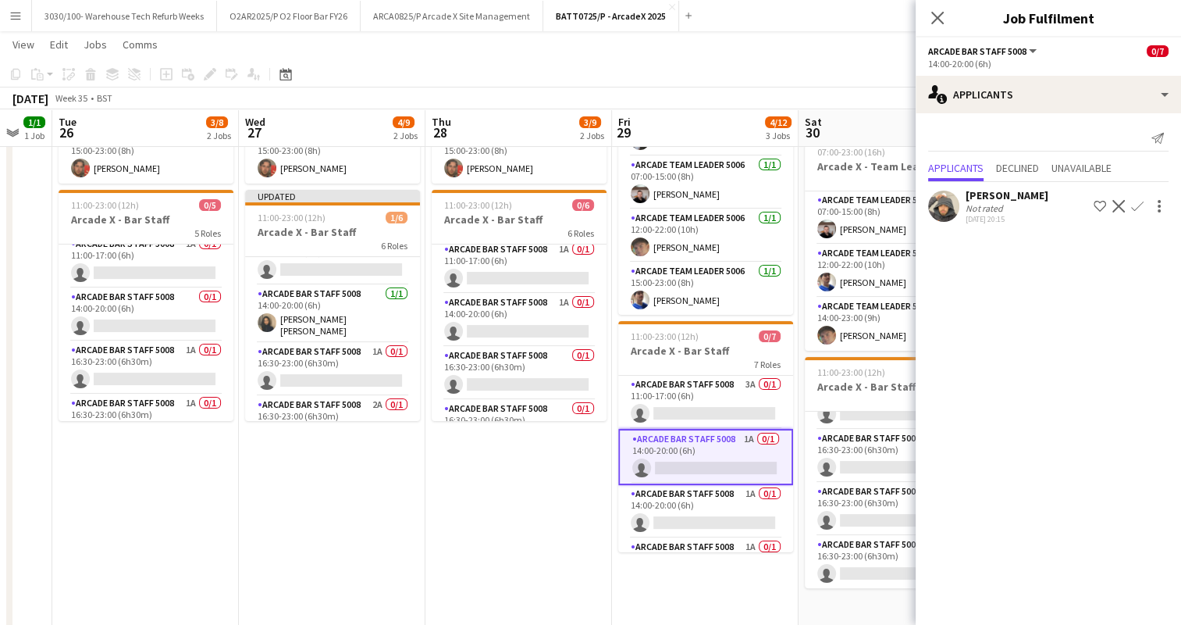
click at [849, 91] on div "[DATE] Week 35 • BST Publish 2 jobs Revert 2 jobs" at bounding box center [590, 98] width 1181 height 22
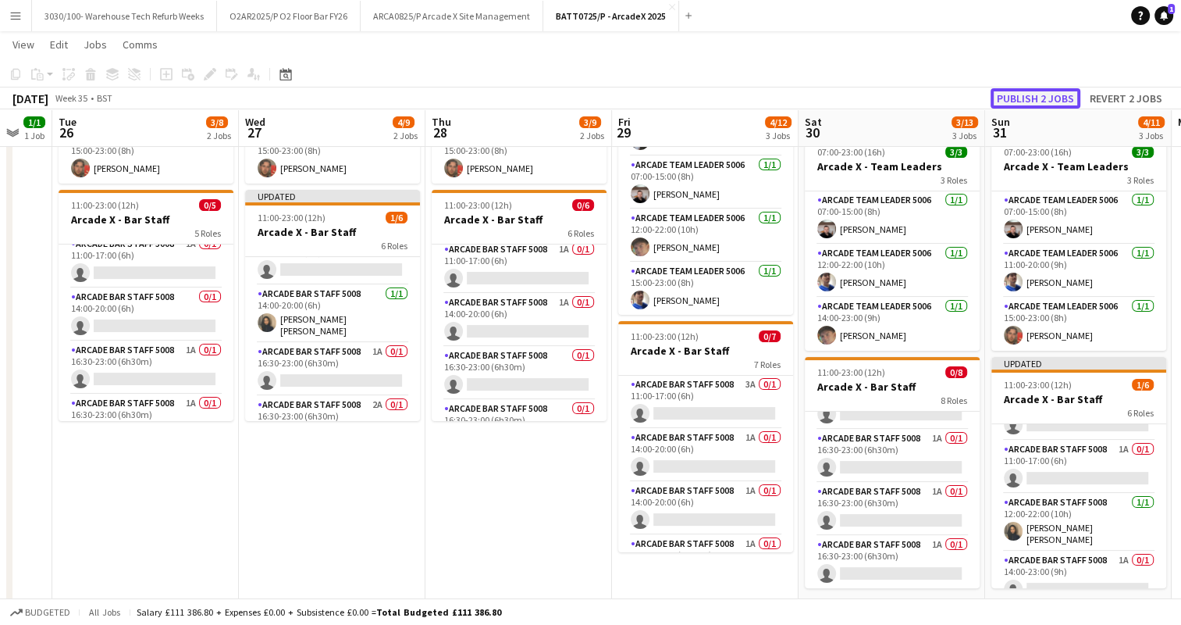
click at [1039, 94] on button "Publish 2 jobs" at bounding box center [1036, 98] width 90 height 20
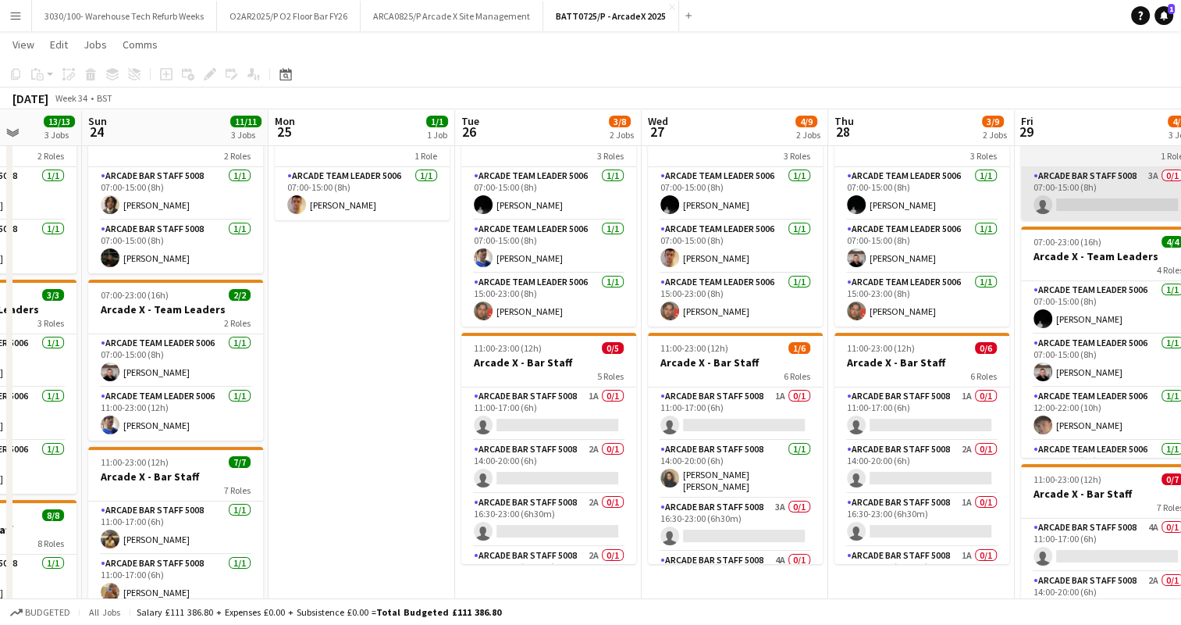
scroll to position [69, 0]
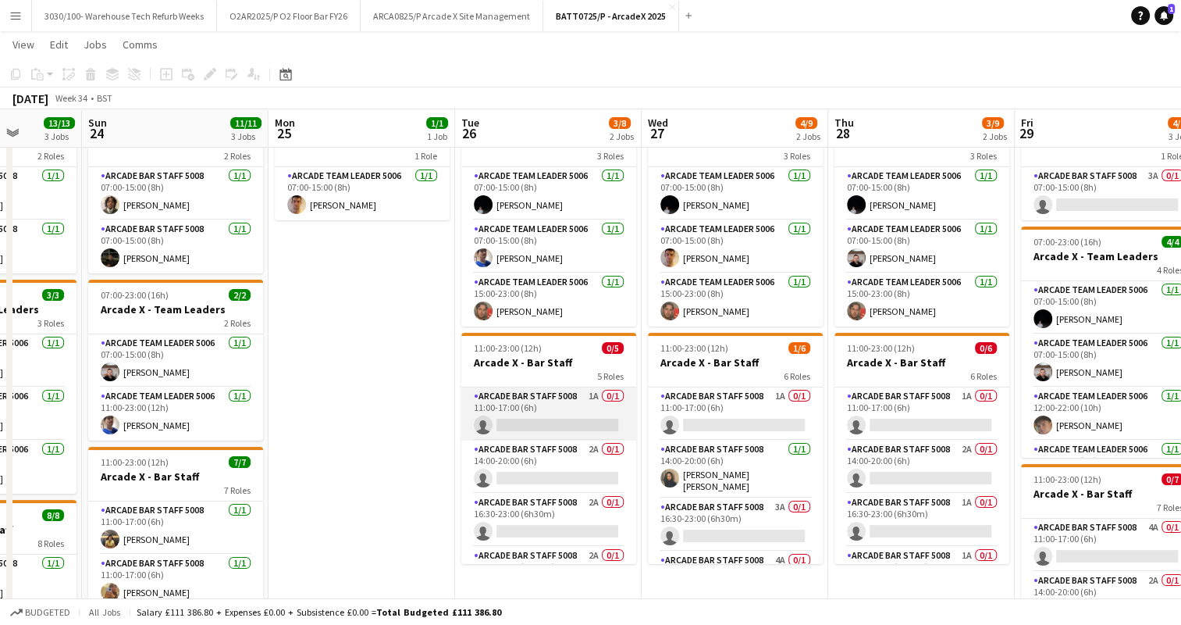
click at [547, 428] on app-card-role "Arcade Bar Staff 5008 1A 0/1 11:00-17:00 (6h) single-neutral-actions" at bounding box center [548, 413] width 175 height 53
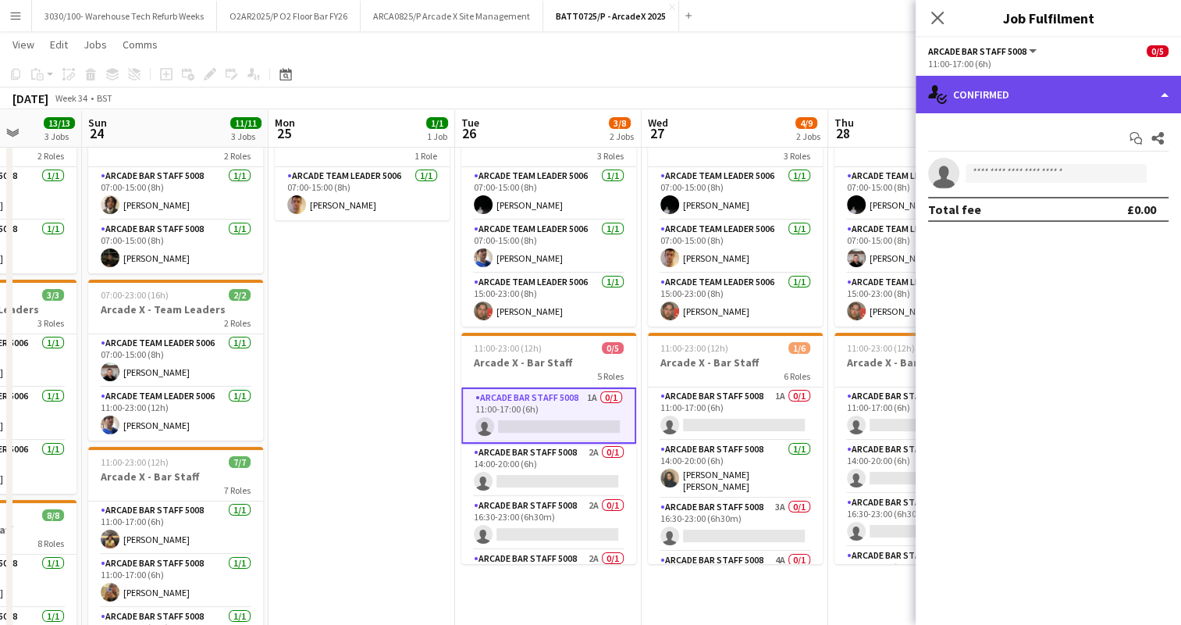
click at [1053, 91] on div "single-neutral-actions-check-2 Confirmed" at bounding box center [1048, 94] width 265 height 37
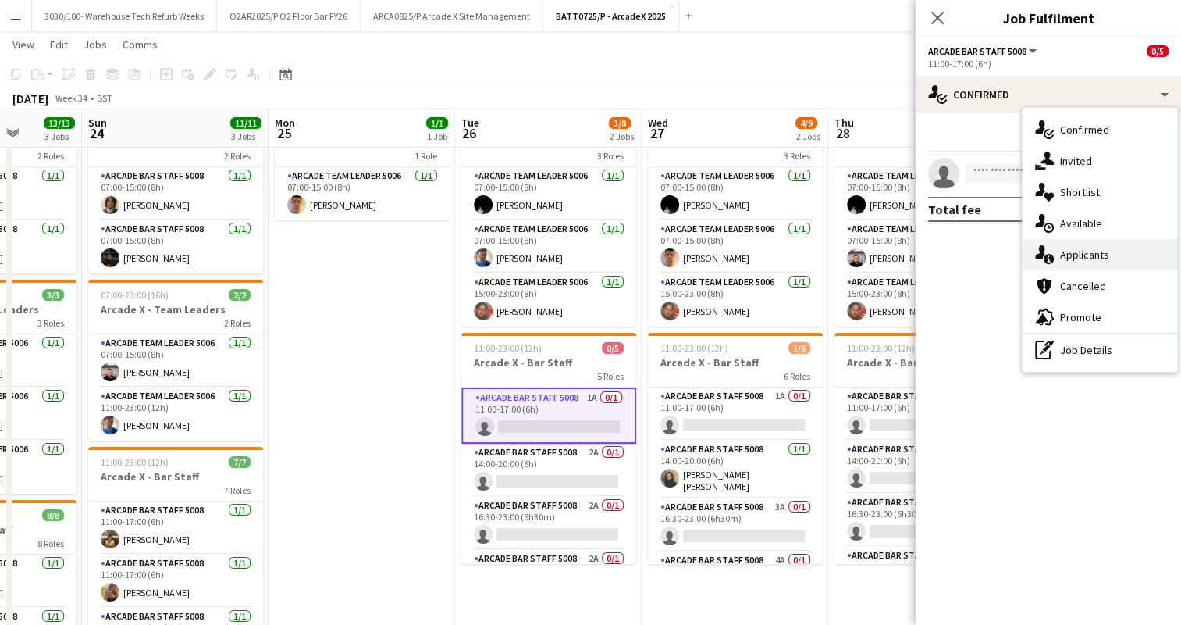
click at [1081, 258] on div "single-neutral-actions-information Applicants" at bounding box center [1100, 254] width 155 height 31
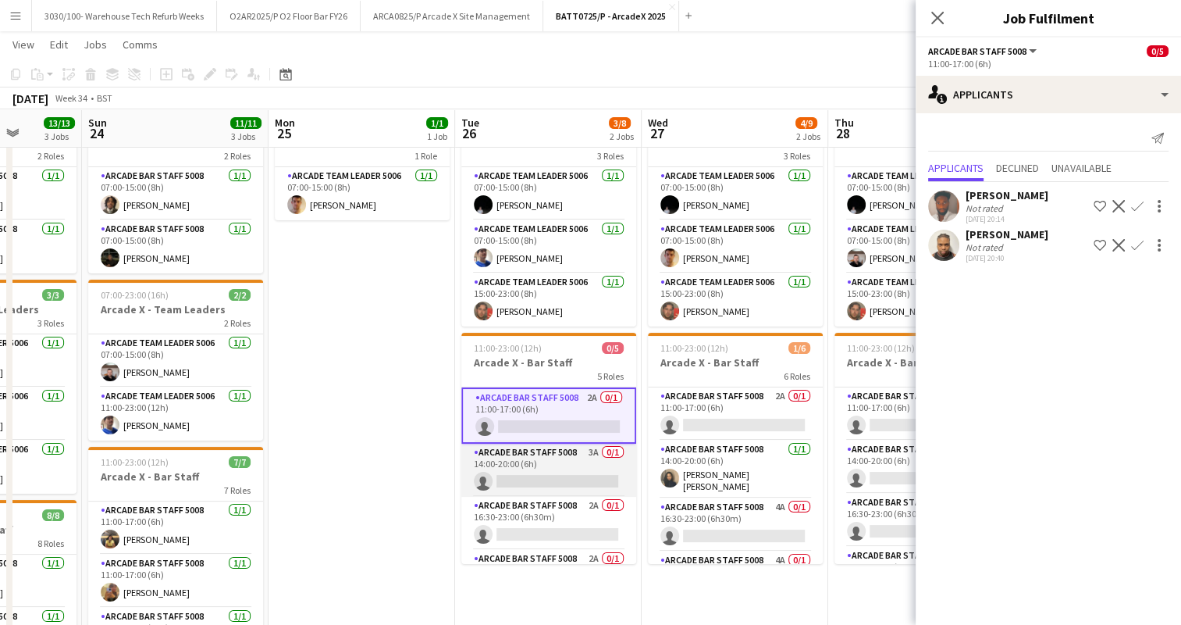
click at [540, 481] on app-card-role "Arcade Bar Staff 5008 3A 0/1 14:00-20:00 (6h) single-neutral-actions" at bounding box center [548, 470] width 175 height 53
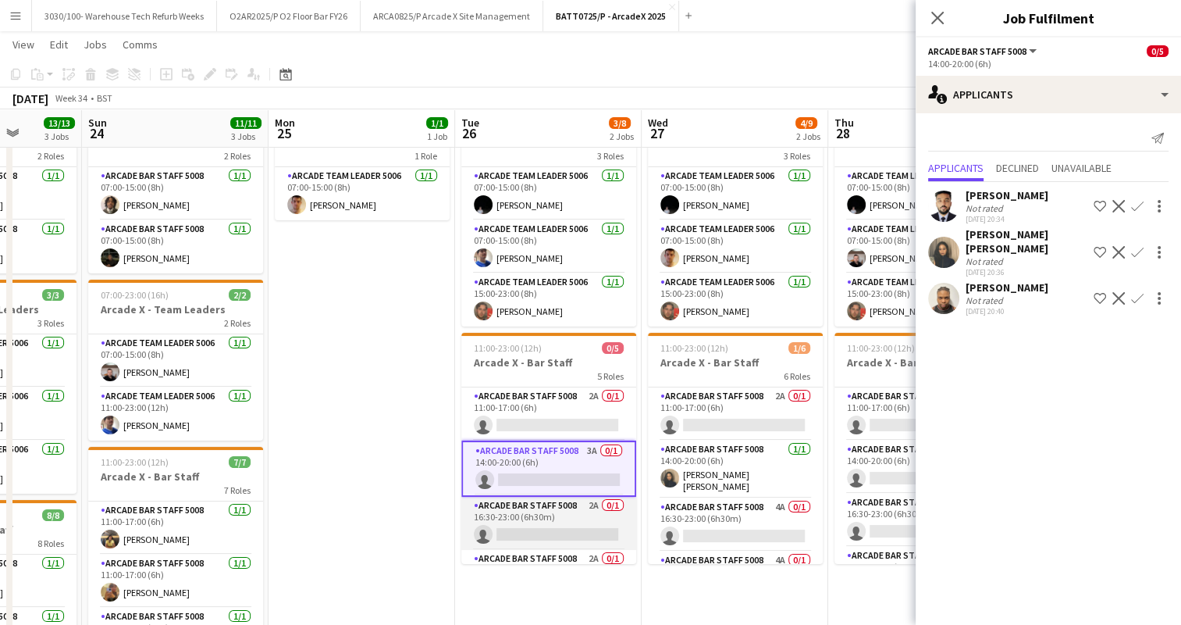
click at [561, 504] on app-card-role "Arcade Bar Staff 5008 2A 0/1 16:30-23:00 (6h30m) single-neutral-actions" at bounding box center [548, 523] width 175 height 53
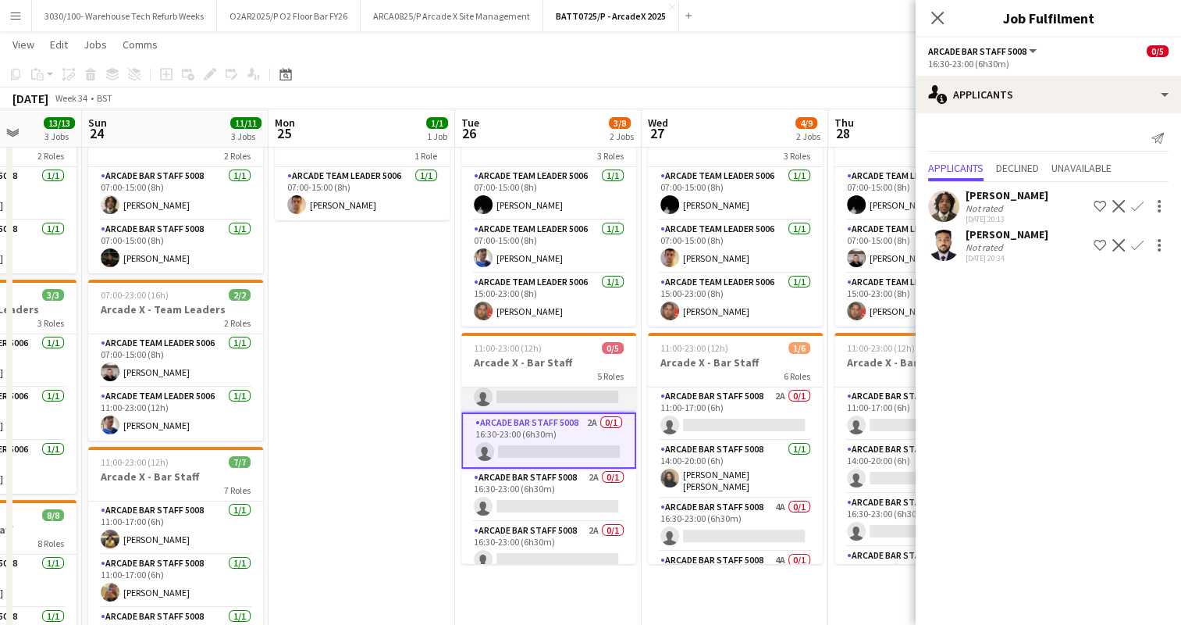
scroll to position [91, 0]
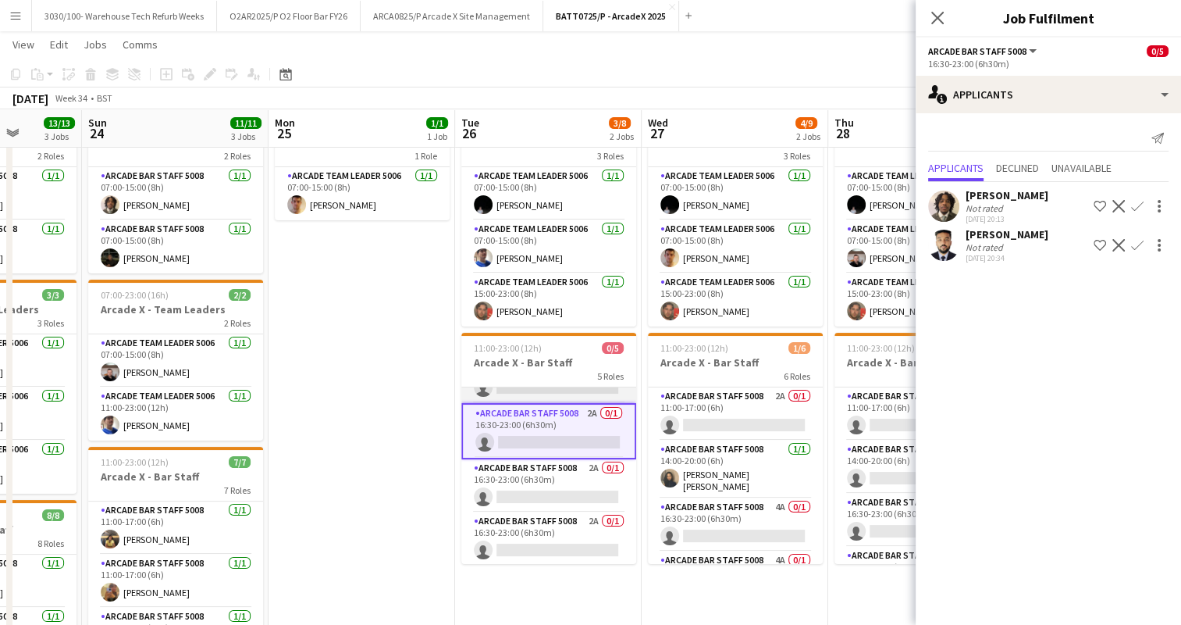
click at [558, 468] on app-card-role "Arcade Bar Staff 5008 2A 0/1 16:30-23:00 (6h30m) single-neutral-actions" at bounding box center [548, 485] width 175 height 53
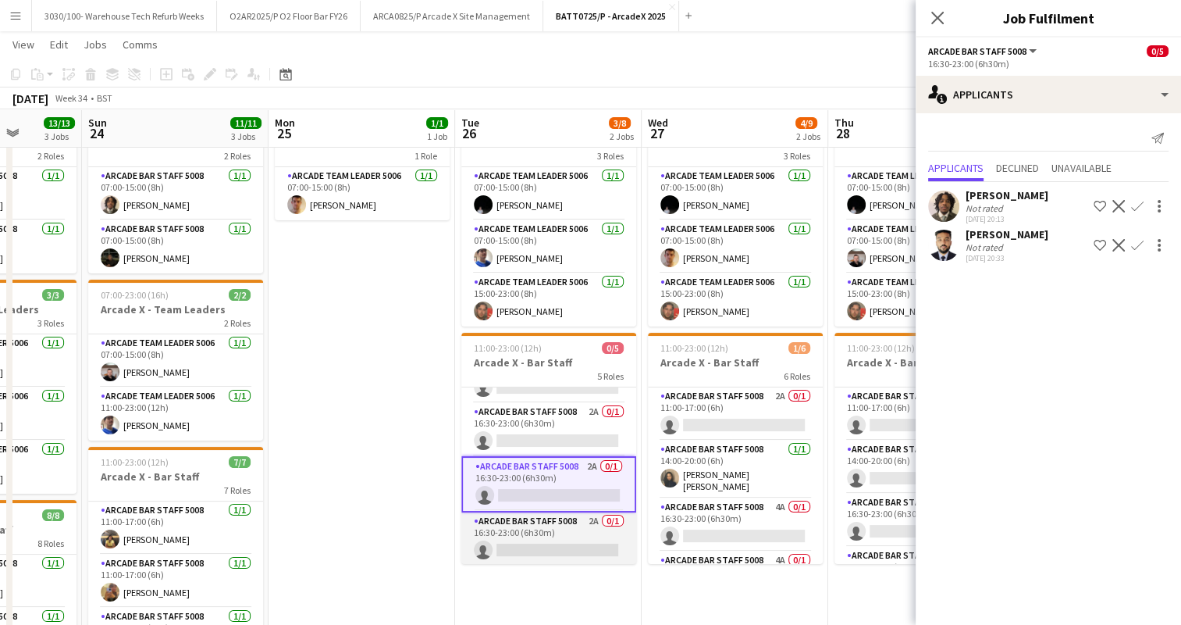
click at [553, 528] on app-card-role "Arcade Bar Staff 5008 2A 0/1 16:30-23:00 (6h30m) single-neutral-actions" at bounding box center [548, 538] width 175 height 53
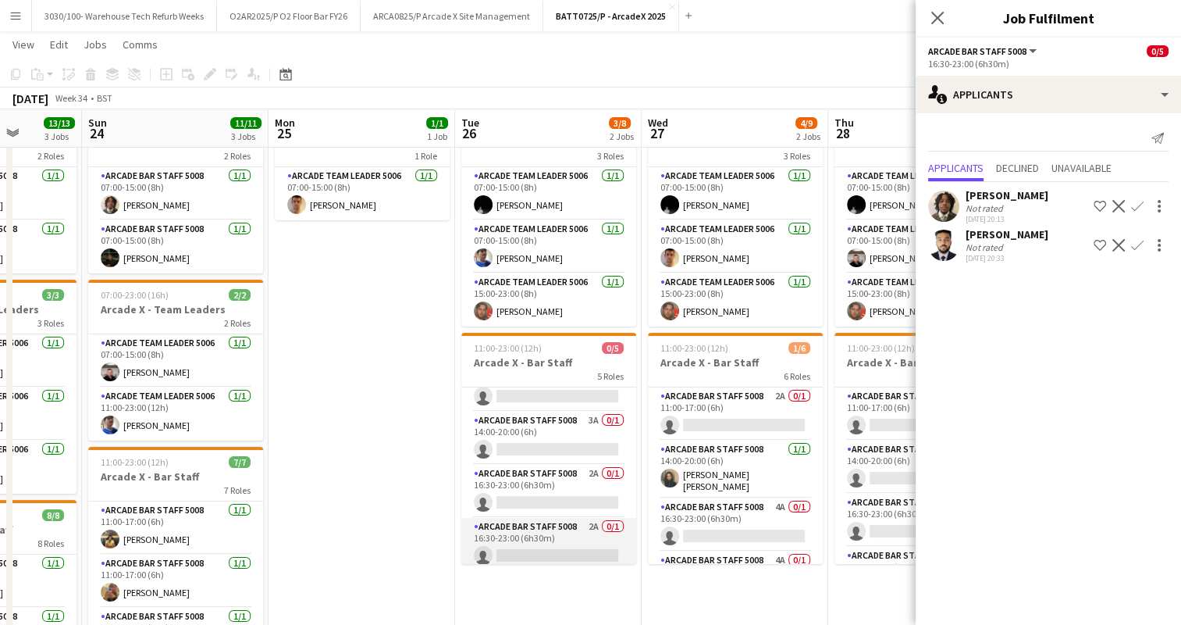
scroll to position [28, 0]
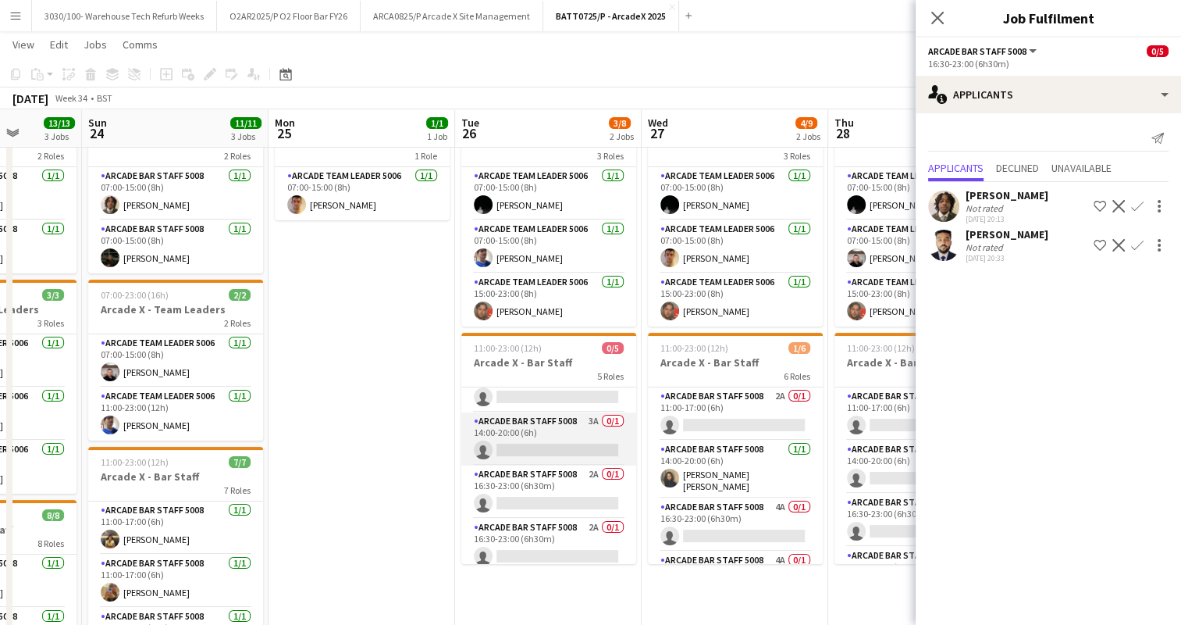
click at [553, 440] on app-card-role "Arcade Bar Staff 5008 3A 0/1 14:00-20:00 (6h) single-neutral-actions" at bounding box center [548, 438] width 175 height 53
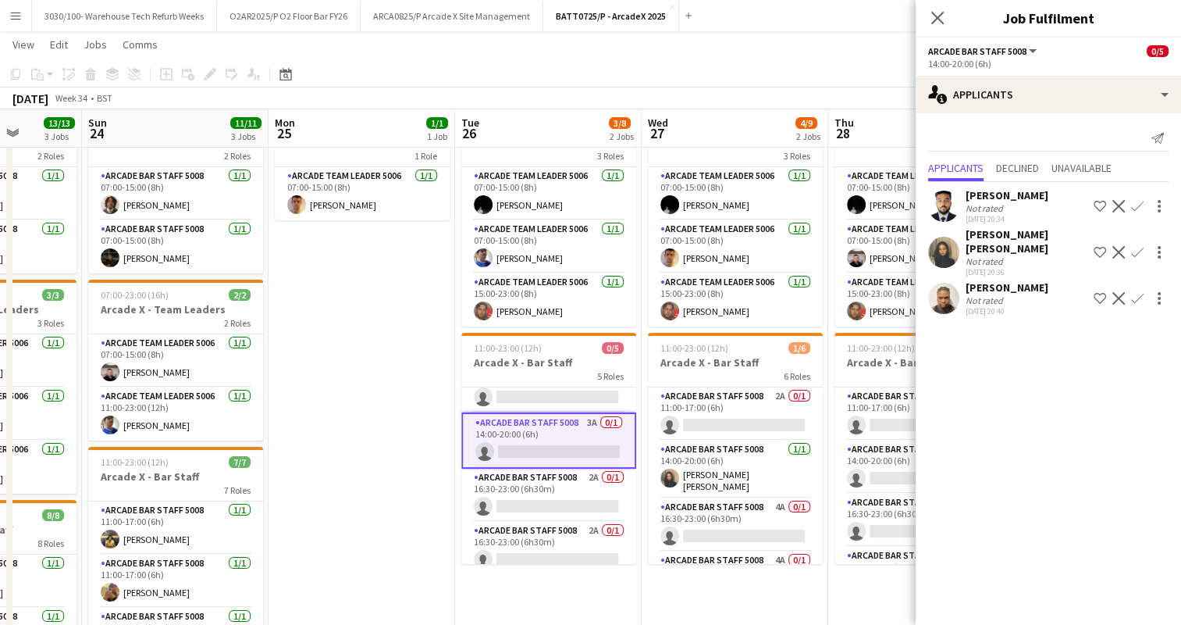
click at [1133, 246] on app-icon "Confirm" at bounding box center [1137, 252] width 12 height 12
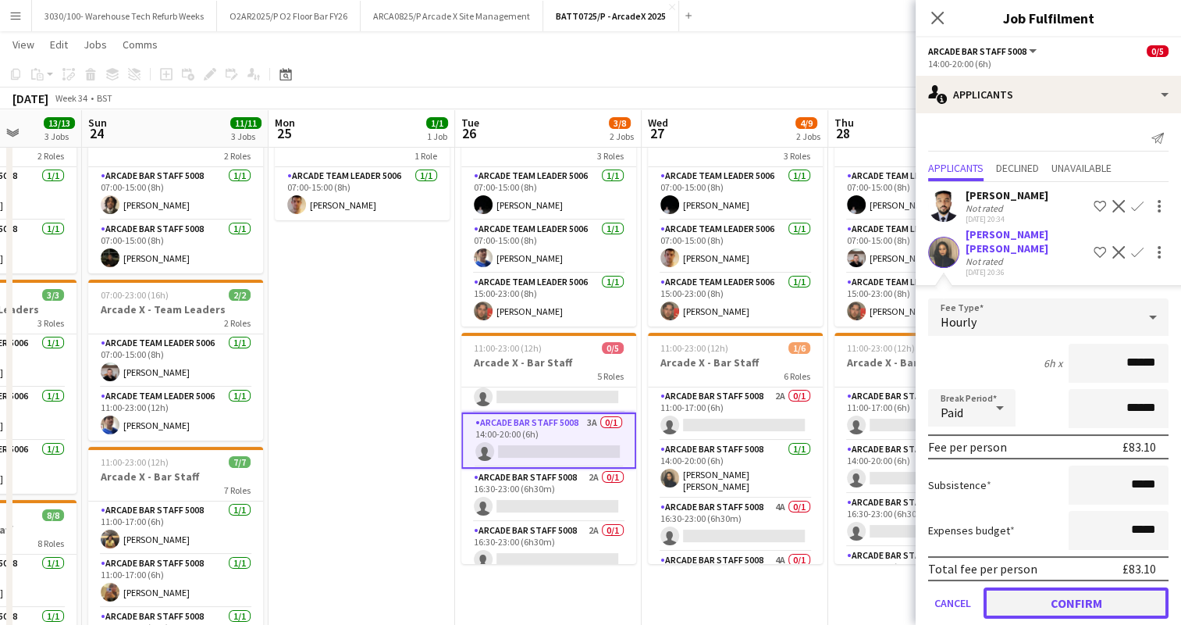
click at [1072, 595] on button "Confirm" at bounding box center [1076, 602] width 185 height 31
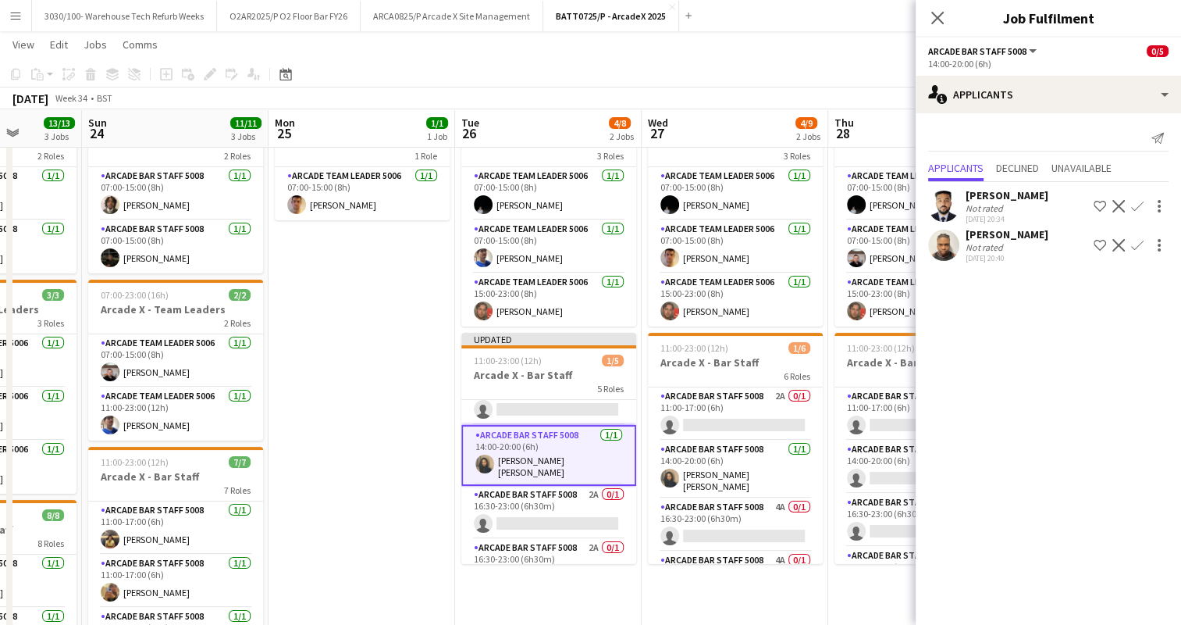
click at [391, 477] on app-date-cell "07:00-15:00 (8h) 1/1 Arcade X - Bar Backs 1 Role Arcade Team Leader 5006 [DATE]…" at bounding box center [362, 442] width 187 height 672
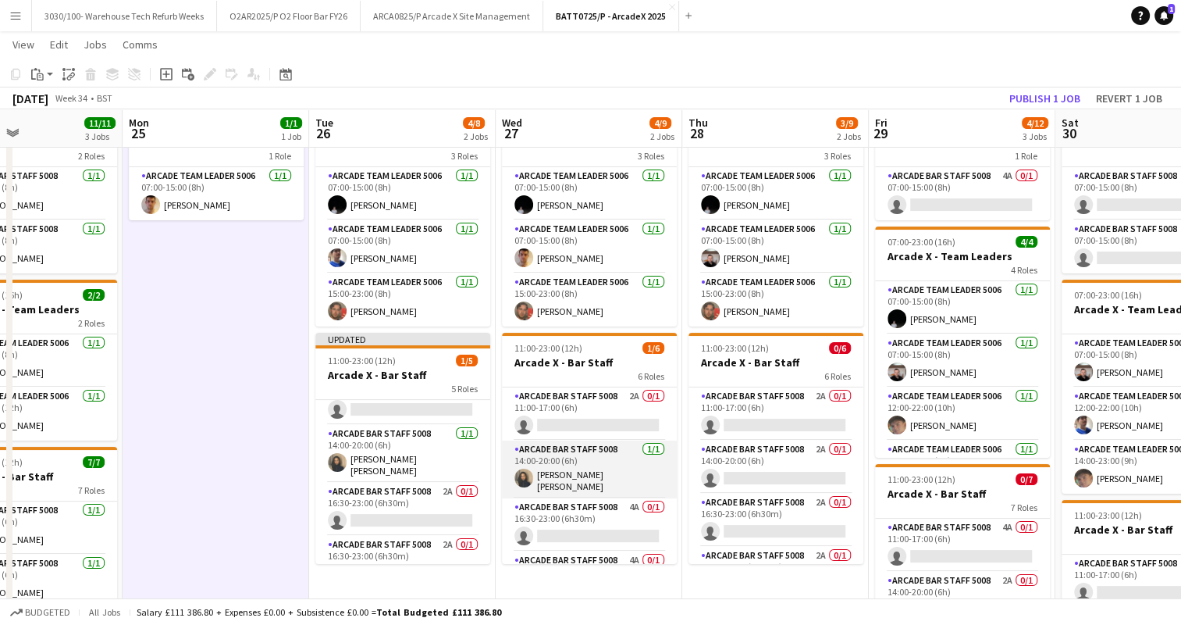
scroll to position [0, 629]
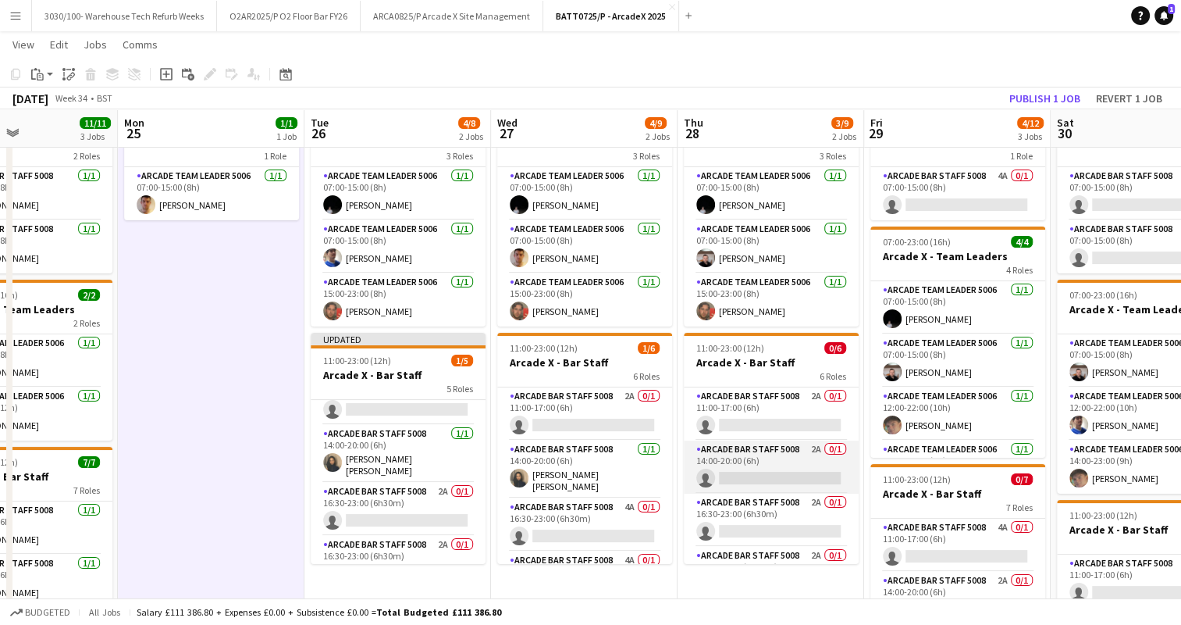
click at [731, 456] on app-card-role "Arcade Bar Staff 5008 2A 0/1 14:00-20:00 (6h) single-neutral-actions" at bounding box center [771, 466] width 175 height 53
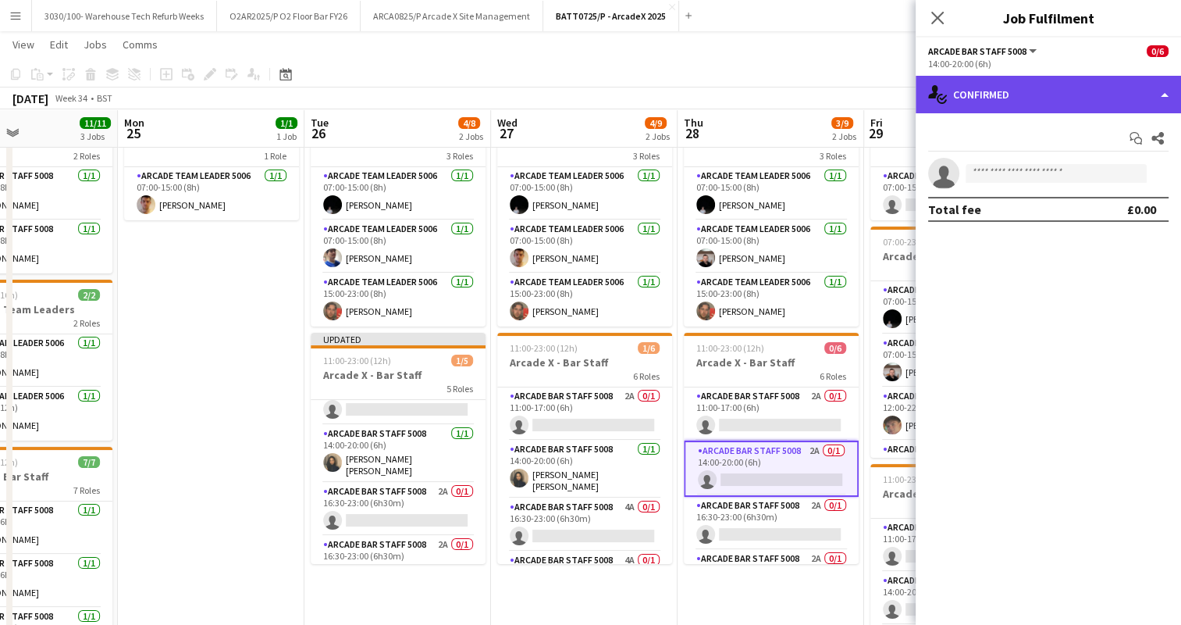
click at [1090, 106] on div "single-neutral-actions-check-2 Confirmed" at bounding box center [1048, 94] width 265 height 37
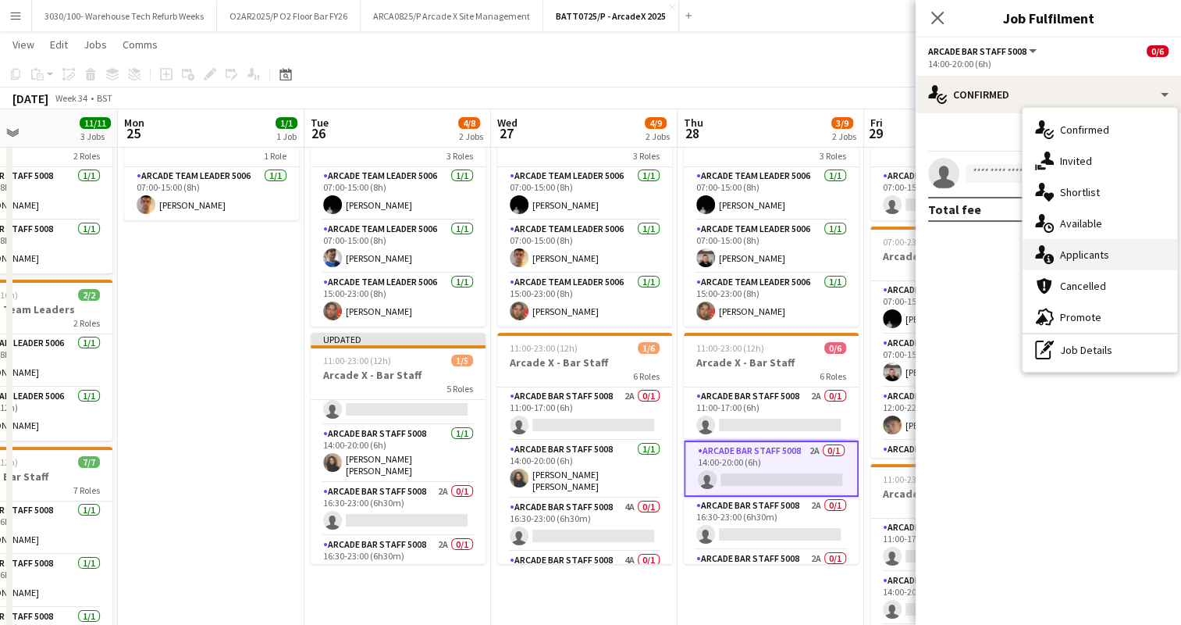
click at [1099, 243] on div "single-neutral-actions-information Applicants" at bounding box center [1100, 254] width 155 height 31
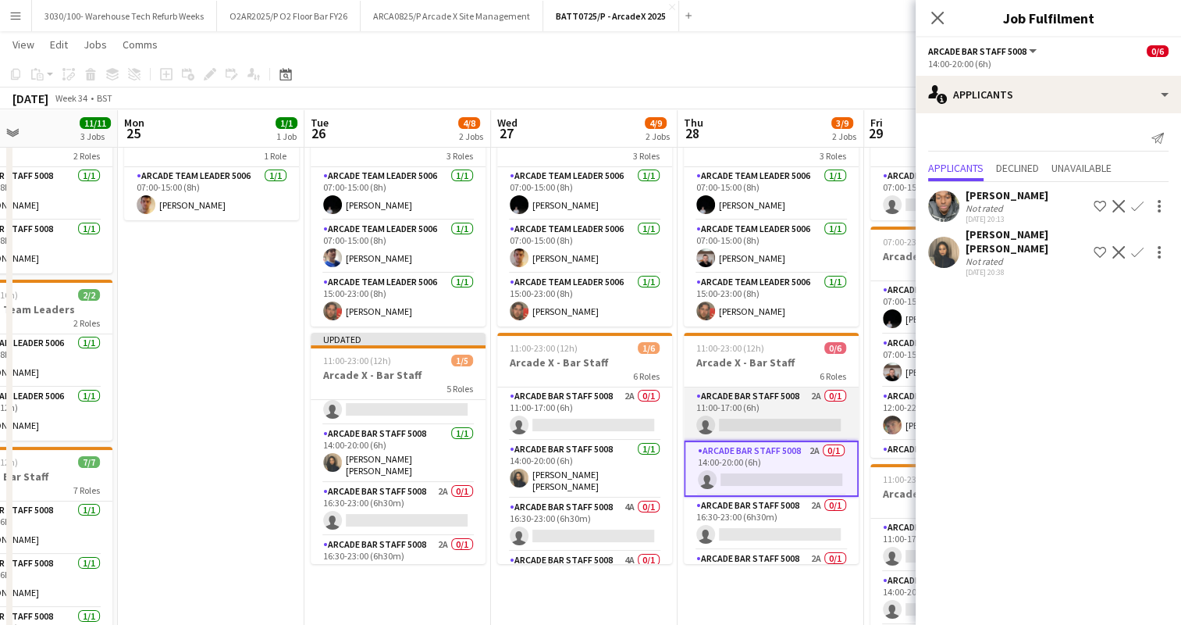
click at [797, 408] on app-card-role "Arcade Bar Staff 5008 2A 0/1 11:00-17:00 (6h) single-neutral-actions" at bounding box center [771, 413] width 175 height 53
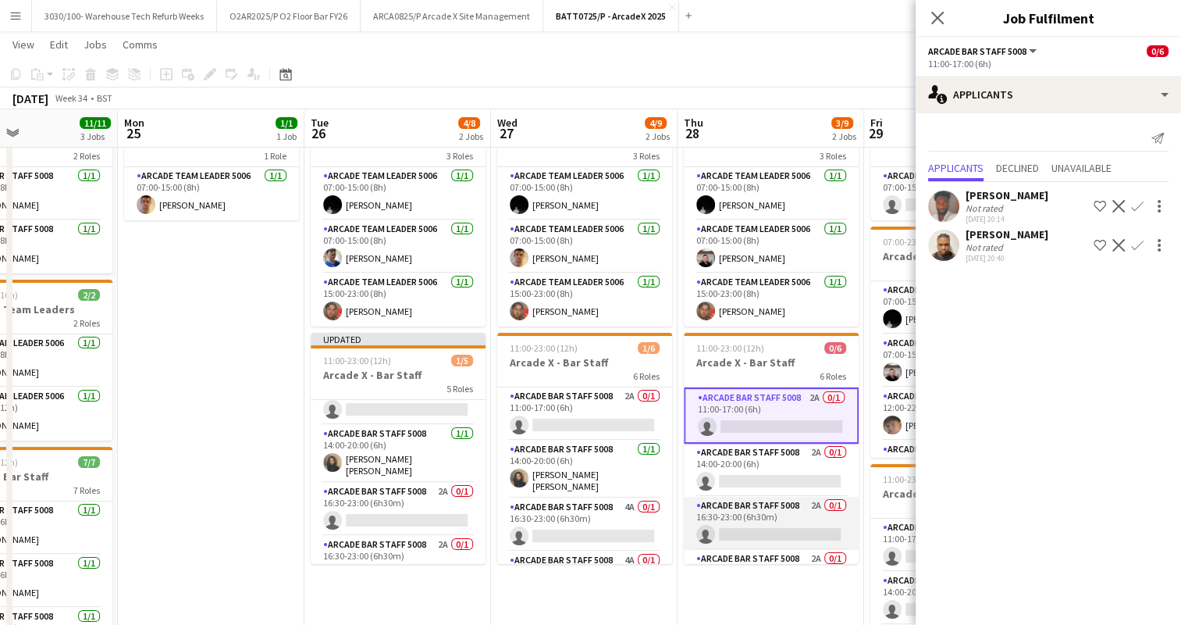
click at [771, 525] on app-card-role "Arcade Bar Staff 5008 2A 0/1 16:30-23:00 (6h30m) single-neutral-actions" at bounding box center [771, 523] width 175 height 53
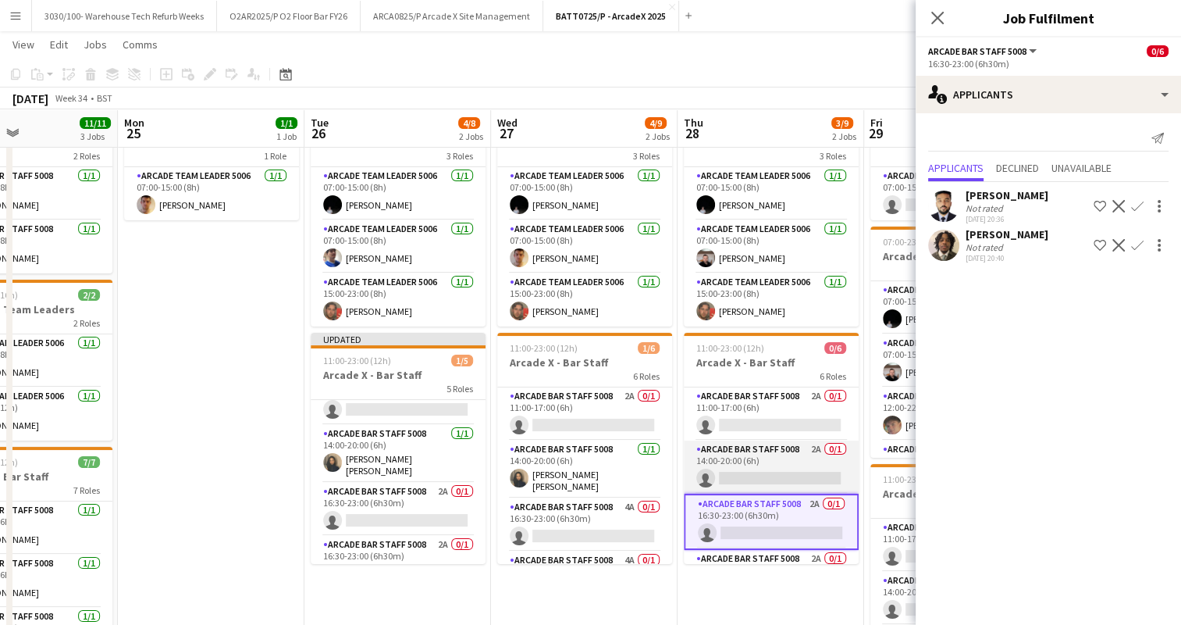
click at [770, 457] on app-card-role "Arcade Bar Staff 5008 2A 0/1 14:00-20:00 (6h) single-neutral-actions" at bounding box center [771, 466] width 175 height 53
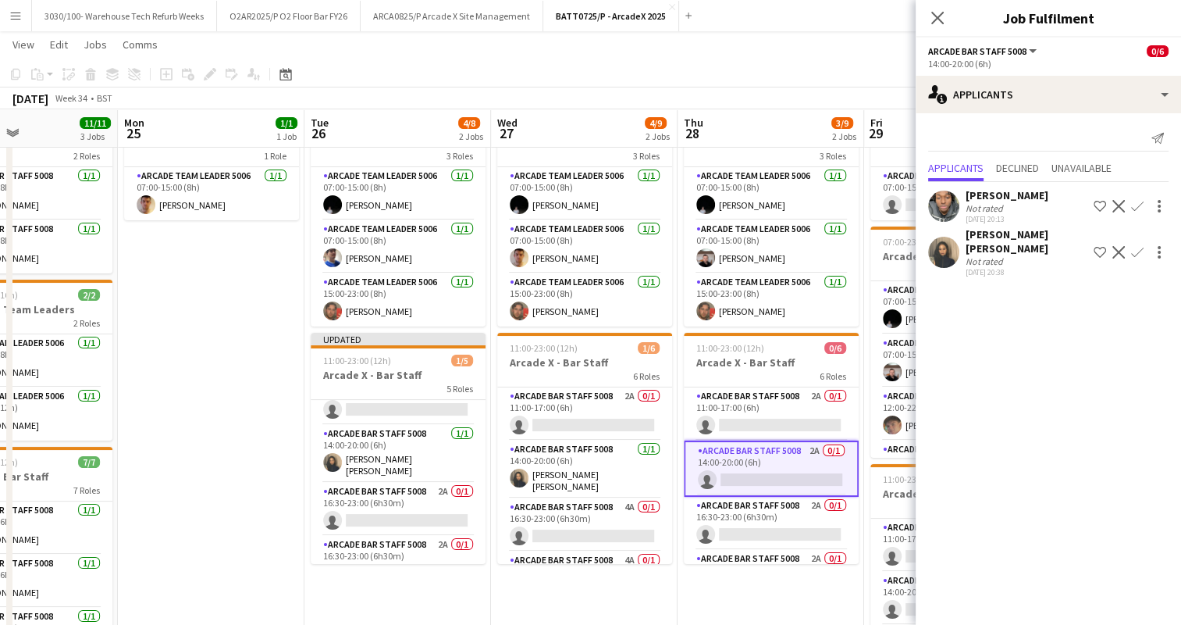
click at [1135, 246] on app-icon "Confirm" at bounding box center [1137, 252] width 12 height 12
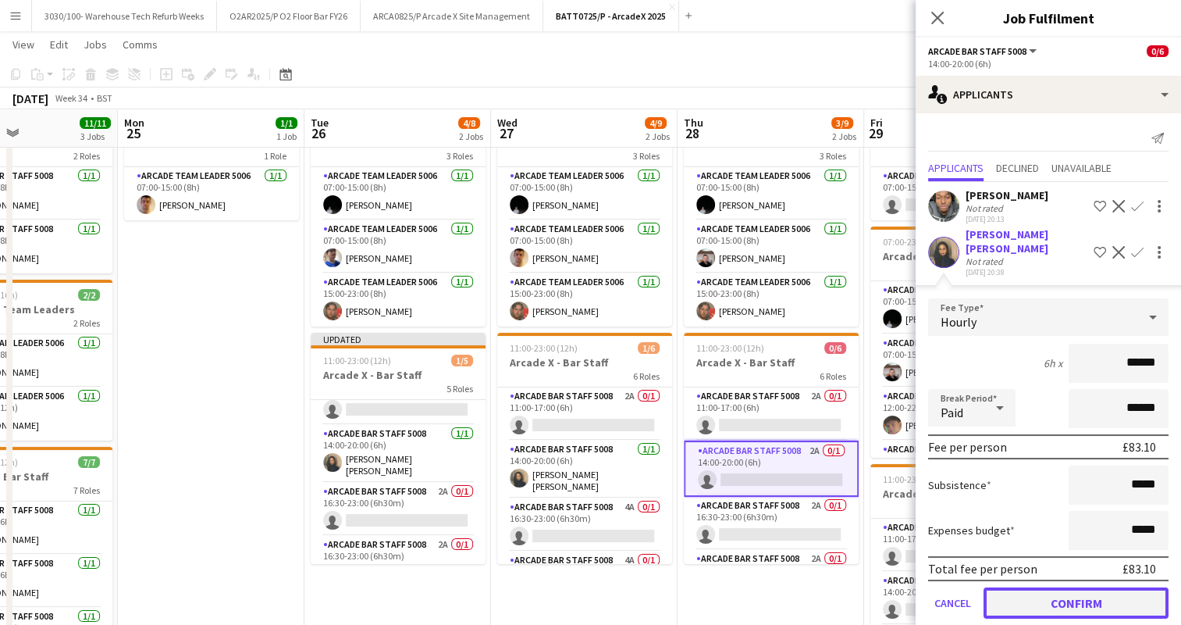
click at [1054, 587] on button "Confirm" at bounding box center [1076, 602] width 185 height 31
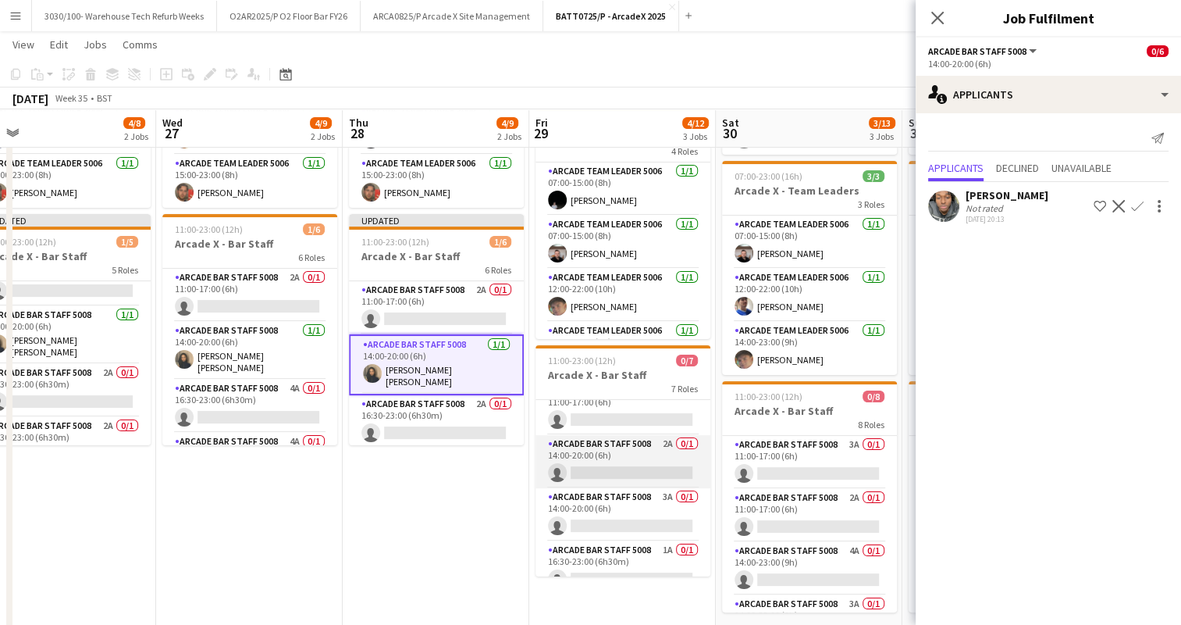
scroll to position [19, 0]
click at [628, 468] on app-card-role "Arcade Bar Staff 5008 2A 0/1 14:00-20:00 (6h) single-neutral-actions" at bounding box center [623, 460] width 175 height 53
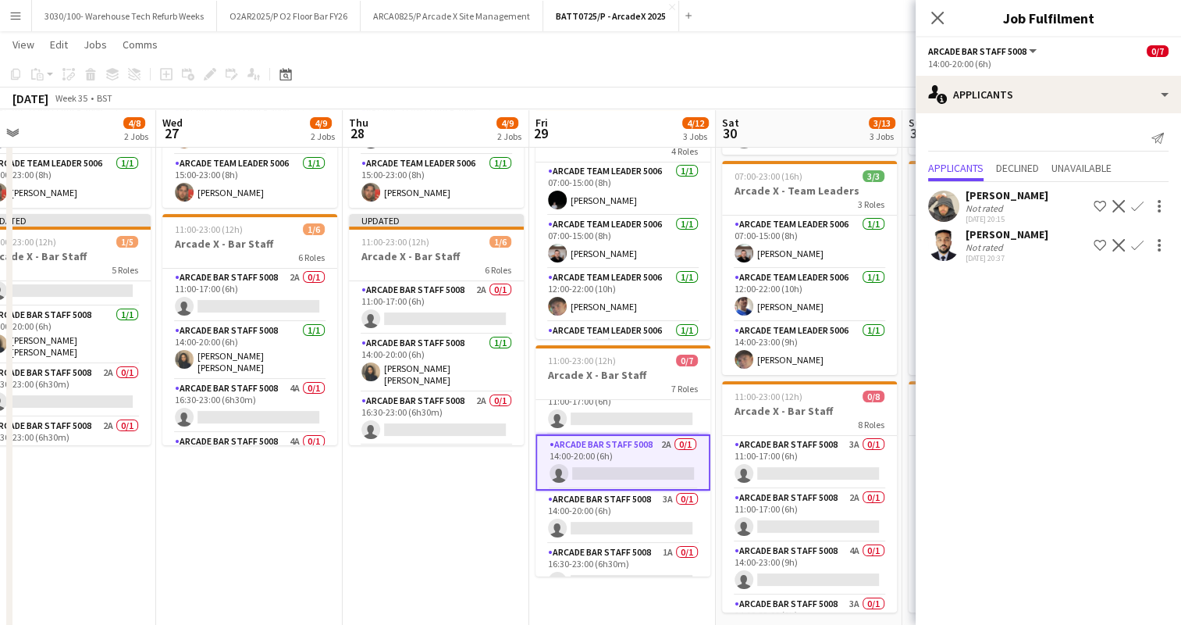
scroll to position [0, 0]
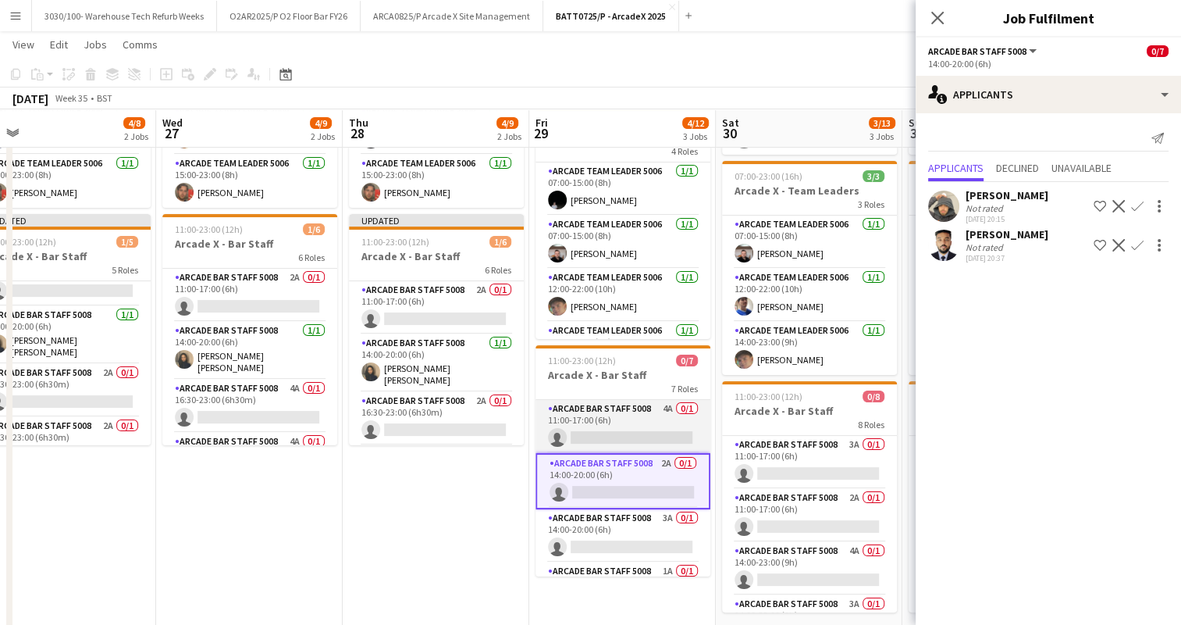
click at [626, 428] on app-card-role "Arcade Bar Staff 5008 4A 0/1 11:00-17:00 (6h) single-neutral-actions" at bounding box center [623, 426] width 175 height 53
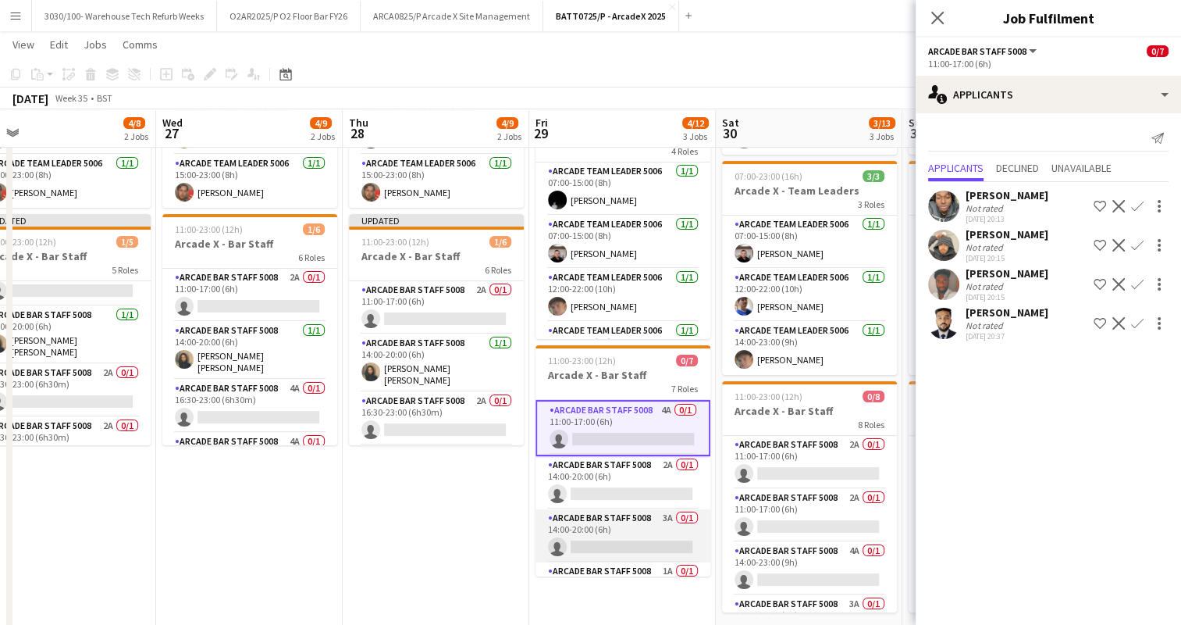
click at [615, 513] on app-card-role "Arcade Bar Staff 5008 3A 0/1 14:00-20:00 (6h) single-neutral-actions" at bounding box center [623, 535] width 175 height 53
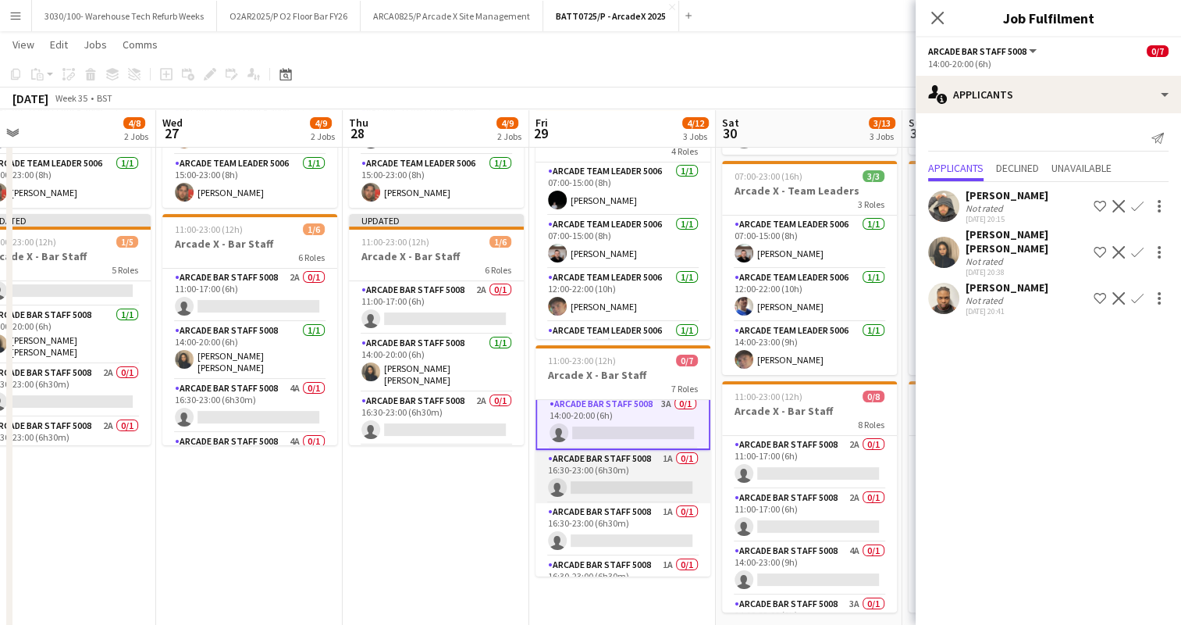
click at [629, 475] on app-card-role "Arcade Bar Staff 5008 1A 0/1 16:30-23:00 (6h30m) single-neutral-actions" at bounding box center [623, 476] width 175 height 53
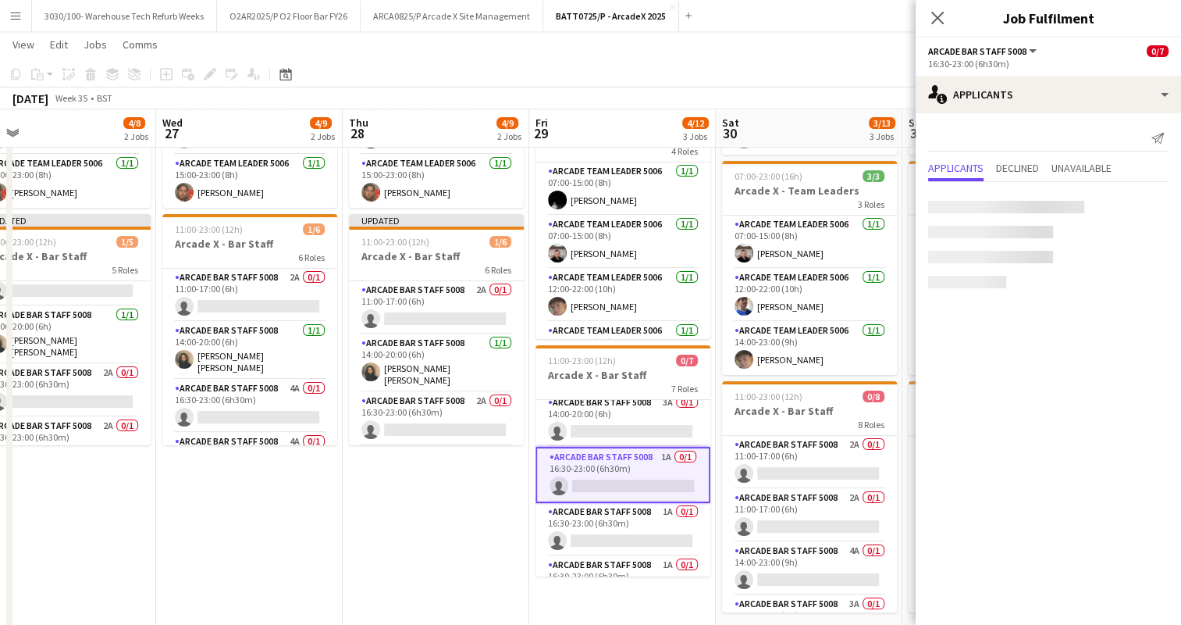
scroll to position [111, 0]
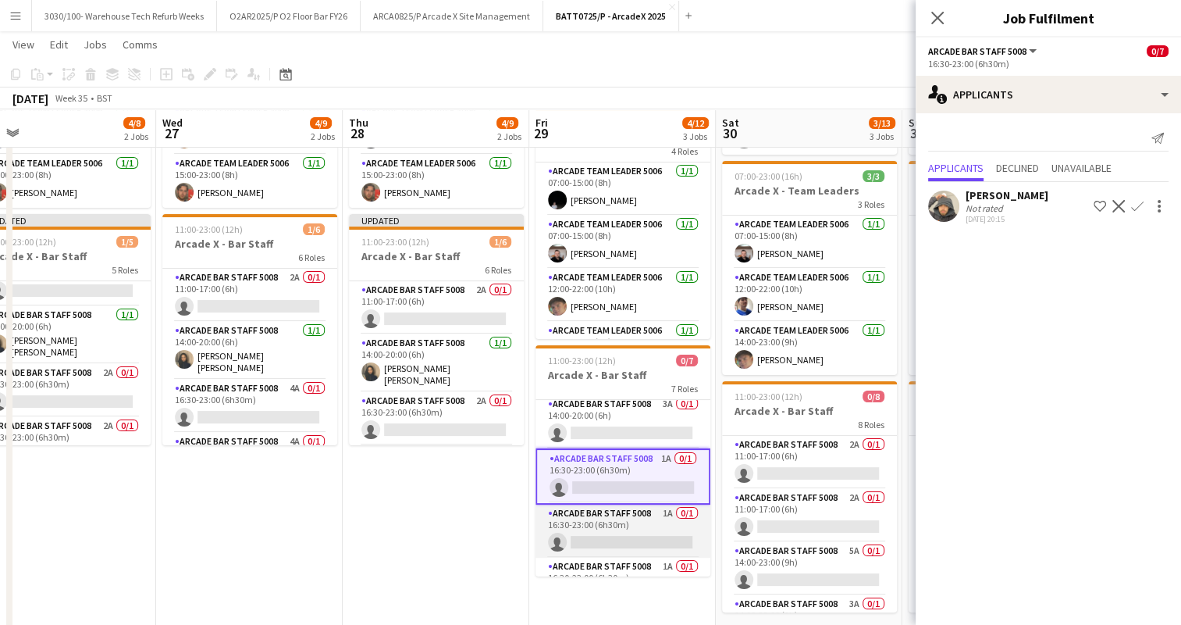
click at [626, 528] on app-card-role "Arcade Bar Staff 5008 1A 0/1 16:30-23:00 (6h30m) single-neutral-actions" at bounding box center [623, 530] width 175 height 53
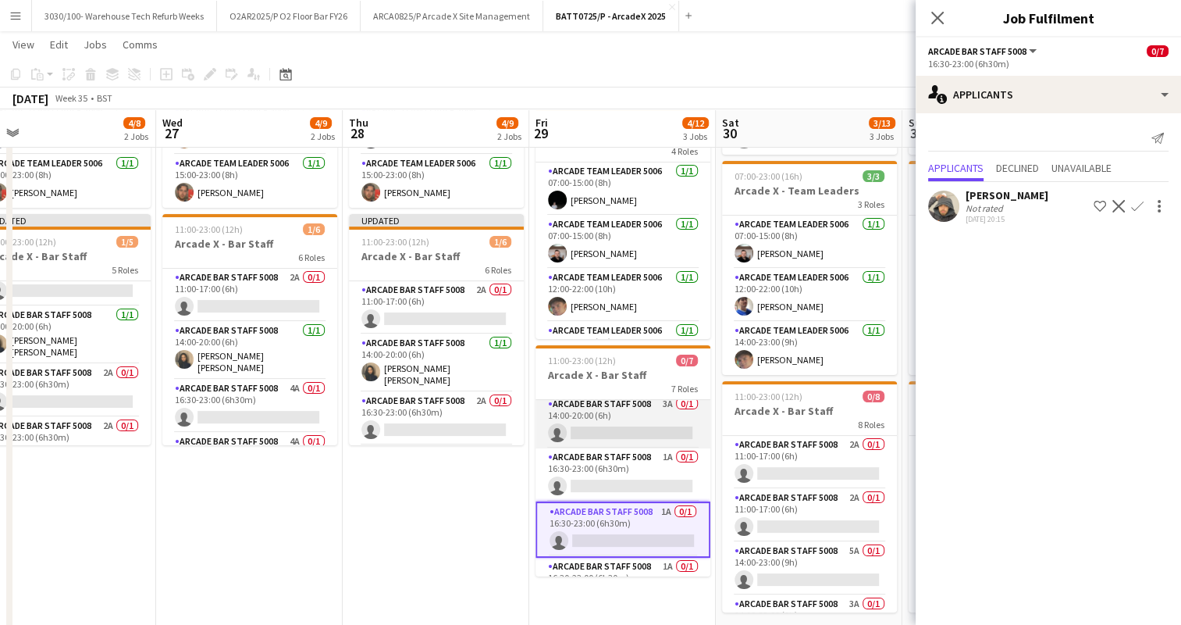
click at [629, 409] on app-card-role "Arcade Bar Staff 5008 3A 0/1 14:00-20:00 (6h) single-neutral-actions" at bounding box center [623, 421] width 175 height 53
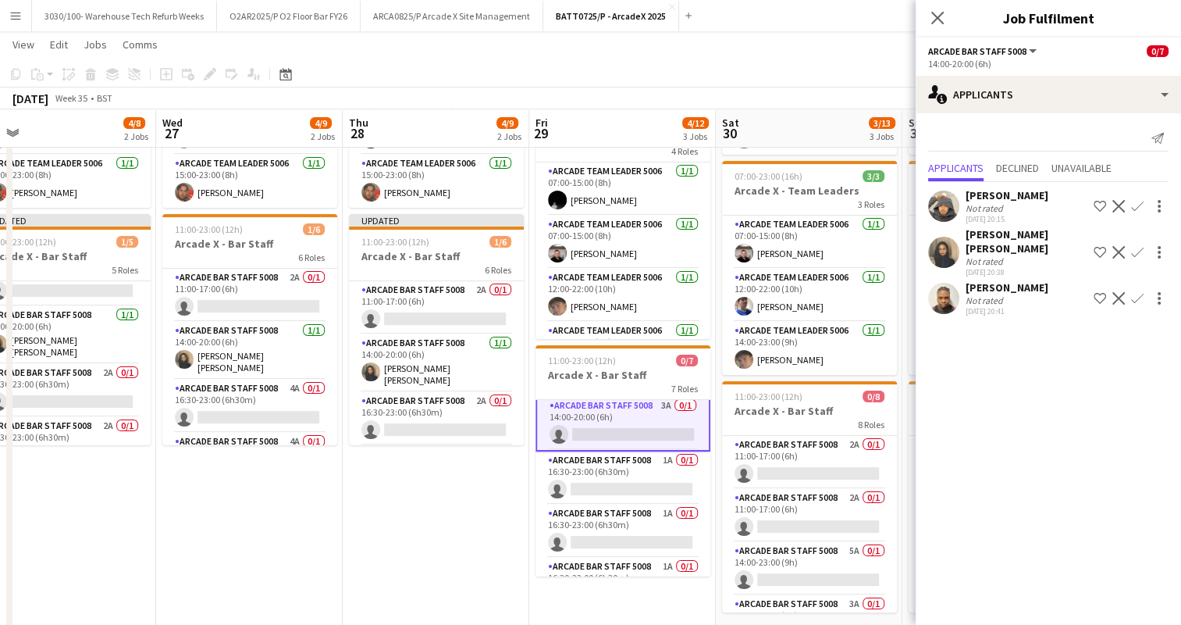
scroll to position [112, 0]
click at [1138, 246] on app-icon "Confirm" at bounding box center [1137, 252] width 12 height 12
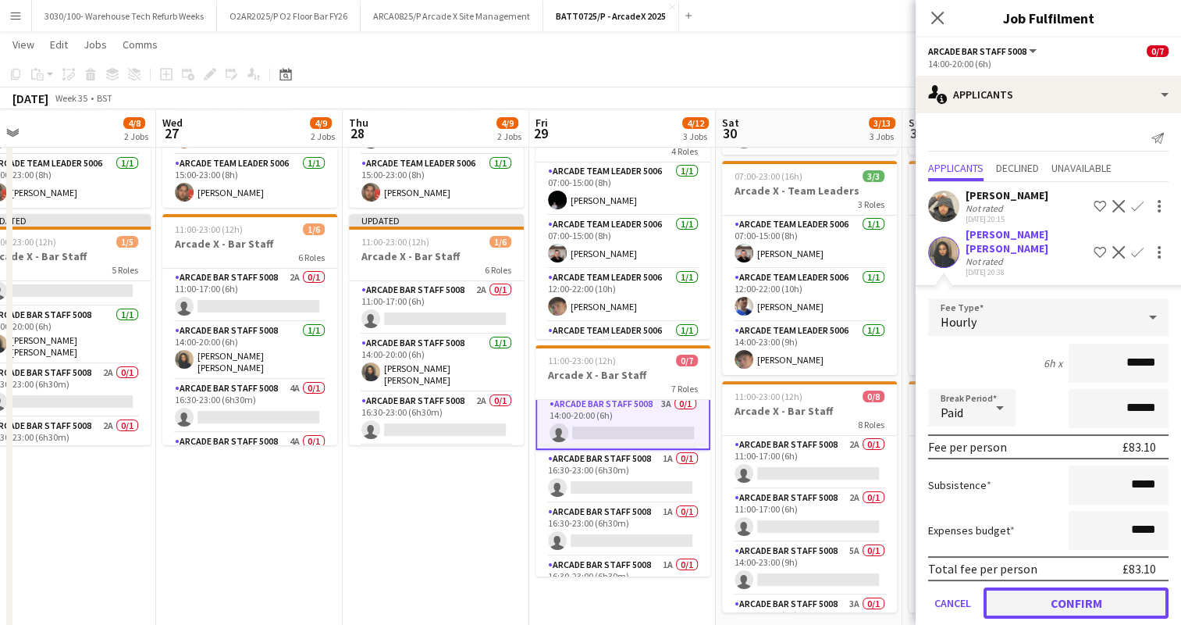
click at [1076, 587] on button "Confirm" at bounding box center [1076, 602] width 185 height 31
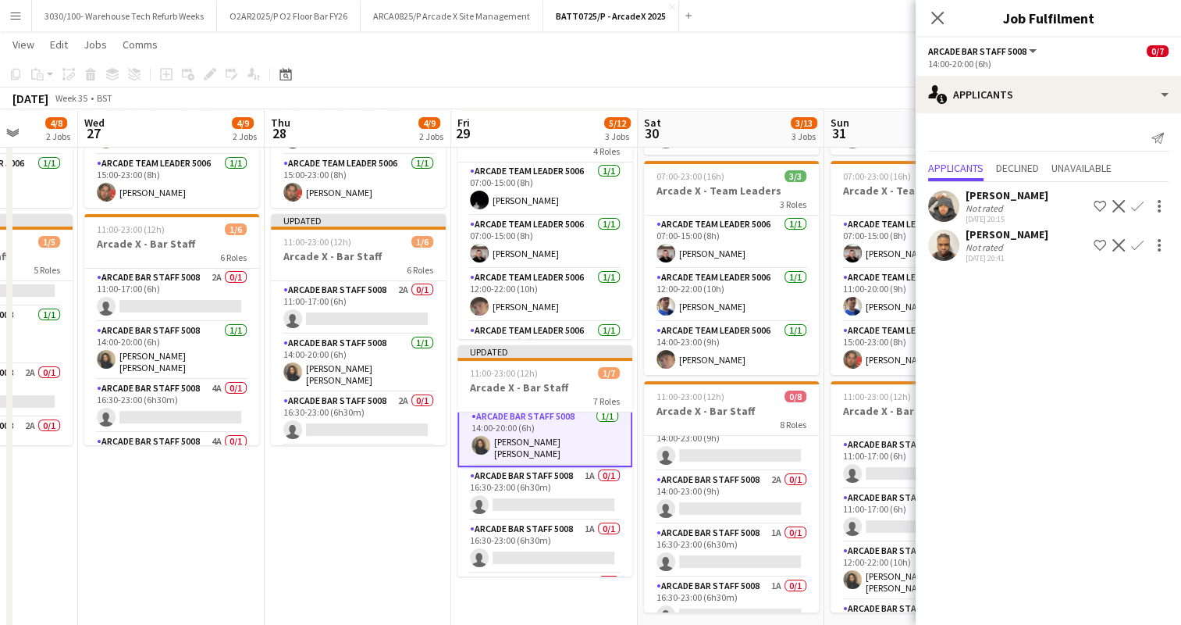
scroll to position [180, 0]
click at [753, 500] on app-card-role "Arcade Bar Staff 5008 2A 0/1 14:00-23:00 (9h) single-neutral-actions" at bounding box center [731, 494] width 175 height 53
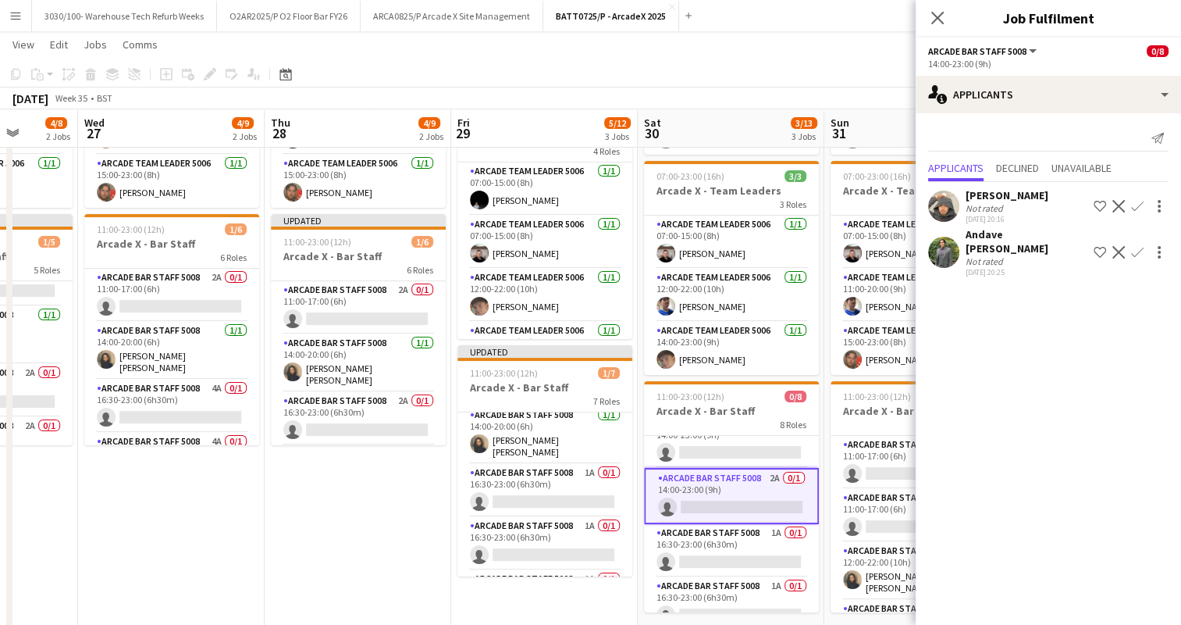
scroll to position [111, 0]
click at [748, 534] on app-card-role "Arcade Bar Staff 5008 1A 0/1 16:30-23:00 (6h30m) single-neutral-actions" at bounding box center [731, 550] width 175 height 53
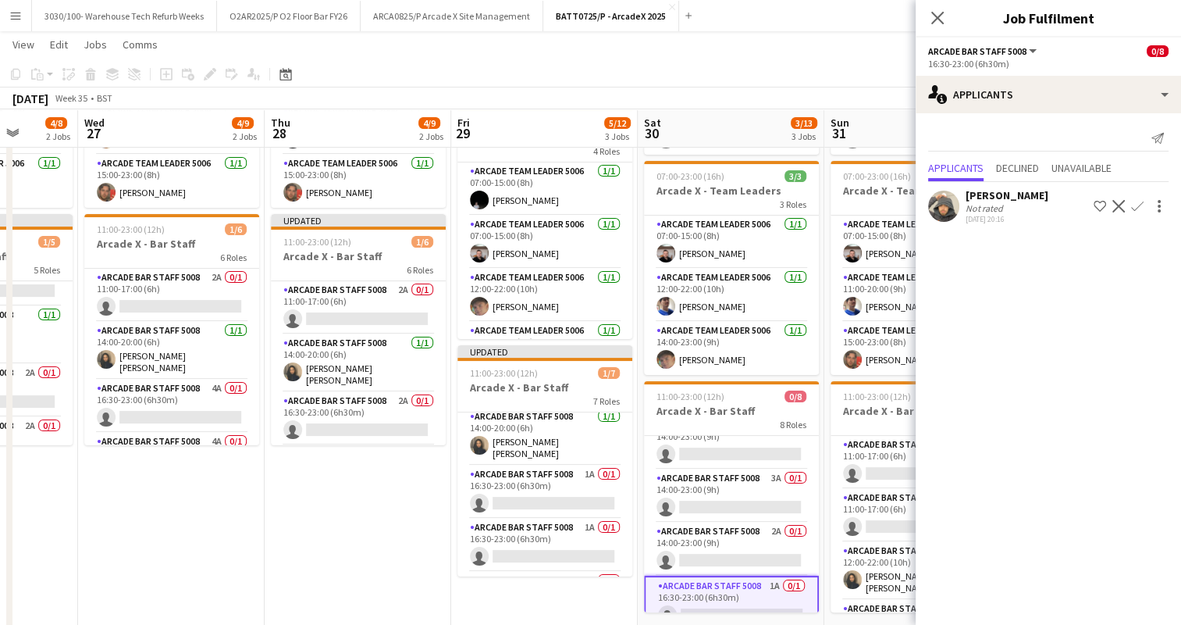
scroll to position [124, 0]
click at [743, 512] on app-card-role "Arcade Bar Staff 5008 3A 0/1 14:00-23:00 (9h) single-neutral-actions" at bounding box center [731, 497] width 175 height 53
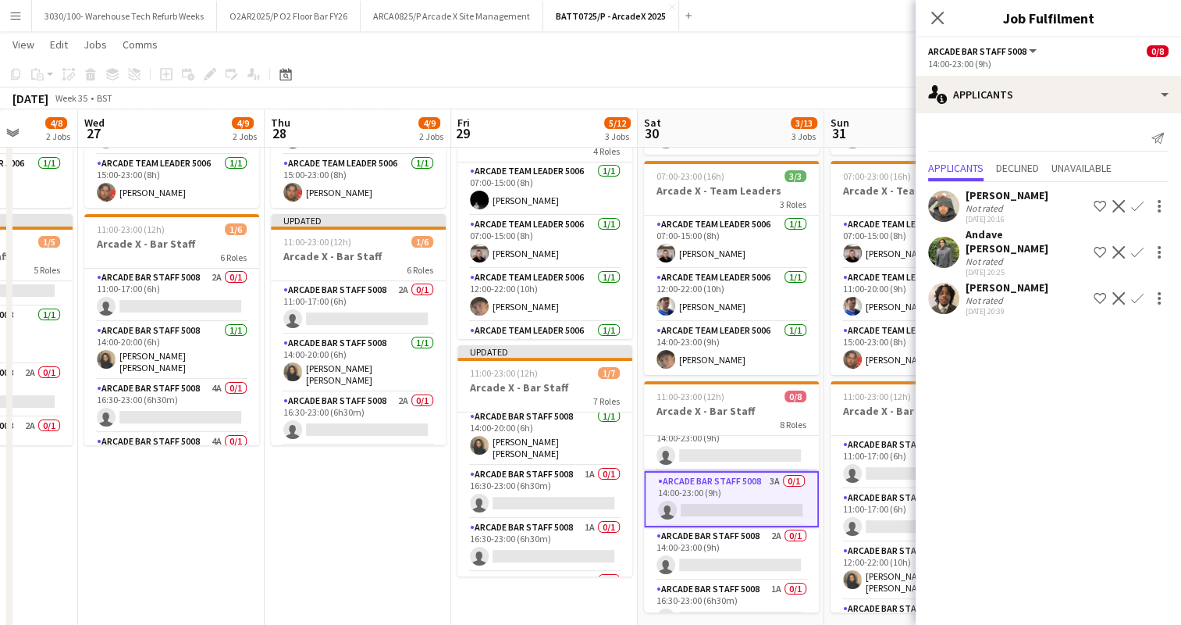
click at [1135, 253] on app-icon "Confirm" at bounding box center [1137, 252] width 12 height 12
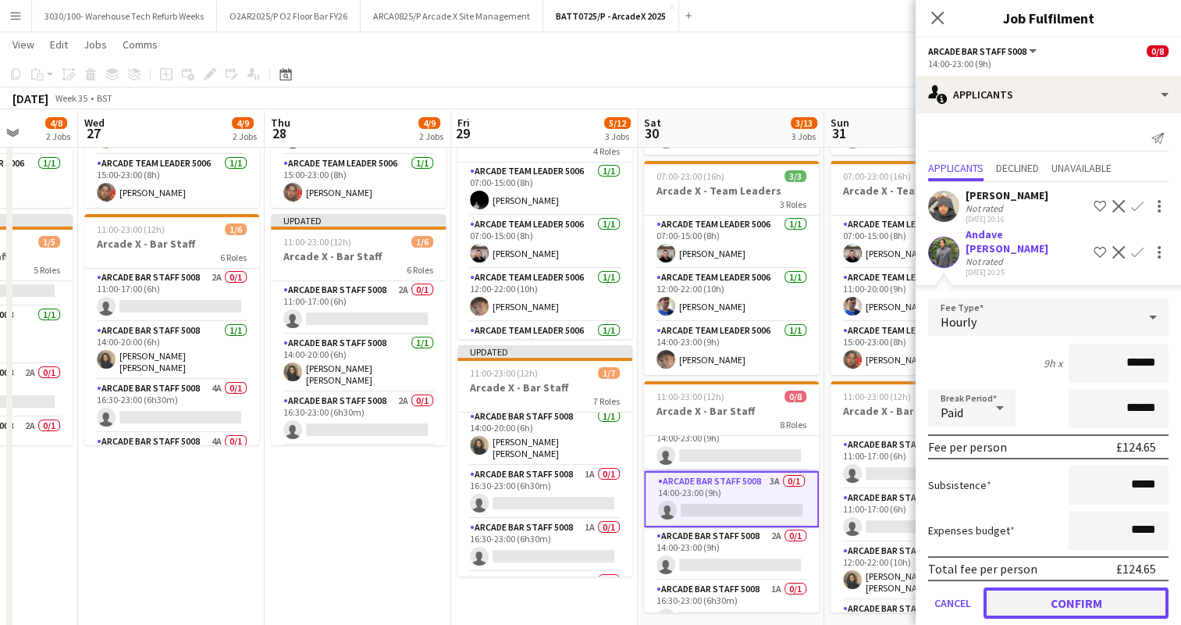
click at [1114, 596] on button "Confirm" at bounding box center [1076, 602] width 185 height 31
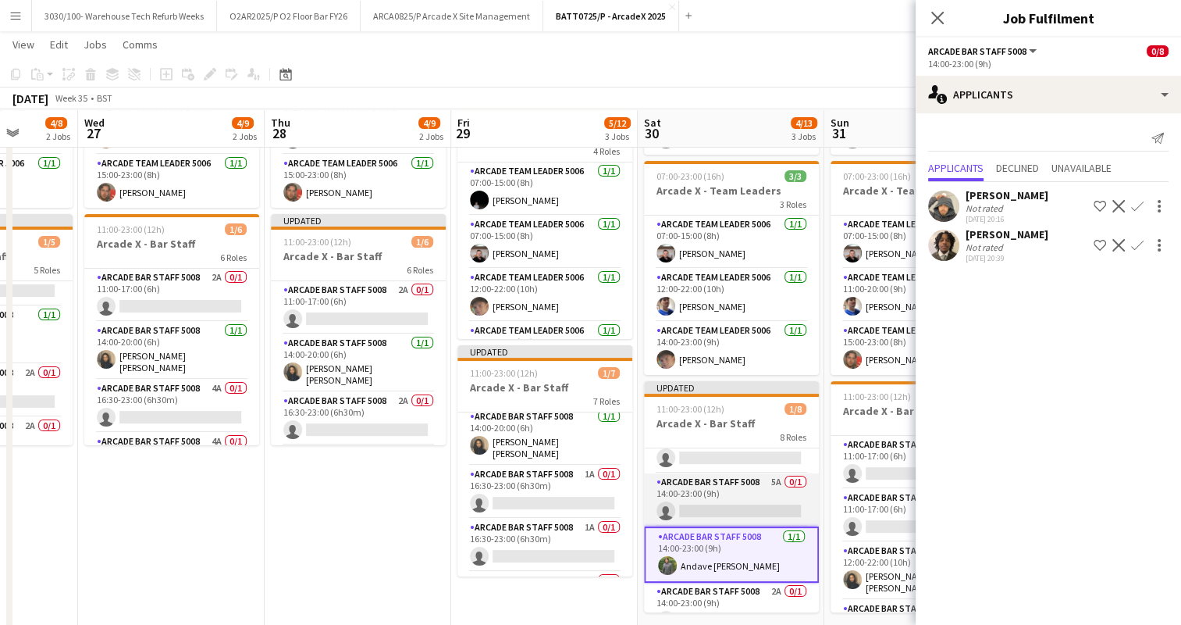
click at [741, 496] on app-card-role "Arcade Bar Staff 5008 5A 0/1 14:00-23:00 (9h) single-neutral-actions" at bounding box center [731, 499] width 175 height 53
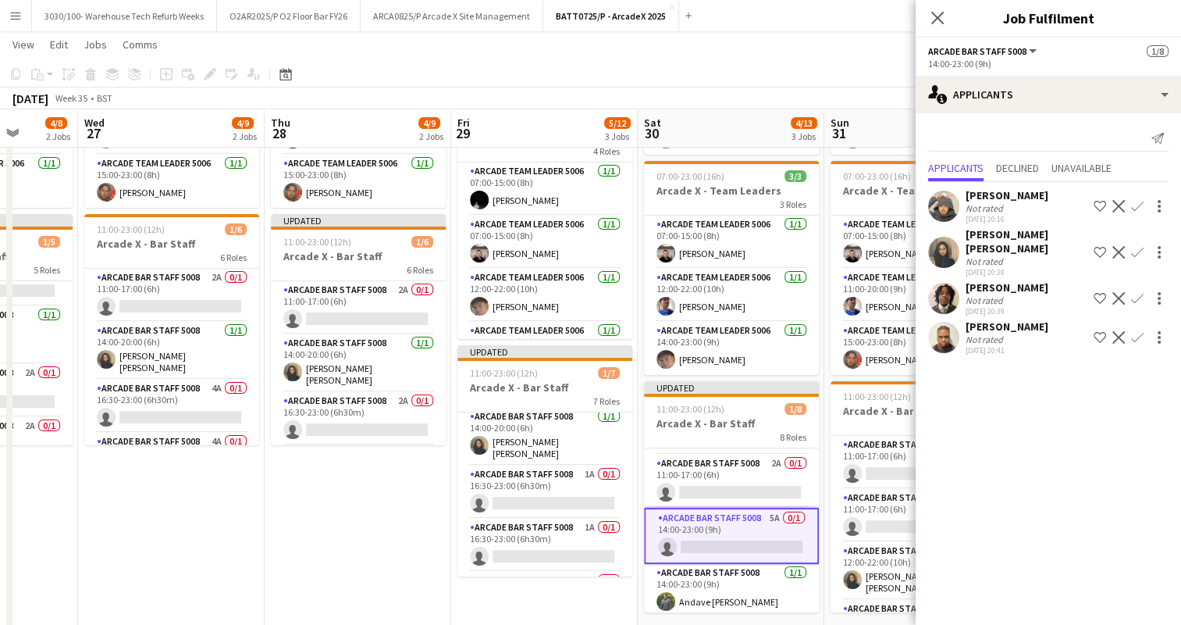
scroll to position [38, 0]
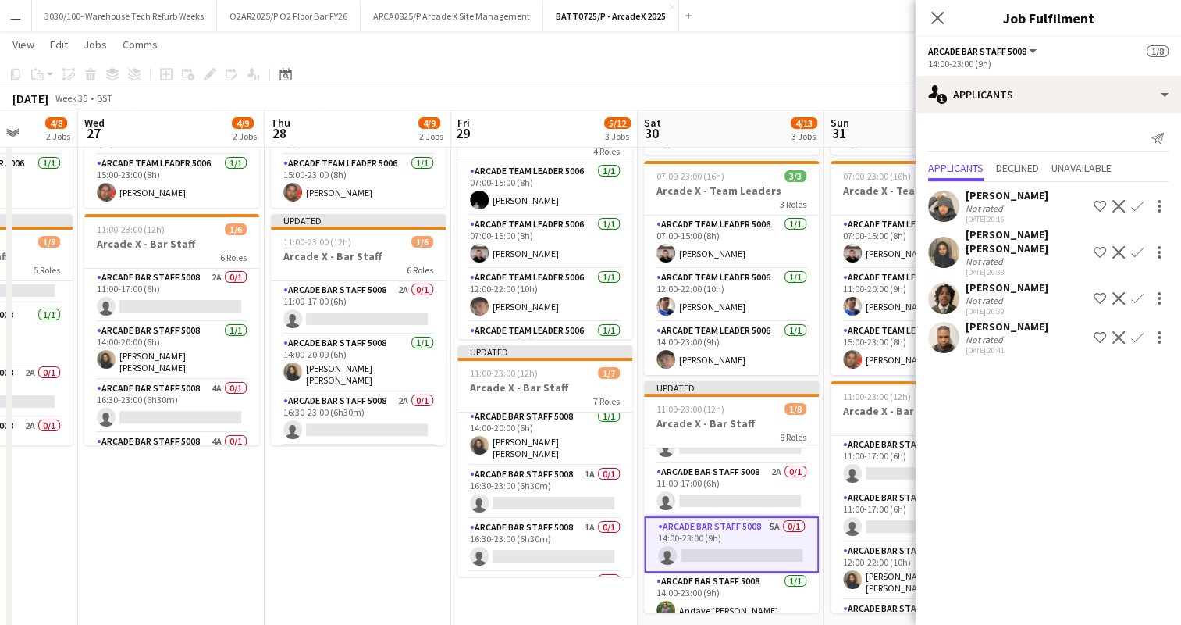
click at [1137, 248] on app-icon "Confirm" at bounding box center [1137, 252] width 12 height 12
click at [1137, 246] on app-icon "Confirm" at bounding box center [1137, 252] width 12 height 12
click at [1032, 586] on mat-expansion-panel "users2 Applicants Send notification Applicants Declined Unavailable [PERSON_NAM…" at bounding box center [1048, 368] width 265 height 511
click at [1134, 248] on app-icon "Confirm" at bounding box center [1137, 252] width 12 height 12
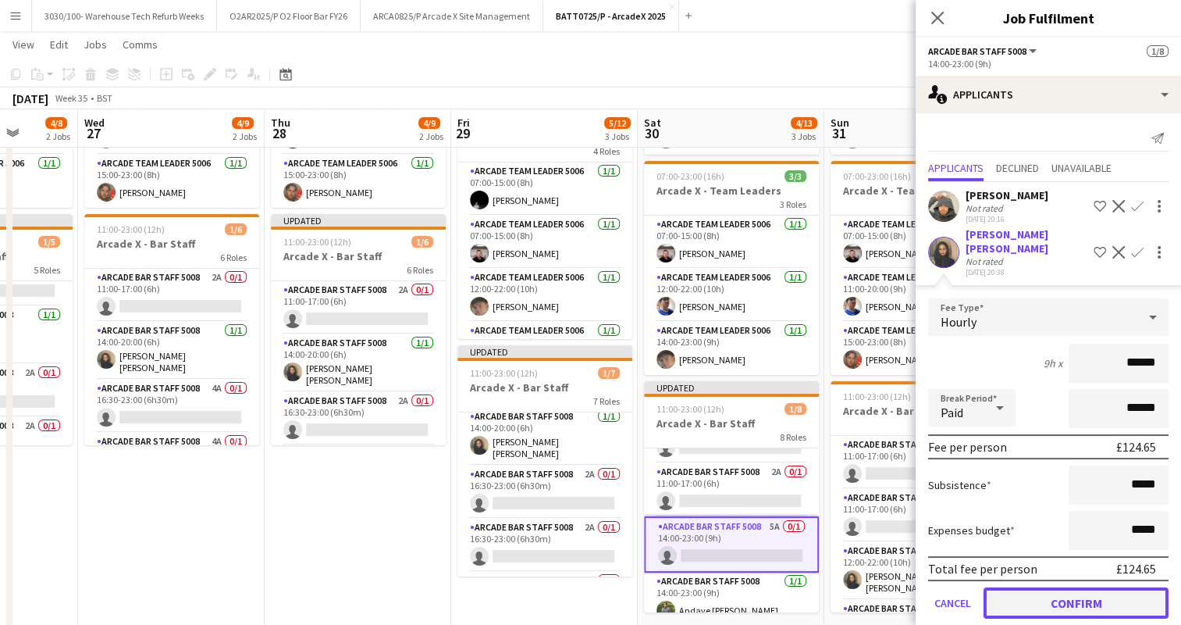
click at [1056, 587] on button "Confirm" at bounding box center [1076, 602] width 185 height 31
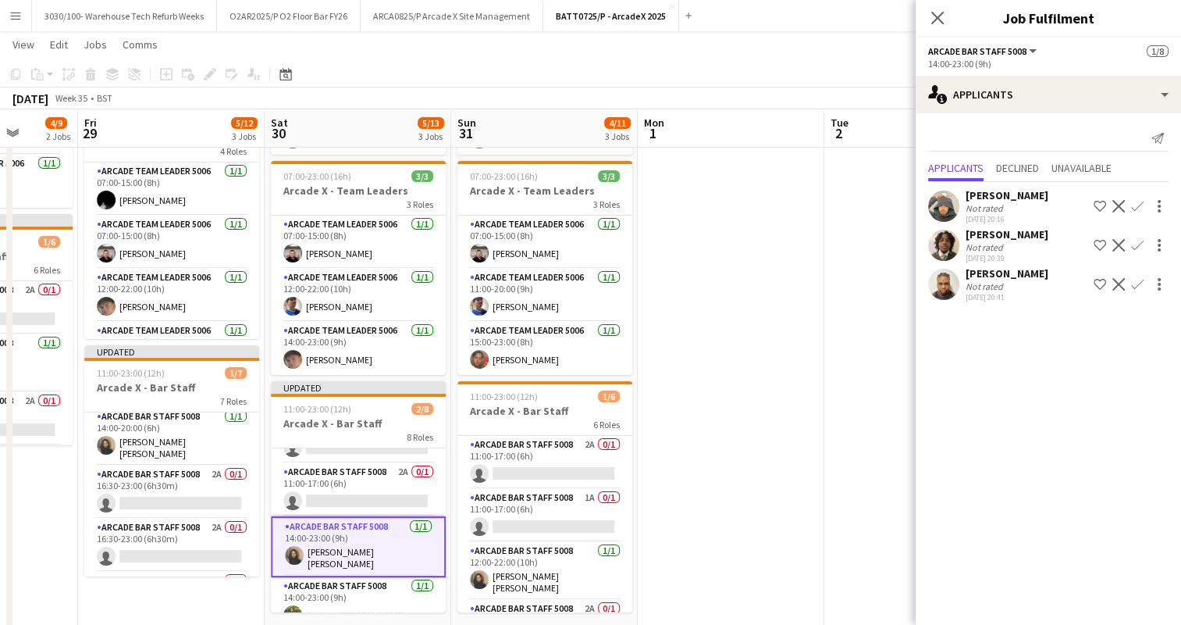
scroll to position [0, 414]
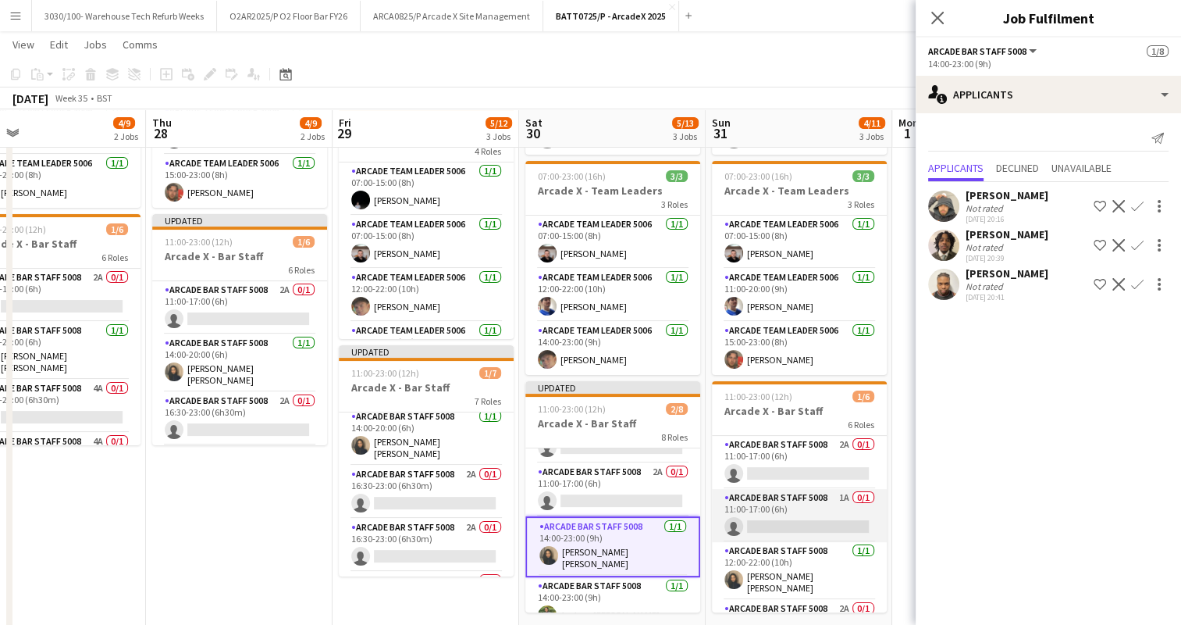
click at [794, 510] on app-card-role "Arcade Bar Staff 5008 1A 0/1 11:00-17:00 (6h) single-neutral-actions" at bounding box center [799, 515] width 175 height 53
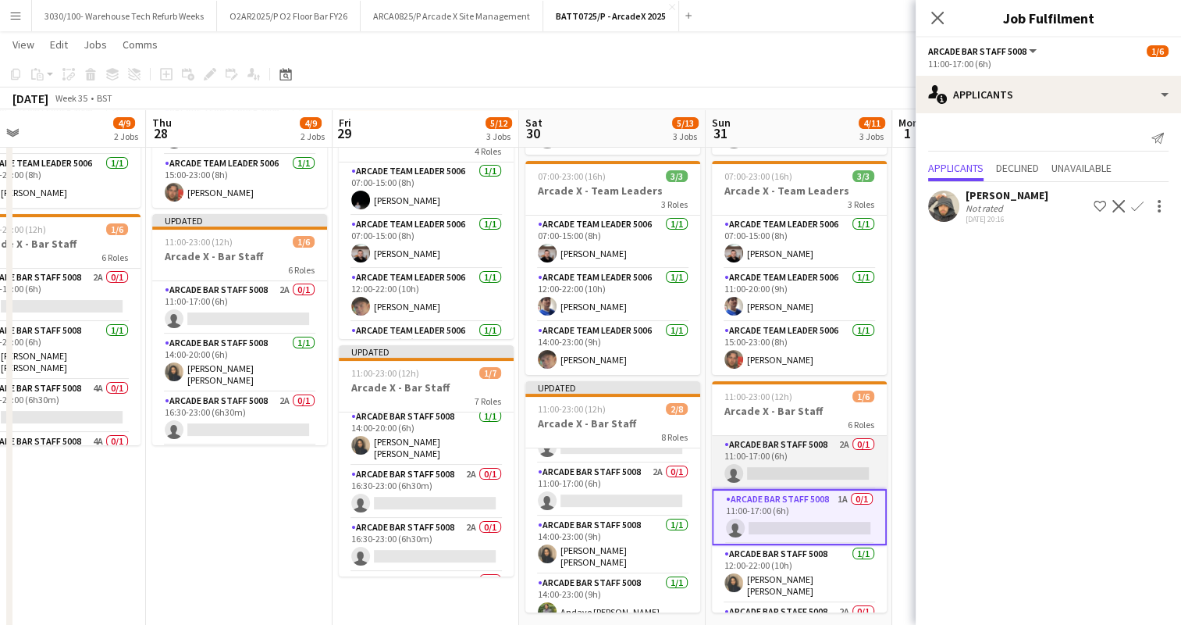
click at [806, 461] on app-card-role "Arcade Bar Staff 5008 2A 0/1 11:00-17:00 (6h) single-neutral-actions" at bounding box center [799, 462] width 175 height 53
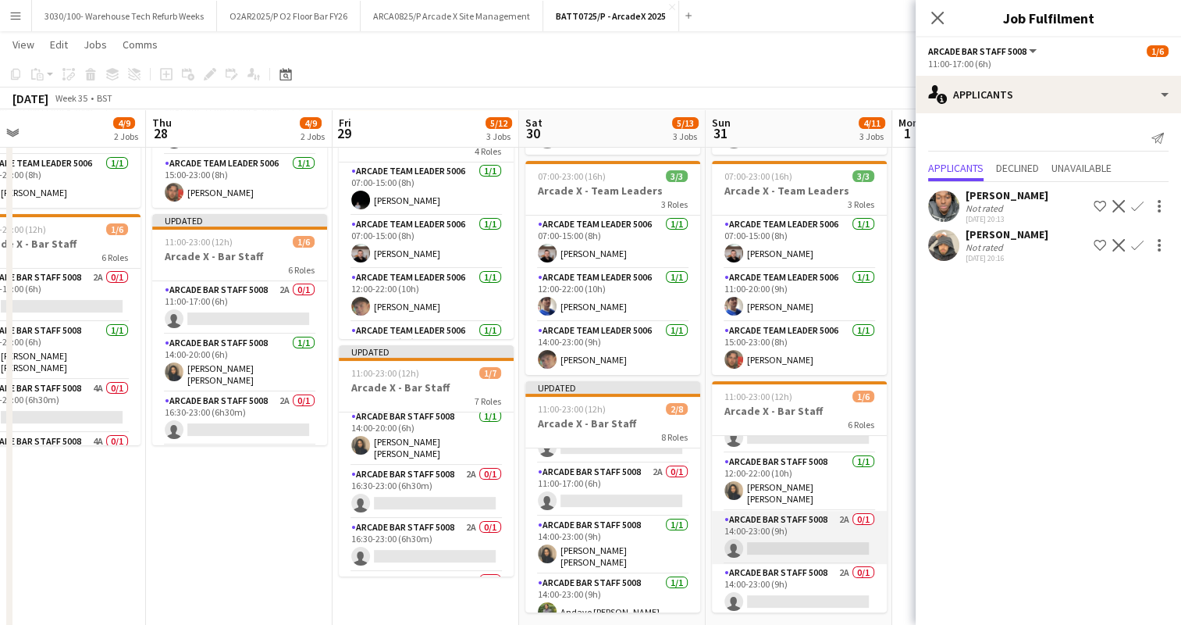
click at [788, 531] on app-card-role "Arcade Bar Staff 5008 2A 0/1 14:00-23:00 (9h) single-neutral-actions" at bounding box center [799, 537] width 175 height 53
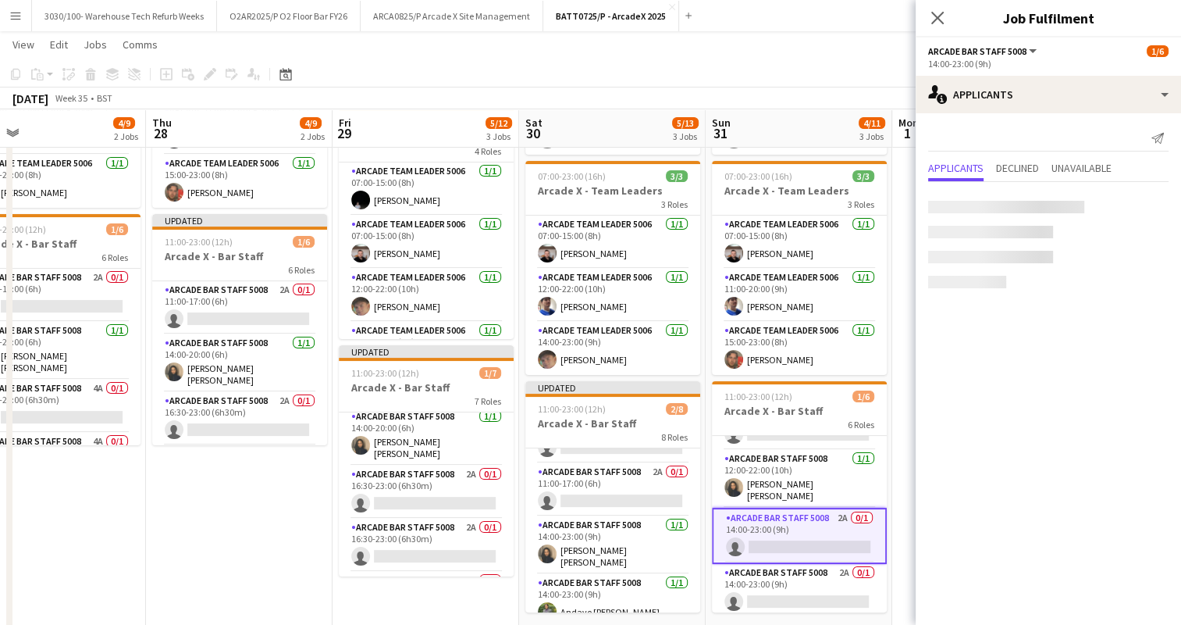
scroll to position [90, 0]
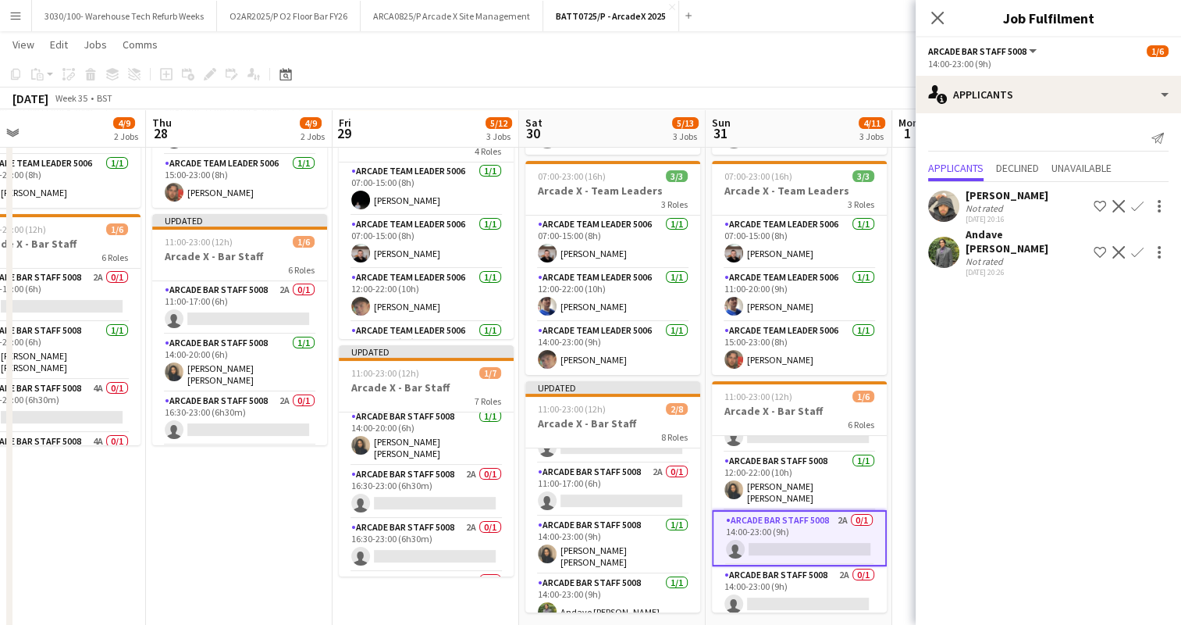
click at [1137, 252] on app-icon "Confirm" at bounding box center [1137, 252] width 12 height 12
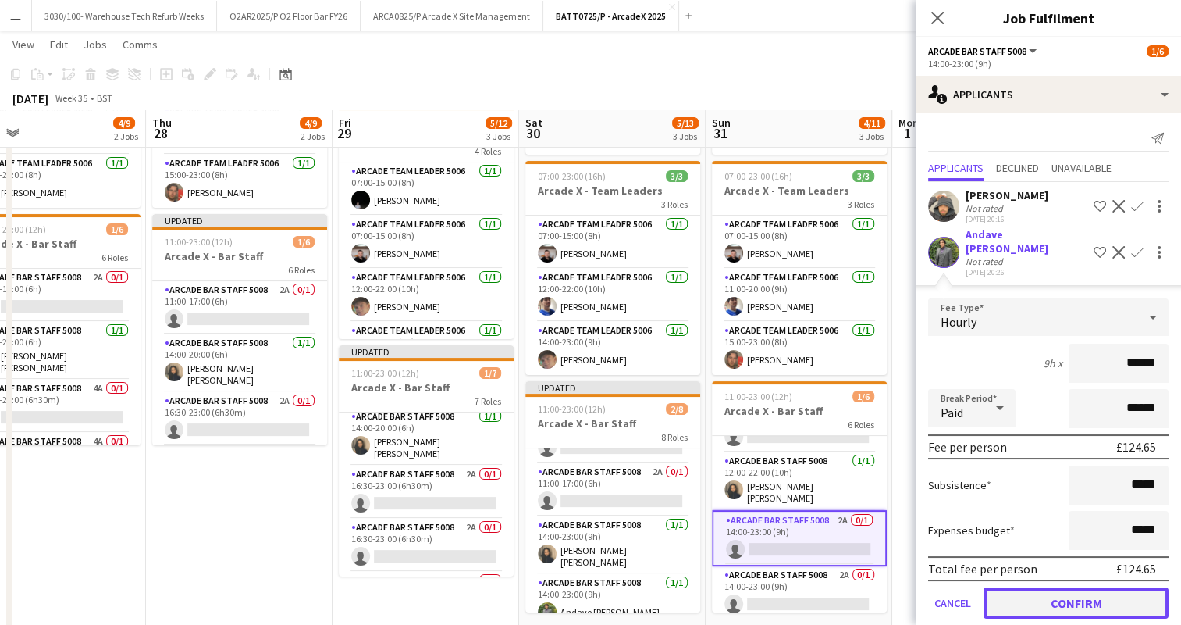
click at [1039, 600] on button "Confirm" at bounding box center [1076, 602] width 185 height 31
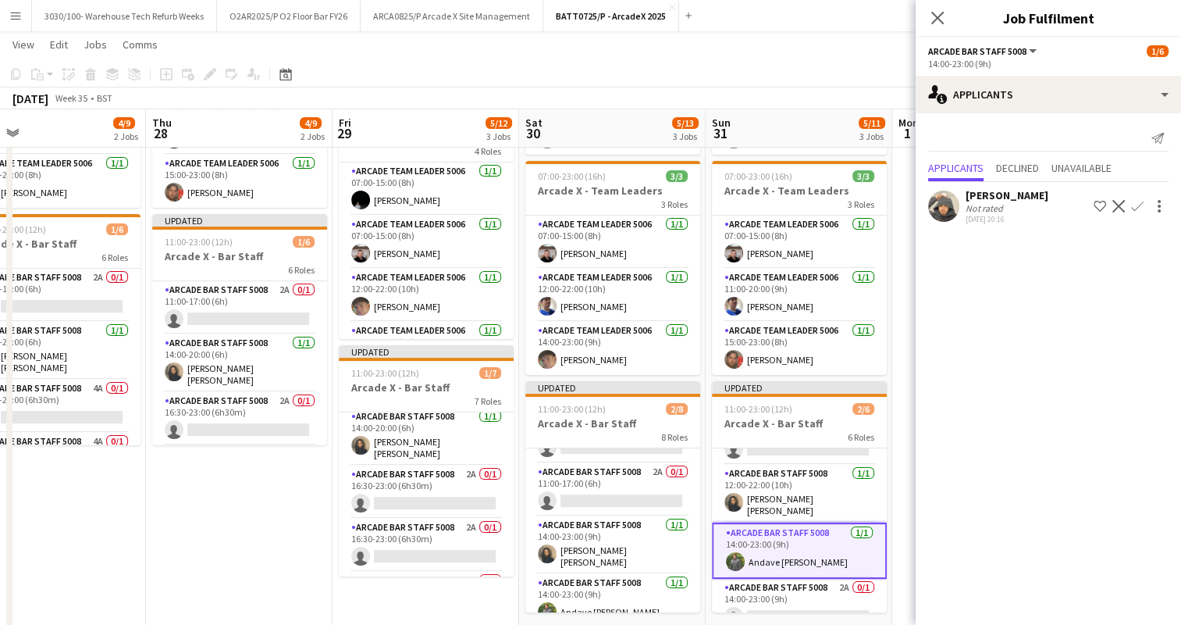
click at [853, 97] on div "[DATE] Week 35 • BST Publish 1 job Revert 1 job" at bounding box center [590, 98] width 1181 height 22
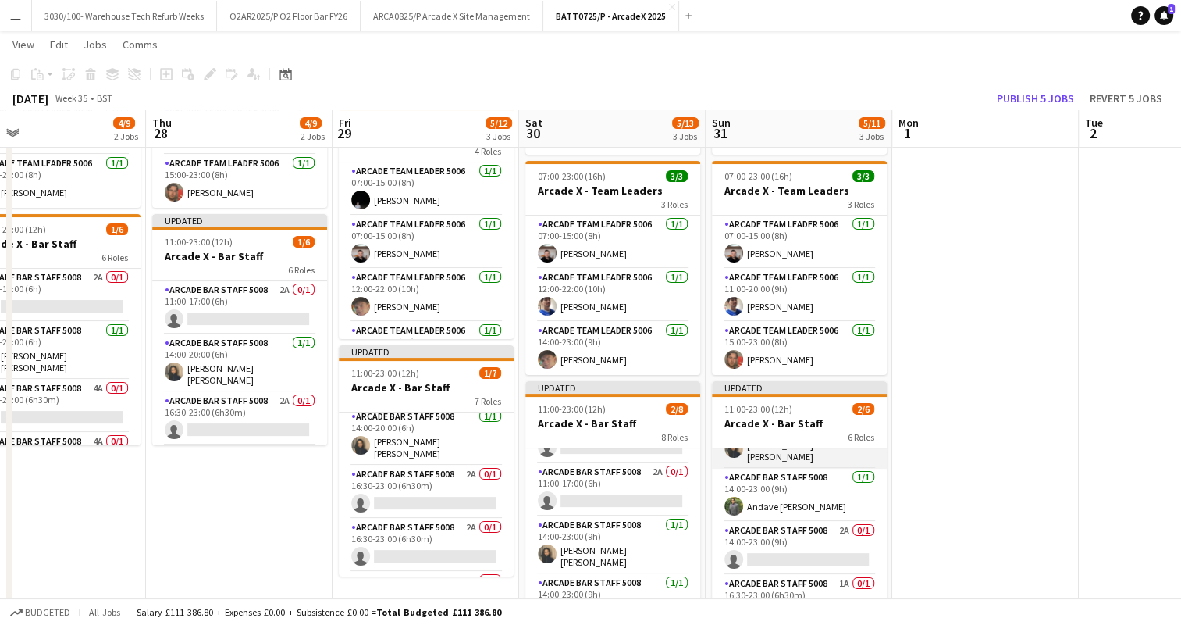
scroll to position [147, 0]
click at [797, 534] on app-card-role "Arcade Bar Staff 5008 2A 0/1 14:00-23:00 (9h) single-neutral-actions" at bounding box center [799, 544] width 175 height 53
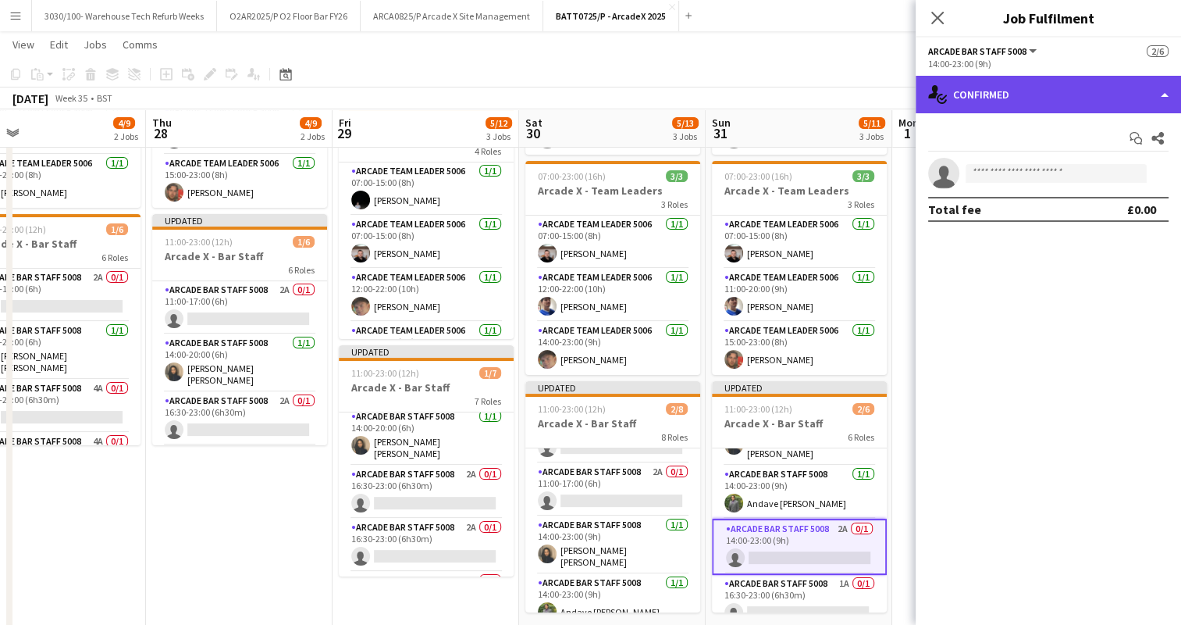
click at [1053, 80] on div "single-neutral-actions-check-2 Confirmed" at bounding box center [1048, 94] width 265 height 37
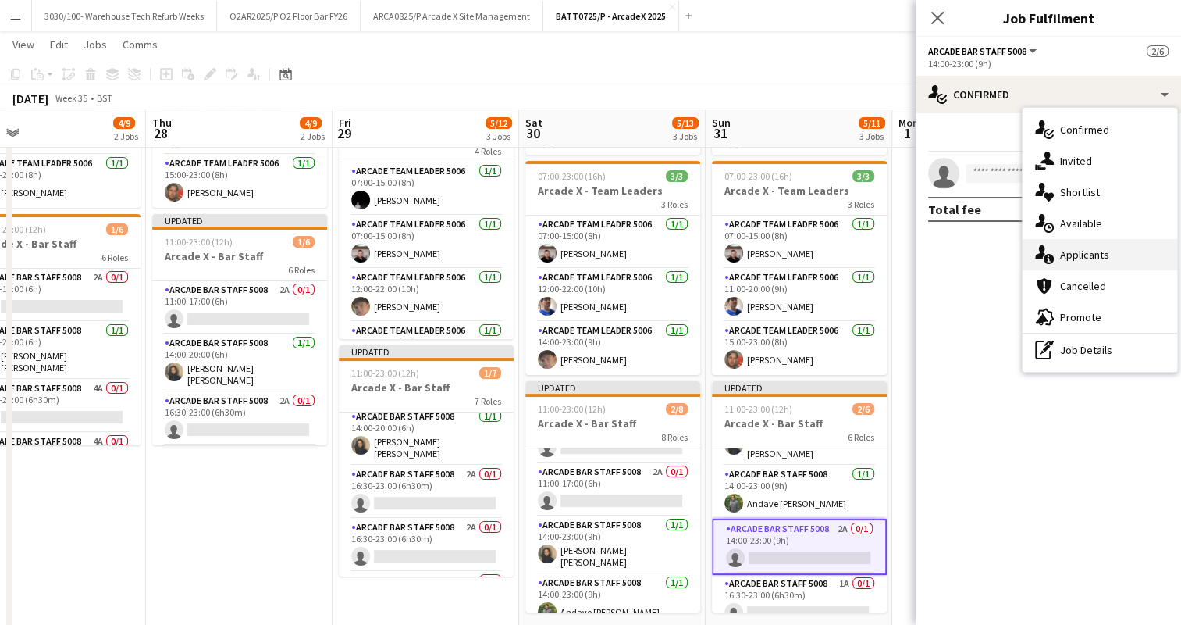
click at [1068, 256] on div "single-neutral-actions-information Applicants" at bounding box center [1100, 254] width 155 height 31
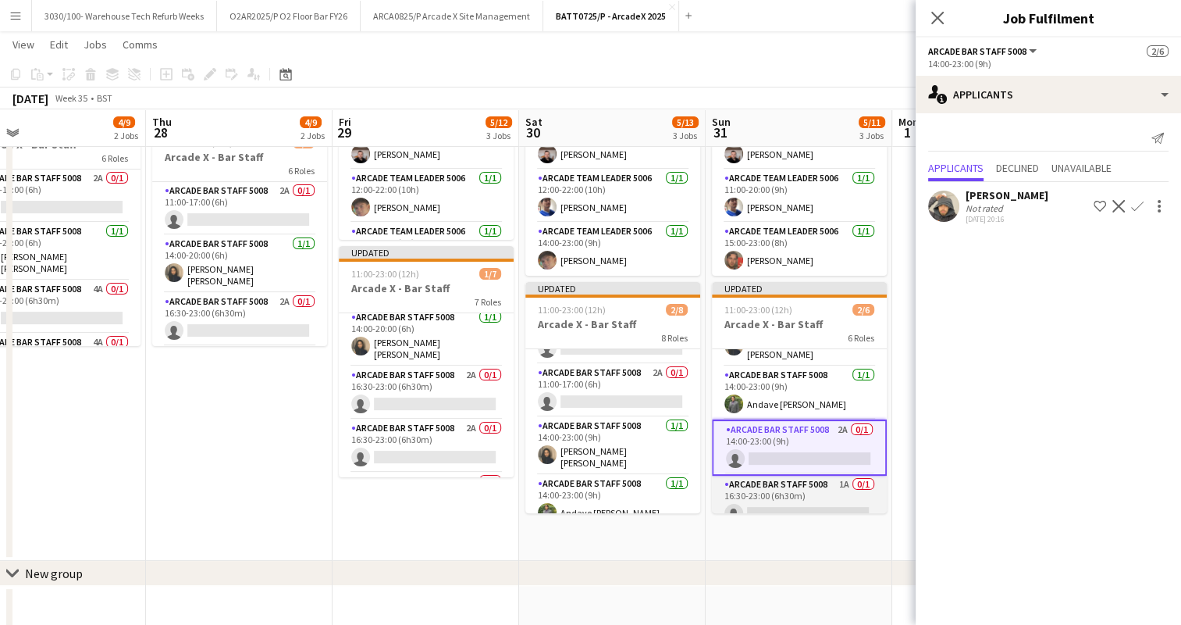
scroll to position [156, 0]
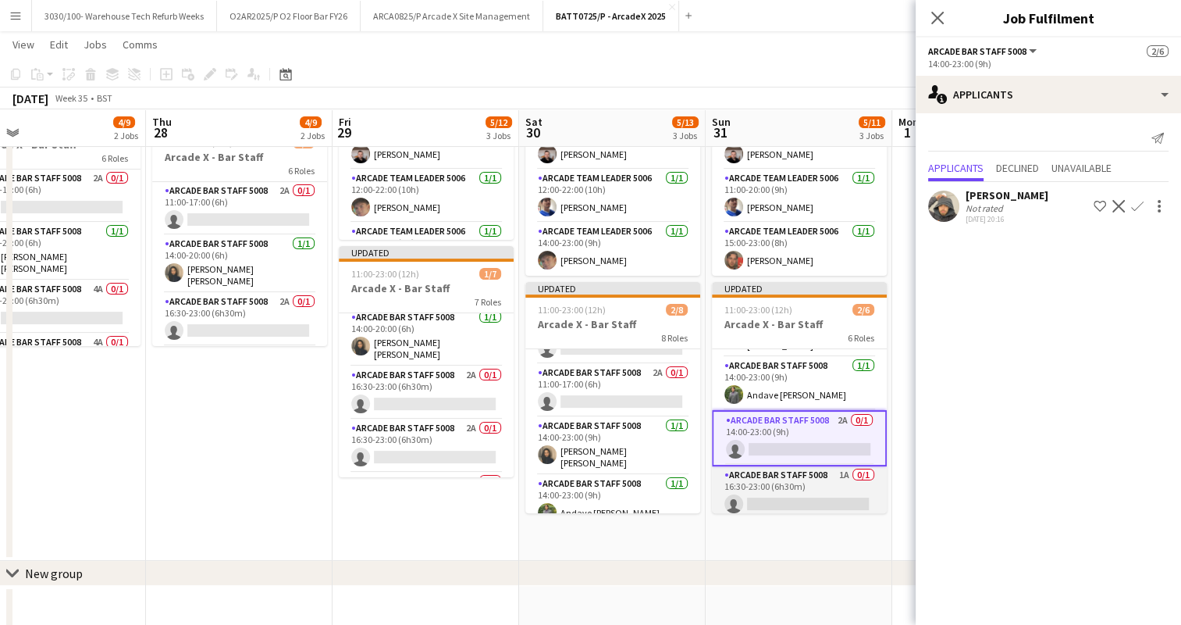
click at [800, 472] on app-card-role "Arcade Bar Staff 5008 1A 0/1 16:30-23:00 (6h30m) single-neutral-actions" at bounding box center [799, 492] width 175 height 53
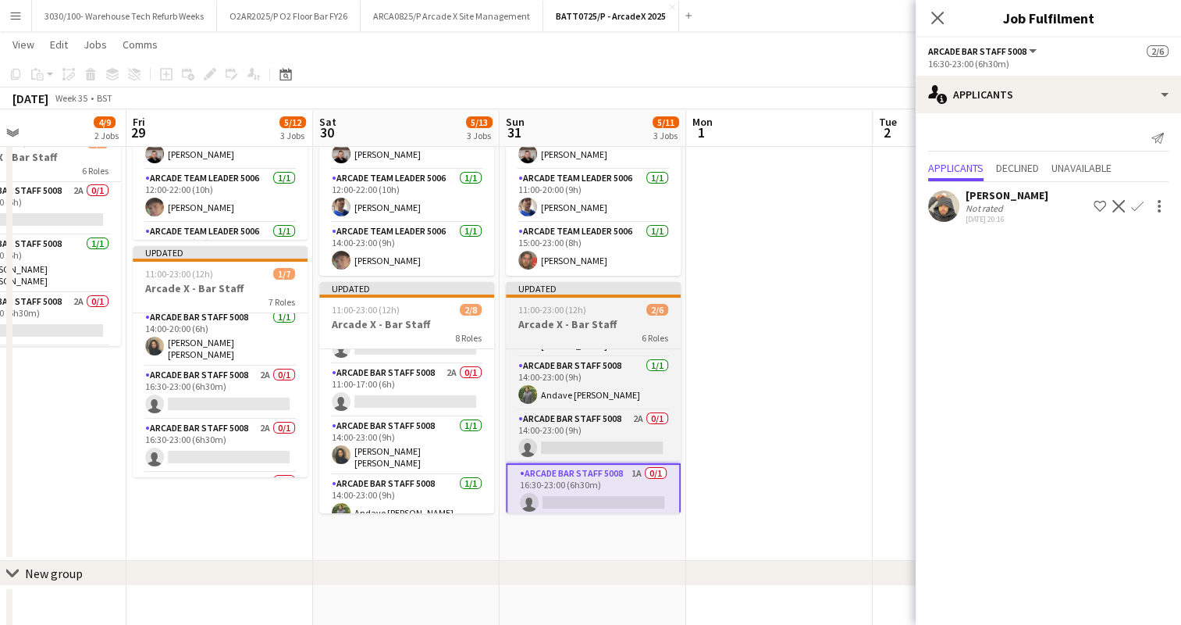
scroll to position [0, 622]
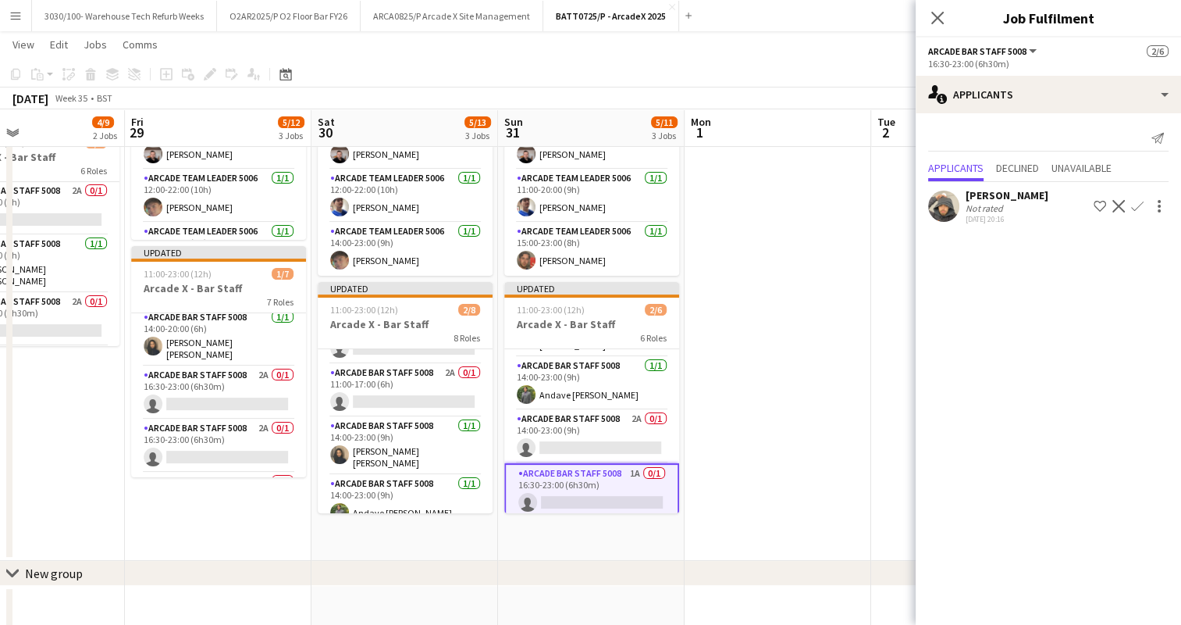
click at [825, 239] on app-date-cell at bounding box center [778, 224] width 187 height 672
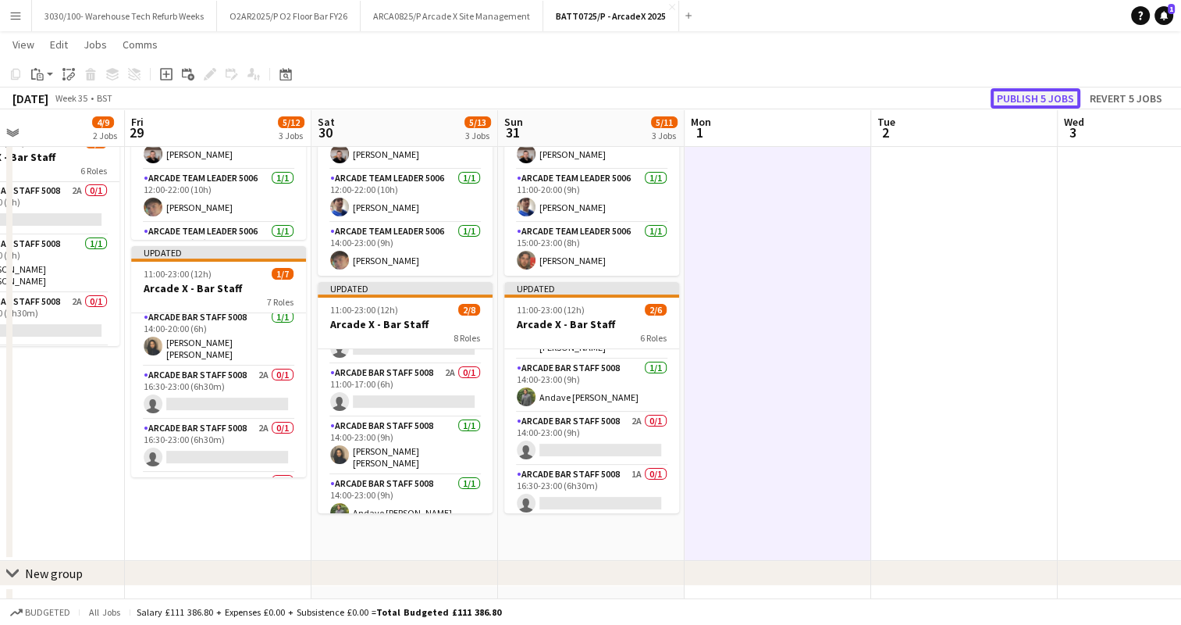
click at [1027, 97] on button "Publish 5 jobs" at bounding box center [1036, 98] width 90 height 20
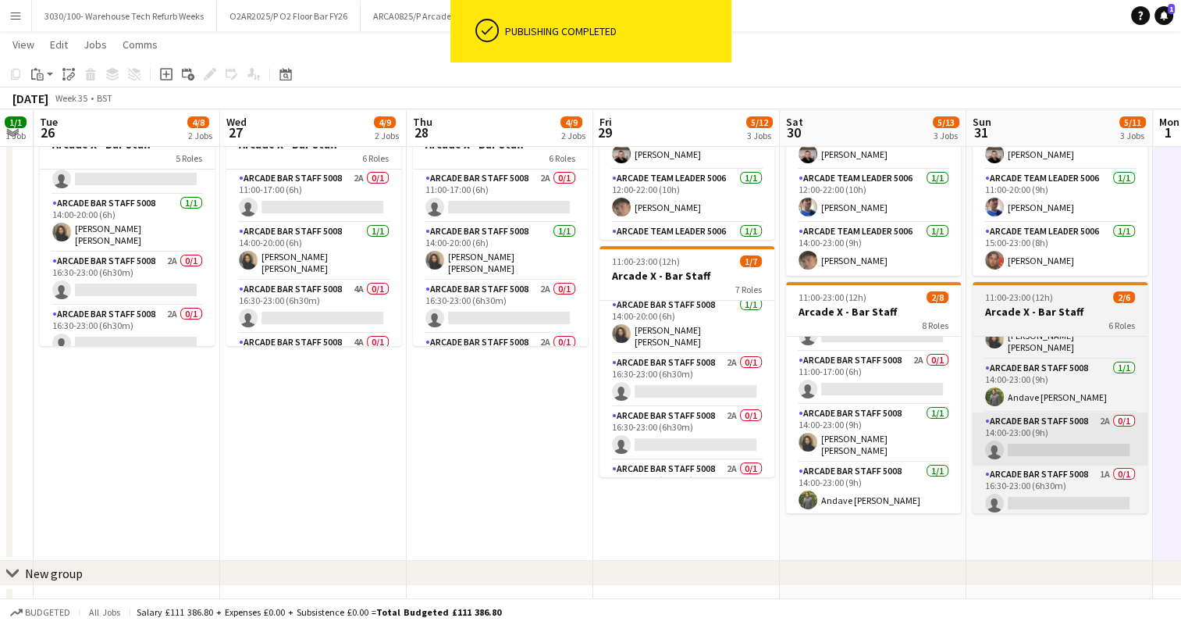
scroll to position [0, 485]
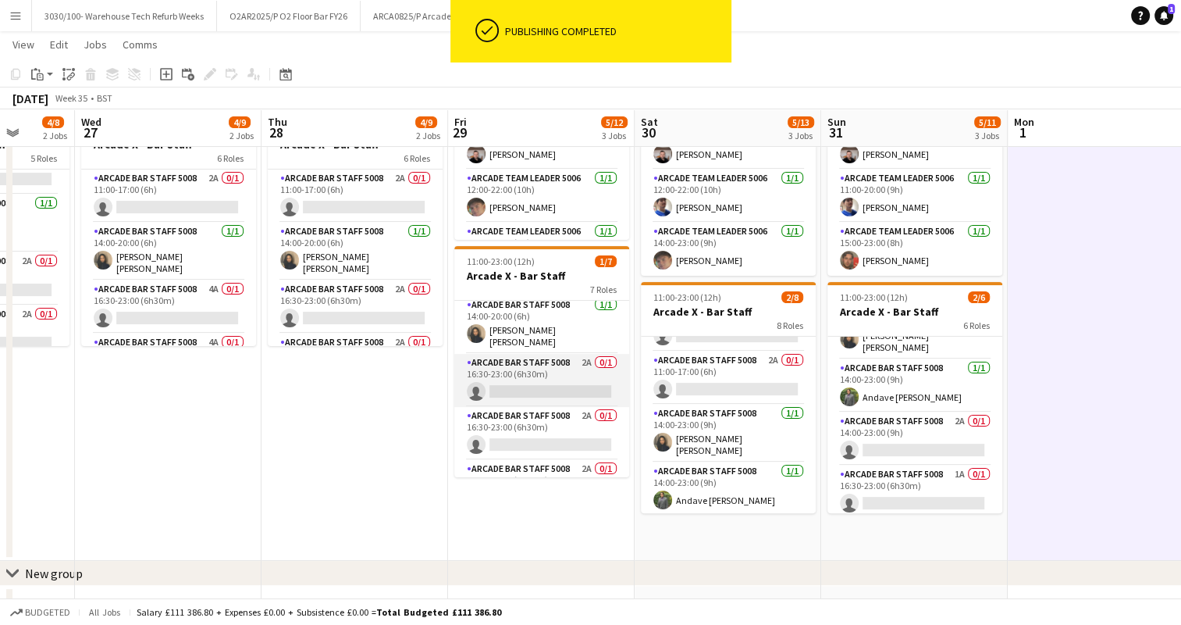
click at [561, 362] on app-card-role "Arcade Bar Staff 5008 2A 0/1 16:30-23:00 (6h30m) single-neutral-actions" at bounding box center [541, 380] width 175 height 53
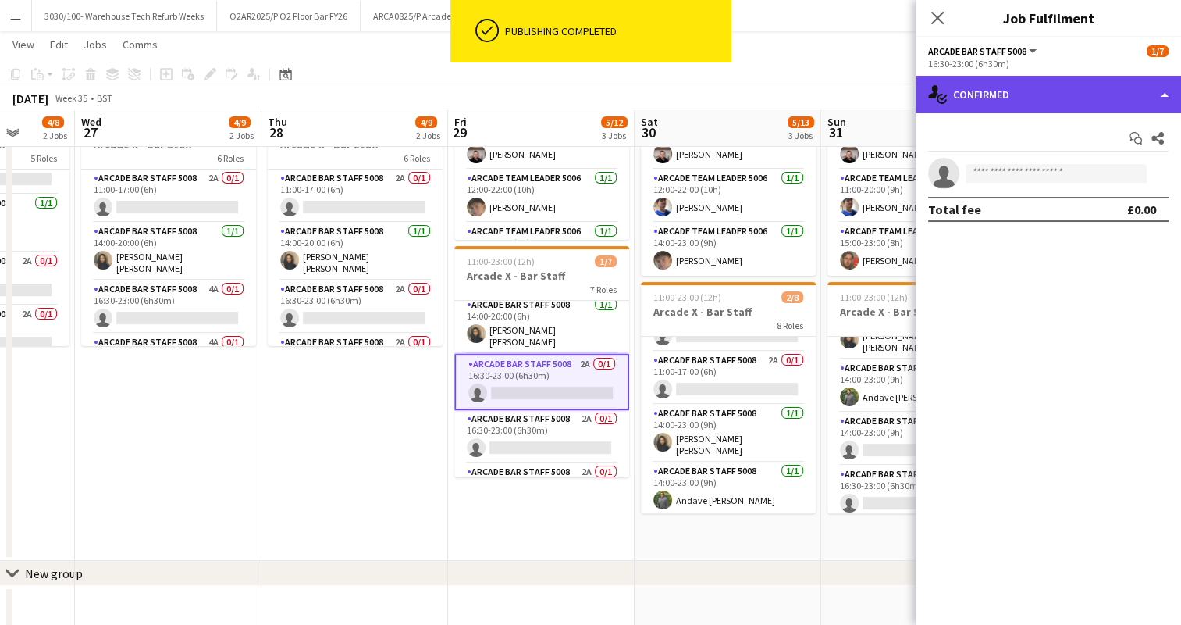
click at [1071, 82] on div "single-neutral-actions-check-2 Confirmed" at bounding box center [1048, 94] width 265 height 37
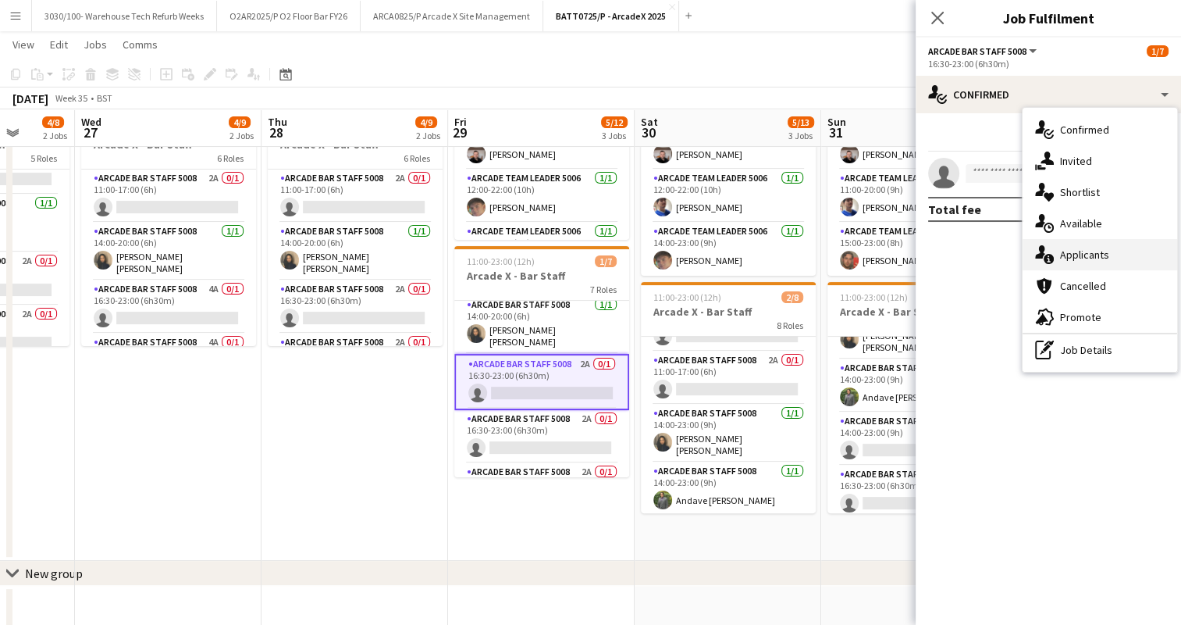
click at [1071, 247] on div "single-neutral-actions-information Applicants" at bounding box center [1100, 254] width 155 height 31
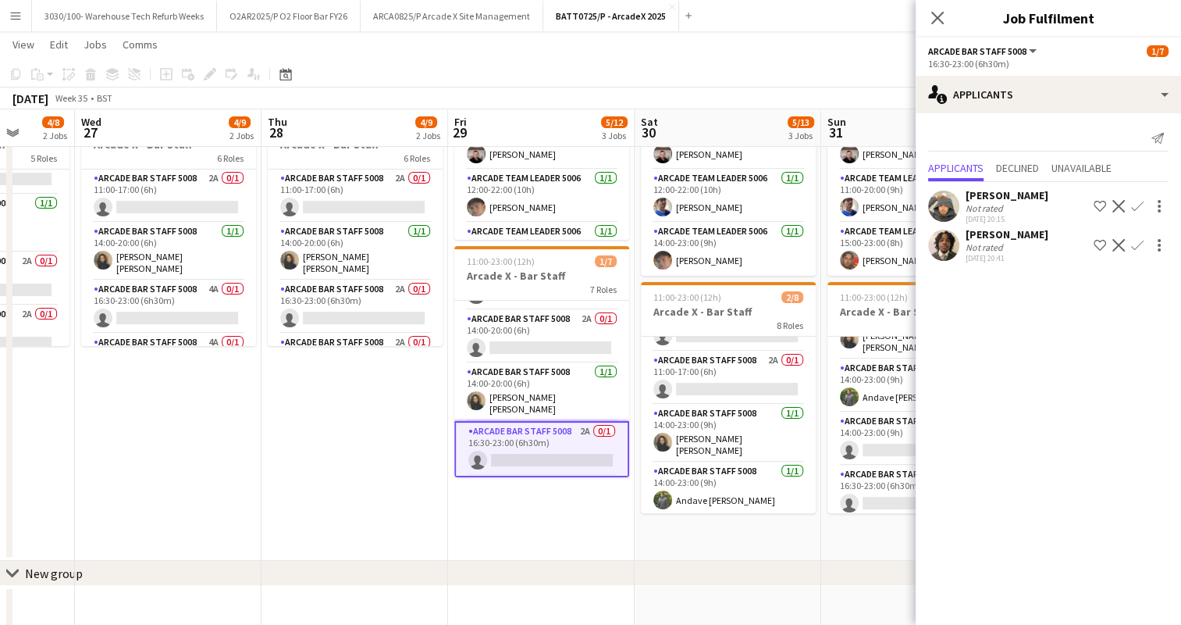
scroll to position [35, 0]
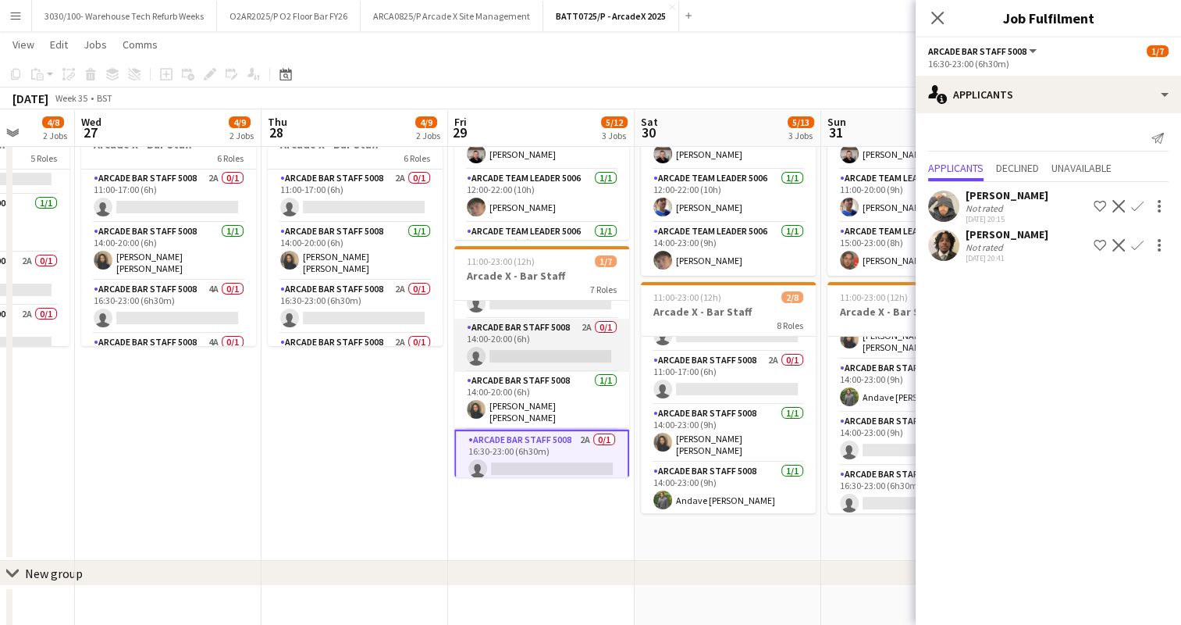
click at [561, 354] on app-card-role "Arcade Bar Staff 5008 2A 0/1 14:00-20:00 (6h) single-neutral-actions" at bounding box center [541, 345] width 175 height 53
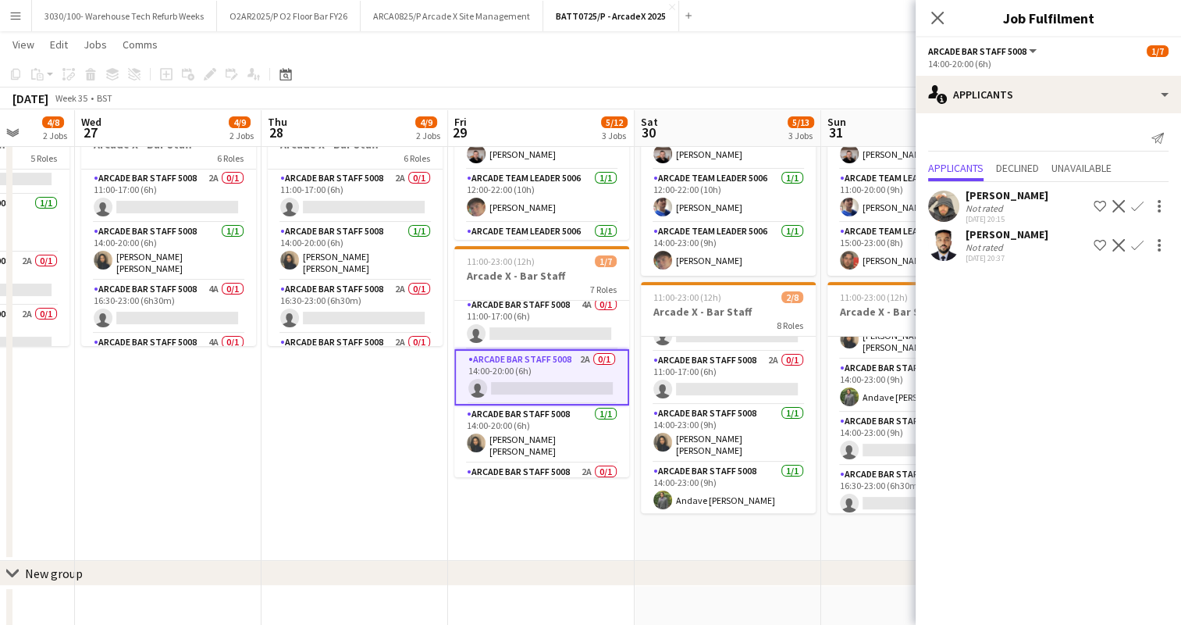
scroll to position [0, 0]
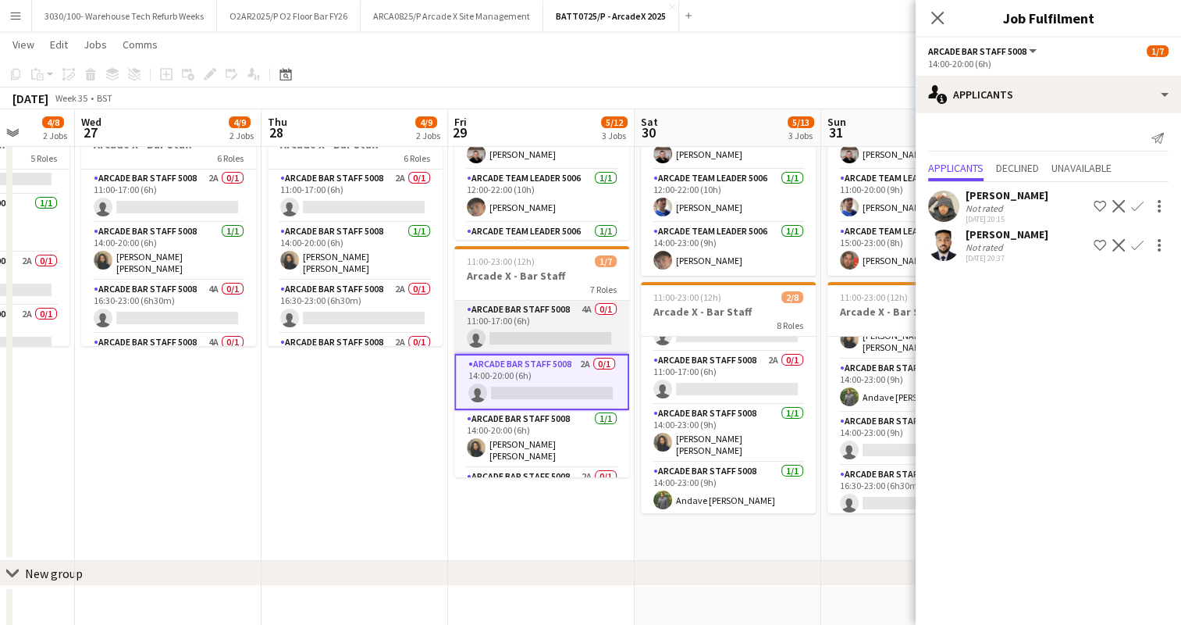
click at [543, 321] on app-card-role "Arcade Bar Staff 5008 4A 0/1 11:00-17:00 (6h) single-neutral-actions" at bounding box center [541, 327] width 175 height 53
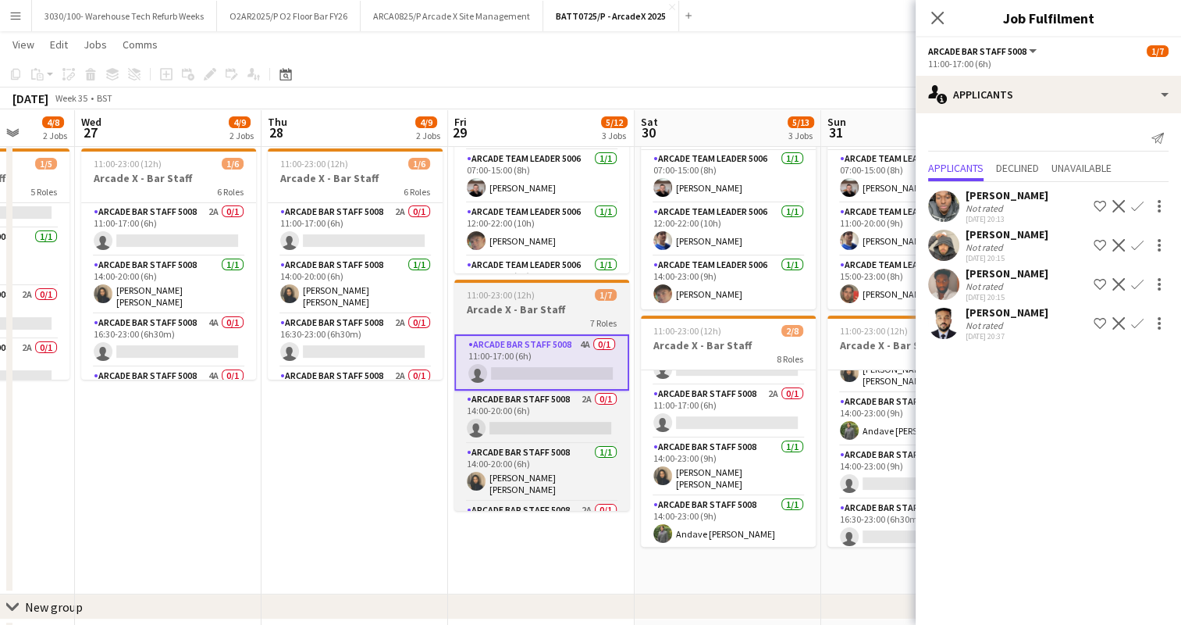
scroll to position [252, 0]
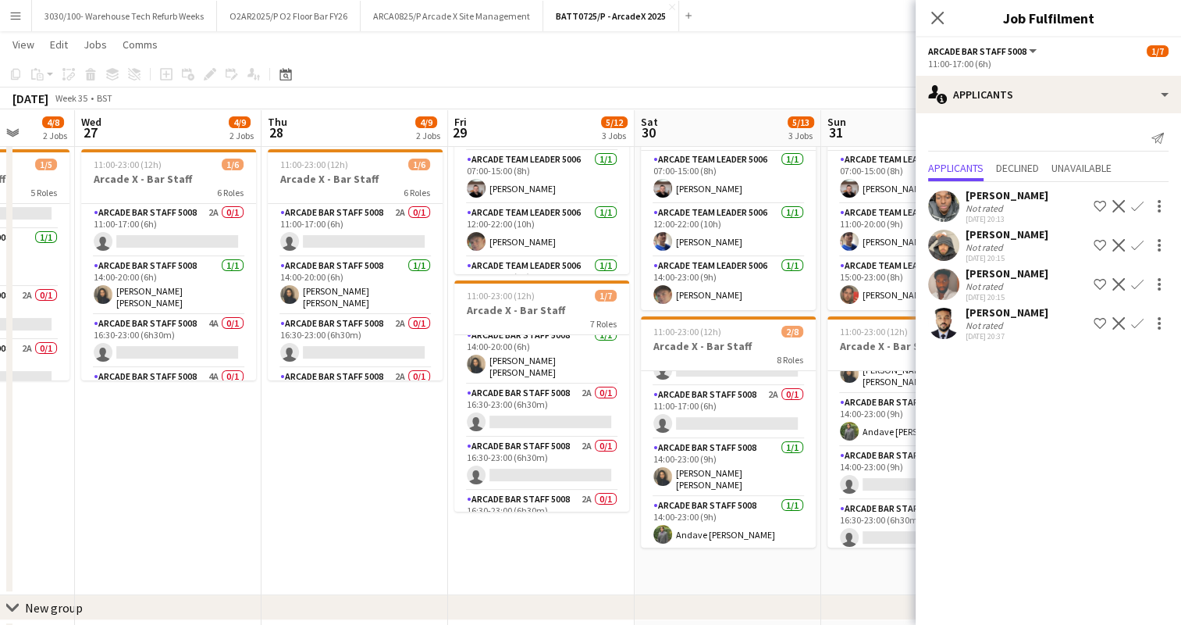
click at [550, 394] on app-card-role "Arcade Bar Staff 5008 2A 0/1 16:30-23:00 (6h30m) single-neutral-actions" at bounding box center [541, 410] width 175 height 53
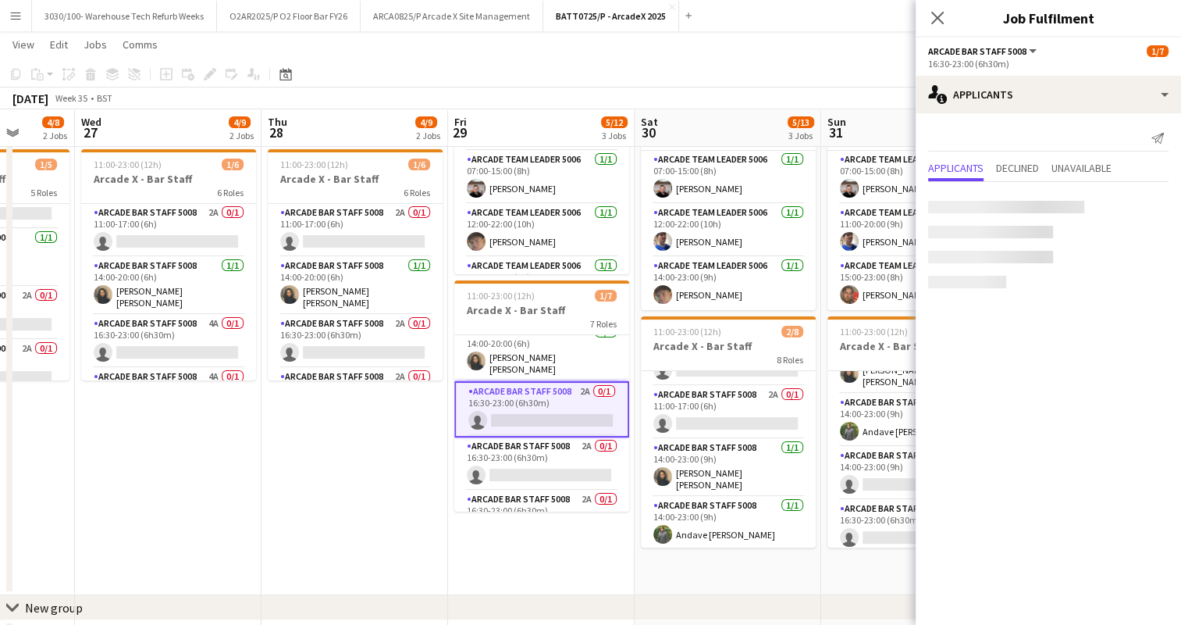
scroll to position [116, 0]
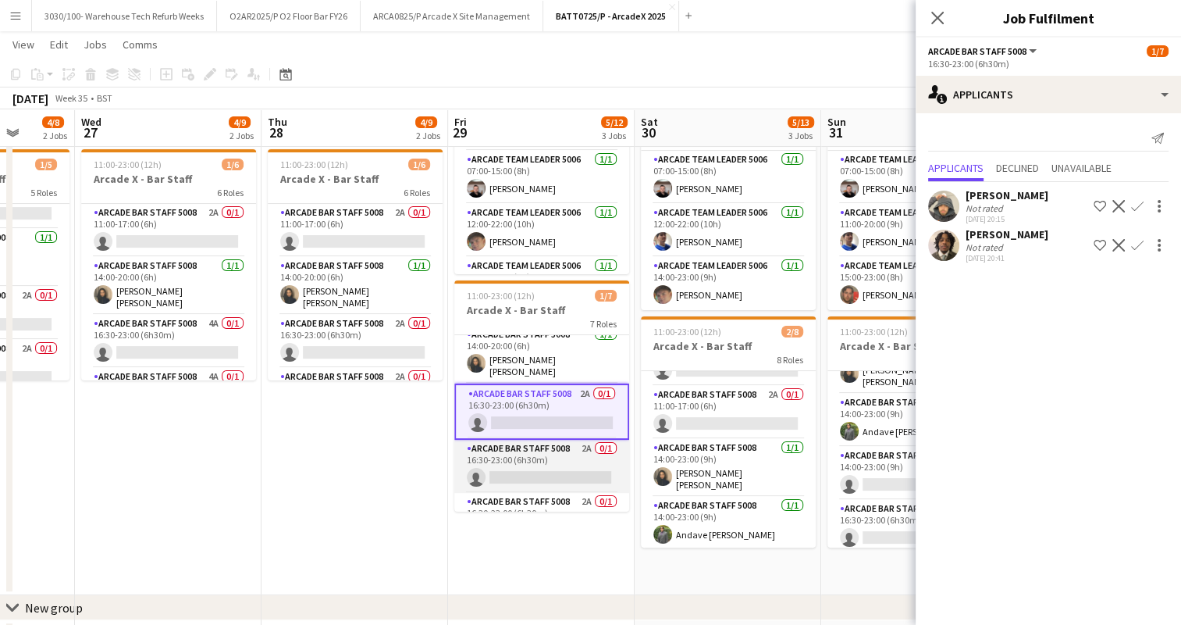
click at [543, 461] on app-card-role "Arcade Bar Staff 5008 2A 0/1 16:30-23:00 (6h30m) single-neutral-actions" at bounding box center [541, 466] width 175 height 53
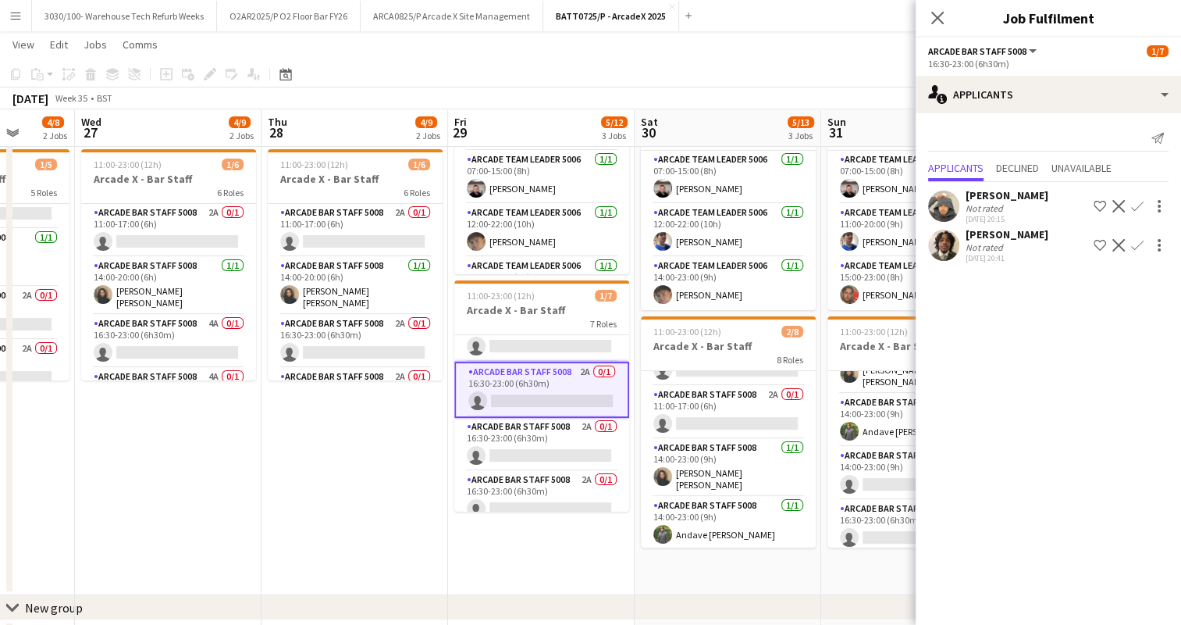
scroll to position [197, 0]
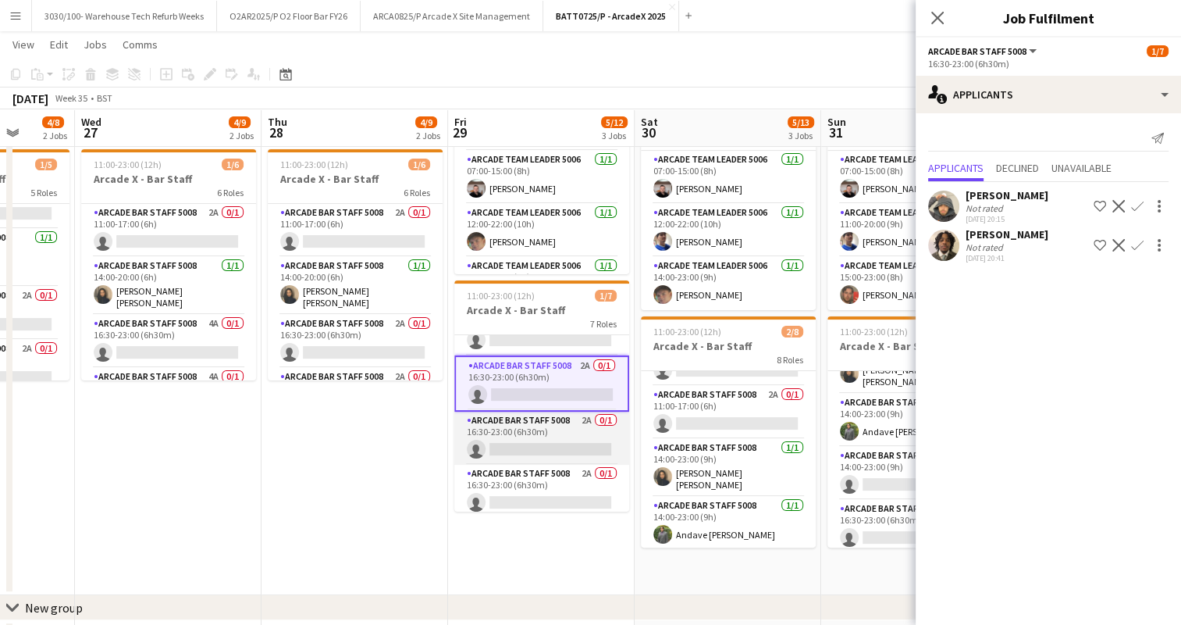
click at [554, 437] on app-card-role "Arcade Bar Staff 5008 2A 0/1 16:30-23:00 (6h30m) single-neutral-actions" at bounding box center [541, 437] width 175 height 53
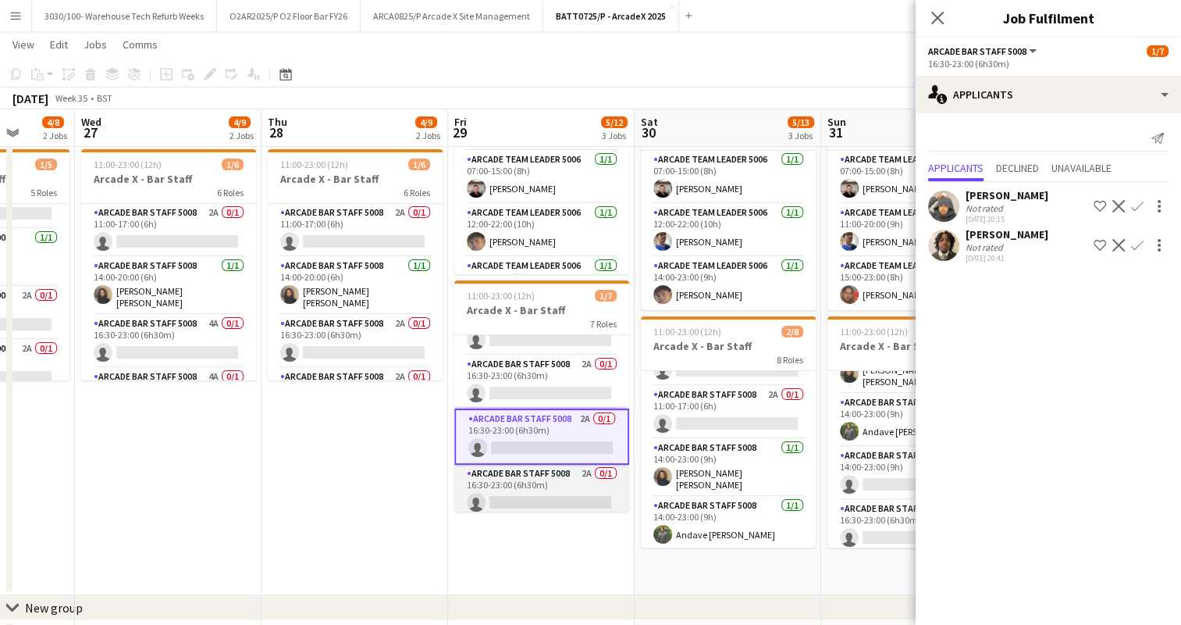
click at [538, 479] on app-card-role "Arcade Bar Staff 5008 2A 0/1 16:30-23:00 (6h30m) single-neutral-actions" at bounding box center [541, 491] width 175 height 53
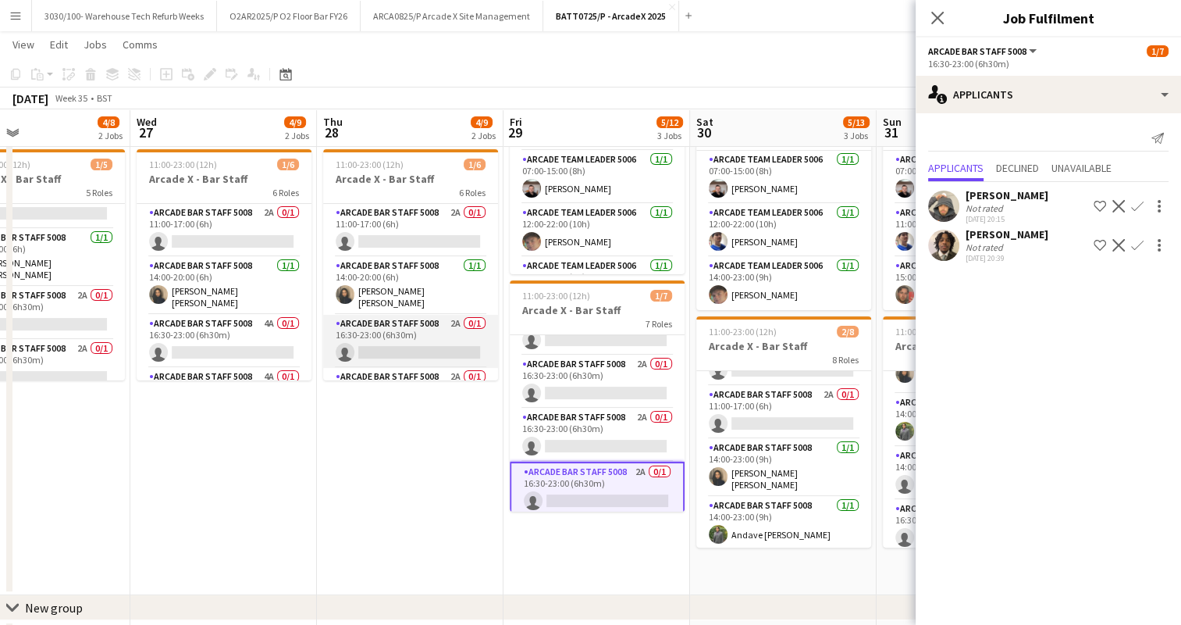
scroll to position [41, 0]
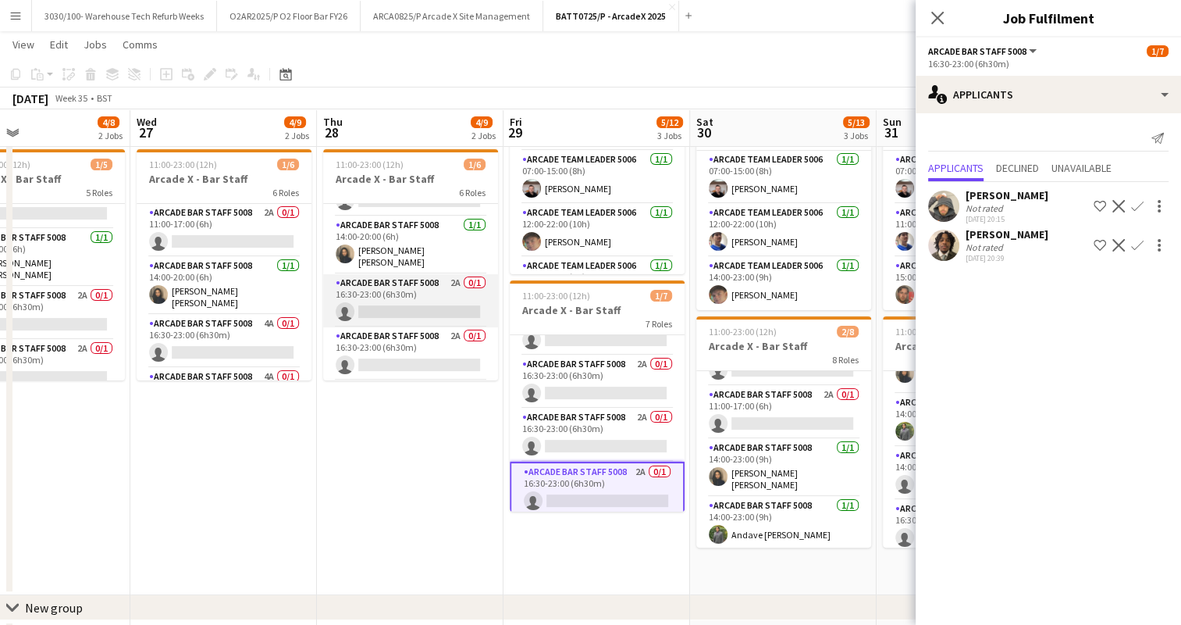
click at [406, 292] on app-card-role "Arcade Bar Staff 5008 2A 0/1 16:30-23:00 (6h30m) single-neutral-actions" at bounding box center [410, 300] width 175 height 53
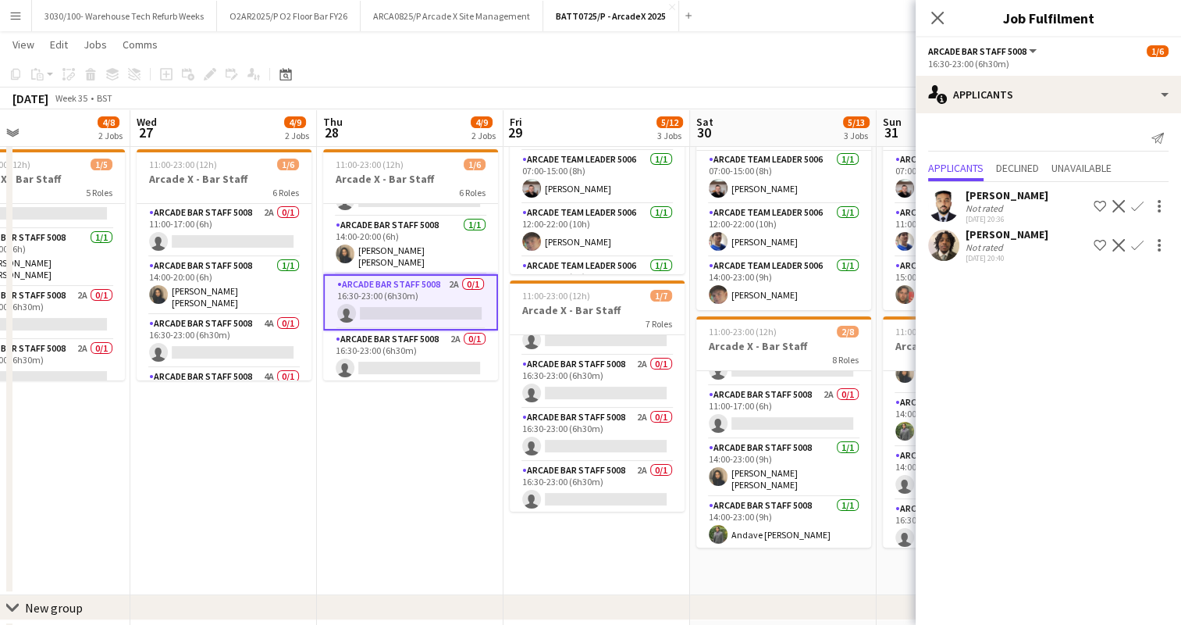
scroll to position [194, 0]
click at [405, 337] on app-card-role "Arcade Bar Staff 5008 2A 0/1 16:30-23:00 (6h30m) single-neutral-actions" at bounding box center [410, 356] width 175 height 53
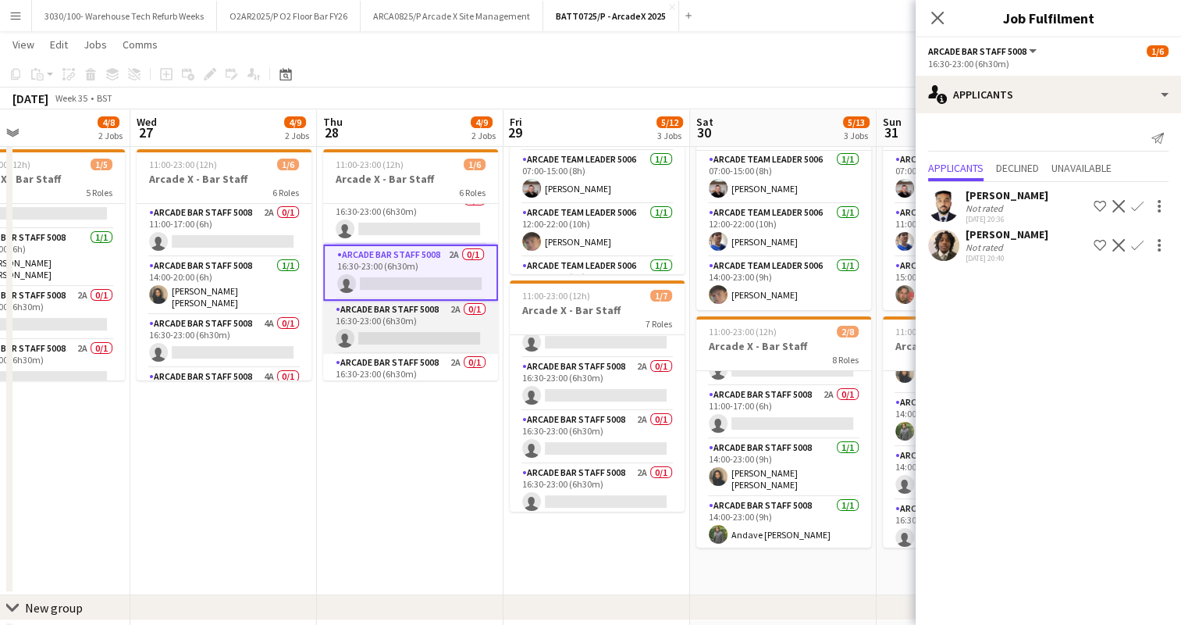
click at [420, 324] on app-card-role "Arcade Bar Staff 5008 2A 0/1 16:30-23:00 (6h30m) single-neutral-actions" at bounding box center [410, 327] width 175 height 53
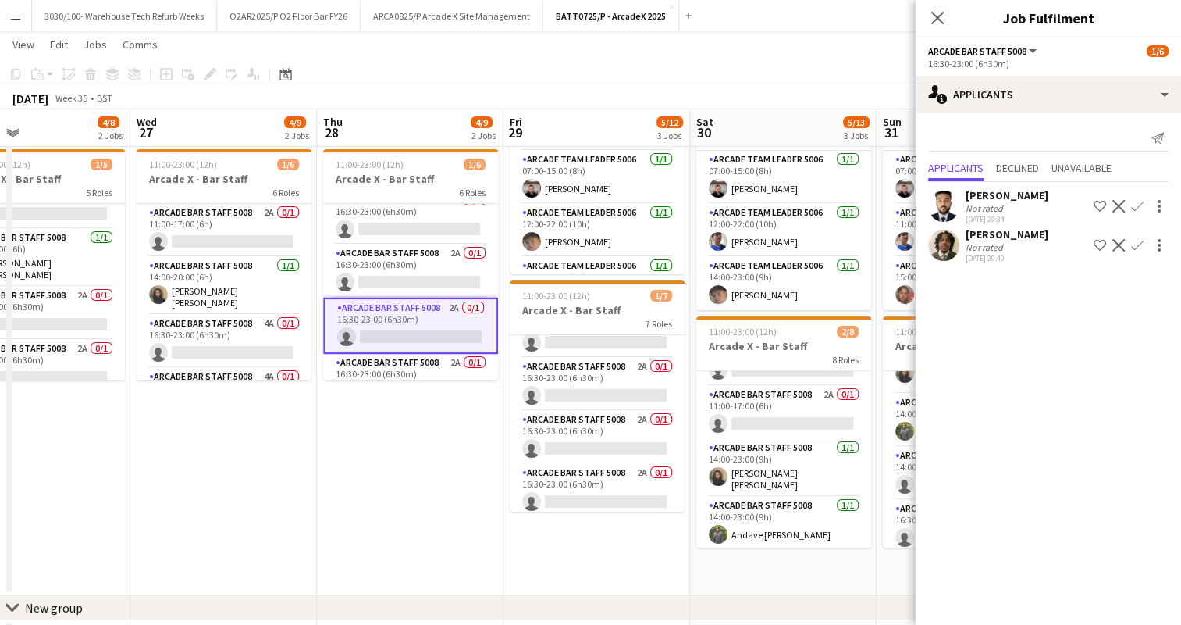
scroll to position [144, 0]
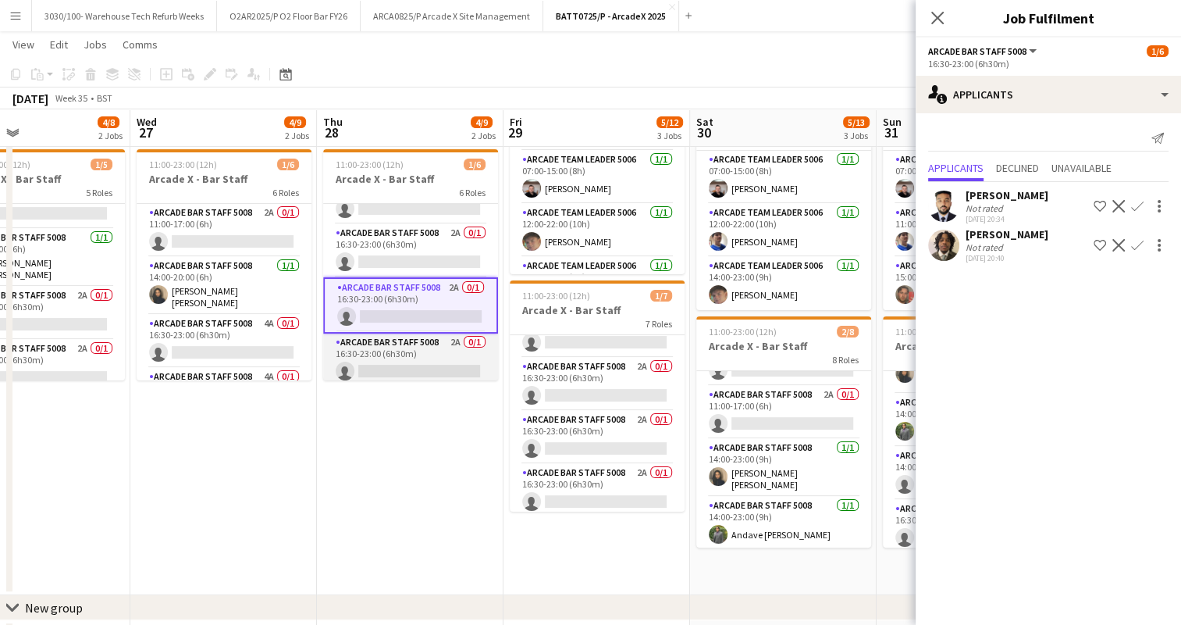
click at [415, 333] on app-card-role "Arcade Bar Staff 5008 2A 0/1 16:30-23:00 (6h30m) single-neutral-actions" at bounding box center [410, 359] width 175 height 53
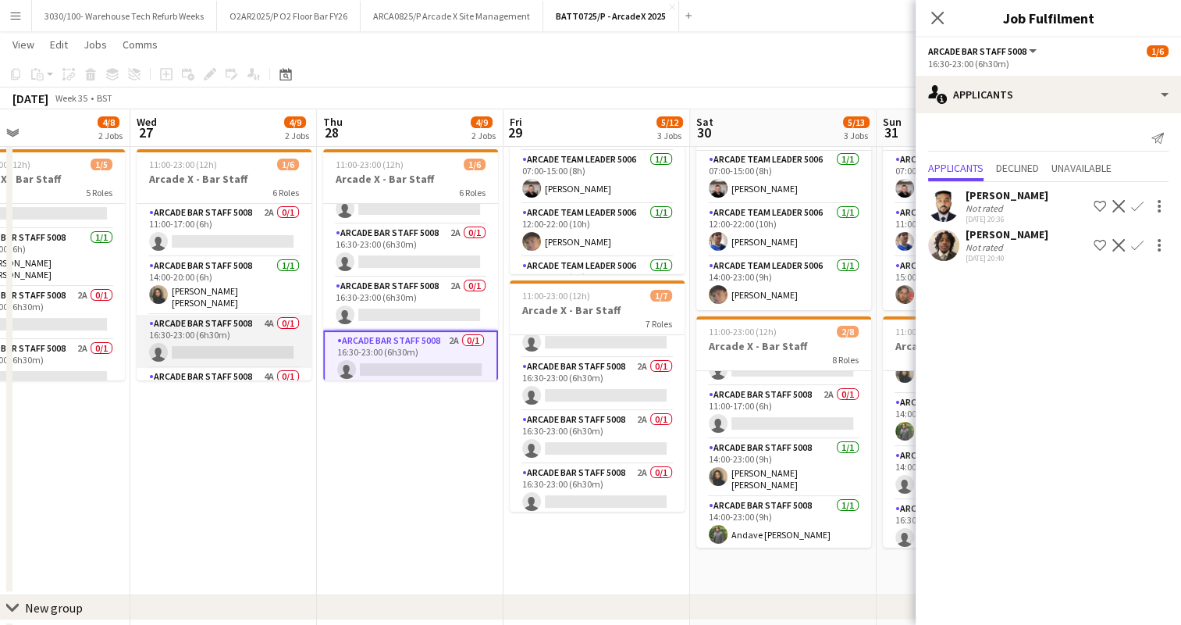
click at [223, 325] on app-card-role "Arcade Bar Staff 5008 4A 0/1 16:30-23:00 (6h30m) single-neutral-actions" at bounding box center [224, 341] width 175 height 53
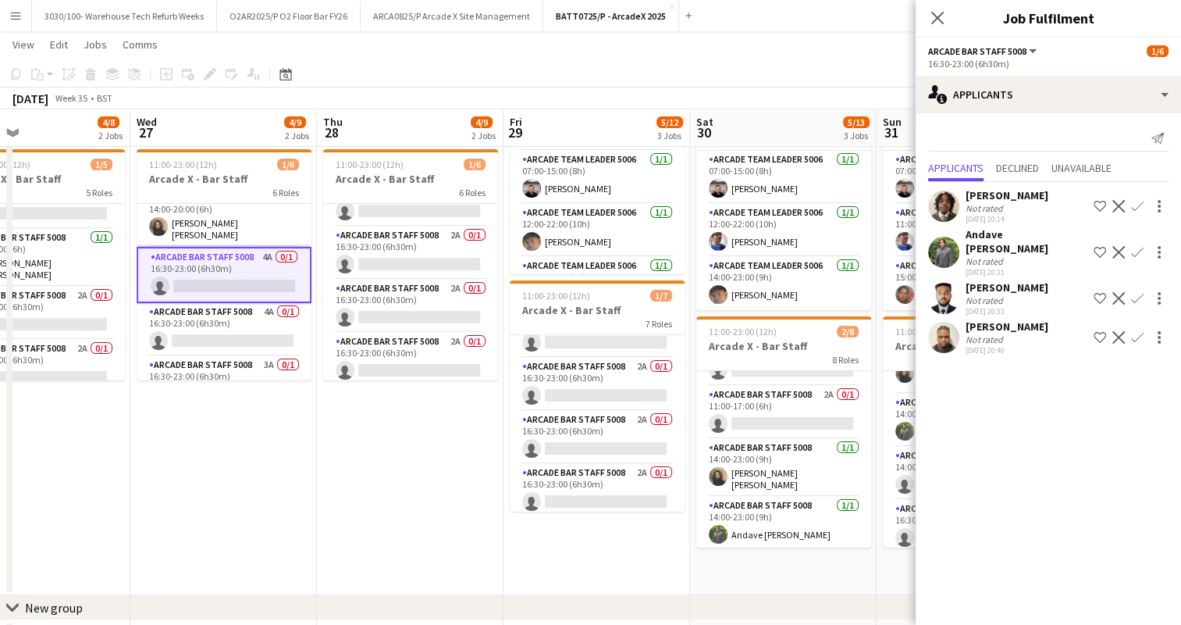
scroll to position [0, 0]
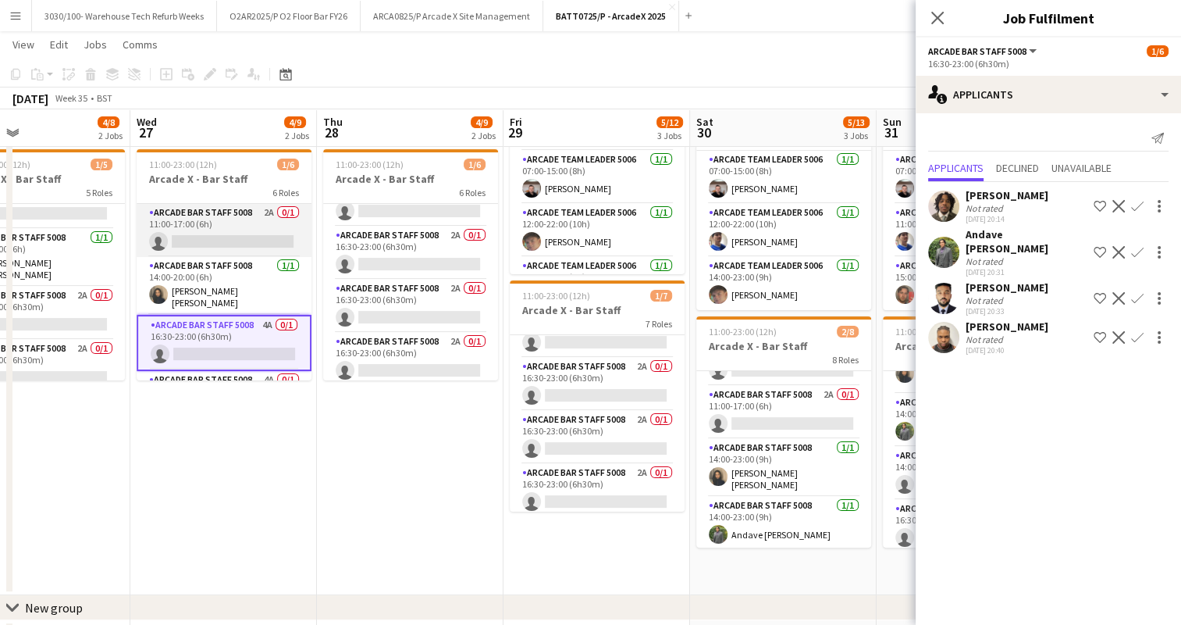
click at [243, 241] on app-card-role "Arcade Bar Staff 5008 2A 0/1 11:00-17:00 (6h) single-neutral-actions" at bounding box center [224, 230] width 175 height 53
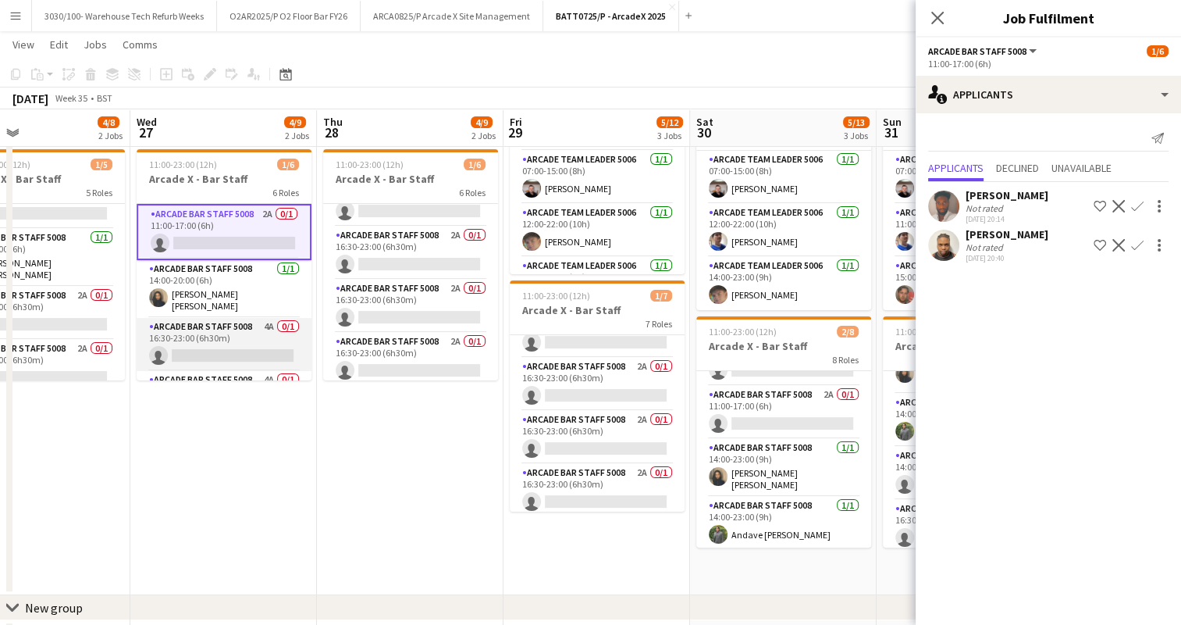
click at [230, 326] on app-card-role "Arcade Bar Staff 5008 4A 0/1 16:30-23:00 (6h30m) single-neutral-actions" at bounding box center [224, 344] width 175 height 53
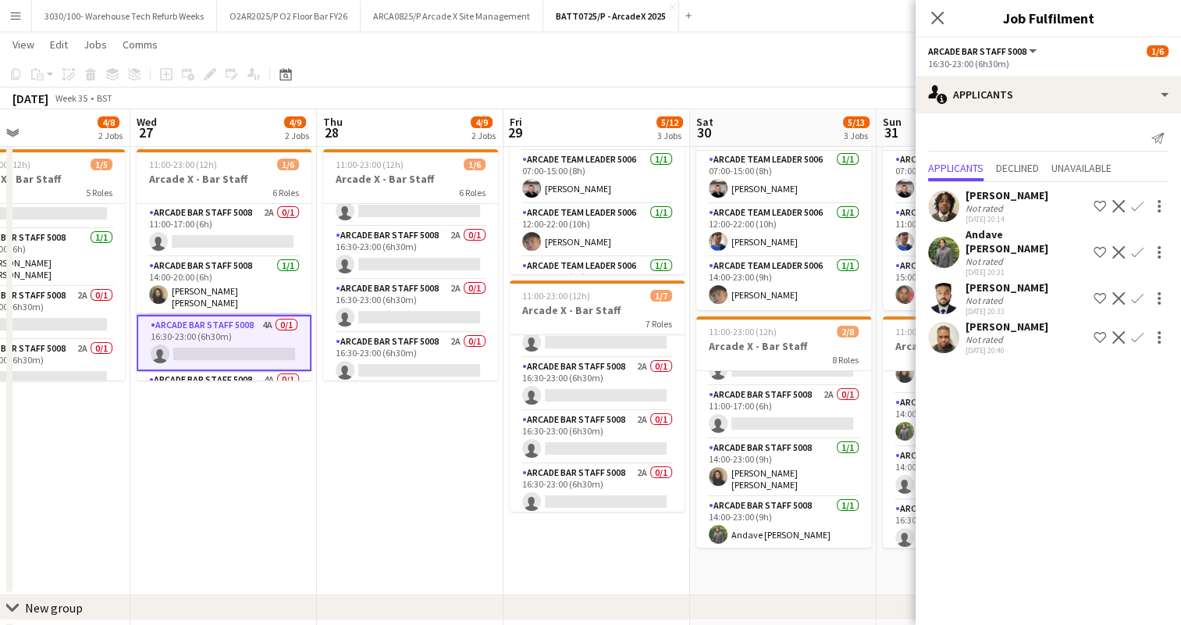
click at [1142, 249] on app-icon "Confirm" at bounding box center [1137, 252] width 12 height 12
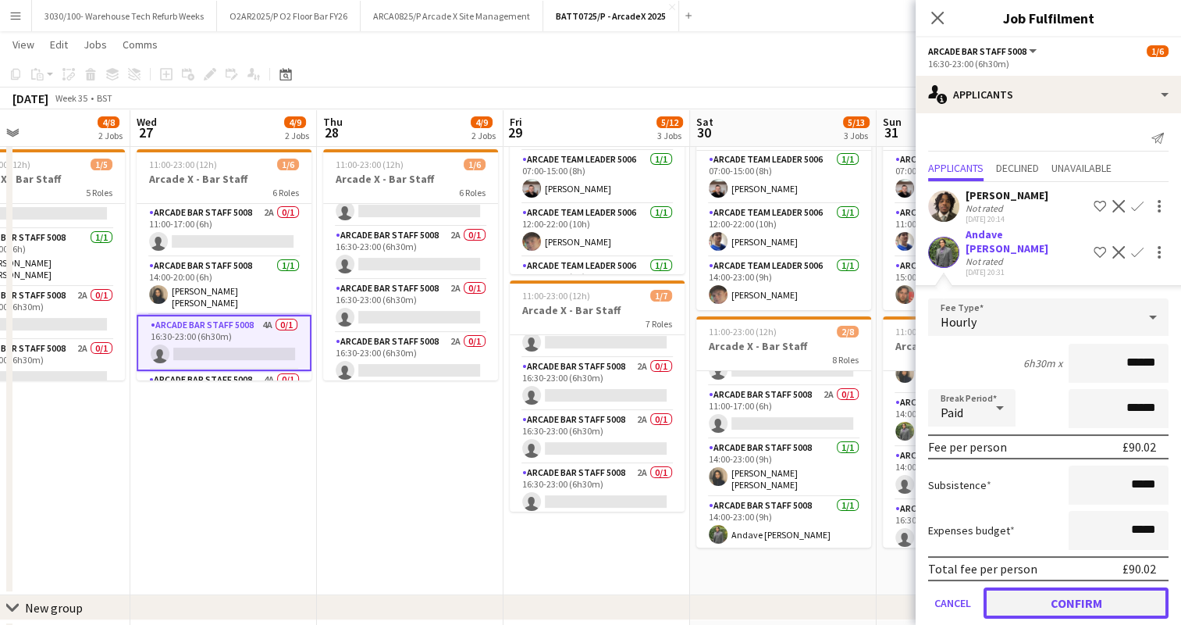
click at [1059, 603] on button "Confirm" at bounding box center [1076, 602] width 185 height 31
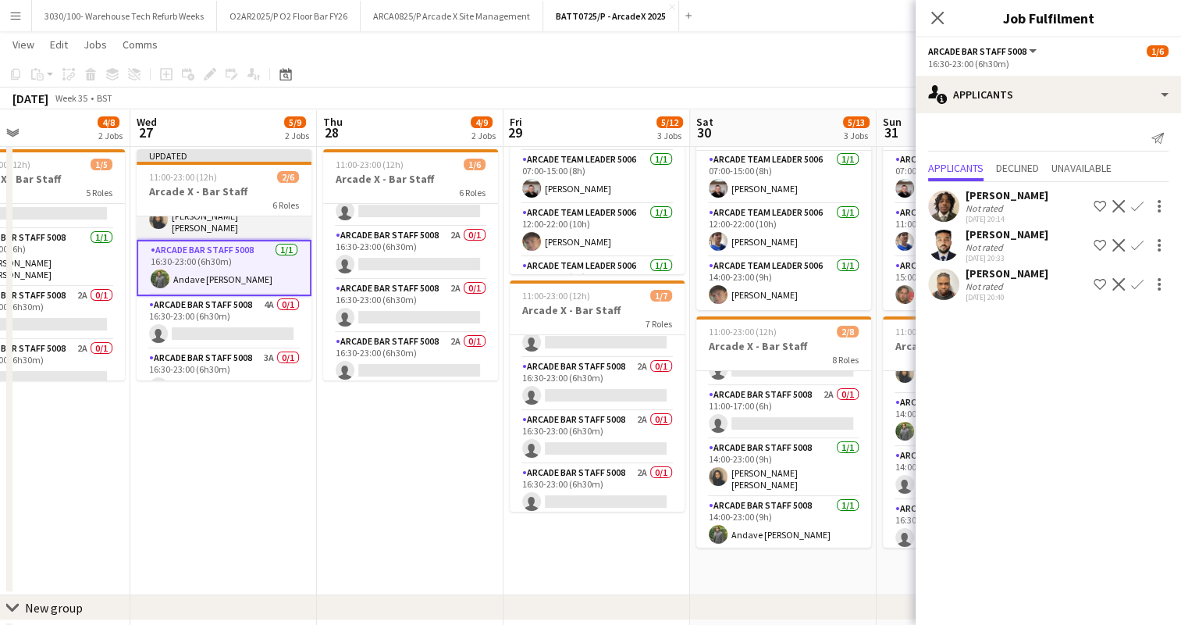
scroll to position [97, 0]
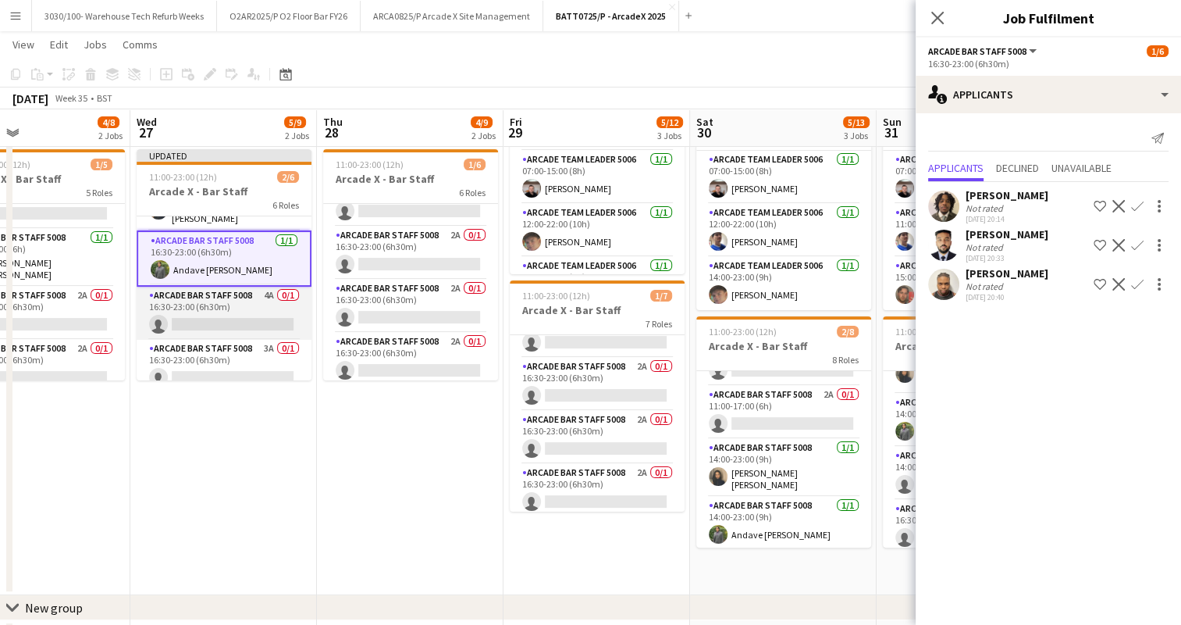
click at [244, 304] on app-card-role "Arcade Bar Staff 5008 4A 0/1 16:30-23:00 (6h30m) single-neutral-actions" at bounding box center [224, 313] width 175 height 53
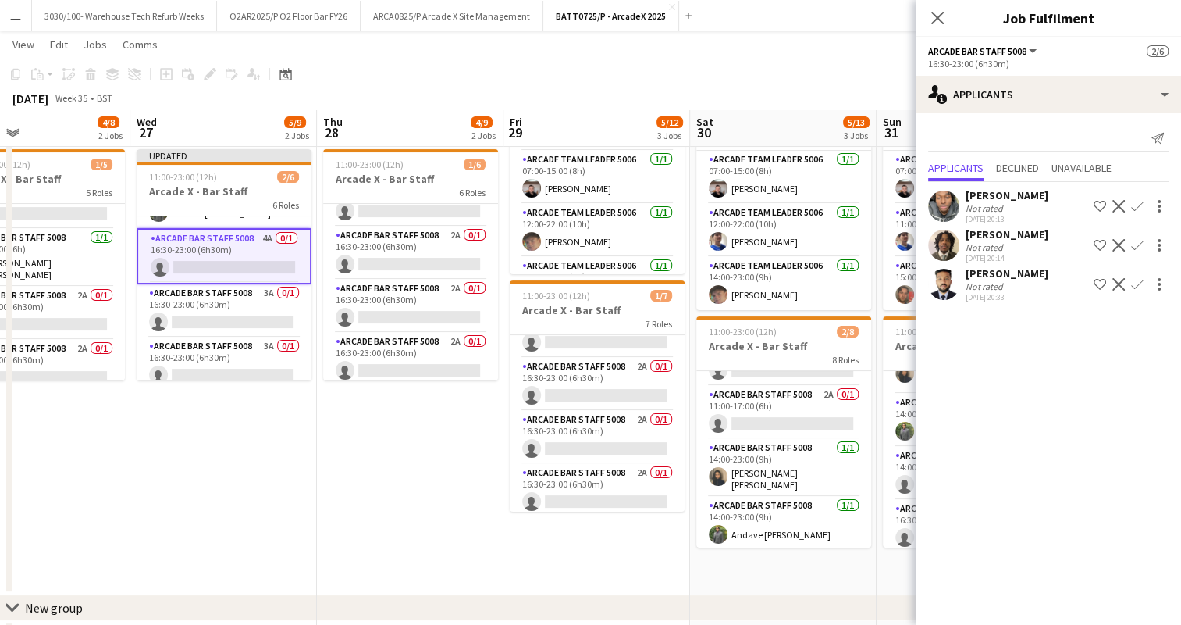
scroll to position [156, 0]
click at [244, 304] on app-card-role "Arcade Bar Staff 5008 3A 0/1 16:30-23:00 (6h30m) single-neutral-actions" at bounding box center [224, 306] width 175 height 53
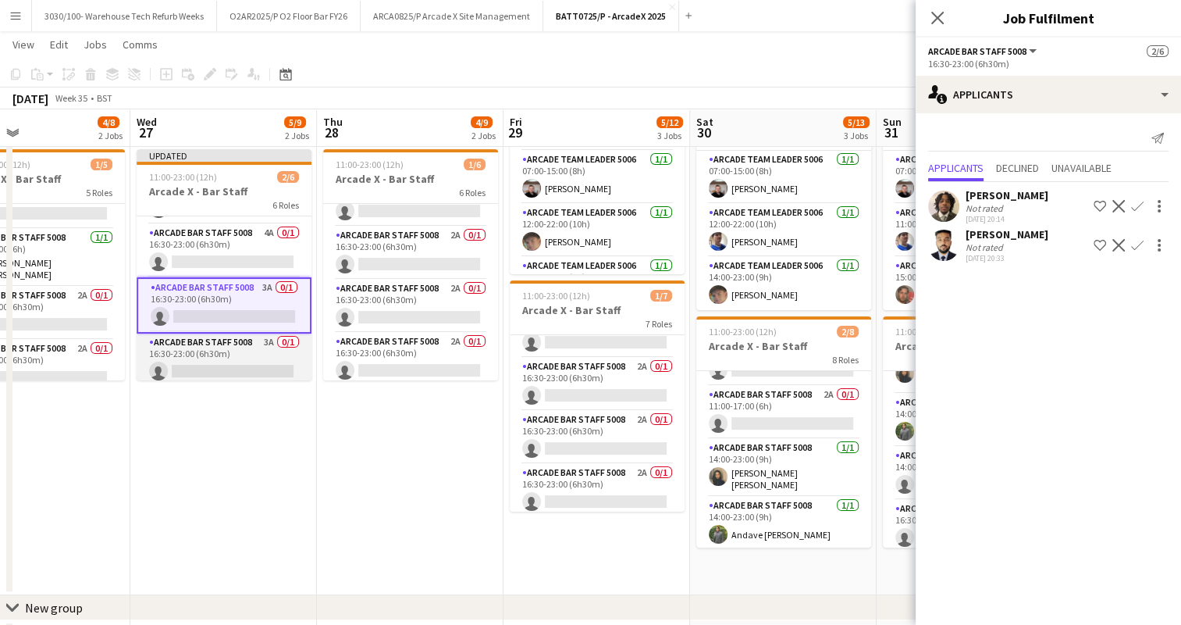
click at [226, 338] on app-card-role "Arcade Bar Staff 5008 3A 0/1 16:30-23:00 (6h30m) single-neutral-actions" at bounding box center [224, 359] width 175 height 53
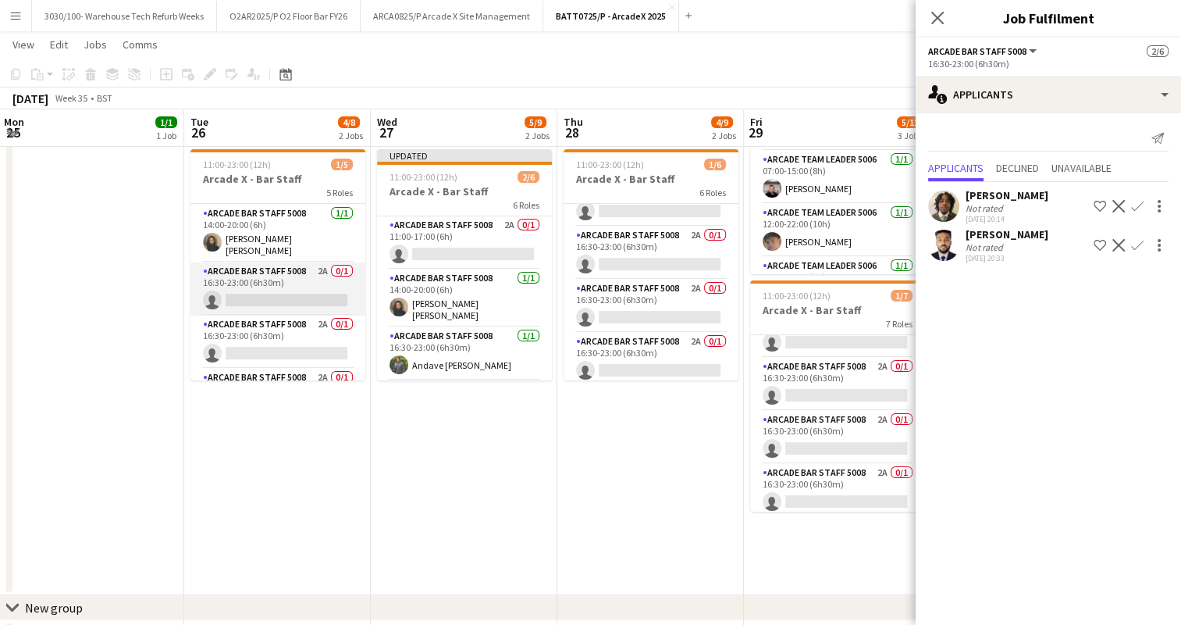
scroll to position [53, 0]
click at [256, 300] on app-card-role "Arcade Bar Staff 5008 2A 0/1 16:30-23:00 (6h30m) single-neutral-actions" at bounding box center [278, 288] width 175 height 53
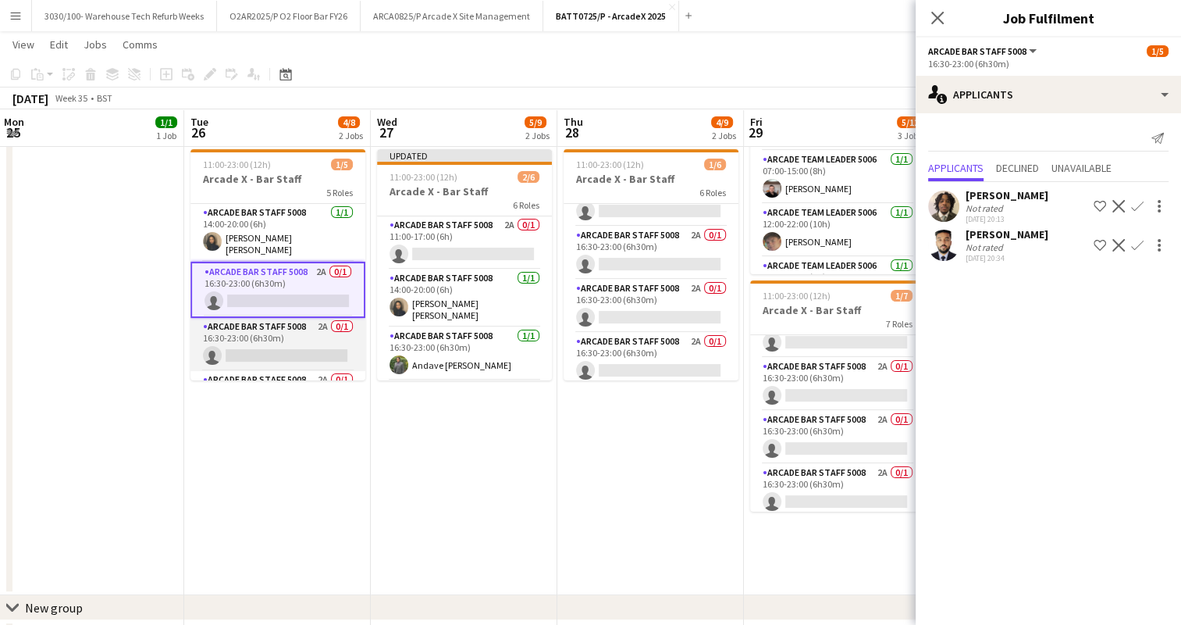
click at [269, 323] on app-card-role "Arcade Bar Staff 5008 2A 0/1 16:30-23:00 (6h30m) single-neutral-actions" at bounding box center [278, 344] width 175 height 53
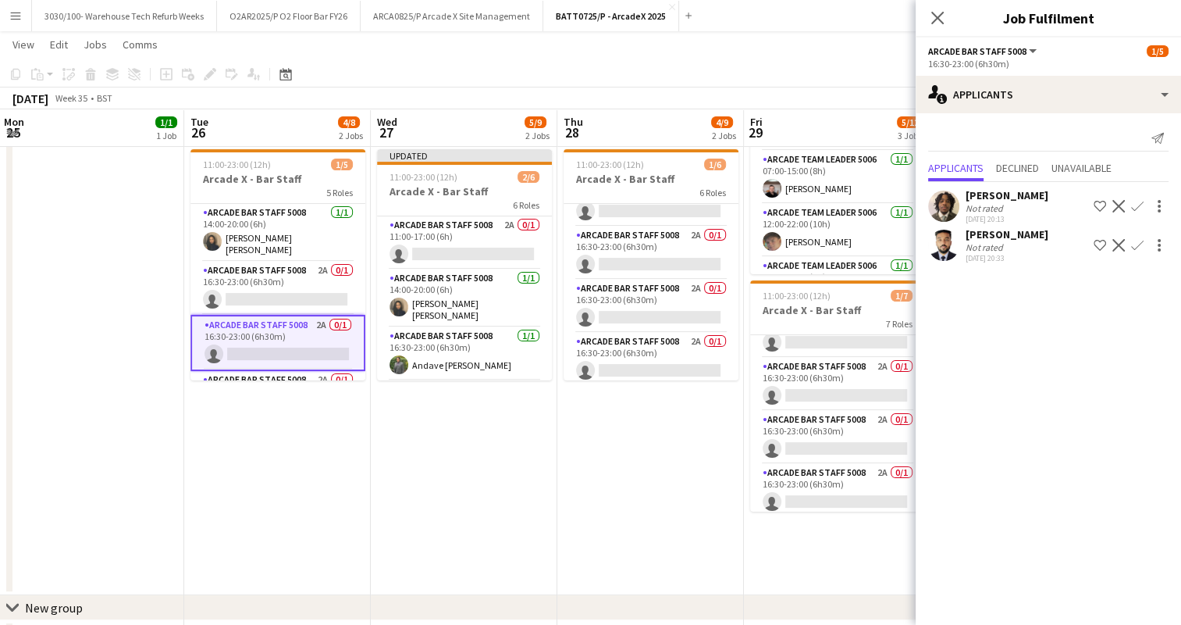
scroll to position [91, 0]
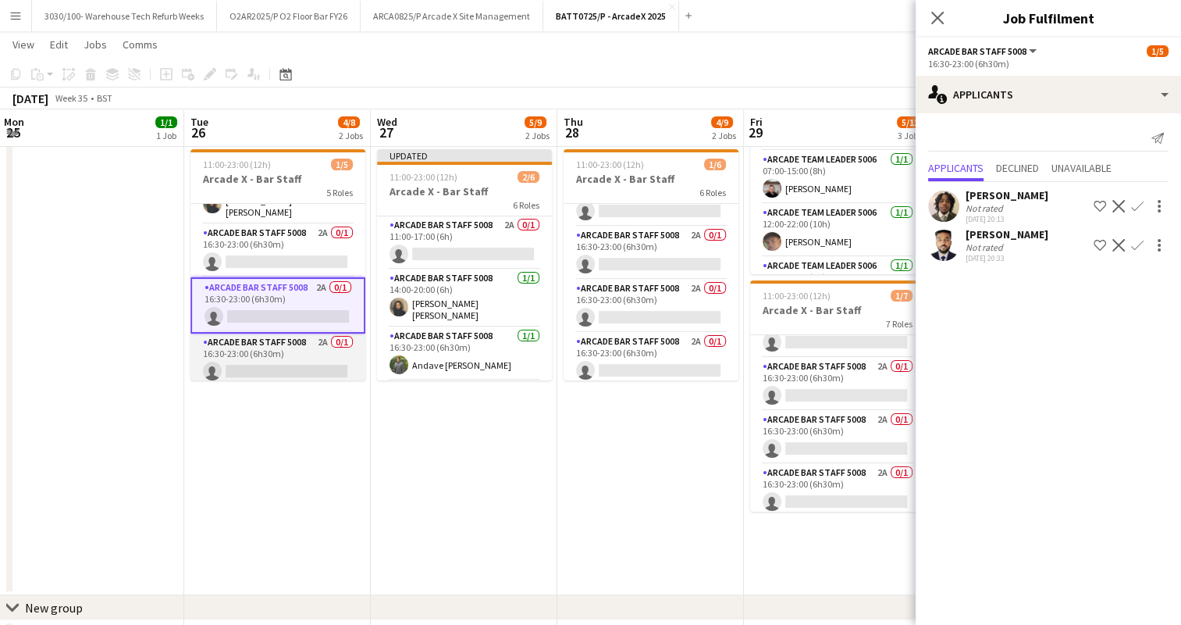
click at [269, 353] on app-card-role "Arcade Bar Staff 5008 2A 0/1 16:30-23:00 (6h30m) single-neutral-actions" at bounding box center [278, 359] width 175 height 53
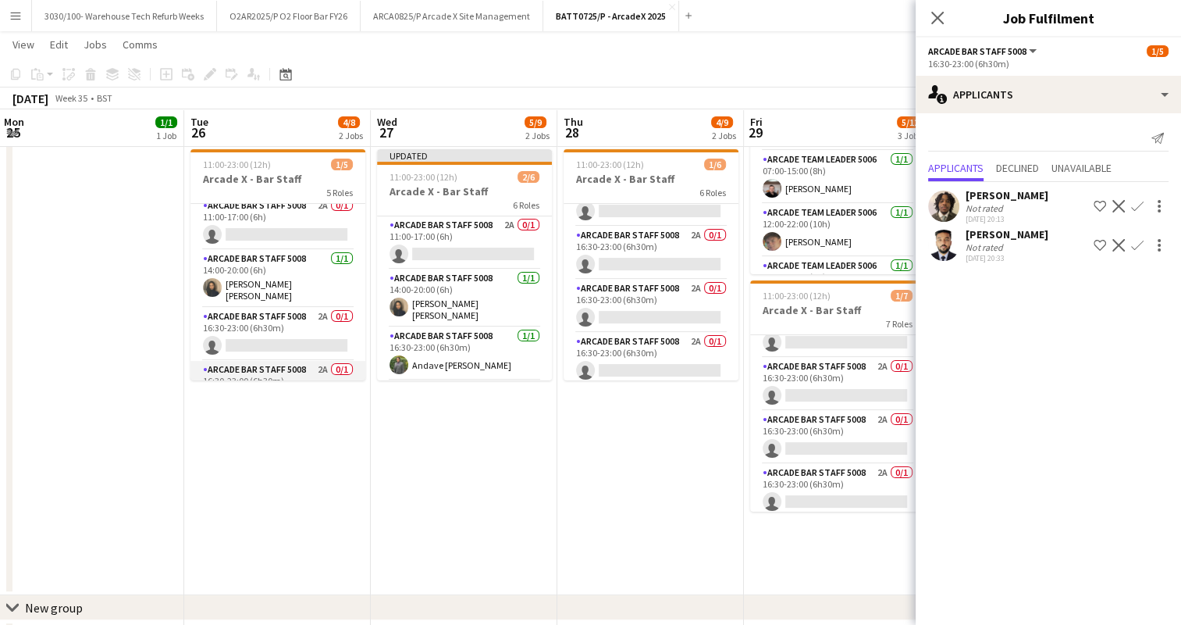
scroll to position [0, 0]
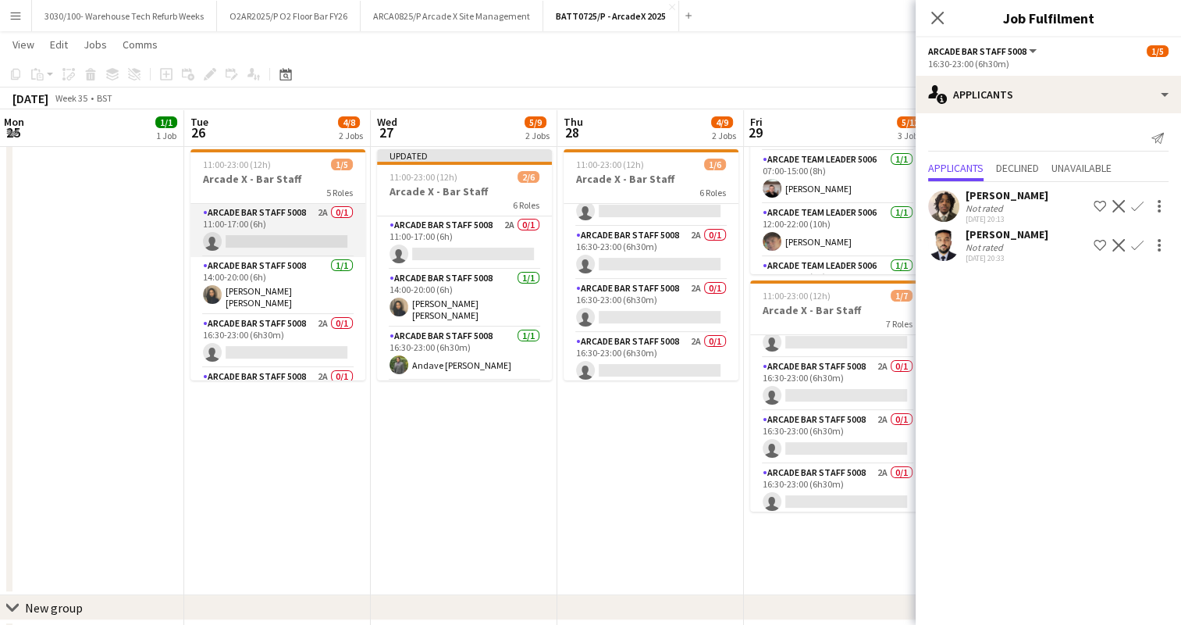
click at [285, 236] on app-card-role "Arcade Bar Staff 5008 2A 0/1 11:00-17:00 (6h) single-neutral-actions" at bounding box center [278, 230] width 175 height 53
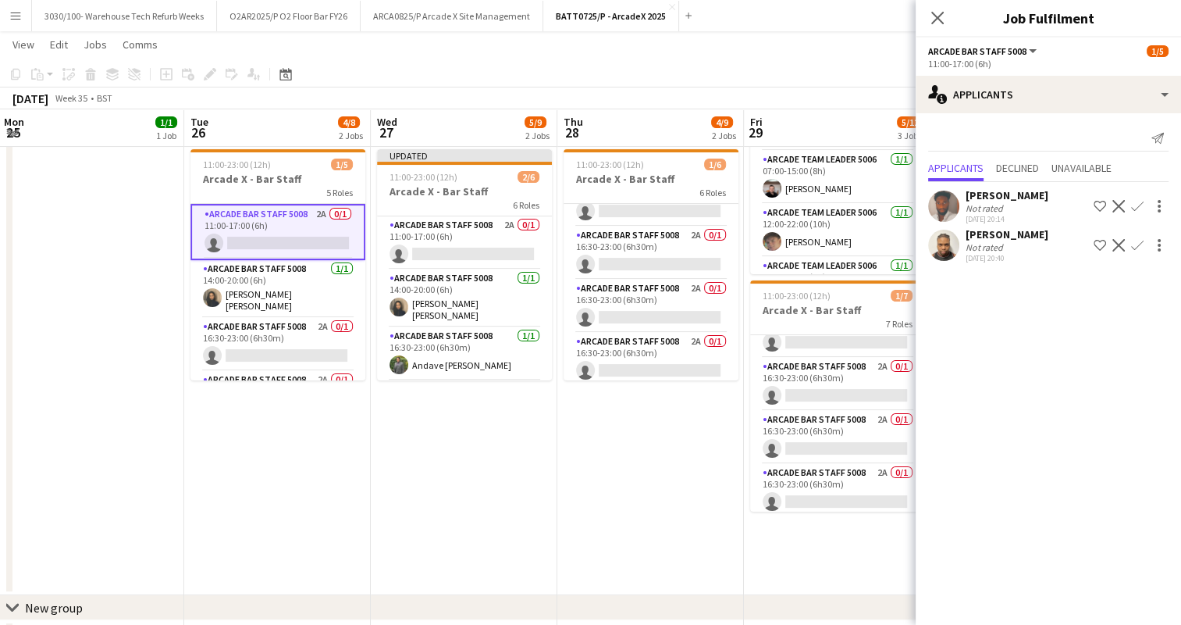
click at [635, 440] on app-date-cell "07:00-23:00 (16h) 3/3 Arcade X - Team Leaders 3 Roles Arcade Team Leader 5006 […" at bounding box center [651, 259] width 187 height 672
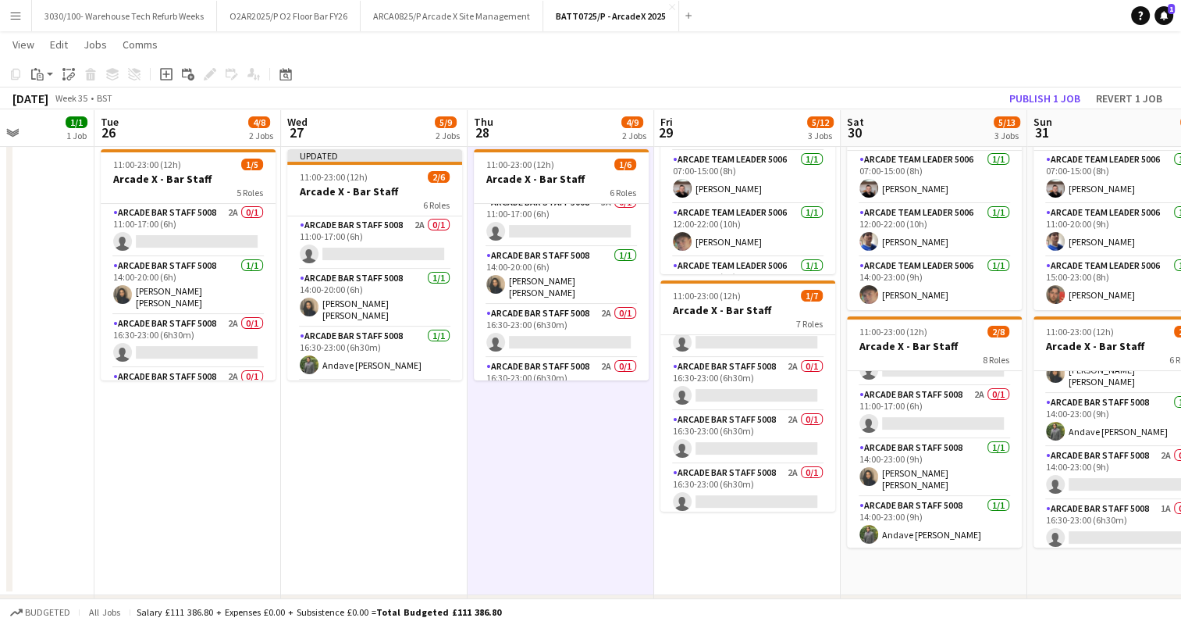
scroll to position [6, 0]
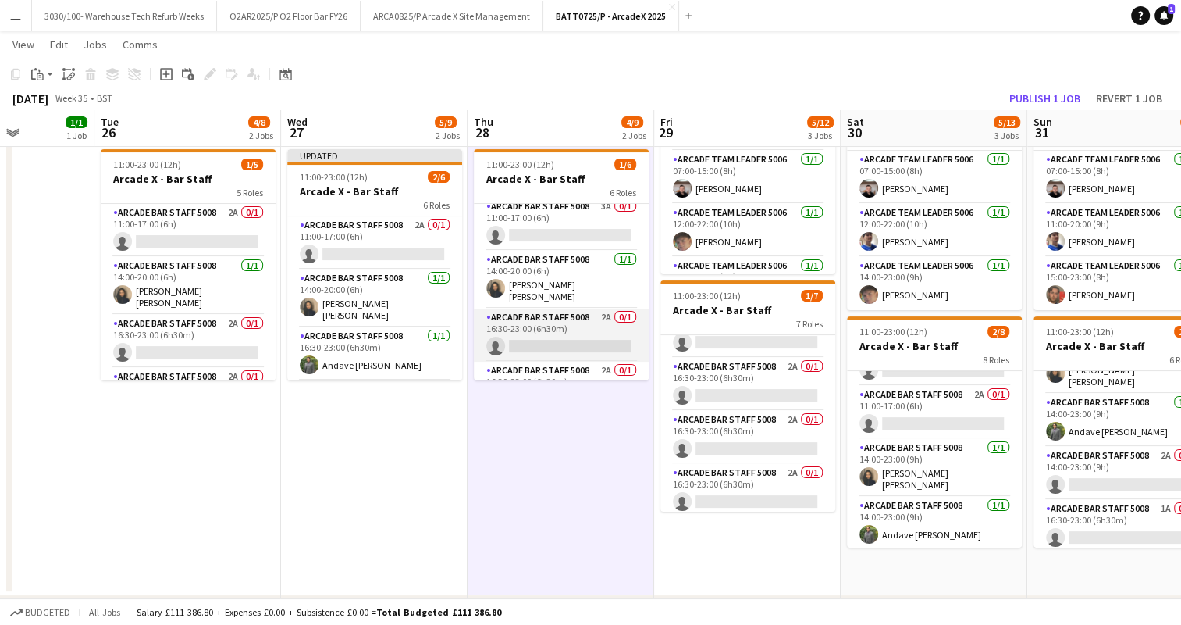
click at [583, 308] on app-card-role "Arcade Bar Staff 5008 2A 0/1 16:30-23:00 (6h30m) single-neutral-actions" at bounding box center [561, 334] width 175 height 53
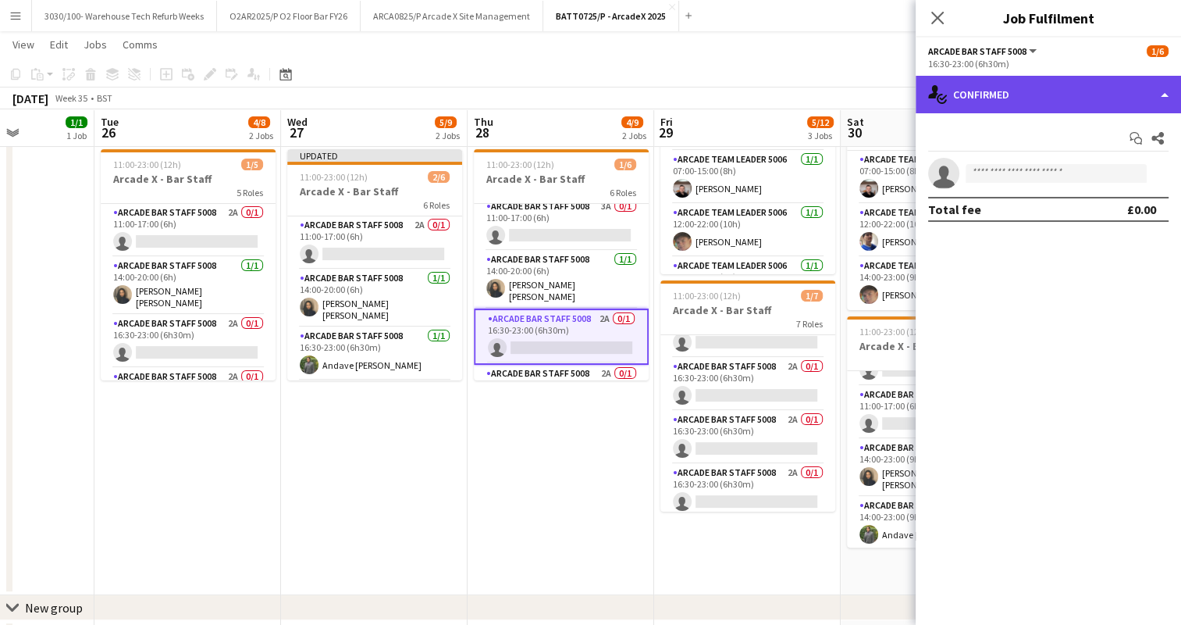
click at [1115, 98] on div "single-neutral-actions-check-2 Confirmed" at bounding box center [1048, 94] width 265 height 37
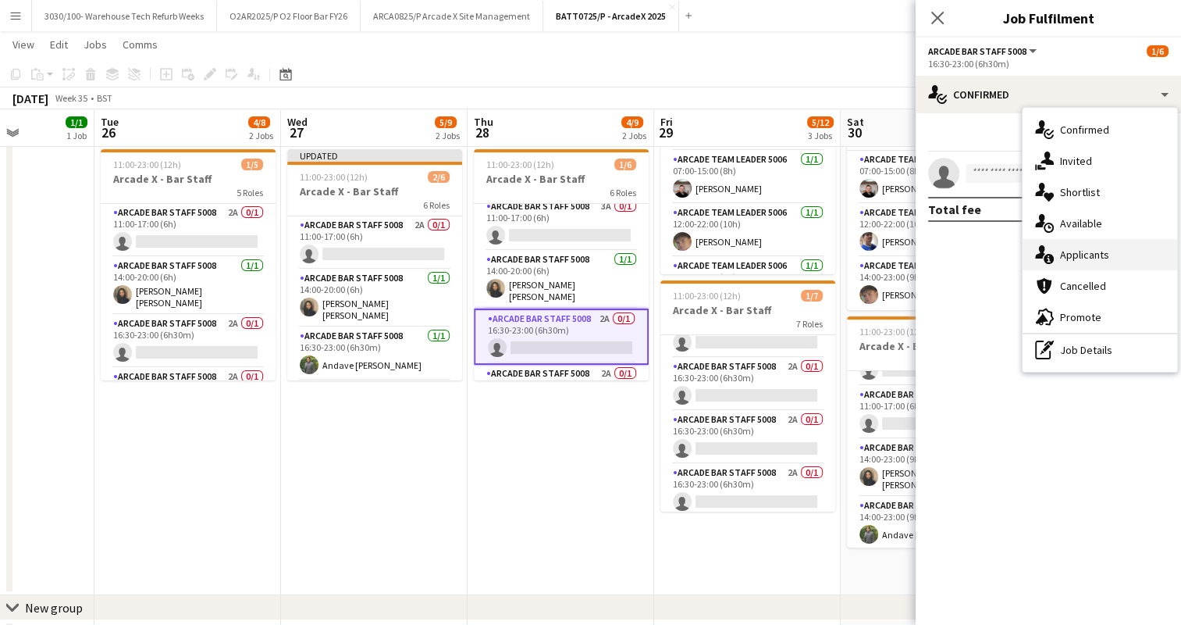
click at [1080, 246] on div "single-neutral-actions-information Applicants" at bounding box center [1100, 254] width 155 height 31
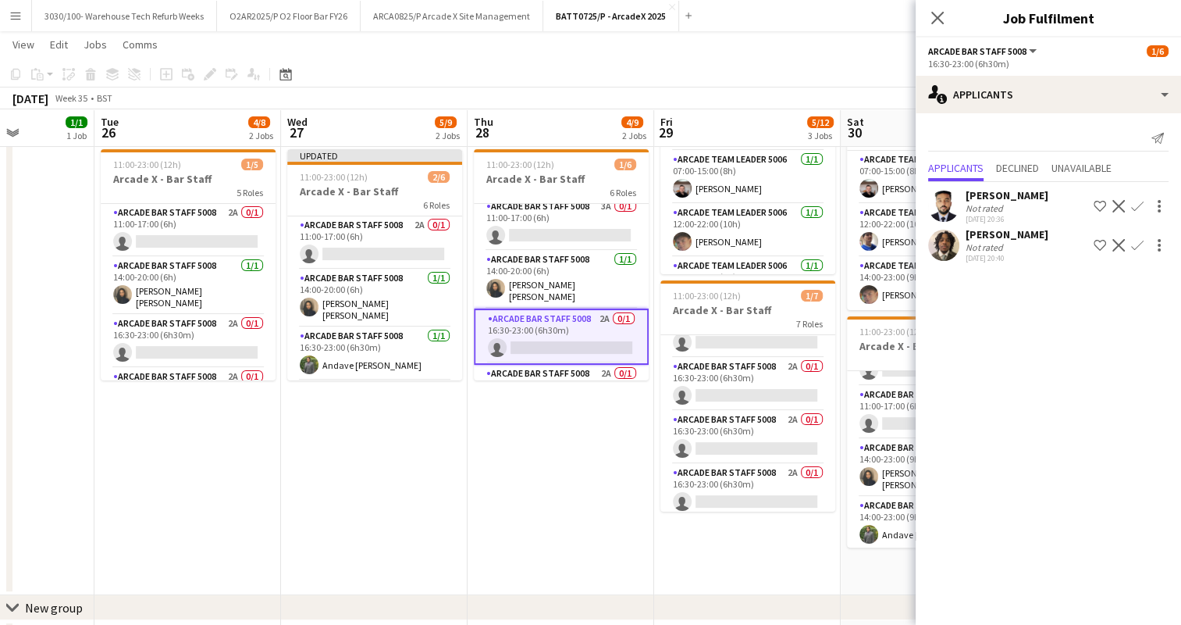
scroll to position [84, 0]
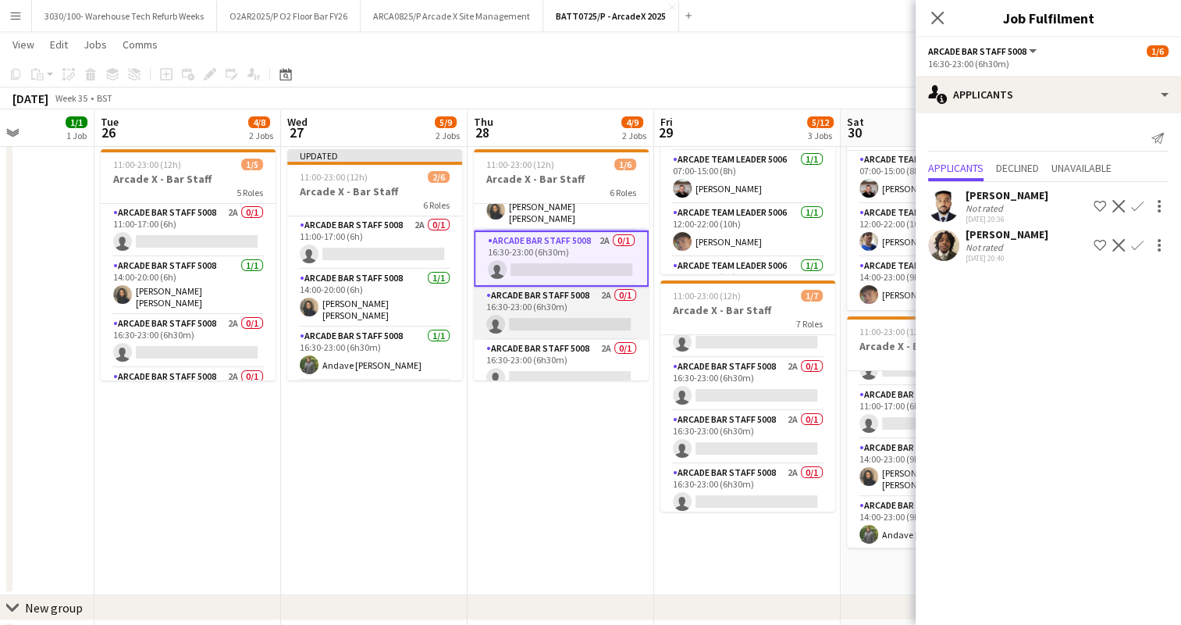
click at [569, 319] on app-card-role "Arcade Bar Staff 5008 2A 0/1 16:30-23:00 (6h30m) single-neutral-actions" at bounding box center [561, 313] width 175 height 53
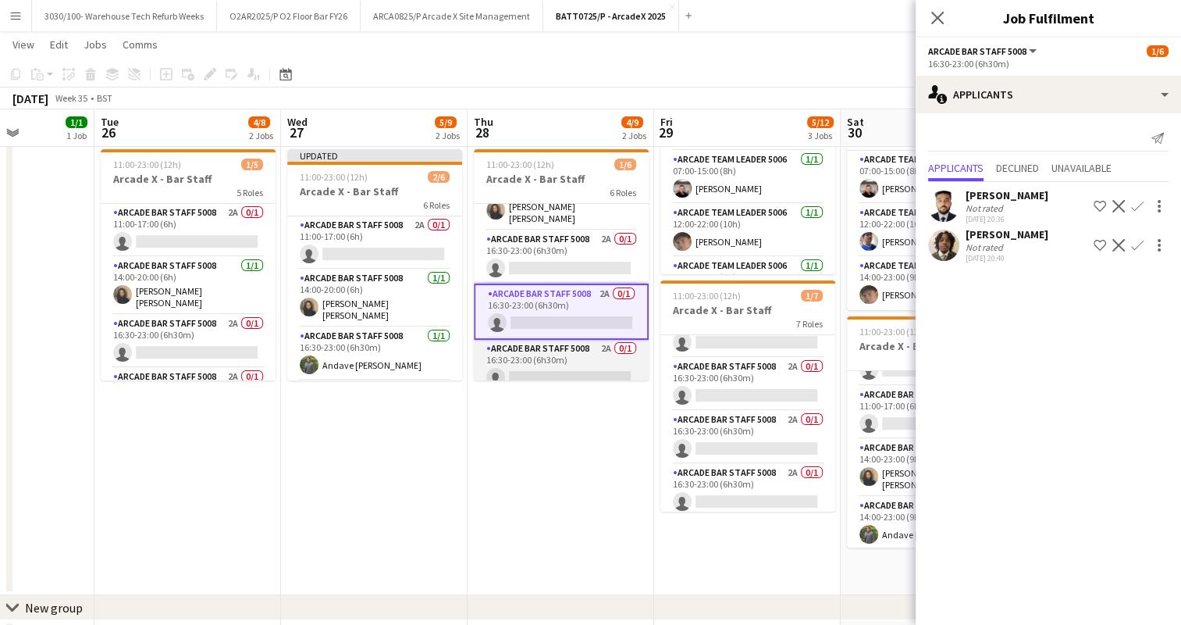
click at [572, 351] on app-card-role "Arcade Bar Staff 5008 2A 0/1 16:30-23:00 (6h30m) single-neutral-actions" at bounding box center [561, 366] width 175 height 53
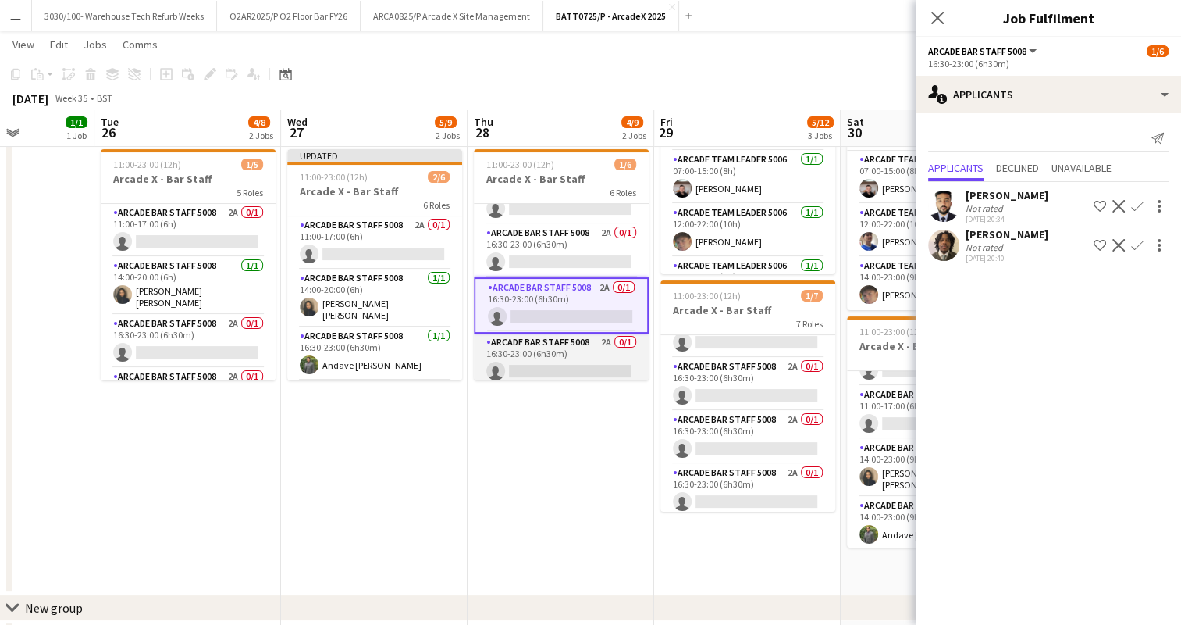
scroll to position [0, 482]
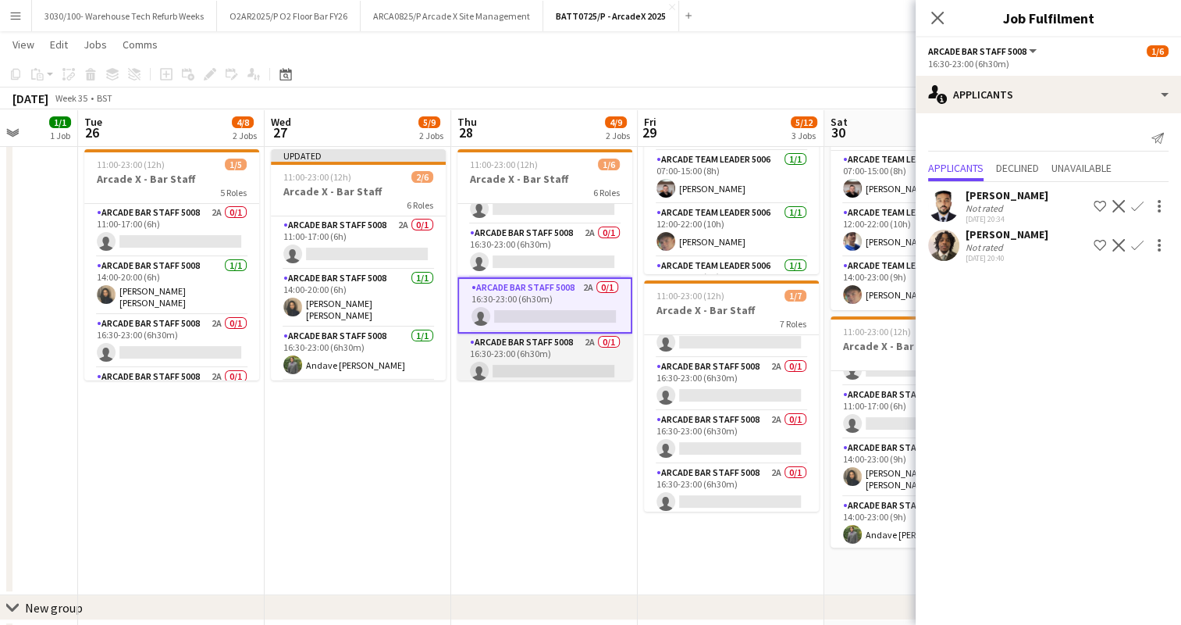
click at [565, 343] on app-card-role "Arcade Bar Staff 5008 2A 0/1 16:30-23:00 (6h30m) single-neutral-actions" at bounding box center [545, 359] width 175 height 53
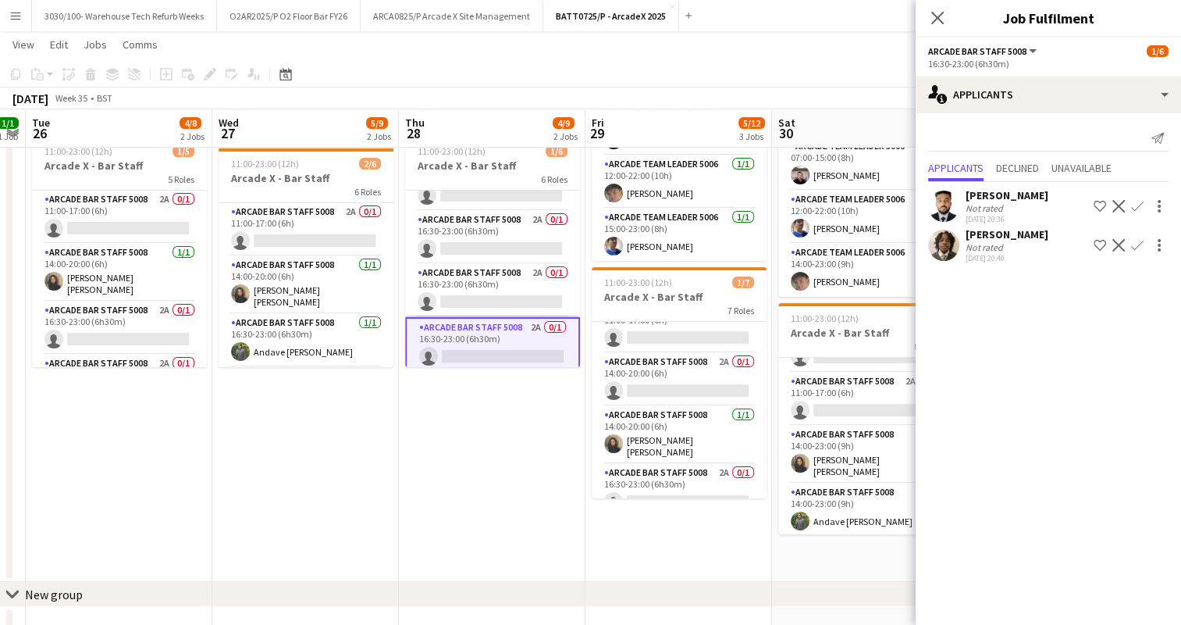
scroll to position [10, 0]
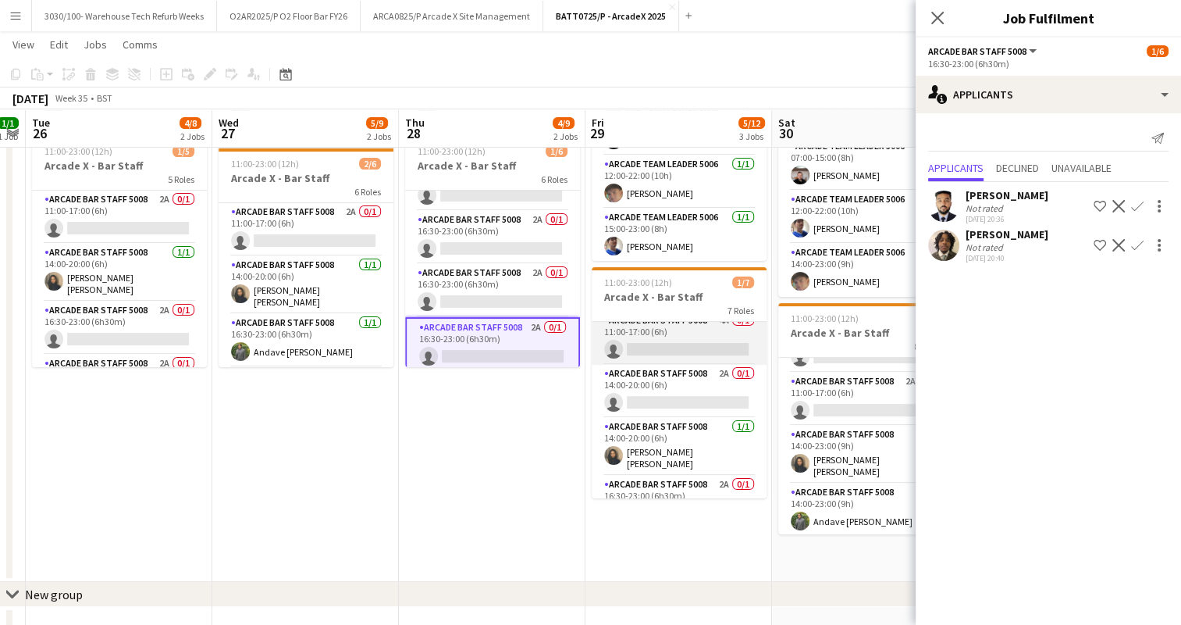
click at [675, 340] on app-card-role "Arcade Bar Staff 5008 4A 0/1 11:00-17:00 (6h) single-neutral-actions" at bounding box center [679, 338] width 175 height 53
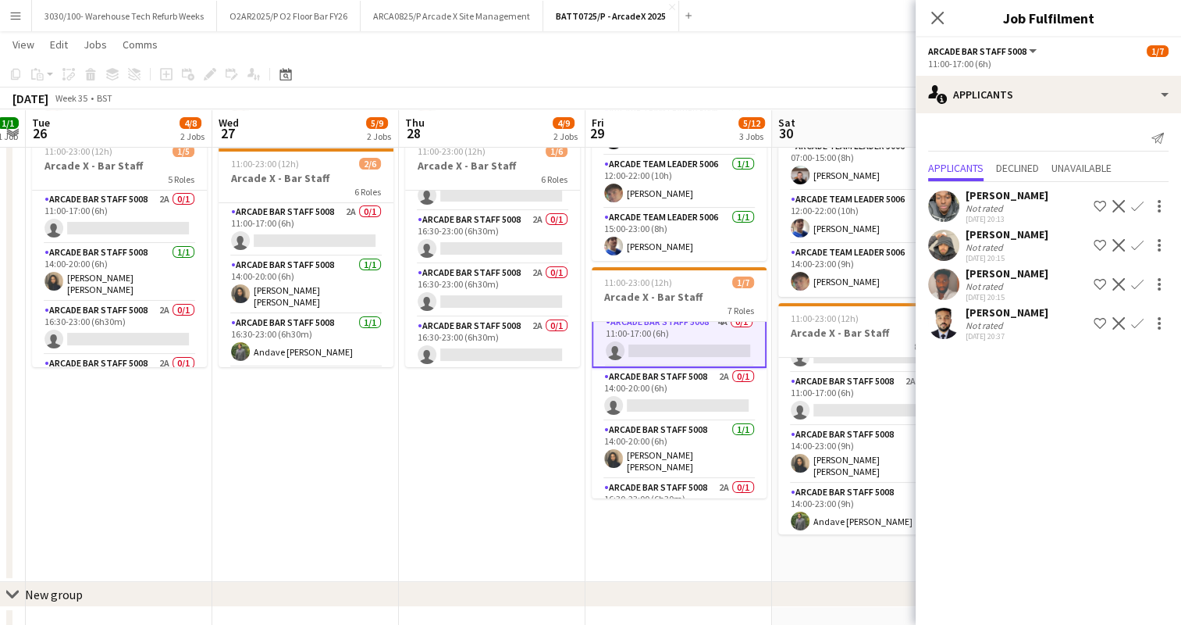
scroll to position [12, 0]
click at [679, 369] on app-card-role "Arcade Bar Staff 5008 2A 0/1 14:00-20:00 (6h) single-neutral-actions" at bounding box center [679, 392] width 175 height 53
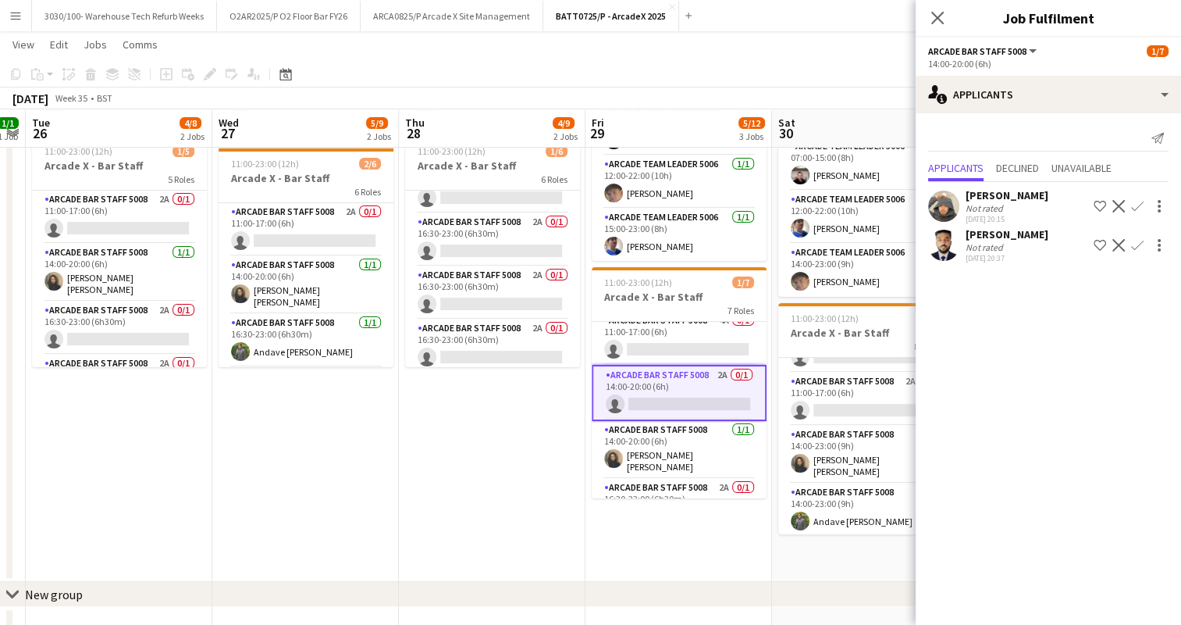
scroll to position [66, 0]
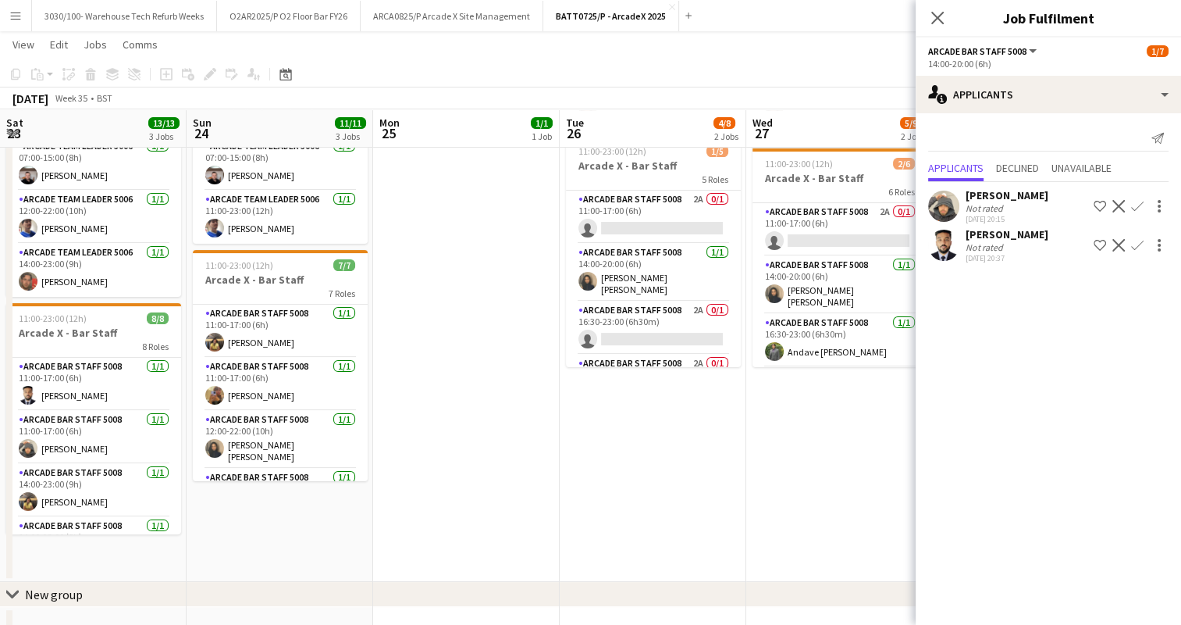
scroll to position [141, 0]
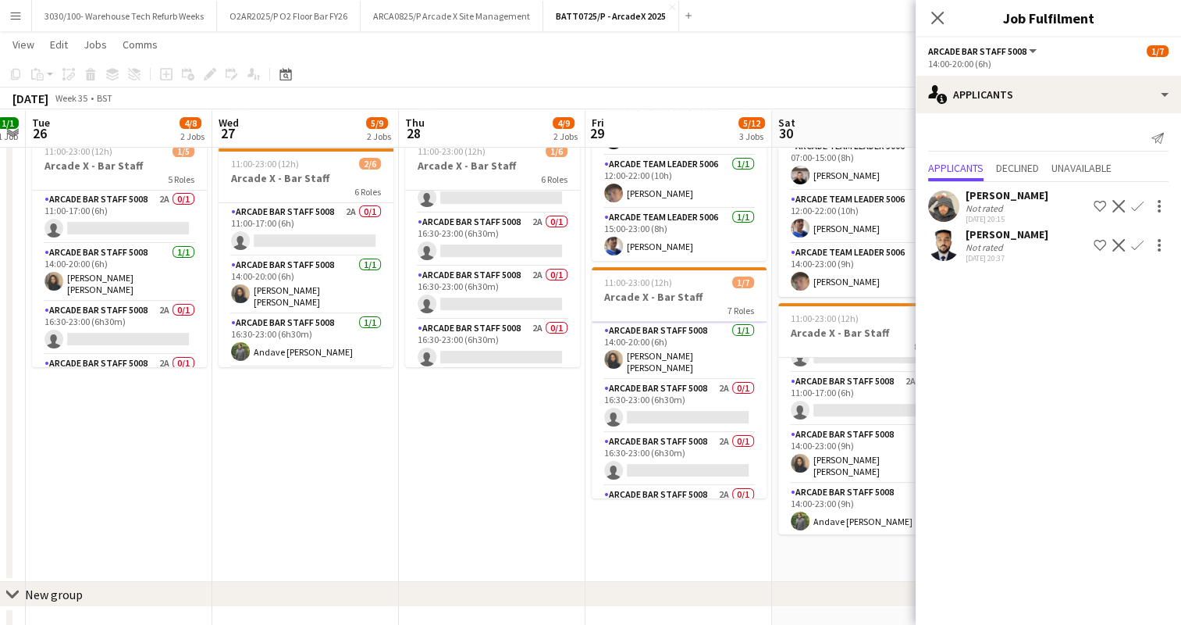
click at [677, 412] on app-card-role "Arcade Bar Staff 5008 2A 0/1 16:30-23:00 (6h30m) single-neutral-actions" at bounding box center [679, 405] width 175 height 53
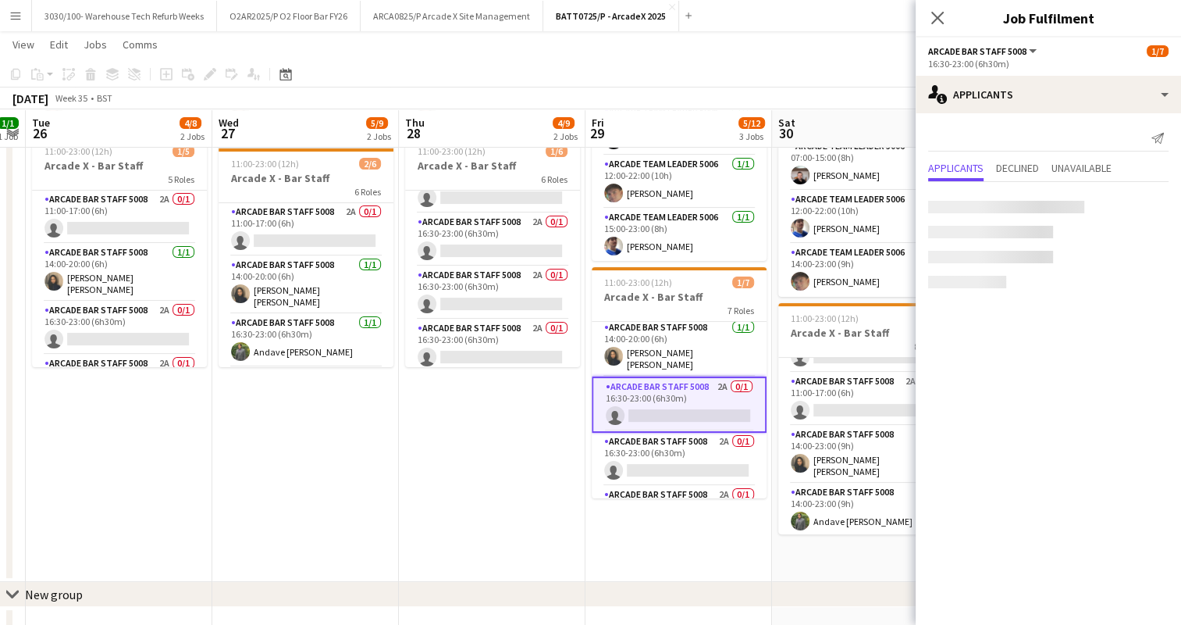
scroll to position [107, 0]
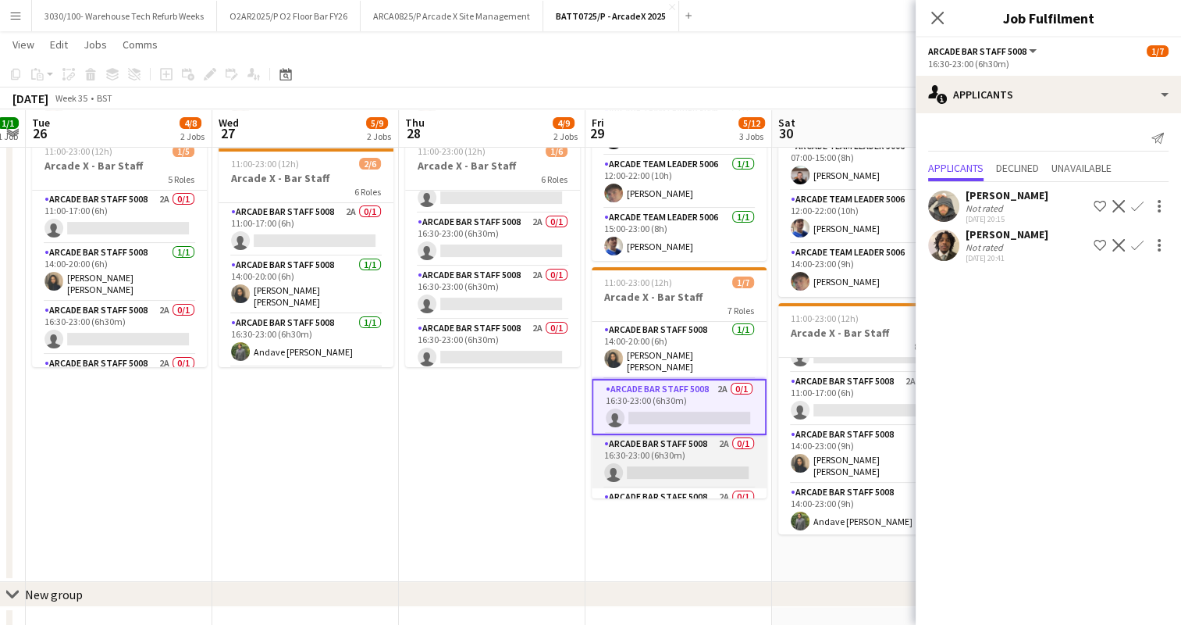
click at [683, 440] on app-card-role "Arcade Bar Staff 5008 2A 0/1 16:30-23:00 (6h30m) single-neutral-actions" at bounding box center [679, 461] width 175 height 53
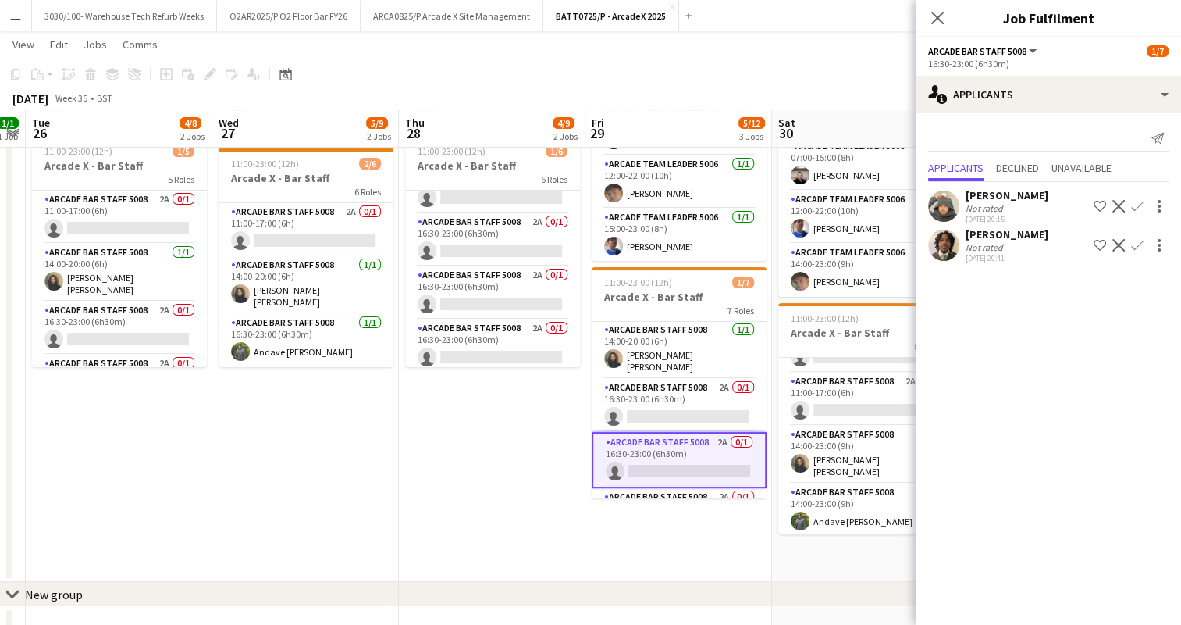
scroll to position [197, 0]
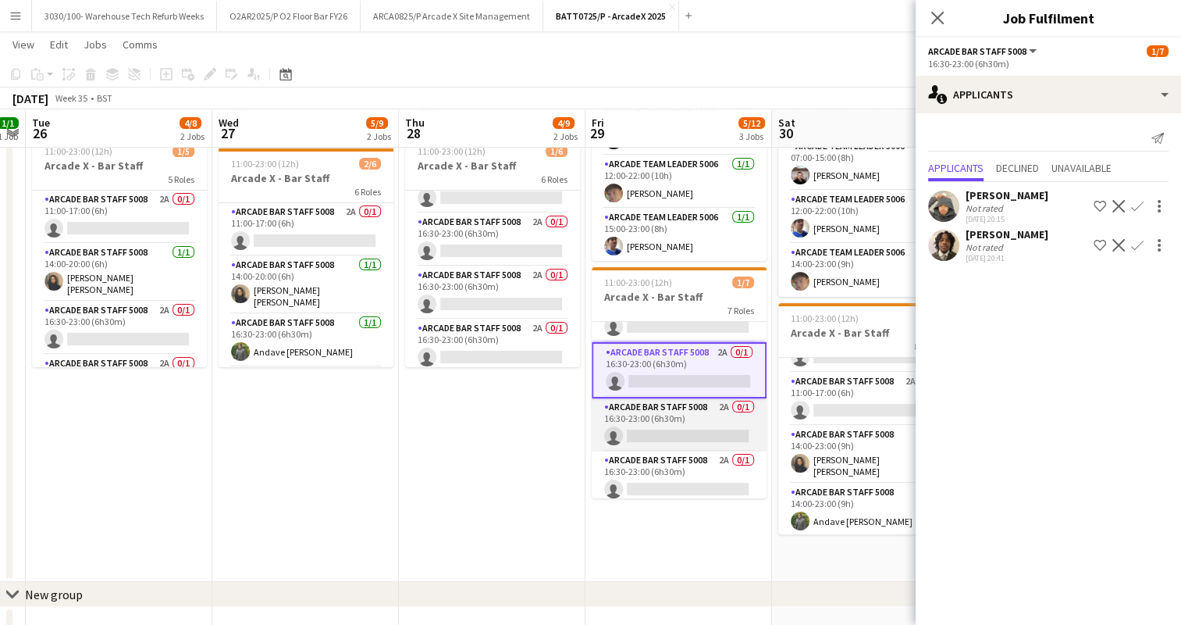
click at [683, 419] on app-card-role "Arcade Bar Staff 5008 2A 0/1 16:30-23:00 (6h30m) single-neutral-actions" at bounding box center [679, 424] width 175 height 53
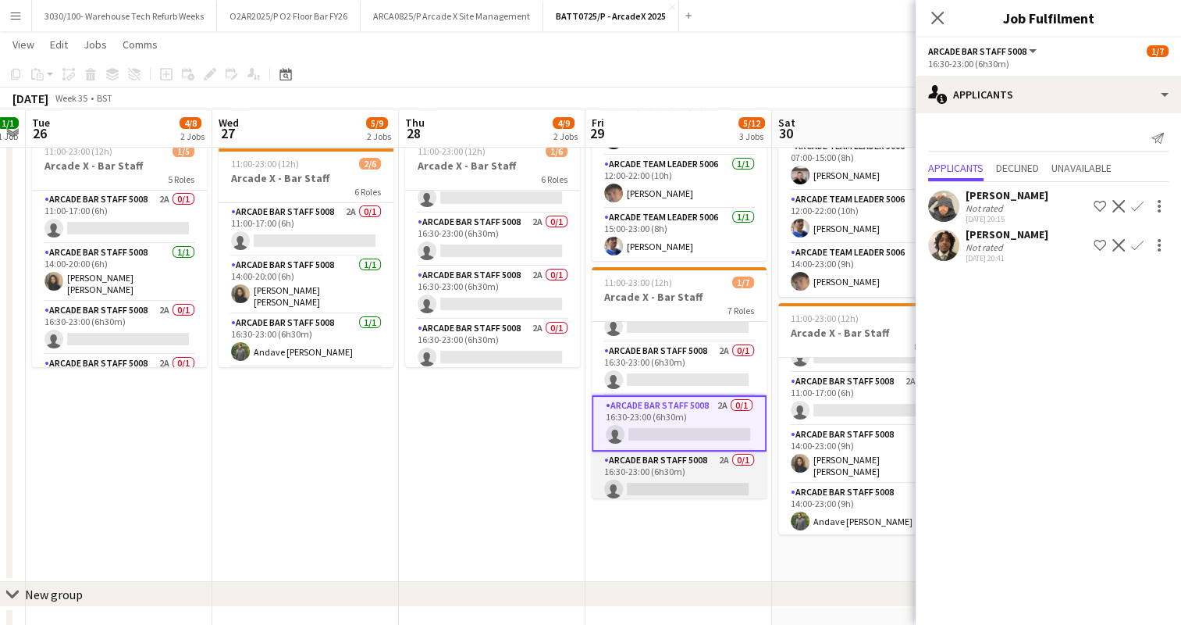
click at [684, 458] on app-card-role "Arcade Bar Staff 5008 2A 0/1 16:30-23:00 (6h30m) single-neutral-actions" at bounding box center [679, 477] width 175 height 53
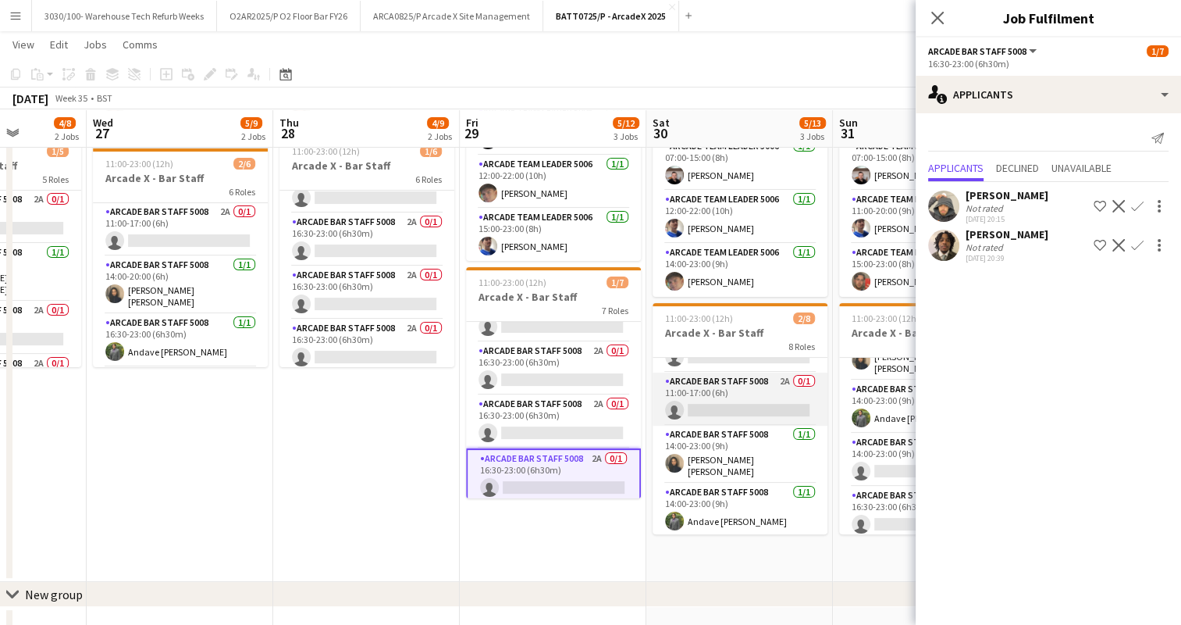
scroll to position [0, 0]
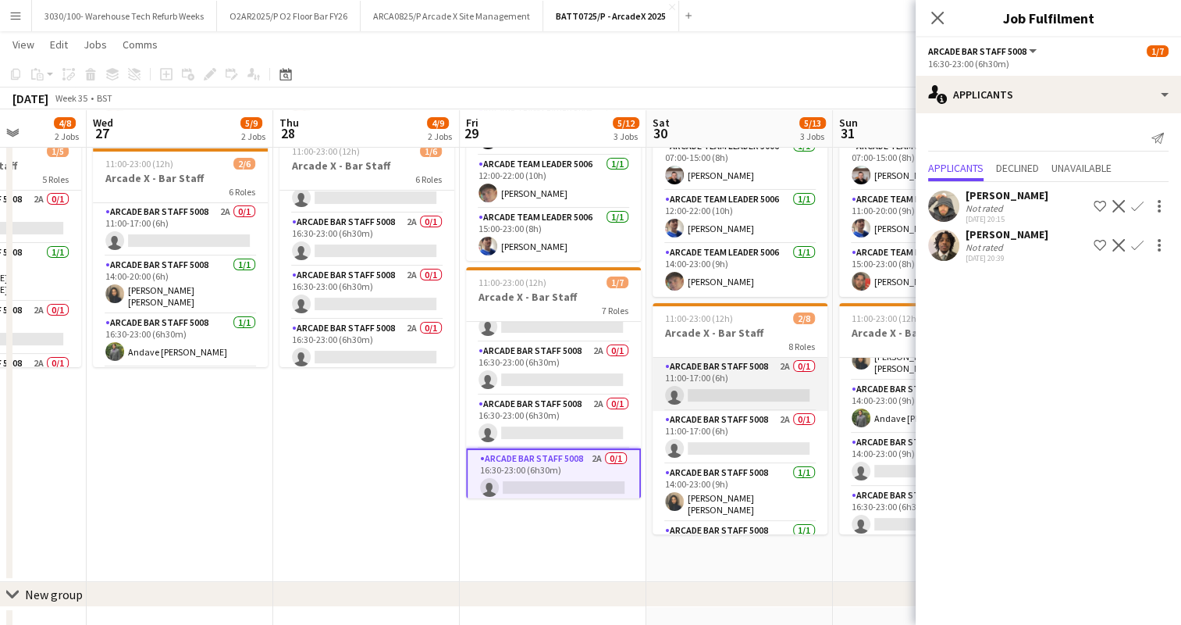
click at [700, 397] on app-card-role "Arcade Bar Staff 5008 2A 0/1 11:00-17:00 (6h) single-neutral-actions" at bounding box center [740, 384] width 175 height 53
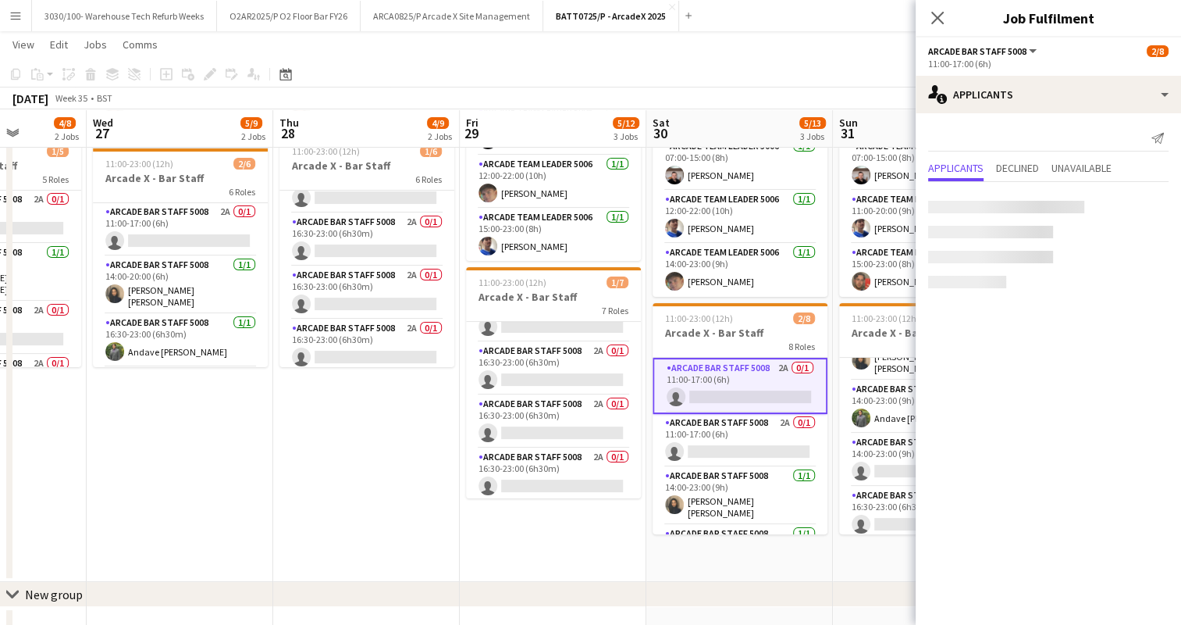
scroll to position [194, 0]
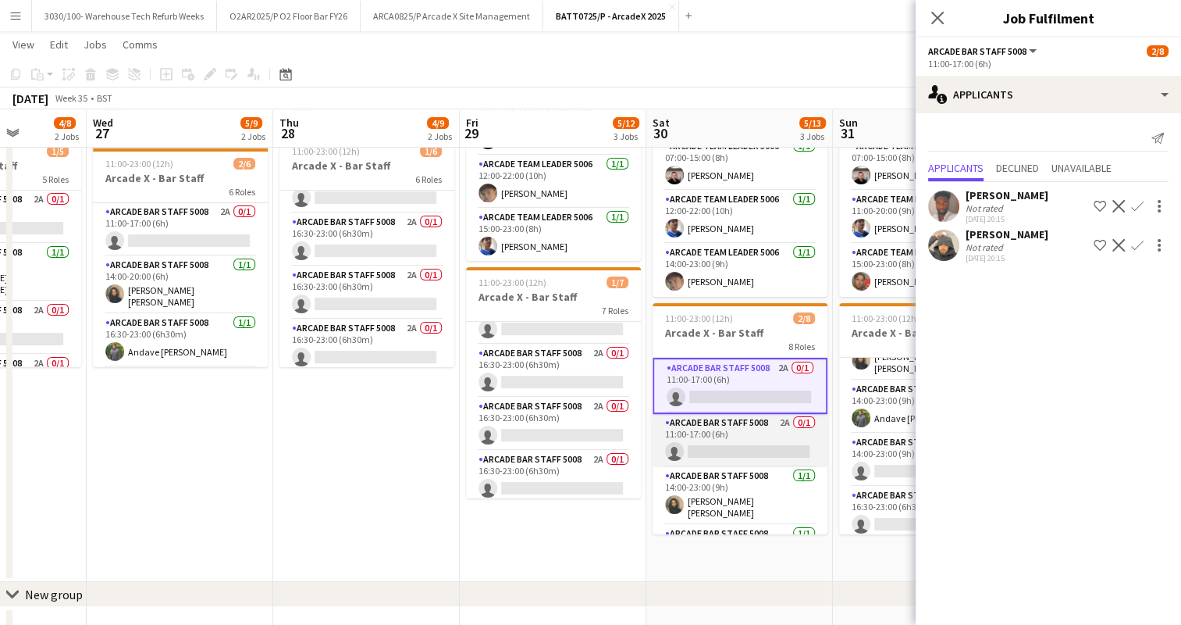
click at [721, 427] on app-card-role "Arcade Bar Staff 5008 2A 0/1 11:00-17:00 (6h) single-neutral-actions" at bounding box center [740, 440] width 175 height 53
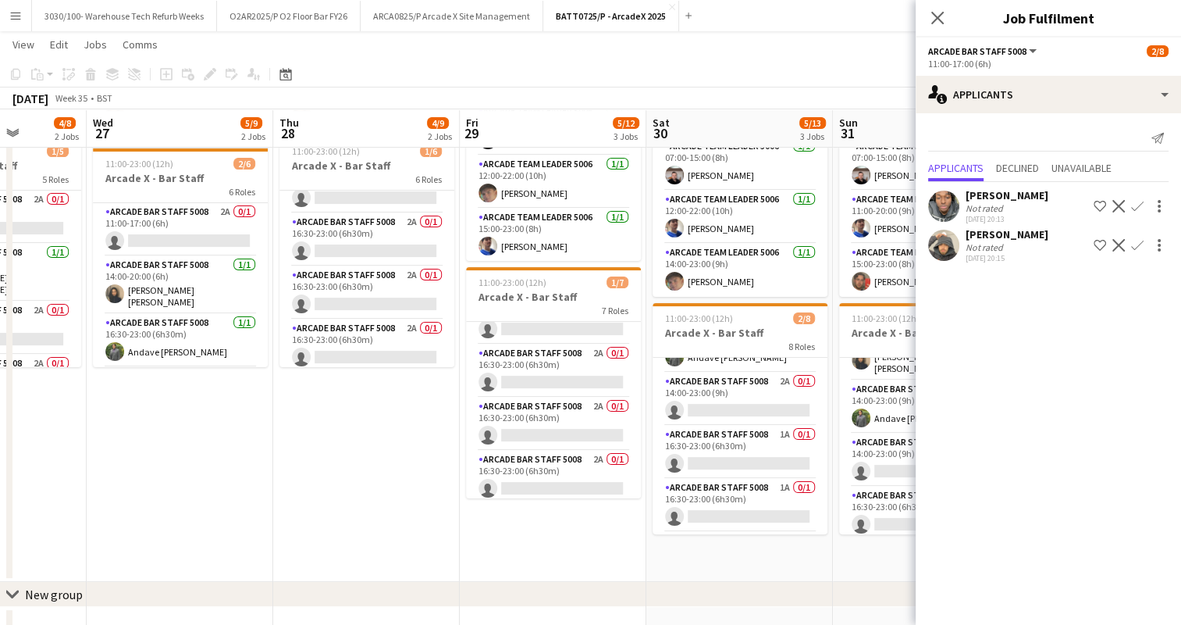
click at [737, 406] on app-card-role "Arcade Bar Staff 5008 2A 0/1 14:00-23:00 (9h) single-neutral-actions" at bounding box center [740, 398] width 175 height 53
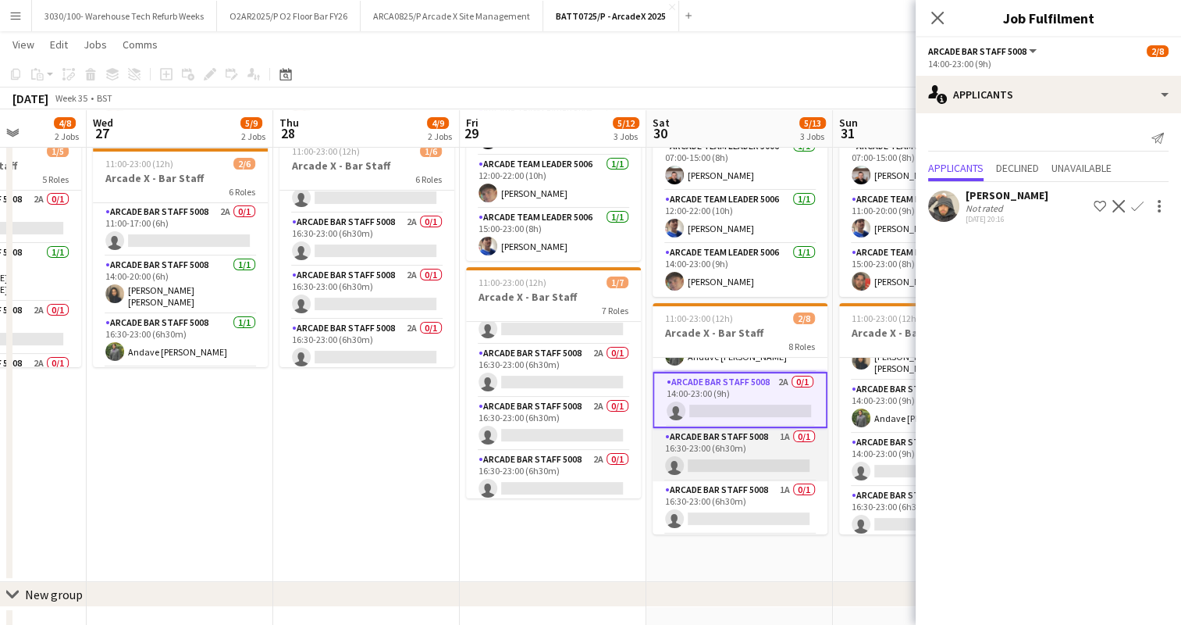
click at [734, 434] on app-card-role "Arcade Bar Staff 5008 1A 0/1 16:30-23:00 (6h30m) single-neutral-actions" at bounding box center [740, 454] width 175 height 53
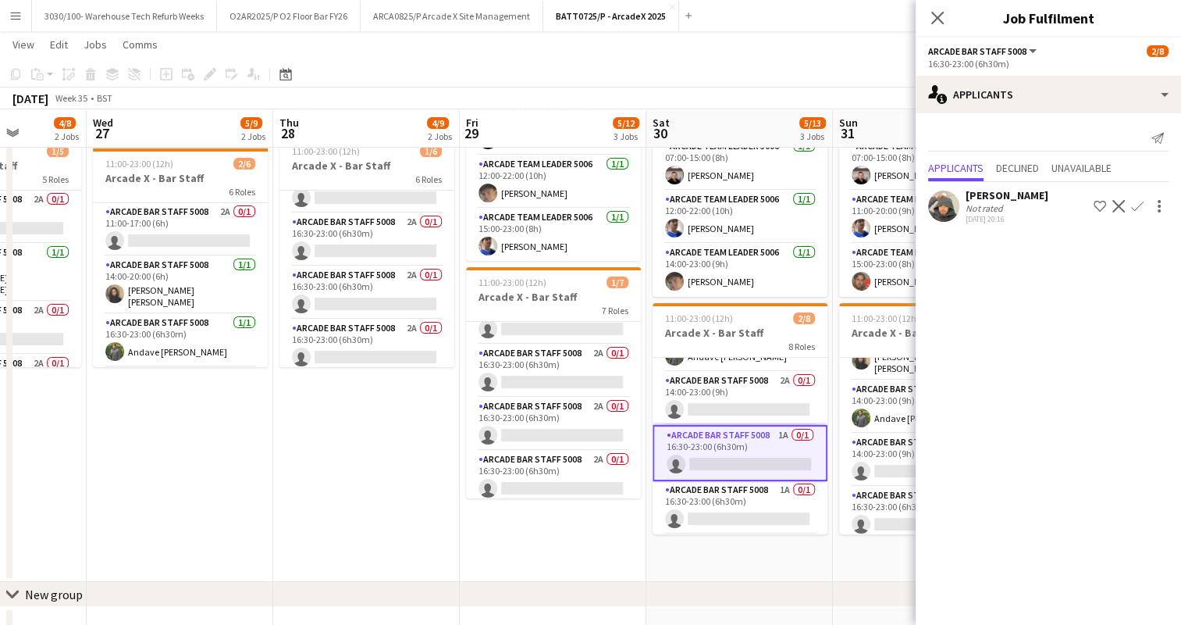
scroll to position [250, 0]
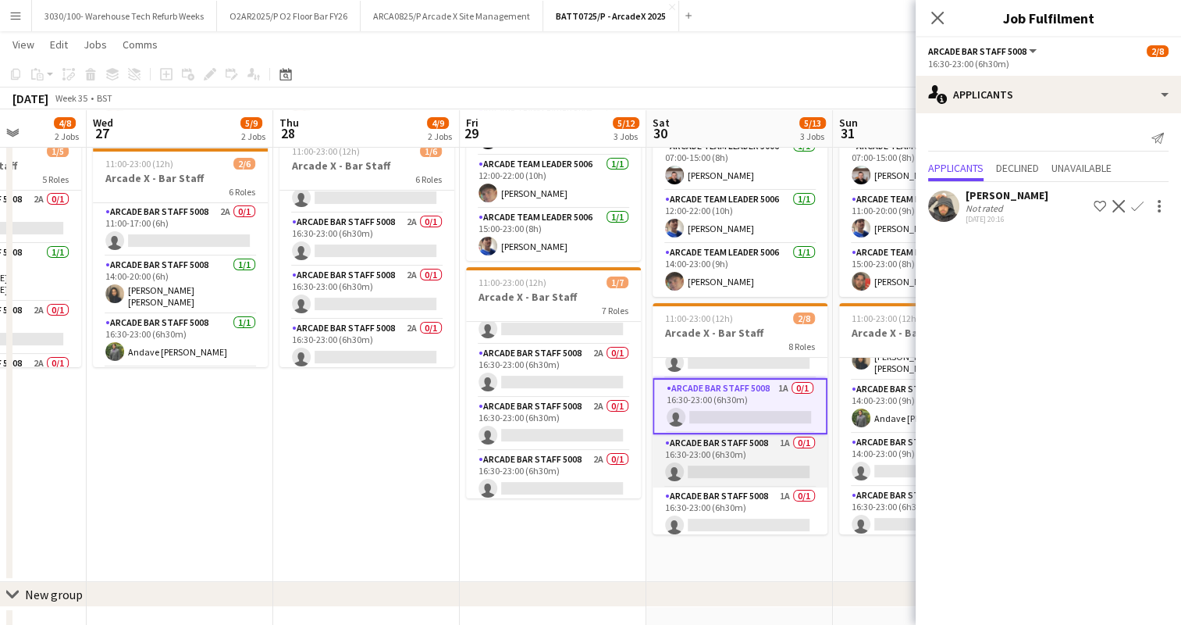
click at [729, 447] on app-card-role "Arcade Bar Staff 5008 1A 0/1 16:30-23:00 (6h30m) single-neutral-actions" at bounding box center [740, 460] width 175 height 53
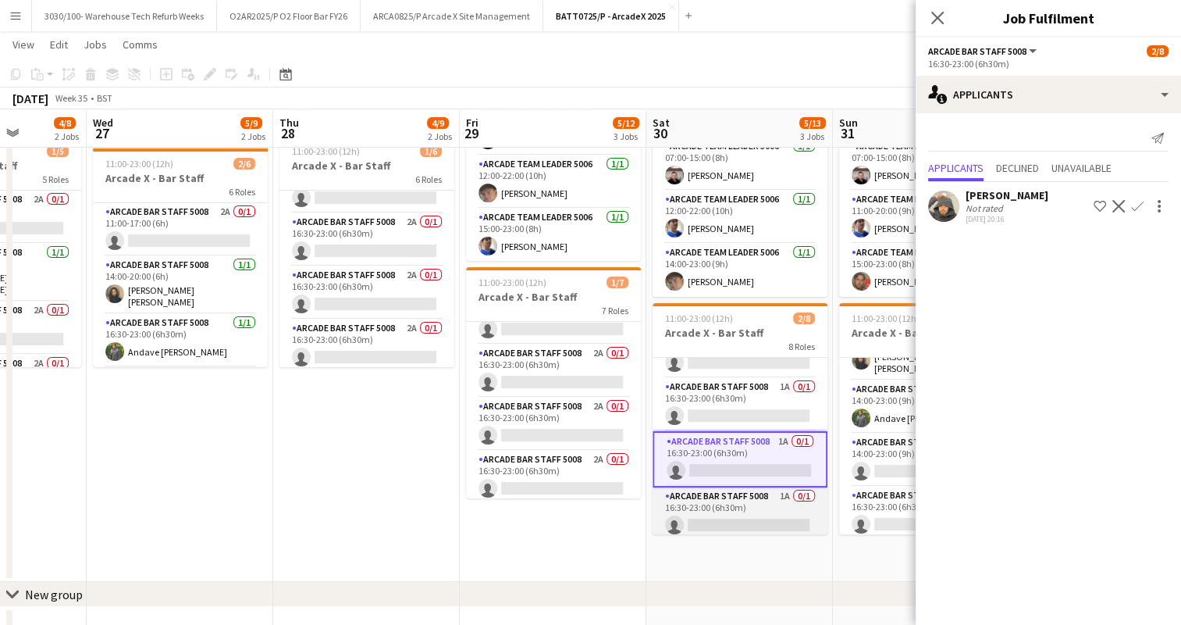
click at [733, 489] on app-card-role "Arcade Bar Staff 5008 1A 0/1 16:30-23:00 (6h30m) single-neutral-actions" at bounding box center [740, 513] width 175 height 53
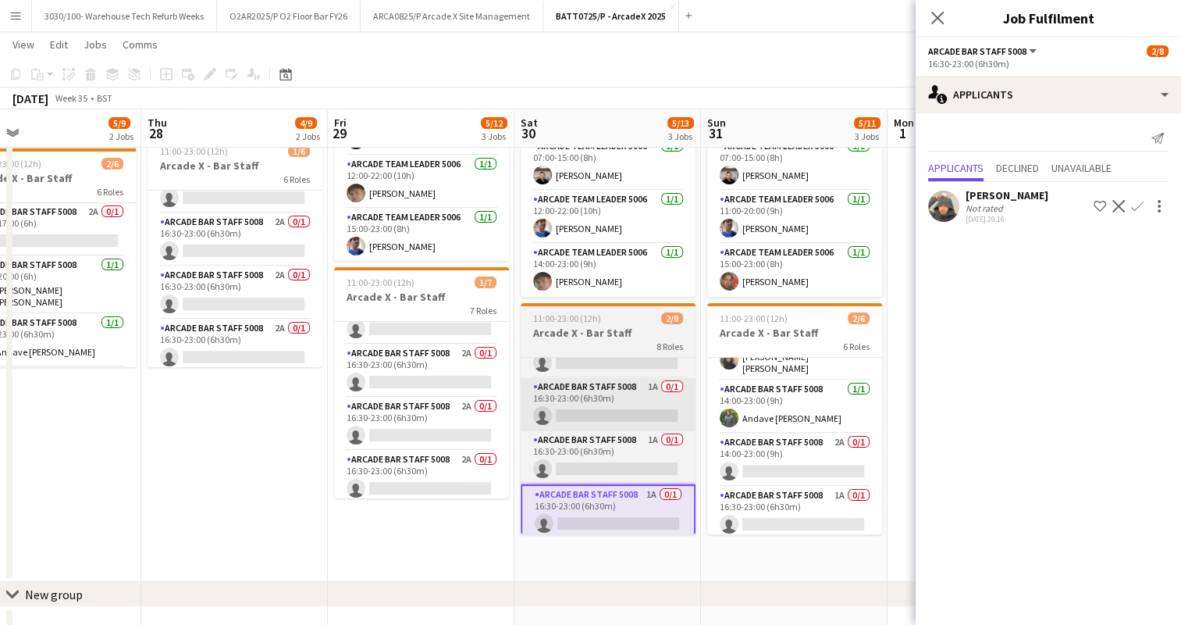
scroll to position [0, 431]
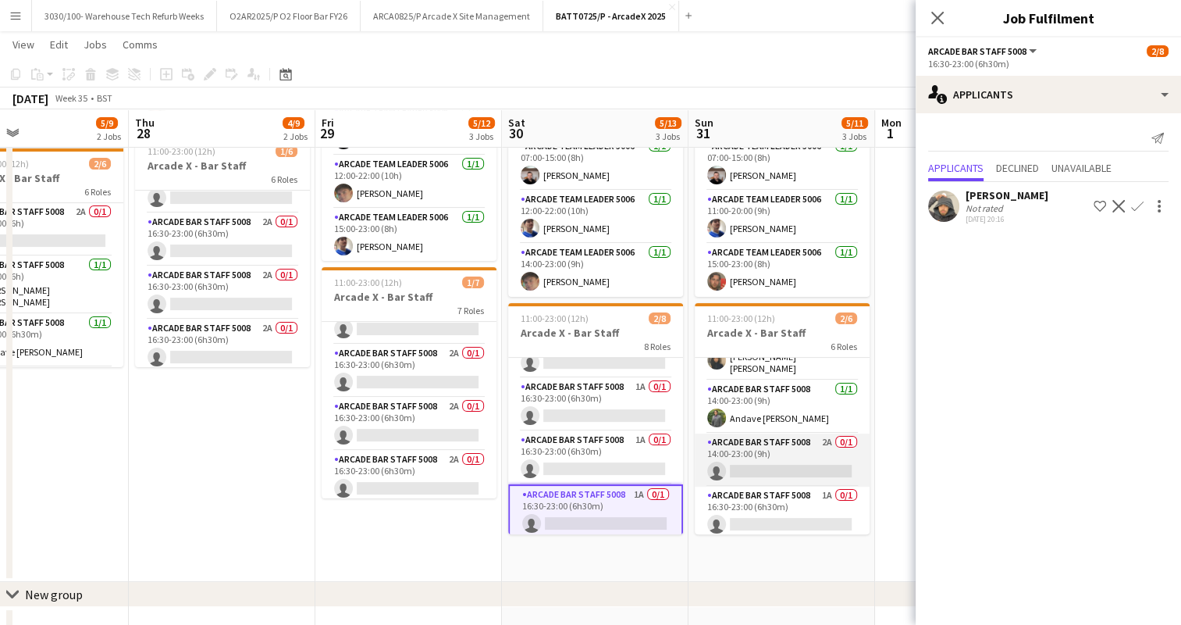
click at [768, 447] on app-card-role "Arcade Bar Staff 5008 2A 0/1 14:00-23:00 (9h) single-neutral-actions" at bounding box center [782, 459] width 175 height 53
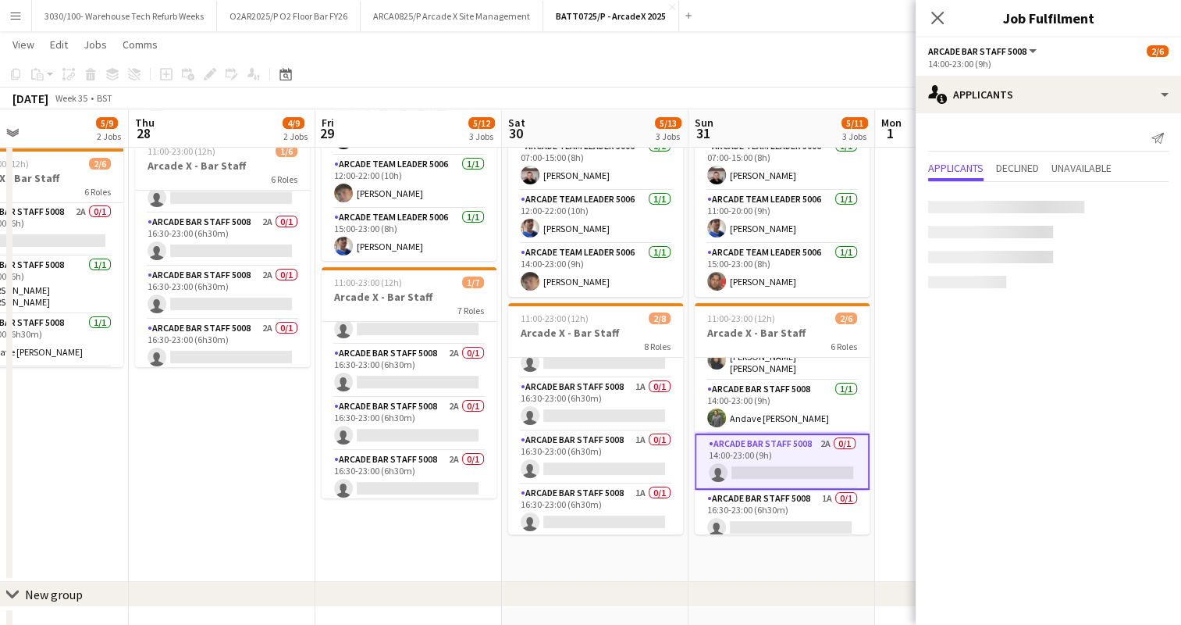
scroll to position [248, 0]
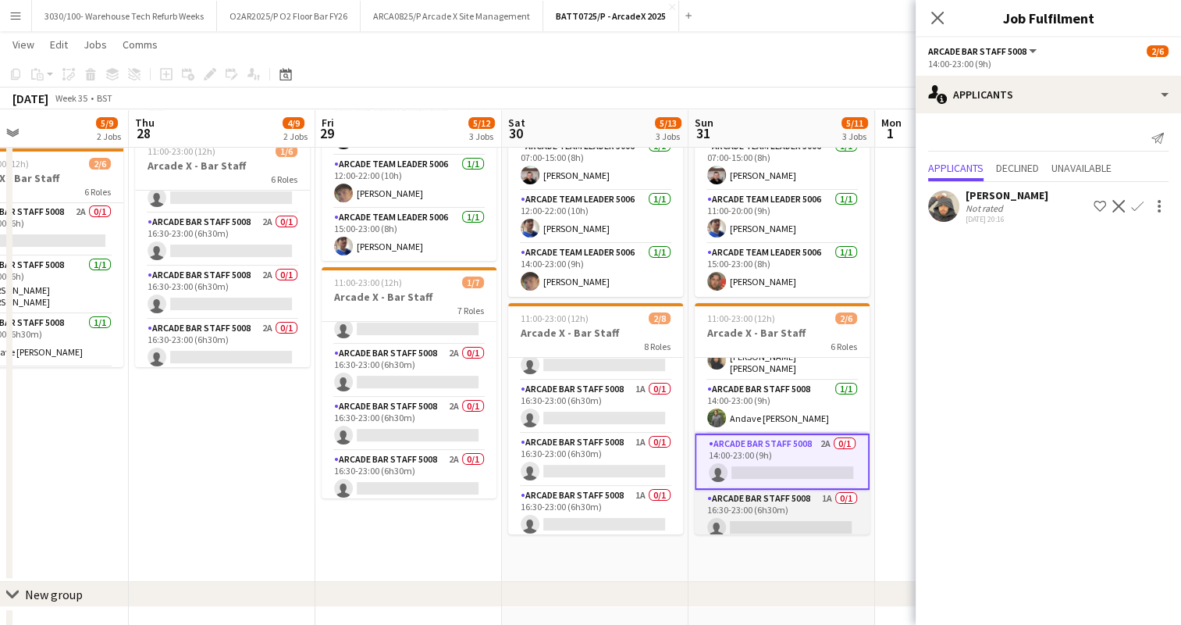
click at [771, 497] on app-card-role "Arcade Bar Staff 5008 1A 0/1 16:30-23:00 (6h30m) single-neutral-actions" at bounding box center [782, 516] width 175 height 53
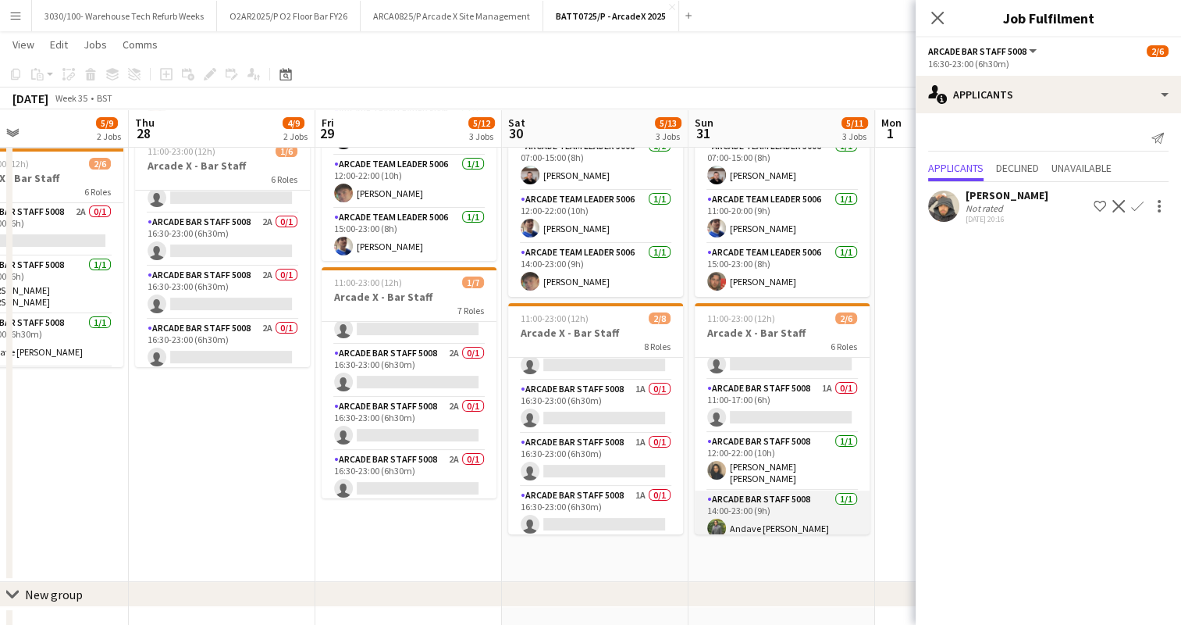
scroll to position [0, 0]
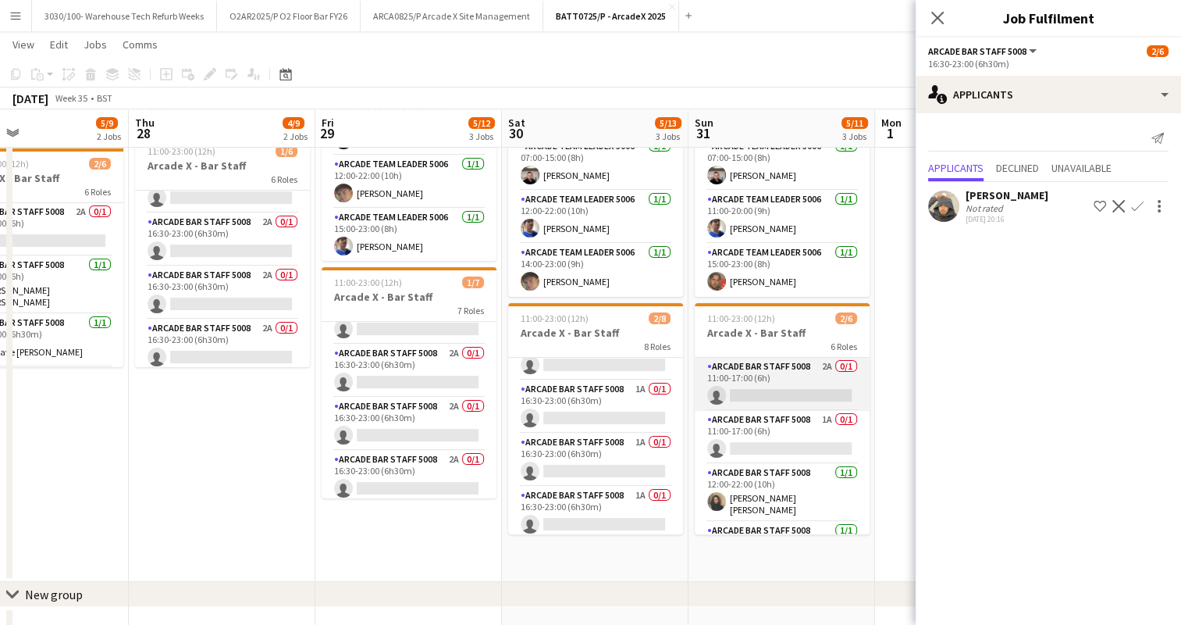
click at [775, 377] on app-card-role "Arcade Bar Staff 5008 2A 0/1 11:00-17:00 (6h) single-neutral-actions" at bounding box center [782, 384] width 175 height 53
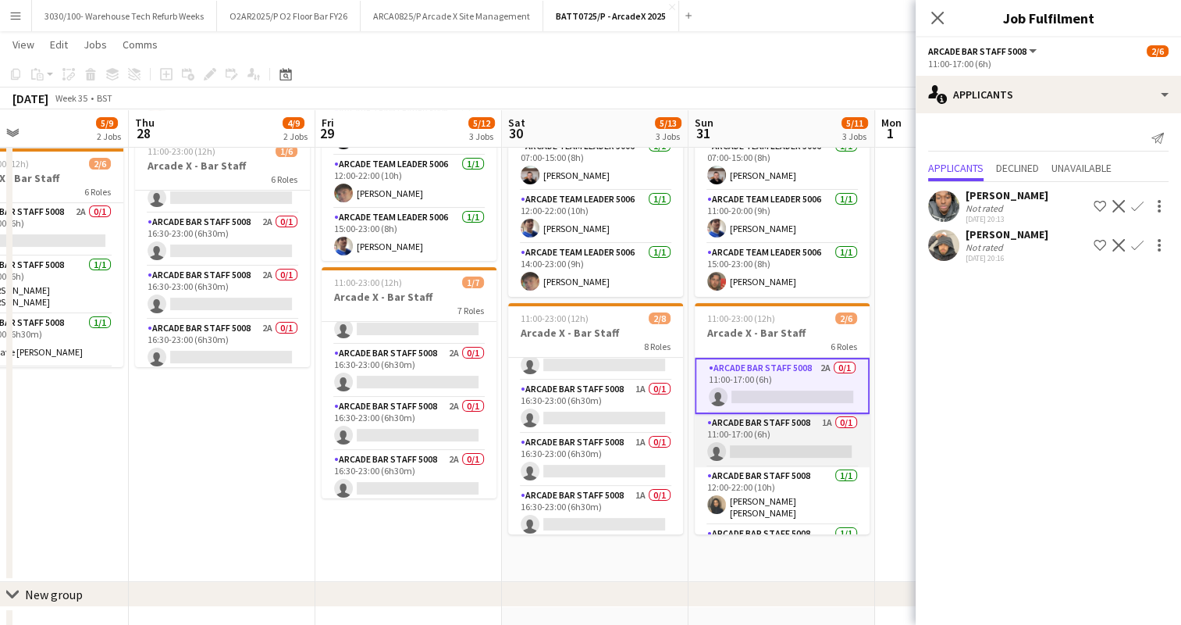
click at [766, 425] on app-card-role "Arcade Bar Staff 5008 1A 0/1 11:00-17:00 (6h) single-neutral-actions" at bounding box center [782, 440] width 175 height 53
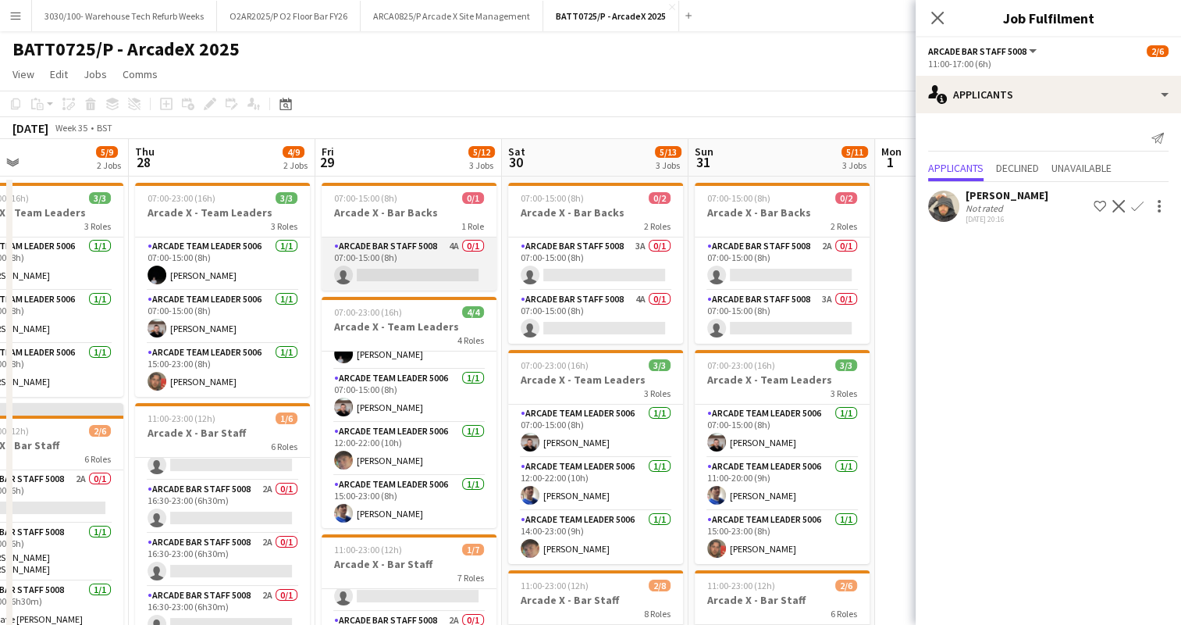
click at [440, 259] on app-card-role "Arcade Bar Staff 5008 4A 0/1 07:00-15:00 (8h) single-neutral-actions" at bounding box center [409, 263] width 175 height 53
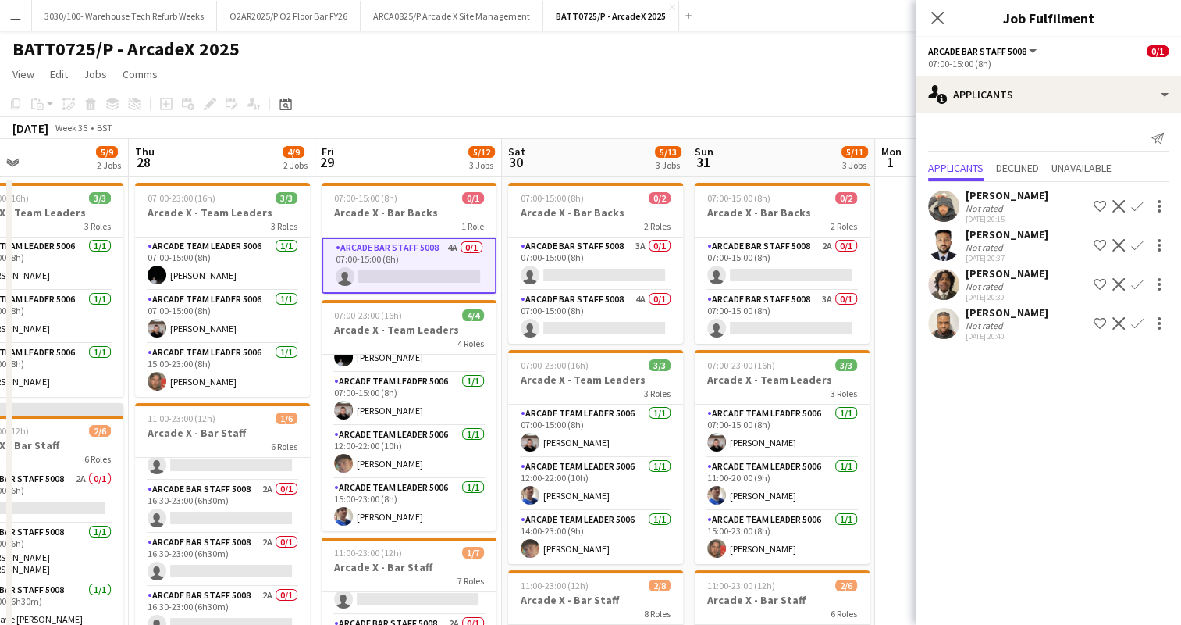
click at [1137, 329] on app-icon "Confirm" at bounding box center [1137, 323] width 12 height 12
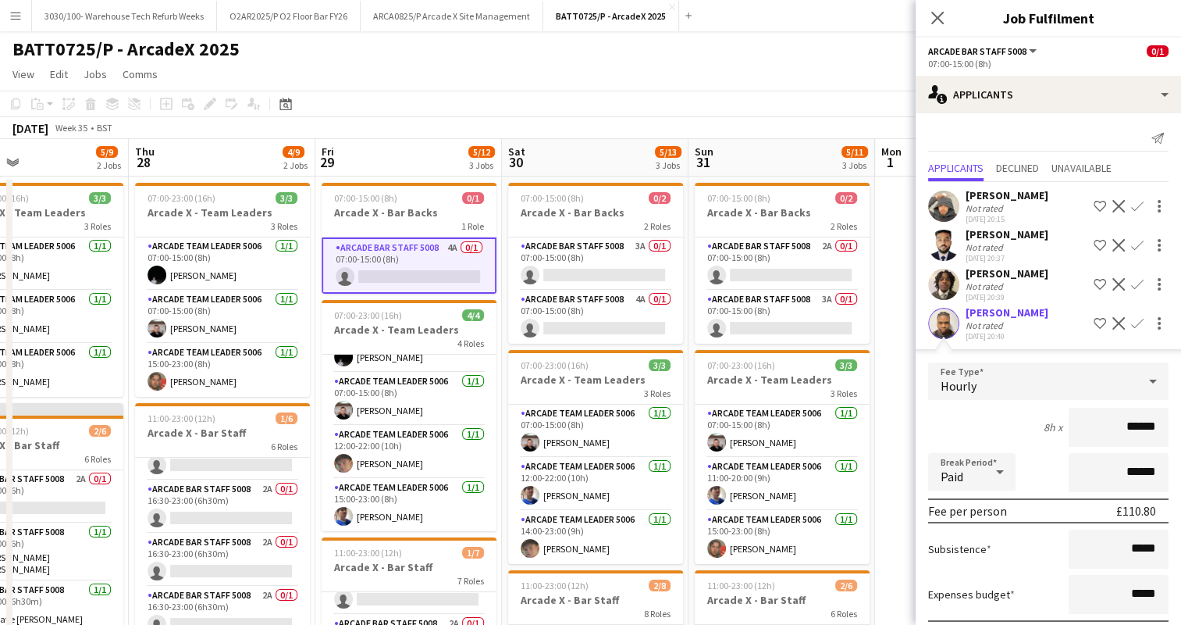
scroll to position [98, 0]
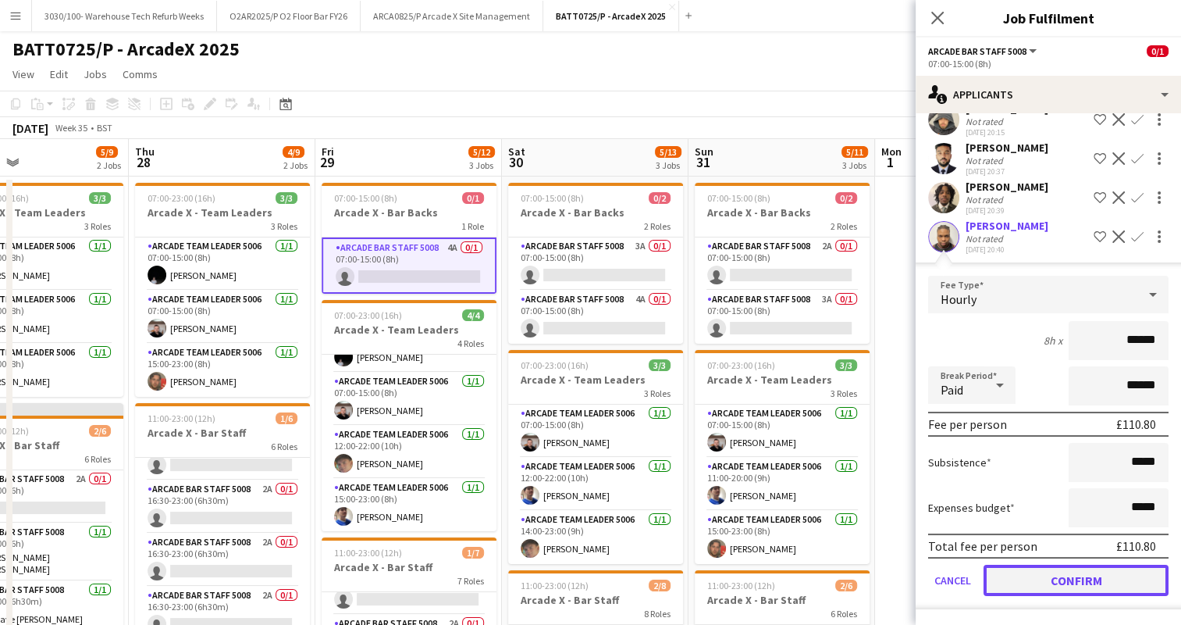
click at [1047, 579] on button "Confirm" at bounding box center [1076, 580] width 185 height 31
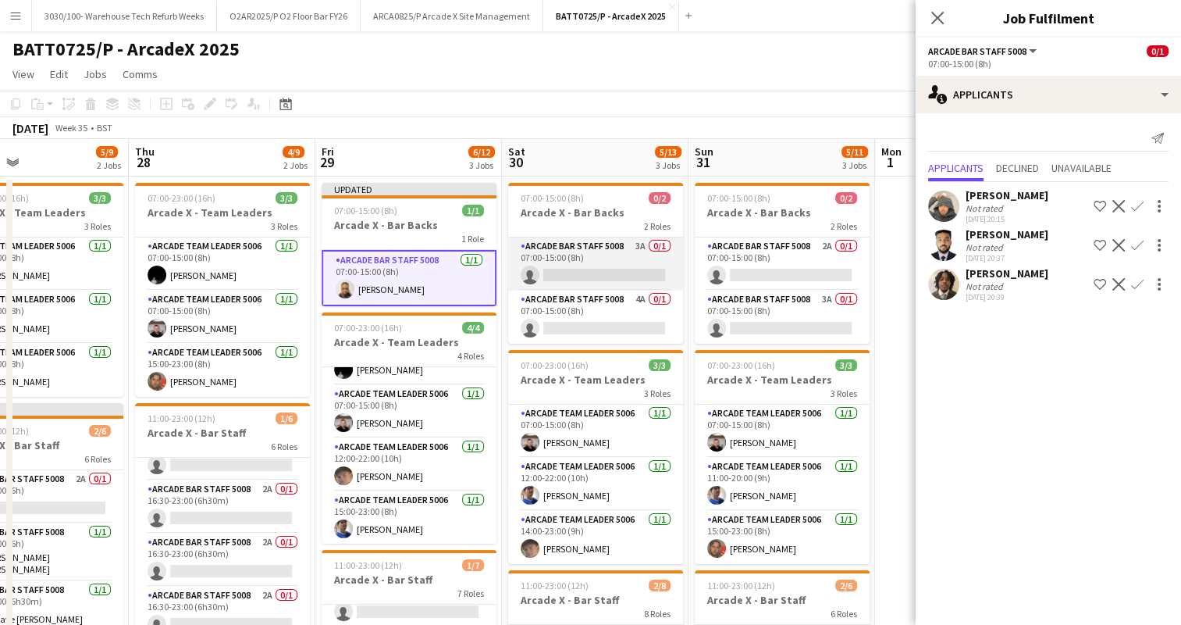
click at [622, 272] on app-card-role "Arcade Bar Staff 5008 3A 0/1 07:00-15:00 (8h) single-neutral-actions" at bounding box center [595, 263] width 175 height 53
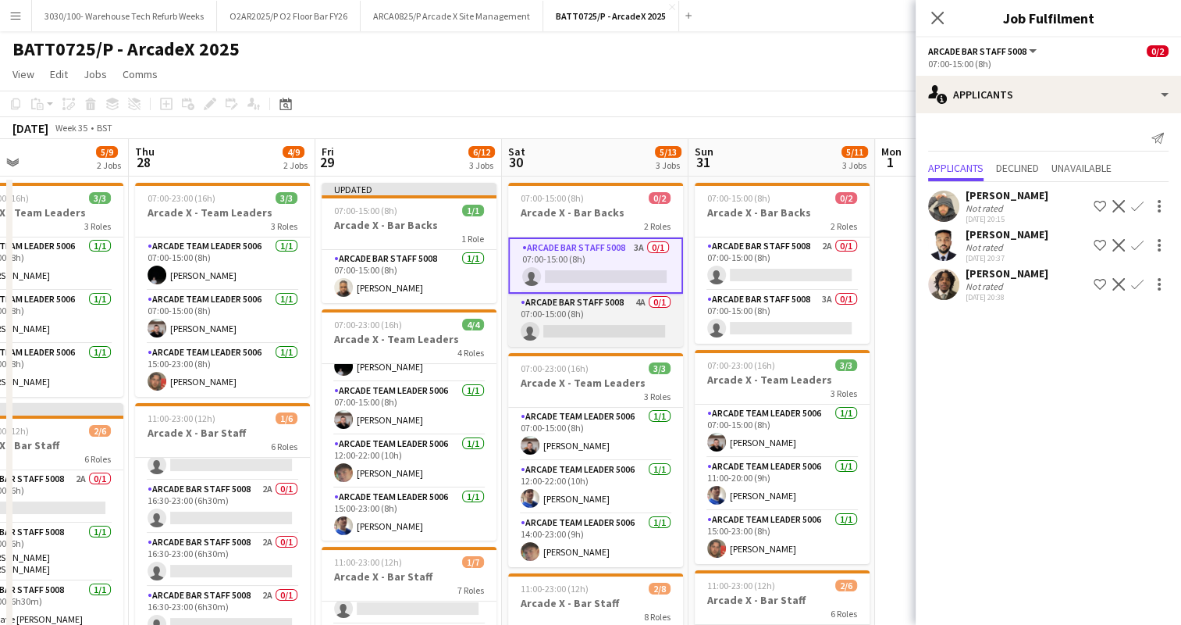
click at [660, 309] on app-card-role "Arcade Bar Staff 5008 4A 0/1 07:00-15:00 (8h) single-neutral-actions" at bounding box center [595, 320] width 175 height 53
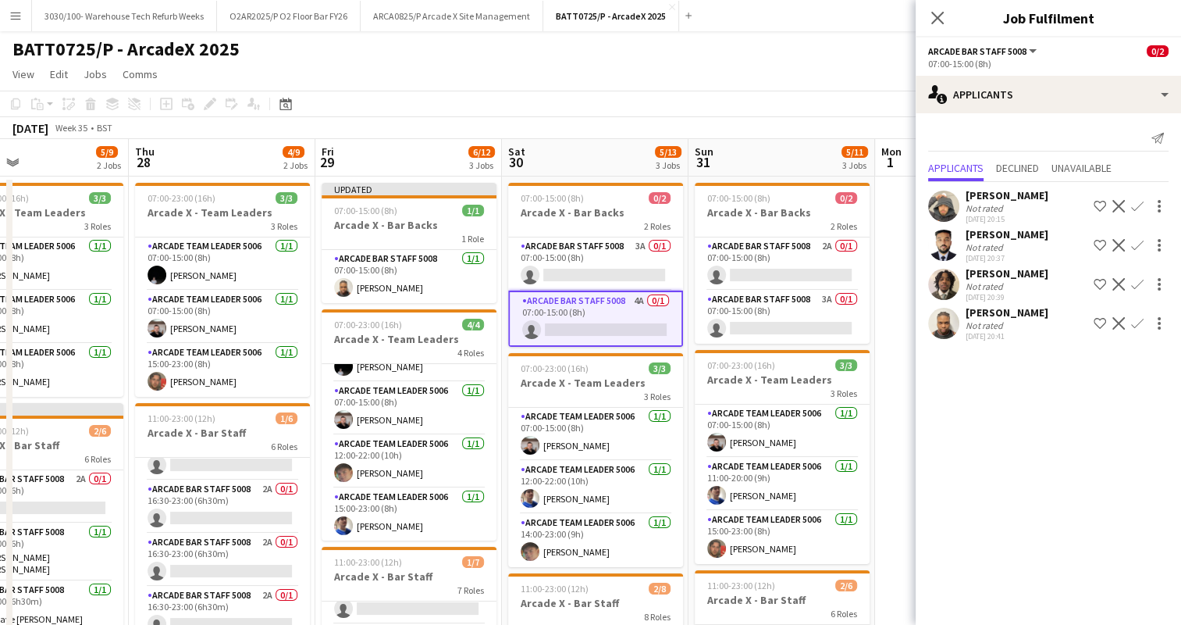
click at [1142, 322] on button "Confirm" at bounding box center [1137, 323] width 19 height 19
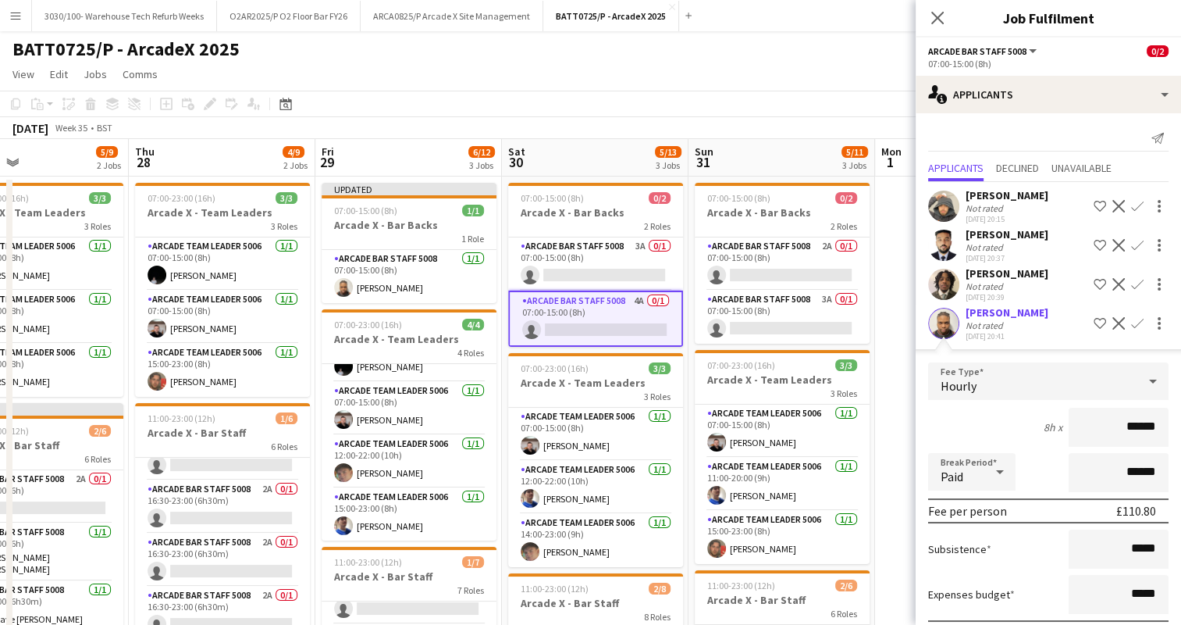
scroll to position [98, 0]
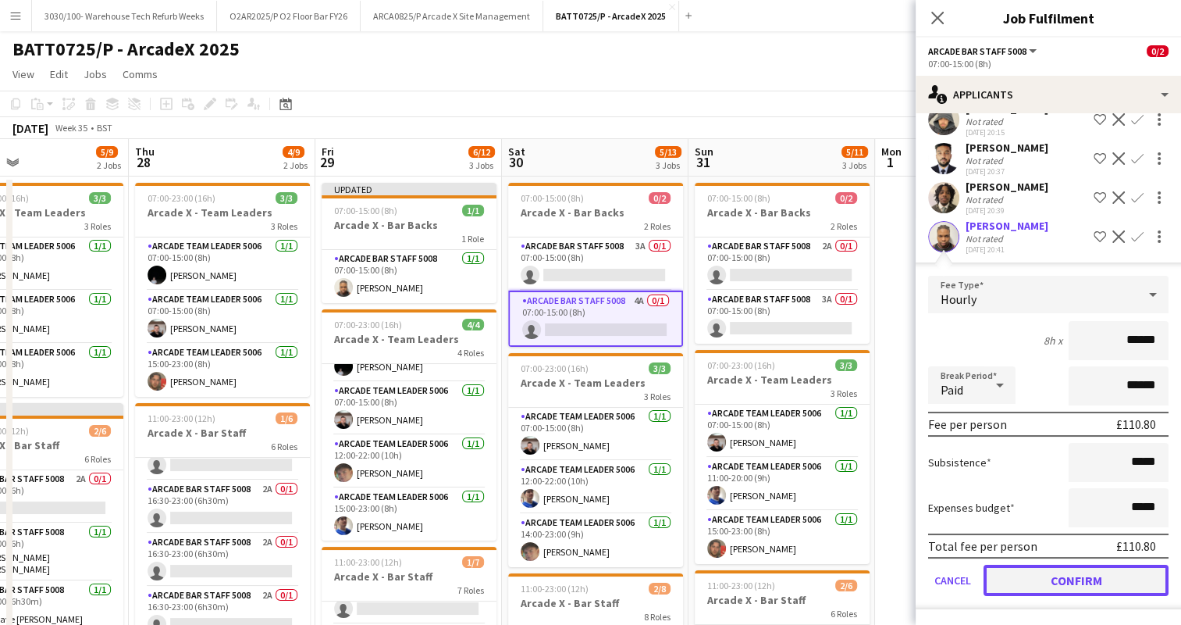
click at [1041, 576] on button "Confirm" at bounding box center [1076, 580] width 185 height 31
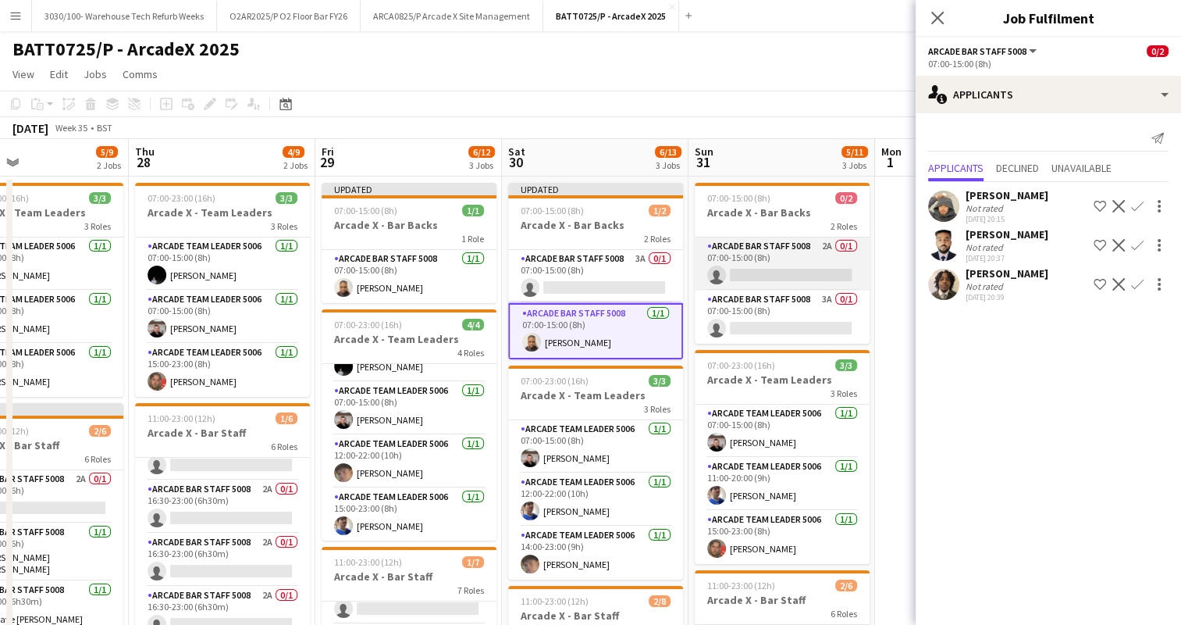
click at [771, 272] on app-card-role "Arcade Bar Staff 5008 2A 0/1 07:00-15:00 (8h) single-neutral-actions" at bounding box center [782, 263] width 175 height 53
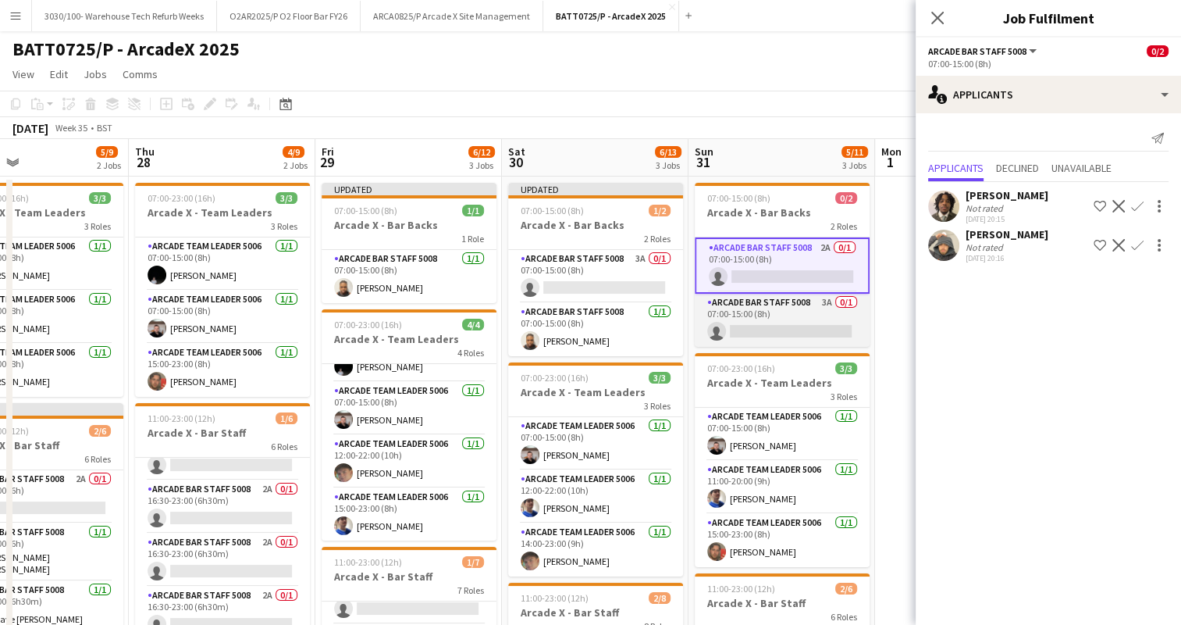
click at [762, 313] on app-card-role "Arcade Bar Staff 5008 3A 0/1 07:00-15:00 (8h) single-neutral-actions" at bounding box center [782, 320] width 175 height 53
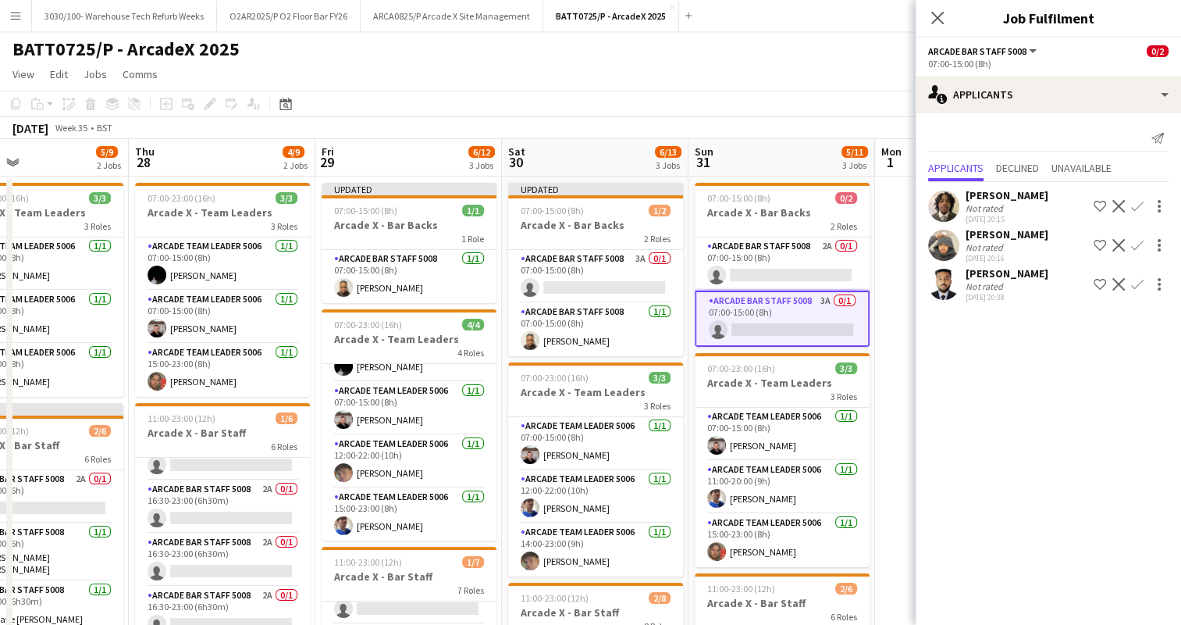
click at [811, 109] on app-toolbar "Copy Paste Paste Ctrl+V Paste with crew Ctrl+Shift+V Paste linked Job [GEOGRAPH…" at bounding box center [590, 104] width 1181 height 27
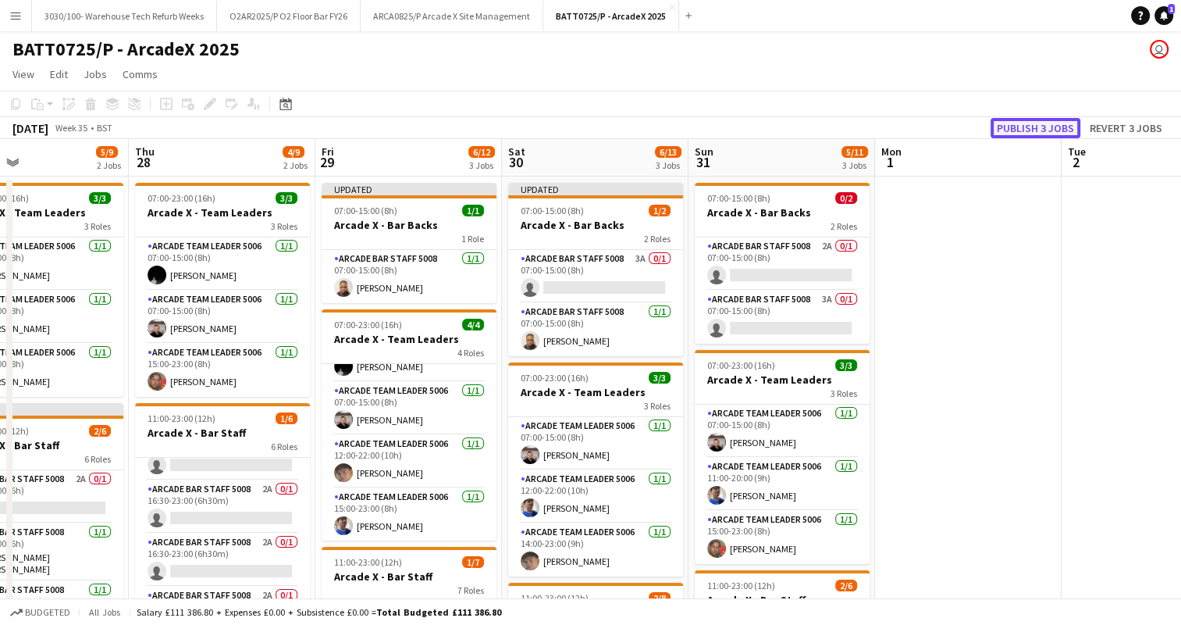
click at [1006, 123] on button "Publish 3 jobs" at bounding box center [1036, 128] width 90 height 20
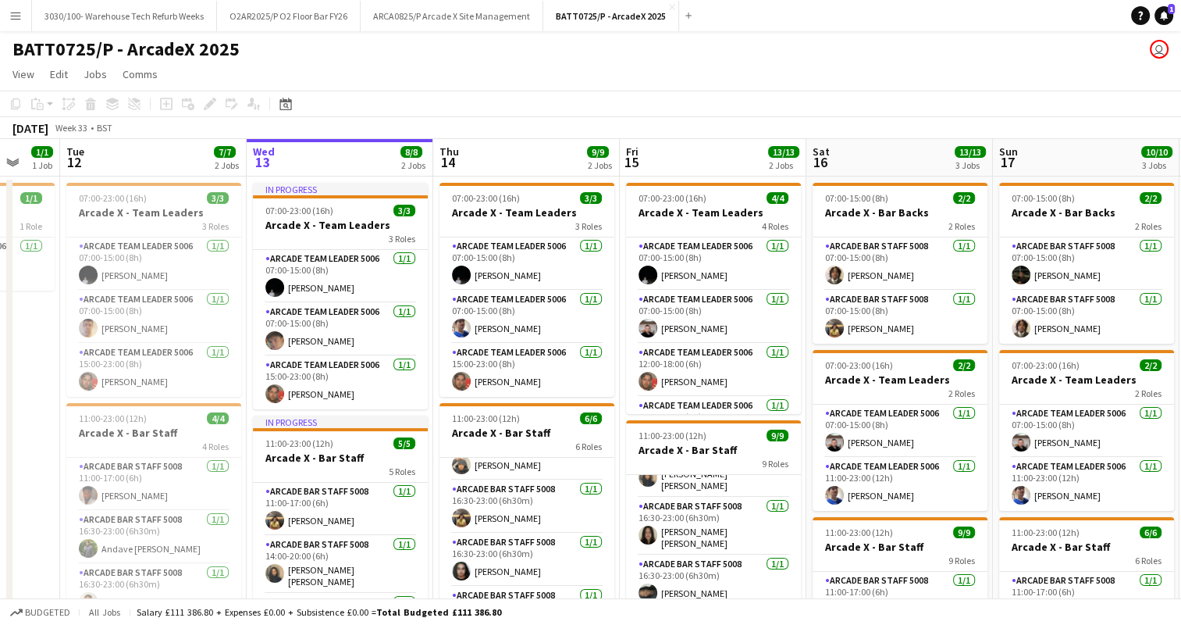
click at [707, 94] on app-toolbar "Copy Paste Paste Ctrl+V Paste with crew Ctrl+Shift+V Paste linked Job [GEOGRAPH…" at bounding box center [590, 104] width 1181 height 27
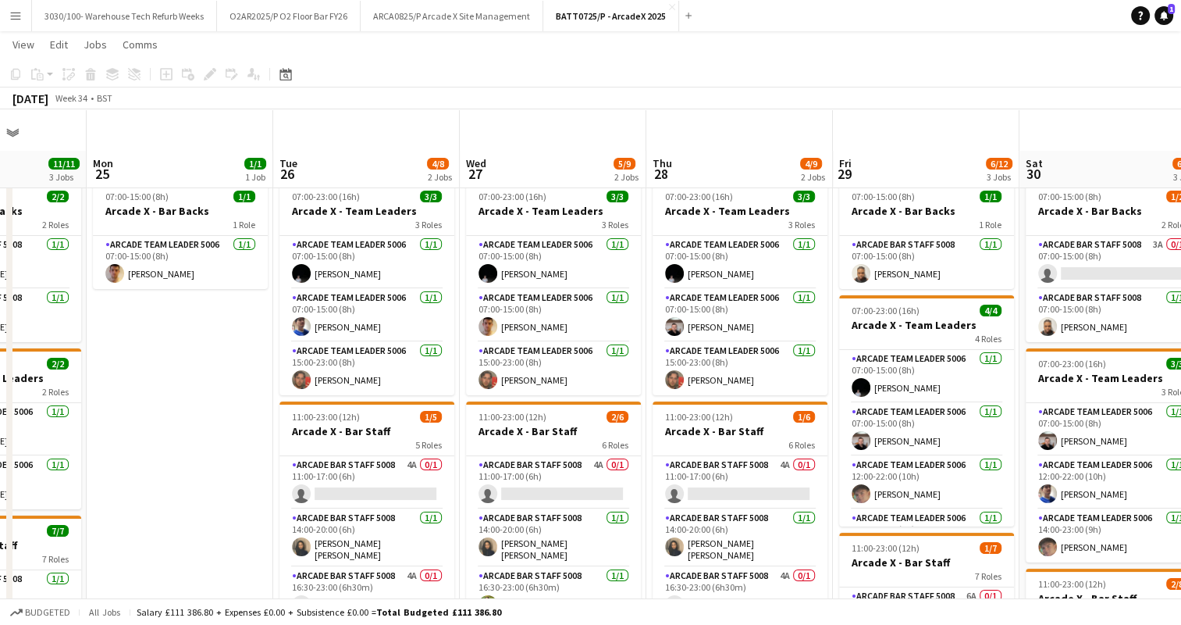
scroll to position [90, 0]
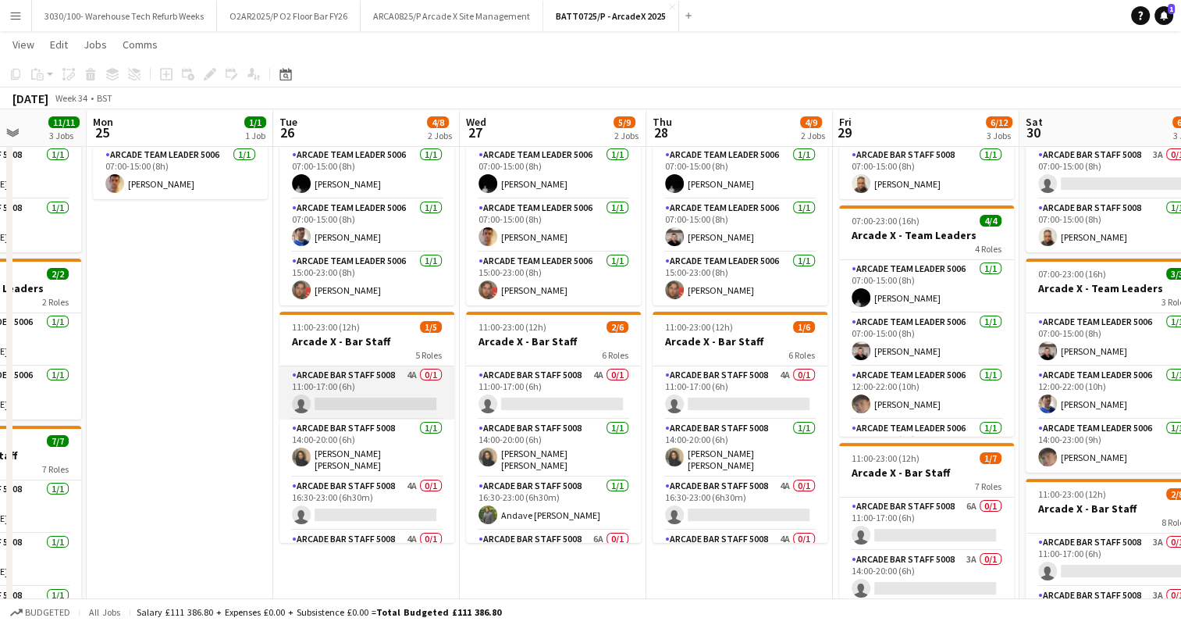
click at [379, 398] on app-card-role "Arcade Bar Staff 5008 4A 0/1 11:00-17:00 (6h) single-neutral-actions" at bounding box center [367, 392] width 175 height 53
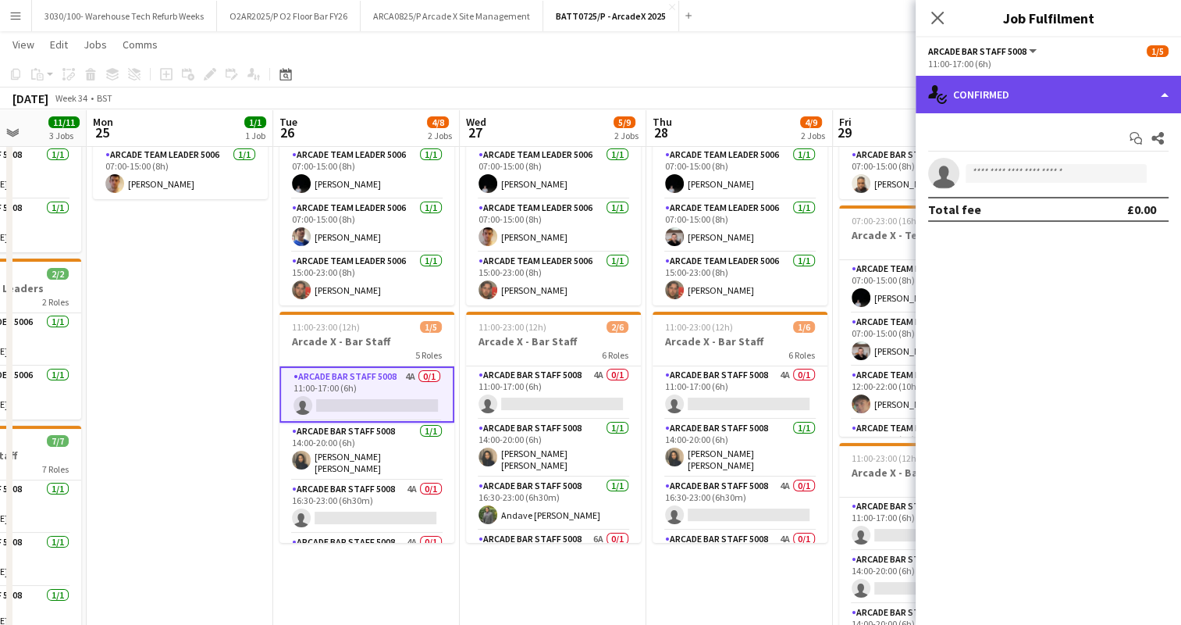
click at [1081, 109] on div "single-neutral-actions-check-2 Confirmed" at bounding box center [1048, 94] width 265 height 37
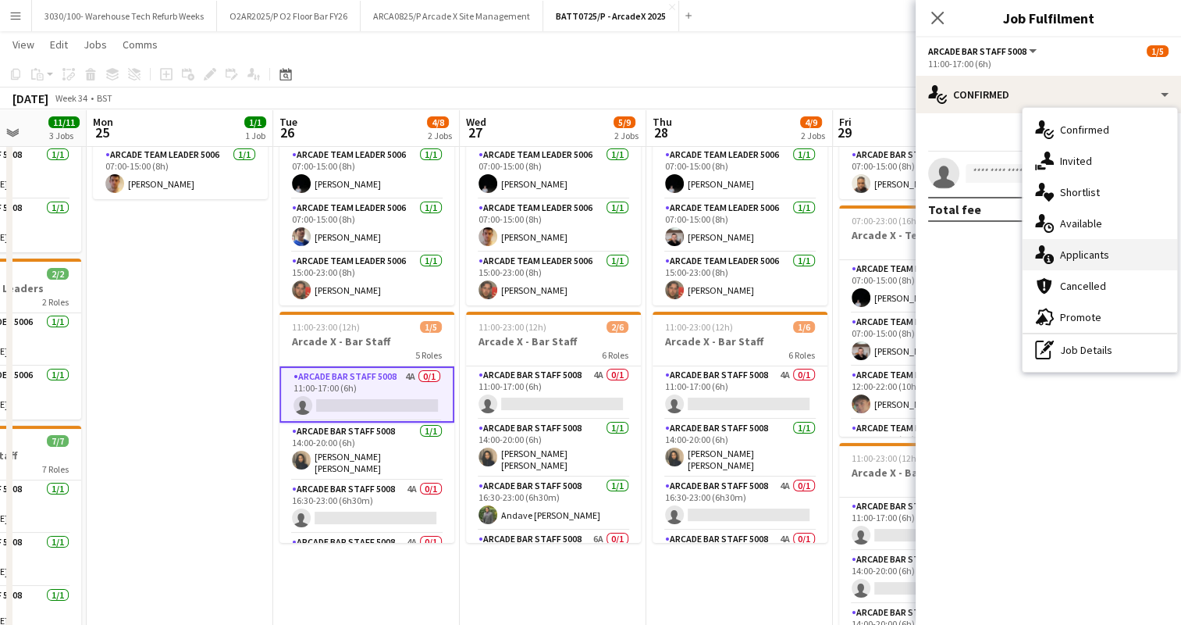
click at [1074, 266] on div "single-neutral-actions-information Applicants" at bounding box center [1100, 254] width 155 height 31
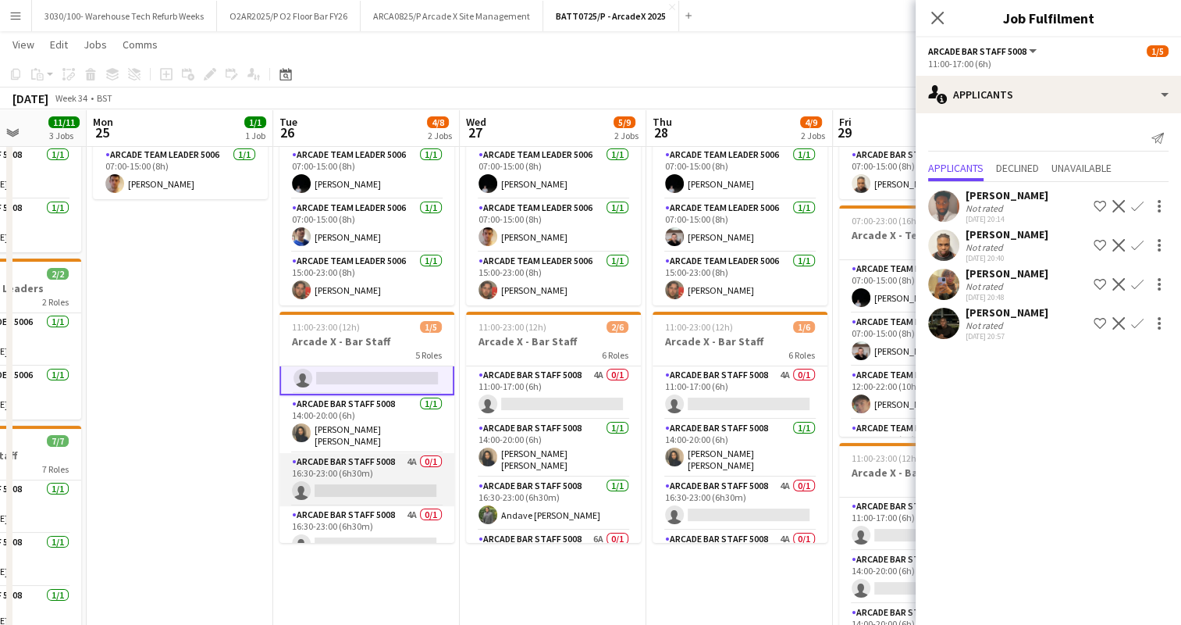
click at [356, 459] on app-card-role "Arcade Bar Staff 5008 4A 0/1 16:30-23:00 (6h30m) single-neutral-actions" at bounding box center [367, 479] width 175 height 53
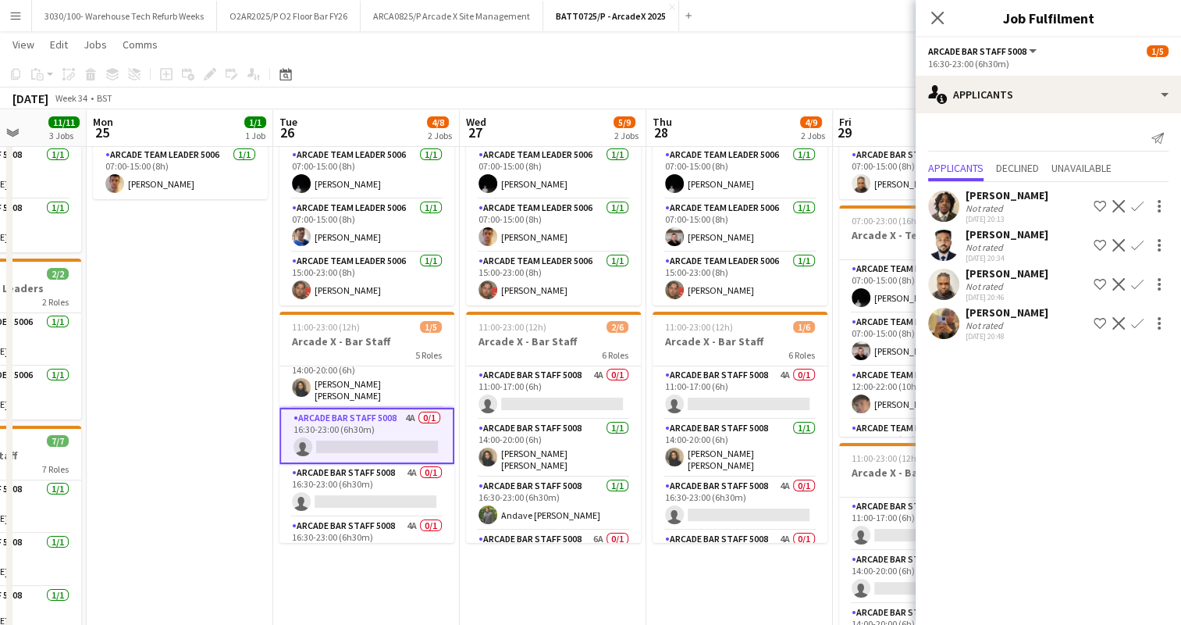
scroll to position [91, 0]
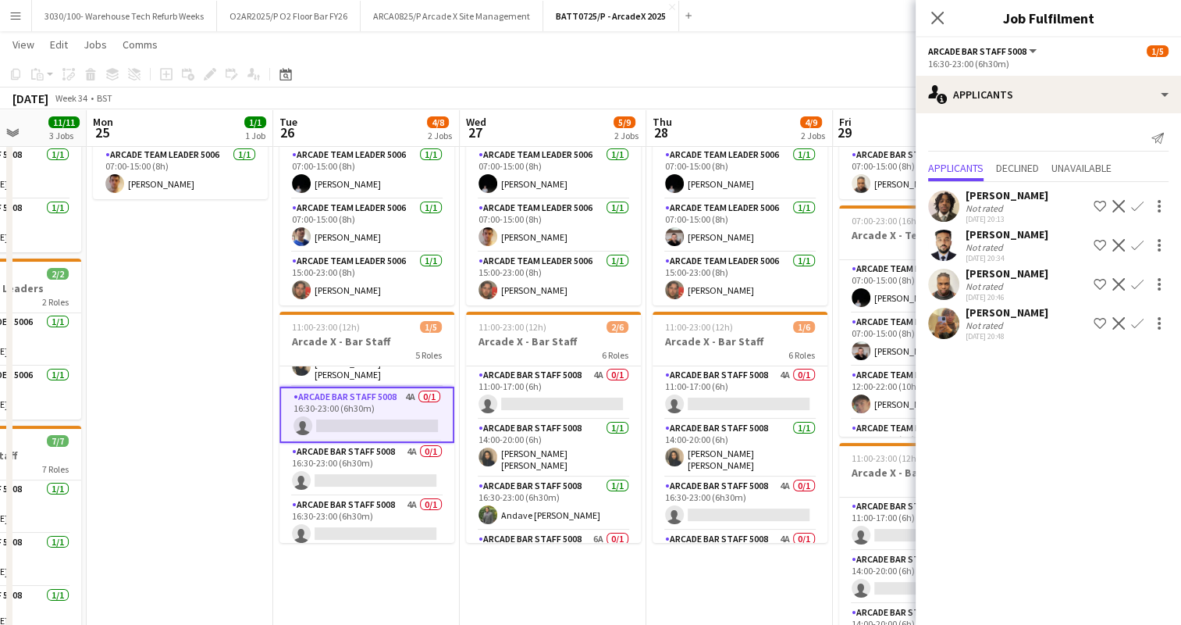
click at [356, 459] on app-card-role "Arcade Bar Staff 5008 4A 0/1 16:30-23:00 (6h30m) single-neutral-actions" at bounding box center [367, 469] width 175 height 53
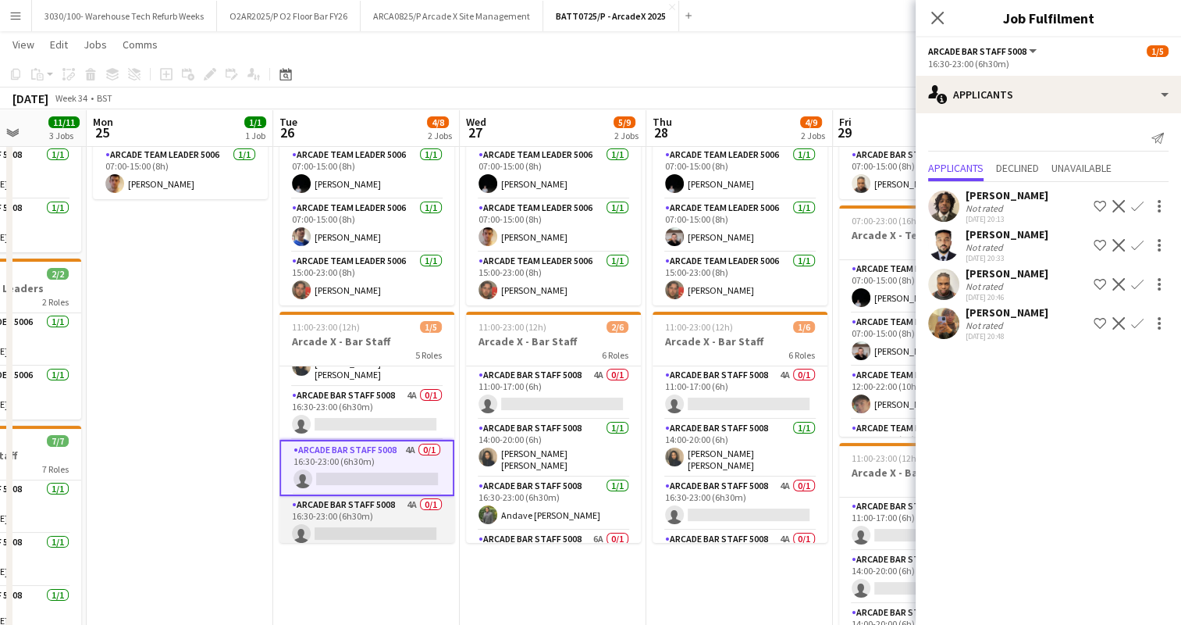
click at [400, 515] on app-card-role "Arcade Bar Staff 5008 4A 0/1 16:30-23:00 (6h30m) single-neutral-actions" at bounding box center [367, 522] width 175 height 53
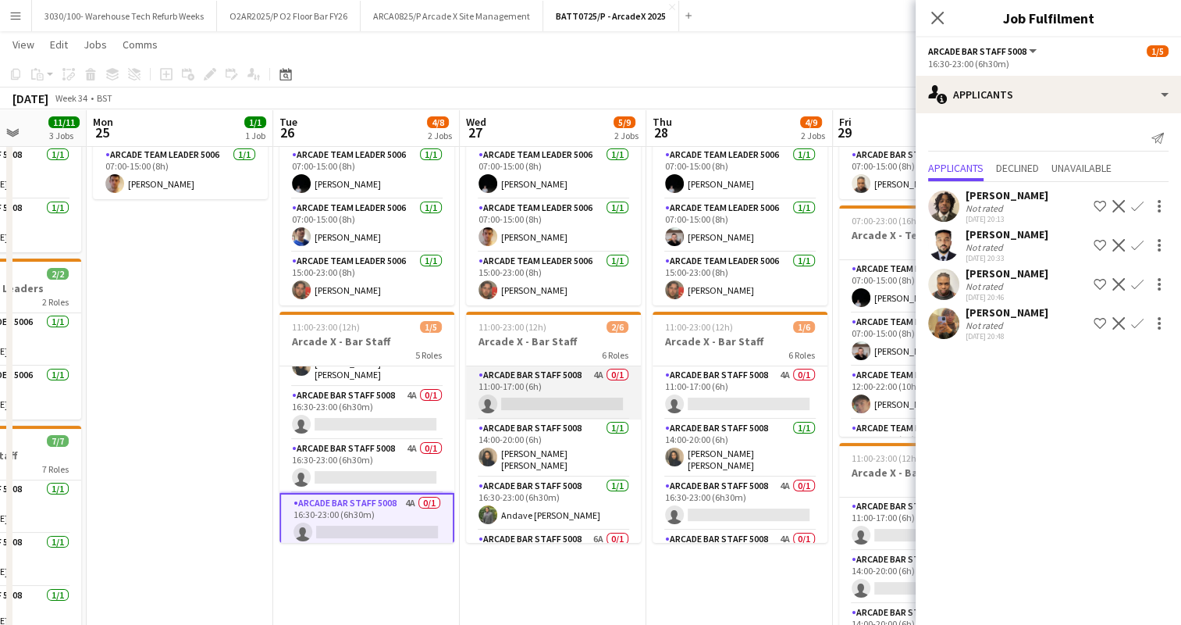
click at [569, 401] on app-card-role "Arcade Bar Staff 5008 4A 0/1 11:00-17:00 (6h) single-neutral-actions" at bounding box center [553, 392] width 175 height 53
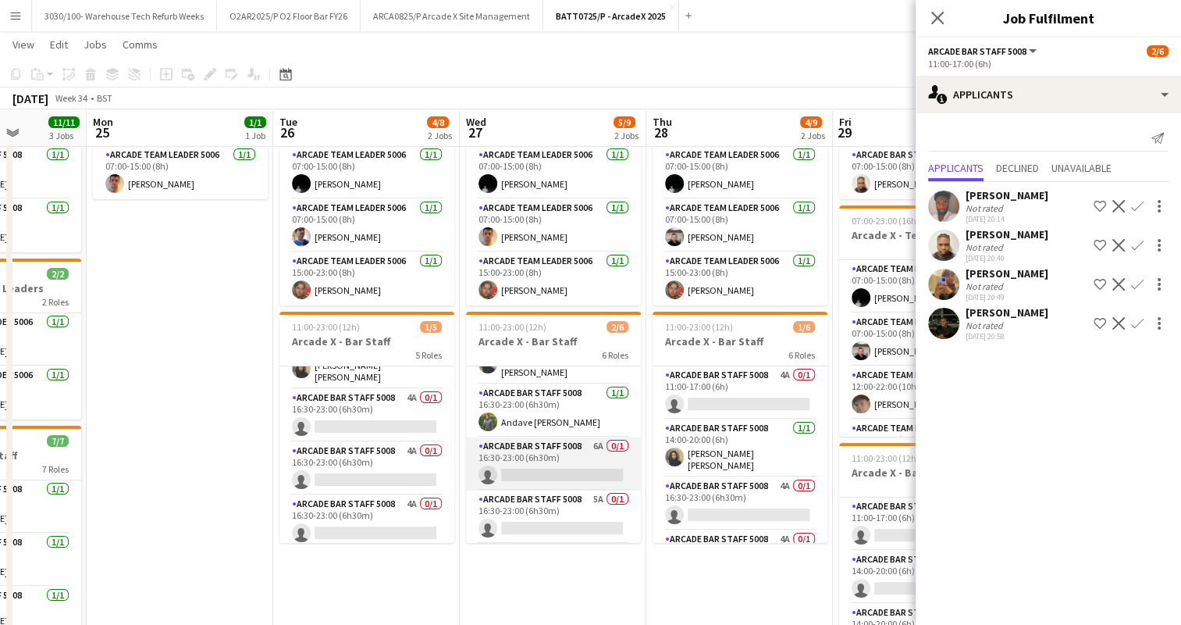
click at [552, 448] on app-card-role "Arcade Bar Staff 5008 6A 0/1 16:30-23:00 (6h30m) single-neutral-actions" at bounding box center [553, 463] width 175 height 53
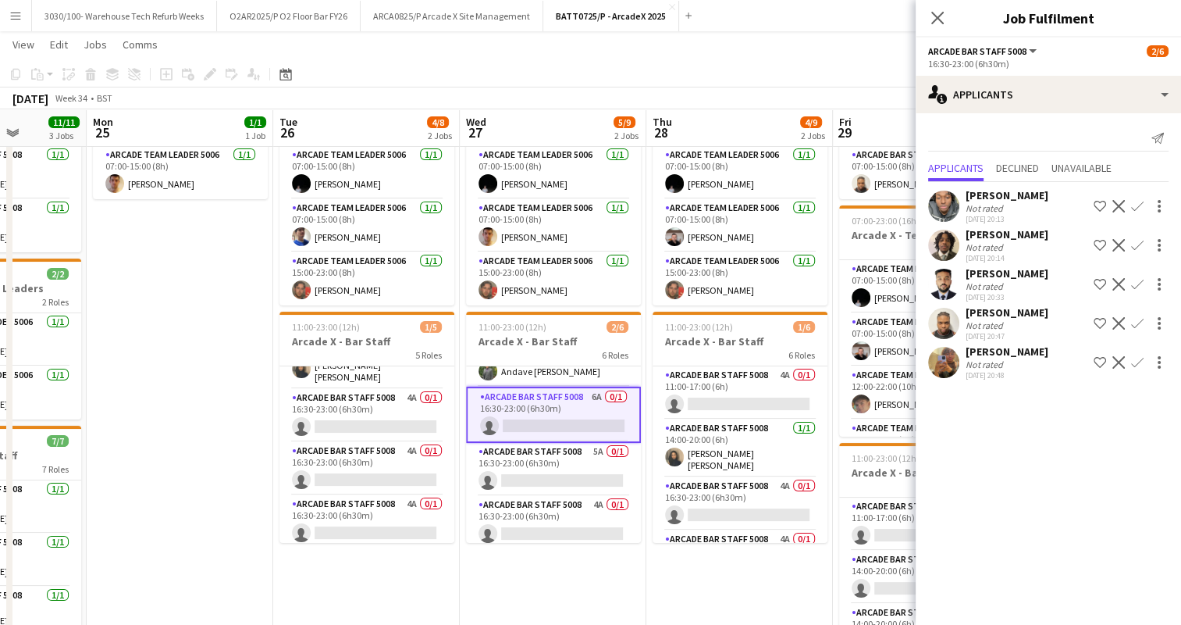
scroll to position [144, 0]
click at [550, 456] on app-card-role "Arcade Bar Staff 5008 5A 0/1 16:30-23:00 (6h30m) single-neutral-actions" at bounding box center [553, 469] width 175 height 53
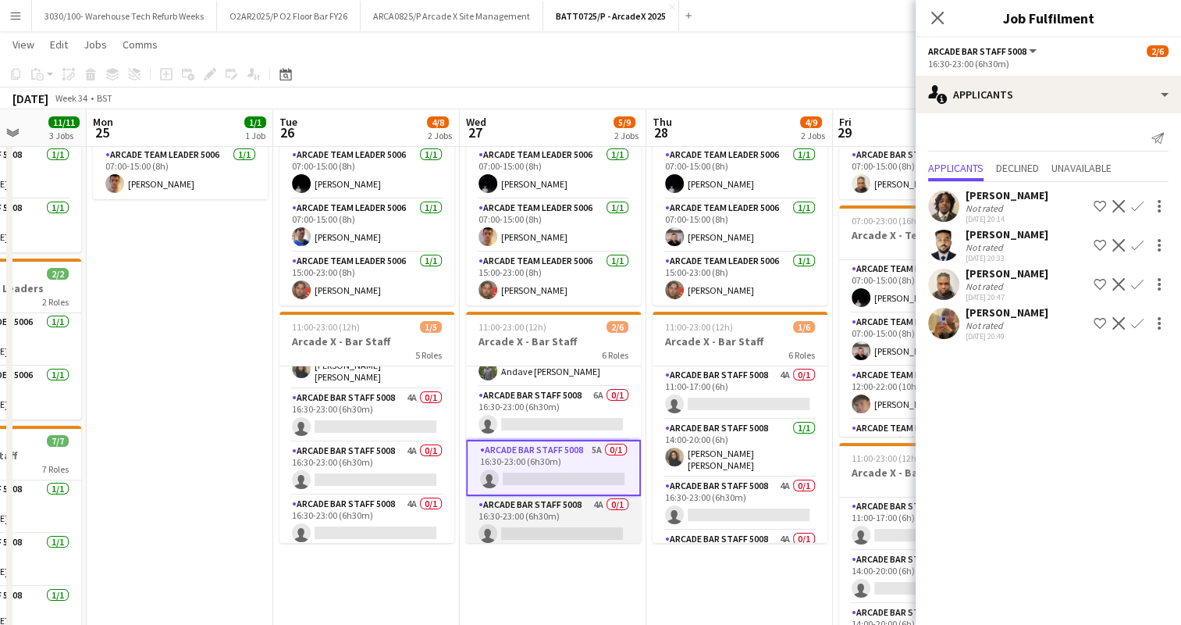
click at [551, 504] on app-card-role "Arcade Bar Staff 5008 4A 0/1 16:30-23:00 (6h30m) single-neutral-actions" at bounding box center [553, 522] width 175 height 53
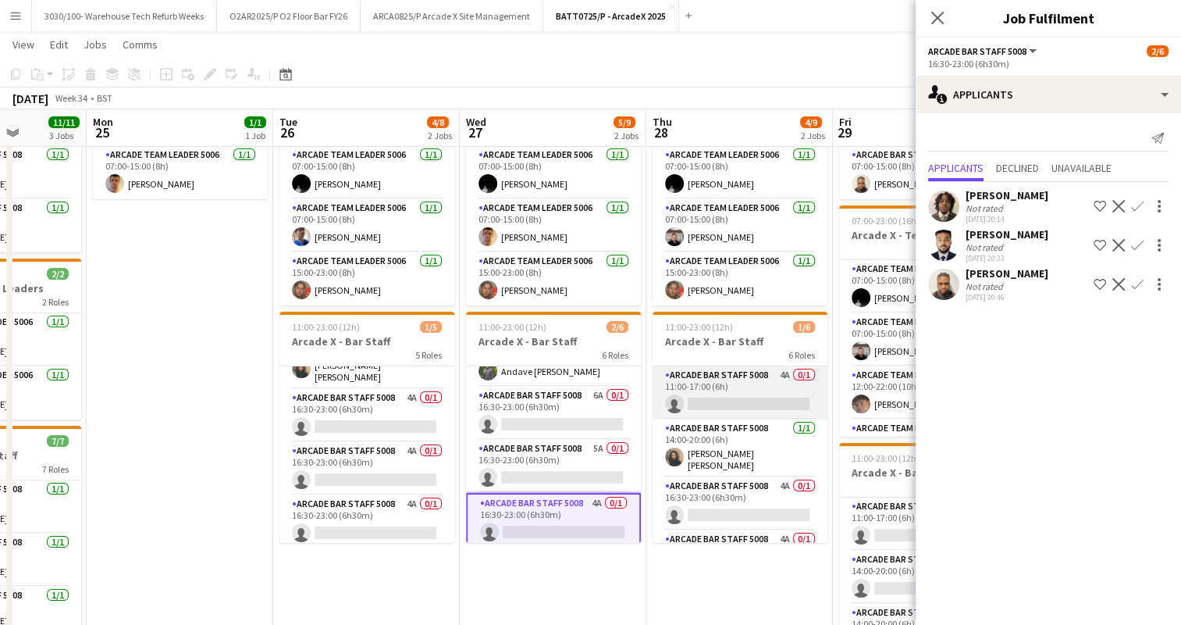
click at [740, 373] on app-card-role "Arcade Bar Staff 5008 4A 0/1 11:00-17:00 (6h) single-neutral-actions" at bounding box center [740, 392] width 175 height 53
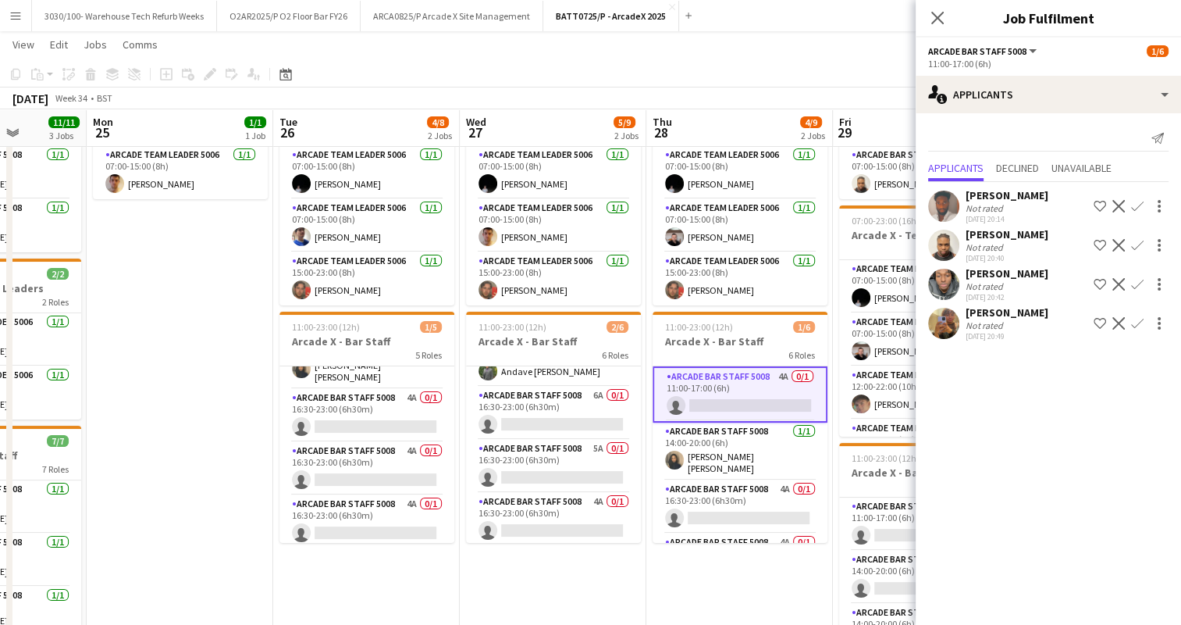
scroll to position [141, 0]
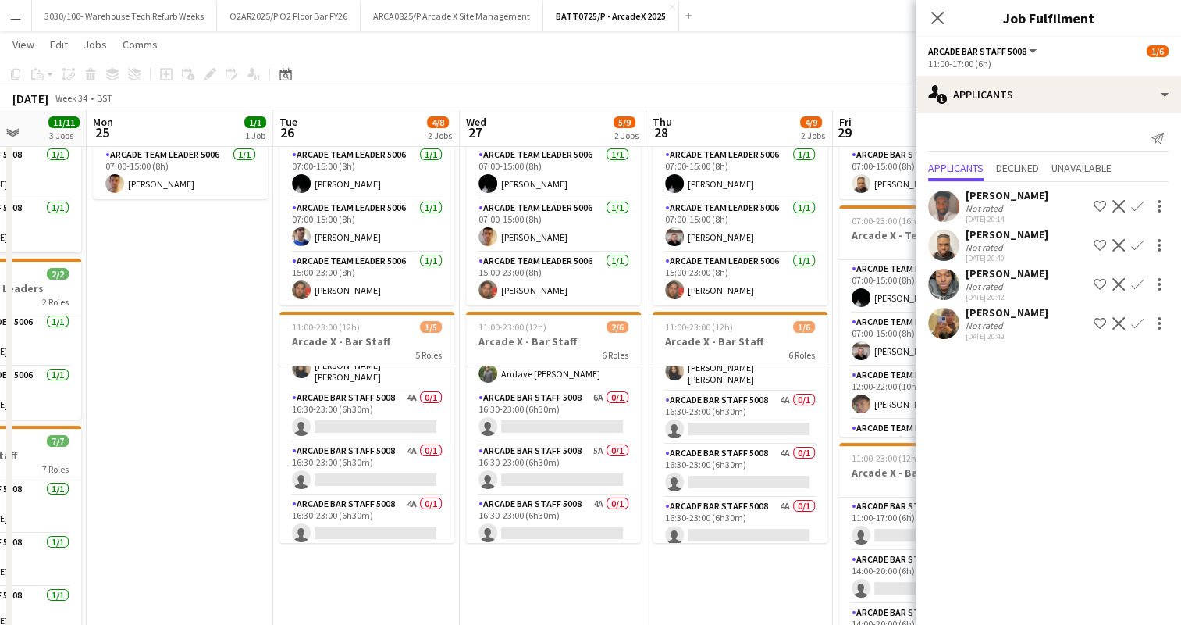
click at [740, 417] on app-card-role "Arcade Bar Staff 5008 4A 0/1 16:30-23:00 (6h30m) single-neutral-actions" at bounding box center [740, 417] width 175 height 53
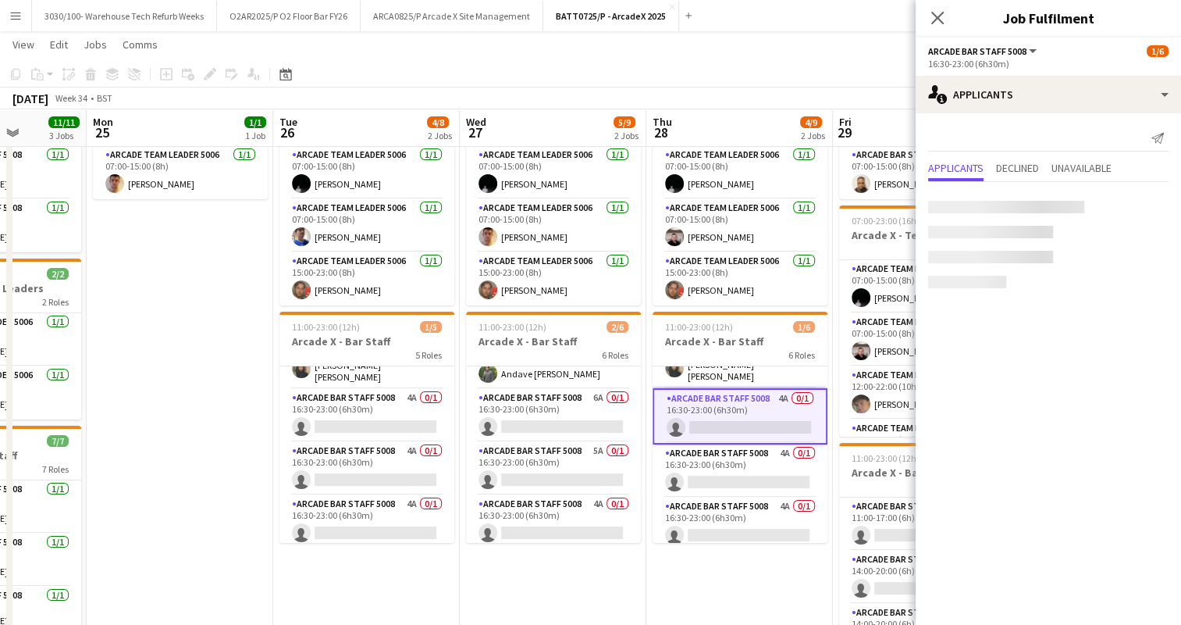
scroll to position [87, 0]
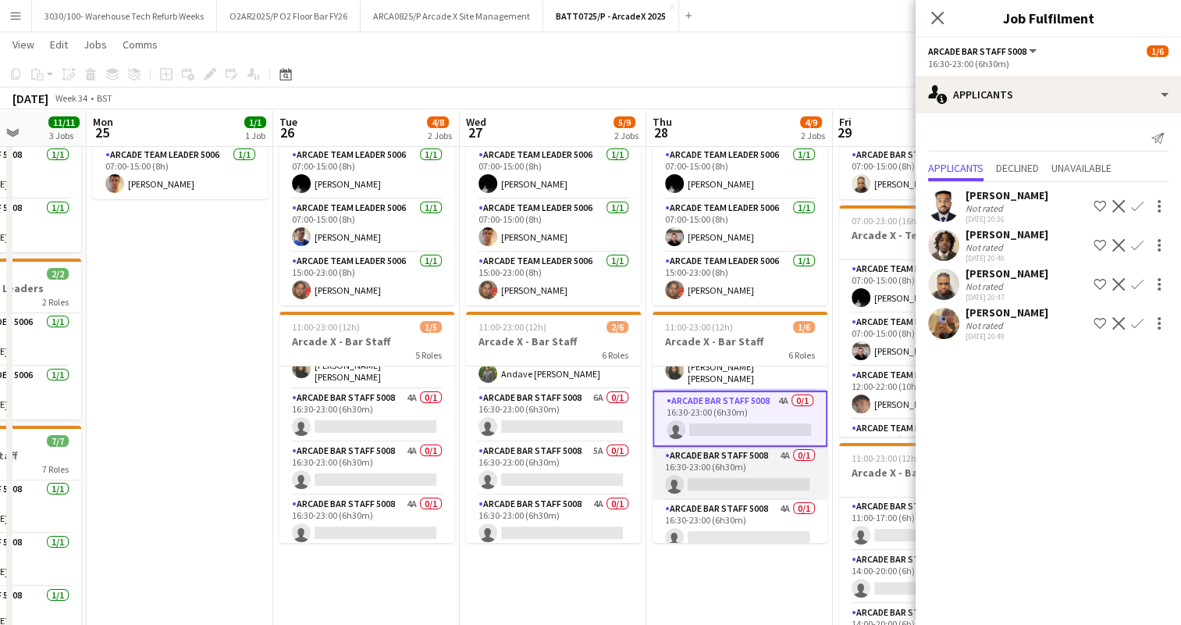
click at [731, 462] on app-card-role "Arcade Bar Staff 5008 4A 0/1 16:30-23:00 (6h30m) single-neutral-actions" at bounding box center [740, 473] width 175 height 53
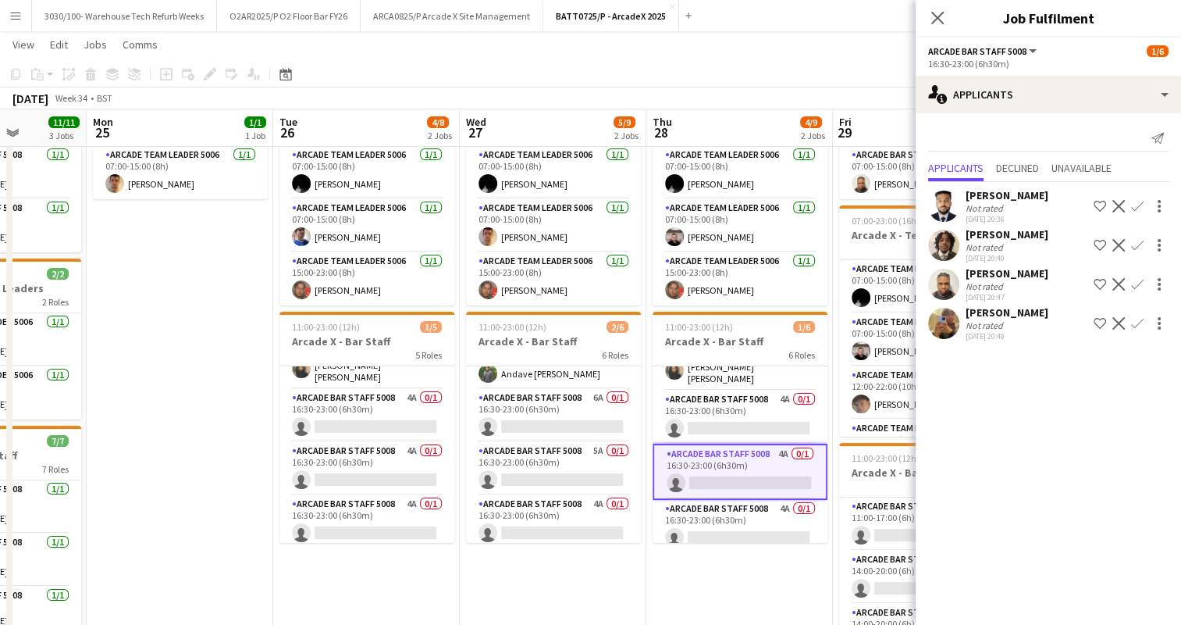
scroll to position [144, 0]
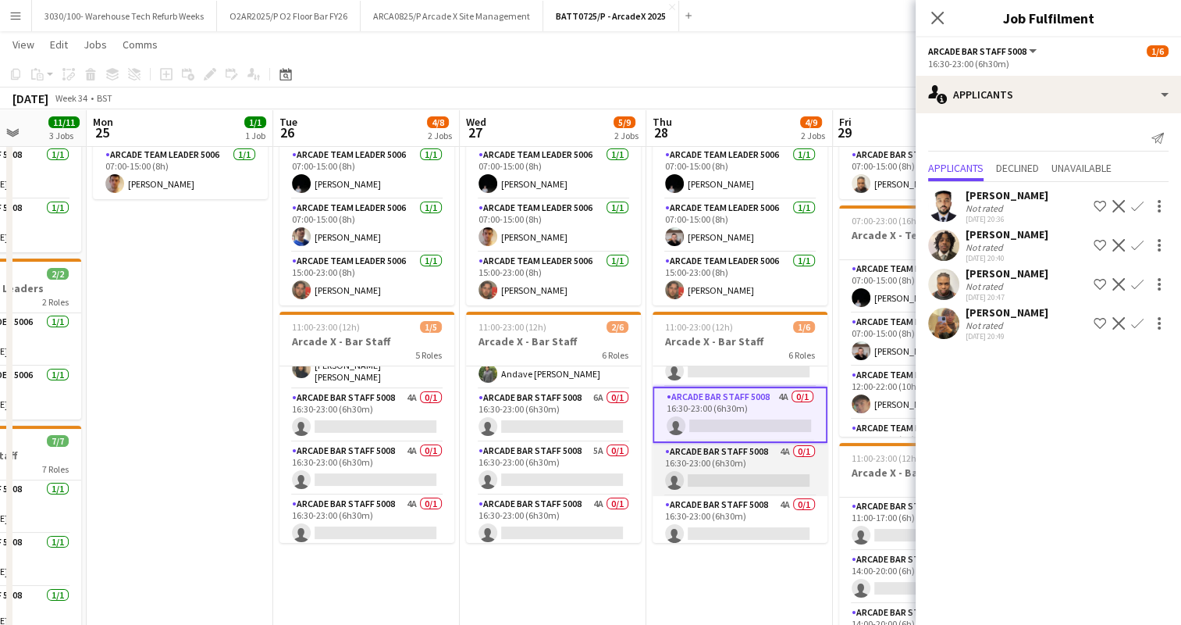
click at [728, 463] on app-card-role "Arcade Bar Staff 5008 4A 0/1 16:30-23:00 (6h30m) single-neutral-actions" at bounding box center [740, 469] width 175 height 53
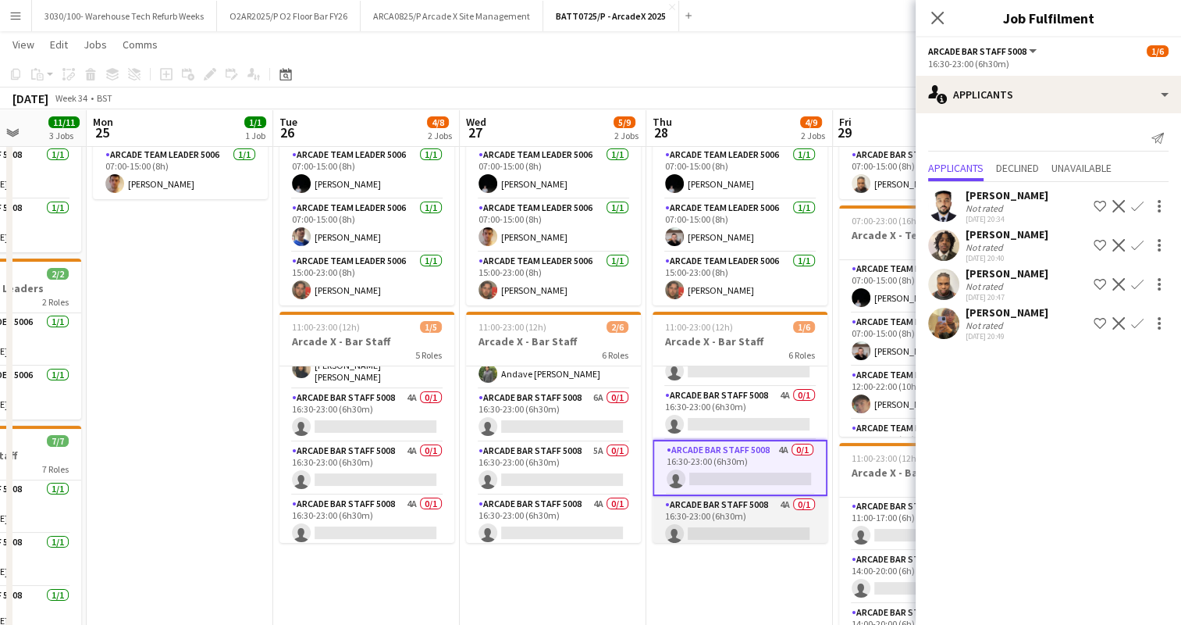
click at [723, 513] on app-card-role "Arcade Bar Staff 5008 4A 0/1 16:30-23:00 (6h30m) single-neutral-actions" at bounding box center [740, 522] width 175 height 53
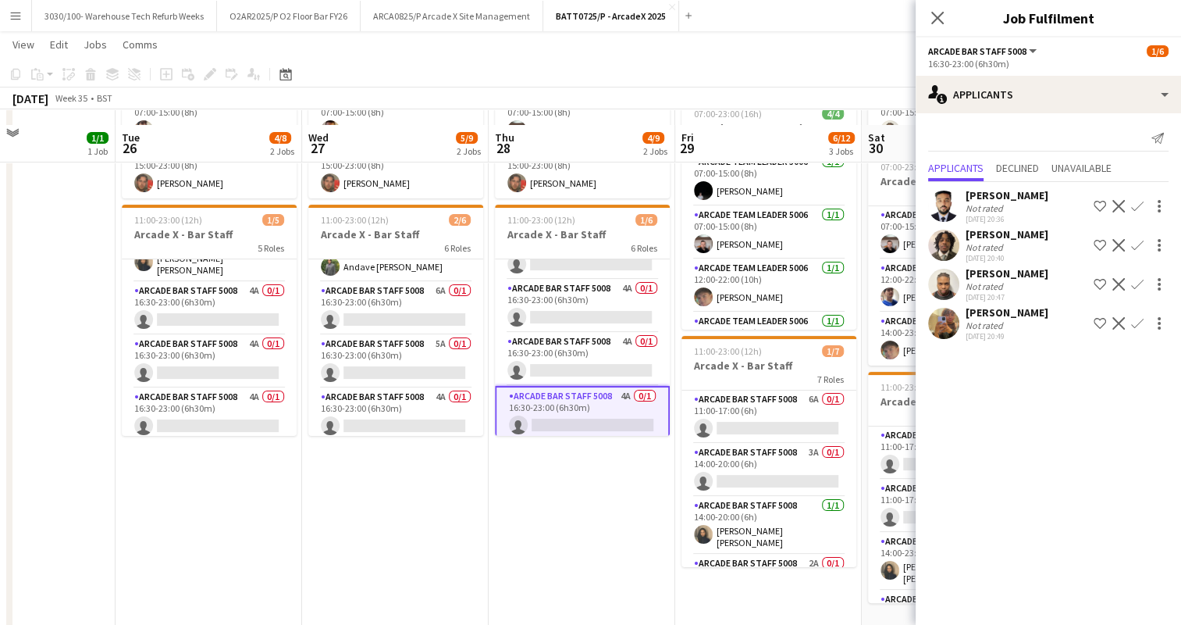
scroll to position [215, 0]
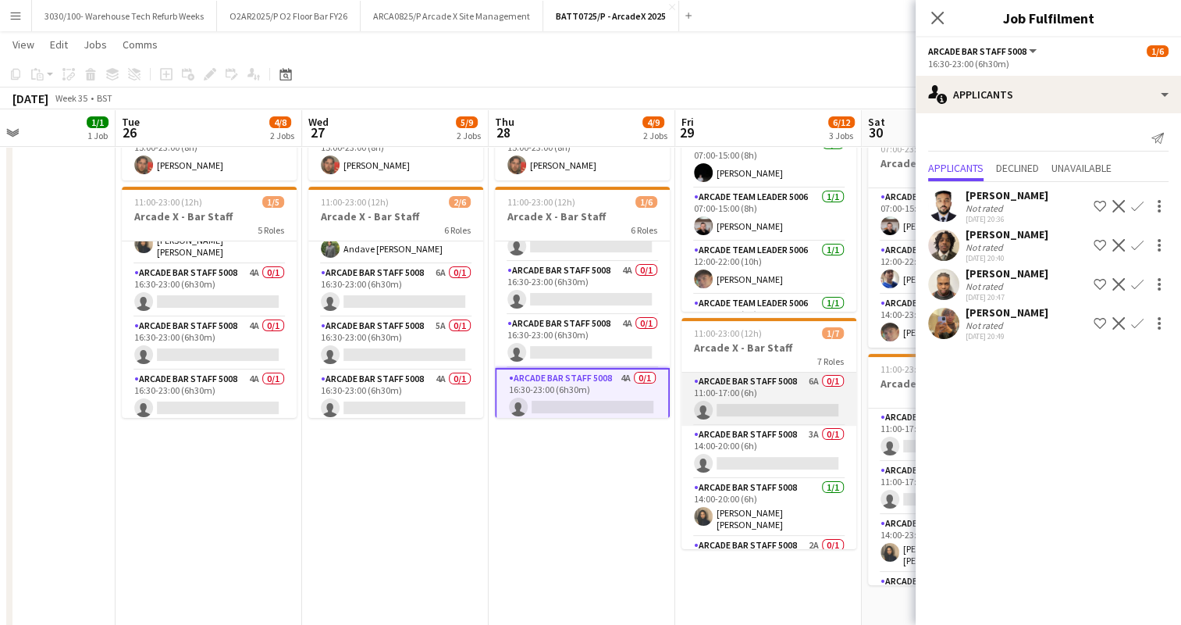
click at [771, 407] on app-card-role "Arcade Bar Staff 5008 6A 0/1 11:00-17:00 (6h) single-neutral-actions" at bounding box center [769, 398] width 175 height 53
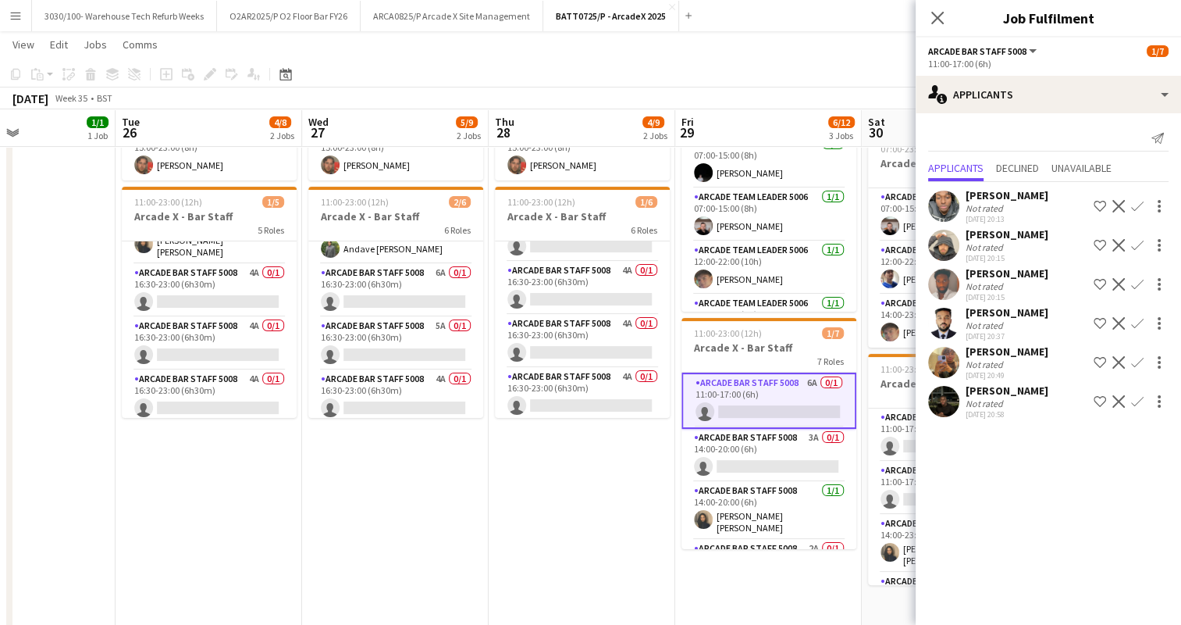
scroll to position [141, 0]
click at [766, 454] on app-card-role "Arcade Bar Staff 5008 3A 0/1 14:00-20:00 (6h) single-neutral-actions" at bounding box center [769, 455] width 175 height 53
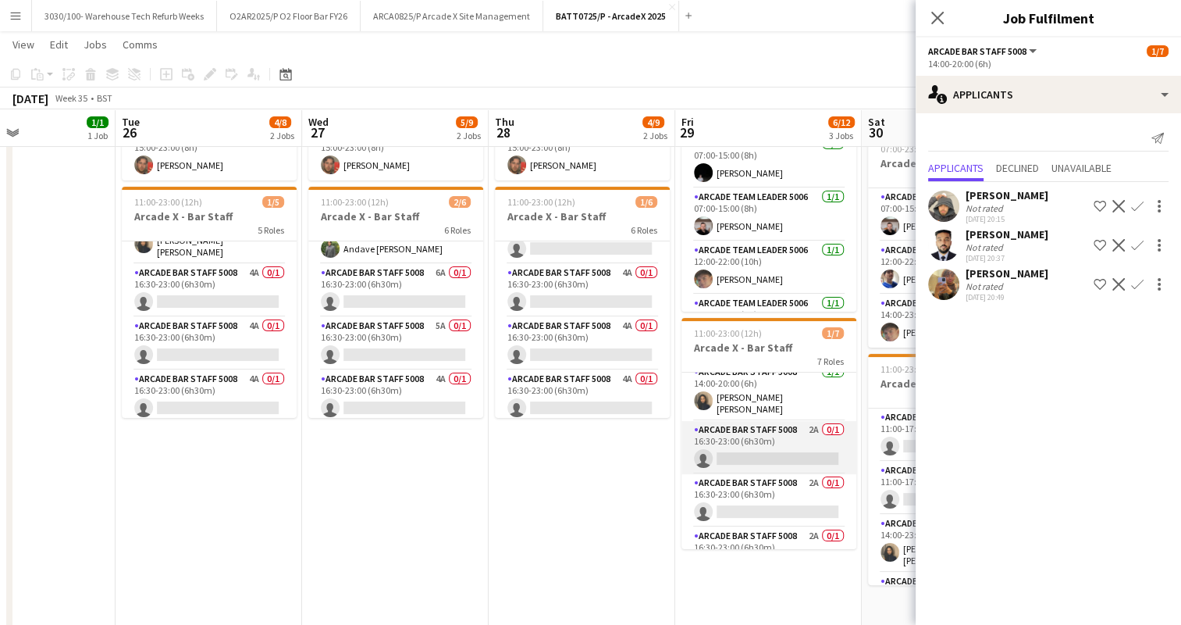
click at [768, 444] on app-card-role "Arcade Bar Staff 5008 2A 0/1 16:30-23:00 (6h30m) single-neutral-actions" at bounding box center [769, 447] width 175 height 53
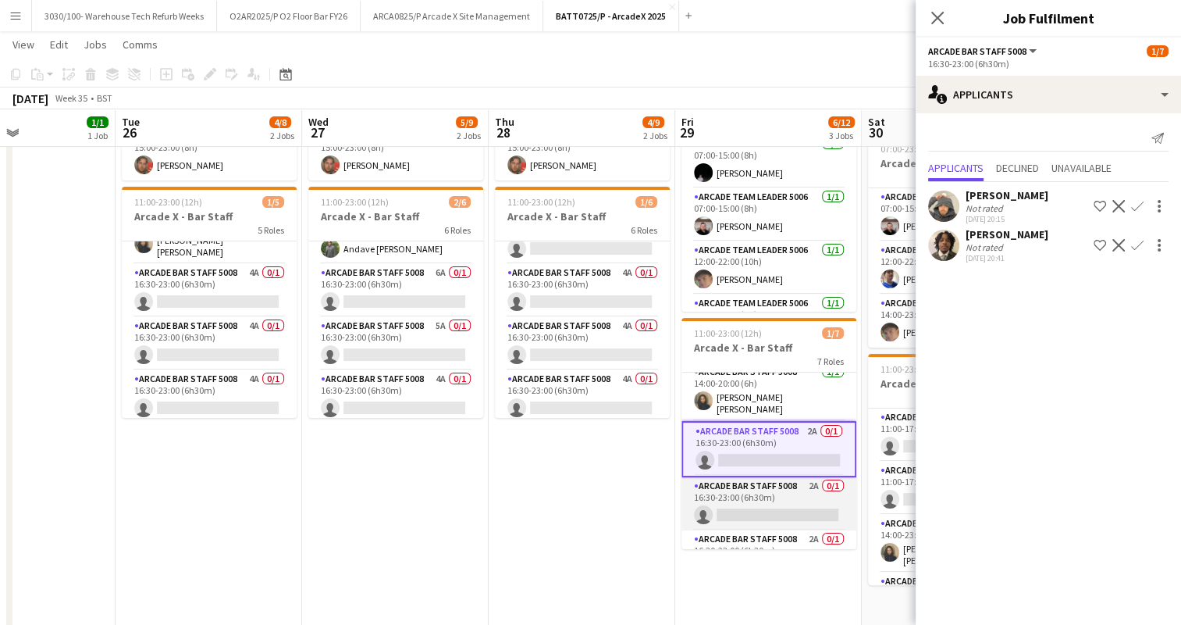
click at [768, 493] on app-card-role "Arcade Bar Staff 5008 2A 0/1 16:30-23:00 (6h30m) single-neutral-actions" at bounding box center [769, 503] width 175 height 53
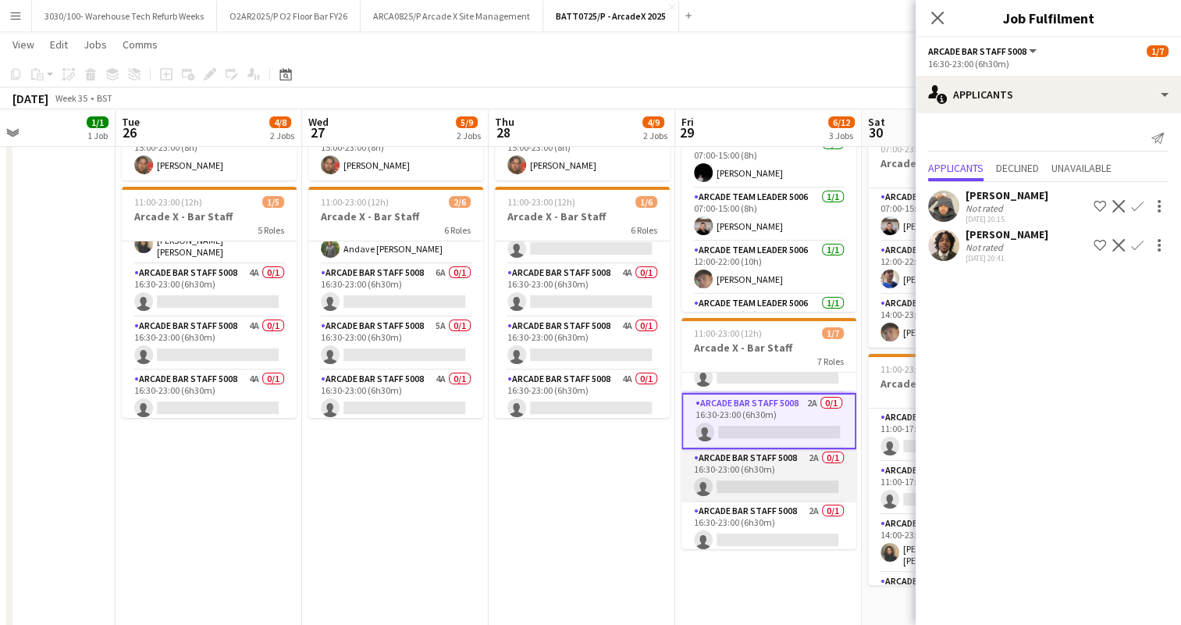
scroll to position [197, 0]
click at [779, 474] on app-card-role "Arcade Bar Staff 5008 2A 0/1 16:30-23:00 (6h30m) single-neutral-actions" at bounding box center [769, 475] width 175 height 53
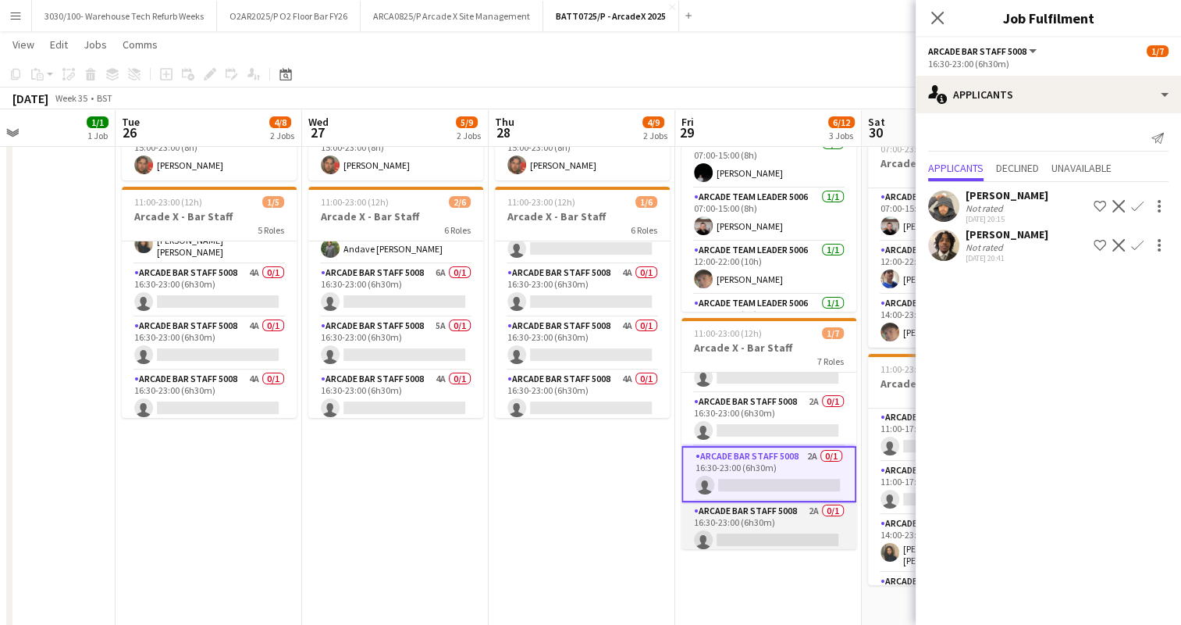
click at [778, 512] on app-card-role "Arcade Bar Staff 5008 2A 0/1 16:30-23:00 (6h30m) single-neutral-actions" at bounding box center [769, 528] width 175 height 53
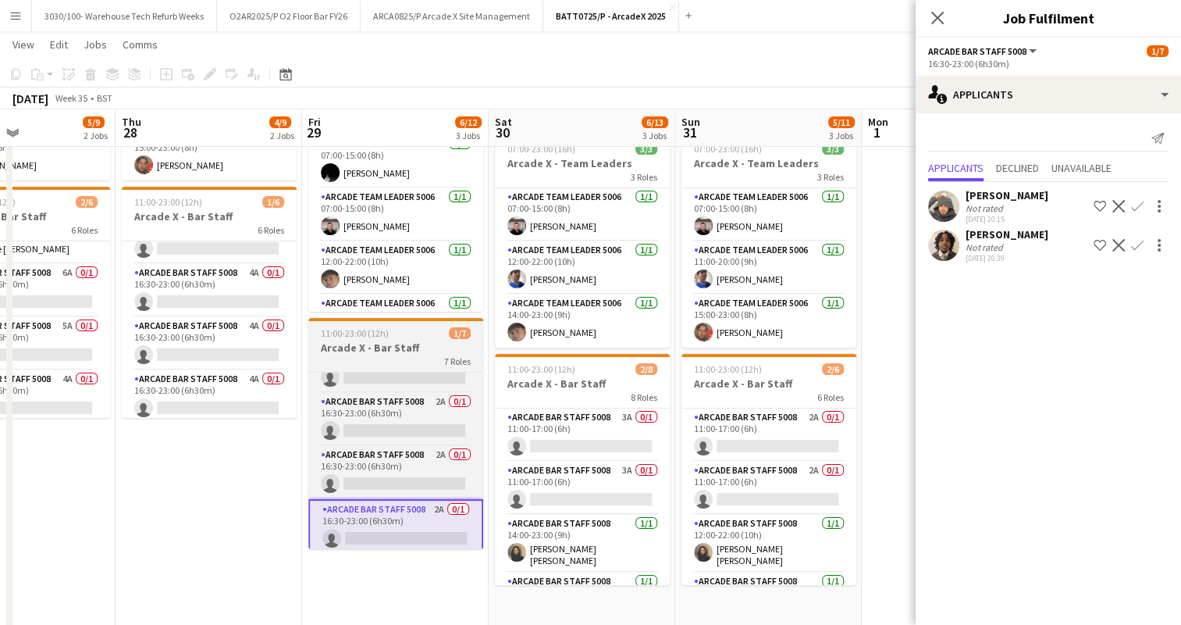
scroll to position [0, 459]
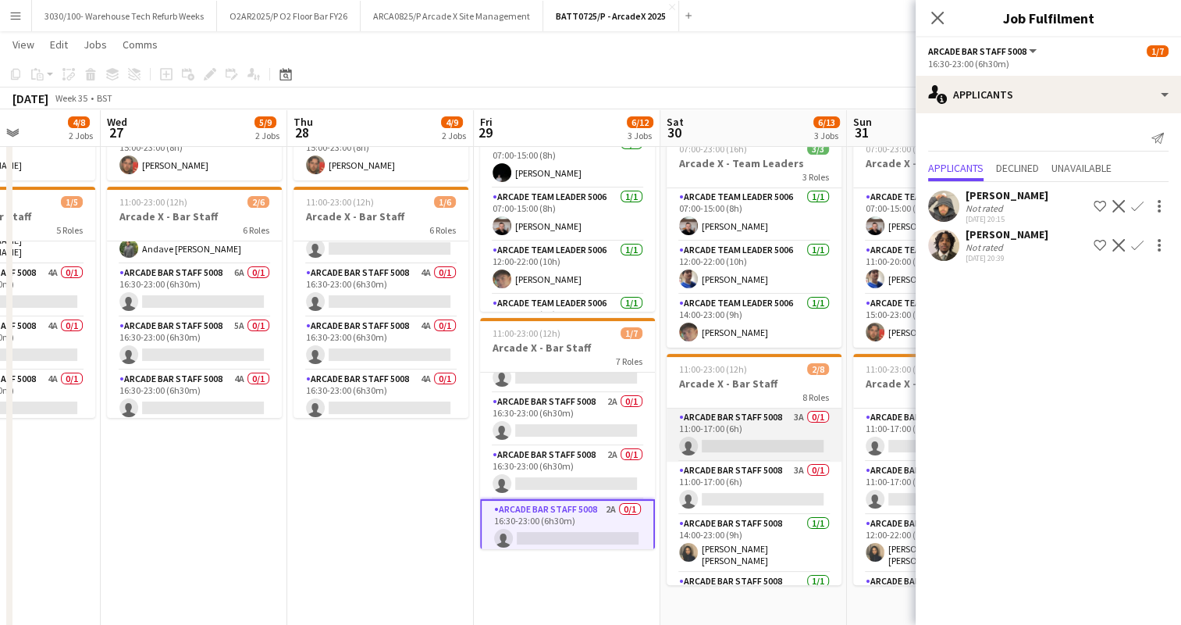
click at [747, 442] on app-card-role "Arcade Bar Staff 5008 3A 0/1 11:00-17:00 (6h) single-neutral-actions" at bounding box center [754, 434] width 175 height 53
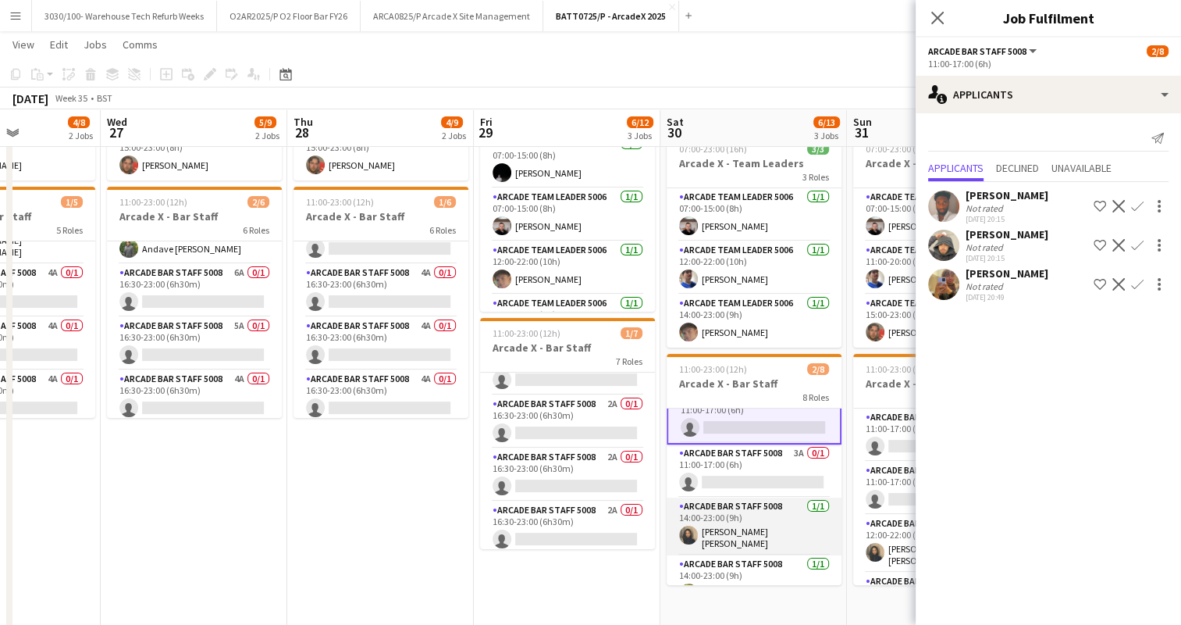
scroll to position [0, 0]
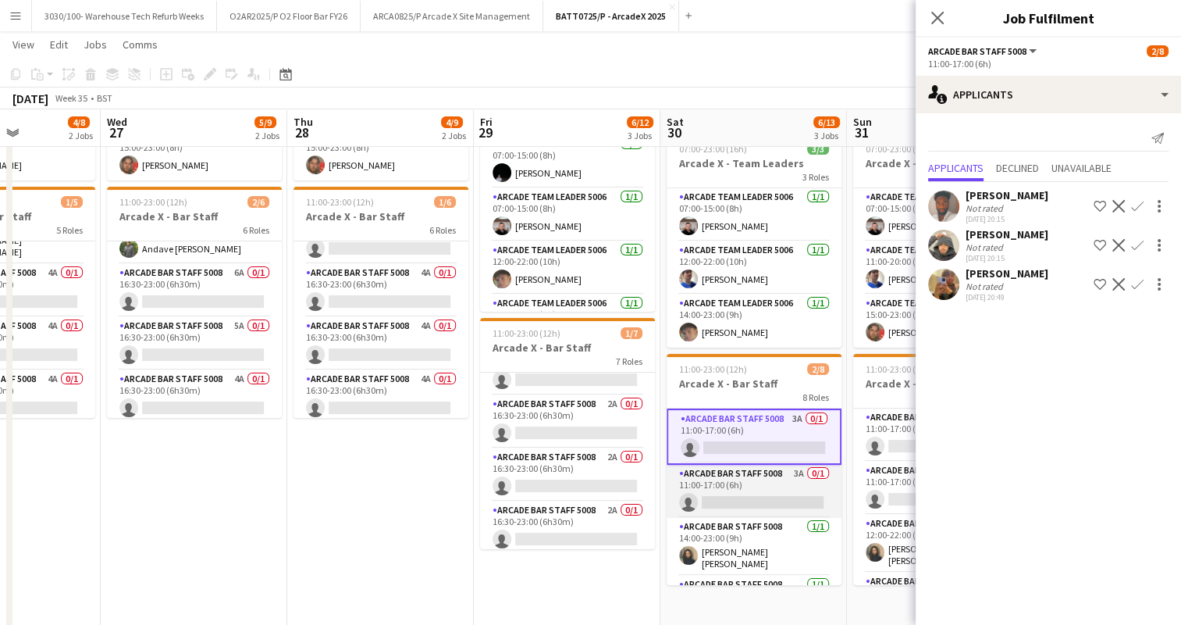
click at [768, 487] on app-card-role "Arcade Bar Staff 5008 3A 0/1 11:00-17:00 (6h) single-neutral-actions" at bounding box center [754, 491] width 175 height 53
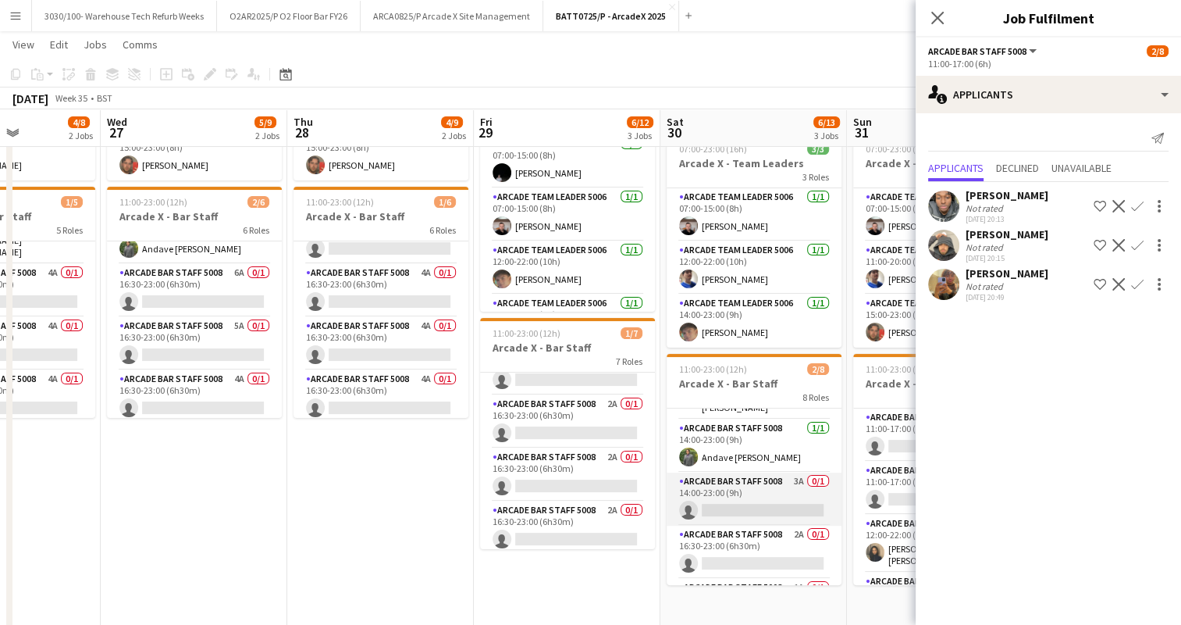
click at [768, 479] on app-card-role "Arcade Bar Staff 5008 3A 0/1 14:00-23:00 (9h) single-neutral-actions" at bounding box center [754, 498] width 175 height 53
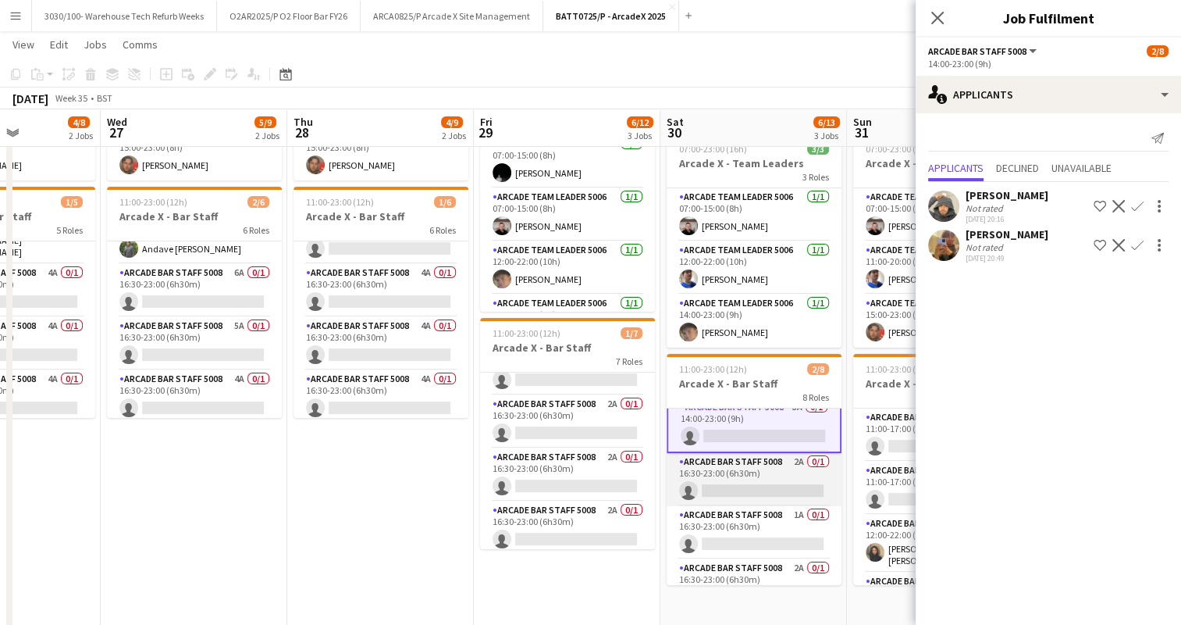
click at [767, 478] on app-card-role "Arcade Bar Staff 5008 2A 0/1 16:30-23:00 (6h30m) single-neutral-actions" at bounding box center [754, 479] width 175 height 53
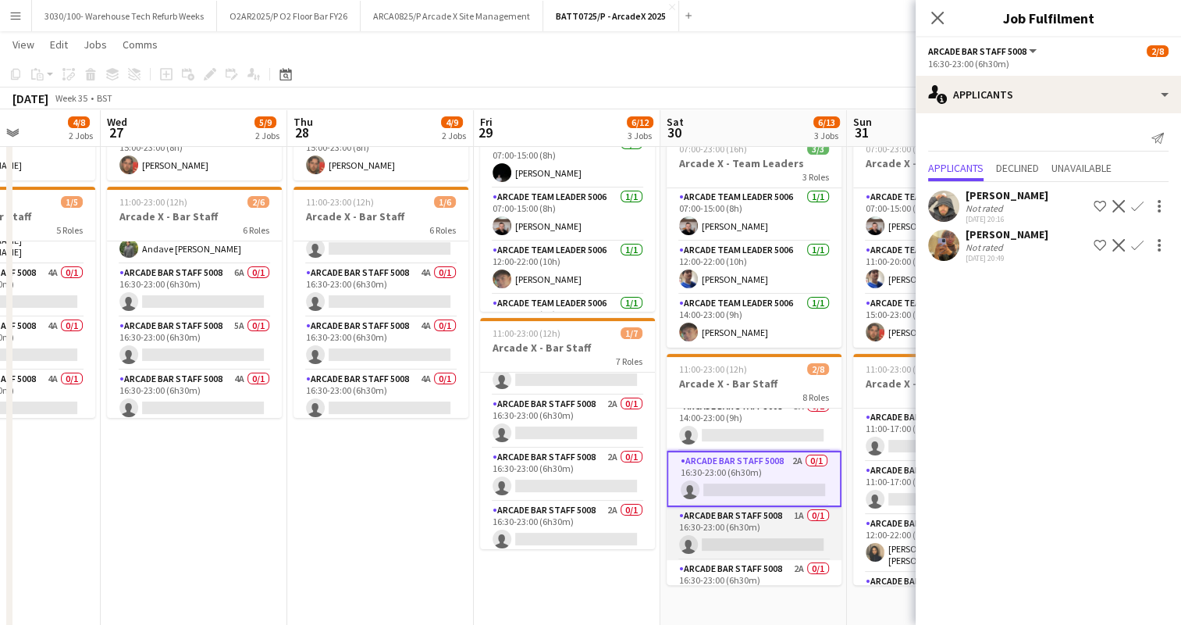
click at [761, 534] on app-card-role "Arcade Bar Staff 5008 1A 0/1 16:30-23:00 (6h30m) single-neutral-actions" at bounding box center [754, 533] width 175 height 53
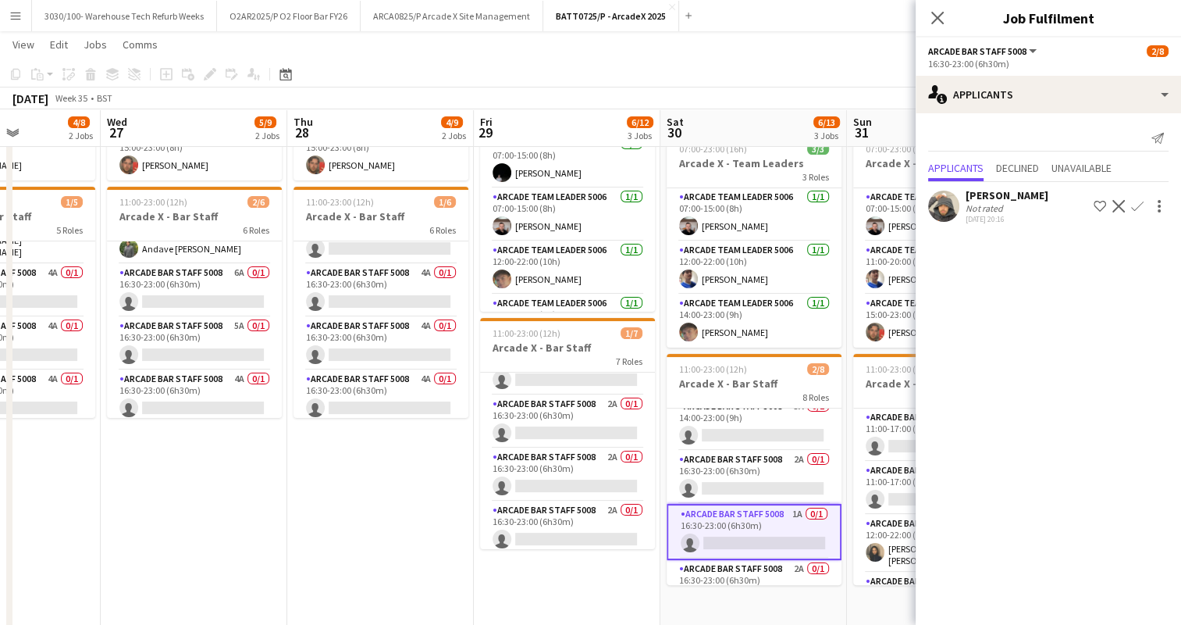
scroll to position [250, 0]
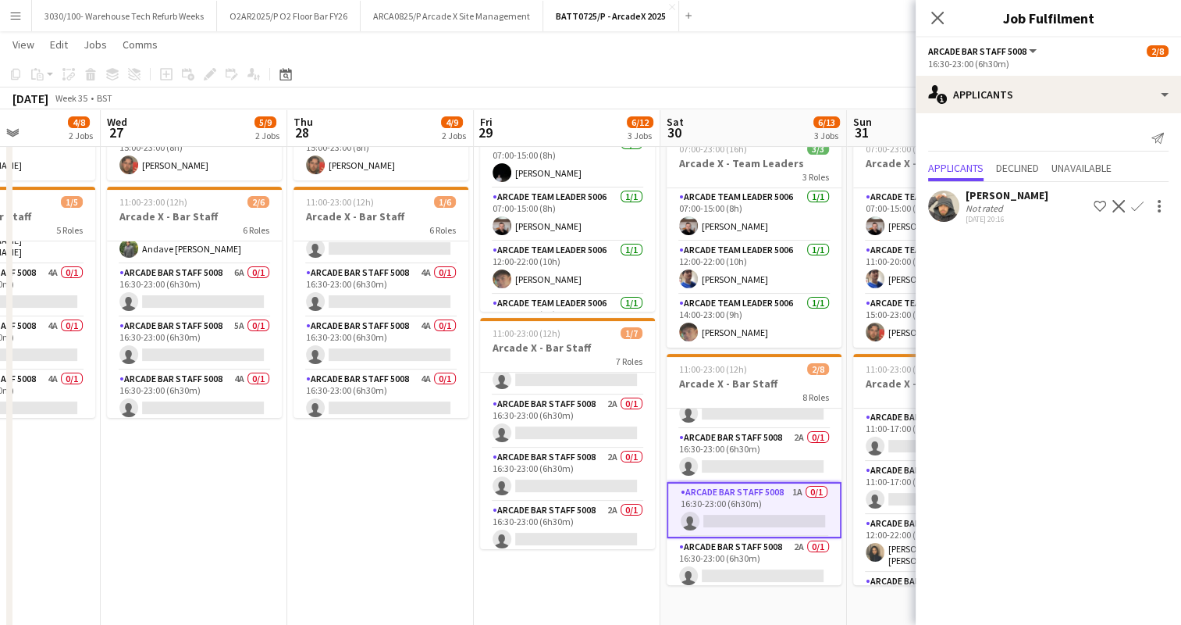
click at [761, 538] on app-card-role "Arcade Bar Staff 5008 2A 0/1 16:30-23:00 (6h30m) single-neutral-actions" at bounding box center [754, 564] width 175 height 53
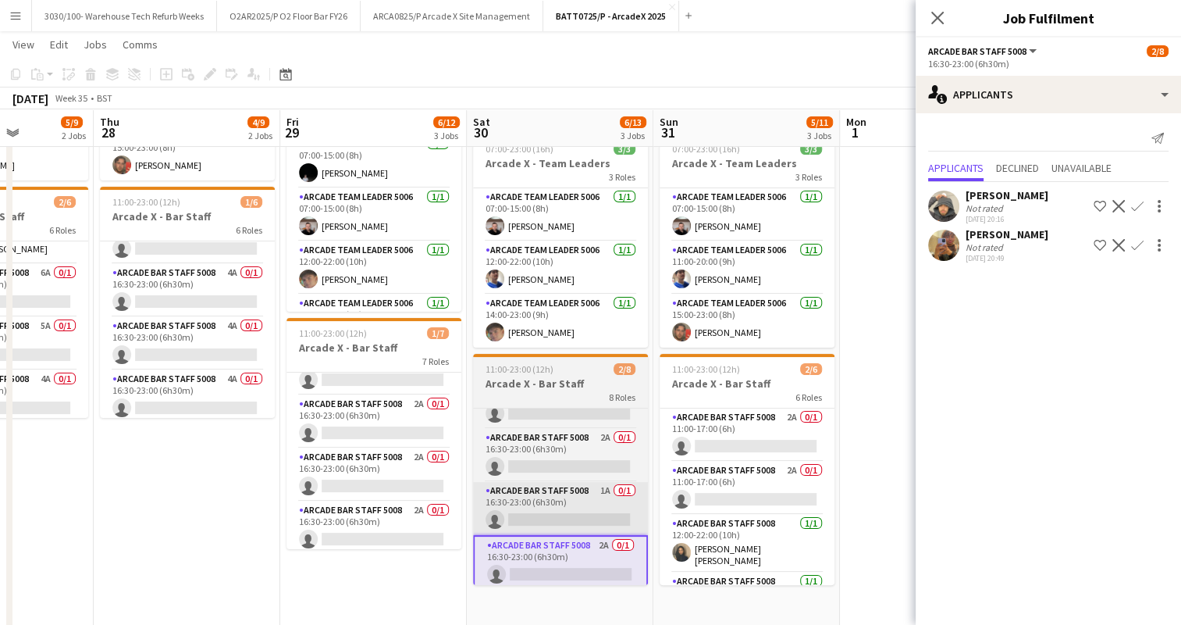
scroll to position [0, 653]
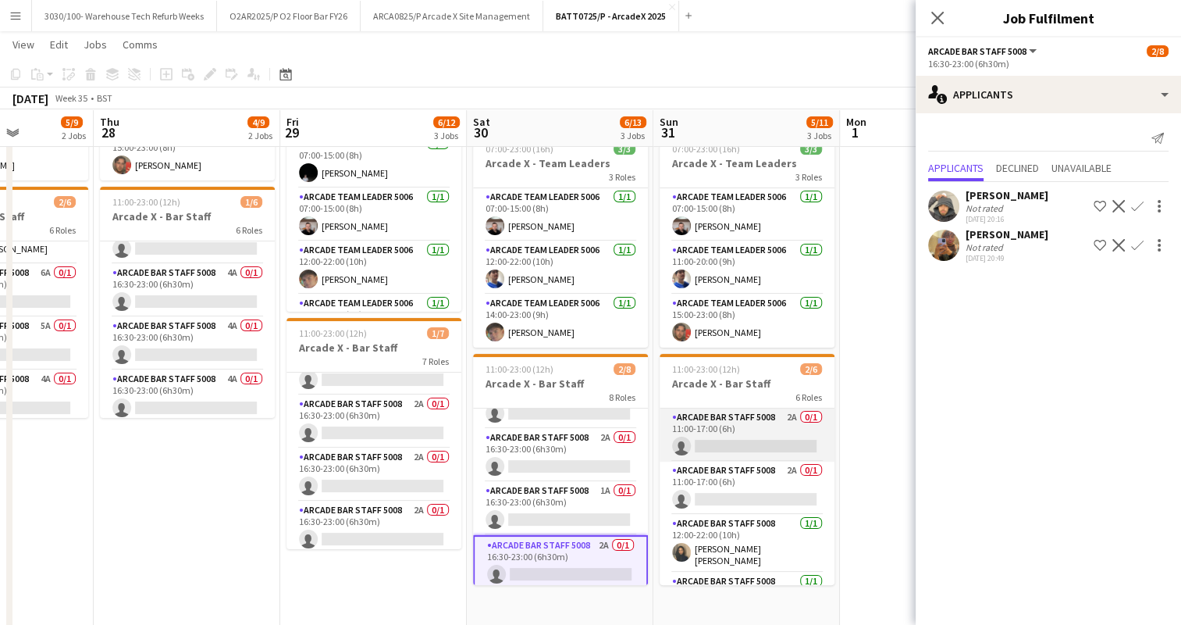
click at [743, 453] on app-card-role "Arcade Bar Staff 5008 2A 0/1 11:00-17:00 (6h) single-neutral-actions" at bounding box center [747, 434] width 175 height 53
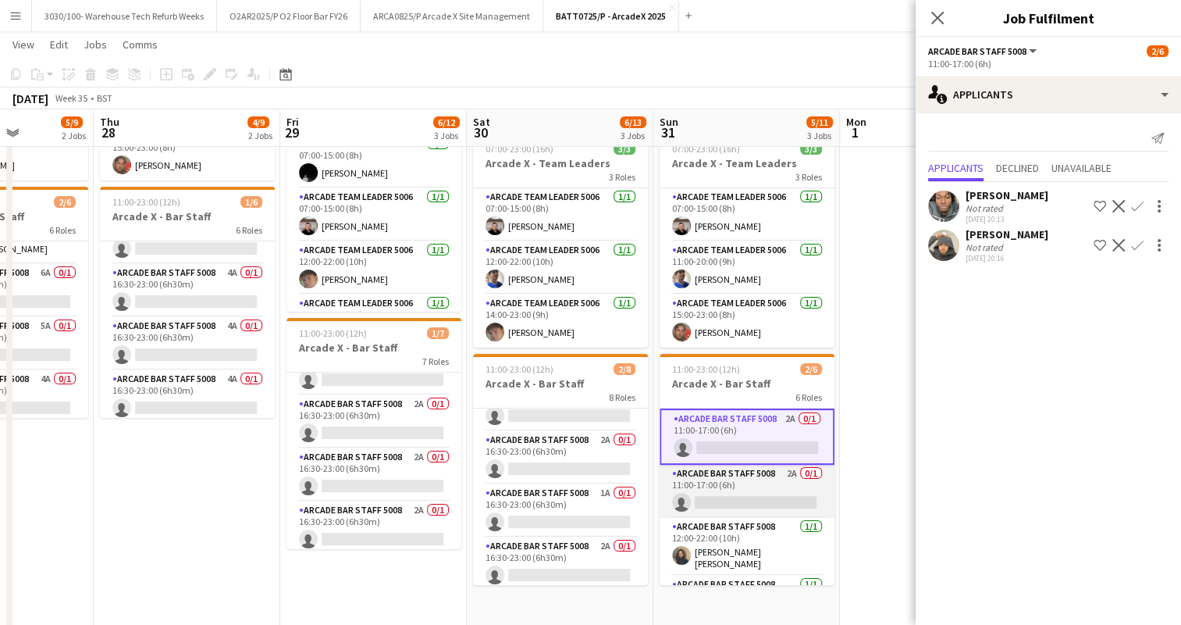
click at [743, 476] on app-card-role "Arcade Bar Staff 5008 2A 0/1 11:00-17:00 (6h) single-neutral-actions" at bounding box center [747, 491] width 175 height 53
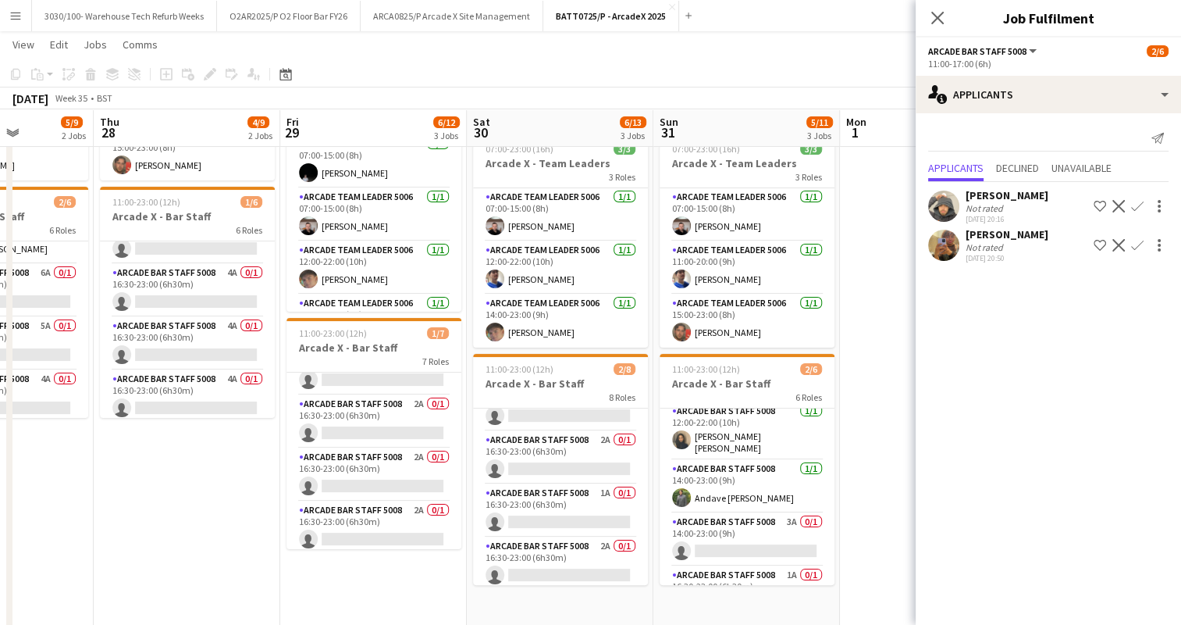
scroll to position [144, 0]
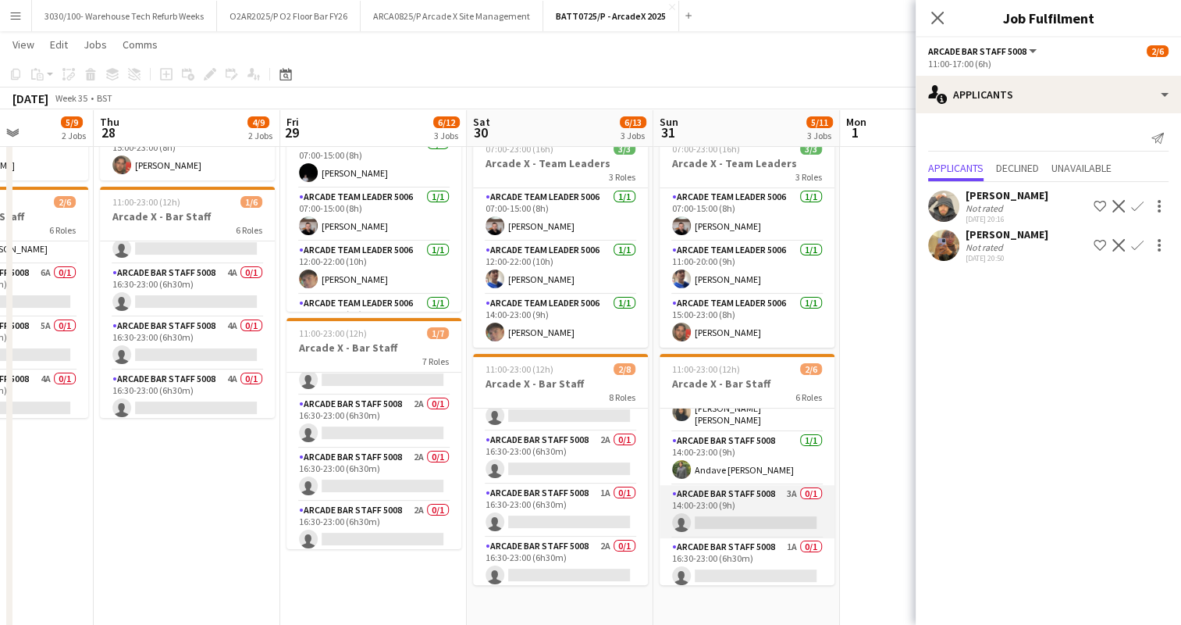
click at [740, 497] on app-card-role "Arcade Bar Staff 5008 3A 0/1 14:00-23:00 (9h) single-neutral-actions" at bounding box center [747, 511] width 175 height 53
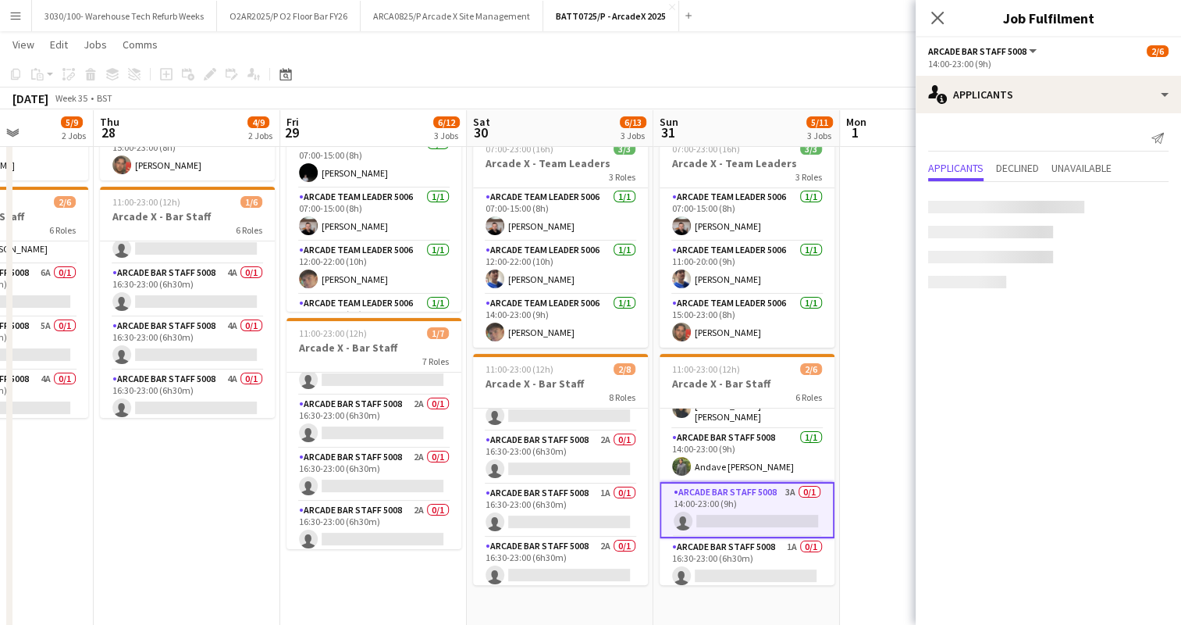
scroll to position [141, 0]
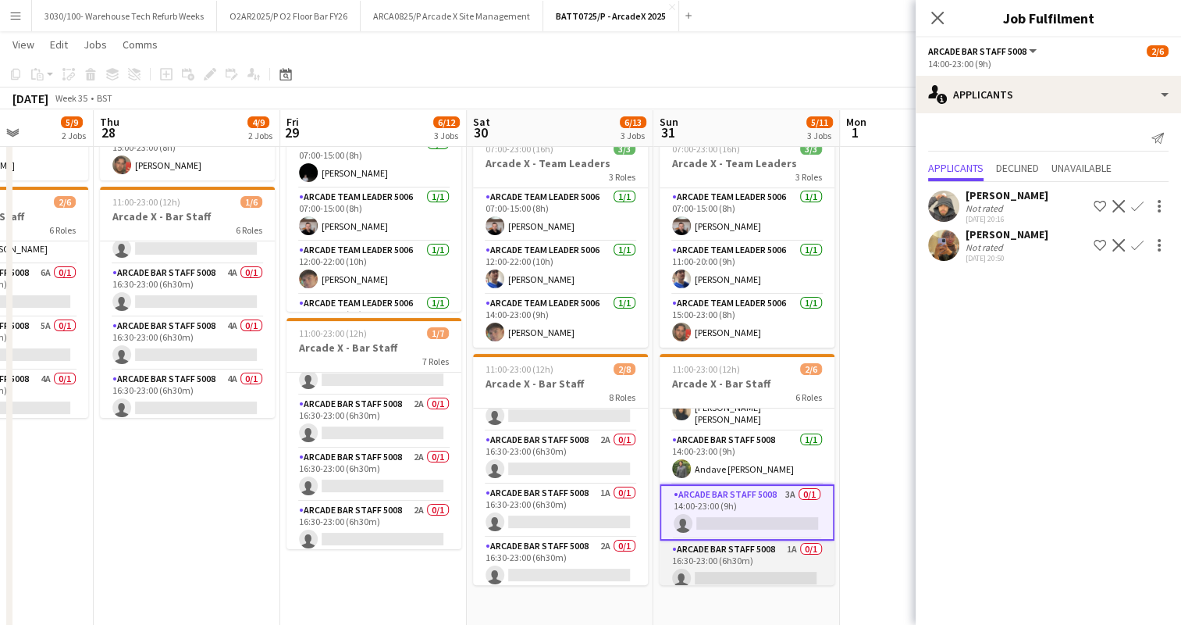
click at [728, 556] on app-card-role "Arcade Bar Staff 5008 1A 0/1 16:30-23:00 (6h30m) single-neutral-actions" at bounding box center [747, 566] width 175 height 53
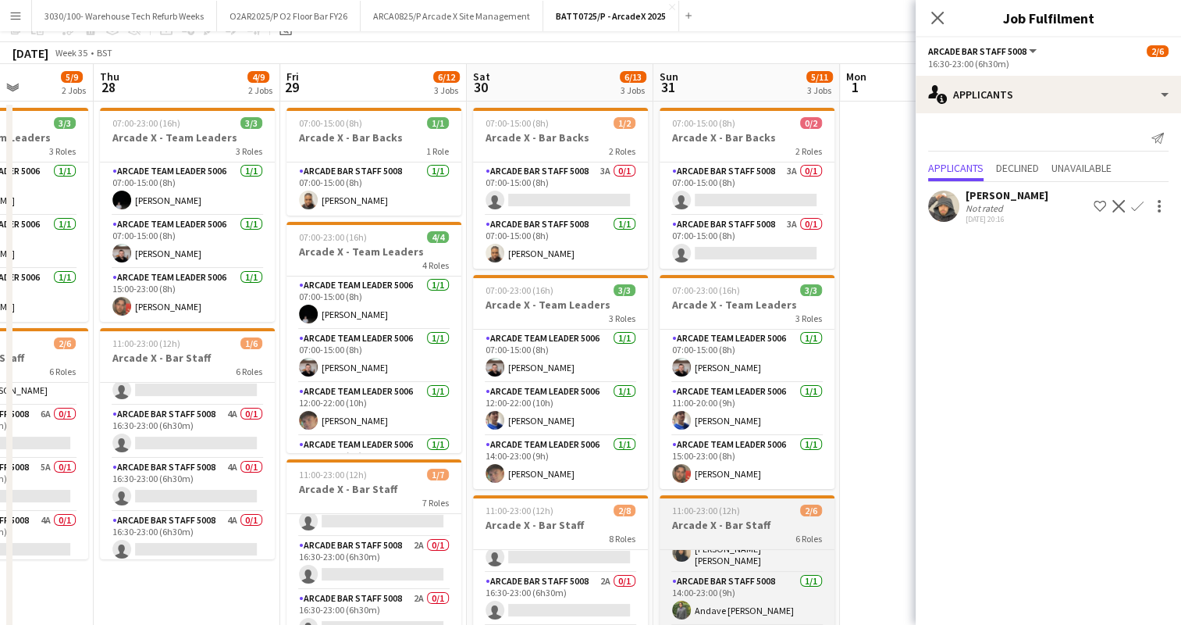
scroll to position [0, 0]
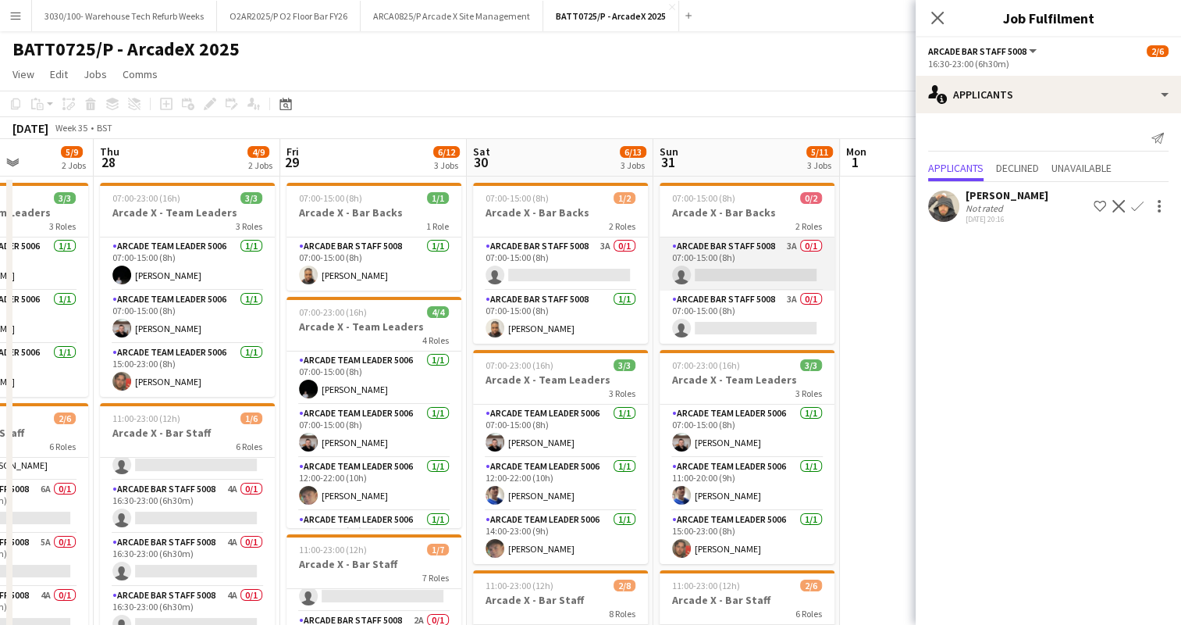
click at [723, 256] on app-card-role "Arcade Bar Staff 5008 3A 0/1 07:00-15:00 (8h) single-neutral-actions" at bounding box center [747, 263] width 175 height 53
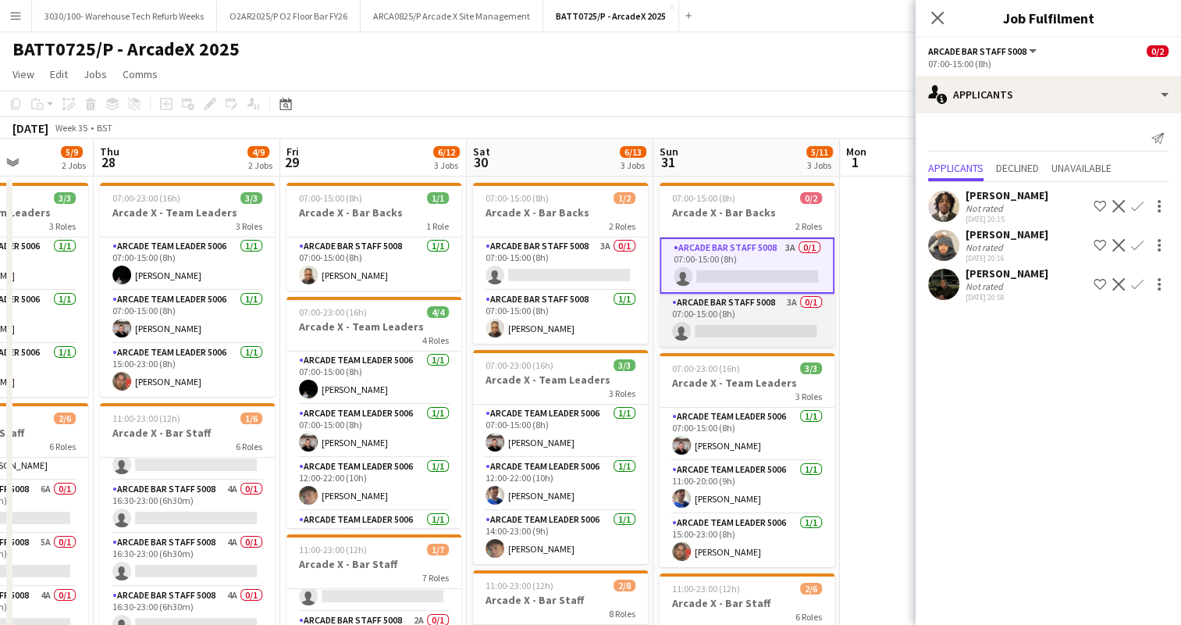
click at [719, 308] on app-card-role "Arcade Bar Staff 5008 3A 0/1 07:00-15:00 (8h) single-neutral-actions" at bounding box center [747, 320] width 175 height 53
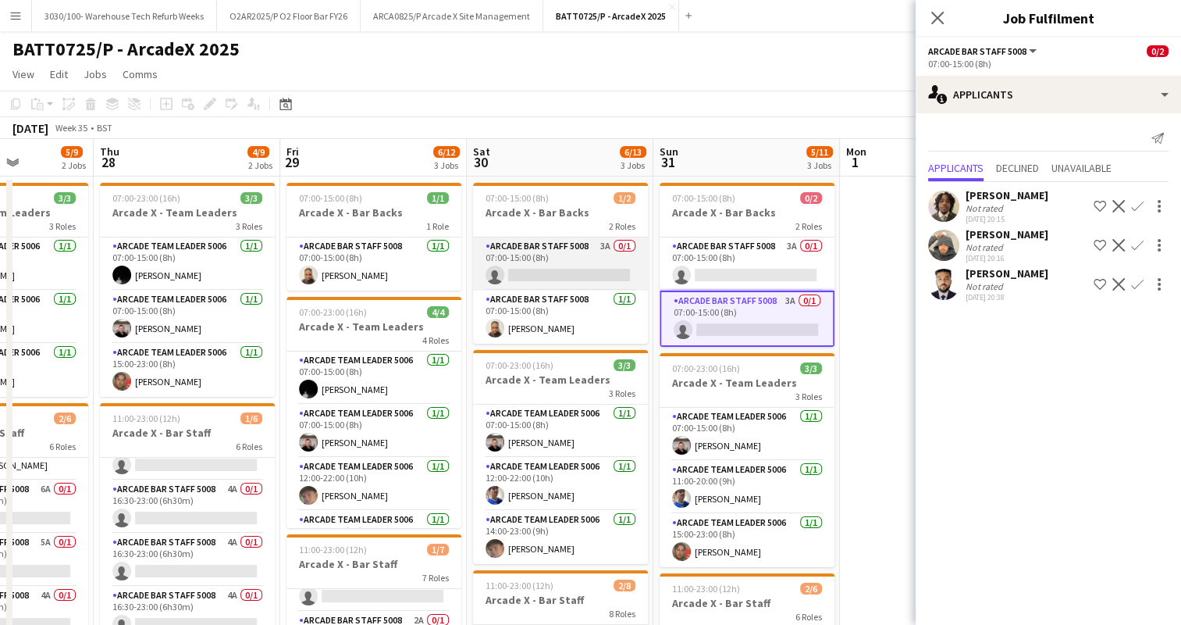
click at [603, 265] on app-card-role "Arcade Bar Staff 5008 3A 0/1 07:00-15:00 (8h) single-neutral-actions" at bounding box center [560, 263] width 175 height 53
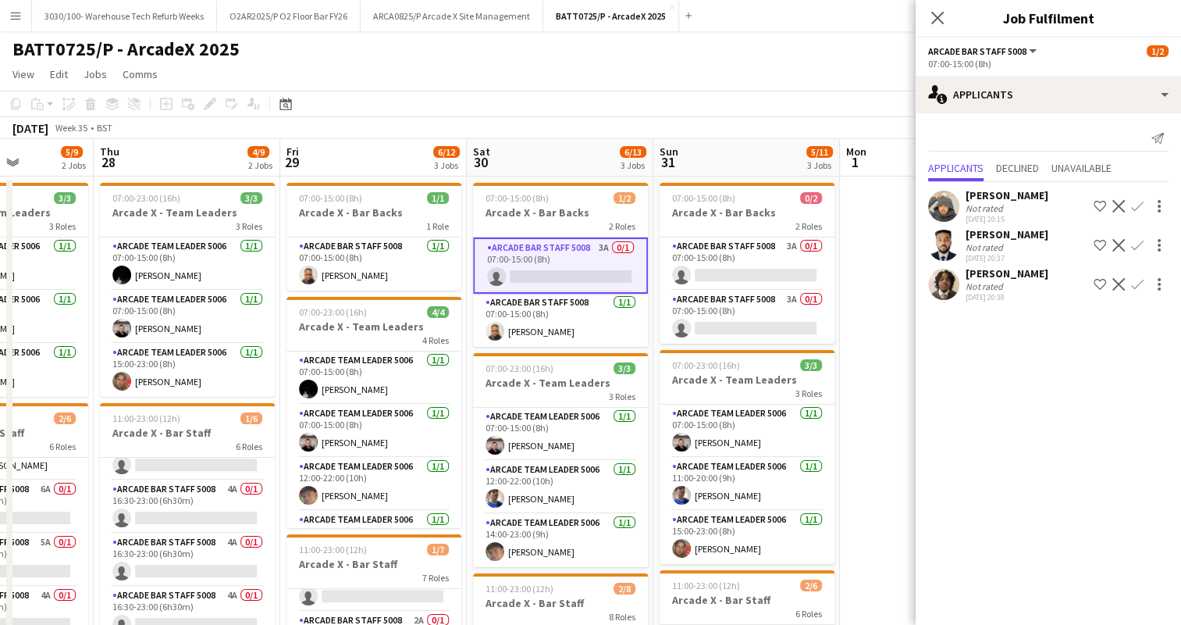
click at [736, 44] on div "BATT0725/P - ArcadeX 2025 user" at bounding box center [590, 46] width 1181 height 30
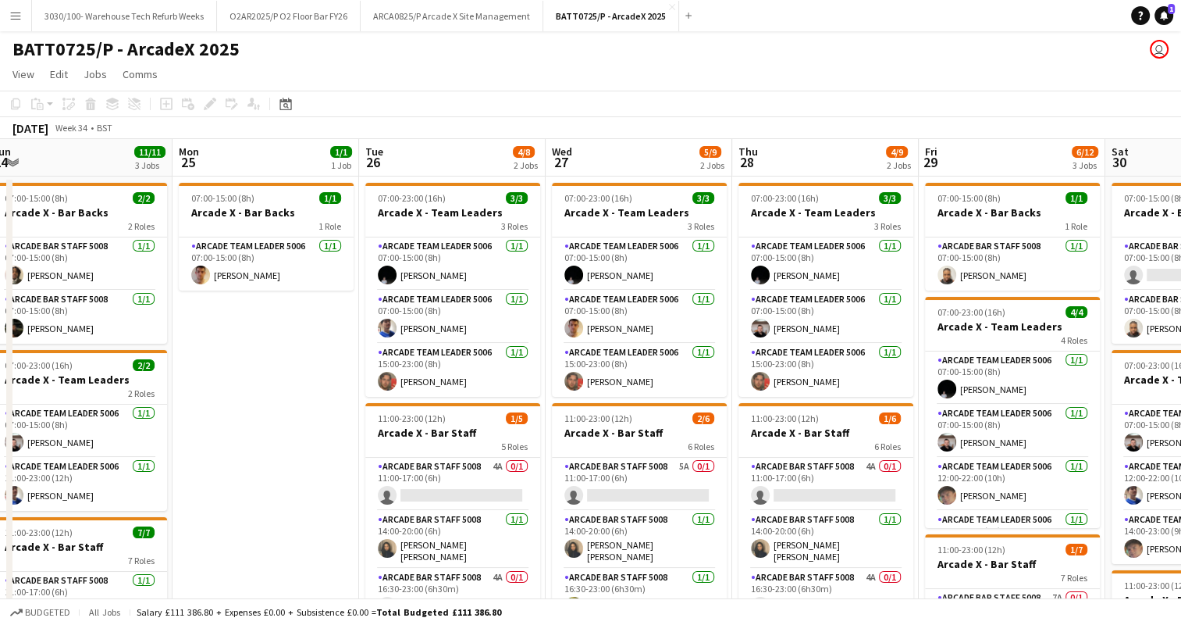
scroll to position [0, 343]
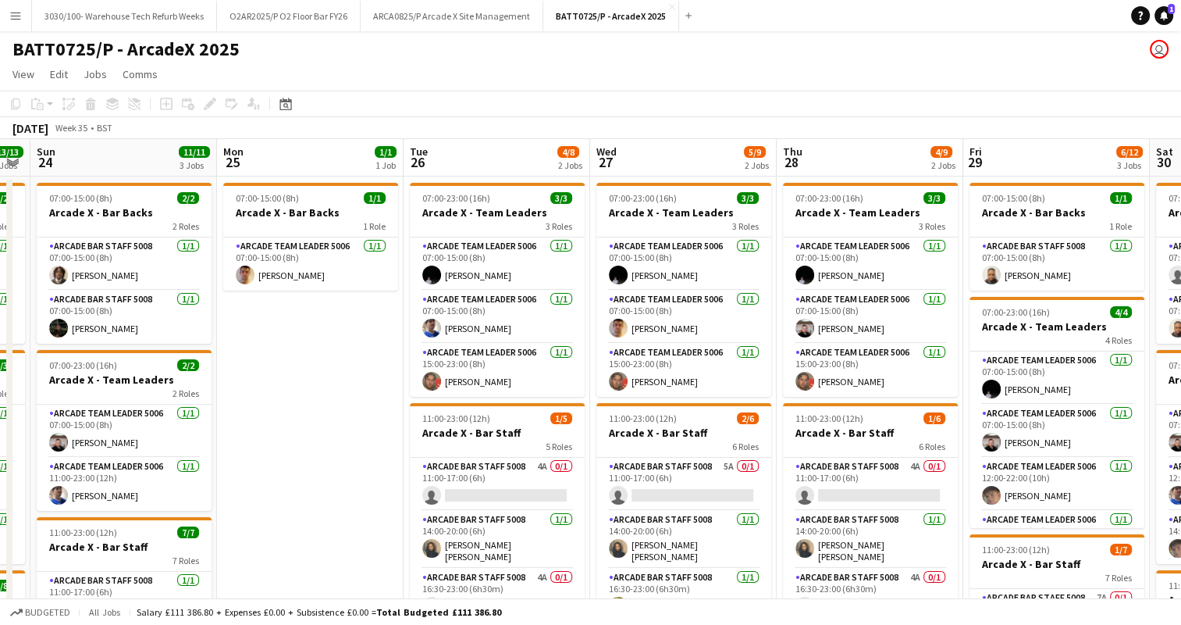
click at [871, 172] on app-board-header-date "Thu 28 4/9 2 Jobs" at bounding box center [870, 157] width 187 height 37
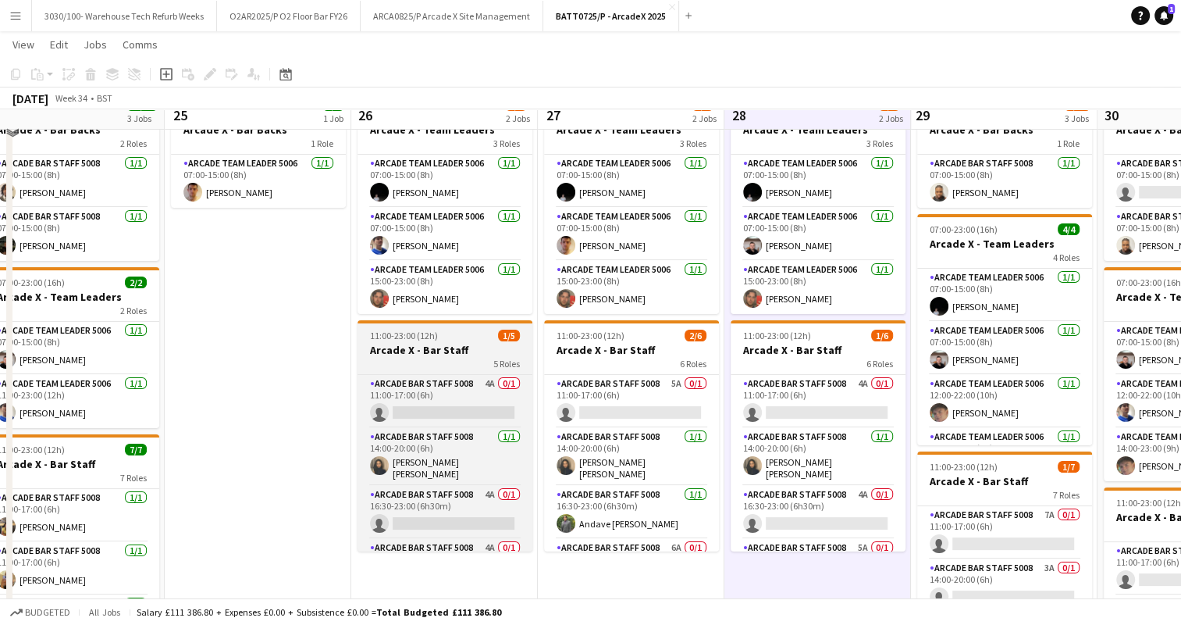
scroll to position [84, 0]
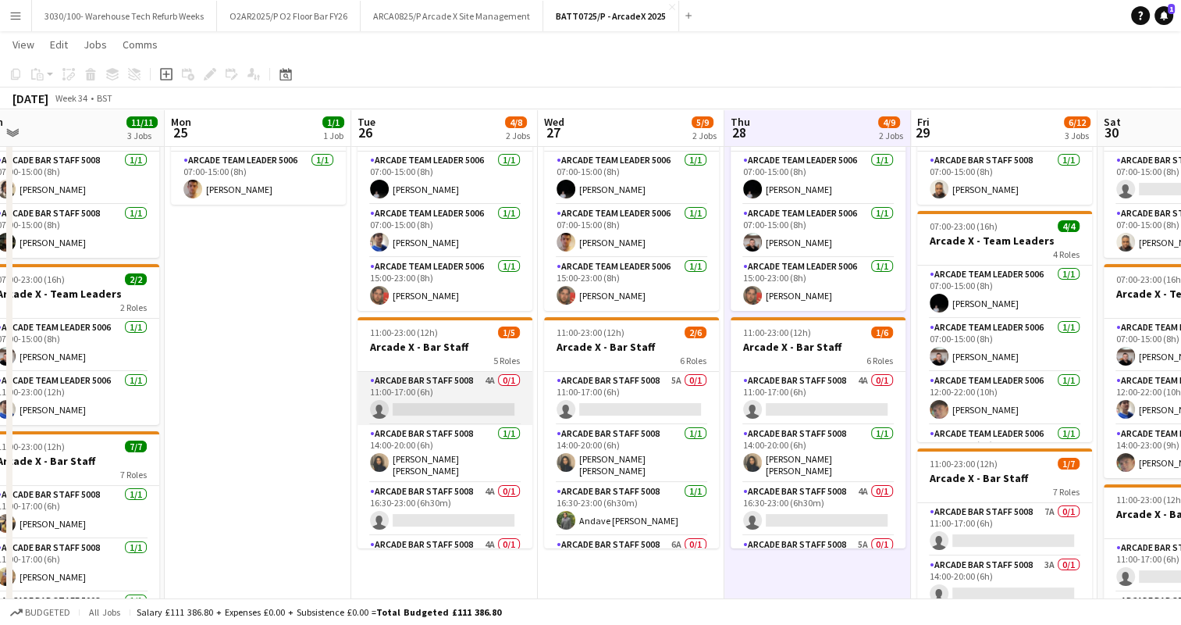
click at [450, 411] on app-card-role "Arcade Bar Staff 5008 4A 0/1 11:00-17:00 (6h) single-neutral-actions" at bounding box center [445, 398] width 175 height 53
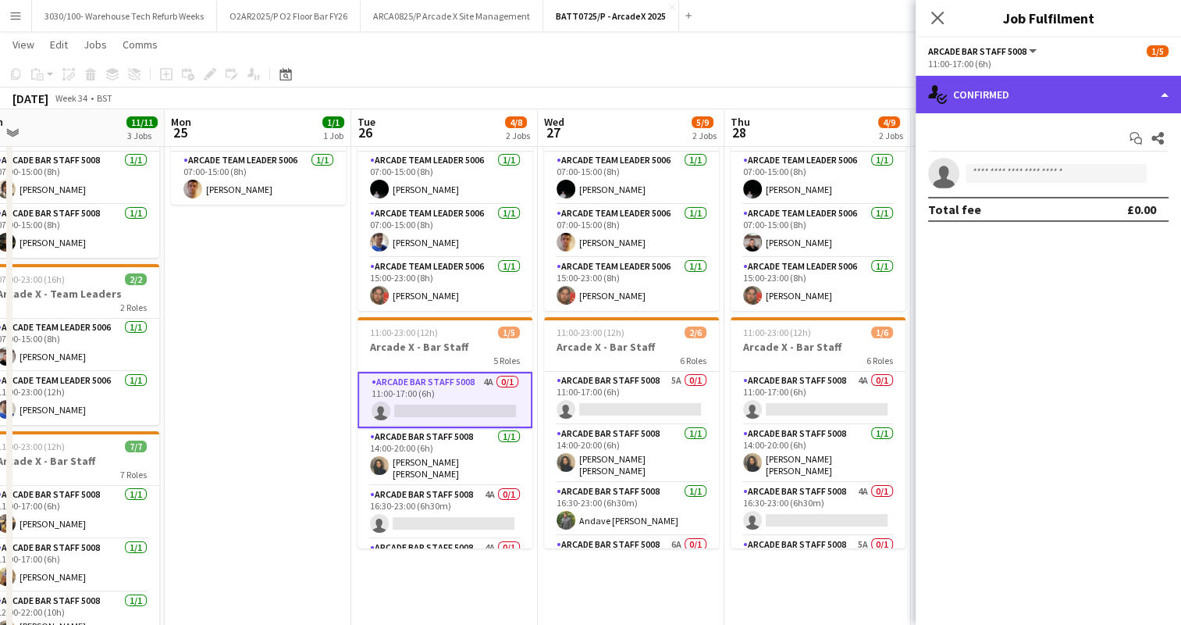
click at [1042, 94] on div "single-neutral-actions-check-2 Confirmed" at bounding box center [1048, 94] width 265 height 37
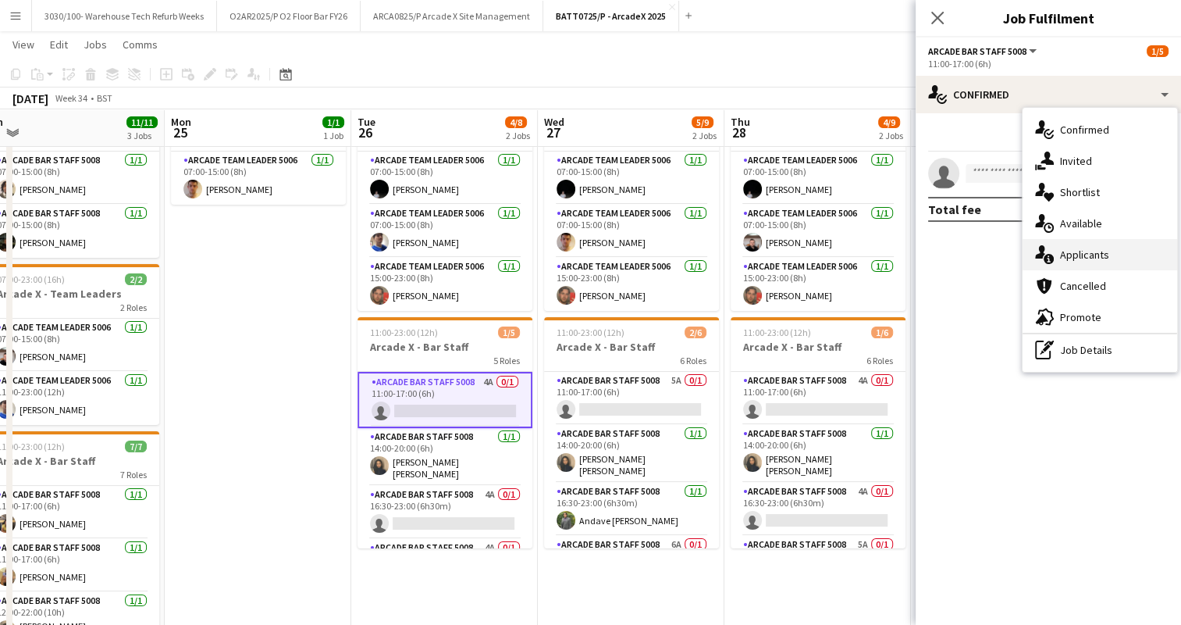
click at [1056, 250] on div "single-neutral-actions-information Applicants" at bounding box center [1100, 254] width 155 height 31
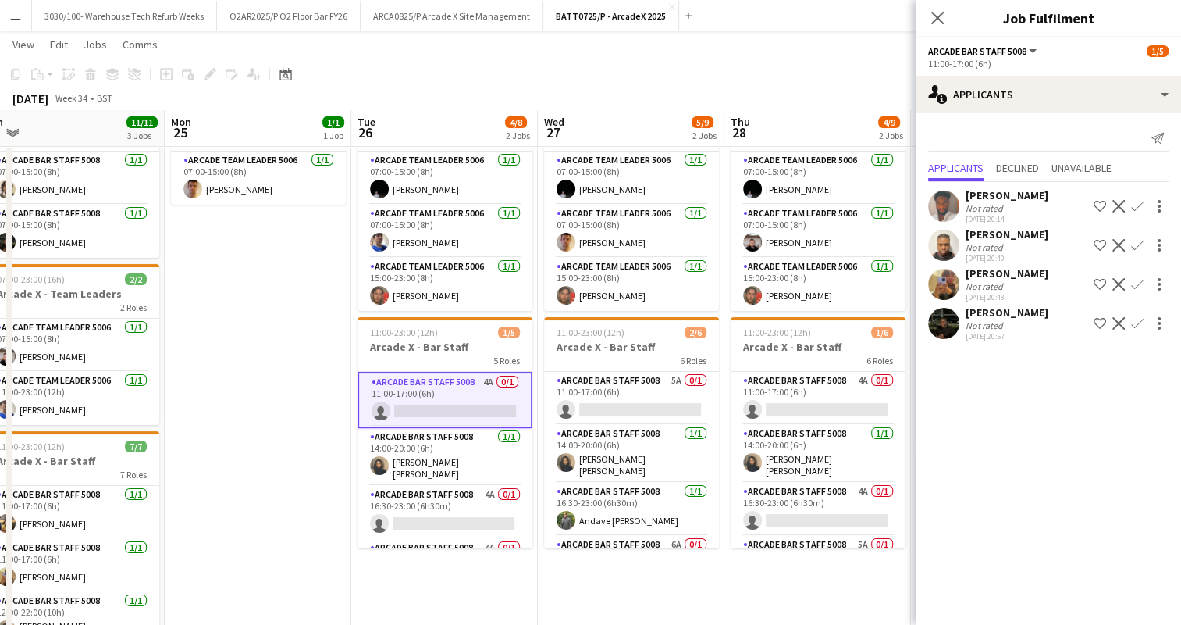
click at [287, 390] on app-date-cell "07:00-15:00 (8h) 1/1 Arcade X - Bar Backs 1 Role Arcade Team Leader 5006 [DATE]…" at bounding box center [258, 427] width 187 height 672
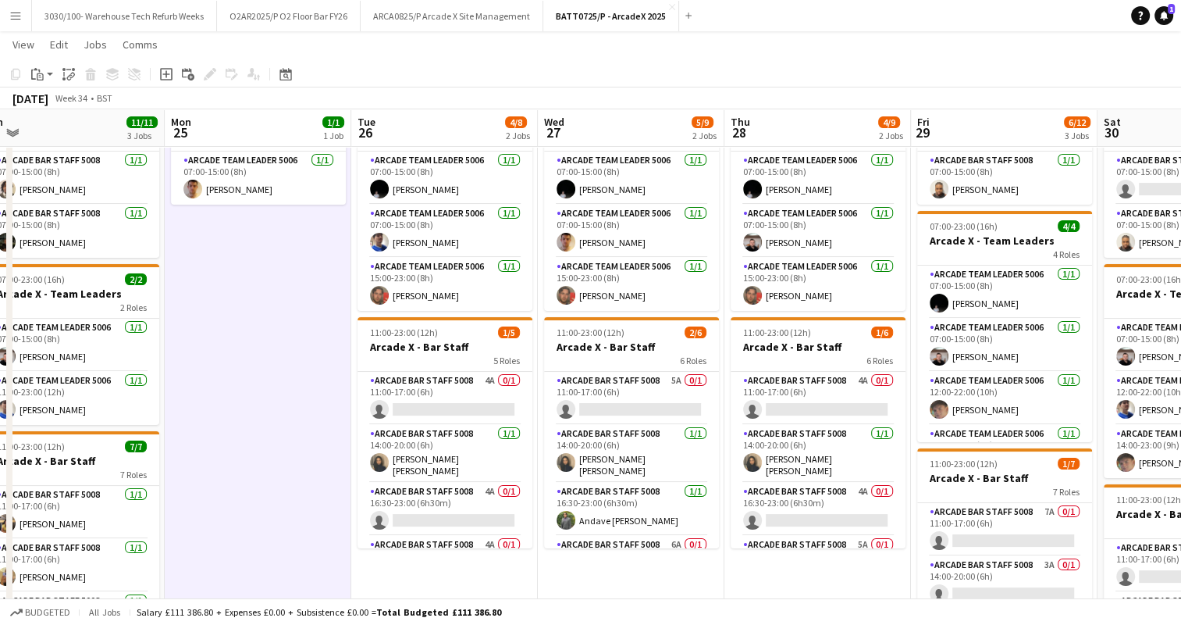
click at [711, 87] on app-toolbar "Copy Paste Paste Ctrl+V Paste with crew Ctrl+Shift+V Paste linked Job [GEOGRAPH…" at bounding box center [590, 74] width 1181 height 27
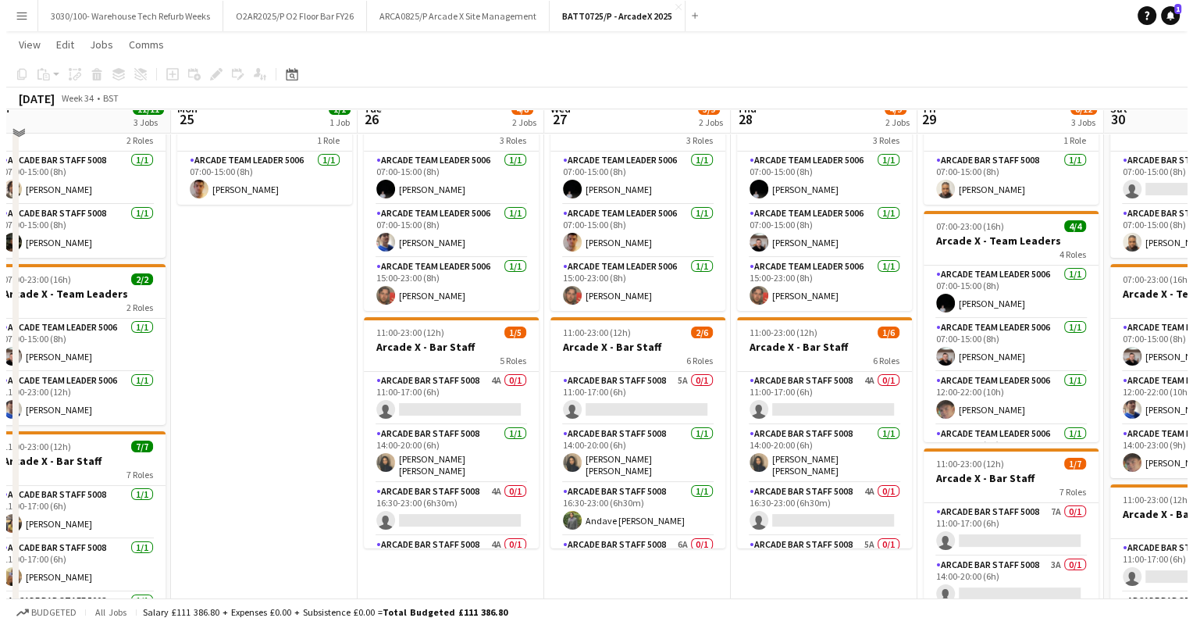
scroll to position [0, 0]
